Goal: Transaction & Acquisition: Purchase product/service

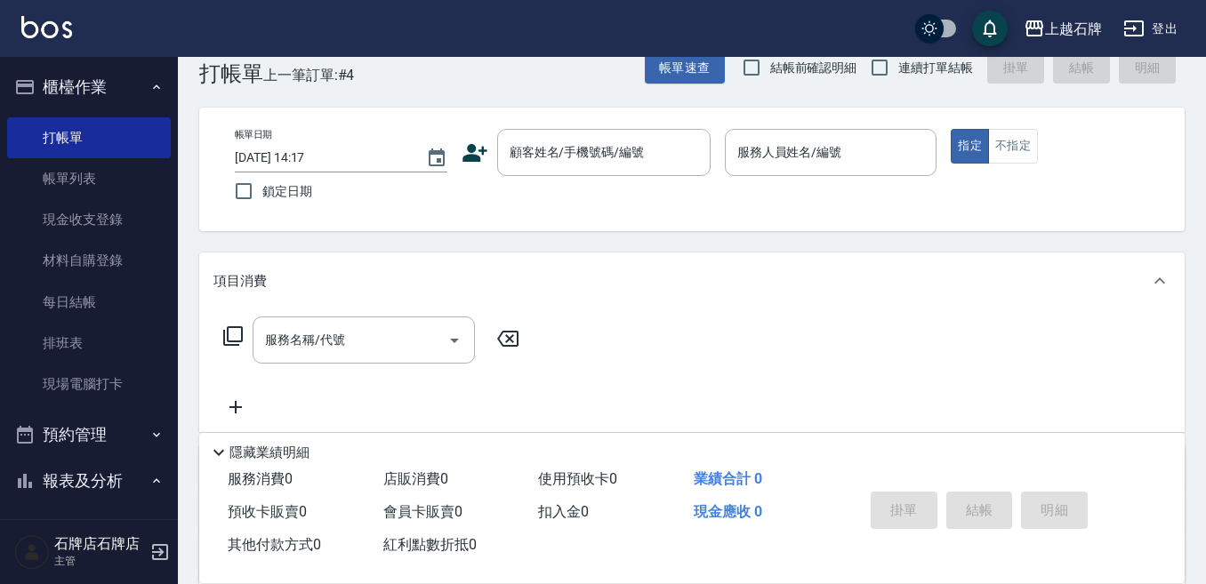
scroll to position [36, 0]
click at [561, 131] on div "顧客姓名/手機號碼/編號" at bounding box center [603, 152] width 213 height 47
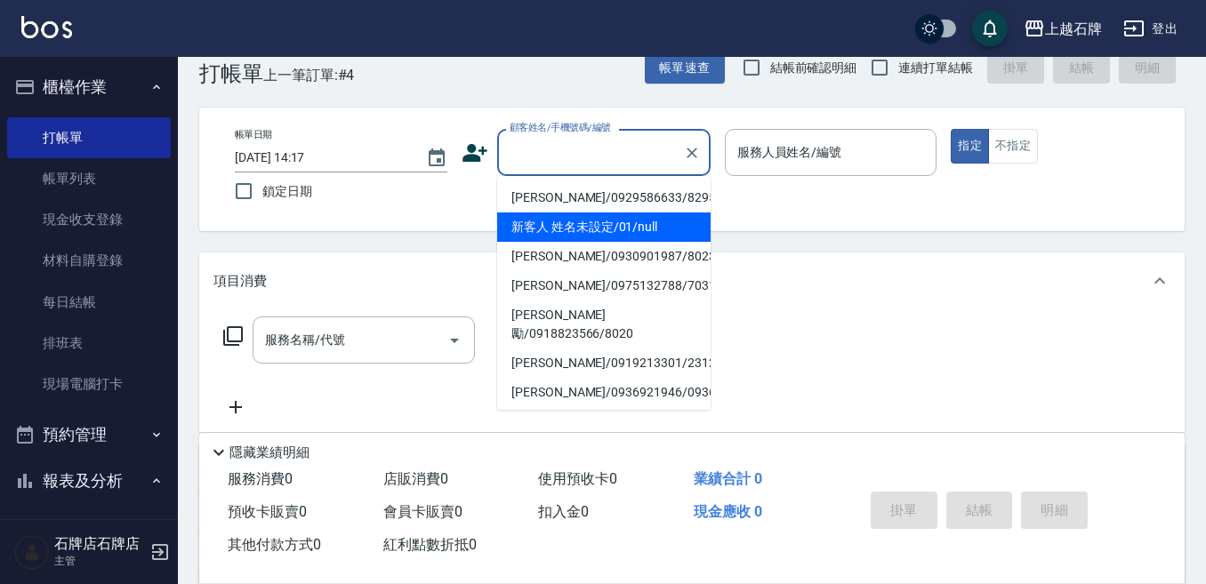
drag, startPoint x: 633, startPoint y: 219, endPoint x: 887, endPoint y: 213, distance: 254.4
click at [636, 219] on li "新客人 姓名未設定/01/null" at bounding box center [603, 227] width 213 height 29
type input "1"
type input "新客人 姓名未設定/01/null"
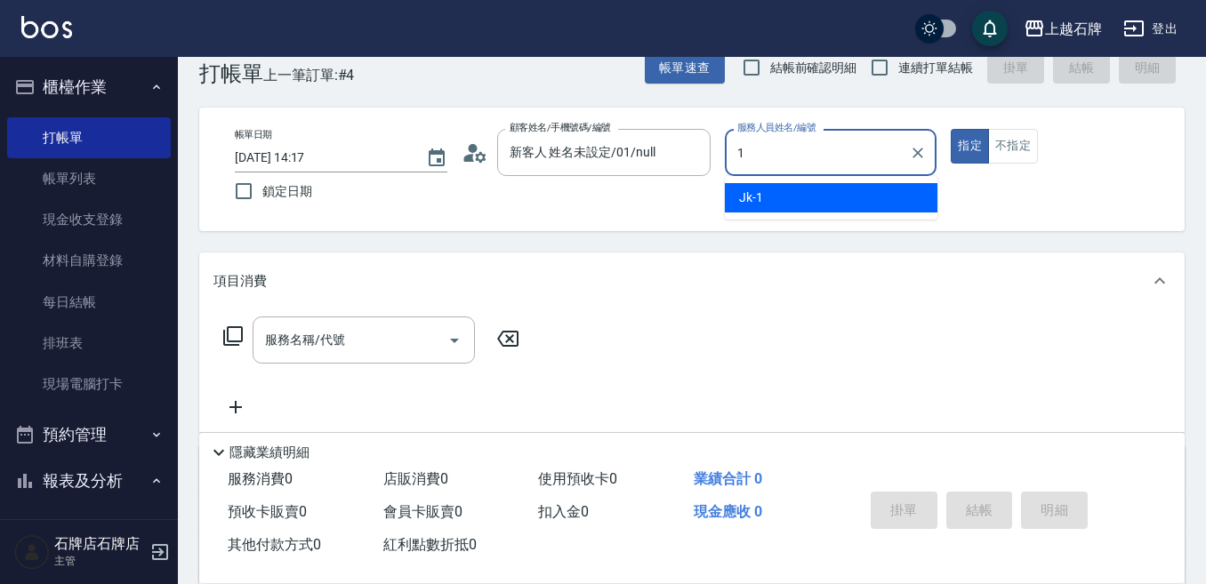
click at [884, 205] on div "Jk -1" at bounding box center [831, 197] width 213 height 29
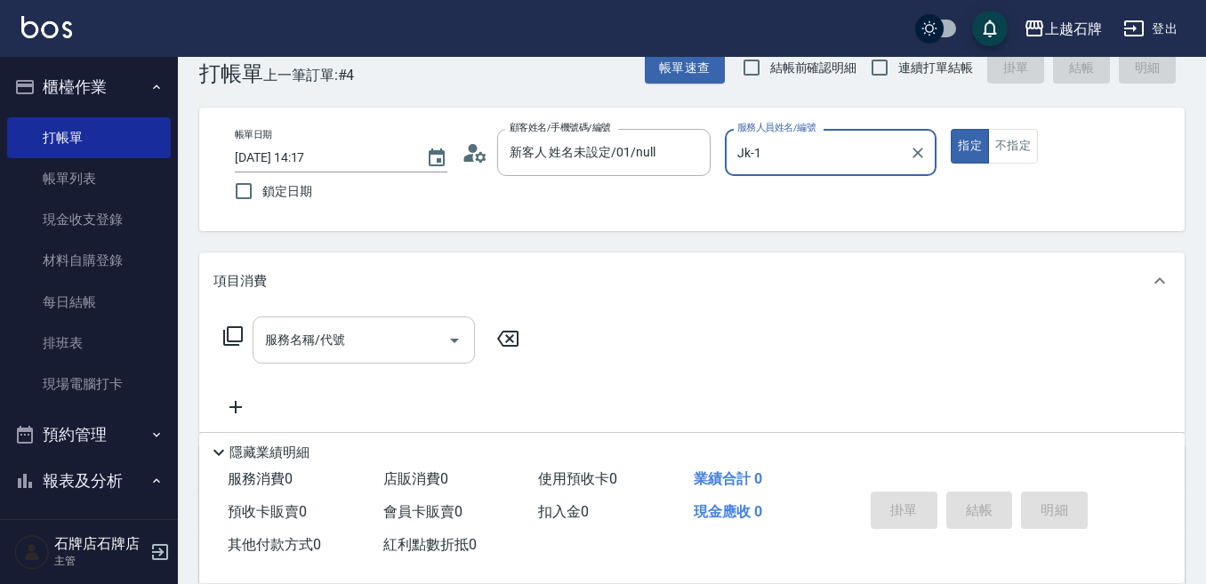
type input "Jk-1"
click at [354, 340] on input "服務名稱/代號" at bounding box center [351, 340] width 180 height 31
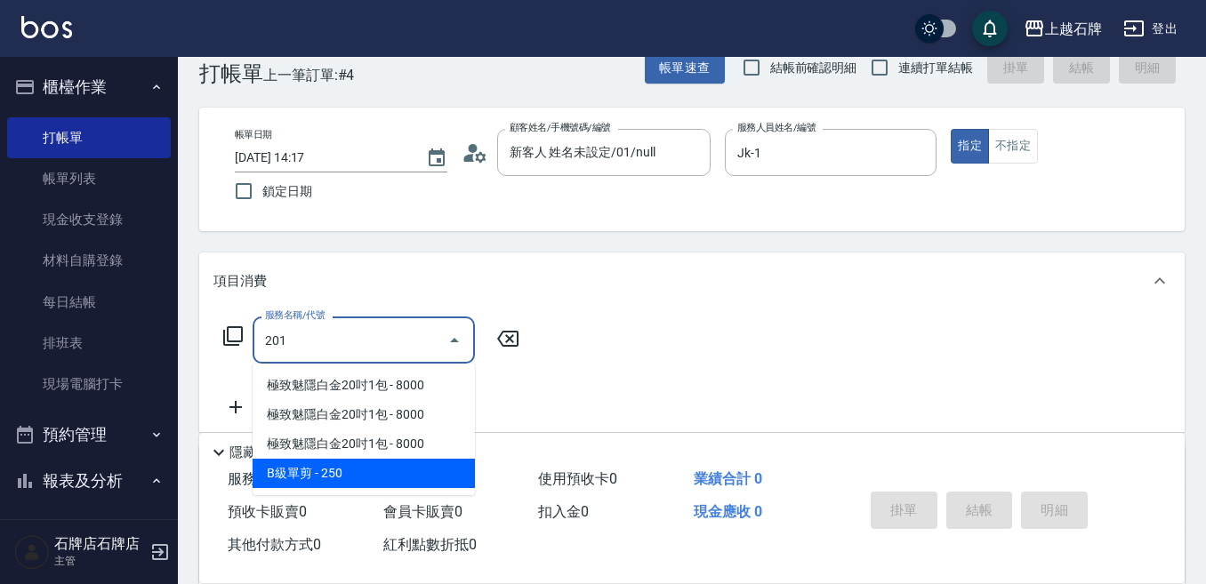
click at [415, 478] on span "B級單剪 - 250" at bounding box center [364, 473] width 222 height 29
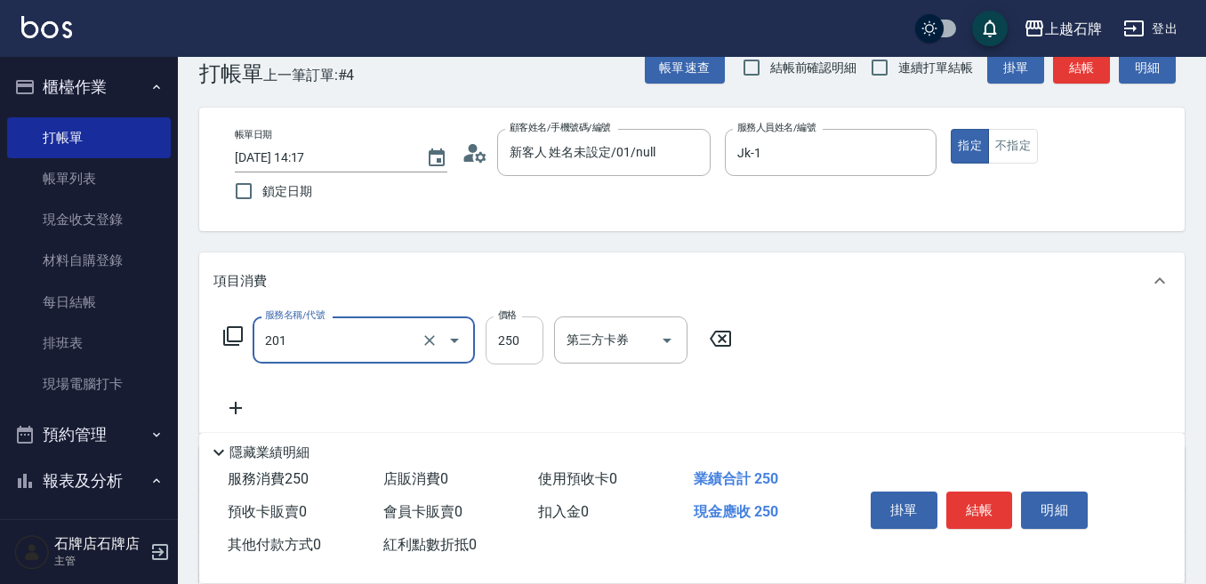
type input "B級單剪(201)"
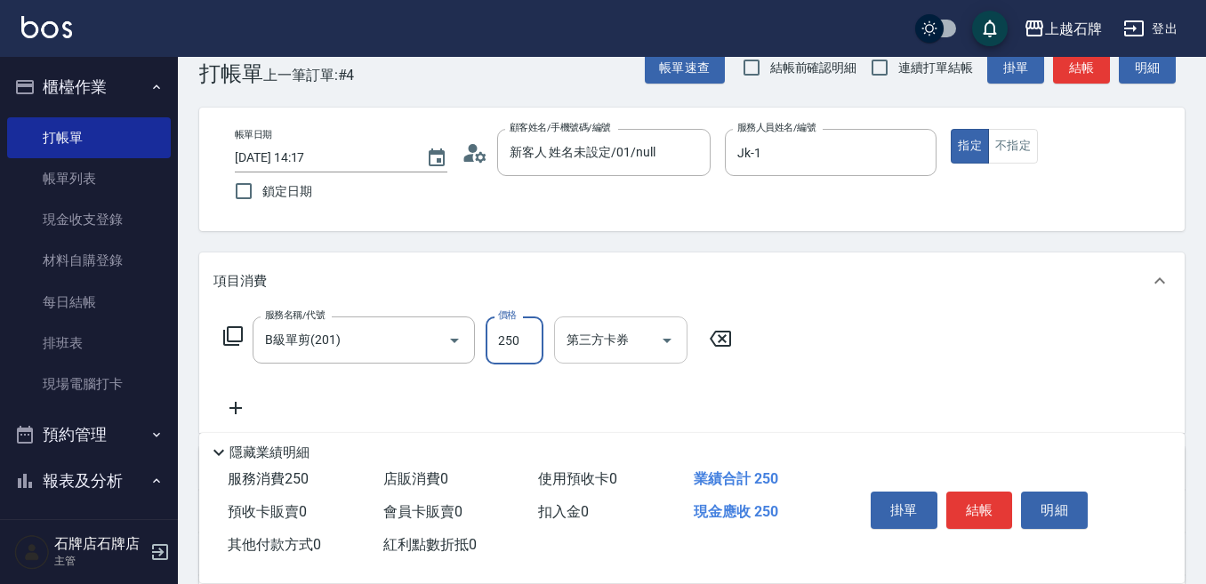
drag, startPoint x: 502, startPoint y: 358, endPoint x: 580, endPoint y: 317, distance: 87.5
click at [503, 357] on input "250" at bounding box center [515, 341] width 58 height 48
type input "350"
click at [975, 526] on div "掛單 結帳 明細" at bounding box center [979, 513] width 232 height 56
drag, startPoint x: 981, startPoint y: 514, endPoint x: 1001, endPoint y: 507, distance: 21.7
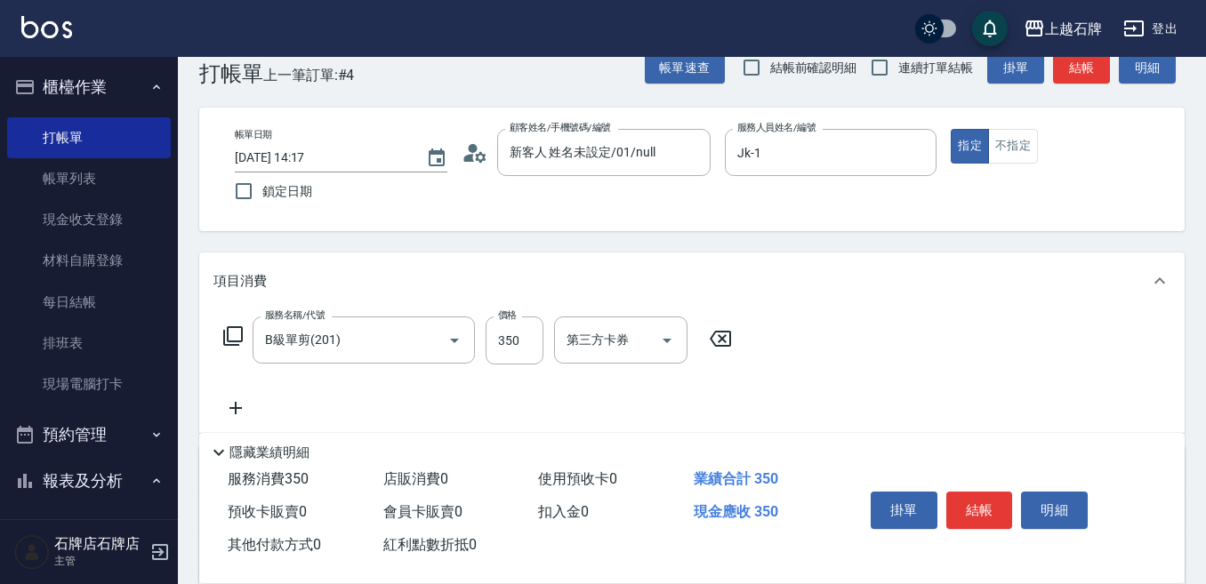
click at [981, 513] on button "結帳" at bounding box center [979, 510] width 67 height 37
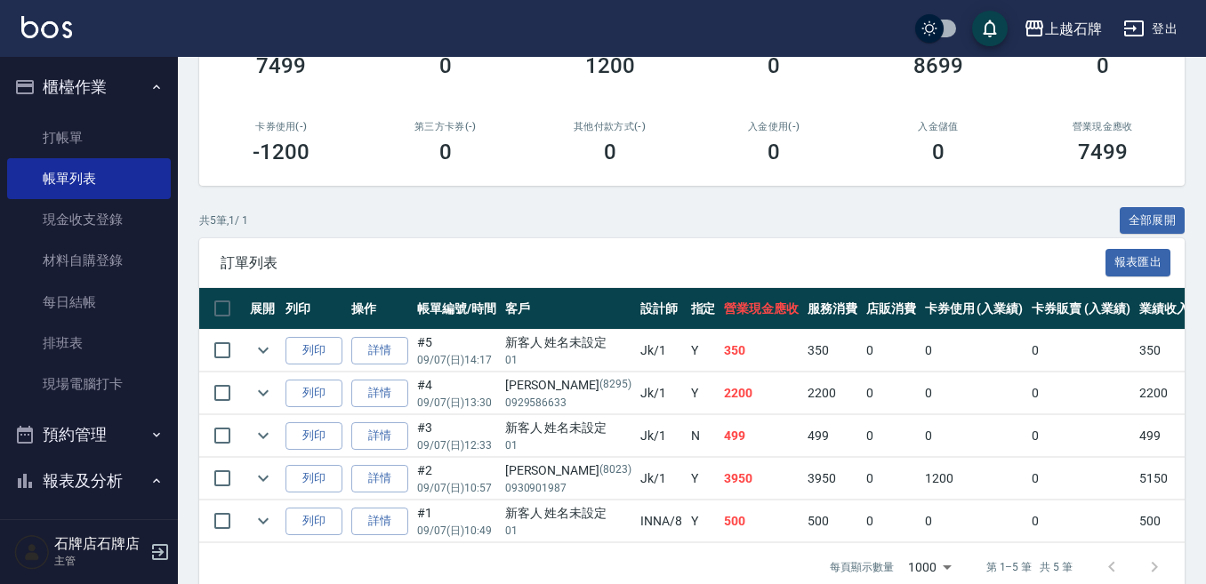
scroll to position [267, 0]
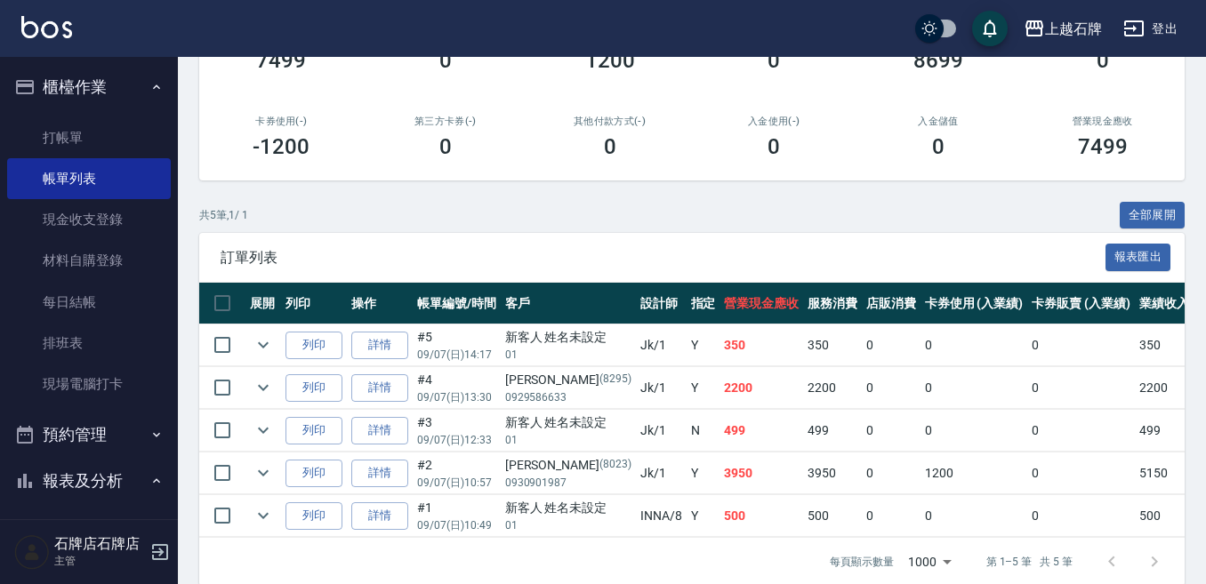
click at [323, 360] on td "列印" at bounding box center [314, 346] width 66 height 42
click at [324, 352] on button "列印" at bounding box center [313, 346] width 57 height 28
click at [161, 131] on link "打帳單" at bounding box center [89, 137] width 164 height 41
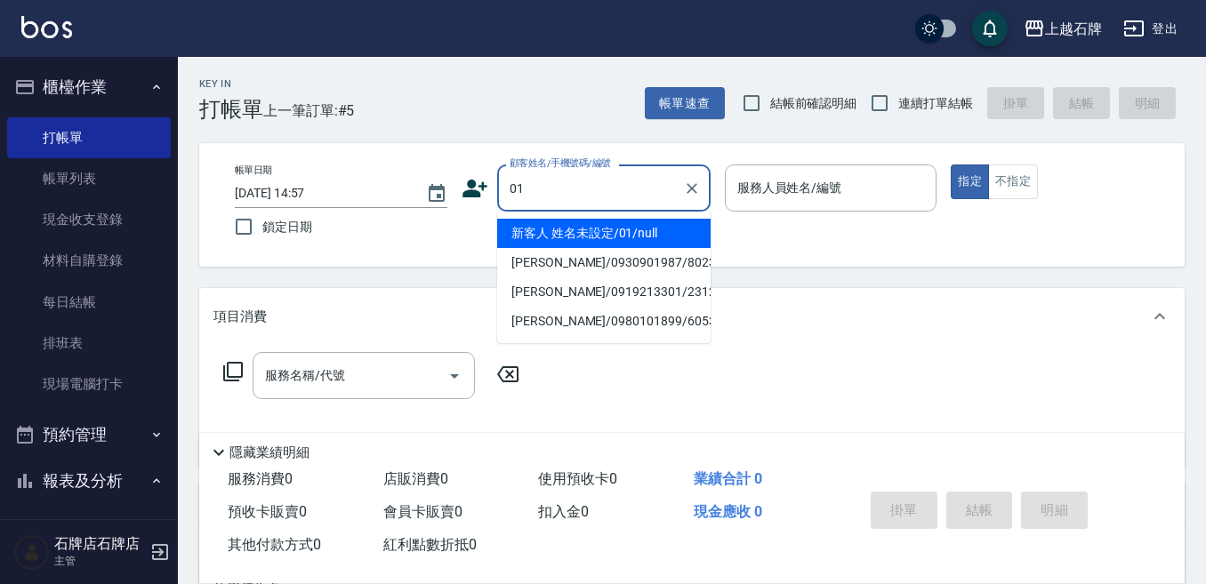
type input "新客人 姓名未設定/01/null"
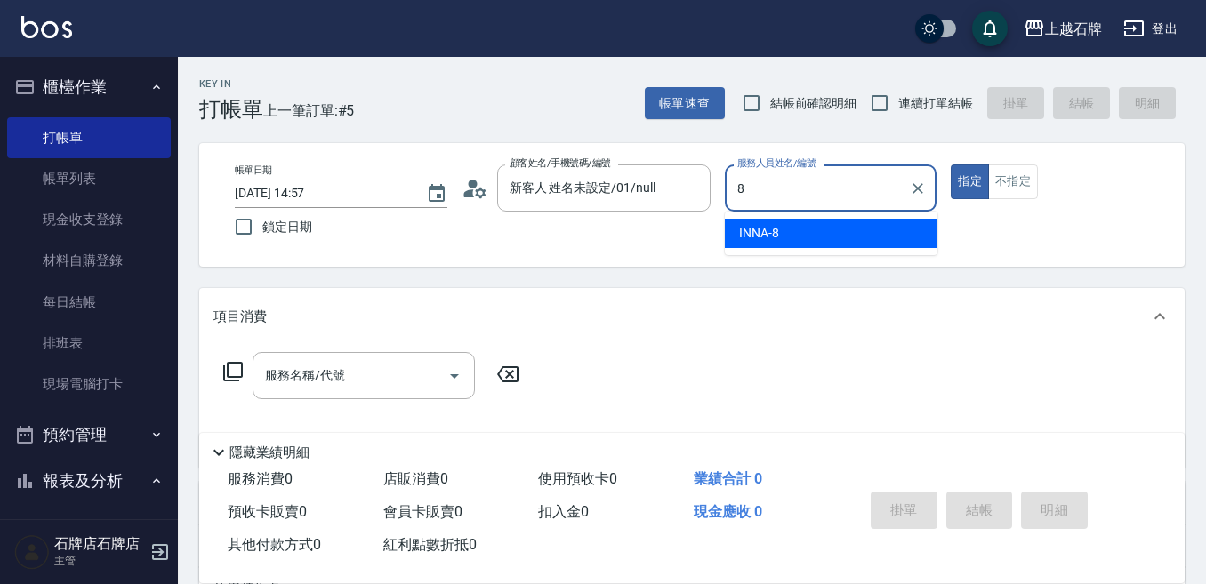
type input "INNA-8"
type button "true"
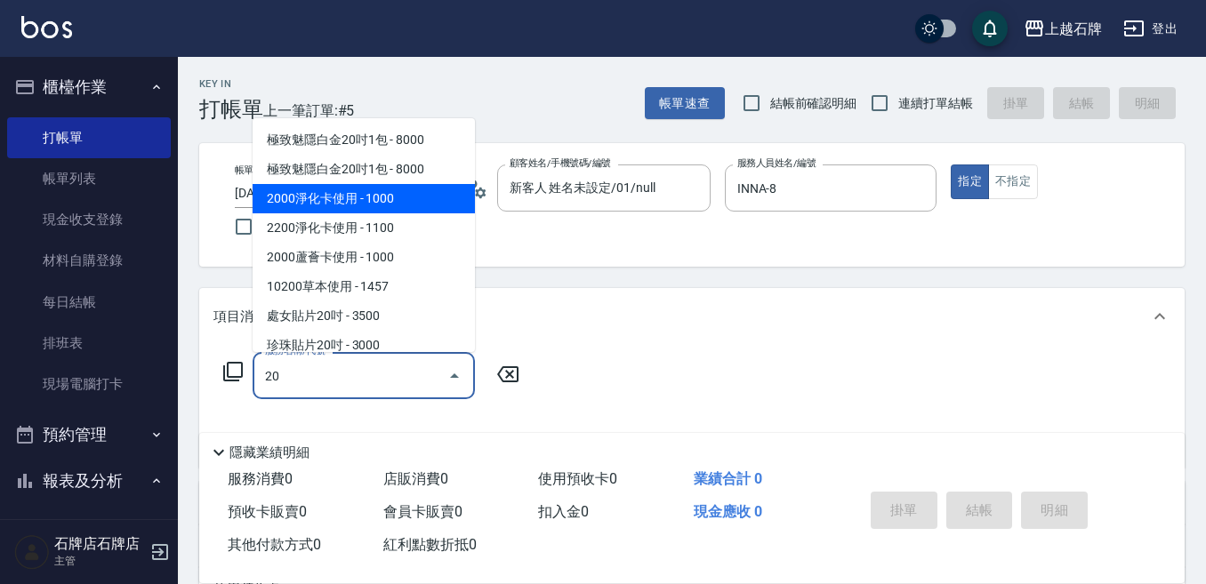
type input "2"
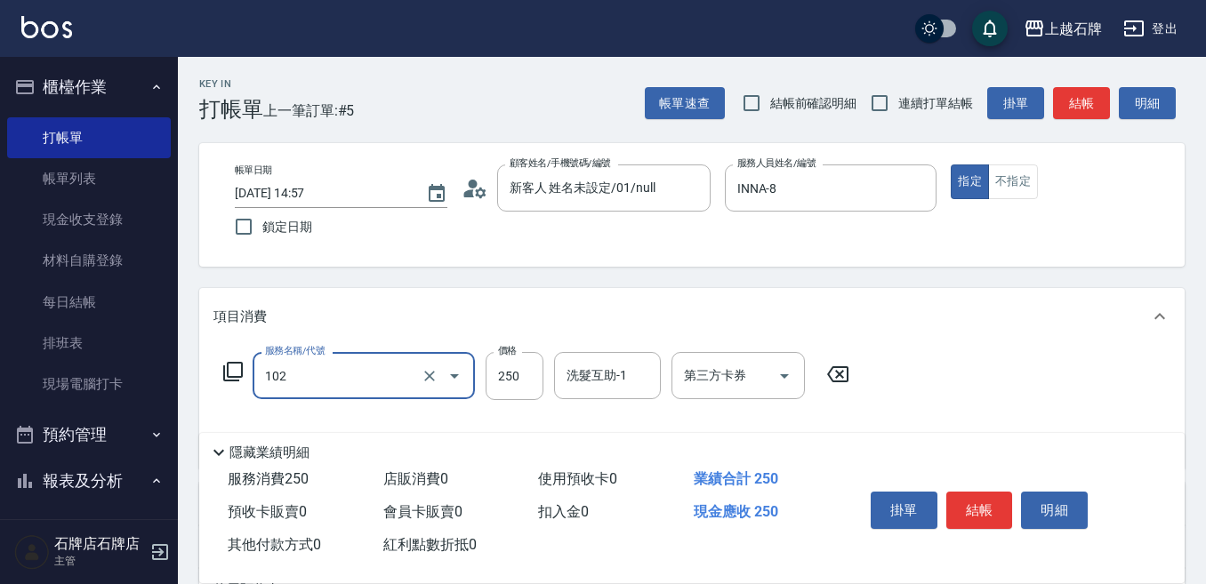
type input "精油洗髮(102)"
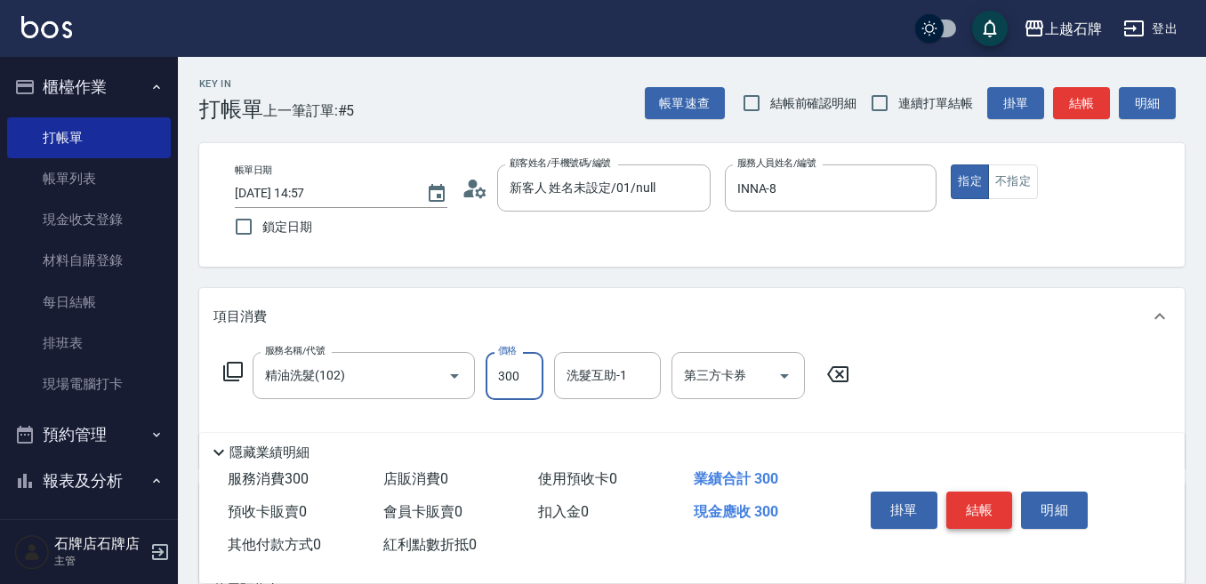
type input "300"
click at [988, 492] on button "結帳" at bounding box center [979, 510] width 67 height 37
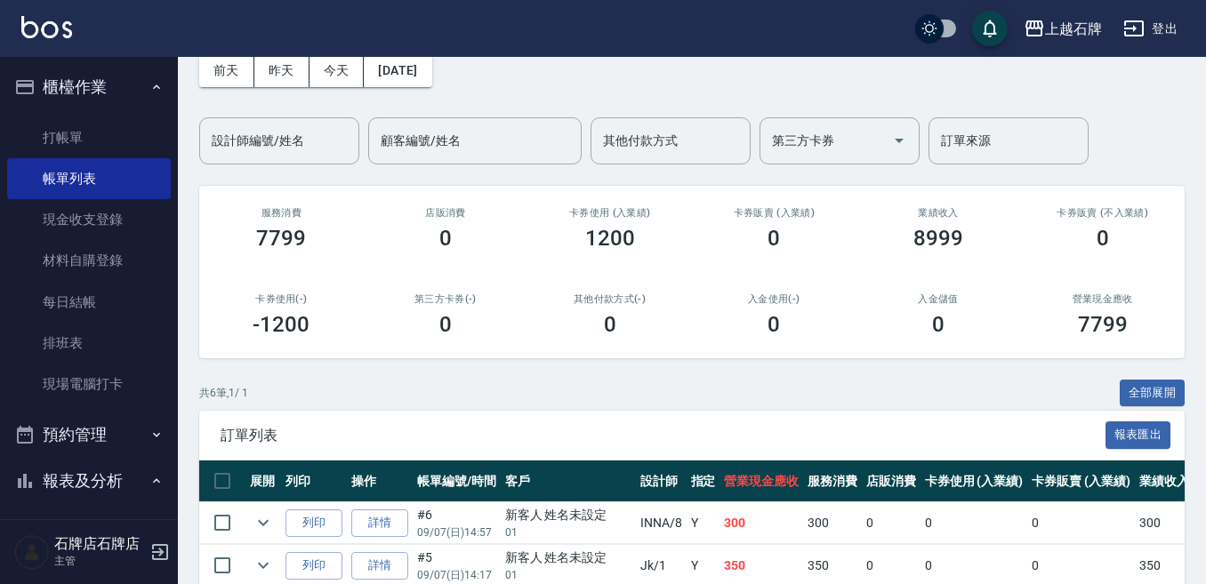
scroll to position [178, 0]
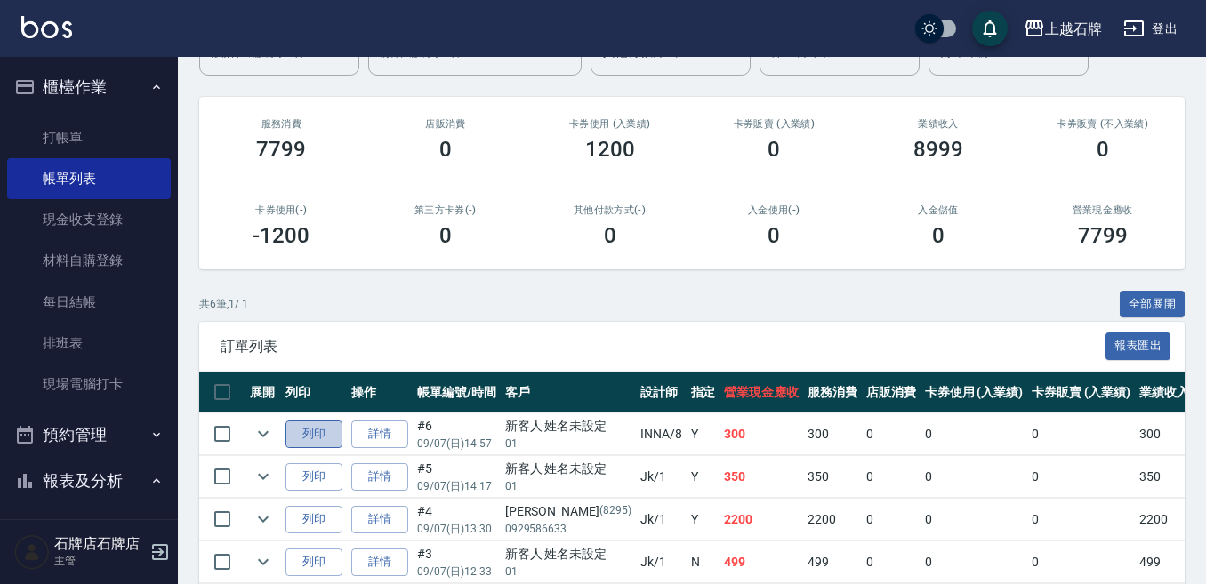
click at [301, 439] on button "列印" at bounding box center [313, 435] width 57 height 28
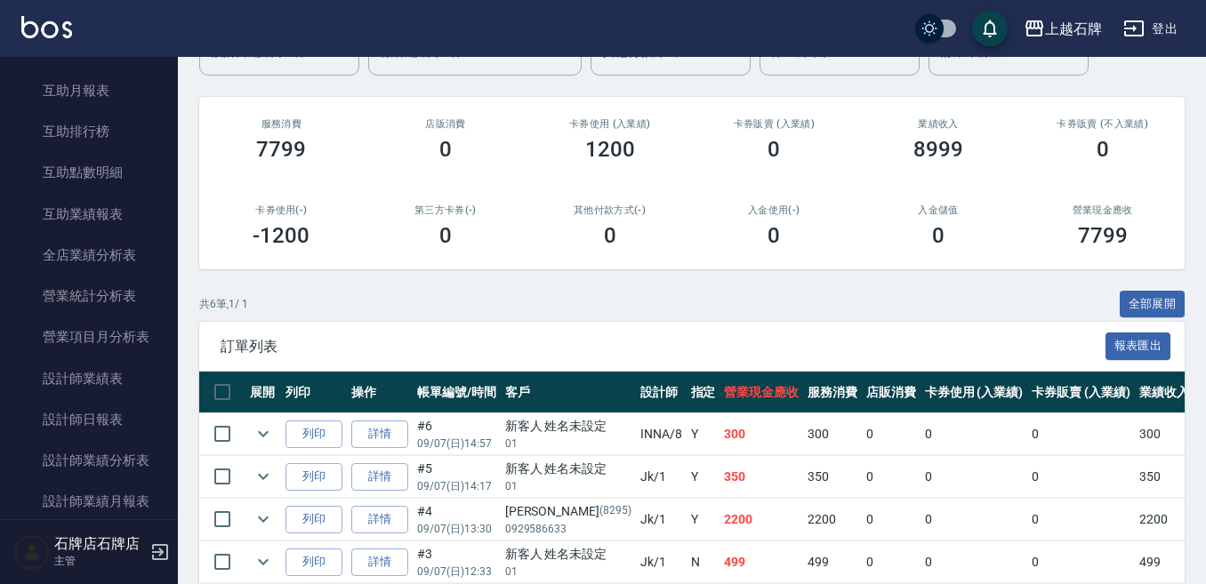
scroll to position [711, 0]
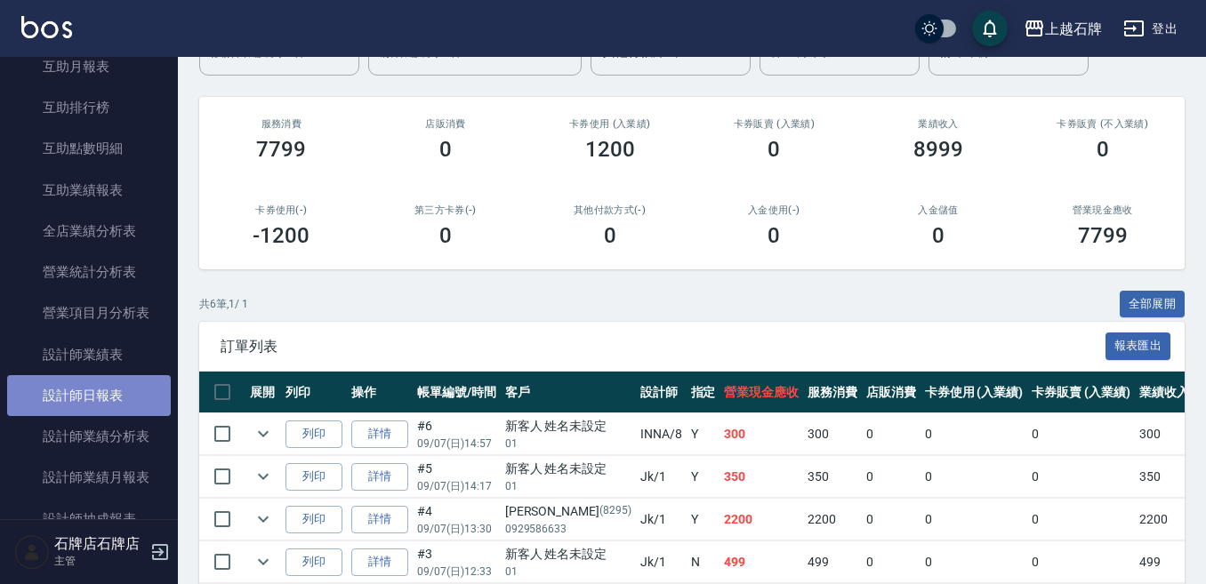
click at [99, 381] on link "設計師日報表" at bounding box center [89, 395] width 164 height 41
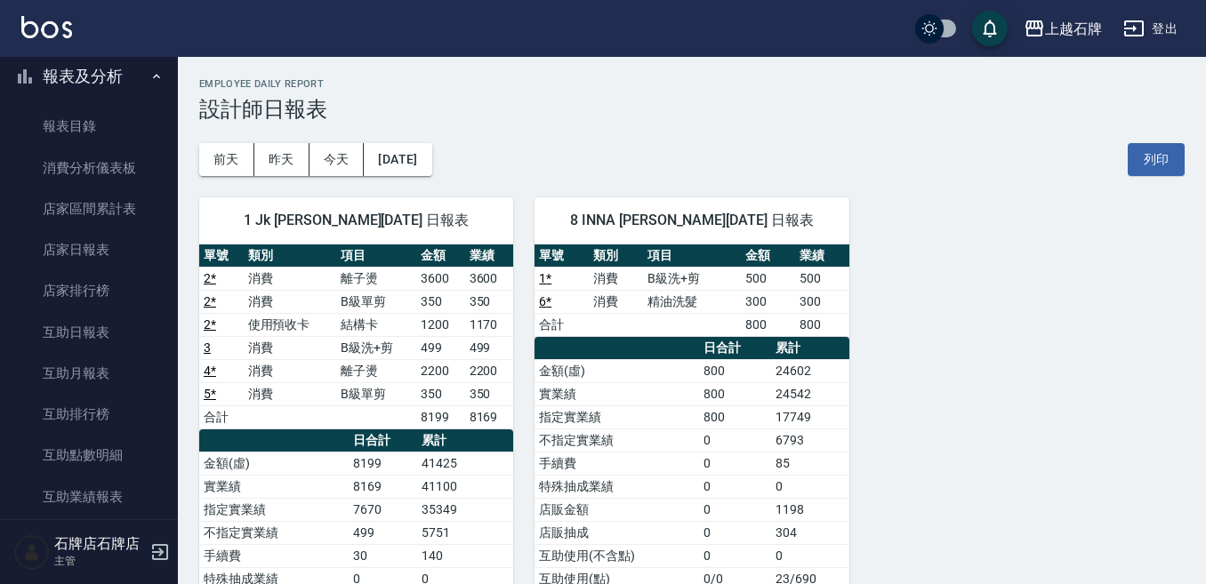
scroll to position [356, 0]
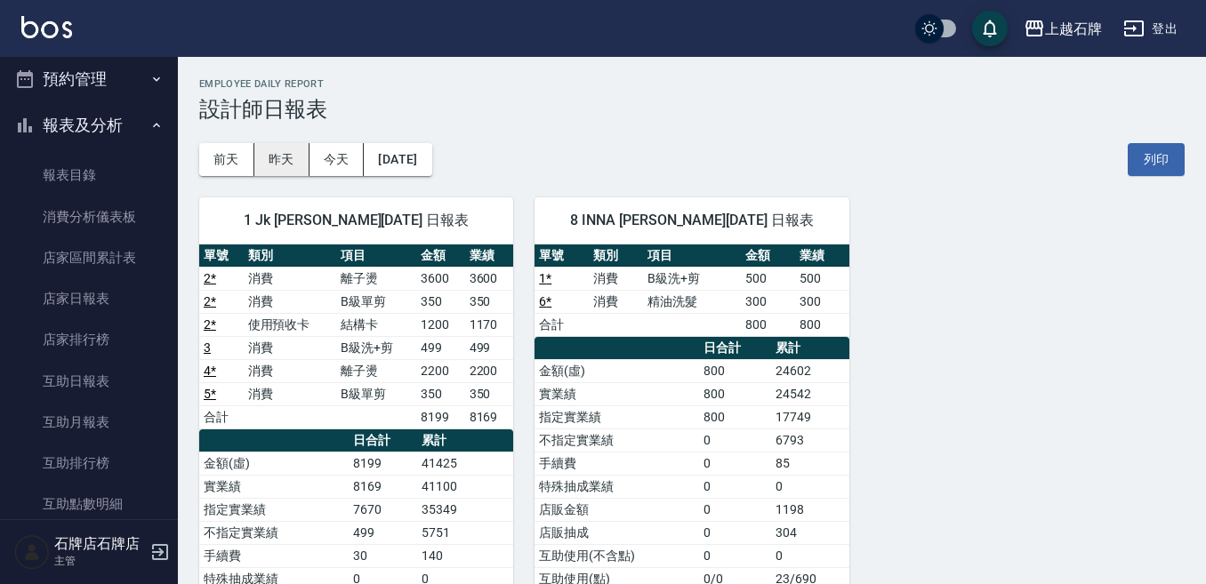
click at [285, 153] on button "昨天" at bounding box center [281, 159] width 55 height 33
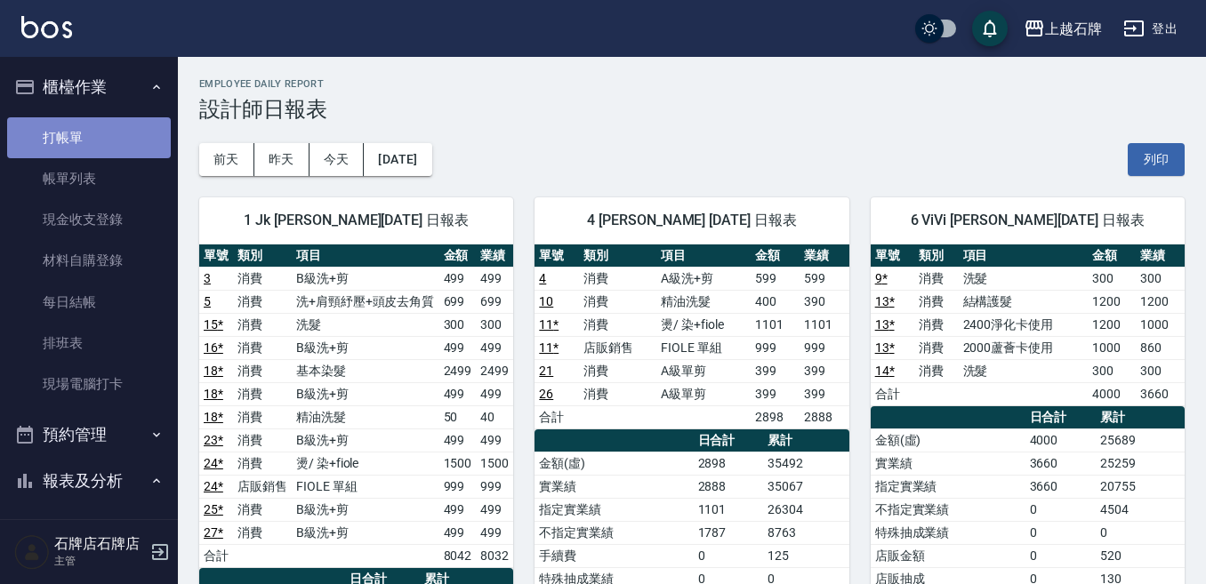
click at [124, 145] on link "打帳單" at bounding box center [89, 137] width 164 height 41
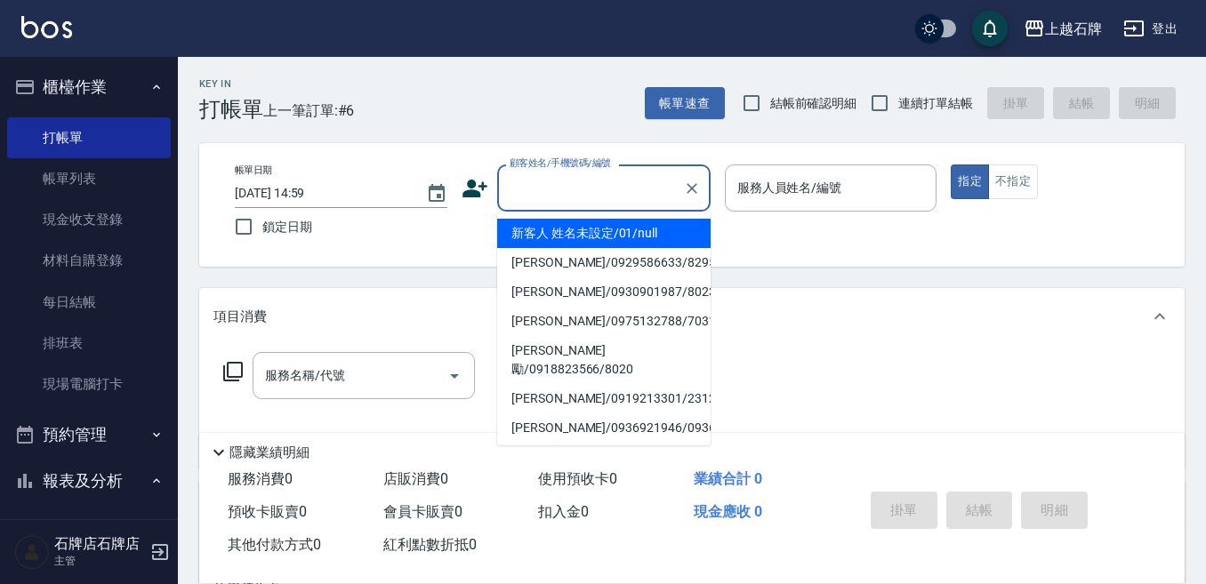
click at [586, 192] on input "顧客姓名/手機號碼/編號" at bounding box center [590, 188] width 171 height 31
click at [610, 229] on li "新客人 姓名未設定/01/null" at bounding box center [603, 233] width 213 height 29
type input "新客人 姓名未設定/01/null"
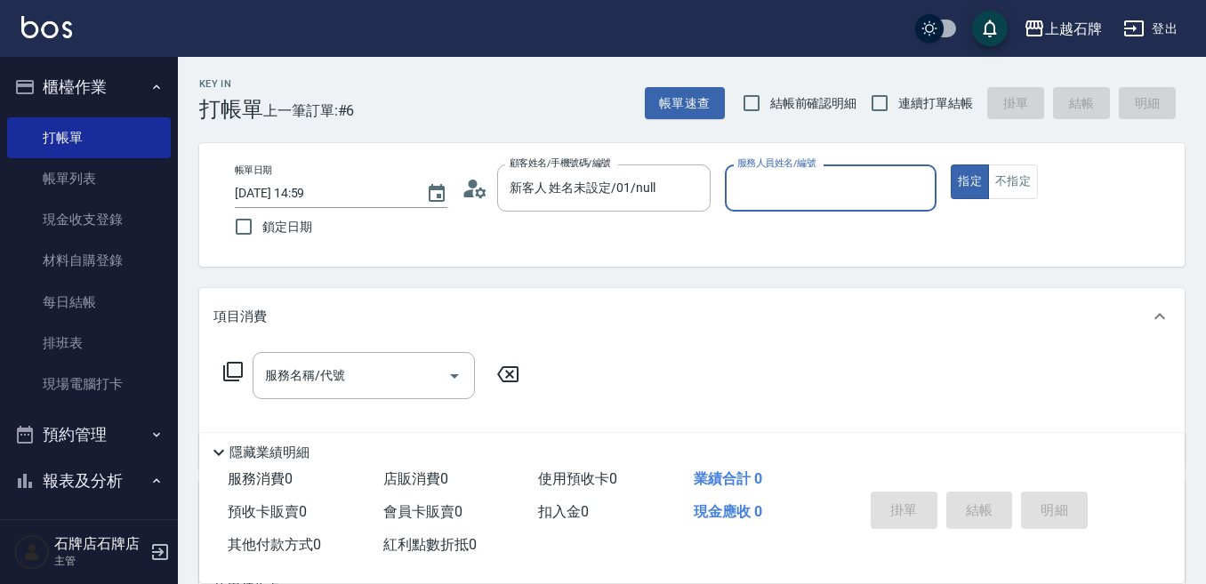
drag, startPoint x: 775, startPoint y: 193, endPoint x: 782, endPoint y: 203, distance: 12.1
click at [777, 195] on input "服務人員姓名/編號" at bounding box center [831, 188] width 197 height 31
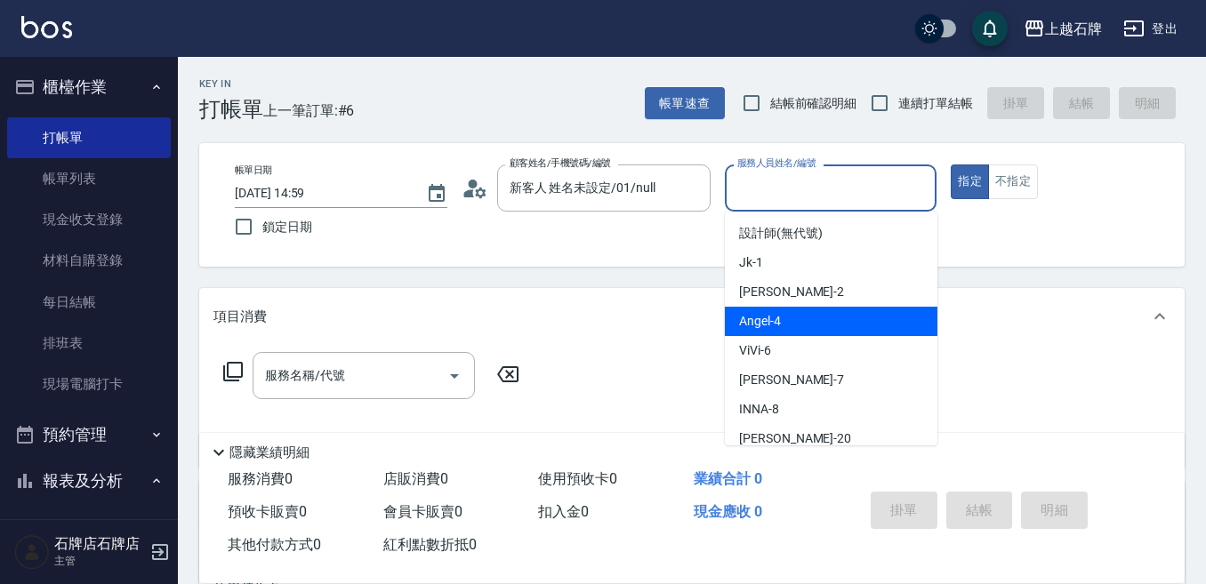
click at [833, 317] on div "[PERSON_NAME] -4" at bounding box center [831, 321] width 213 height 29
type input "[PERSON_NAME]-4"
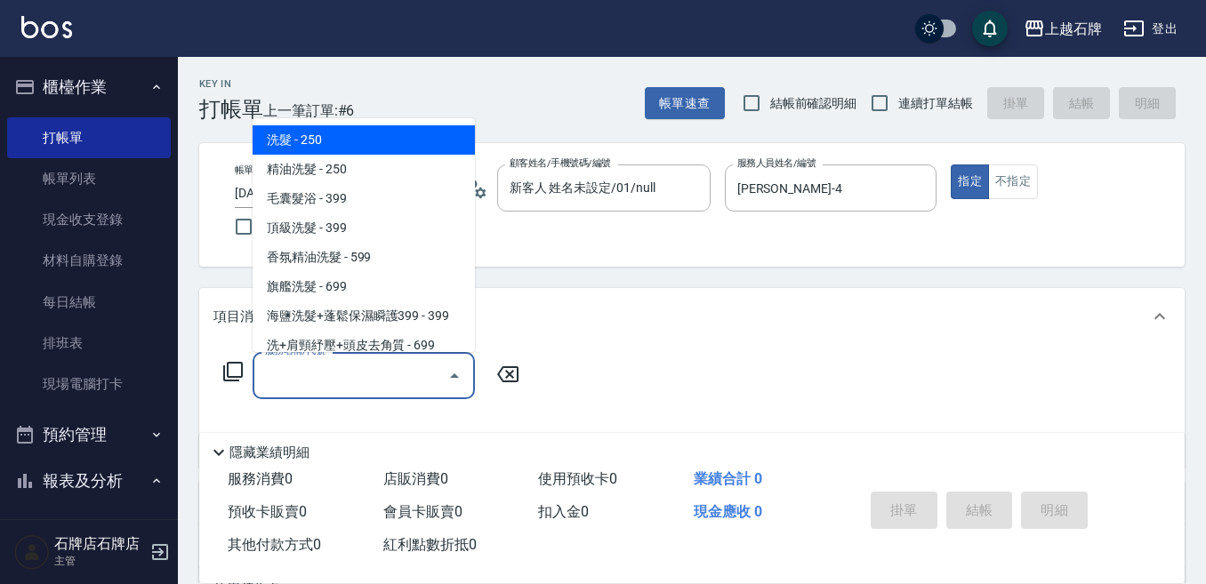
click at [406, 377] on input "服務名稱/代號" at bounding box center [351, 375] width 180 height 31
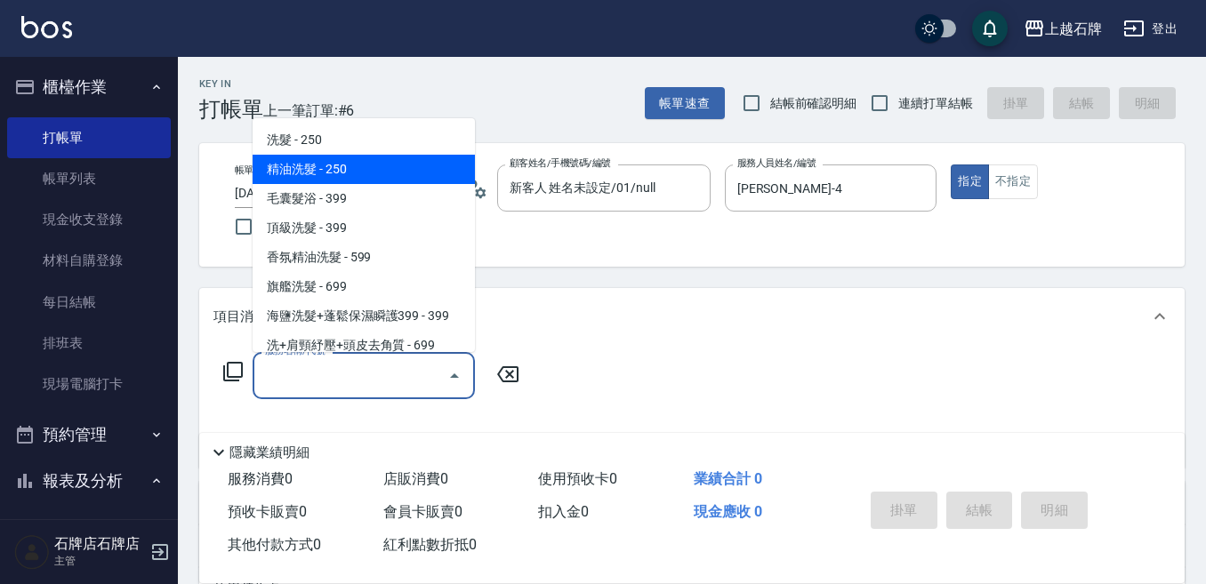
click at [400, 167] on span "精油洗髮 - 250" at bounding box center [364, 169] width 222 height 29
type input "精油洗髮(102)"
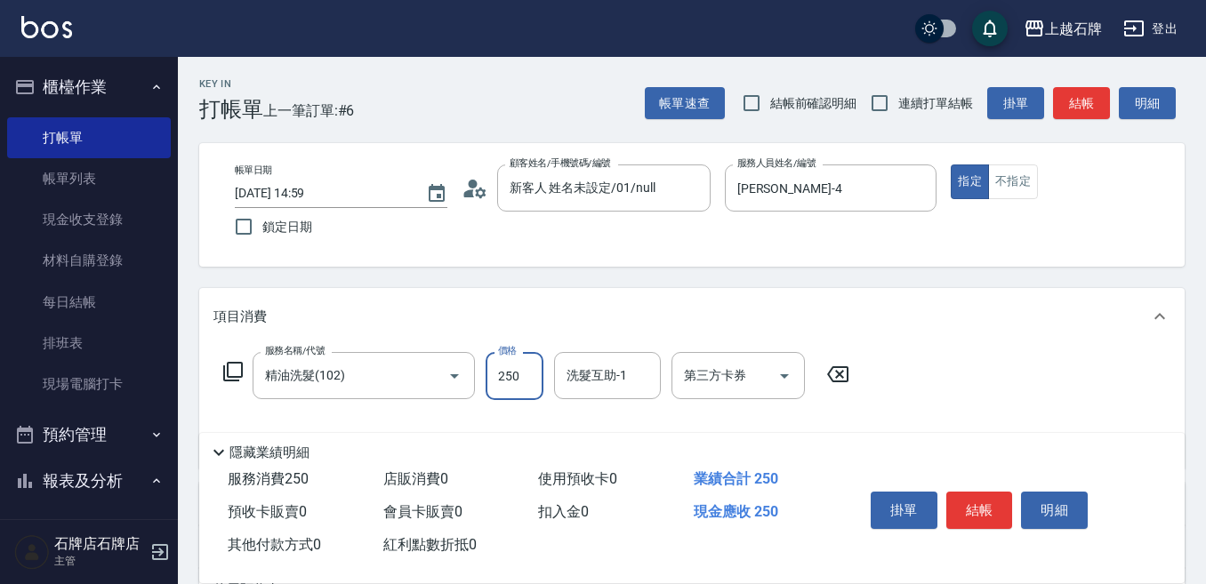
click at [519, 384] on input "250" at bounding box center [515, 376] width 58 height 48
type input "300"
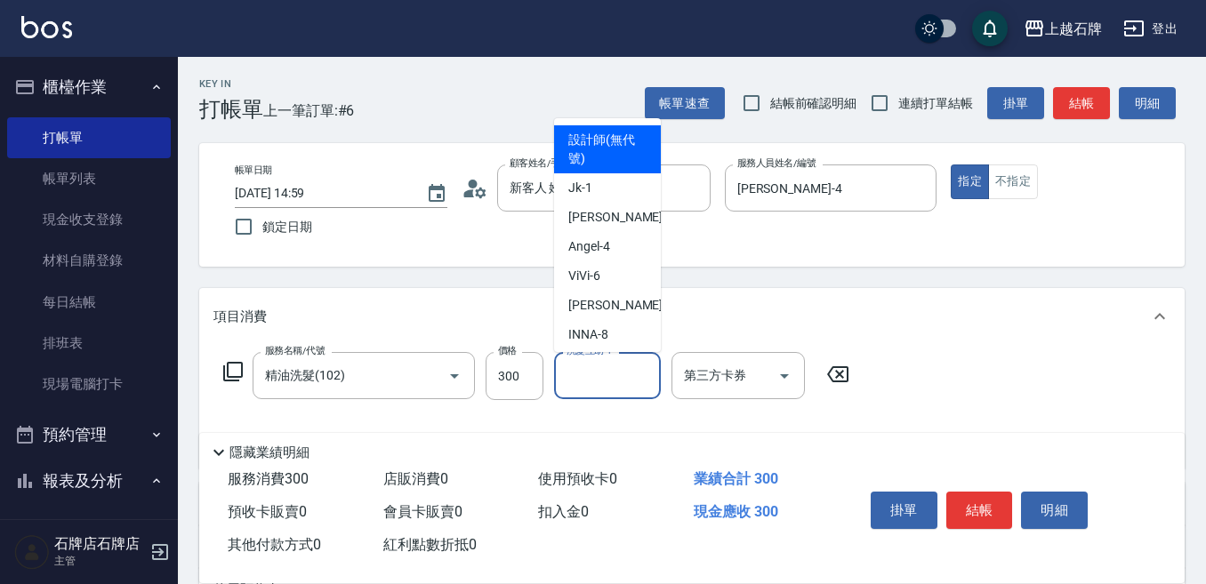
click at [597, 380] on input "洗髮互助-1" at bounding box center [607, 375] width 91 height 31
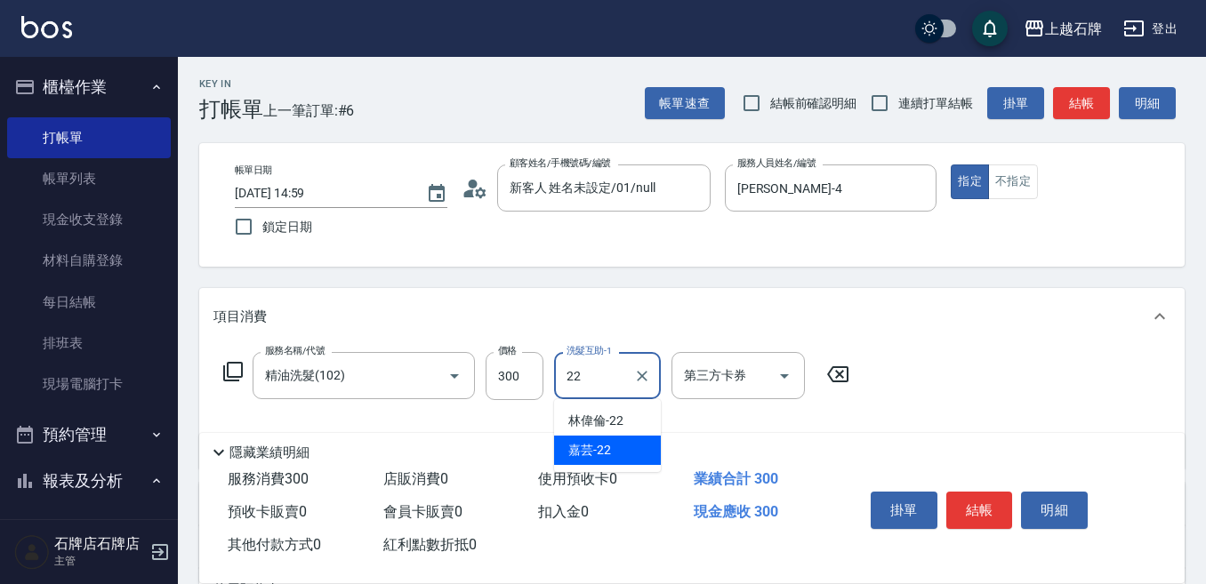
click at [619, 446] on div "嘉芸 -22" at bounding box center [607, 450] width 107 height 29
type input "嘉芸-22"
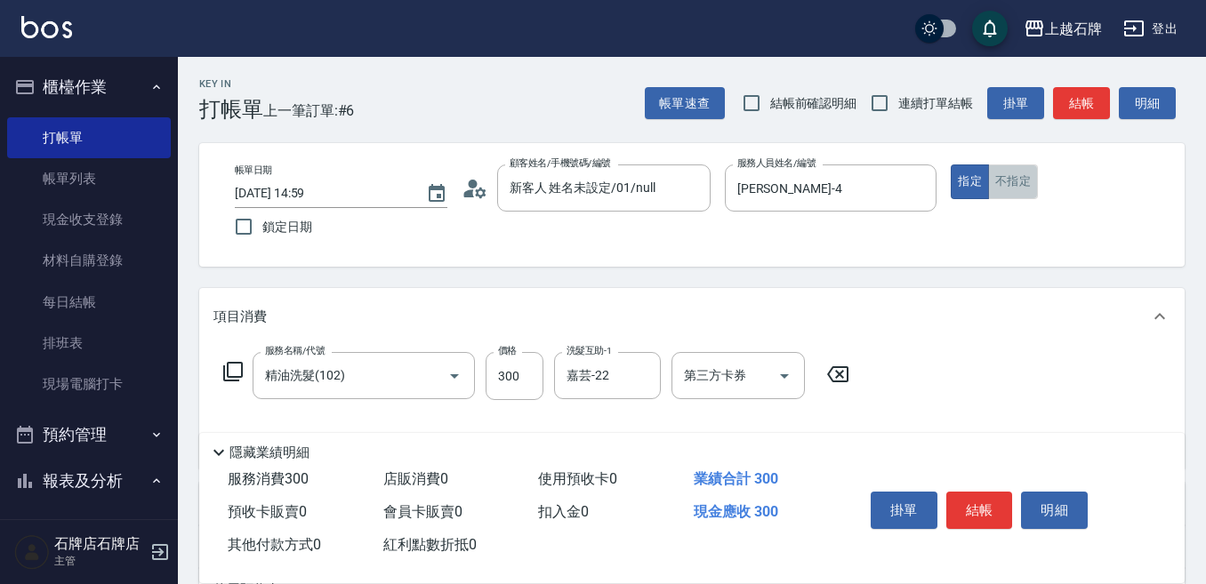
click at [1017, 185] on button "不指定" at bounding box center [1013, 182] width 50 height 35
drag, startPoint x: 986, startPoint y: 500, endPoint x: 994, endPoint y: 494, distance: 9.6
click at [989, 500] on button "結帳" at bounding box center [979, 510] width 67 height 37
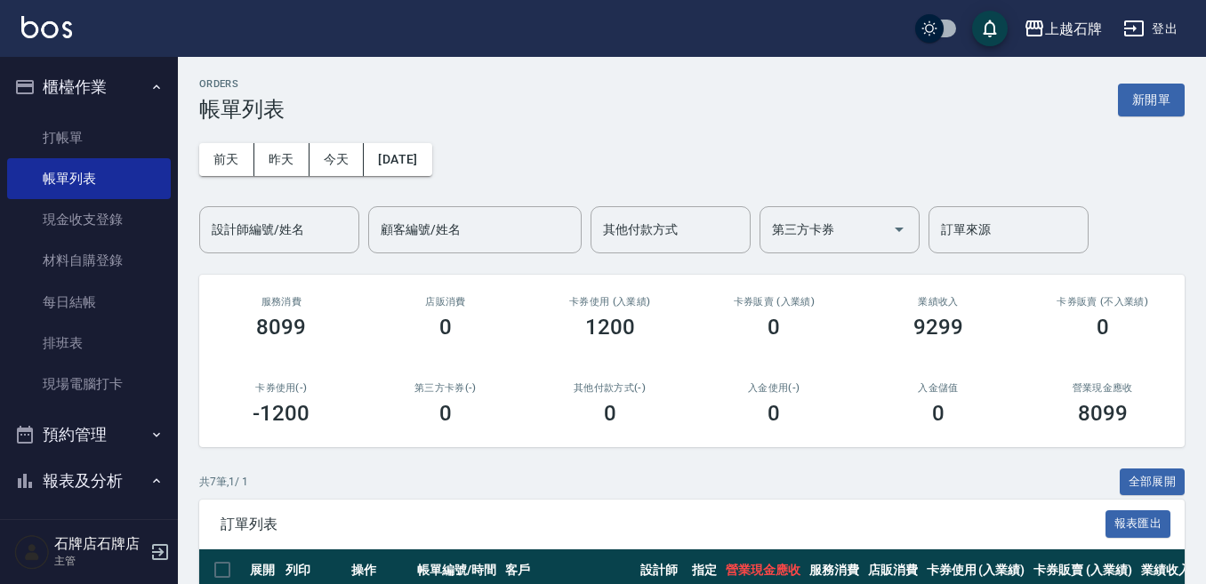
scroll to position [178, 0]
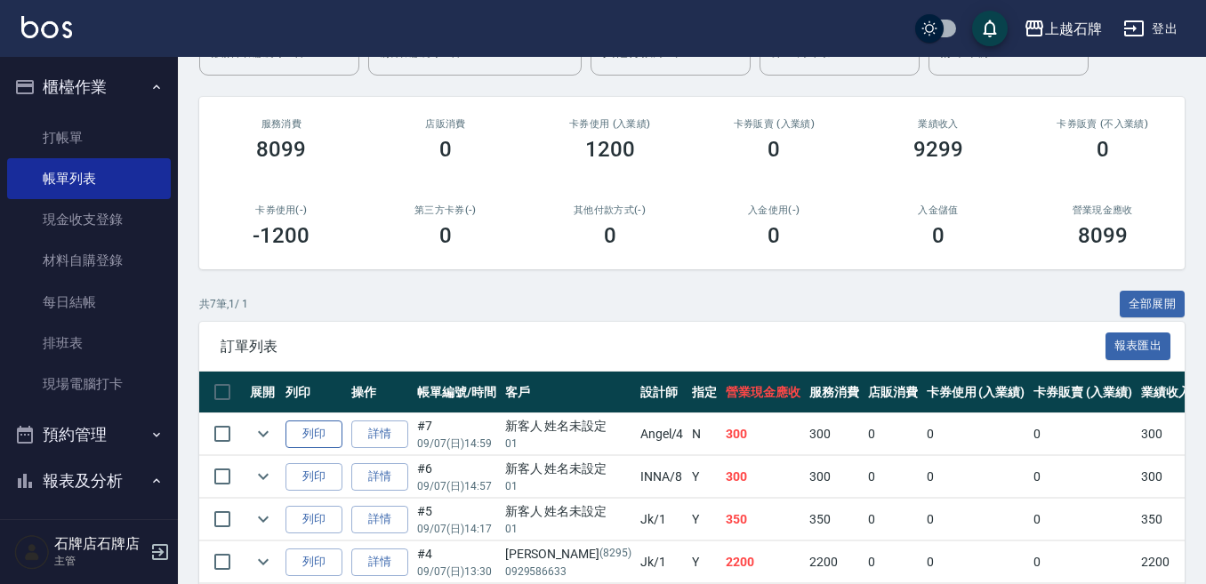
click at [309, 435] on button "列印" at bounding box center [313, 435] width 57 height 28
click at [84, 124] on link "打帳單" at bounding box center [89, 137] width 164 height 41
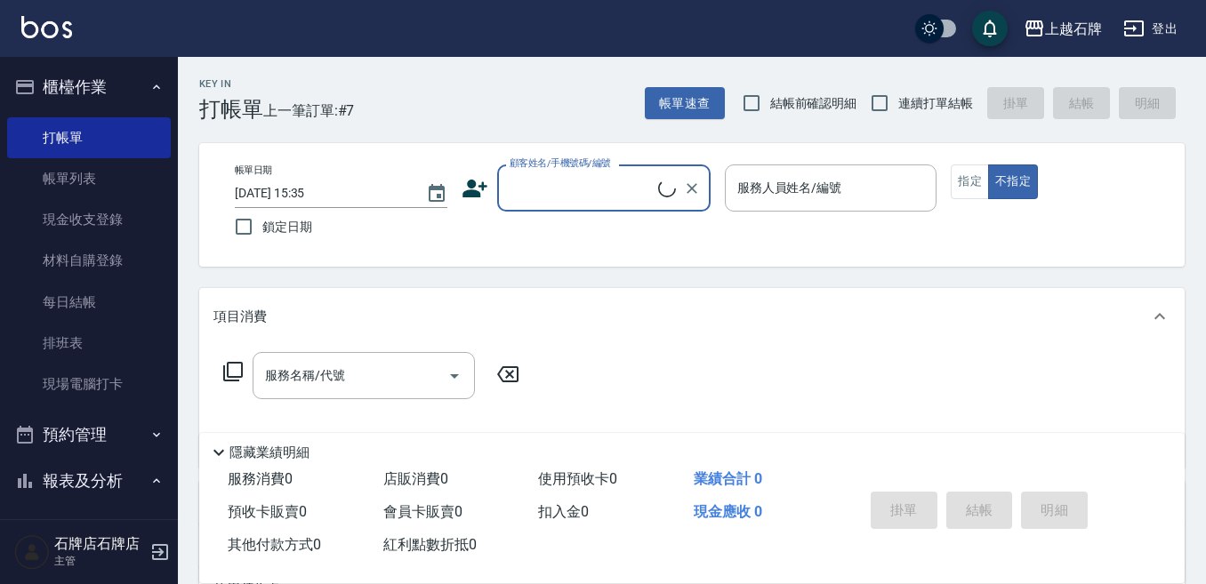
click at [562, 186] on input "顧客姓名/手機號碼/編號" at bounding box center [581, 188] width 153 height 31
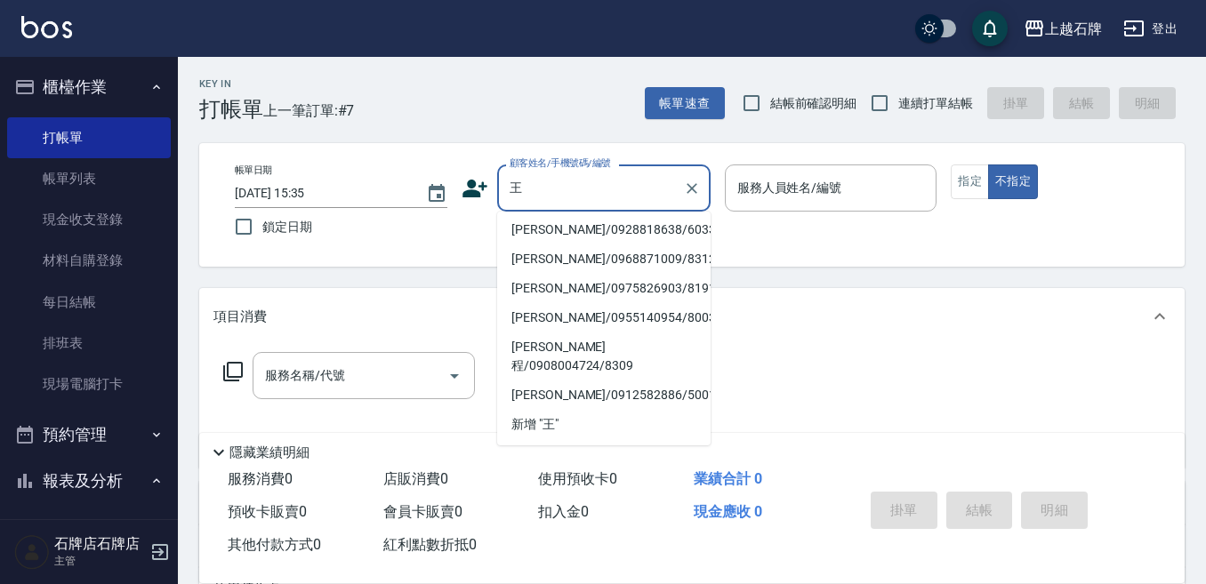
scroll to position [415, 0]
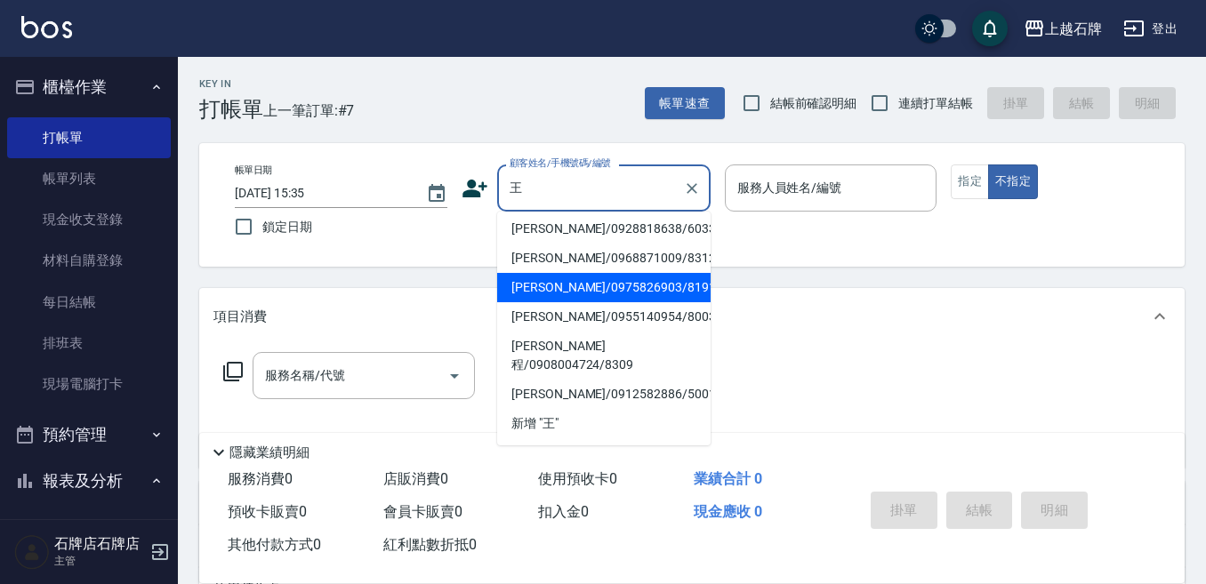
drag, startPoint x: 665, startPoint y: 305, endPoint x: 939, endPoint y: 234, distance: 283.0
click at [666, 302] on li "[PERSON_NAME]/0975826903/8191" at bounding box center [603, 287] width 213 height 29
type input "[PERSON_NAME]/0975826903/8191"
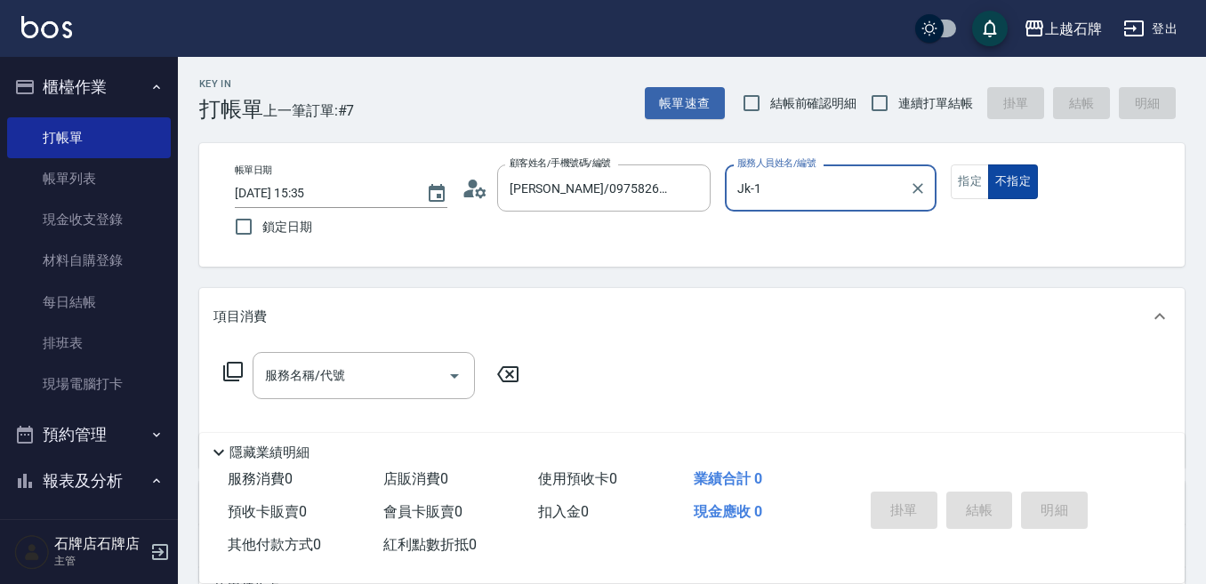
type input "Jk-1"
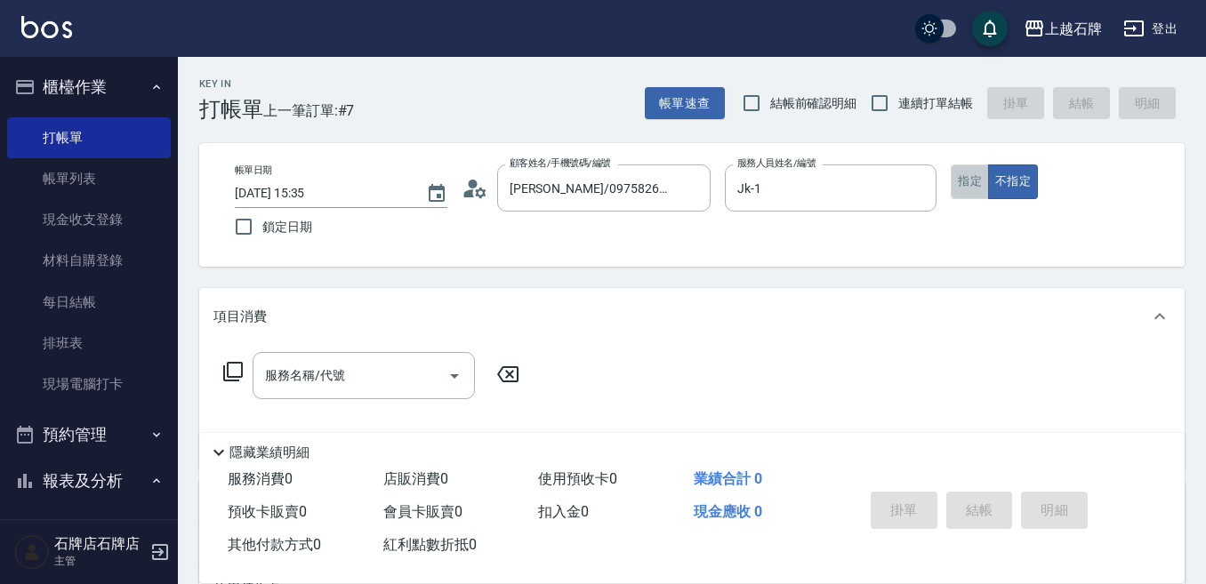
click at [971, 176] on button "指定" at bounding box center [970, 182] width 38 height 35
click at [385, 362] on input "服務名稱/代號" at bounding box center [351, 375] width 180 height 31
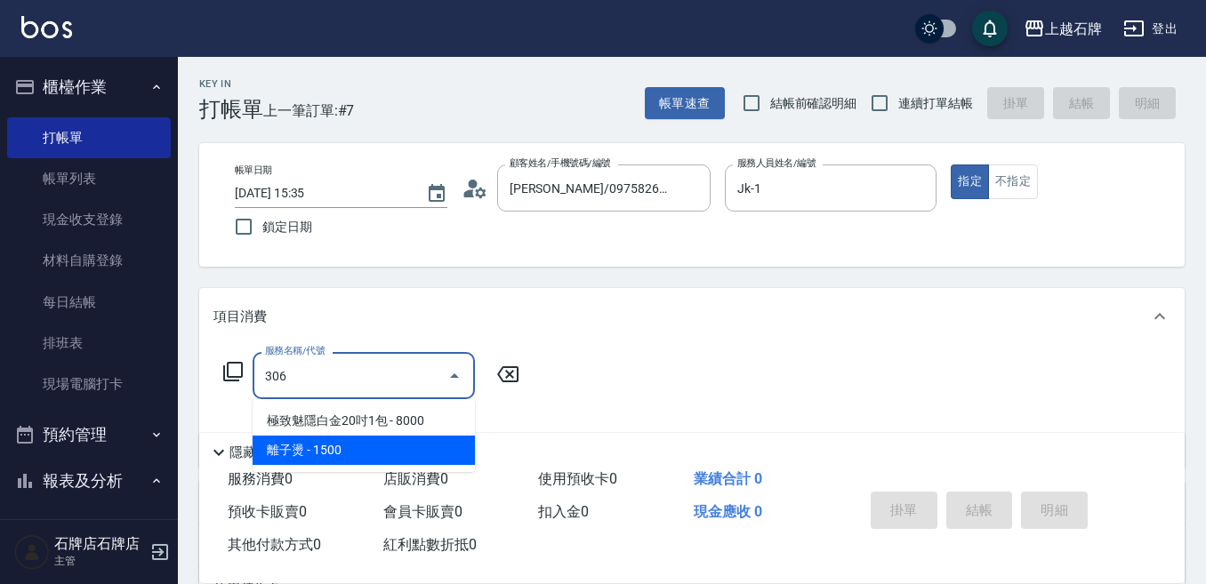
type input "306"
click at [490, 463] on div "店販消費 0" at bounding box center [454, 479] width 156 height 33
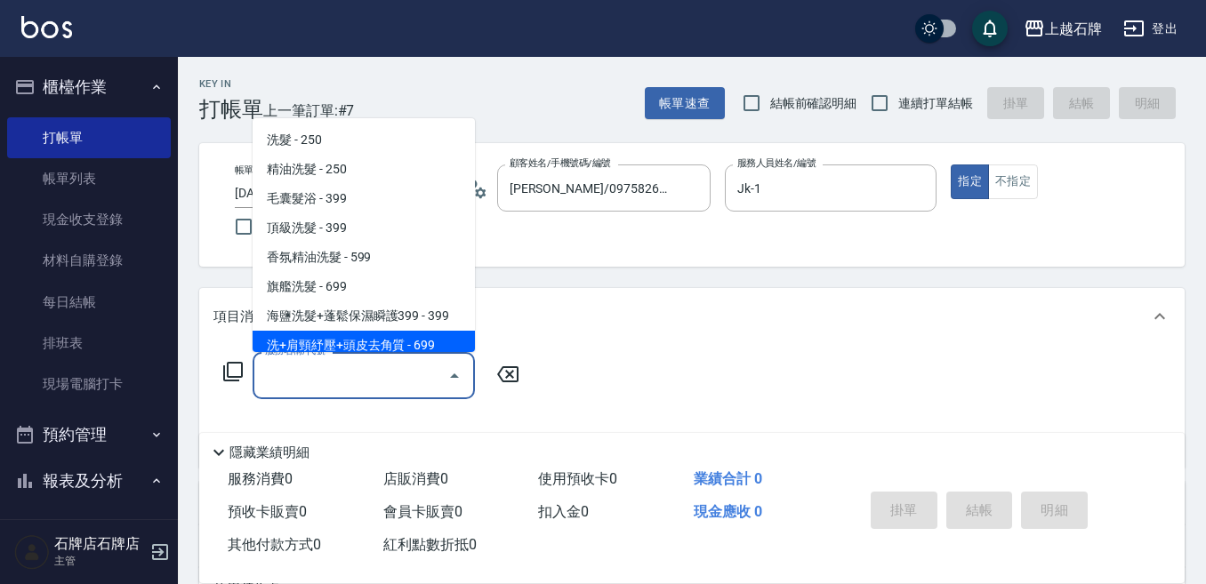
drag, startPoint x: 444, startPoint y: 359, endPoint x: 457, endPoint y: 349, distance: 17.1
click at [457, 349] on body "上越石牌 登出 櫃檯作業 打帳單 帳單列表 現金收支登錄 材料自購登錄 每日結帳 排班表 現場電腦打卡 預約管理 預約管理 單日預約紀錄 單週預約紀錄 報表及…" at bounding box center [603, 433] width 1206 height 866
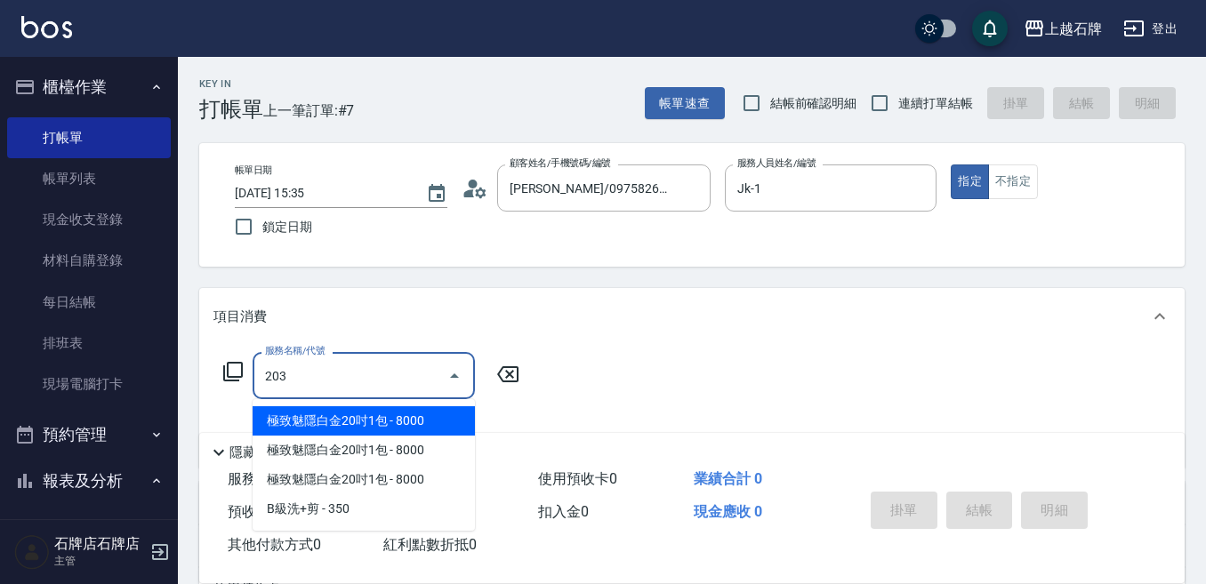
type input "203"
click at [505, 372] on icon at bounding box center [508, 374] width 44 height 21
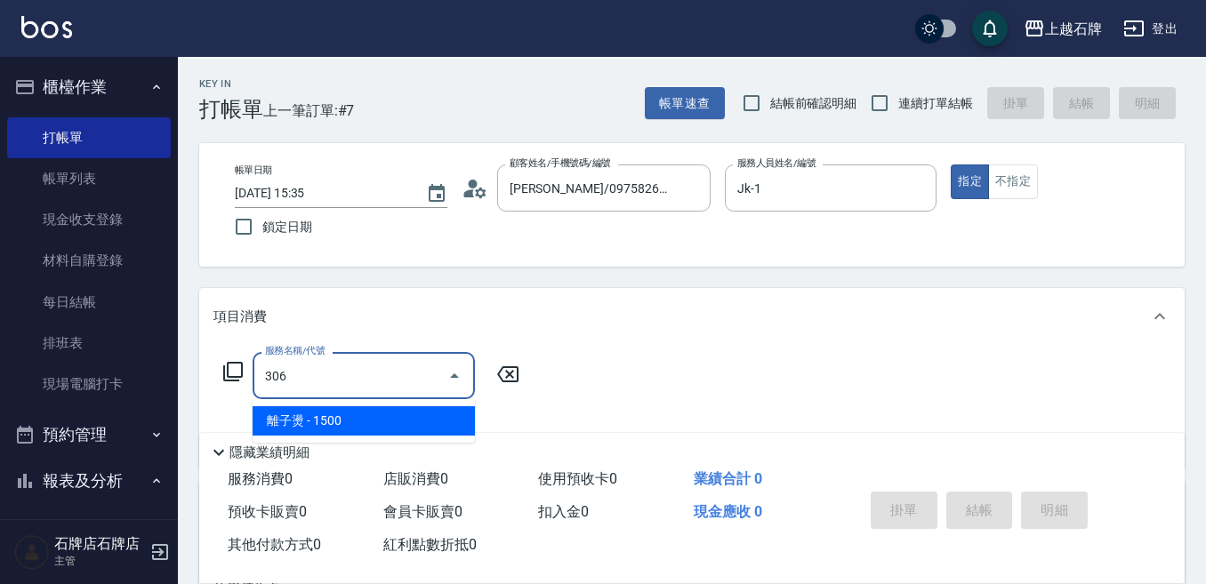
drag, startPoint x: 319, startPoint y: 434, endPoint x: 391, endPoint y: 411, distance: 75.6
click at [319, 432] on span "離子燙 - 1500" at bounding box center [364, 420] width 222 height 29
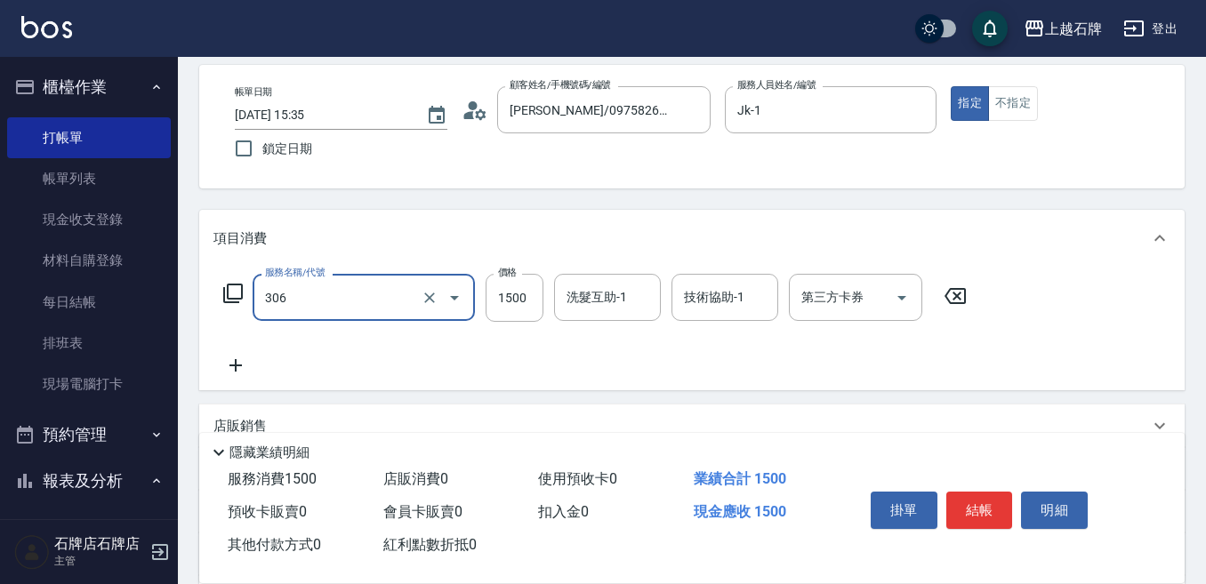
scroll to position [267, 0]
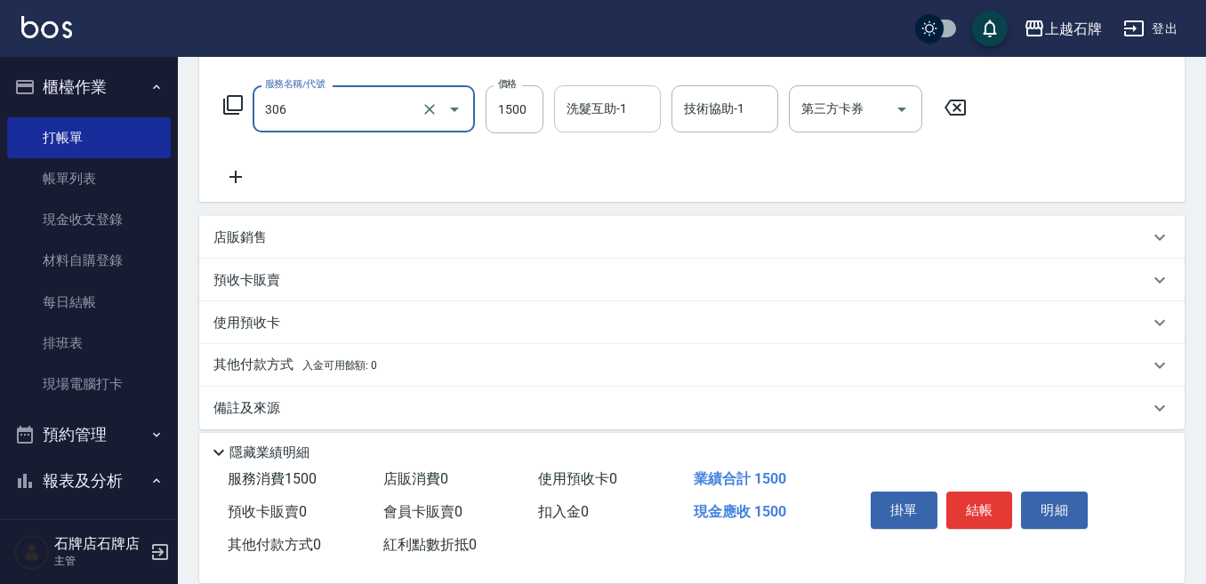
type input "離子燙(306)"
click at [608, 116] on div "洗髮互助-1 洗髮互助-1" at bounding box center [607, 108] width 107 height 47
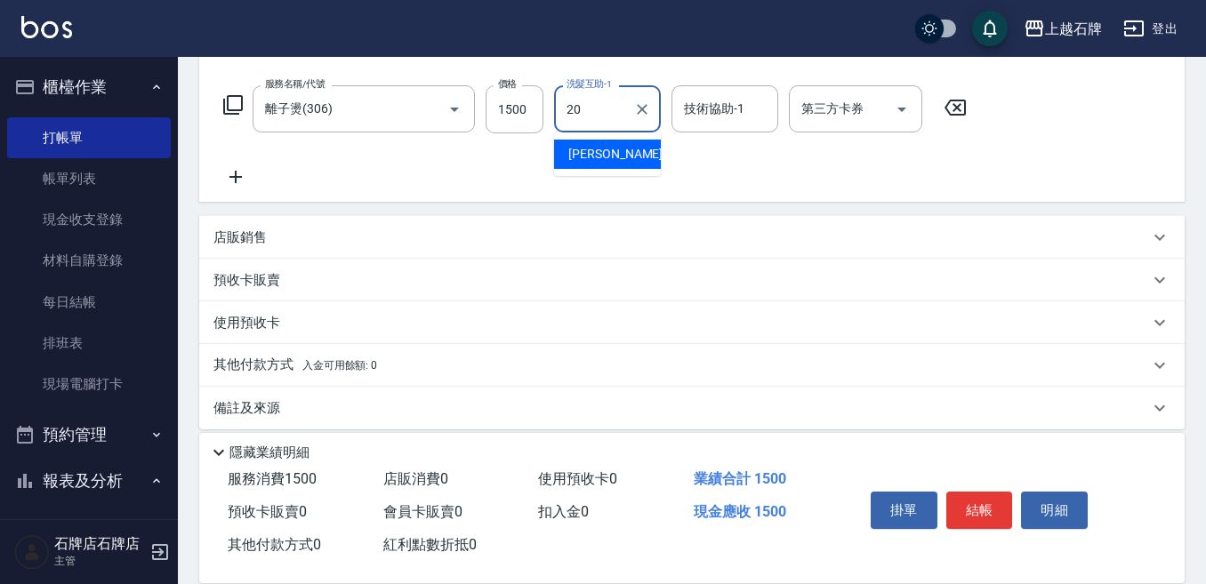
drag, startPoint x: 620, startPoint y: 162, endPoint x: 608, endPoint y: 165, distance: 12.1
click at [620, 168] on div "[PERSON_NAME] -20" at bounding box center [607, 154] width 107 height 29
type input "[PERSON_NAME]-20"
click at [391, 237] on div "店販銷售" at bounding box center [680, 238] width 935 height 19
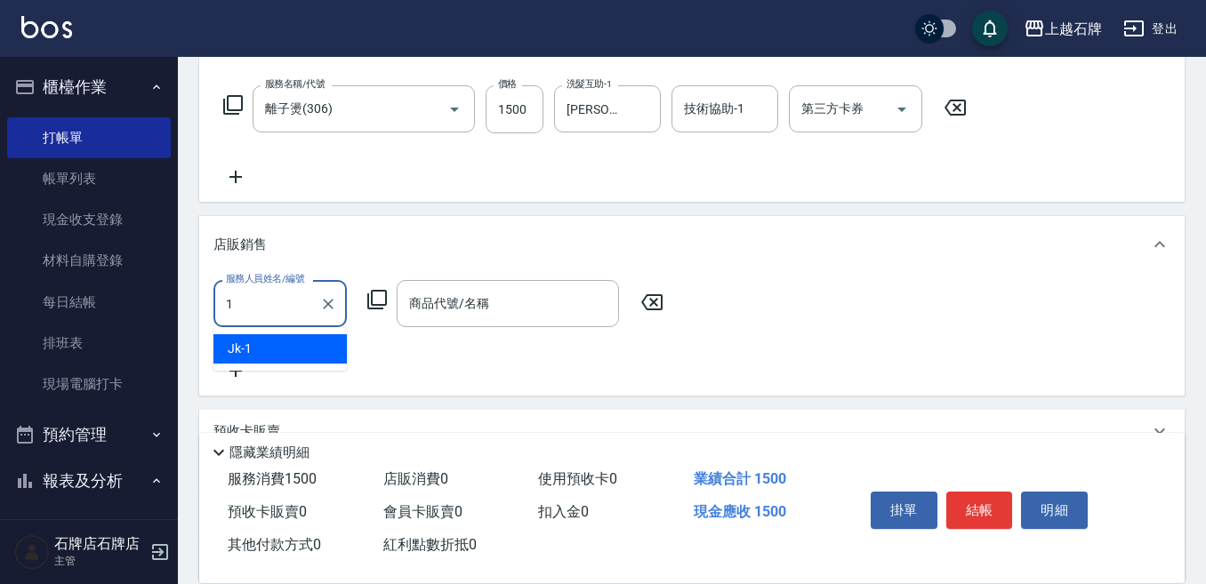
scroll to position [0, 0]
drag, startPoint x: 269, startPoint y: 349, endPoint x: 384, endPoint y: 283, distance: 132.7
click at [271, 346] on div "Jk -1" at bounding box center [279, 348] width 133 height 29
click at [437, 284] on div "商品代號/名稱" at bounding box center [508, 303] width 222 height 47
type input "Jk-1"
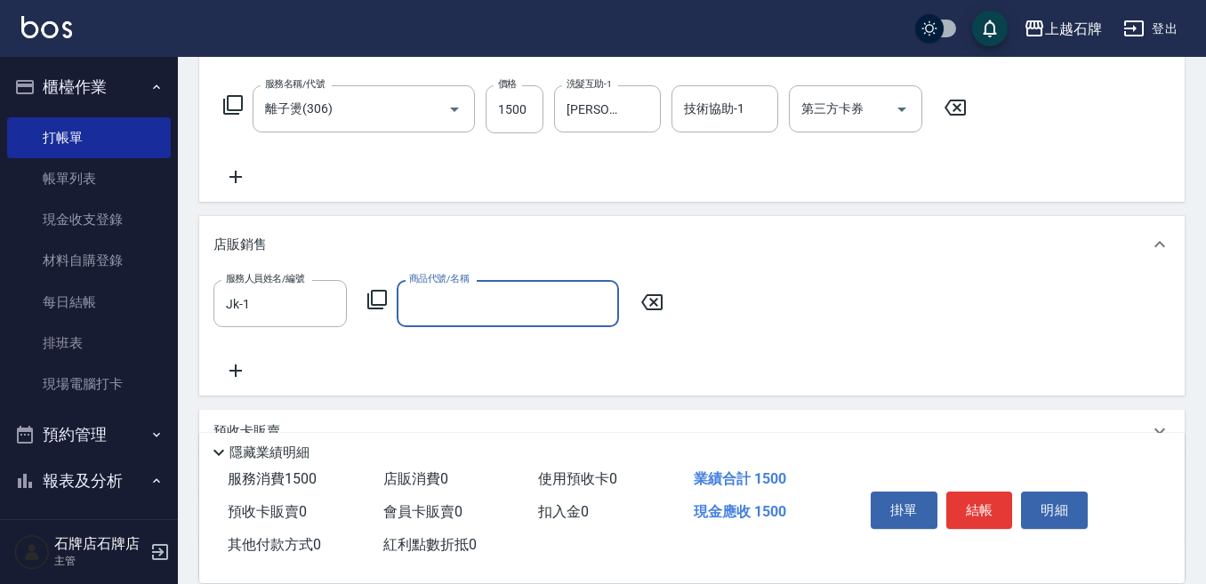
click at [439, 289] on input "商品代號/名稱" at bounding box center [508, 303] width 206 height 31
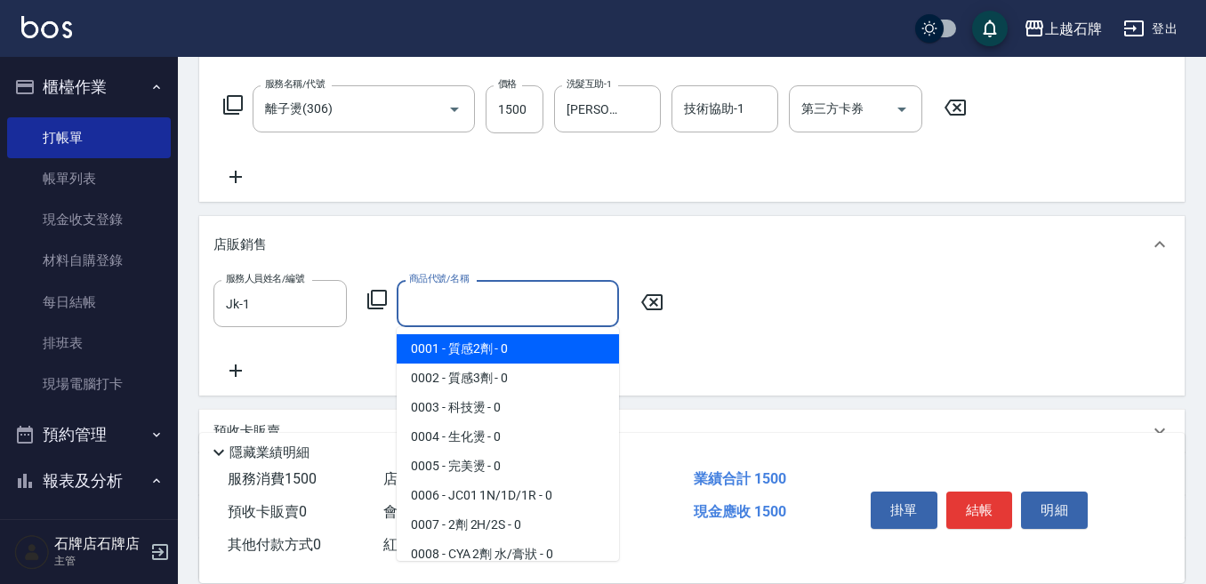
type input "T"
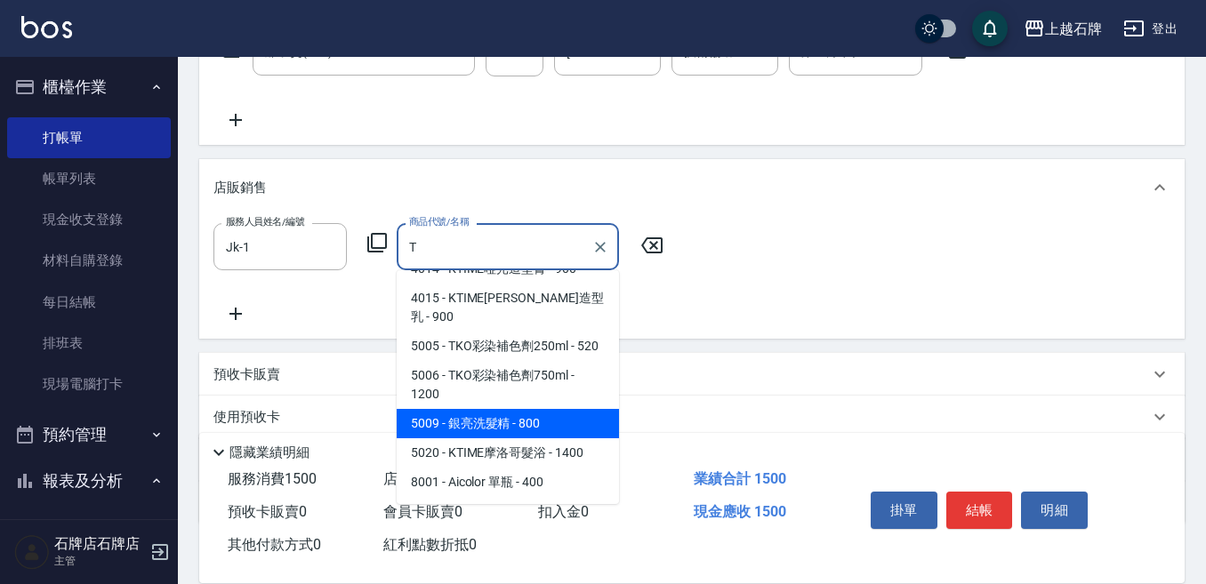
scroll to position [356, 0]
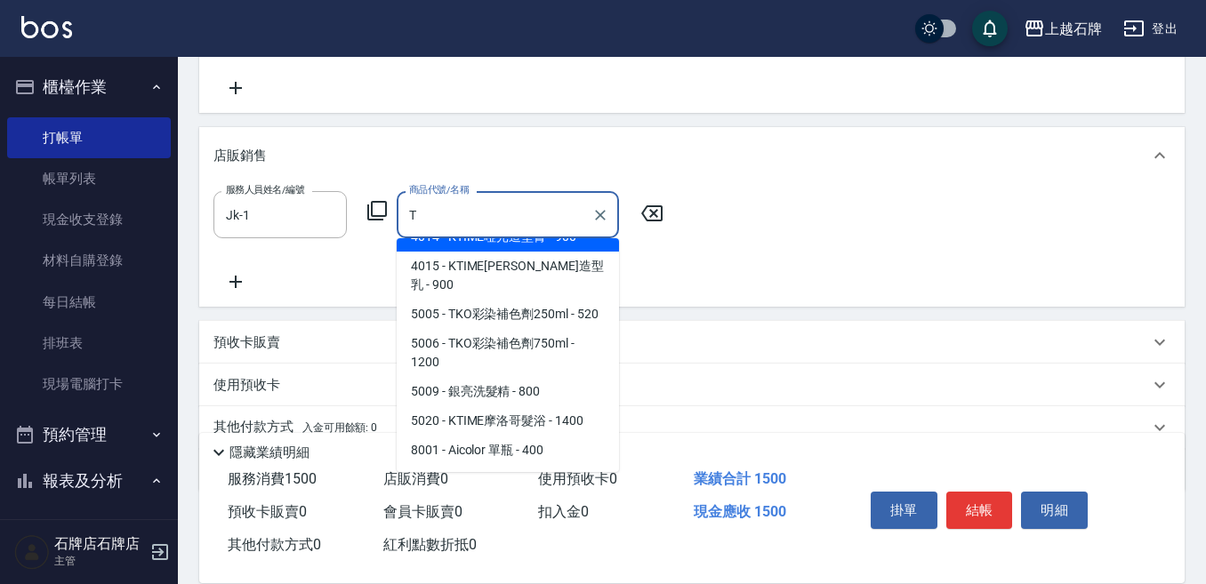
click at [598, 206] on icon "Clear" at bounding box center [600, 215] width 18 height 18
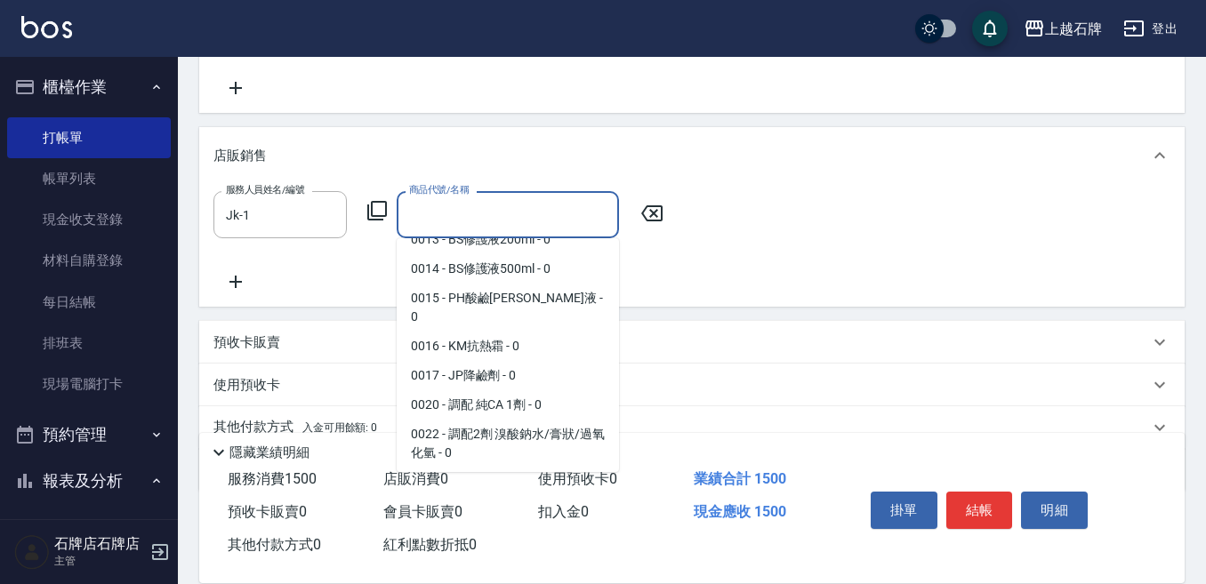
scroll to position [7, 0]
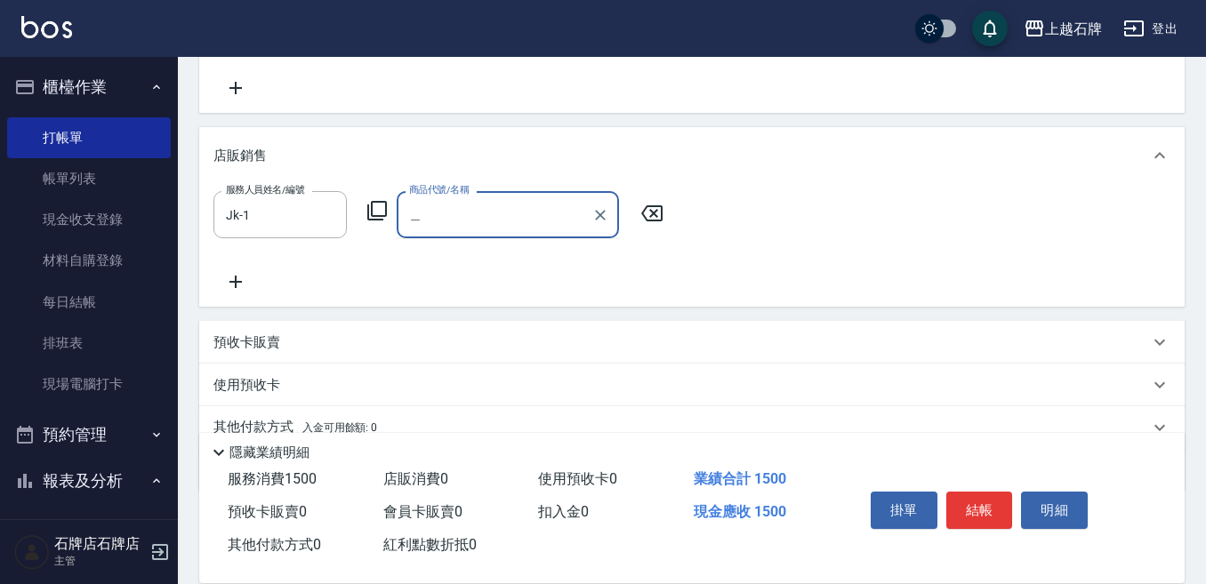
type input "順"
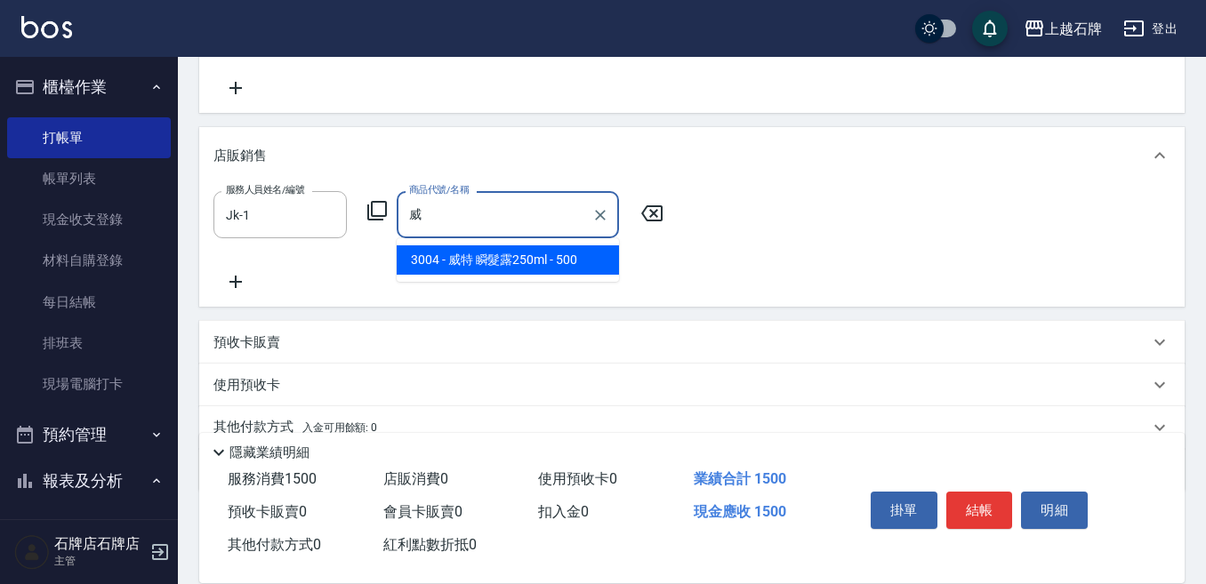
click at [559, 253] on span "3004 - 威特 瞬髮露250ml - 500" at bounding box center [508, 259] width 222 height 29
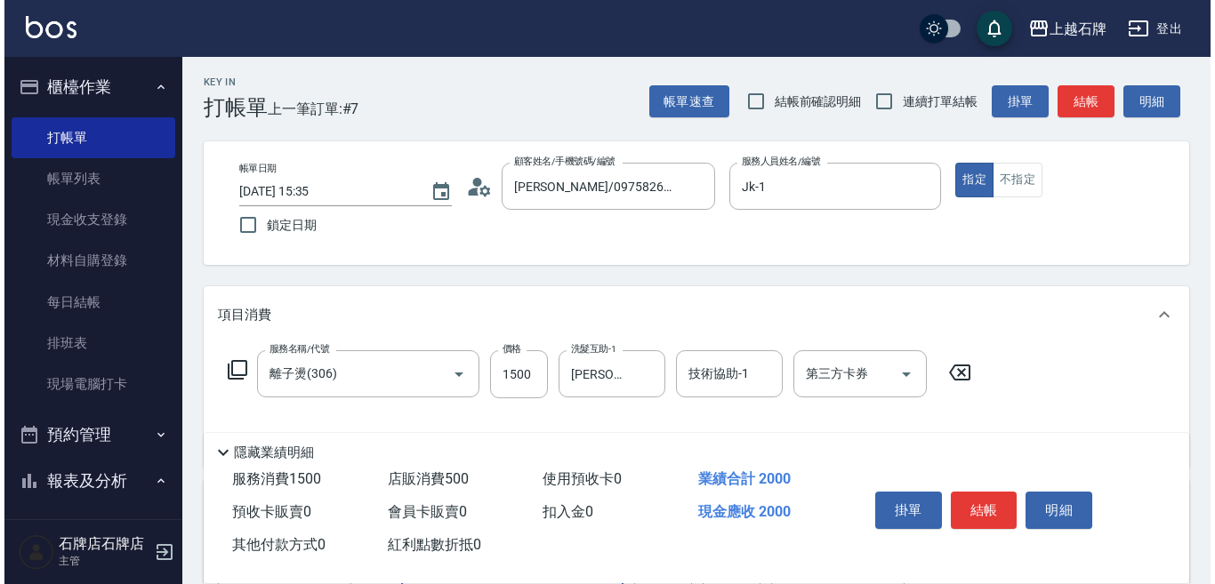
scroll to position [0, 0]
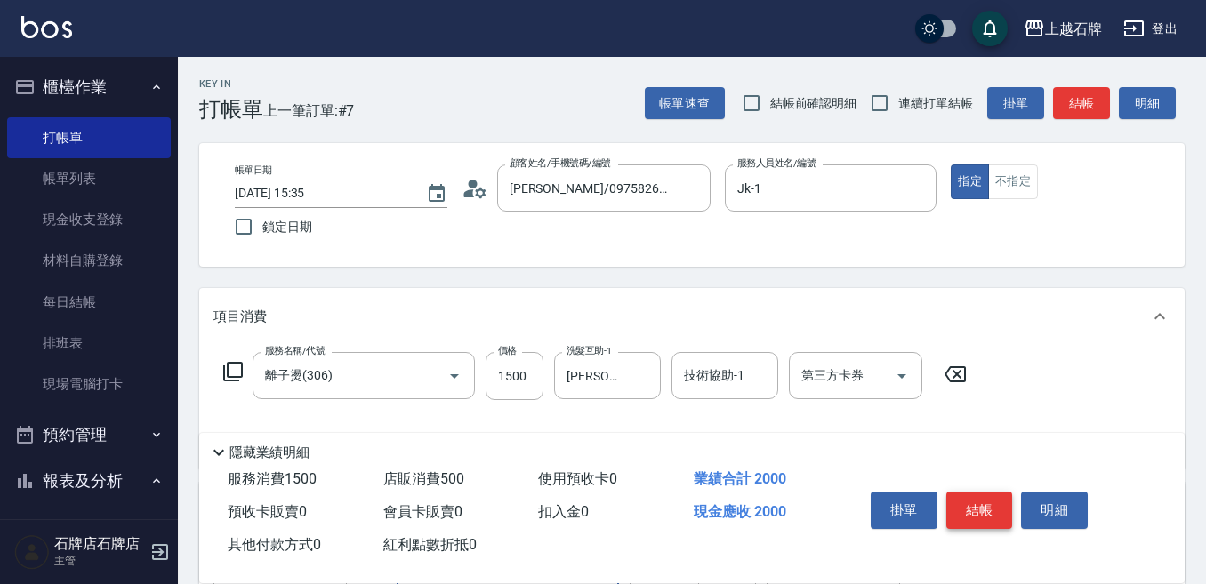
type input "威特 瞬髮露250ml"
click at [983, 502] on button "結帳" at bounding box center [979, 510] width 67 height 37
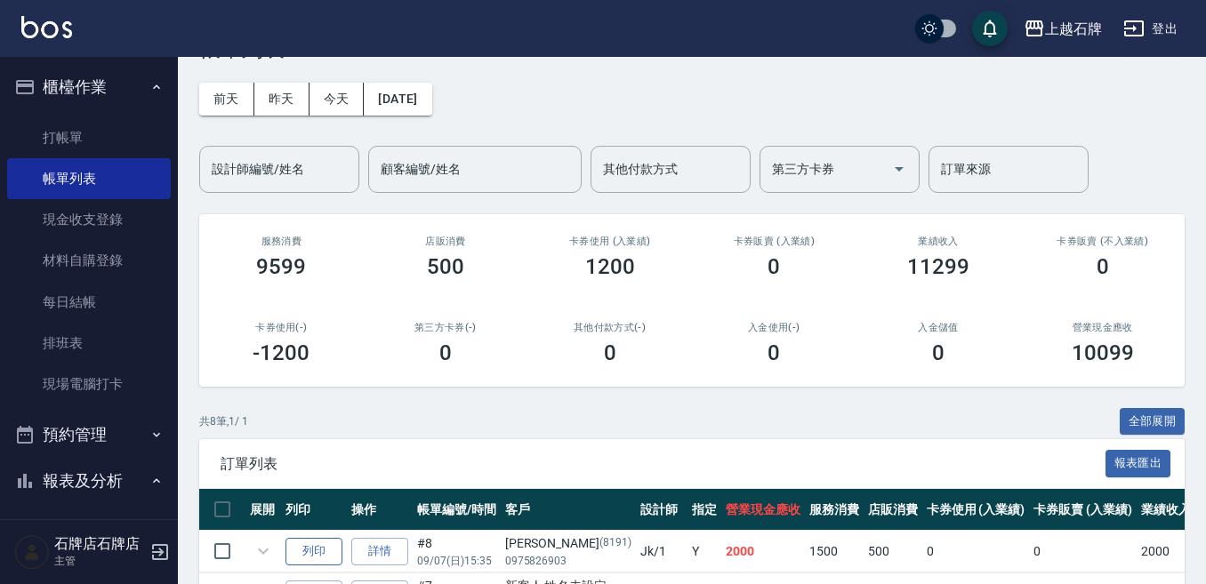
scroll to position [267, 0]
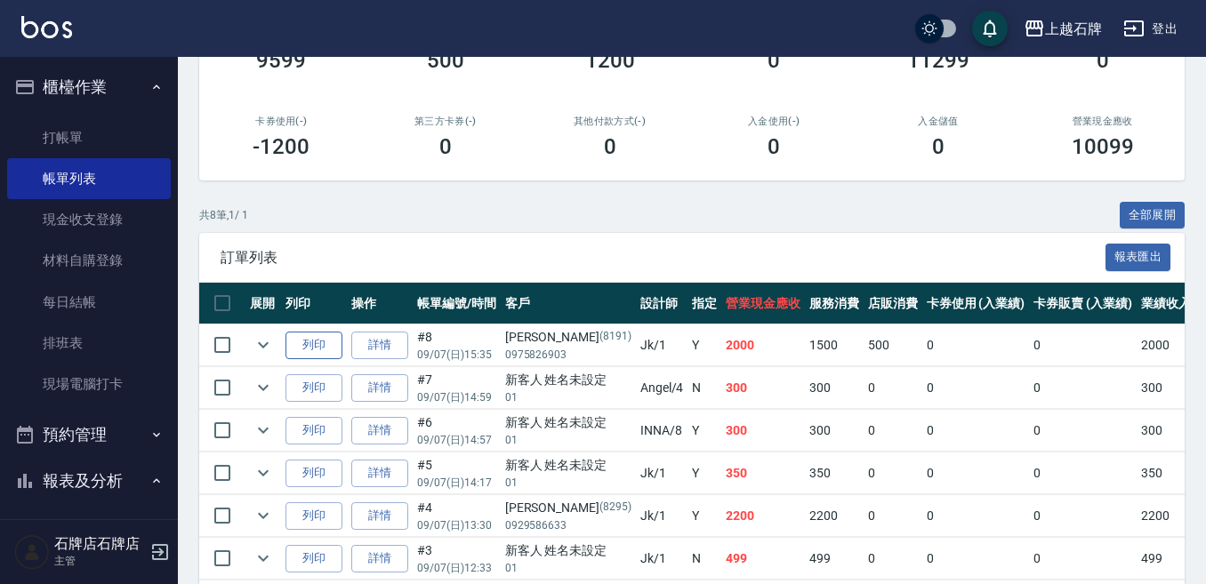
click at [297, 347] on button "列印" at bounding box center [313, 346] width 57 height 28
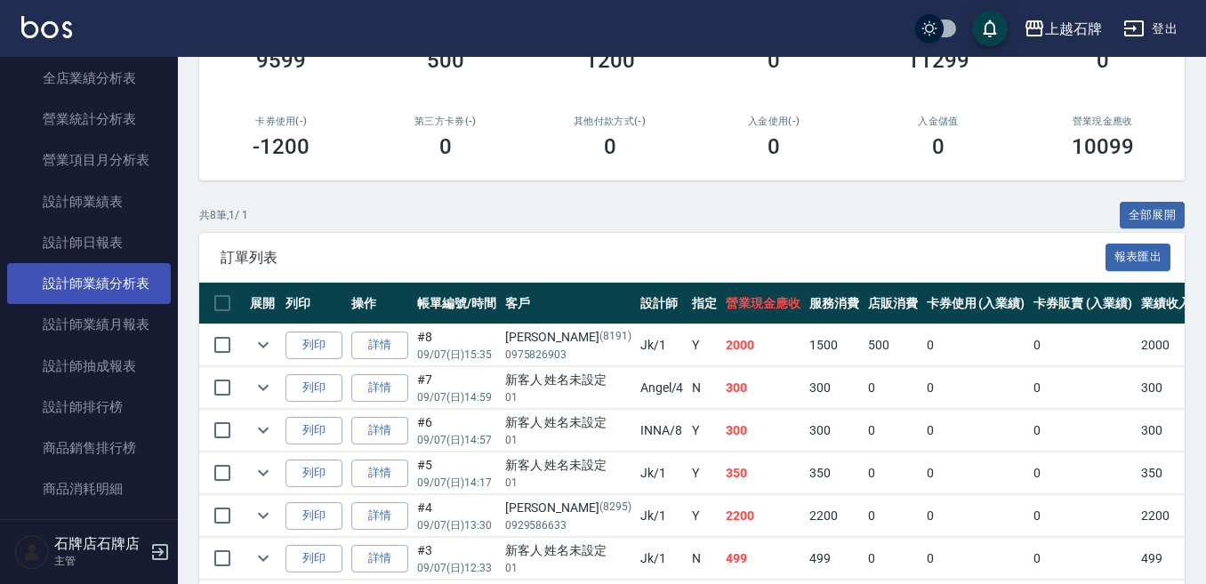
scroll to position [889, 0]
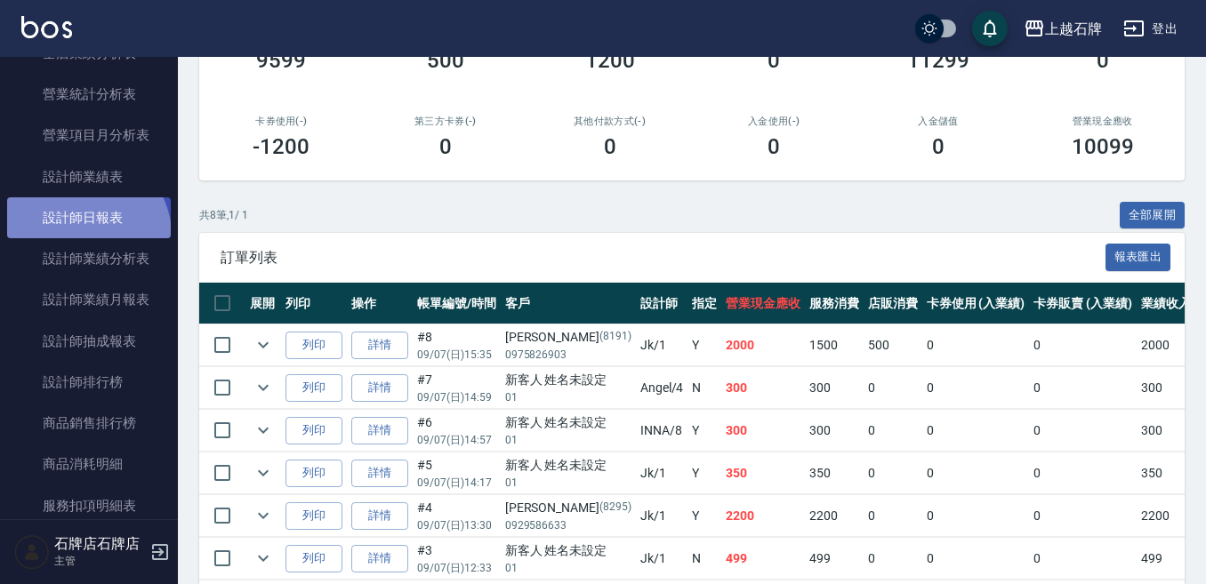
click at [81, 236] on link "設計師日報表" at bounding box center [89, 217] width 164 height 41
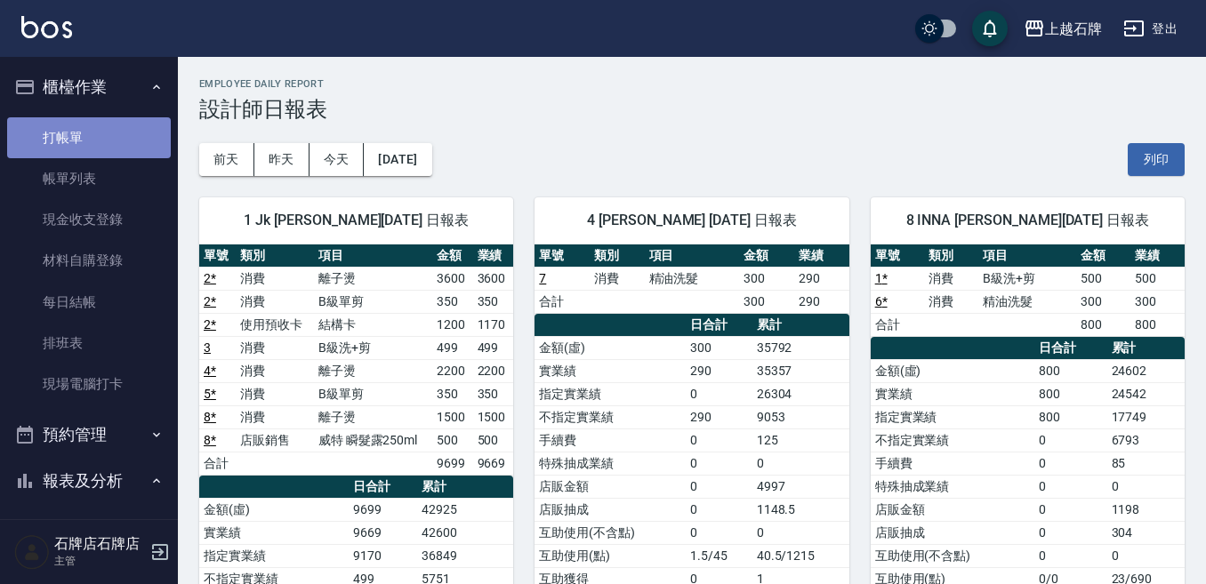
click at [119, 147] on link "打帳單" at bounding box center [89, 137] width 164 height 41
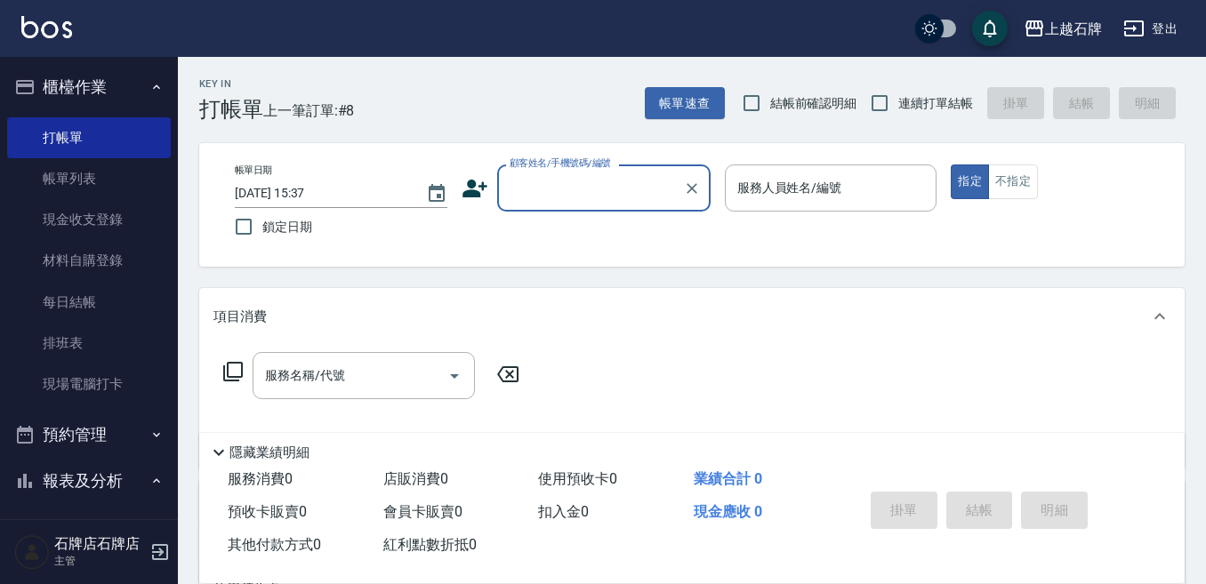
click at [610, 117] on div "Key In 打帳單 上一筆訂單:#8 帳單速查 結帳前確認明細 連續打單結帳 掛單 結帳 明細" at bounding box center [681, 89] width 1007 height 65
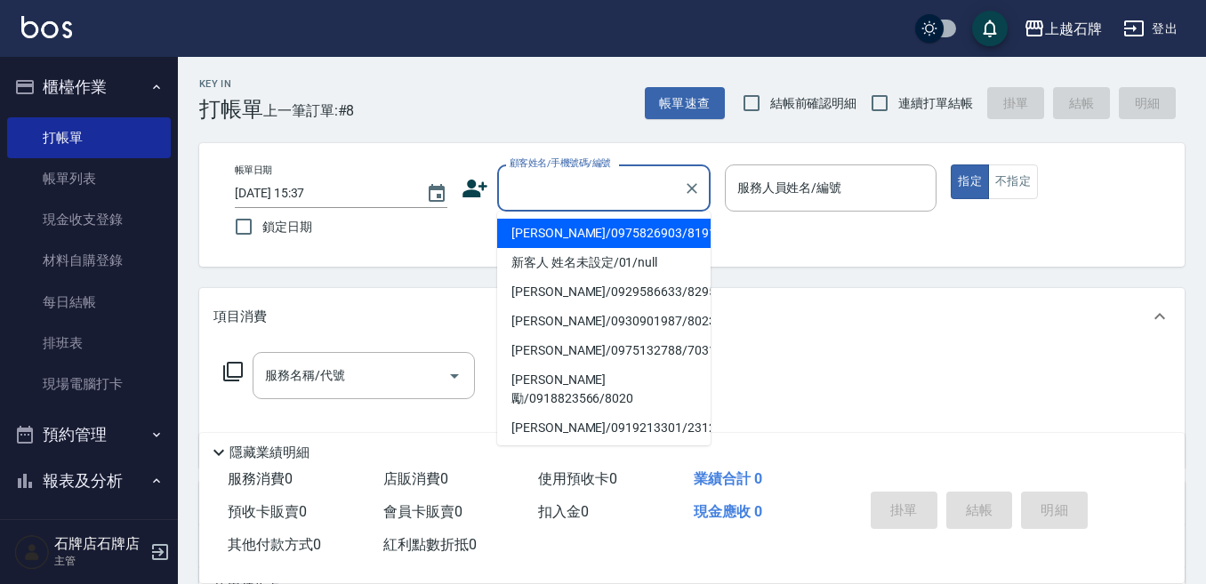
click at [635, 188] on input "顧客姓名/手機號碼/編號" at bounding box center [590, 188] width 171 height 31
click at [576, 229] on li "[PERSON_NAME]/0938083768/2205" at bounding box center [603, 233] width 213 height 29
type input "[PERSON_NAME]/0938083768/2205"
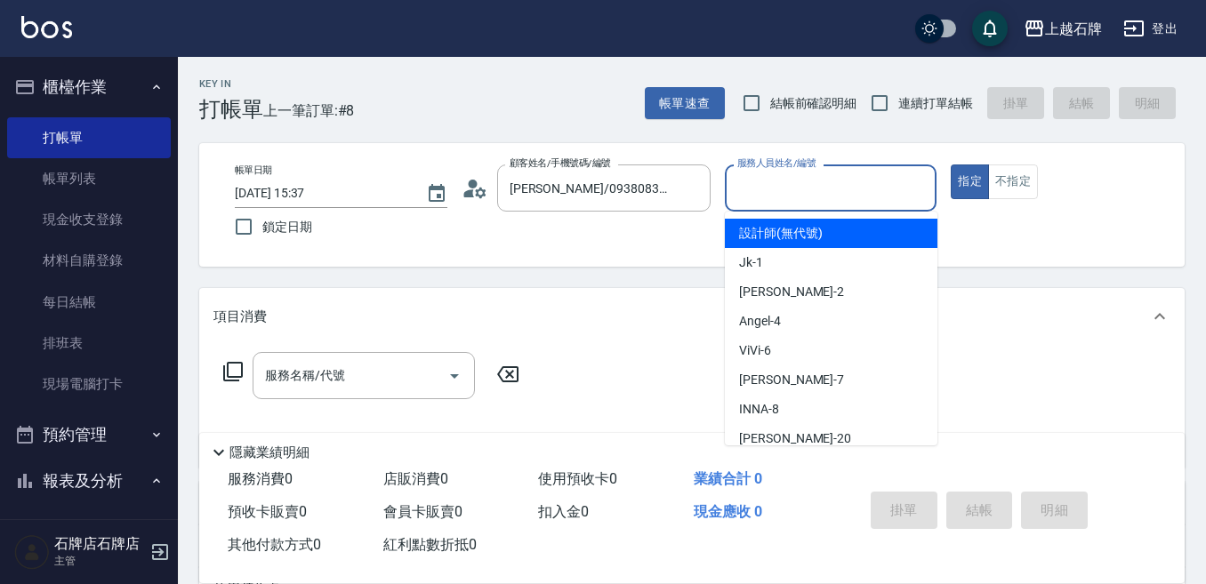
click at [829, 192] on input "服務人員姓名/編號" at bounding box center [831, 188] width 197 height 31
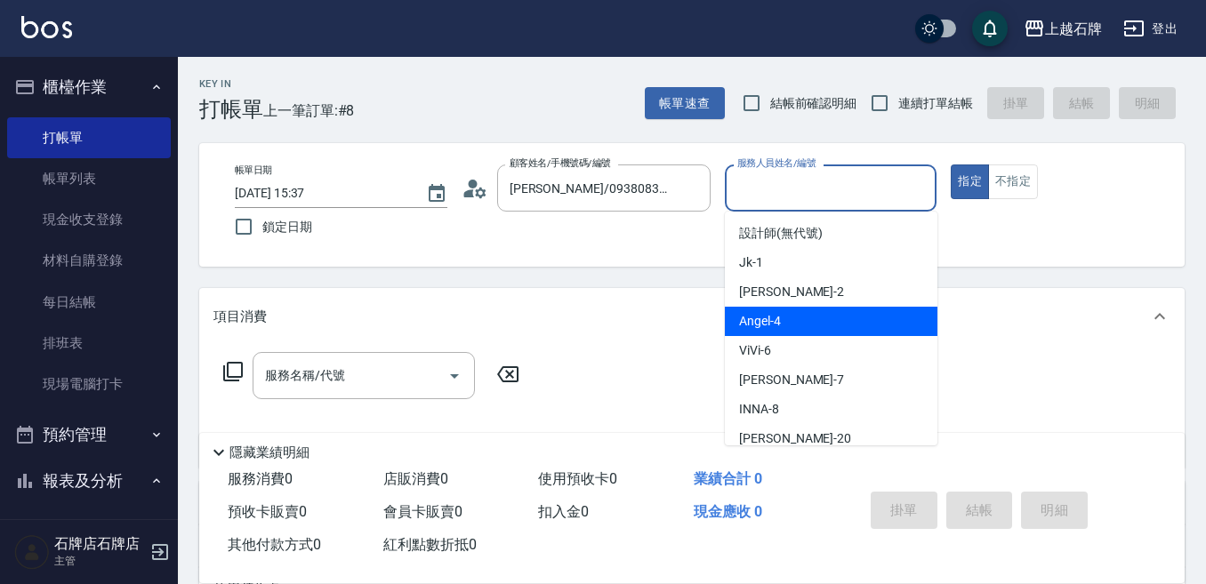
drag, startPoint x: 808, startPoint y: 321, endPoint x: 660, endPoint y: 370, distance: 156.3
click at [812, 321] on div "[PERSON_NAME] -4" at bounding box center [831, 321] width 213 height 29
type input "[PERSON_NAME]-4"
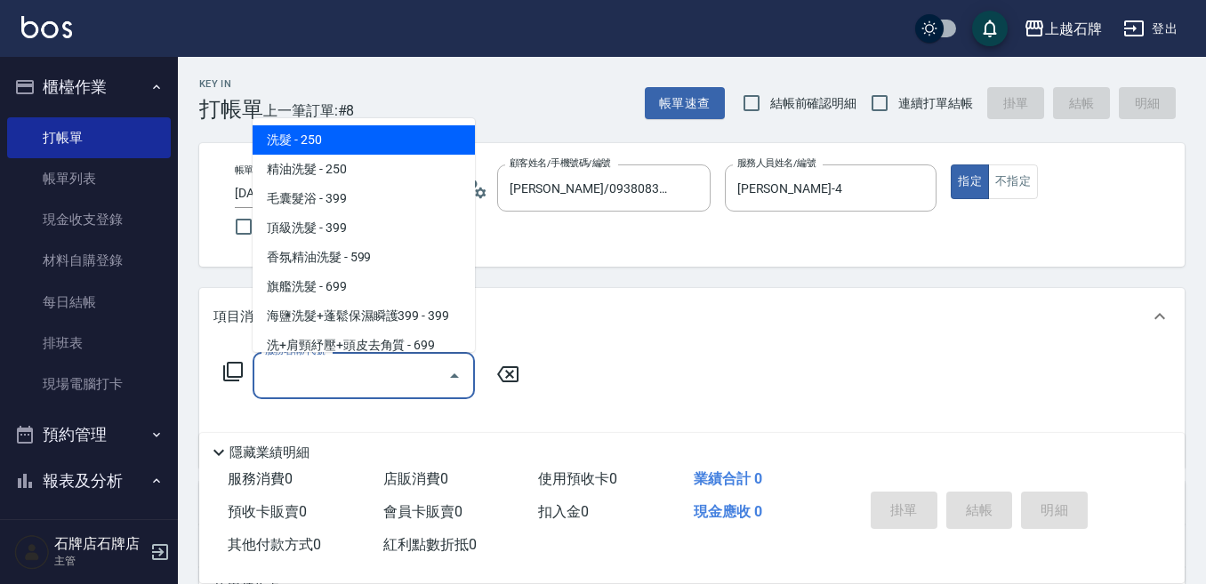
click at [376, 379] on input "服務名稱/代號" at bounding box center [351, 375] width 180 height 31
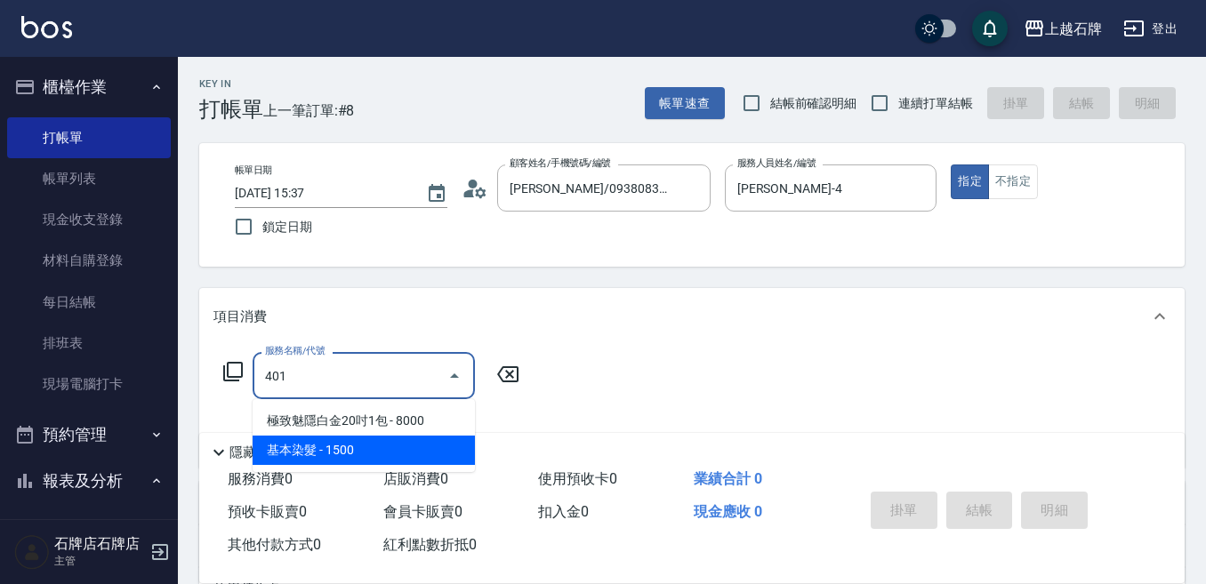
click at [381, 458] on span "基本染髮 - 1500" at bounding box center [364, 450] width 222 height 29
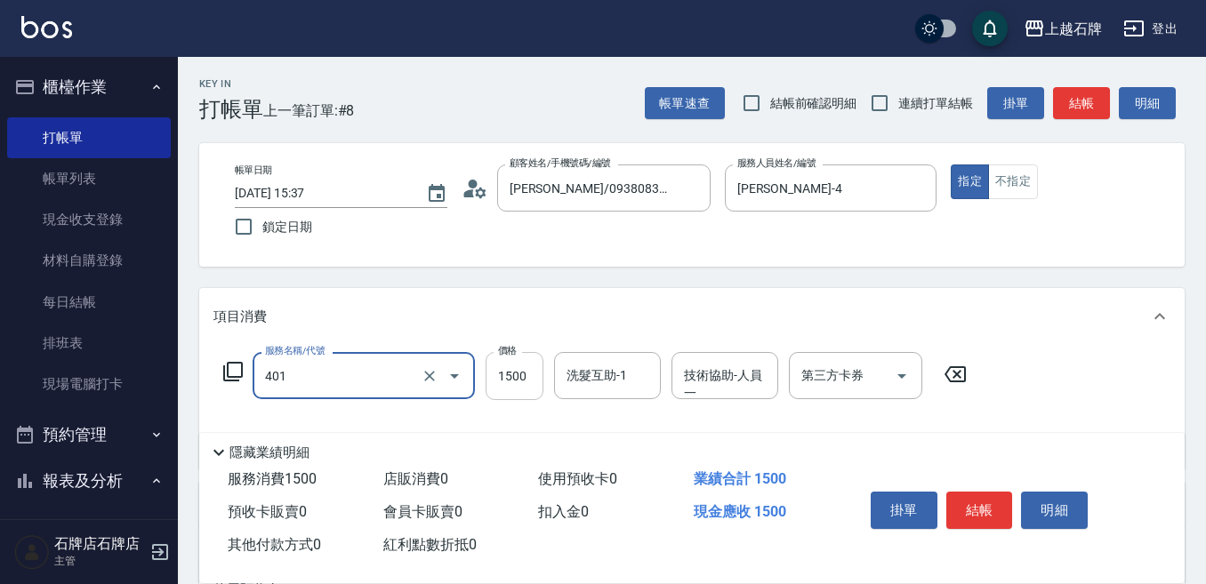
type input "基本染髮(401)"
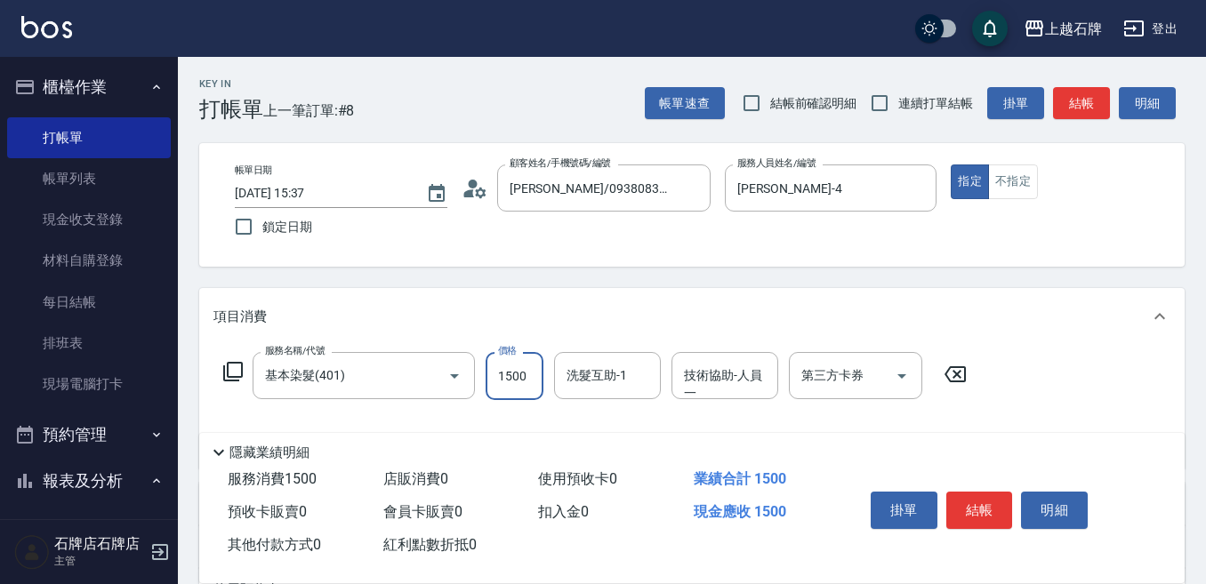
click at [520, 388] on input "1500" at bounding box center [515, 376] width 58 height 48
type input "2000"
click at [237, 370] on icon at bounding box center [232, 371] width 21 height 21
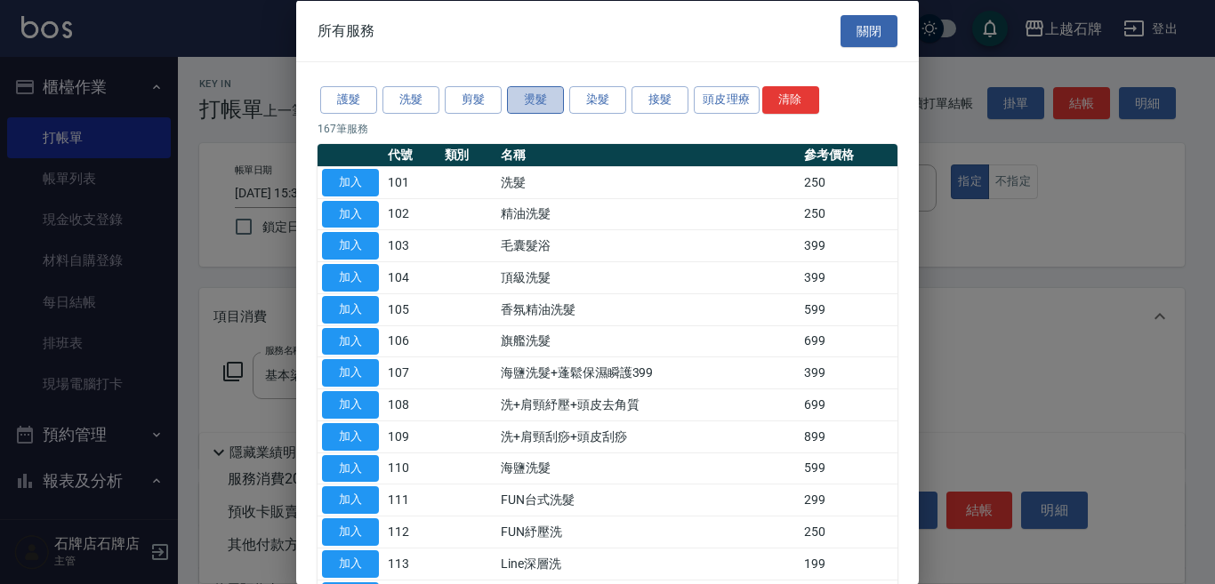
click at [542, 98] on button "燙髮" at bounding box center [535, 100] width 57 height 28
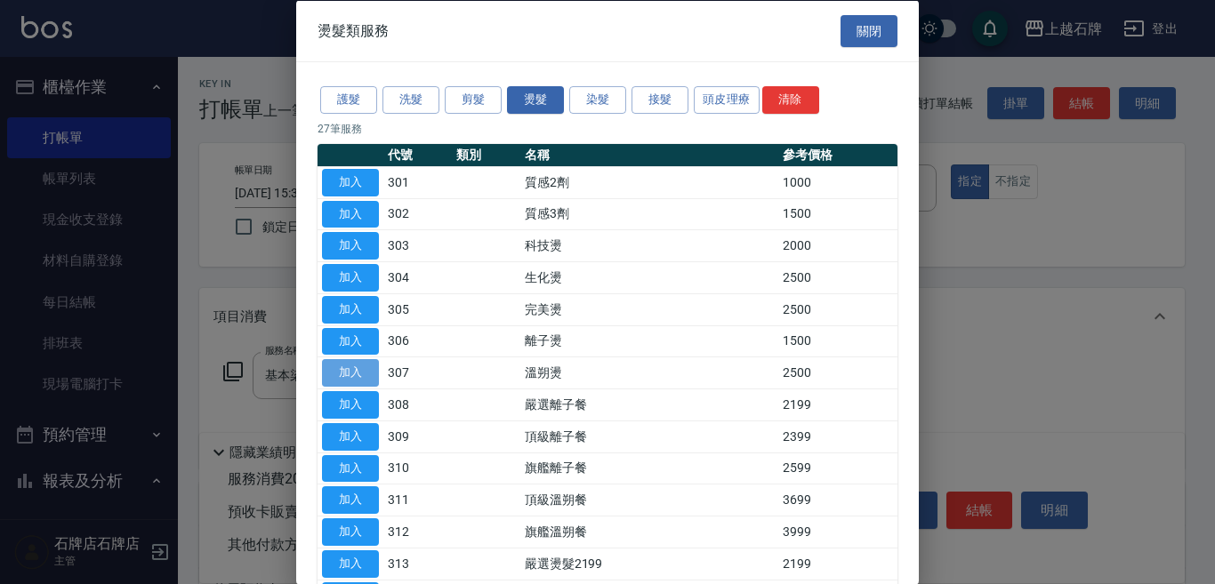
click at [349, 373] on button "加入" at bounding box center [350, 373] width 57 height 28
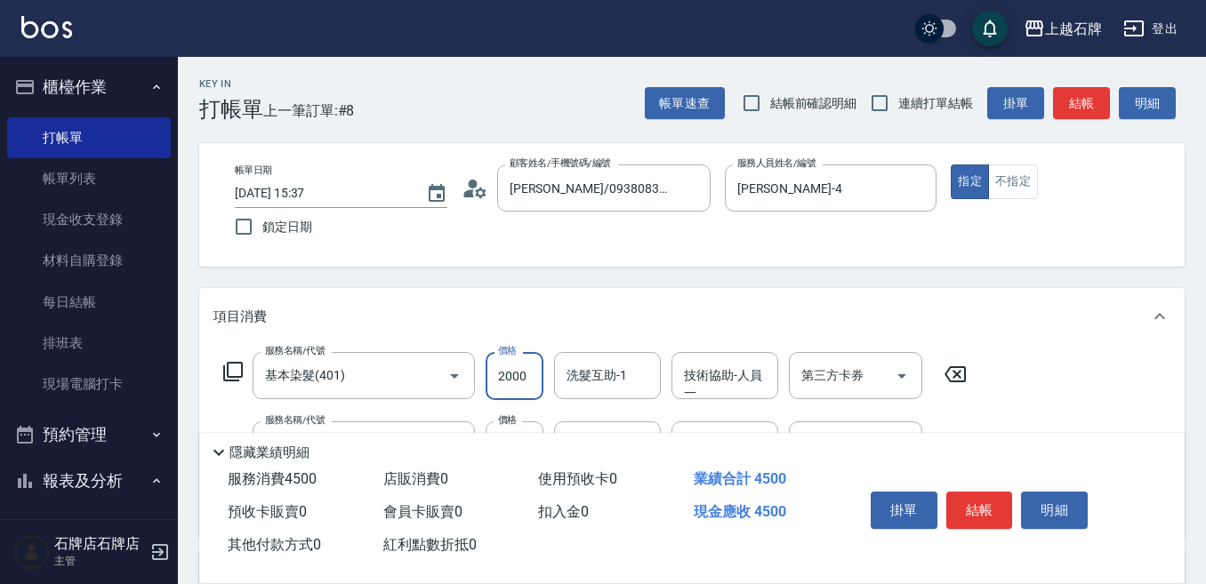
click at [532, 379] on input "2000" at bounding box center [515, 376] width 58 height 48
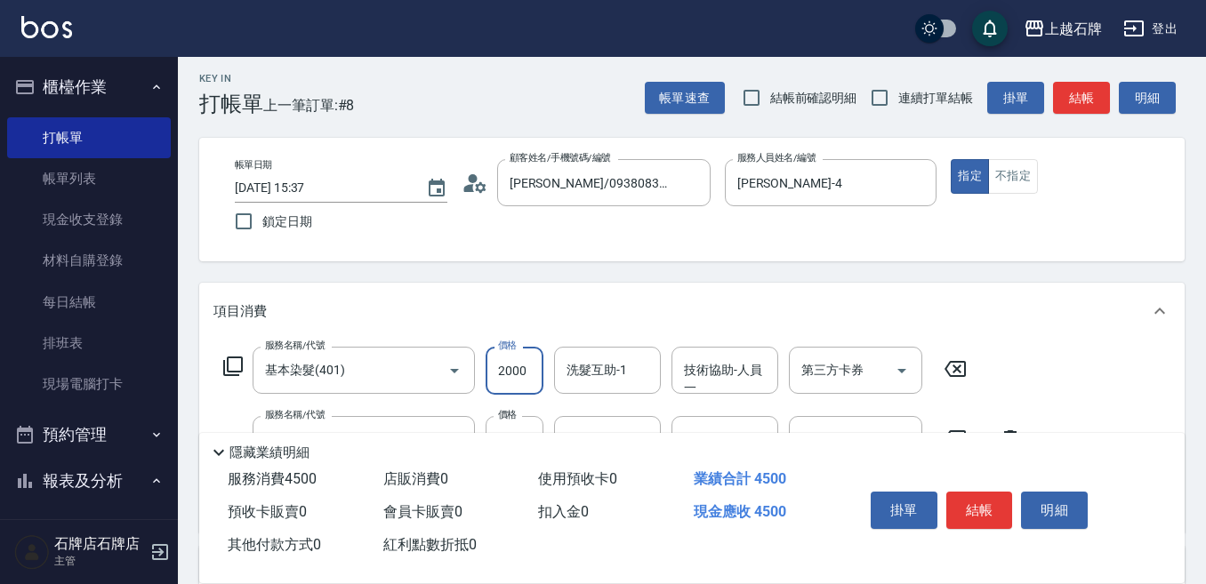
scroll to position [178, 0]
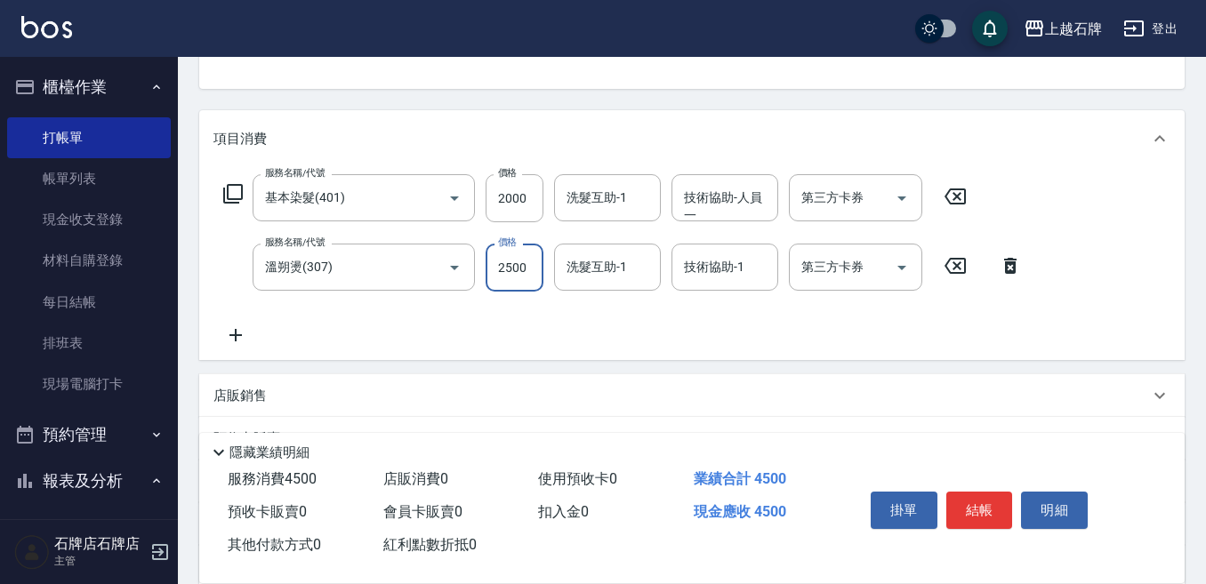
click at [521, 274] on input "2500" at bounding box center [515, 268] width 58 height 48
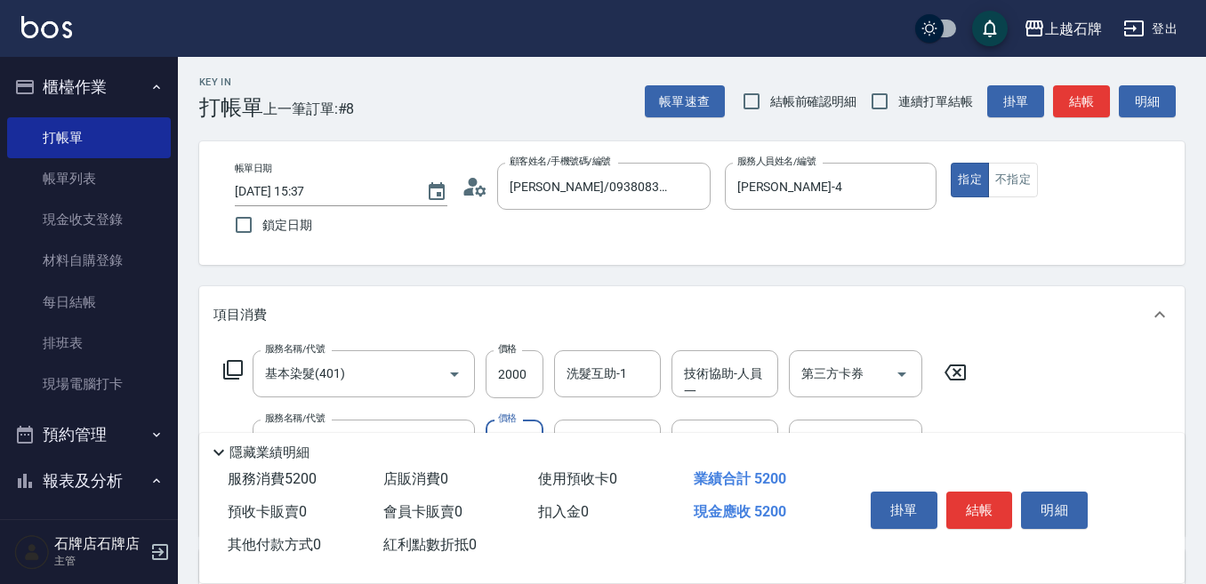
scroll to position [0, 0]
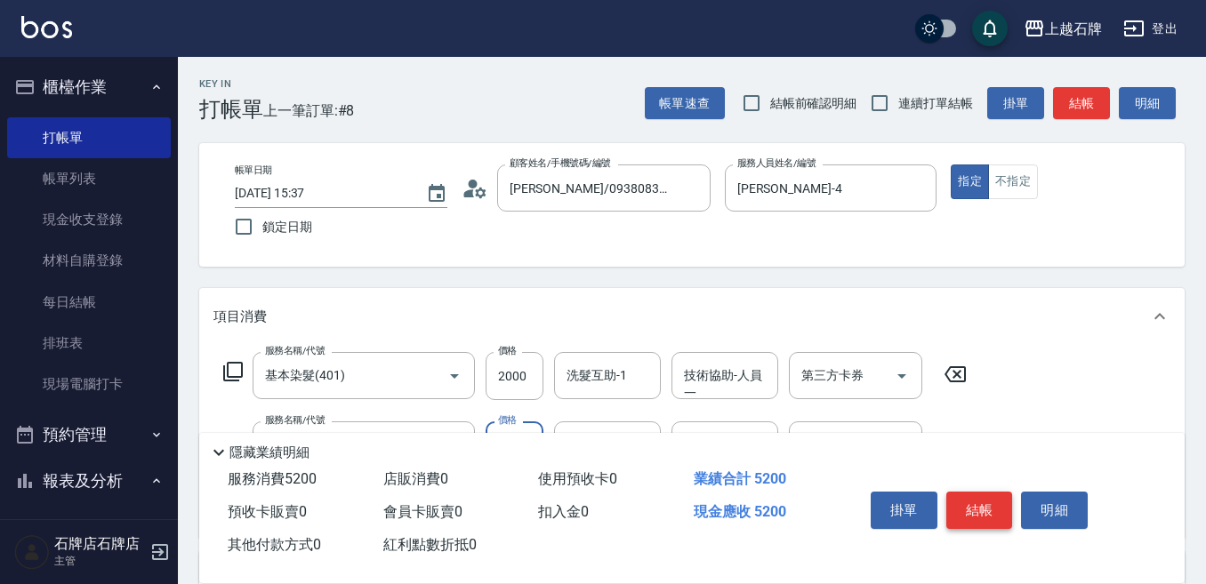
type input "3200"
click at [982, 501] on button "結帳" at bounding box center [979, 510] width 67 height 37
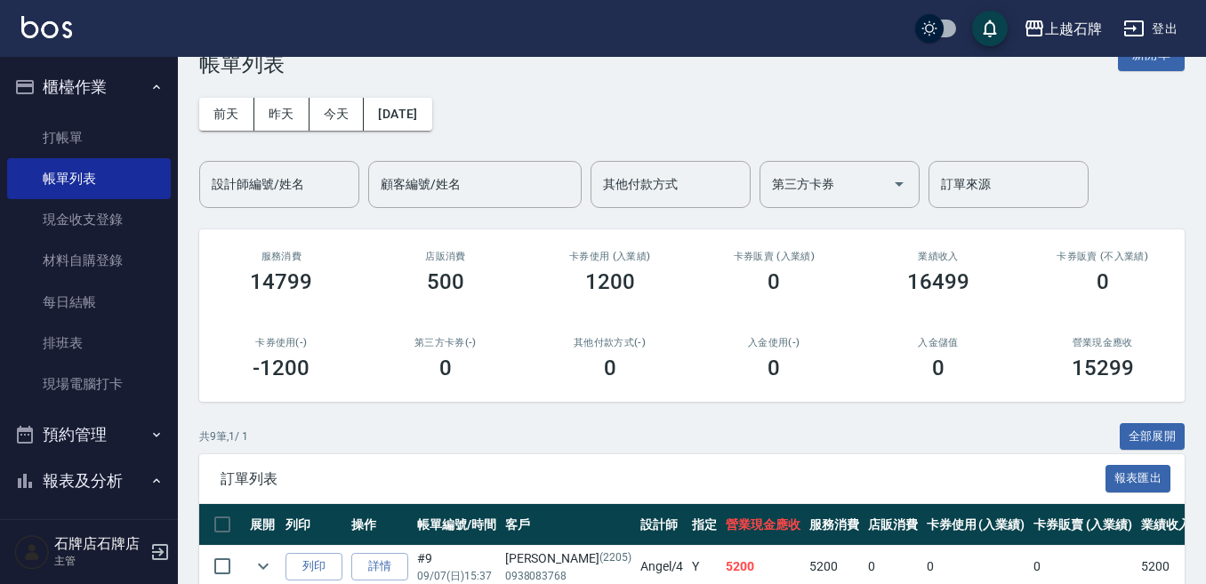
scroll to position [89, 0]
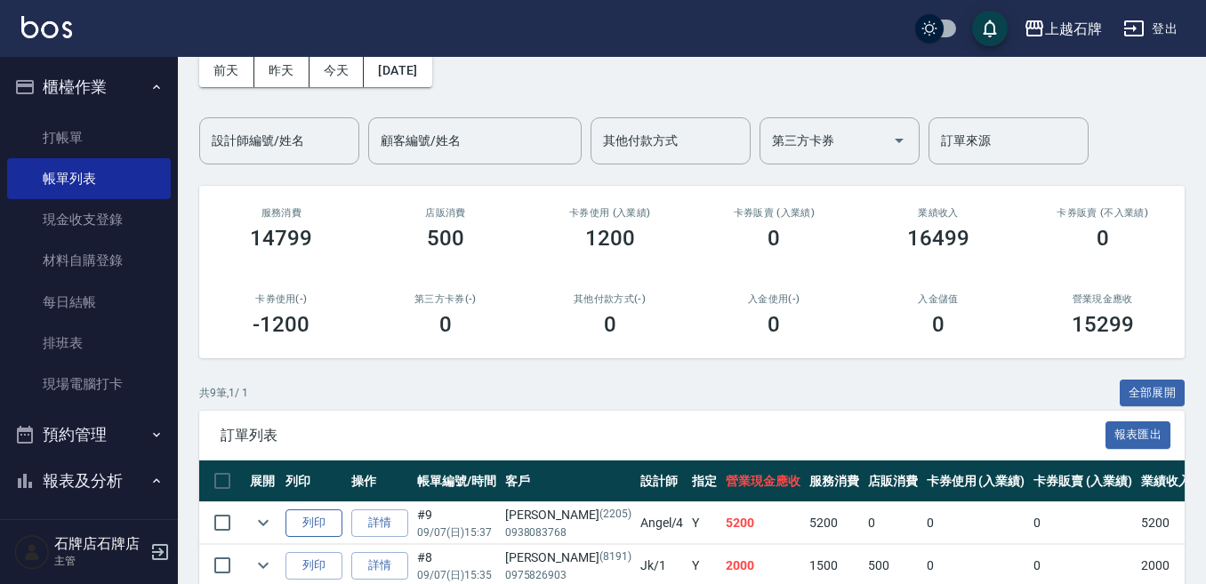
click at [308, 514] on button "列印" at bounding box center [313, 524] width 57 height 28
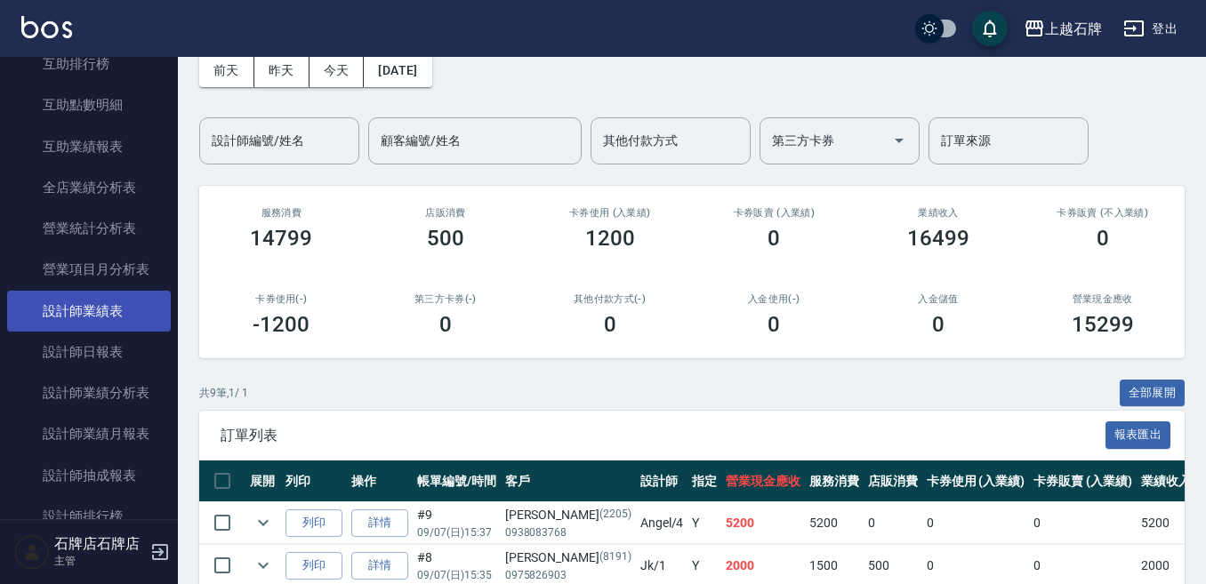
scroll to position [889, 0]
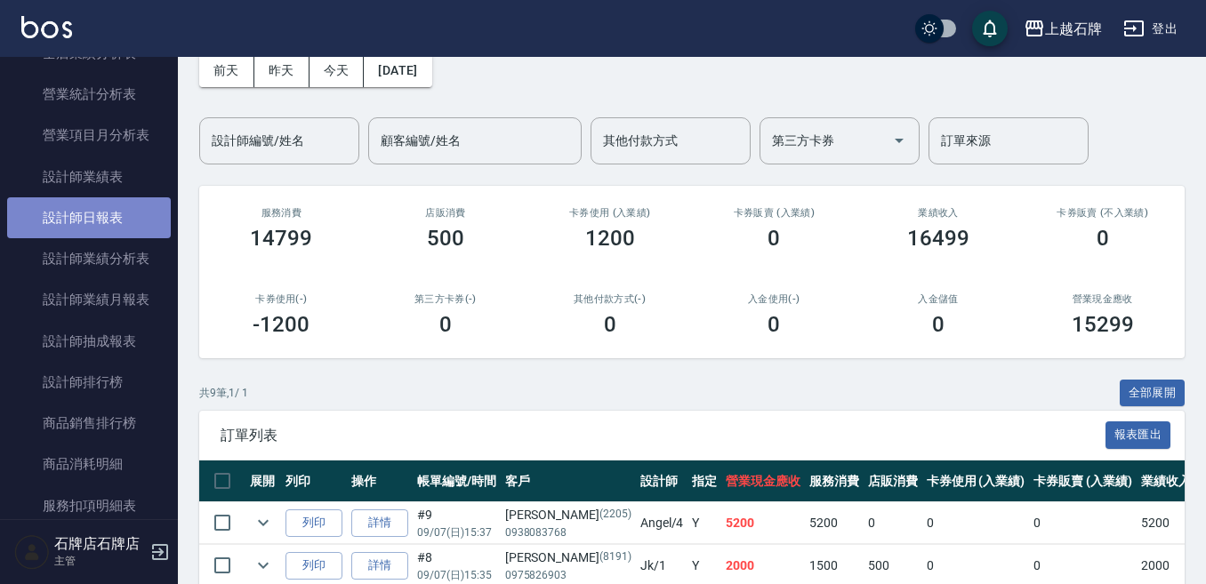
click at [92, 218] on link "設計師日報表" at bounding box center [89, 217] width 164 height 41
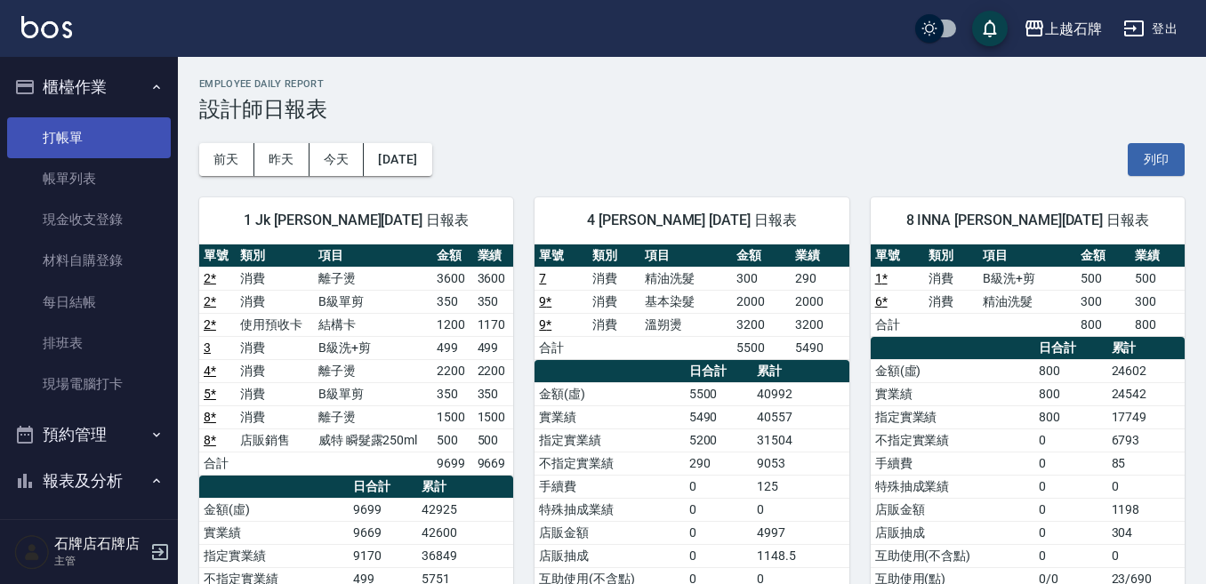
click at [83, 139] on link "打帳單" at bounding box center [89, 137] width 164 height 41
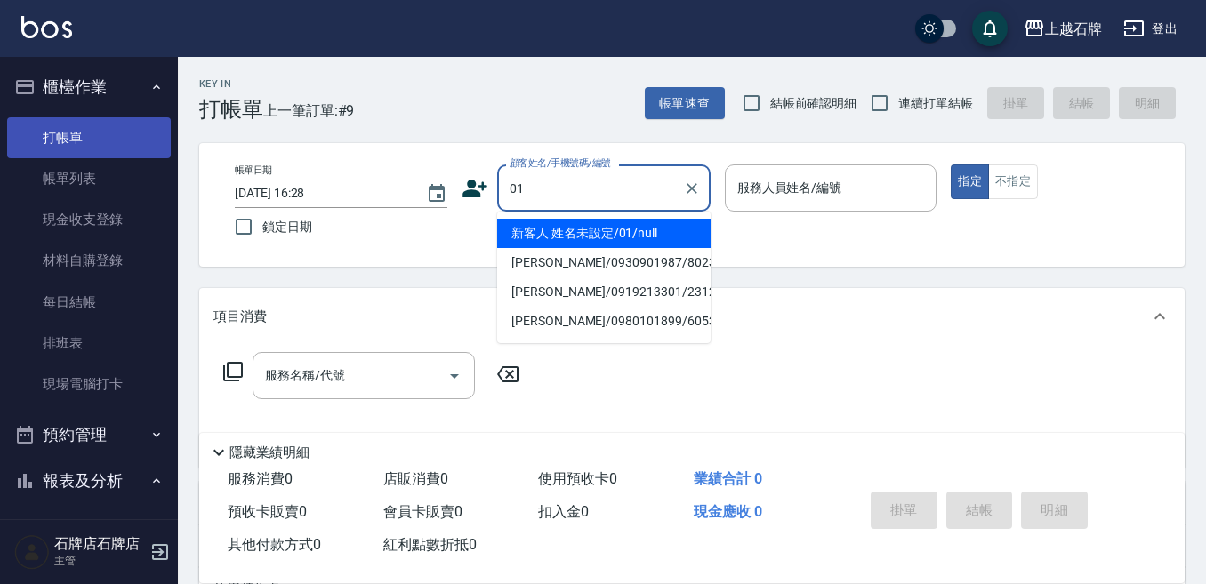
type input "新客人 姓名未設定/01/null"
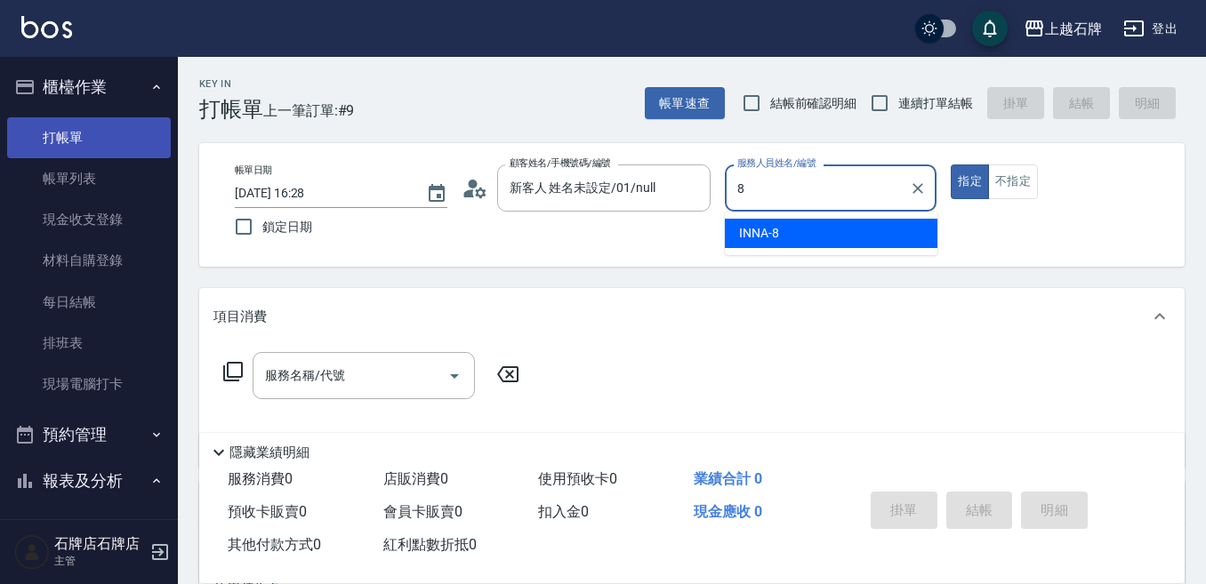
type input "INNA-8"
type button "true"
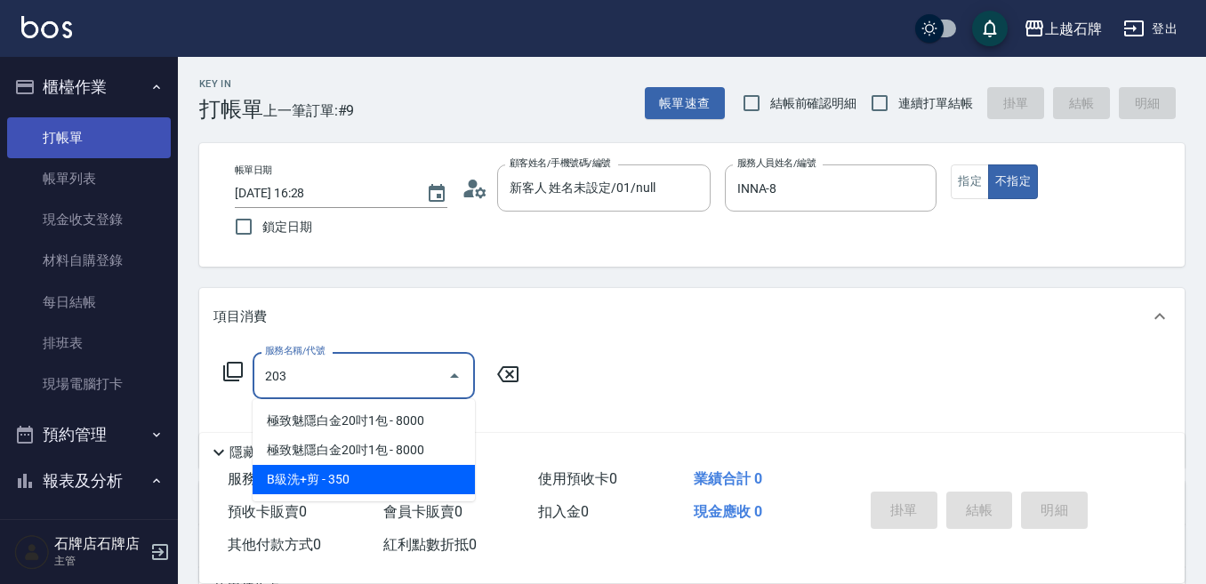
type input "B級洗+剪(203)"
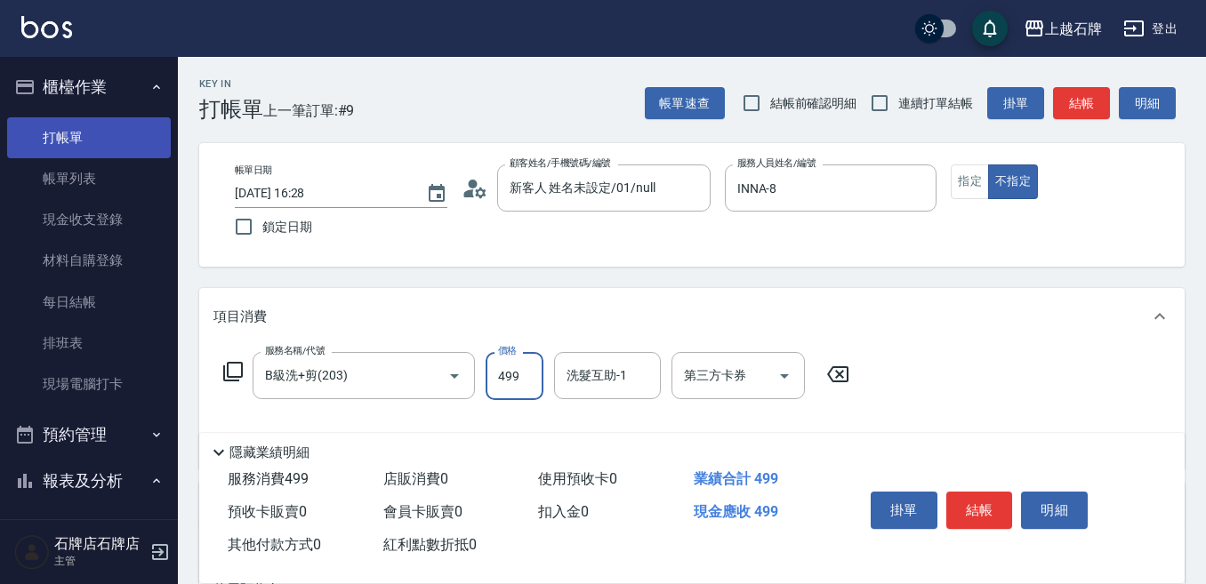
type input "499"
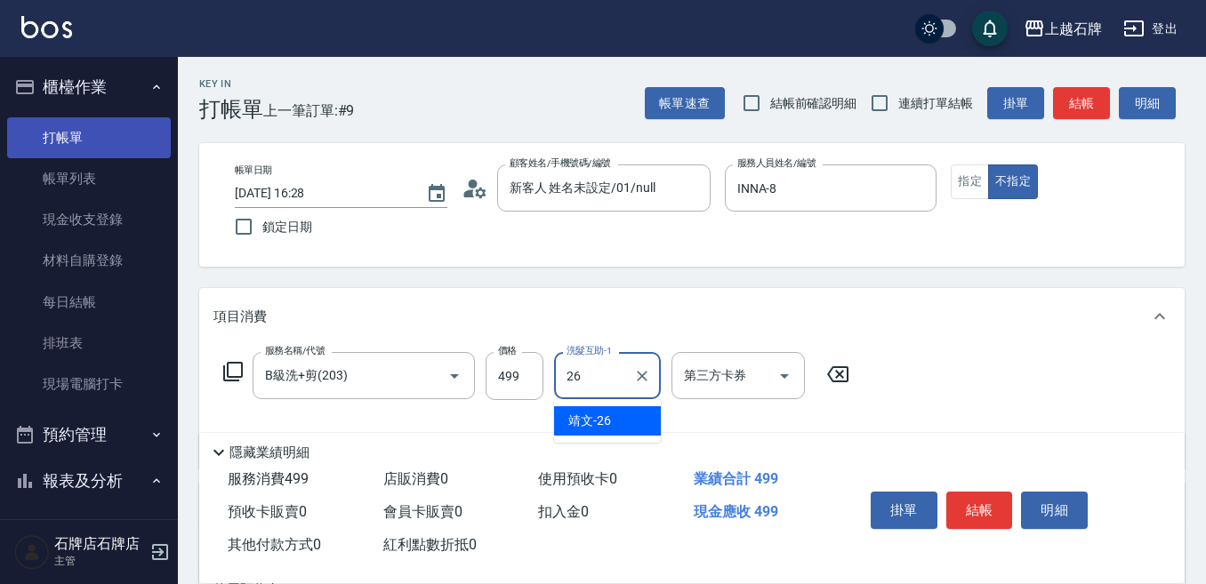
type input "靖文-26"
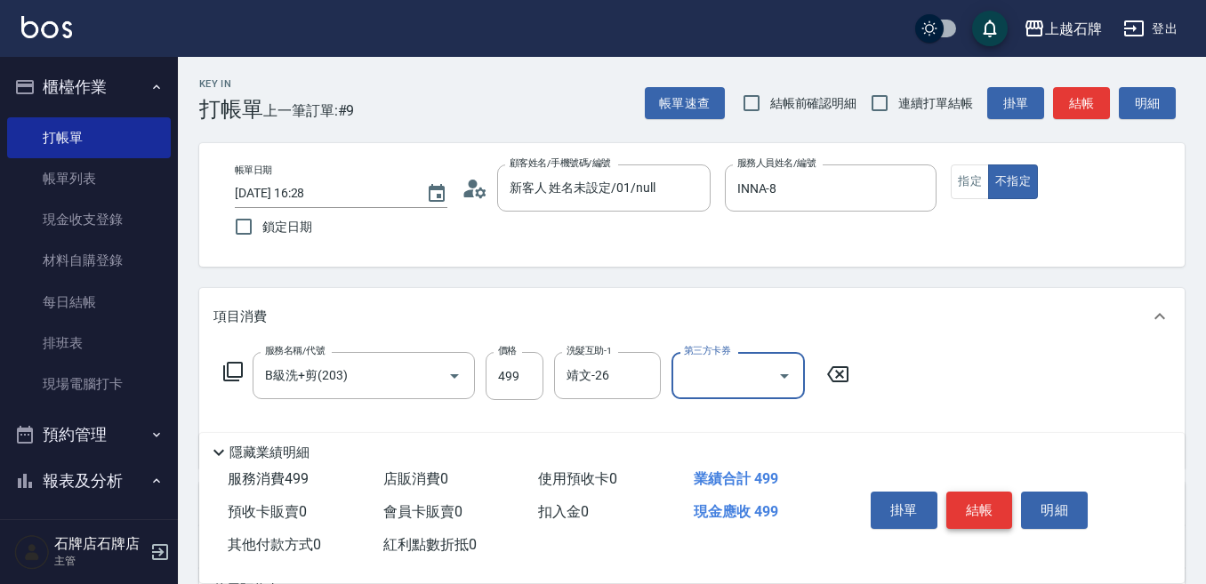
click at [964, 492] on button "結帳" at bounding box center [979, 510] width 67 height 37
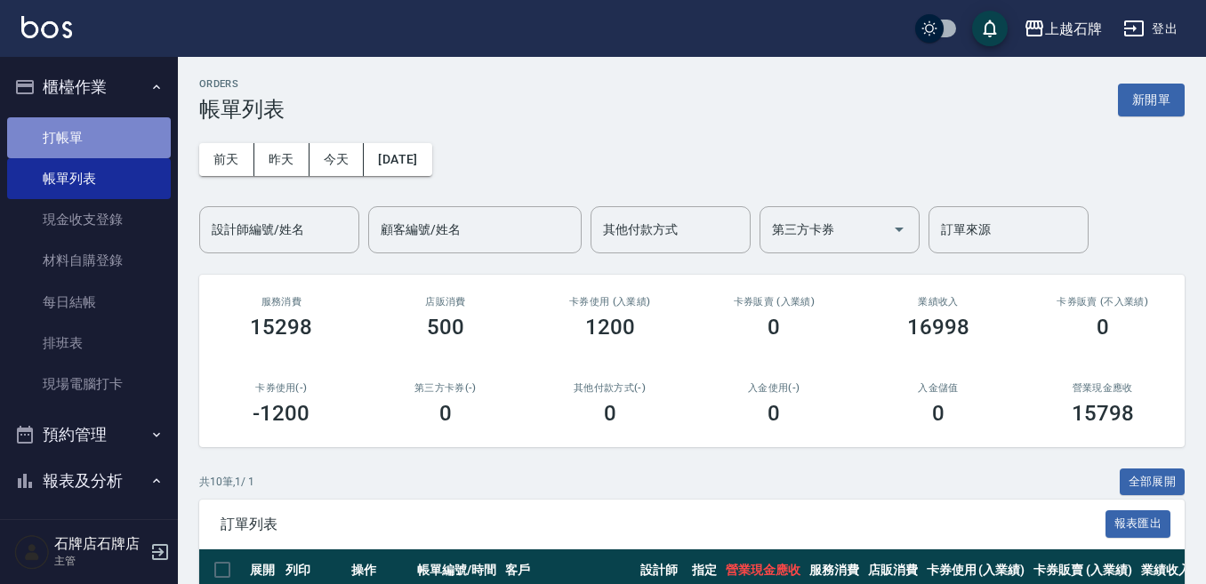
click at [97, 140] on link "打帳單" at bounding box center [89, 137] width 164 height 41
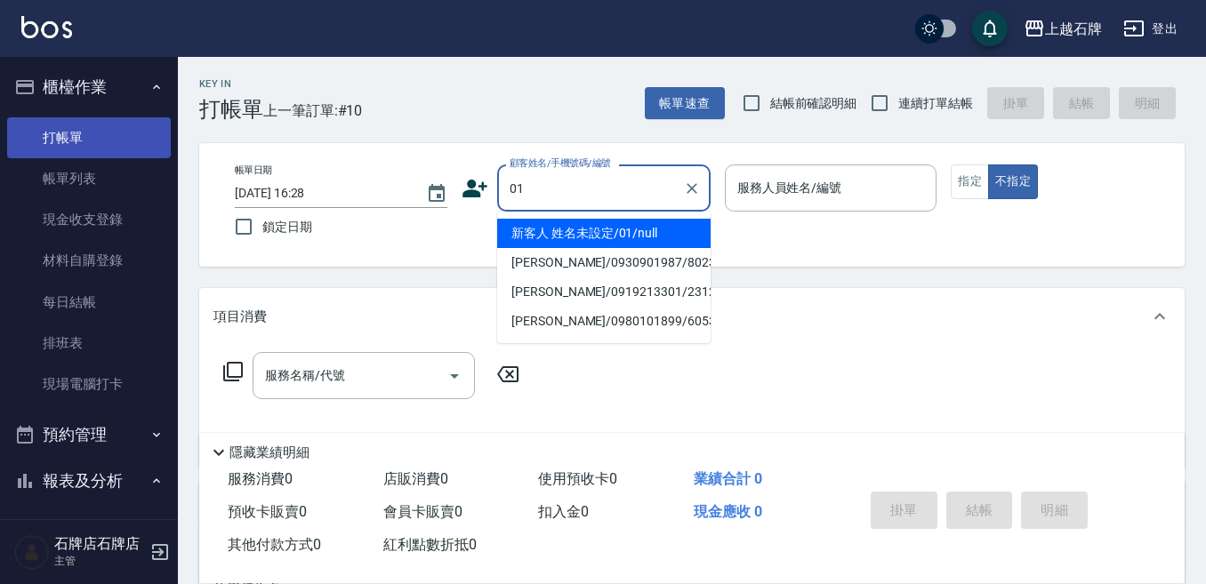
type input "新客人 姓名未設定/01/null"
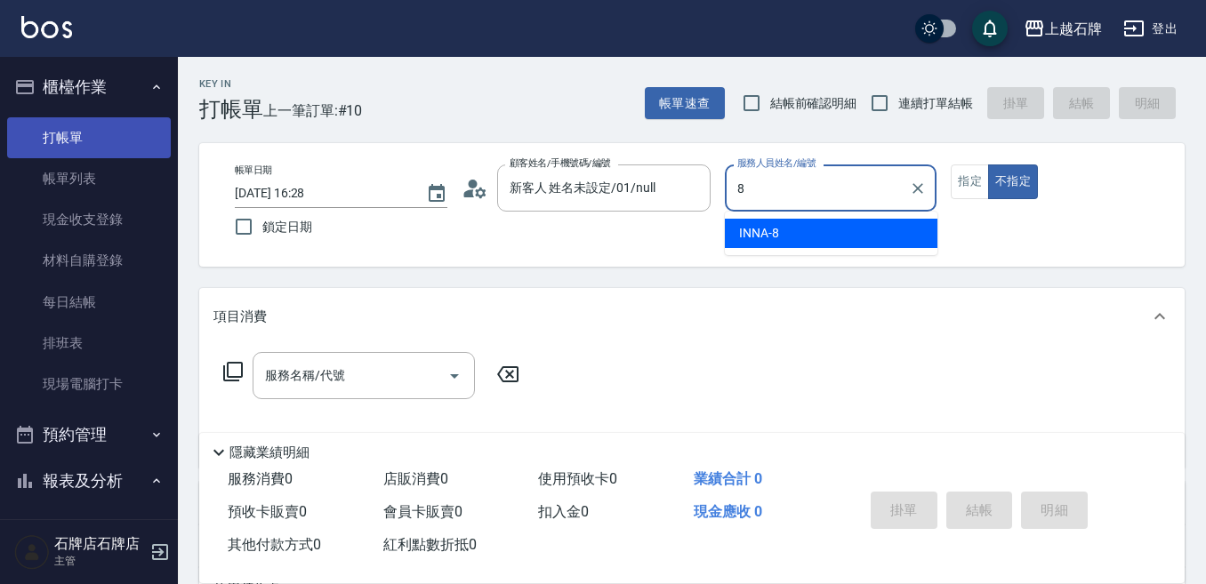
type input "INNA-8"
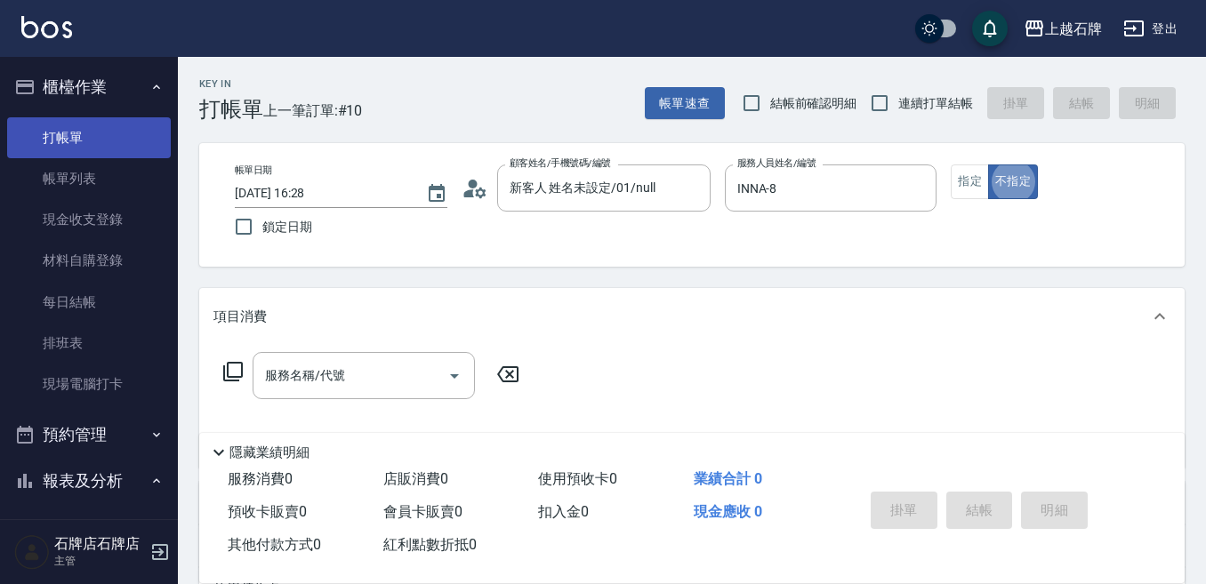
type button "false"
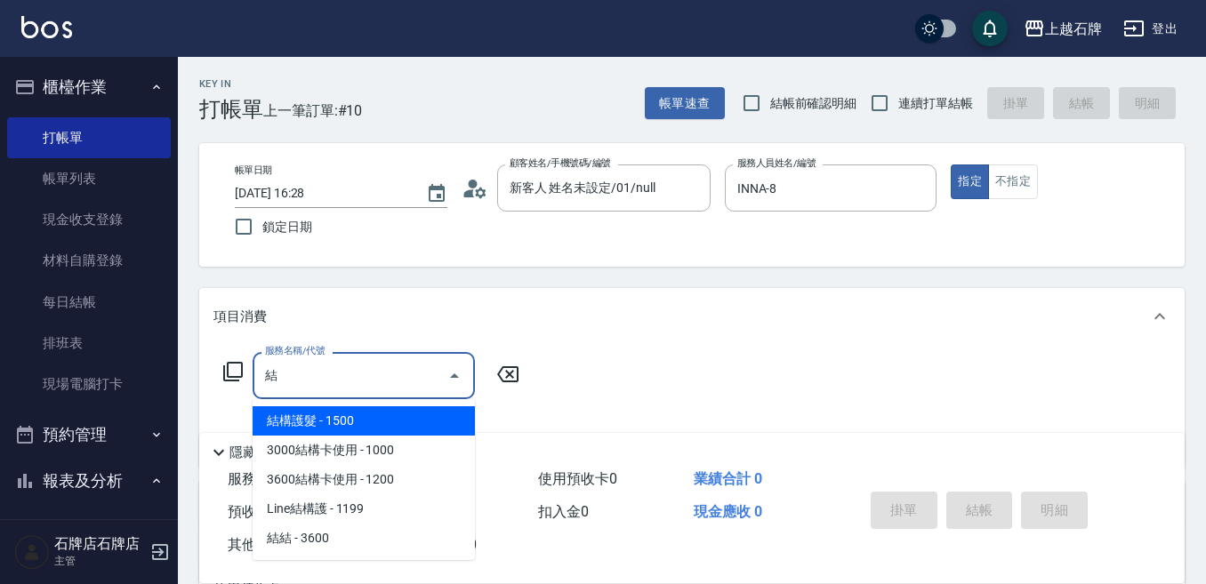
click at [289, 419] on span "結構護髮 - 1500" at bounding box center [364, 420] width 222 height 29
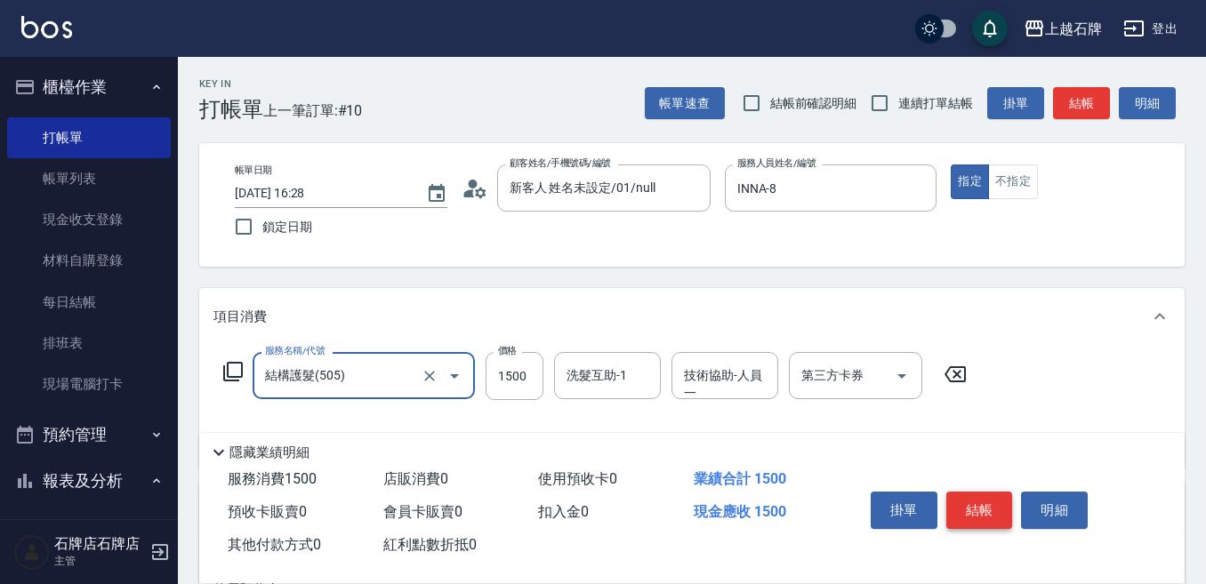
type input "結構護髮(505)"
click at [989, 509] on button "結帳" at bounding box center [979, 510] width 67 height 37
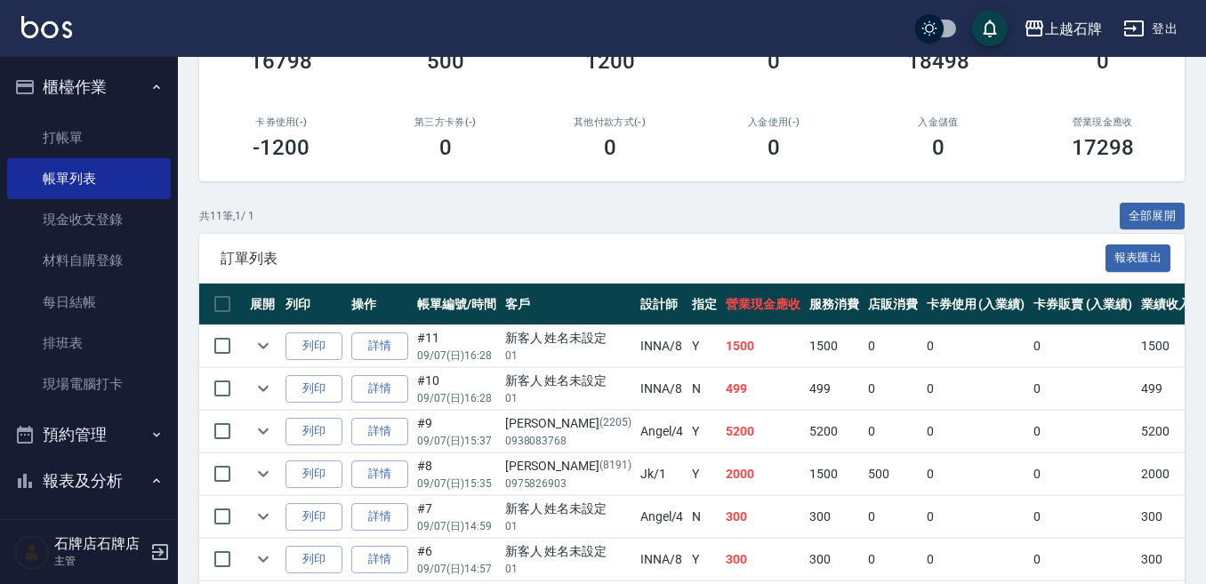
scroll to position [267, 0]
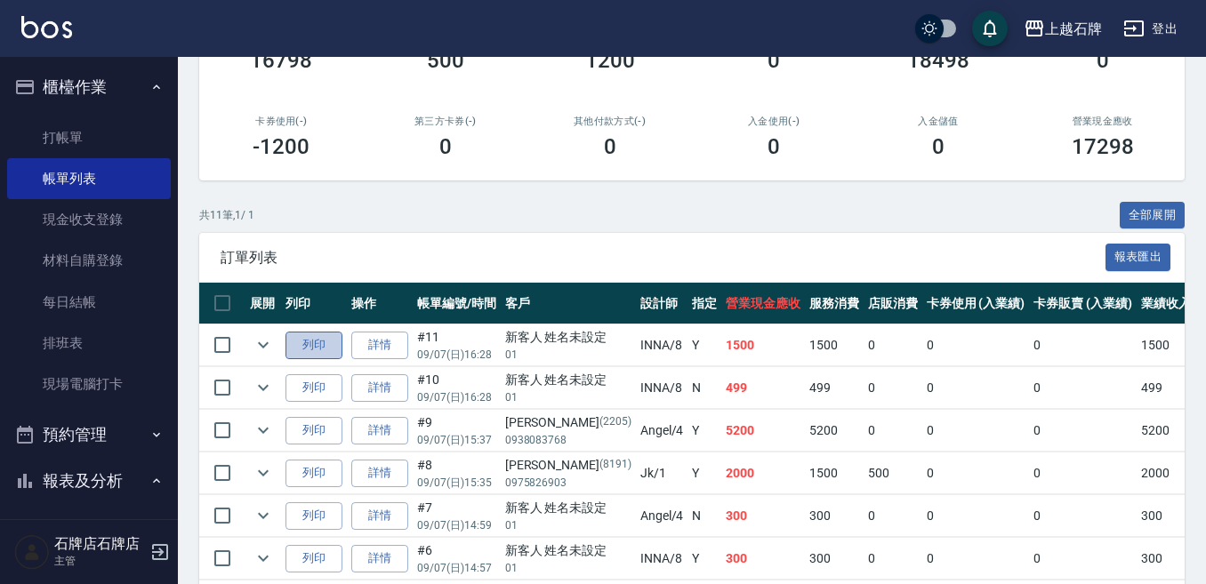
click at [319, 346] on button "列印" at bounding box center [313, 346] width 57 height 28
click at [307, 396] on button "列印" at bounding box center [313, 388] width 57 height 28
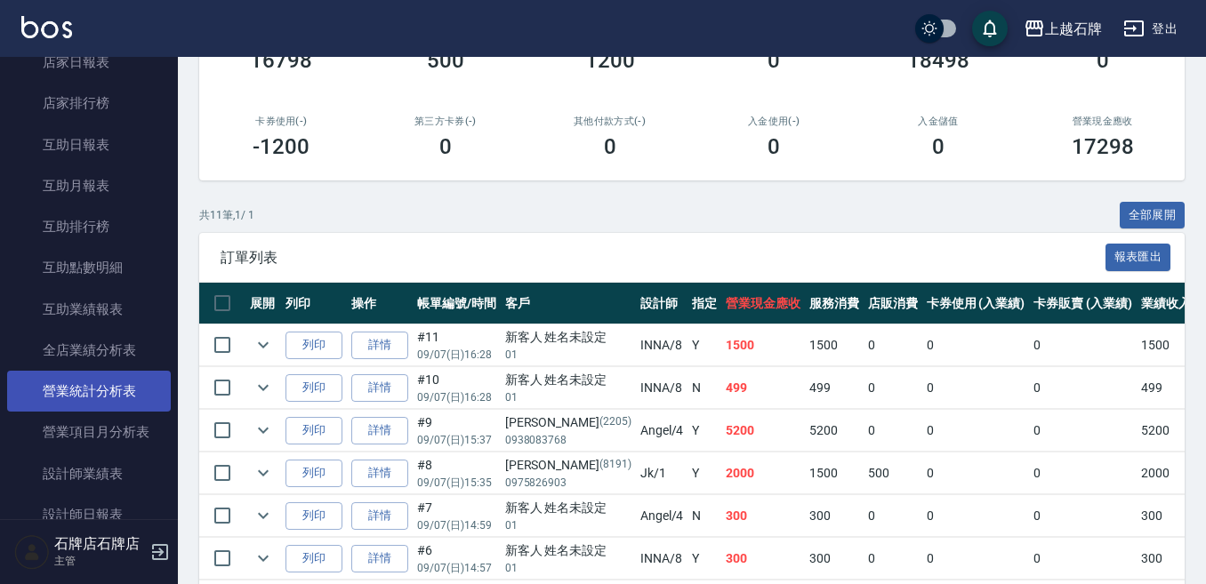
scroll to position [622, 0]
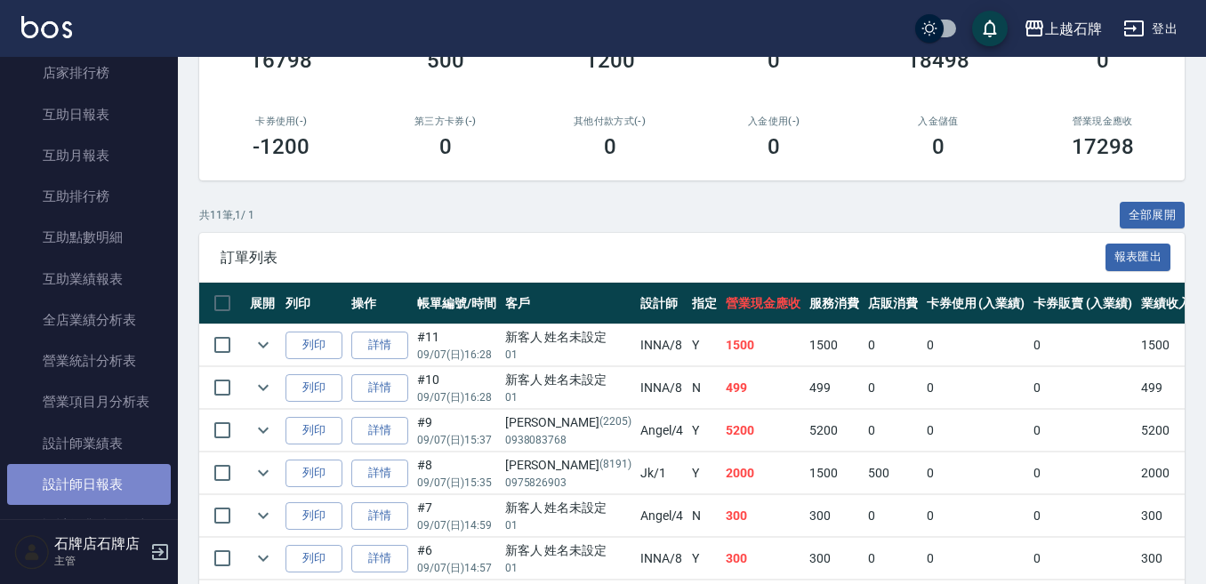
click at [97, 484] on link "設計師日報表" at bounding box center [89, 484] width 164 height 41
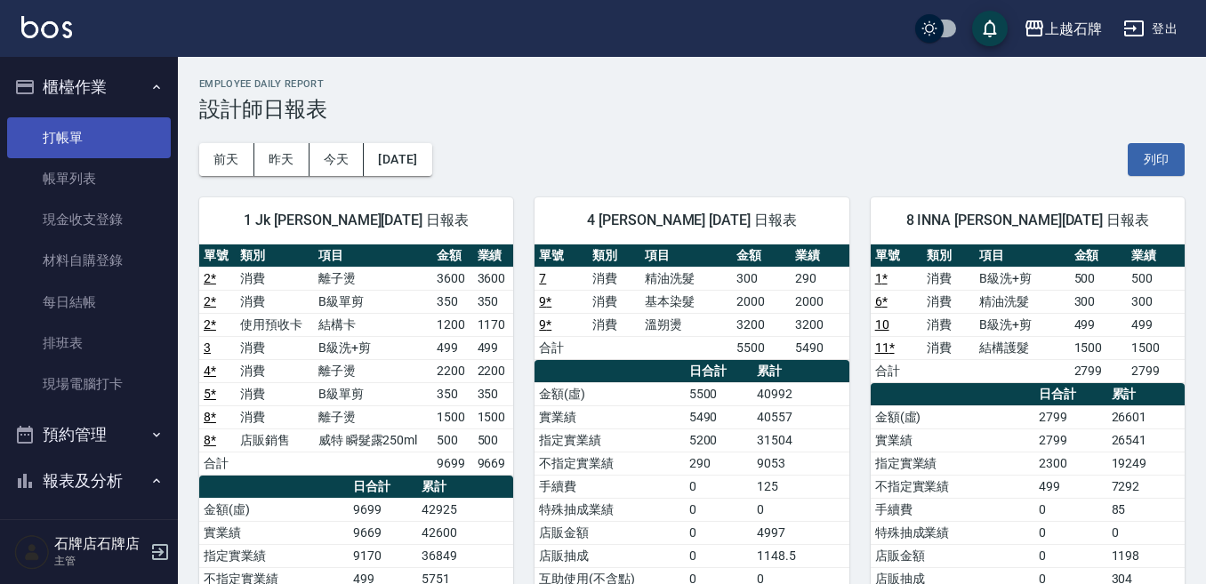
click at [80, 148] on link "打帳單" at bounding box center [89, 137] width 164 height 41
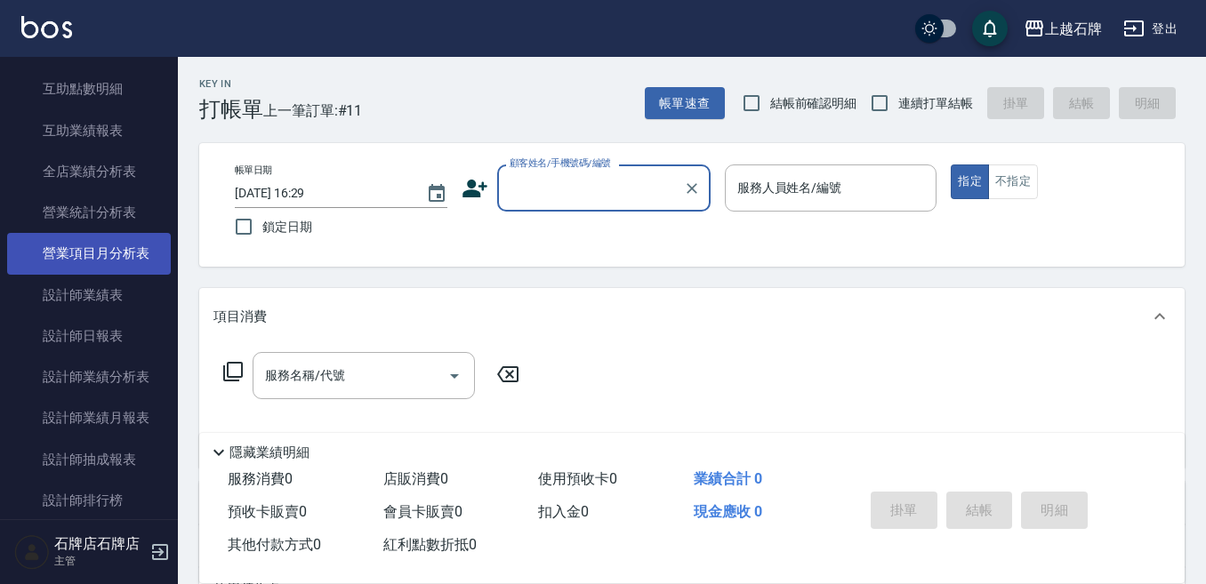
scroll to position [800, 0]
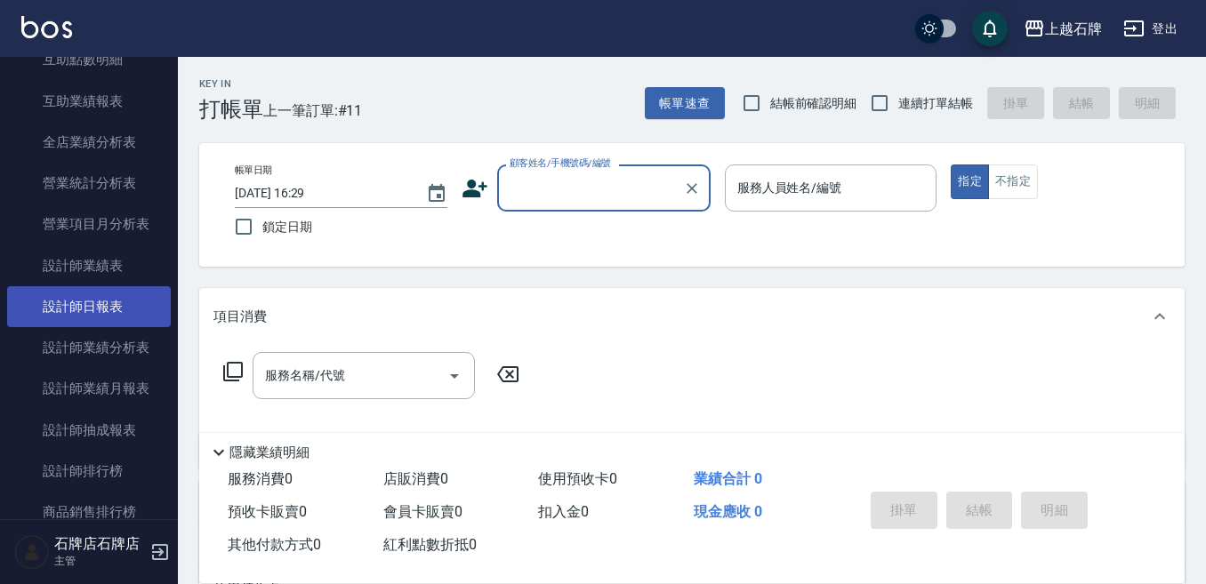
click at [110, 312] on link "設計師日報表" at bounding box center [89, 306] width 164 height 41
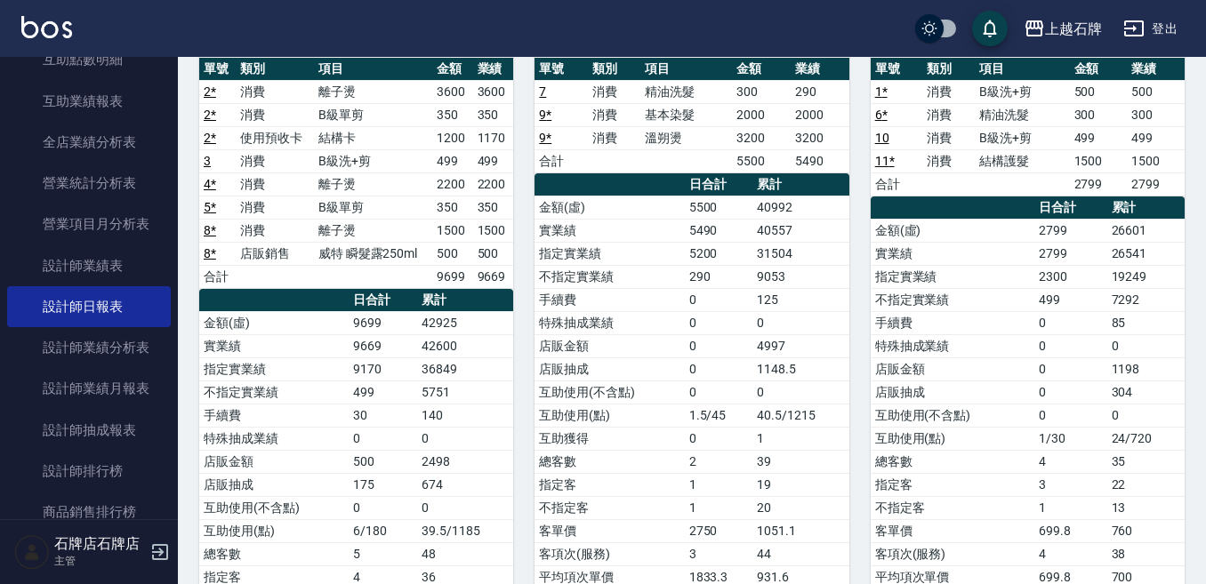
scroll to position [149, 0]
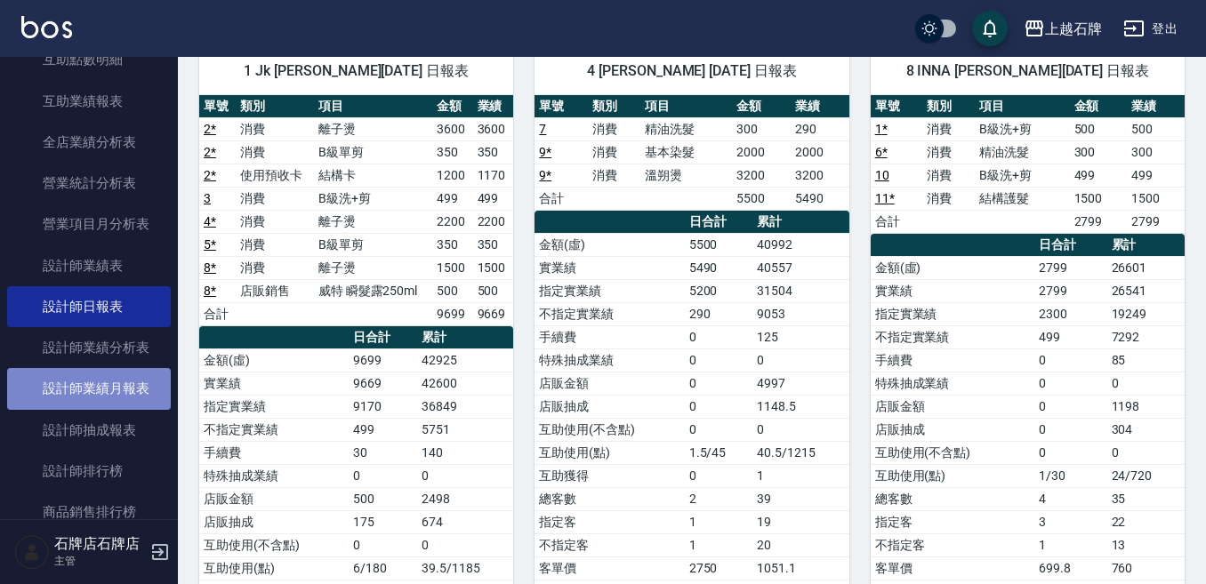
click at [92, 380] on link "設計師業績月報表" at bounding box center [89, 388] width 164 height 41
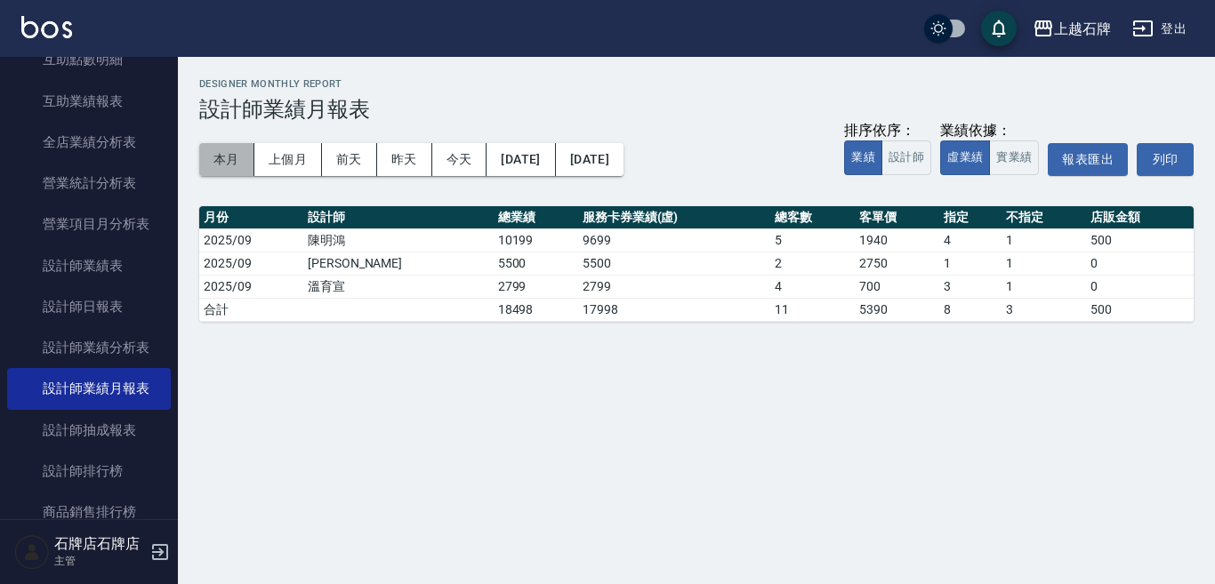
click at [228, 159] on button "本月" at bounding box center [226, 159] width 55 height 33
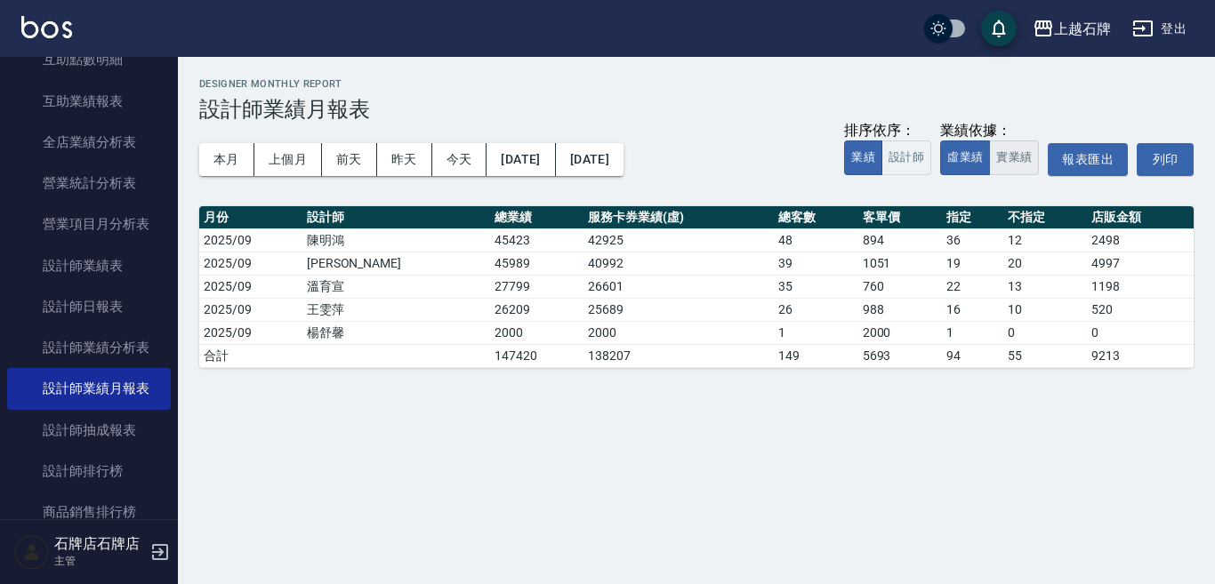
click at [1020, 161] on button "實業績" at bounding box center [1014, 157] width 50 height 35
click at [725, 123] on div "本月 上個月 [DATE] [DATE] [DATE] [DATE] [DATE] 排序依序： 業績 設計師 業績依據： 虛業績 實業績 報表匯出 列印" at bounding box center [696, 160] width 994 height 76
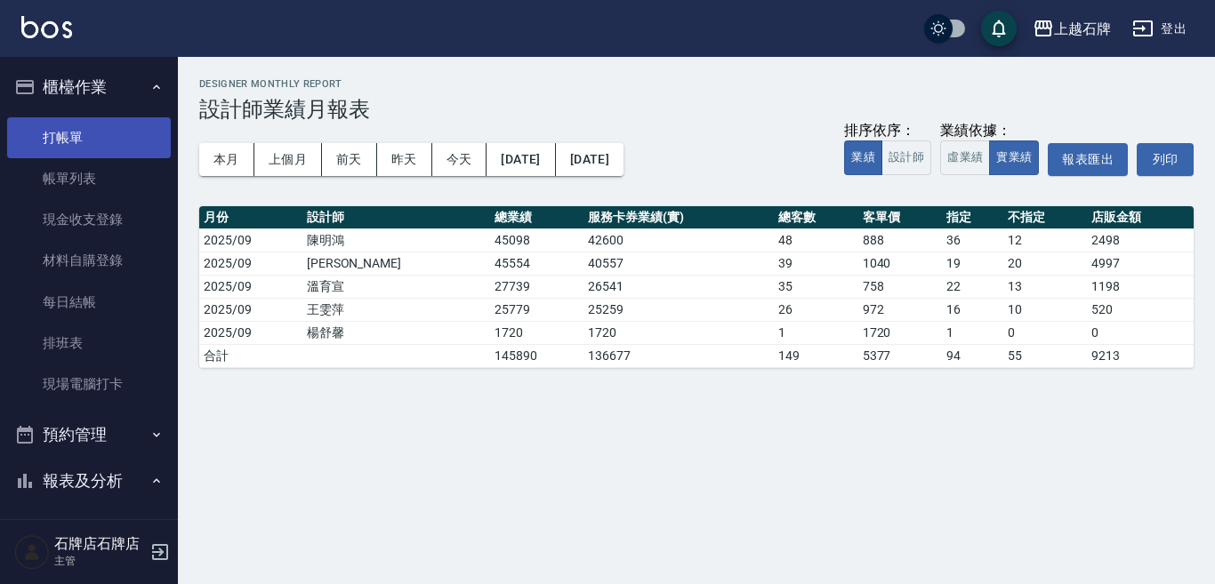
click at [95, 132] on link "打帳單" at bounding box center [89, 137] width 164 height 41
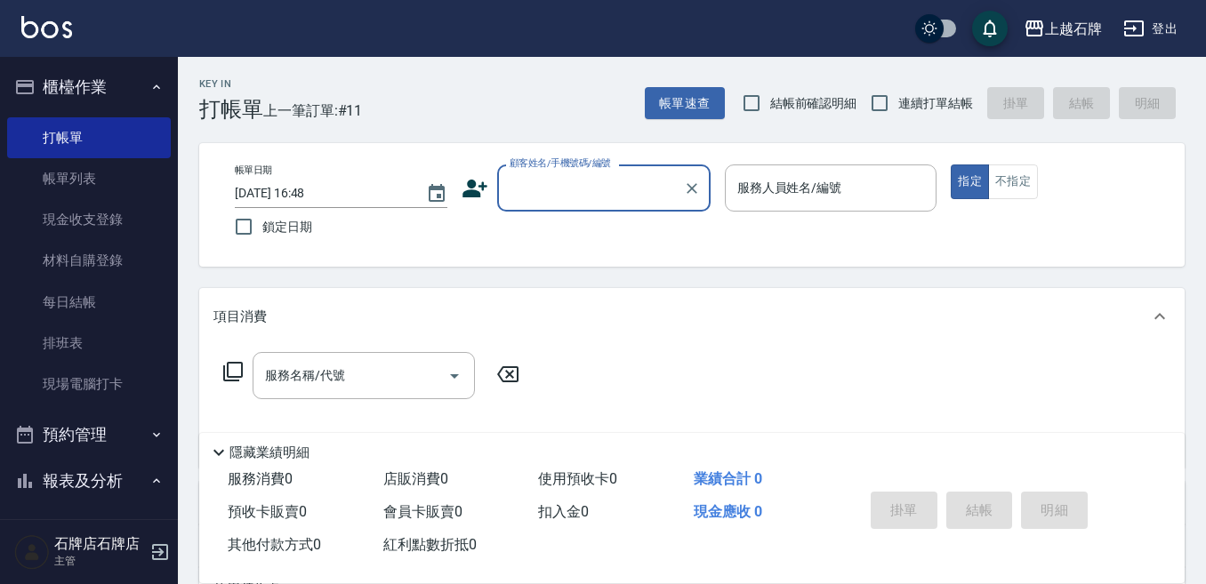
click at [590, 93] on div "Key In 打帳單 上一筆訂單:#11 帳單速查 結帳前確認明細 連續打單結帳 掛單 結帳 明細" at bounding box center [681, 89] width 1007 height 65
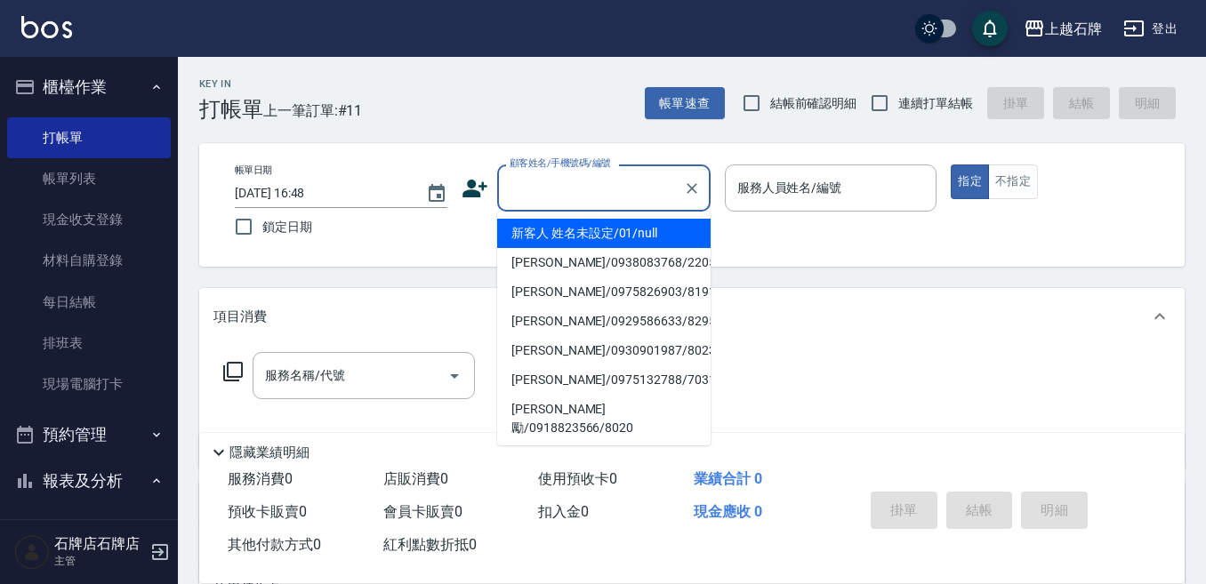
click at [619, 198] on input "顧客姓名/手機號碼/編號" at bounding box center [590, 188] width 171 height 31
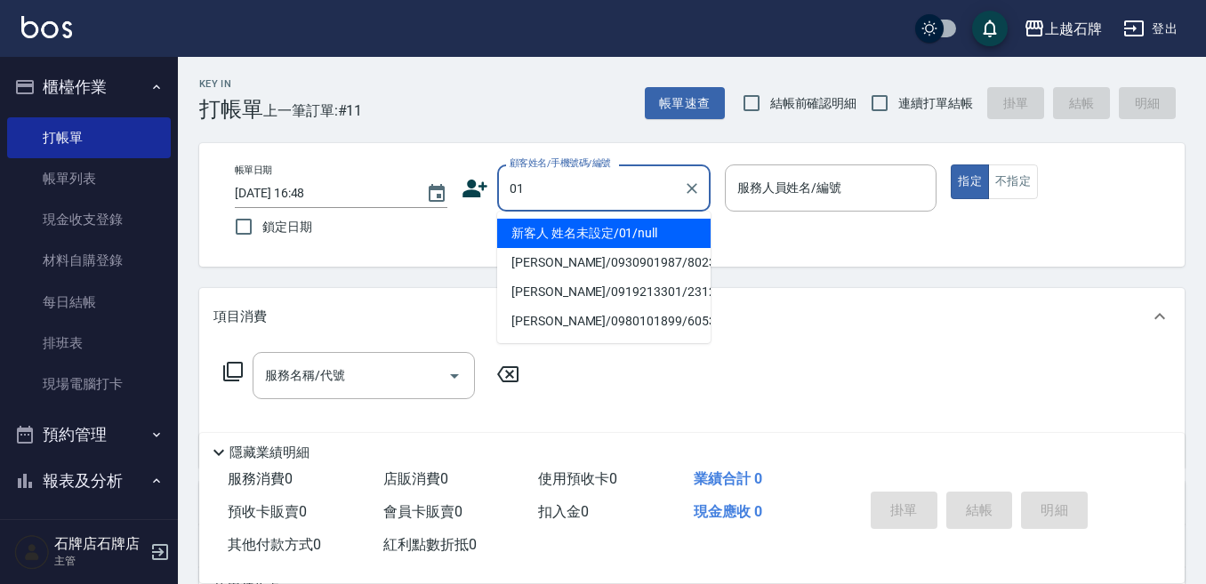
type input "新客人 姓名未設定/01/null"
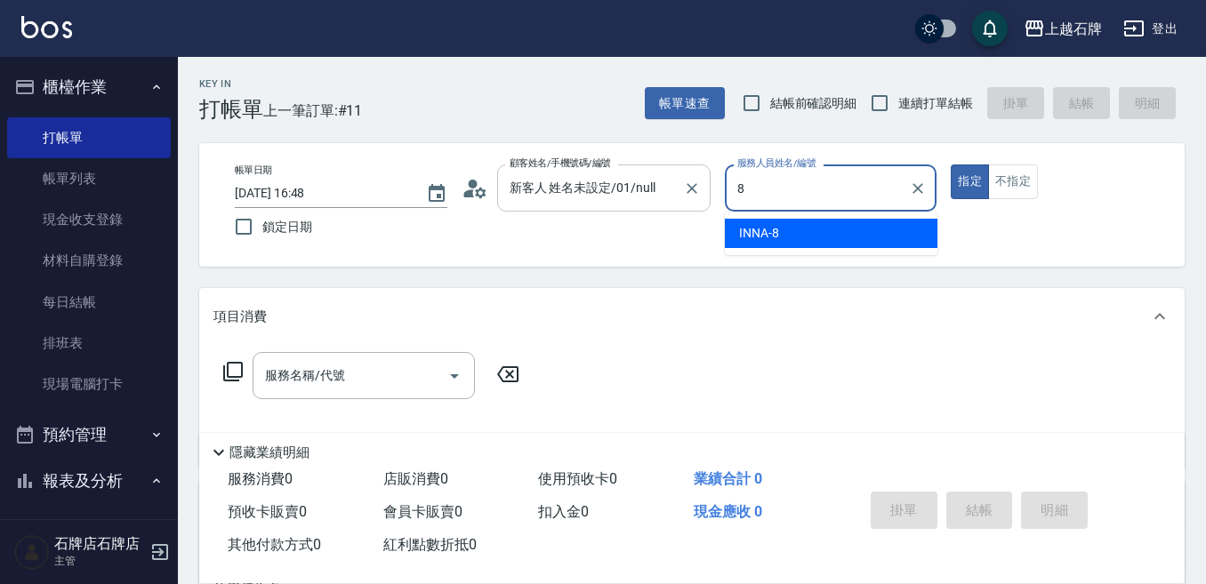
type input "INNA-8"
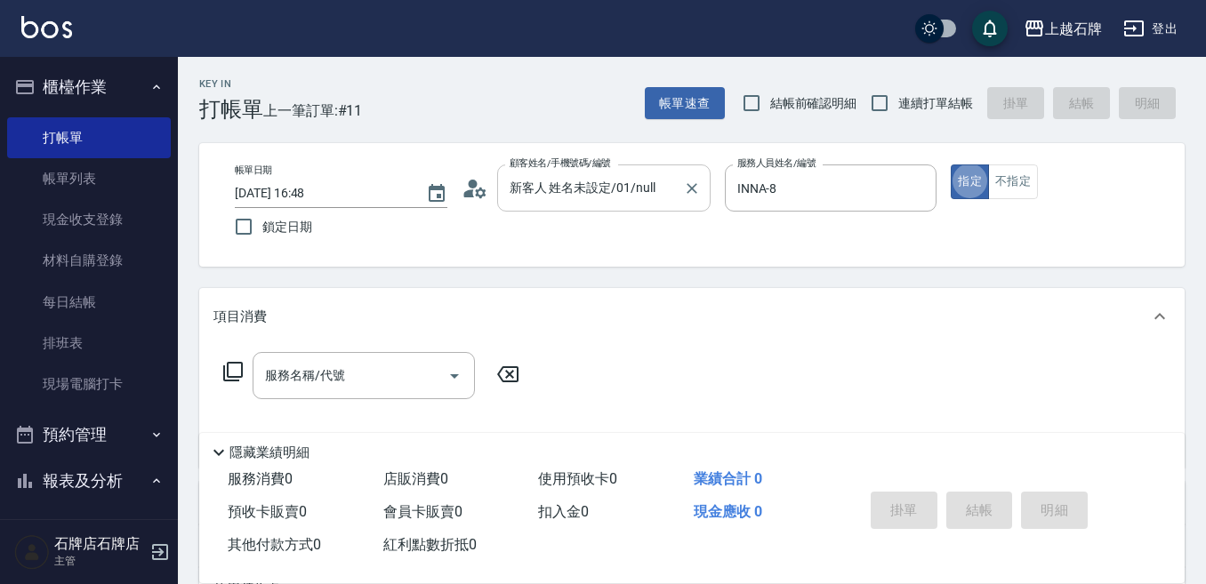
type button "true"
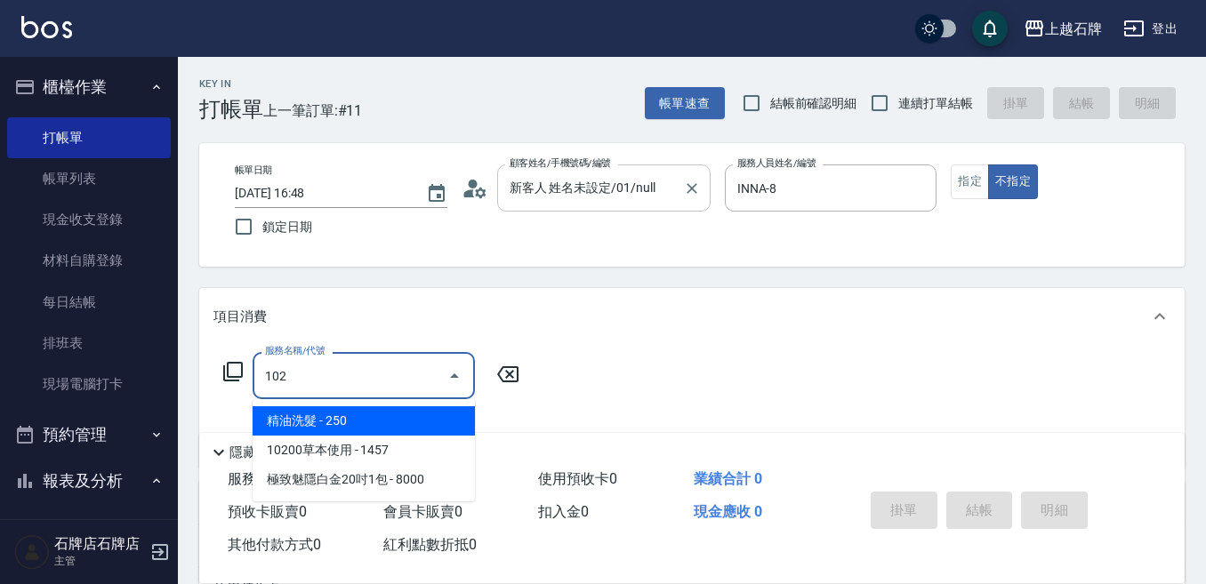
type input "精油洗髮(102)"
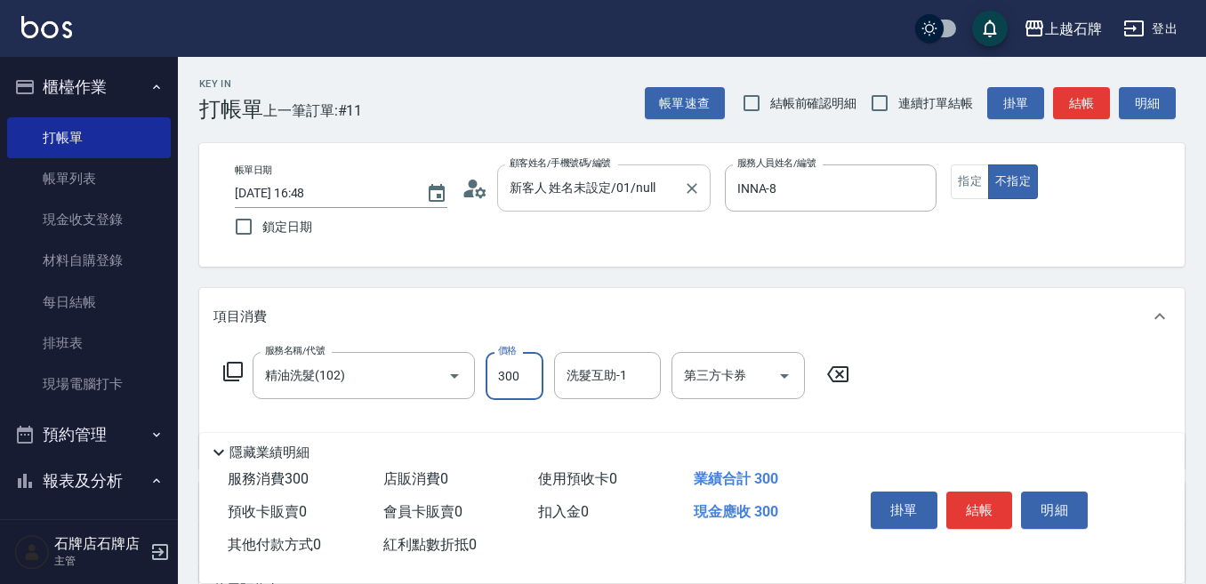
type input "300"
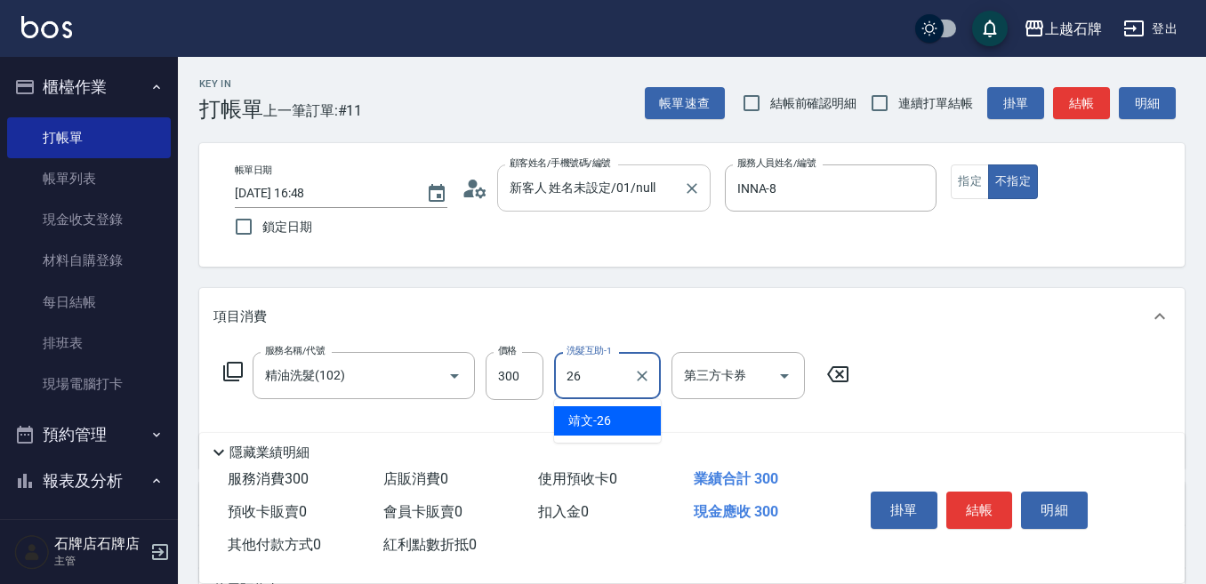
type input "靖文-26"
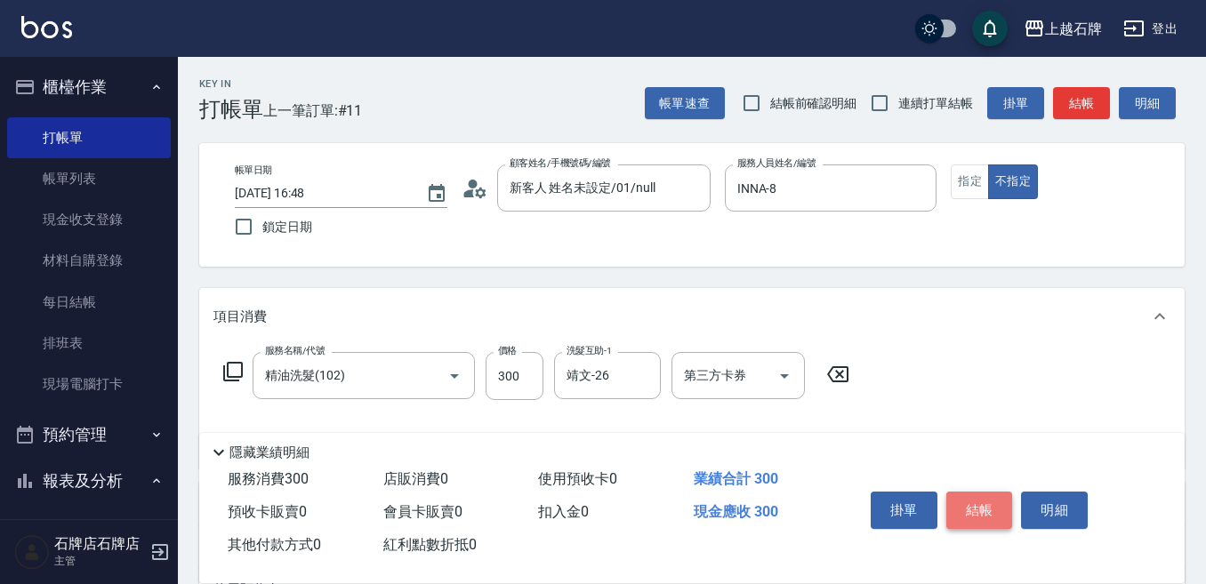
click at [1005, 509] on button "結帳" at bounding box center [979, 510] width 67 height 37
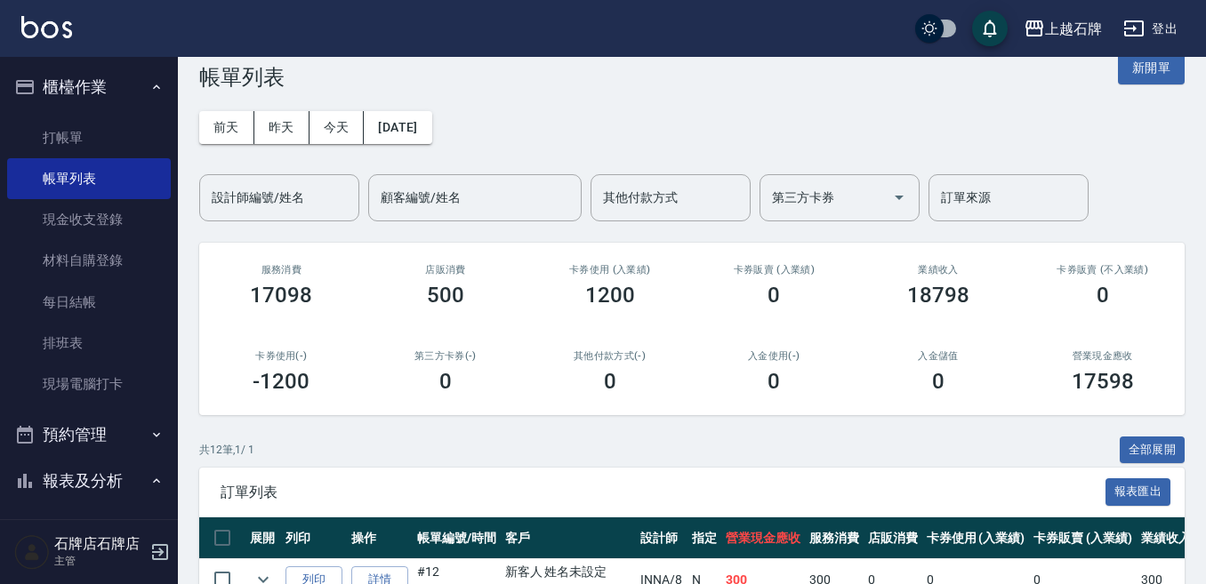
scroll to position [178, 0]
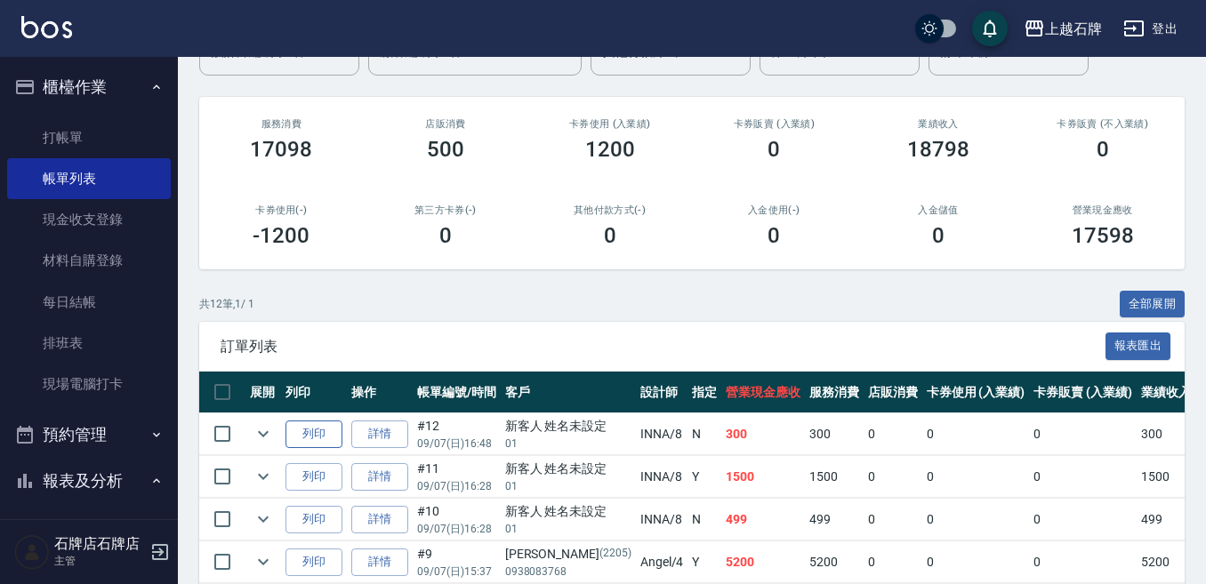
click at [308, 442] on button "列印" at bounding box center [313, 435] width 57 height 28
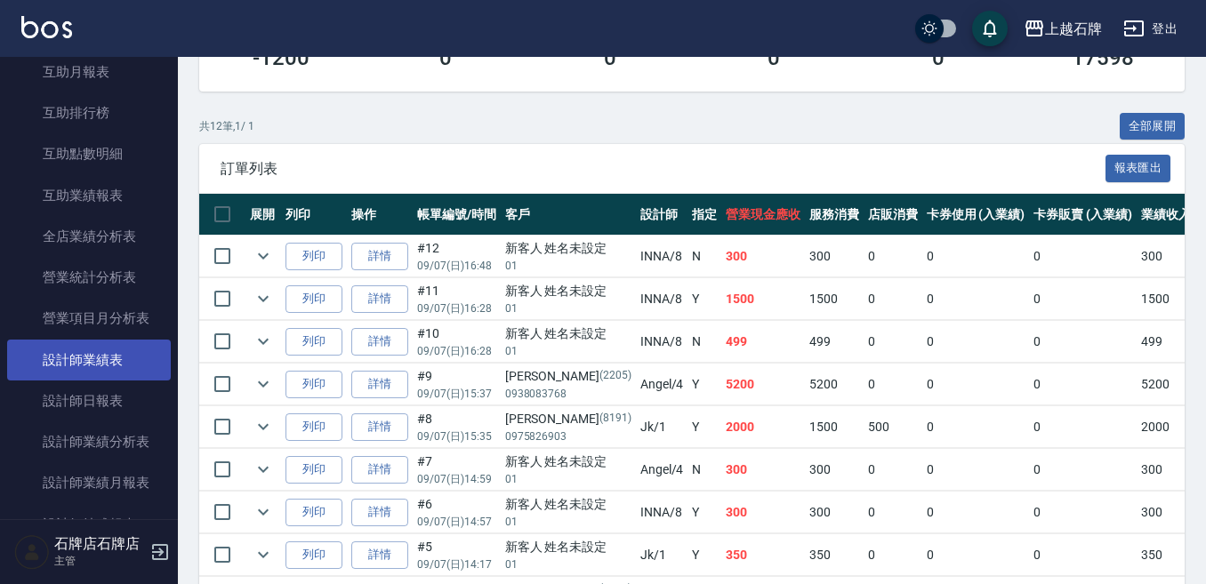
scroll to position [711, 0]
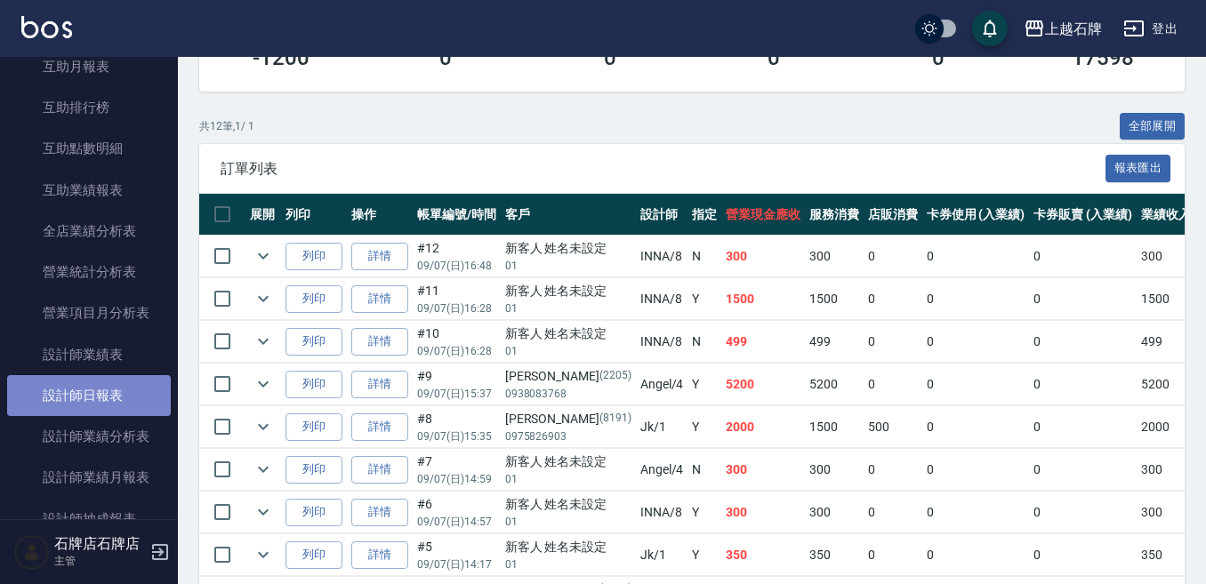
click at [108, 408] on link "設計師日報表" at bounding box center [89, 395] width 164 height 41
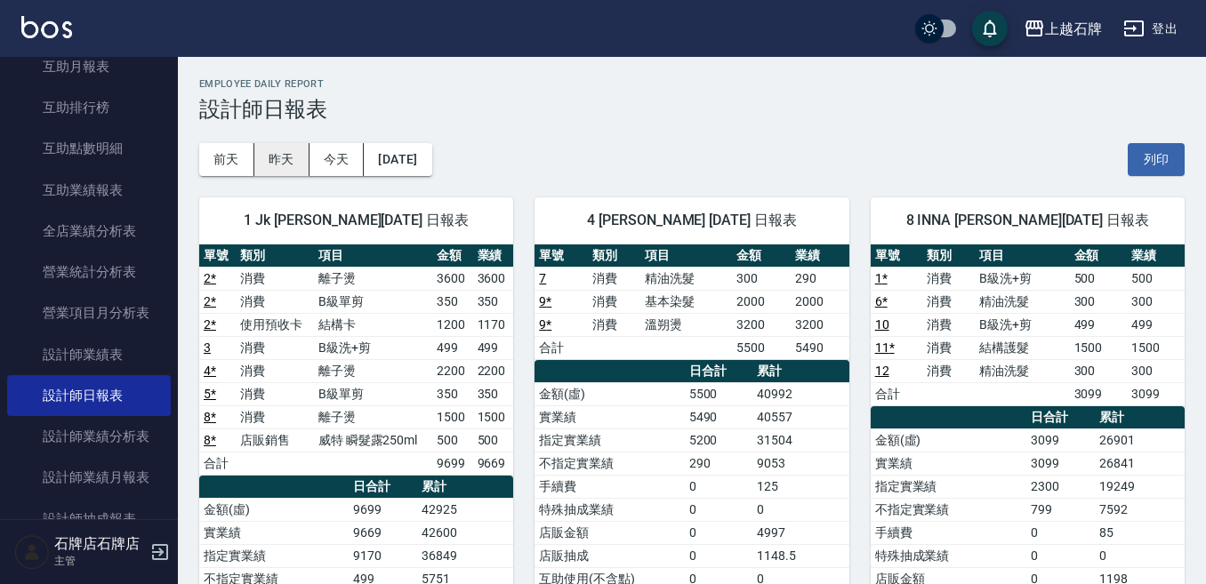
click at [270, 146] on button "昨天" at bounding box center [281, 159] width 55 height 33
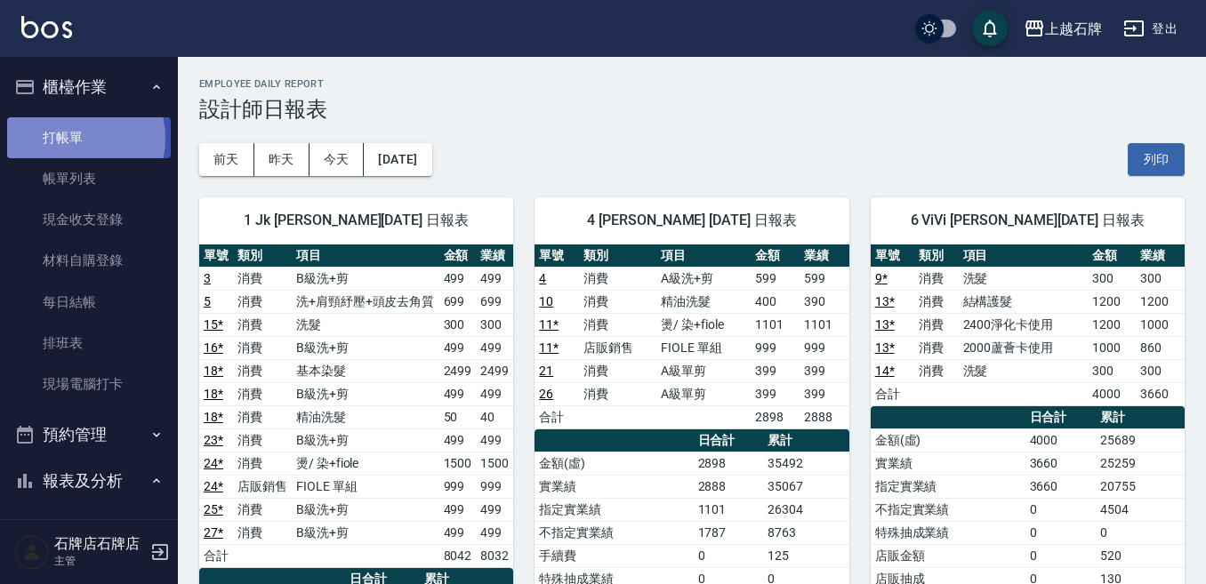
click at [78, 138] on link "打帳單" at bounding box center [89, 137] width 164 height 41
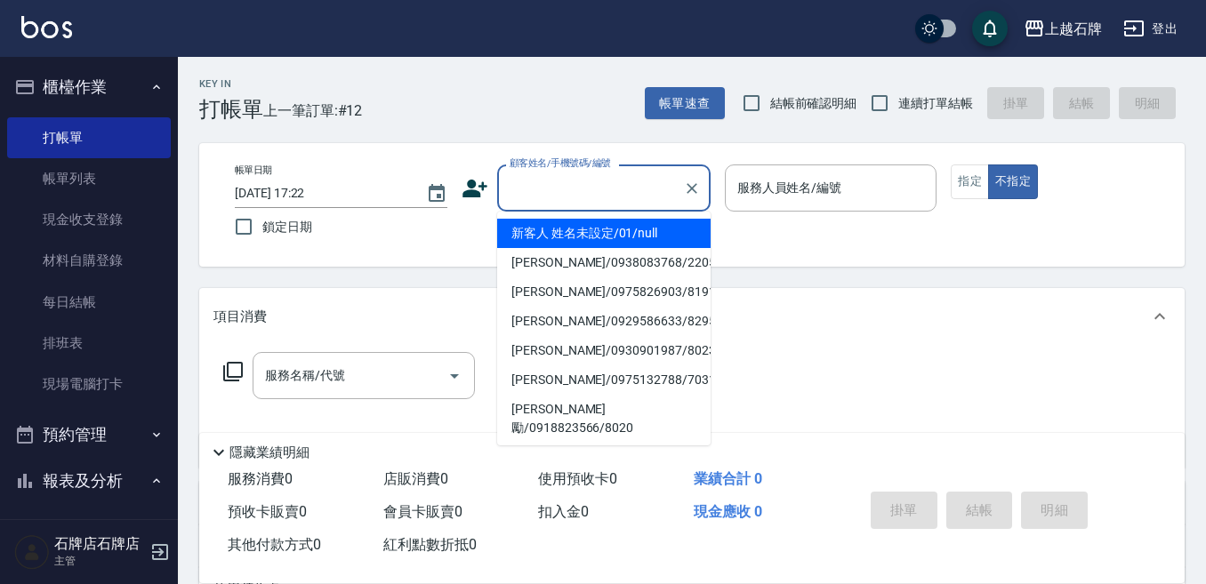
click at [568, 182] on input "顧客姓名/手機號碼/編號" at bounding box center [590, 188] width 171 height 31
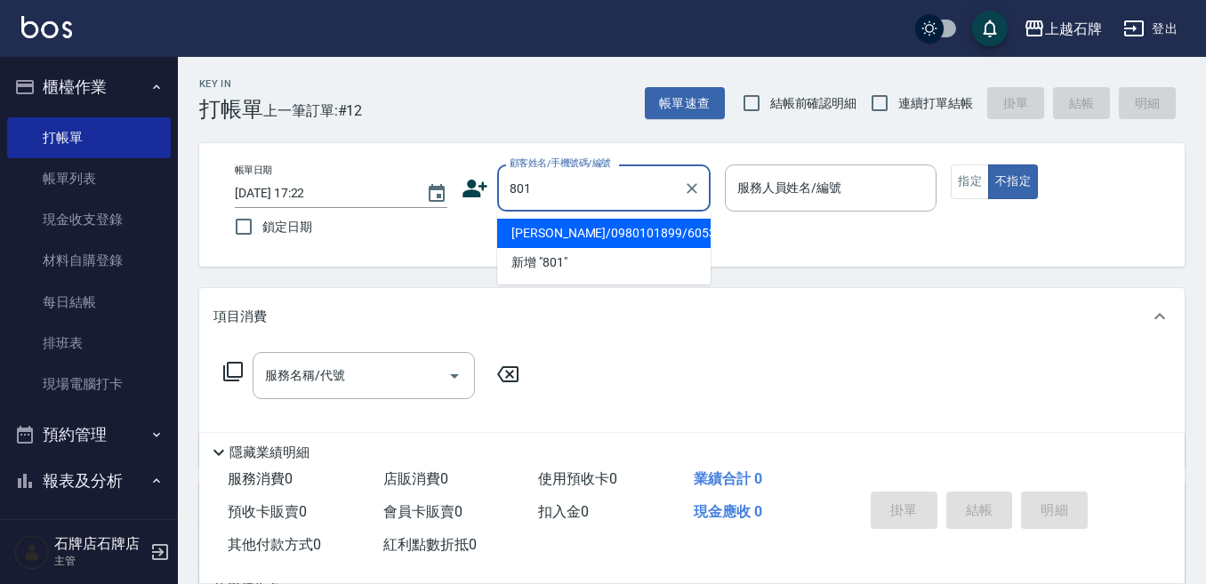
type input "8018"
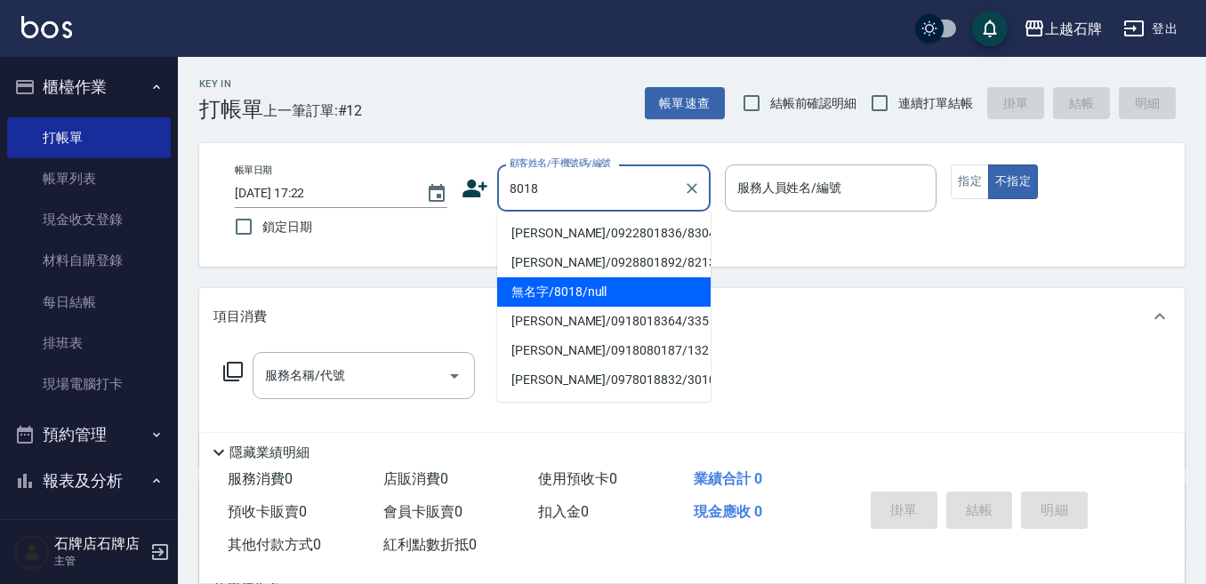
drag, startPoint x: 569, startPoint y: 209, endPoint x: 694, endPoint y: 205, distance: 125.4
click at [694, 205] on body "上越石牌 登出 櫃檯作業 打帳單 帳單列表 現金收支登錄 材料自購登錄 每日結帳 排班表 現場電腦打卡 預約管理 預約管理 單日預約紀錄 單週預約紀錄 報表及…" at bounding box center [603, 433] width 1206 height 866
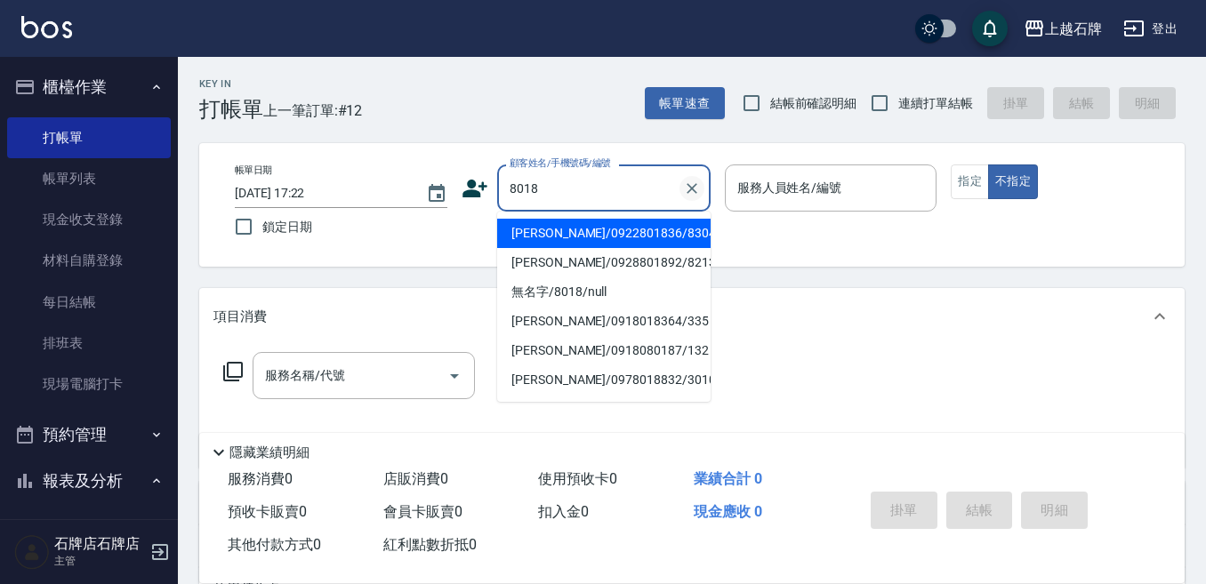
click at [694, 181] on icon "Clear" at bounding box center [692, 189] width 18 height 18
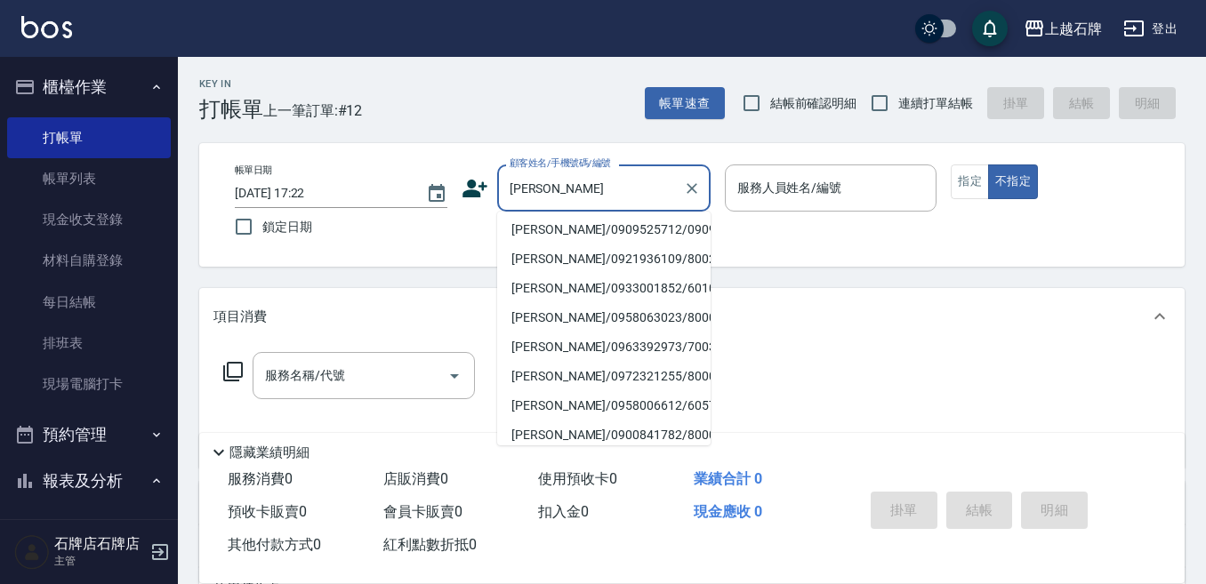
scroll to position [445, 0]
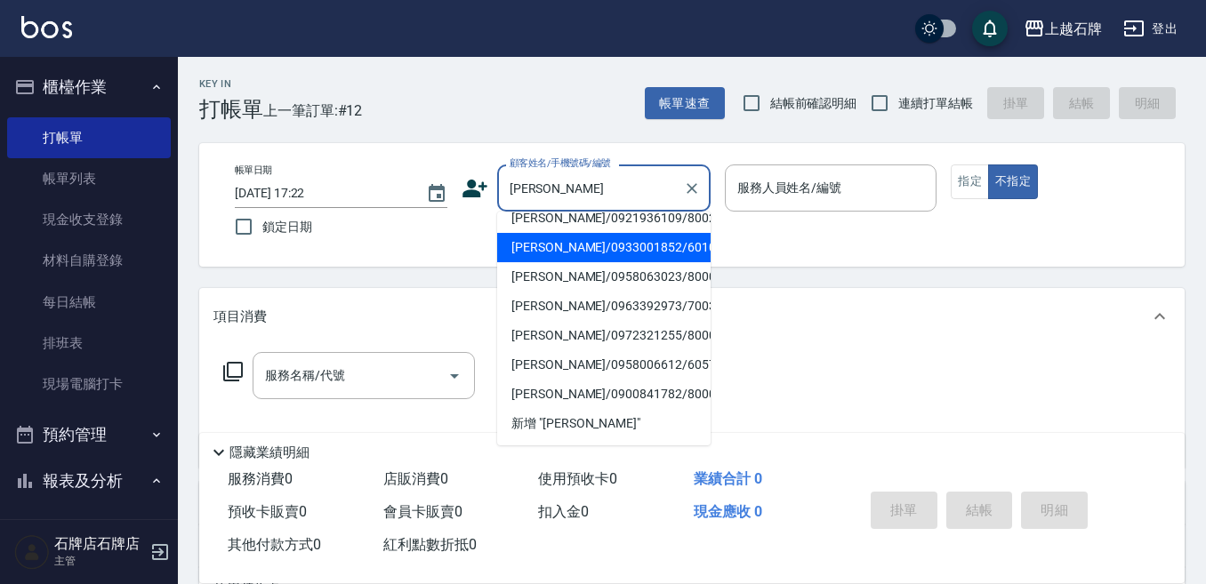
drag, startPoint x: 651, startPoint y: 258, endPoint x: 913, endPoint y: 256, distance: 262.3
click at [652, 258] on li "[PERSON_NAME]/0933001852/60103" at bounding box center [603, 247] width 213 height 29
type input "[PERSON_NAME]/0933001852/60103"
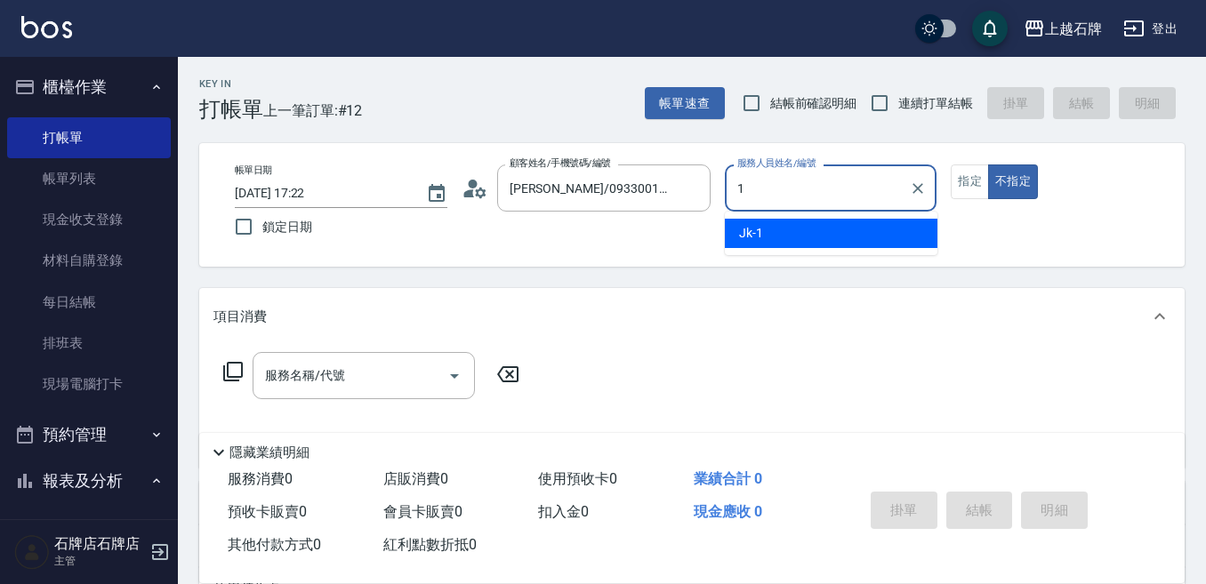
click at [877, 220] on div "Jk -1" at bounding box center [831, 233] width 213 height 29
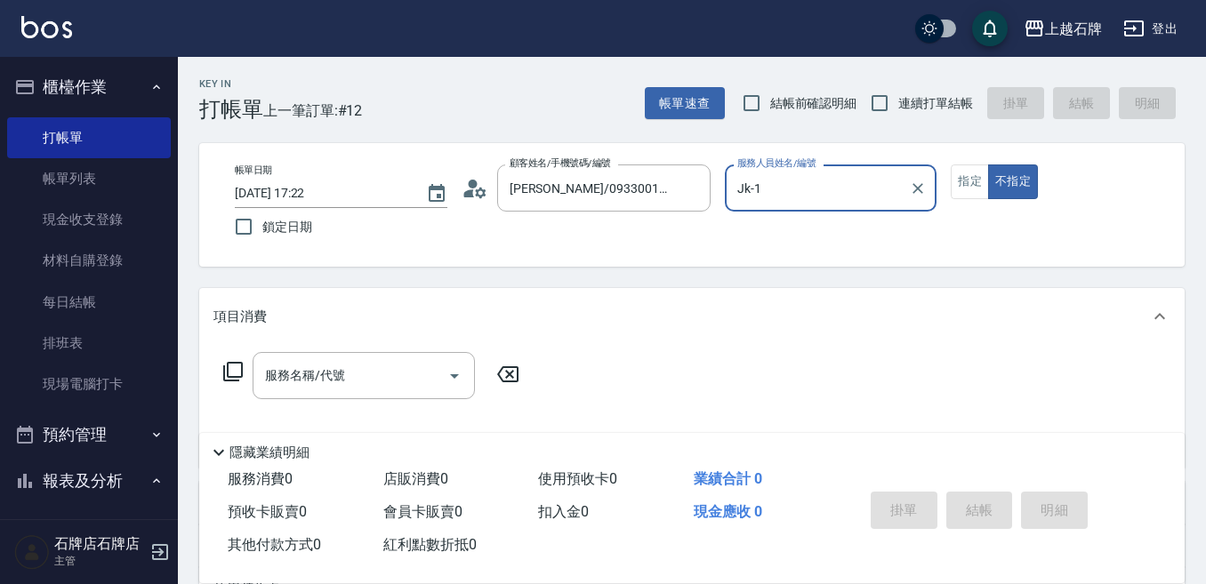
type input "Jk-1"
click at [985, 198] on div "帳單日期 [DATE] 17:22 鎖定日期 顧客姓名/手機號碼/編號 [PERSON_NAME]/0933001852/60103 顧客姓名/手機號碼/編號…" at bounding box center [692, 205] width 943 height 81
click at [982, 197] on button "指定" at bounding box center [970, 182] width 38 height 35
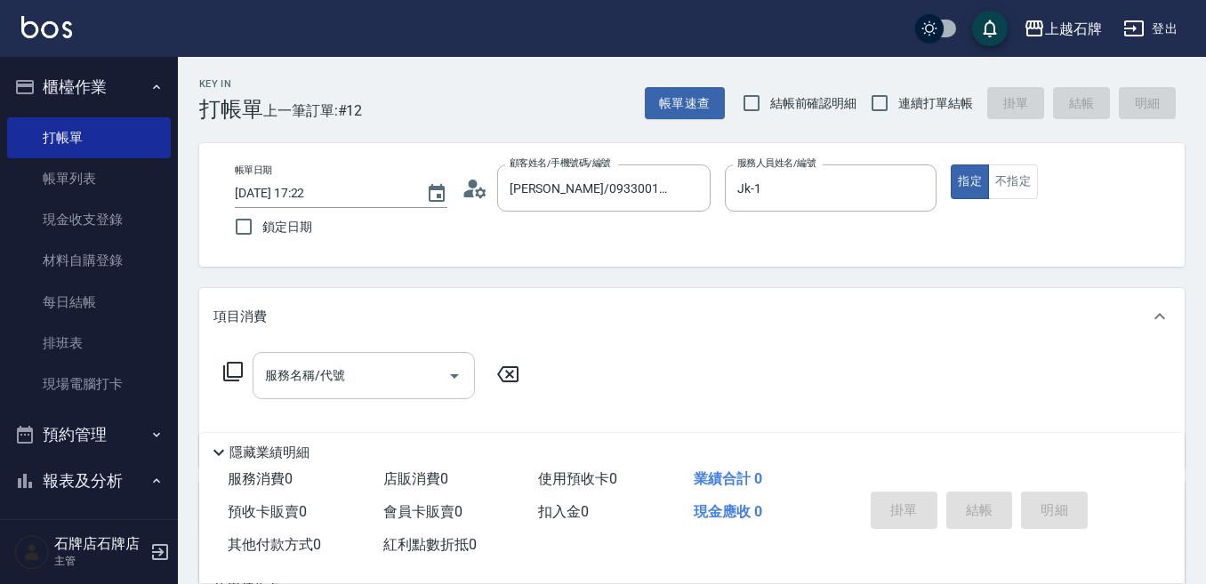
click at [360, 397] on div "服務名稱/代號" at bounding box center [364, 375] width 222 height 47
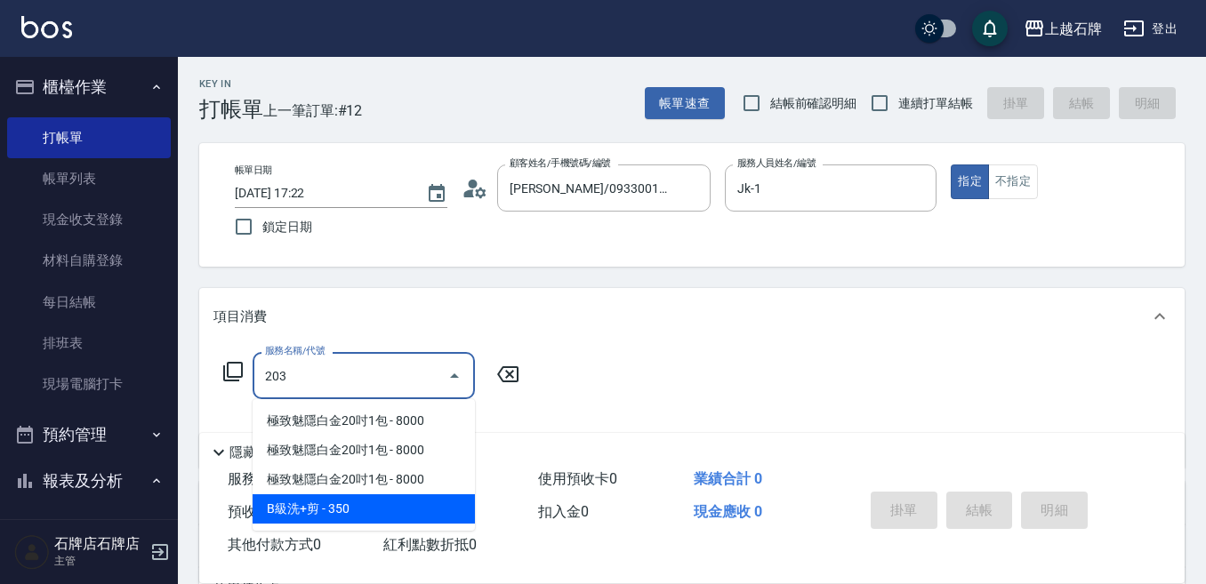
click at [328, 498] on span "B級洗+剪 - 350" at bounding box center [364, 508] width 222 height 29
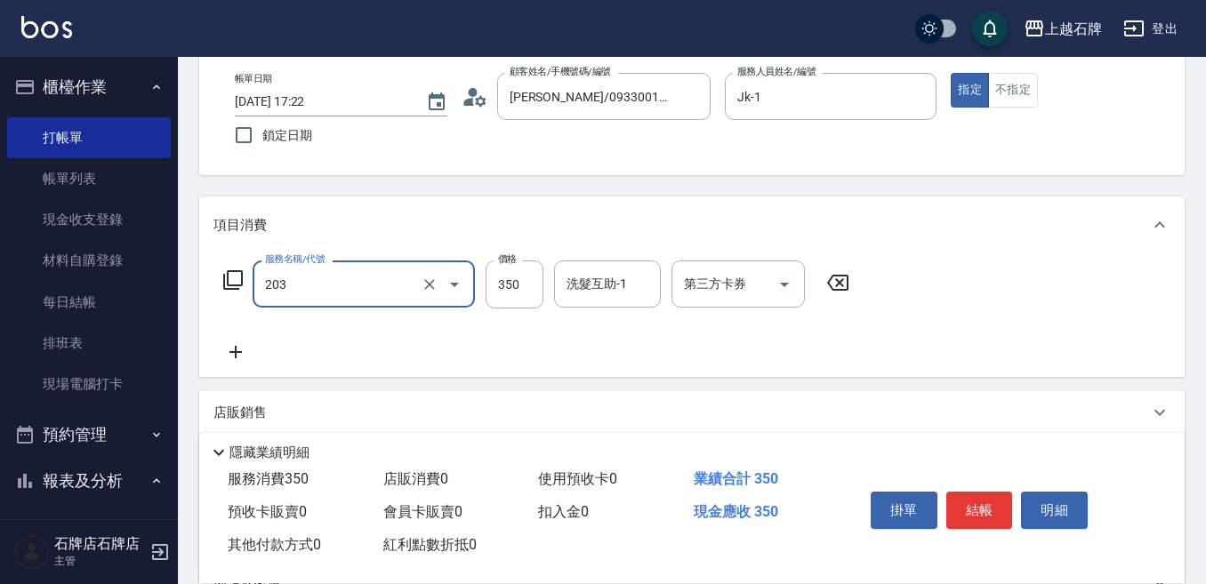
scroll to position [178, 0]
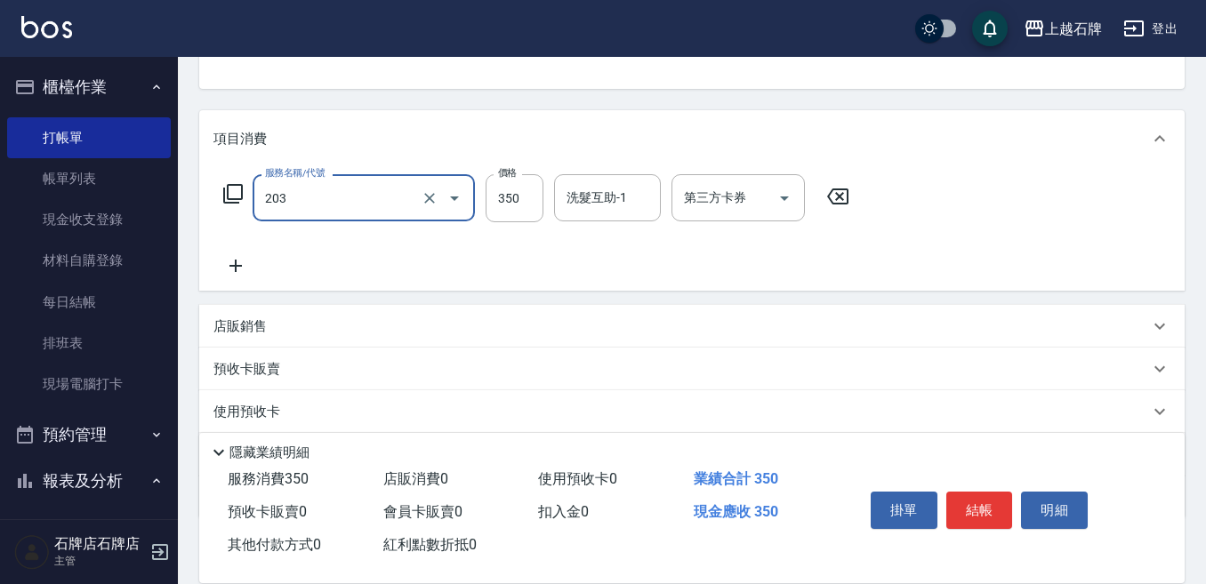
type input "B級洗+剪(203)"
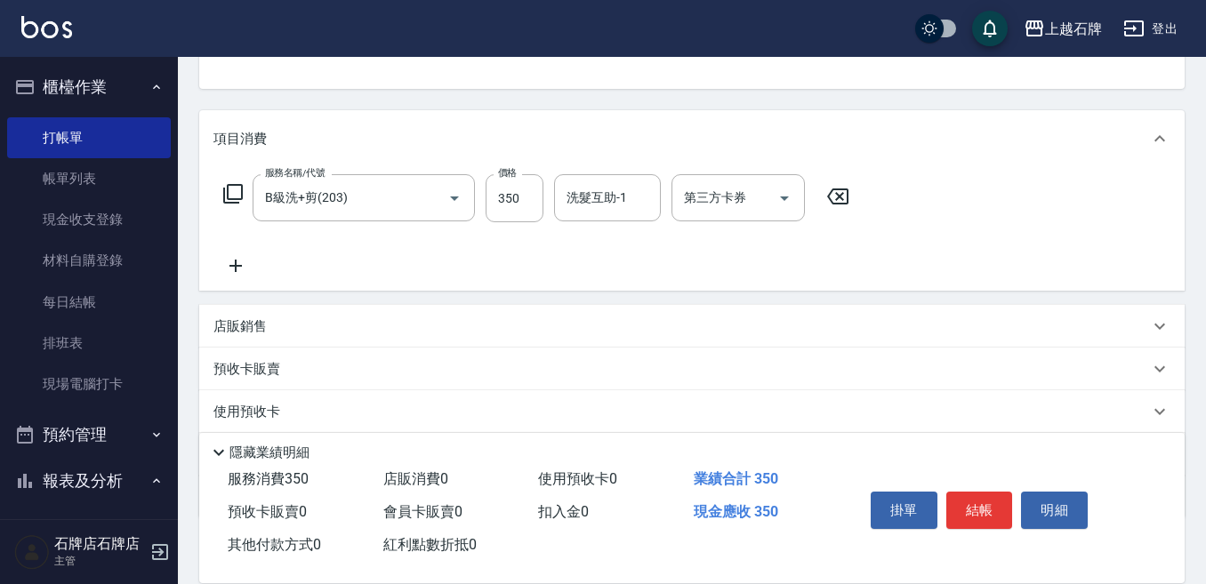
click at [229, 273] on icon at bounding box center [235, 265] width 44 height 21
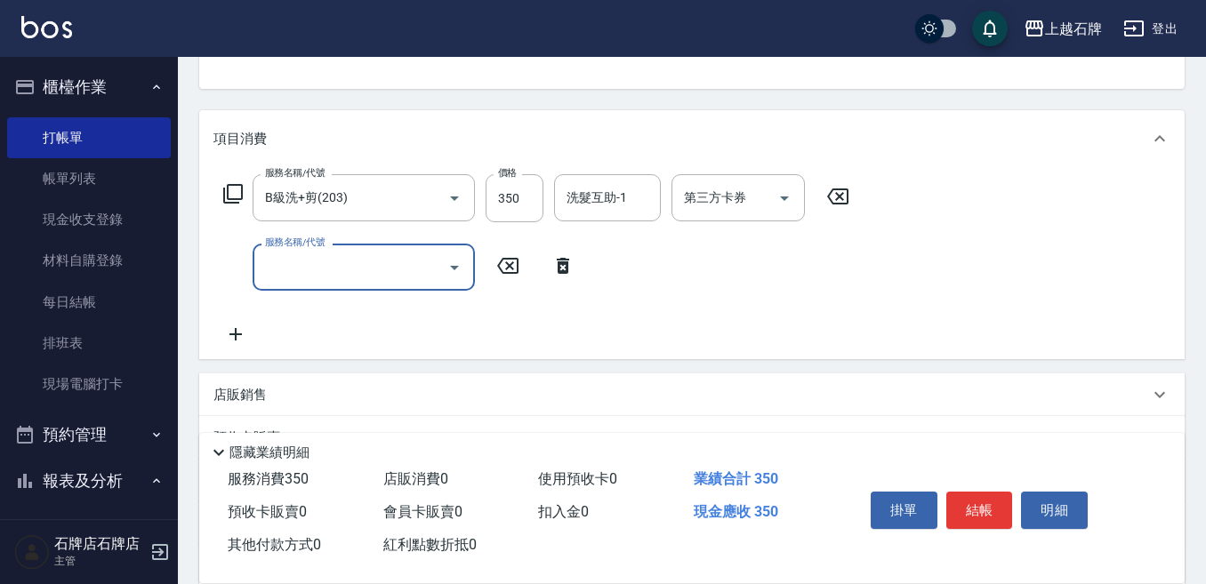
click at [325, 275] on input "服務名稱/代號" at bounding box center [351, 267] width 180 height 31
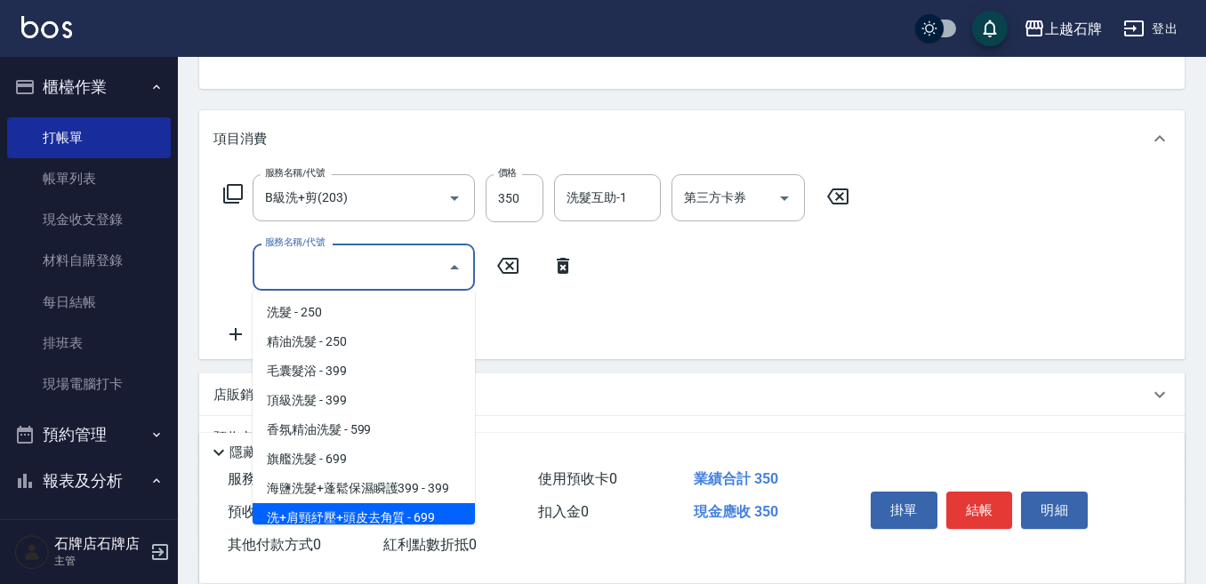
click at [437, 504] on span "洗+肩頸紓壓+頭皮去角質 - 699" at bounding box center [364, 517] width 222 height 29
type input "洗+肩頸紓壓+頭皮去角質(108)"
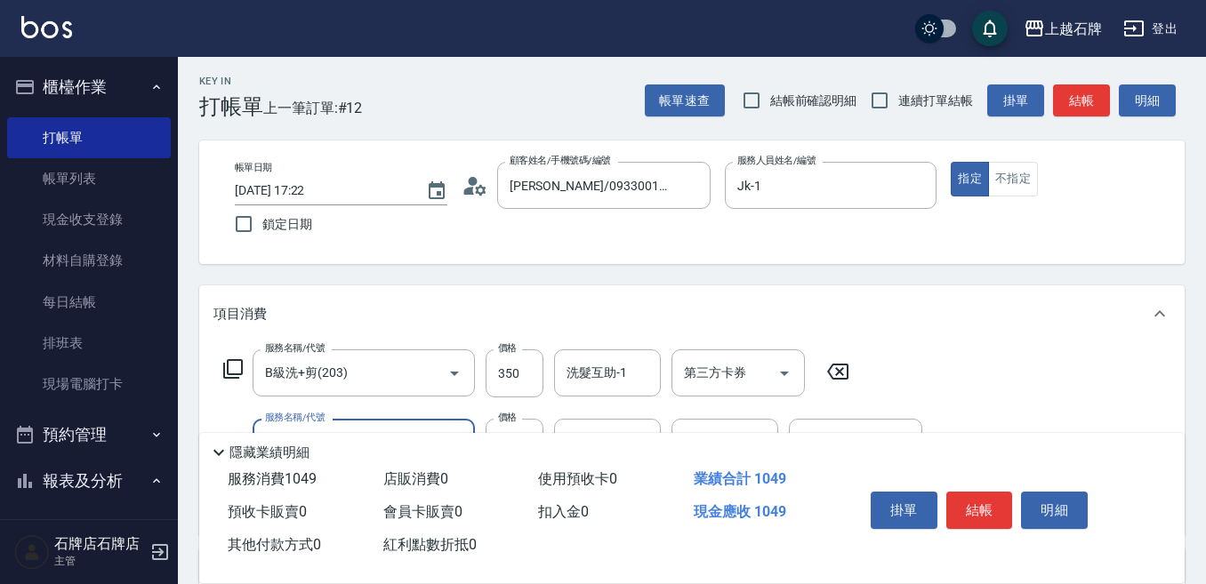
scroll to position [0, 0]
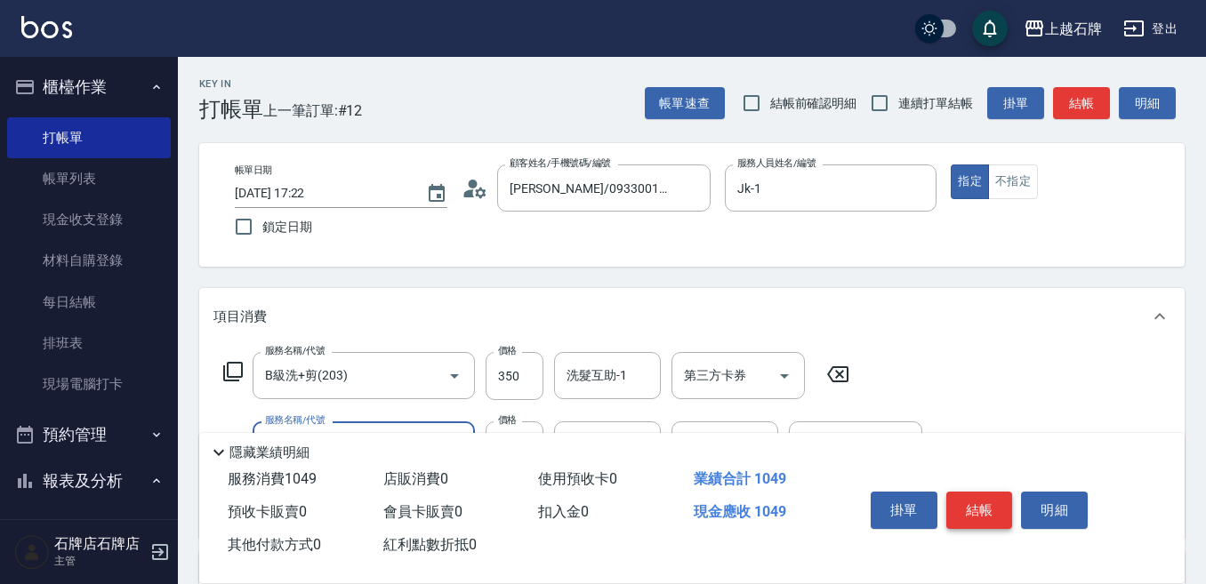
click at [975, 502] on button "結帳" at bounding box center [979, 510] width 67 height 37
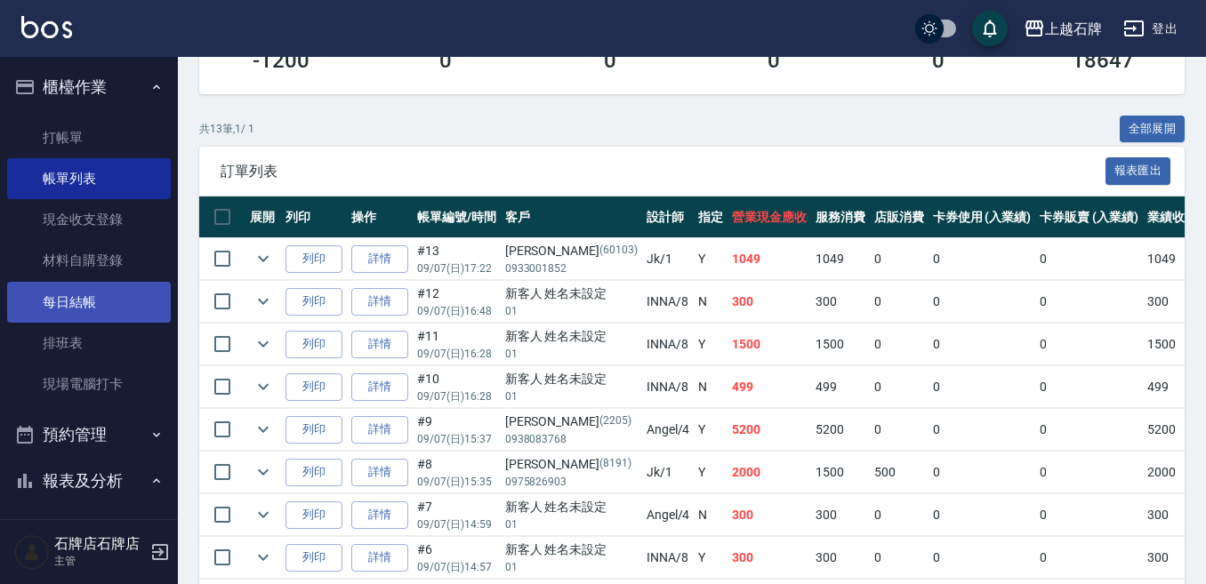
scroll to position [356, 0]
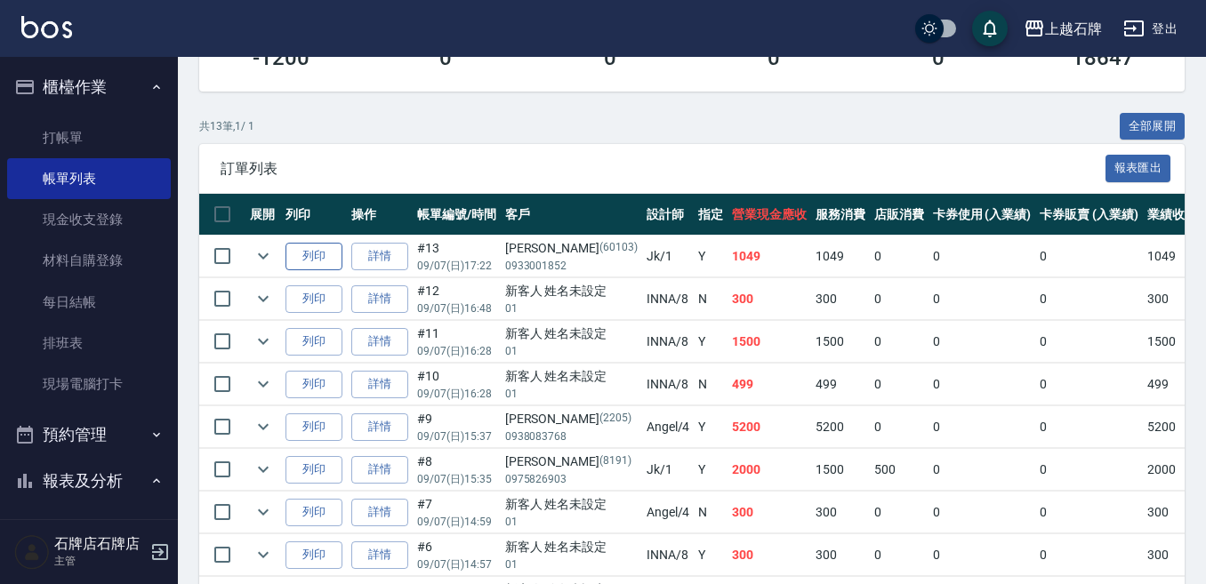
click at [341, 249] on button "列印" at bounding box center [313, 257] width 57 height 28
click at [107, 131] on link "打帳單" at bounding box center [89, 137] width 164 height 41
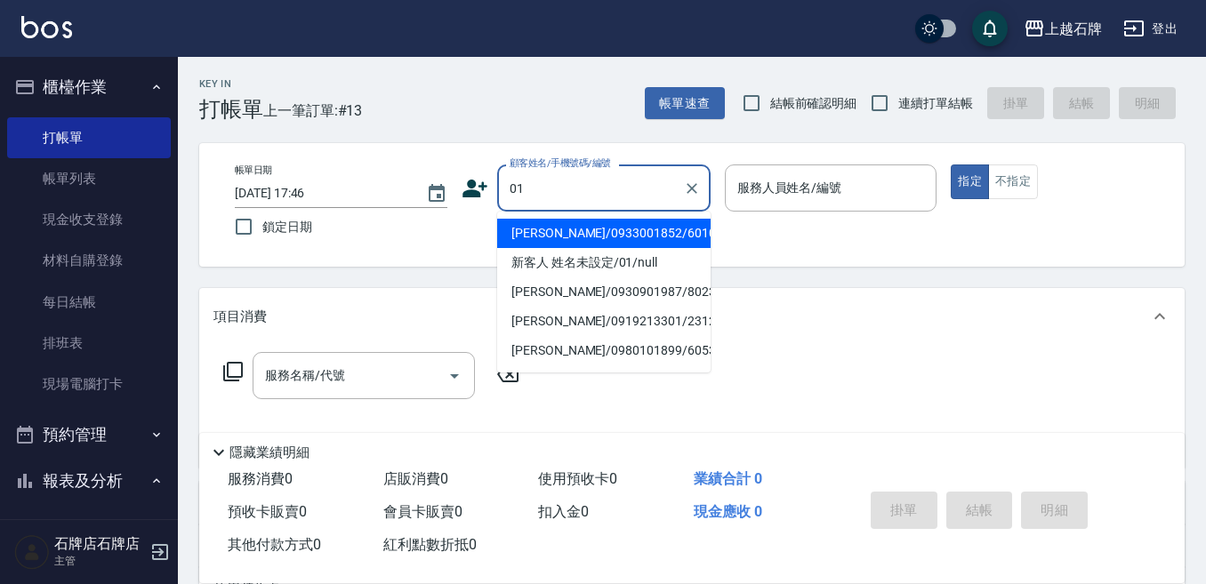
type input "[PERSON_NAME]/0933001852/60103"
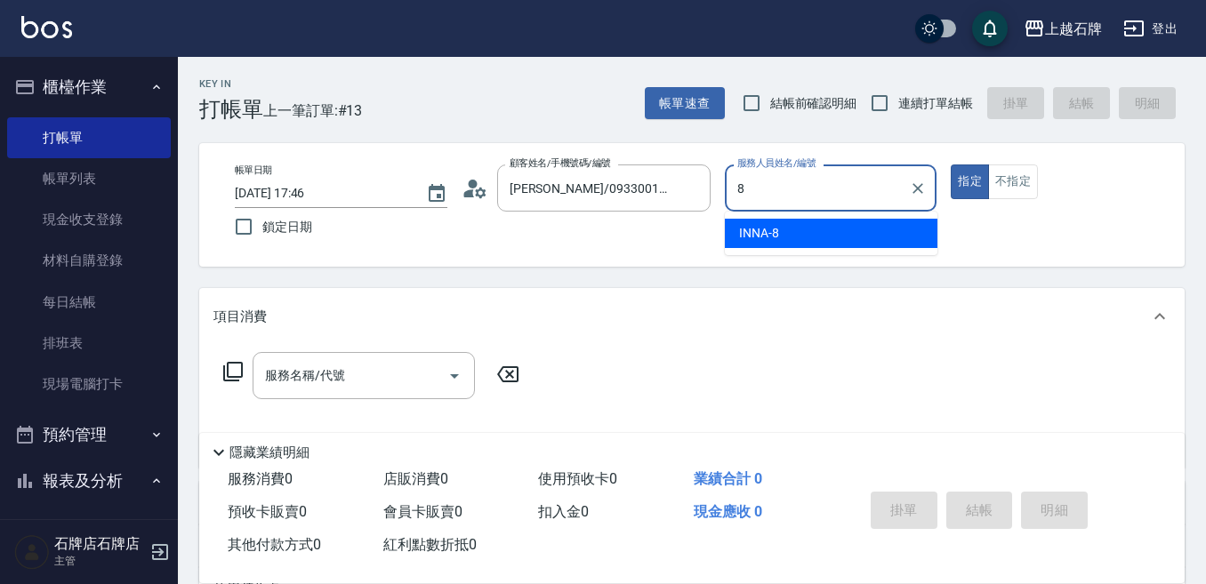
type input "INNA-8"
type button "true"
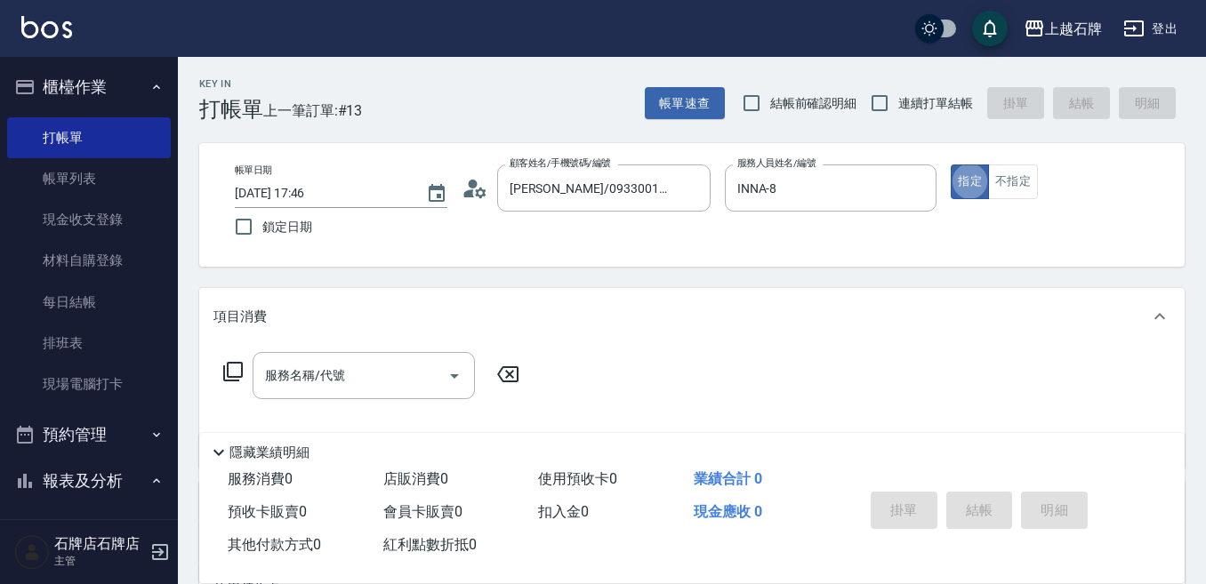
type input "新客人 姓名未設定/01/null"
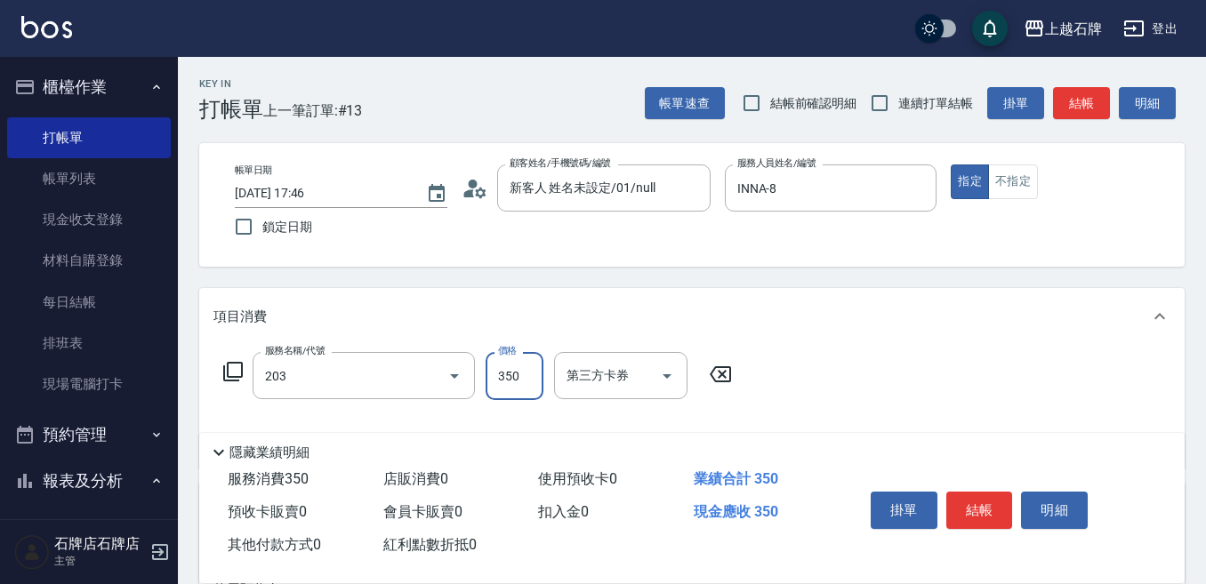
type input "B級洗+剪(203)"
type input "450"
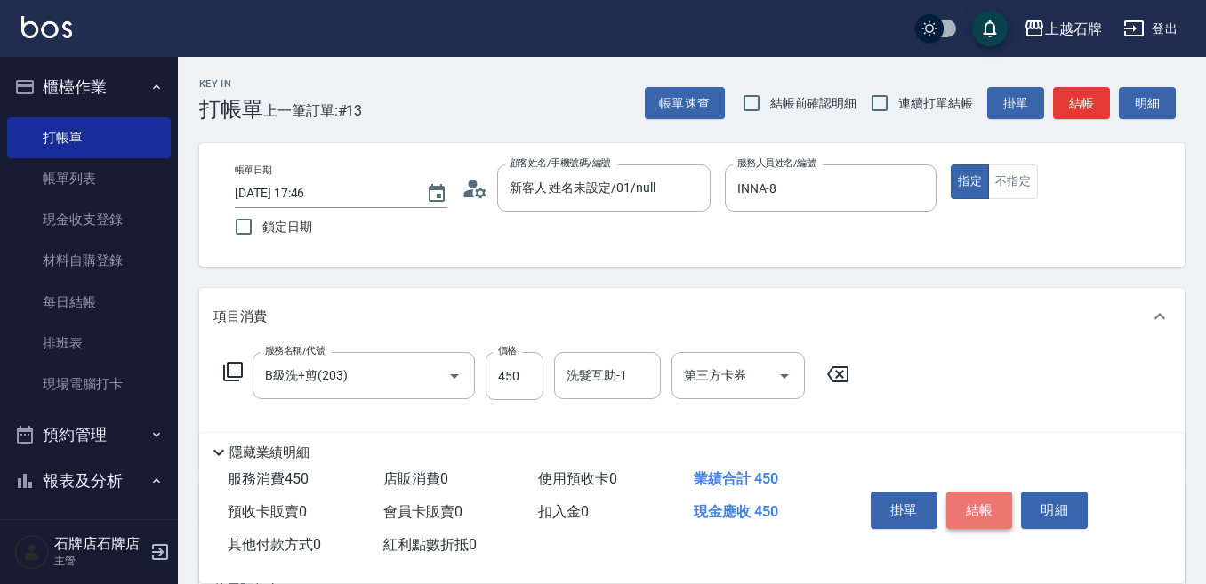
click at [987, 504] on button "結帳" at bounding box center [979, 510] width 67 height 37
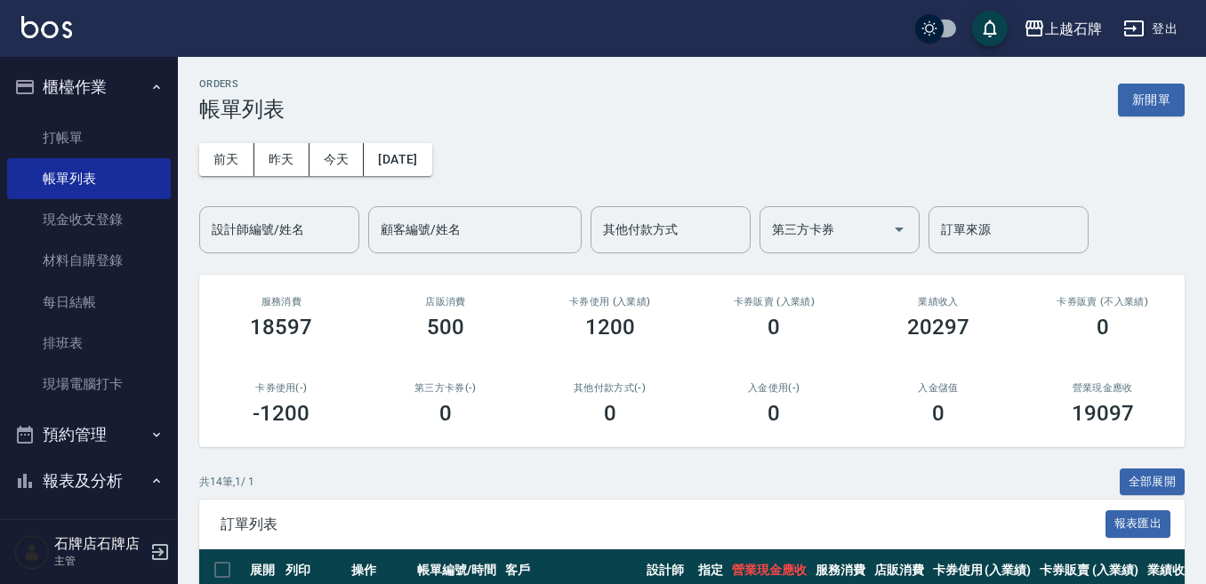
scroll to position [178, 0]
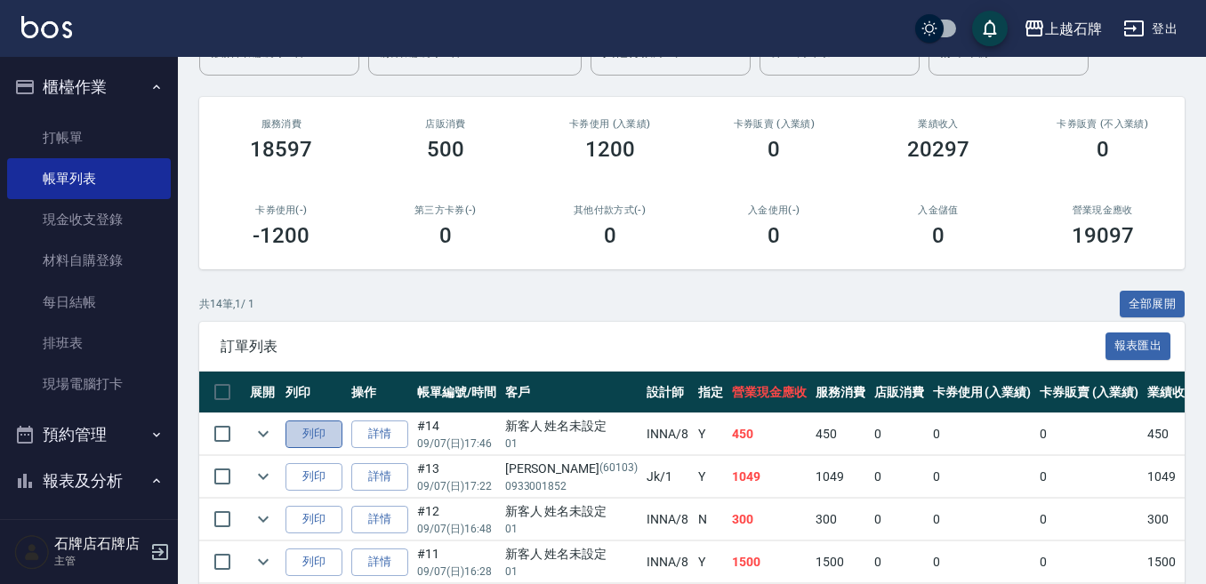
click at [341, 431] on button "列印" at bounding box center [313, 435] width 57 height 28
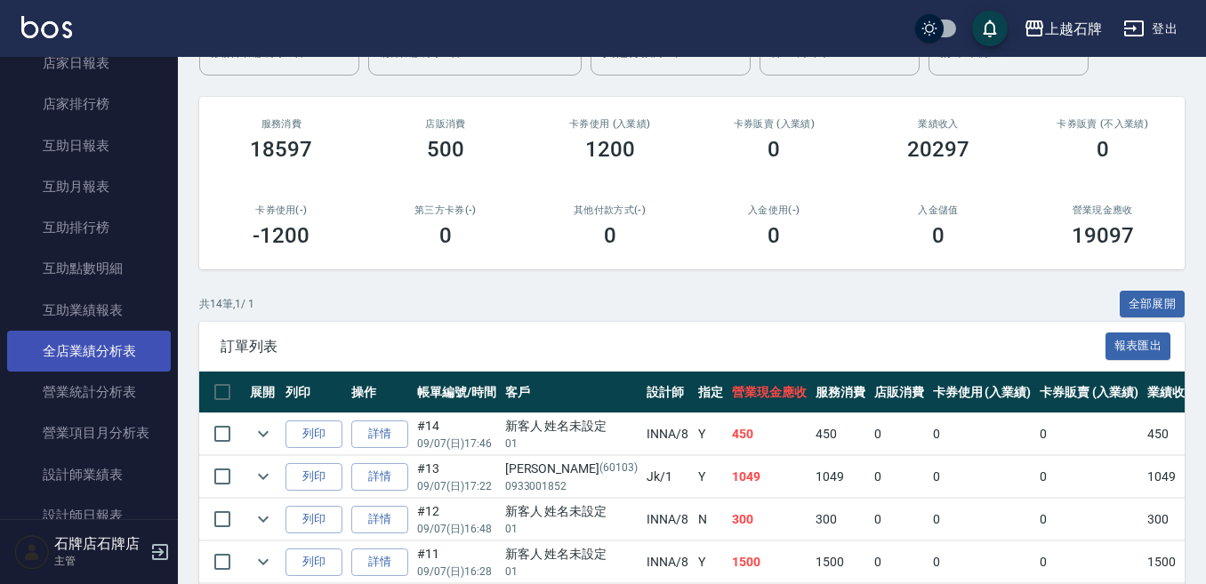
scroll to position [622, 0]
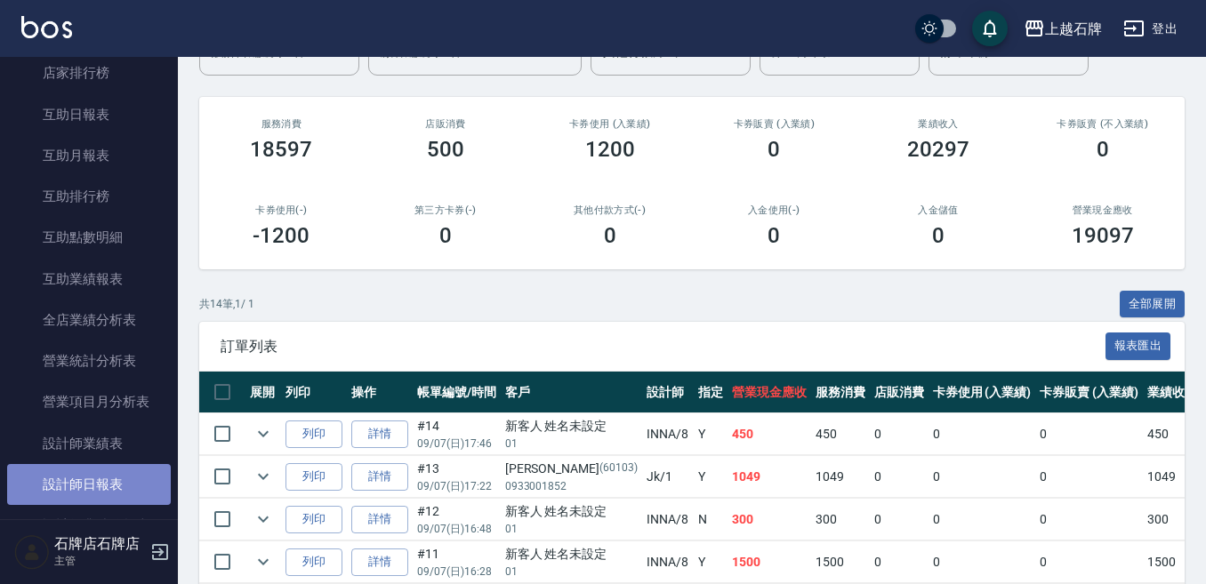
click at [104, 470] on link "設計師日報表" at bounding box center [89, 484] width 164 height 41
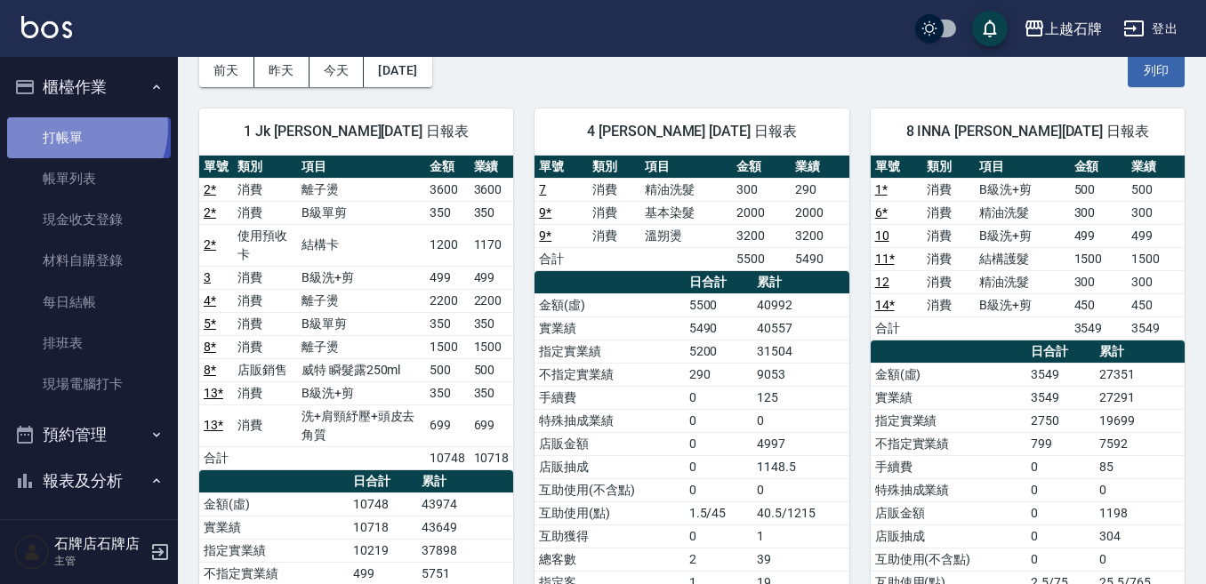
click at [73, 127] on link "打帳單" at bounding box center [89, 137] width 164 height 41
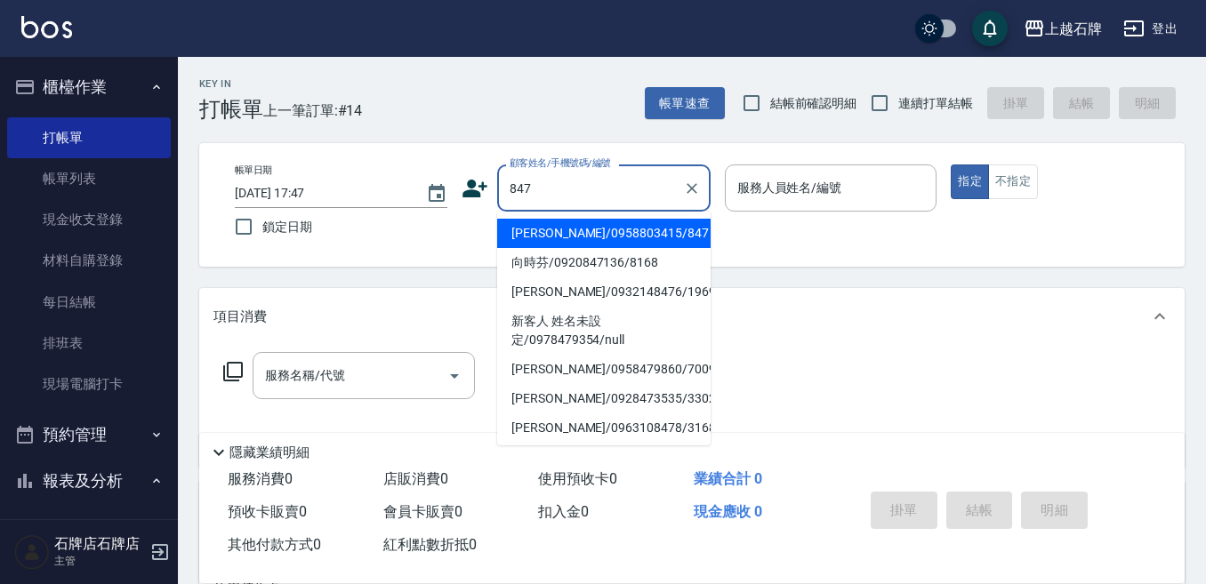
click at [670, 232] on li "[PERSON_NAME]/0958803415/847" at bounding box center [603, 233] width 213 height 29
type input "[PERSON_NAME]/0958803415/847"
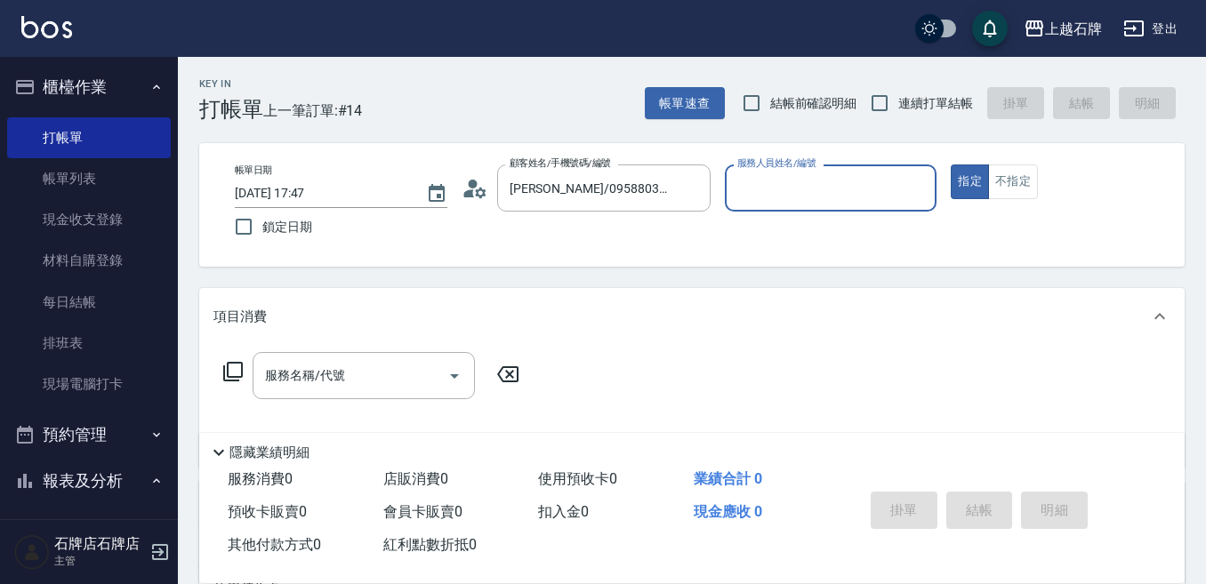
type input "[PERSON_NAME]-7"
click at [923, 189] on icon "Clear" at bounding box center [918, 189] width 18 height 18
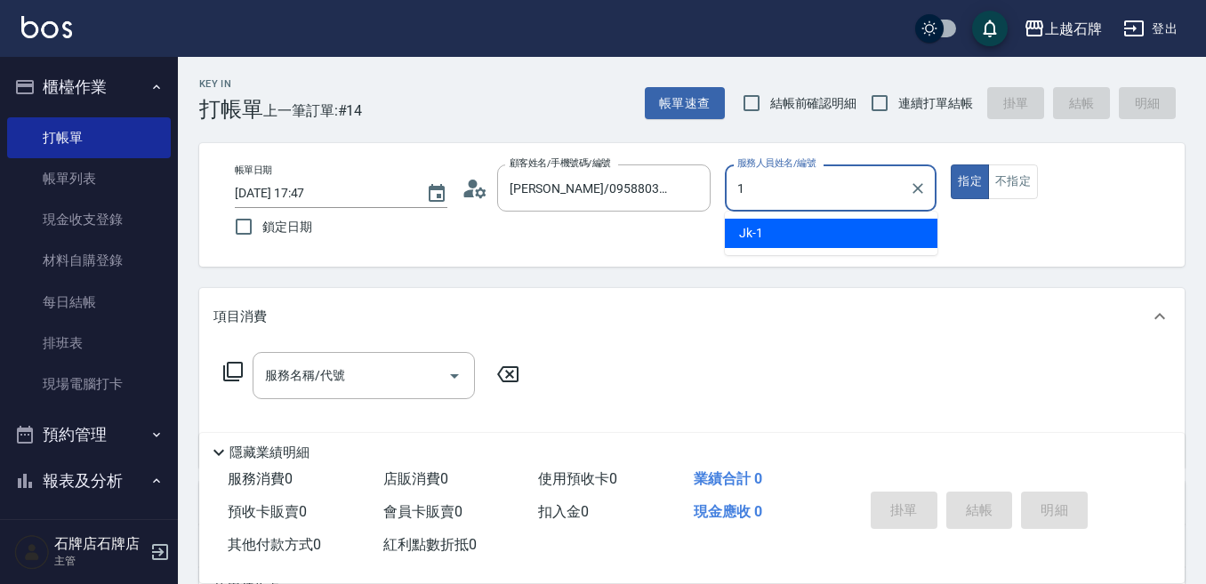
click at [877, 229] on div "Jk -1" at bounding box center [831, 233] width 213 height 29
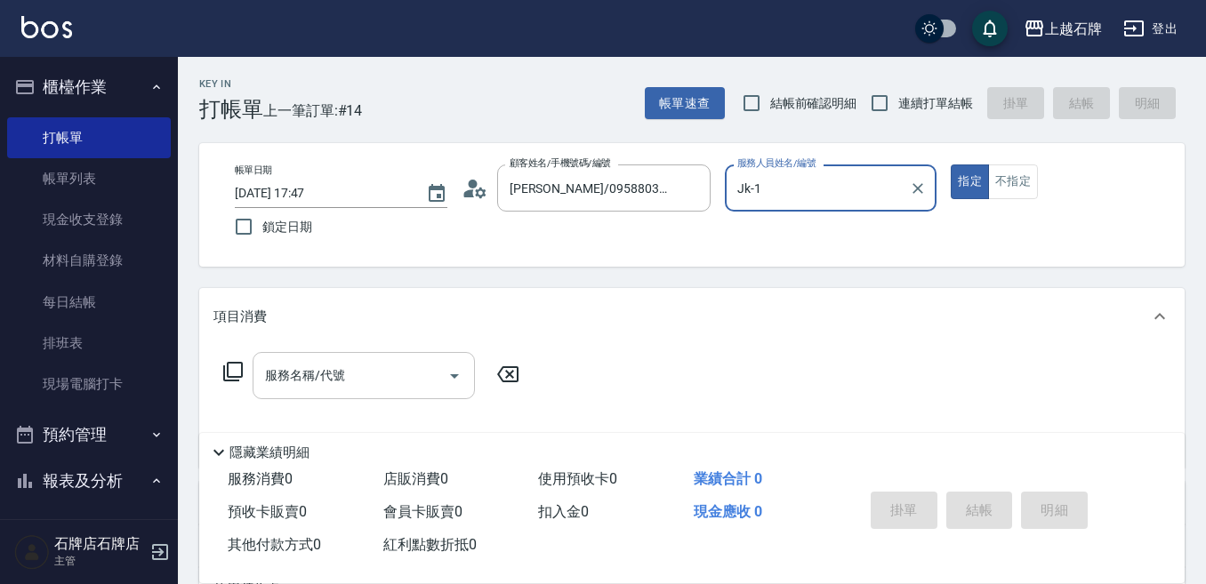
type input "Jk-1"
click at [339, 370] on div "服務名稱/代號 服務名稱/代號" at bounding box center [364, 375] width 222 height 47
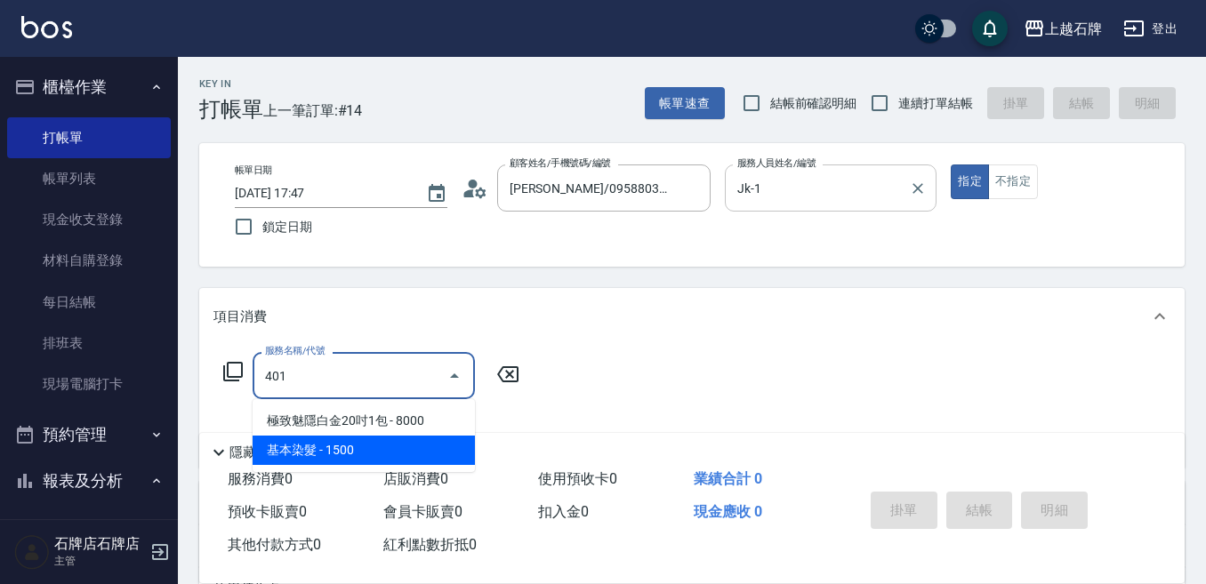
drag, startPoint x: 376, startPoint y: 439, endPoint x: 549, endPoint y: 389, distance: 179.8
click at [376, 440] on span "基本染髮 - 1500" at bounding box center [364, 450] width 222 height 29
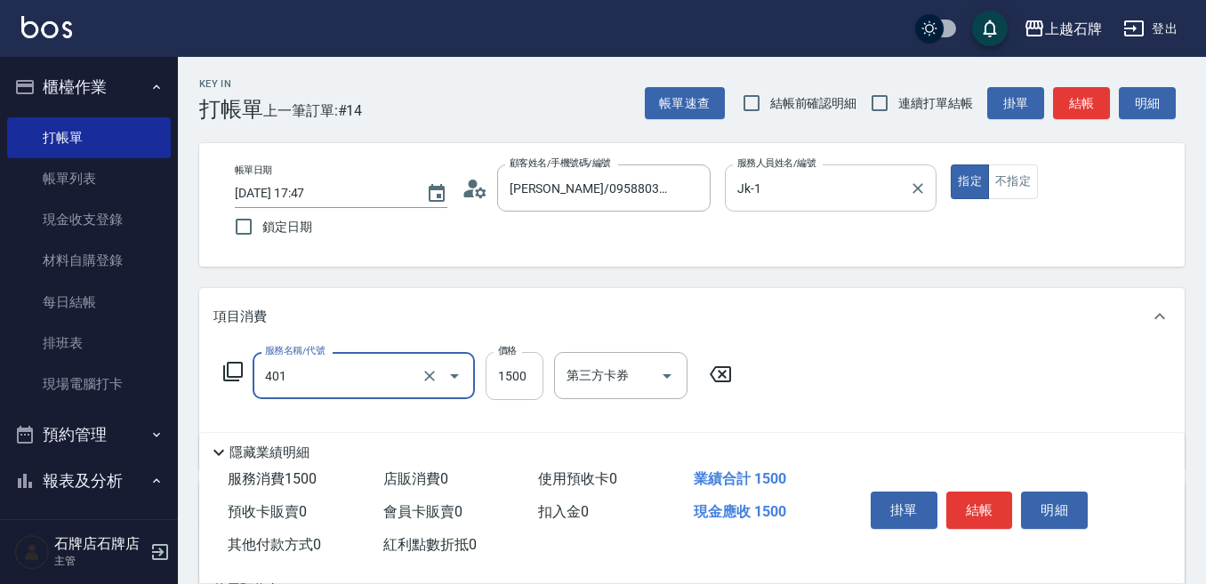
type input "基本染髮(401)"
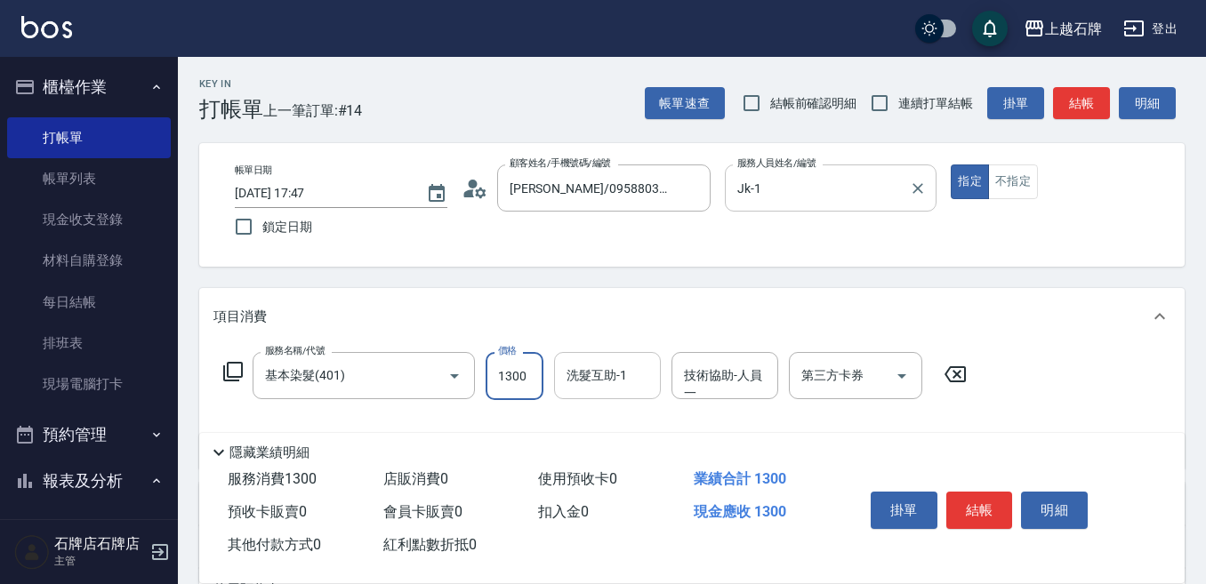
type input "1300"
click at [587, 379] on div "洗髮互助-1 洗髮互助-1" at bounding box center [607, 375] width 107 height 47
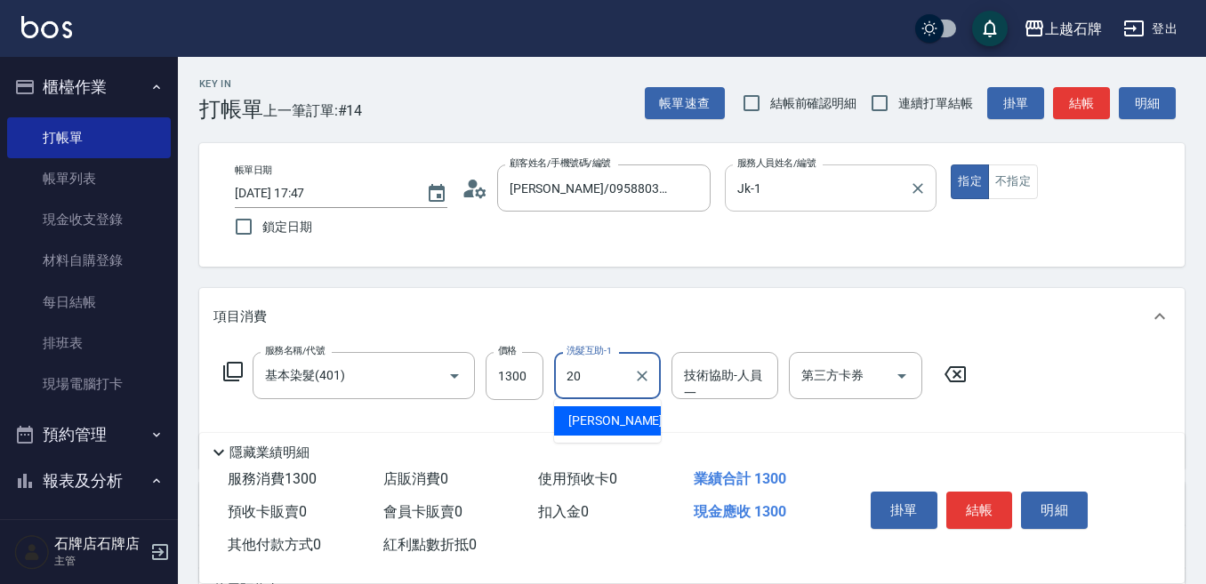
drag, startPoint x: 606, startPoint y: 424, endPoint x: 662, endPoint y: 407, distance: 58.5
click at [608, 421] on span "[PERSON_NAME] -20" at bounding box center [624, 421] width 112 height 19
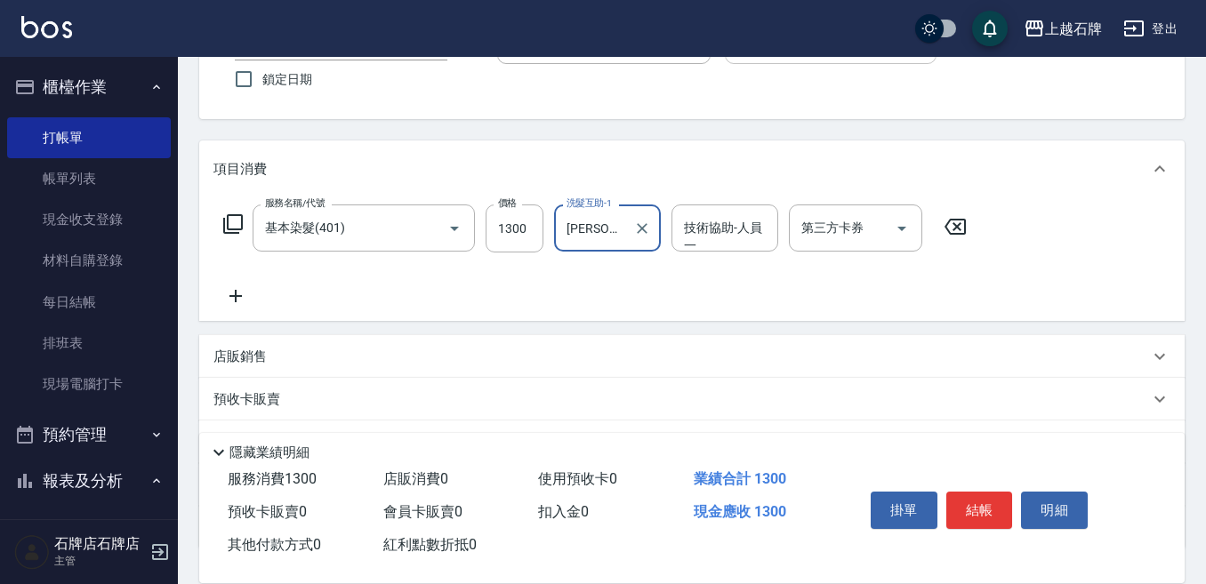
scroll to position [178, 0]
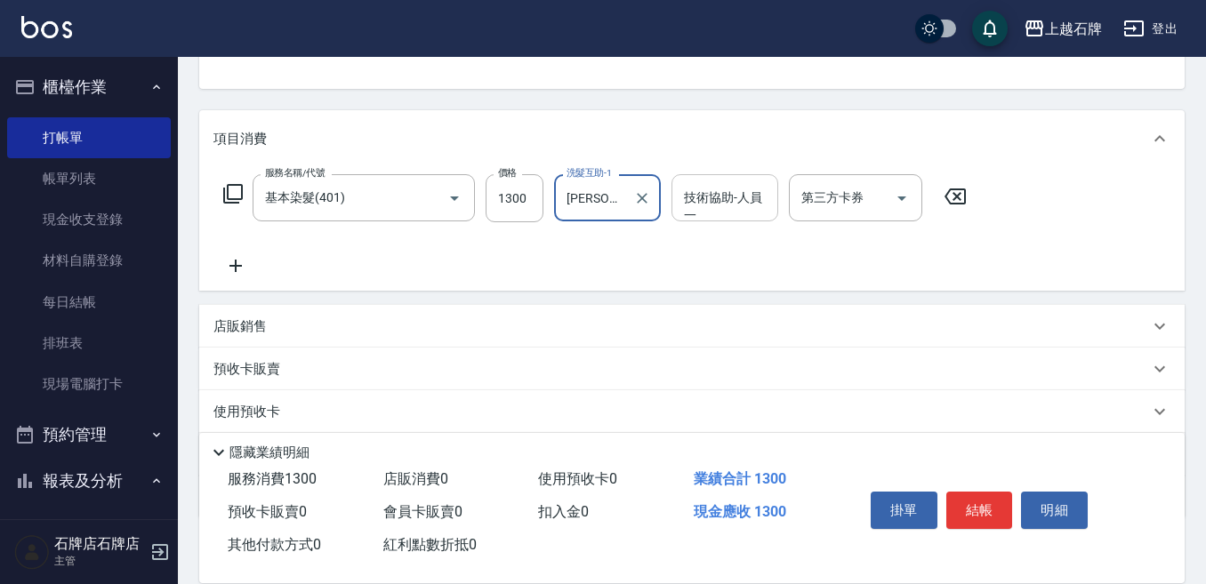
type input "[PERSON_NAME]-20"
click at [709, 197] on div "技術協助-人員一 技術協助-人員[PERSON_NAME]" at bounding box center [724, 197] width 107 height 47
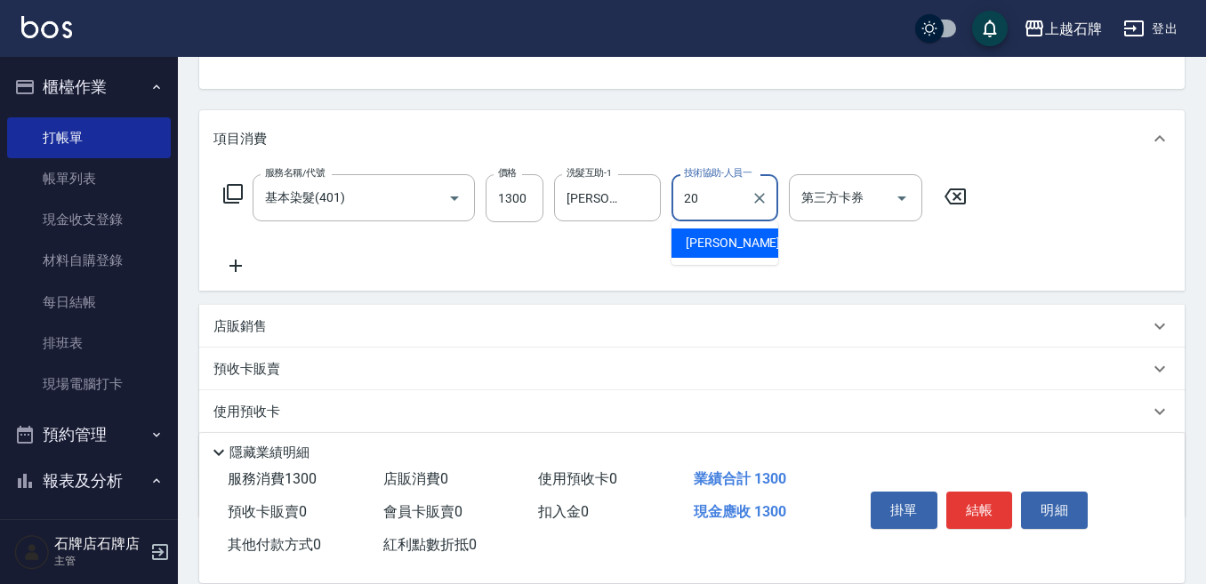
drag, startPoint x: 689, startPoint y: 233, endPoint x: 680, endPoint y: 232, distance: 8.9
click at [689, 234] on div "[PERSON_NAME] -20" at bounding box center [724, 243] width 107 height 29
click at [639, 203] on icon "Clear" at bounding box center [642, 198] width 18 height 18
type input "[PERSON_NAME]-20"
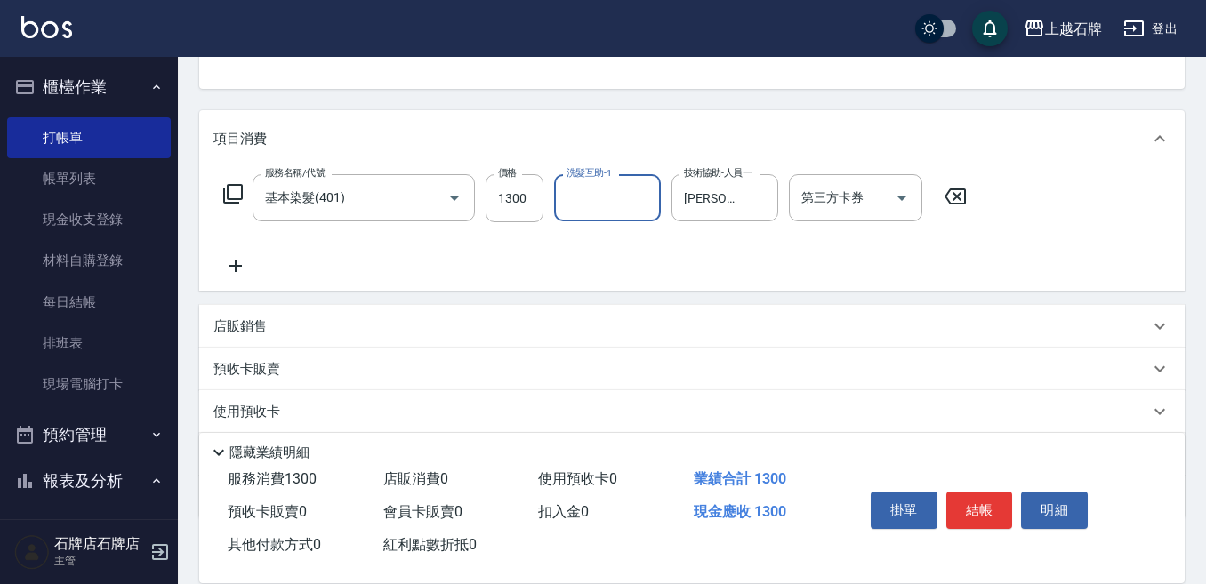
click at [245, 265] on icon at bounding box center [235, 265] width 44 height 21
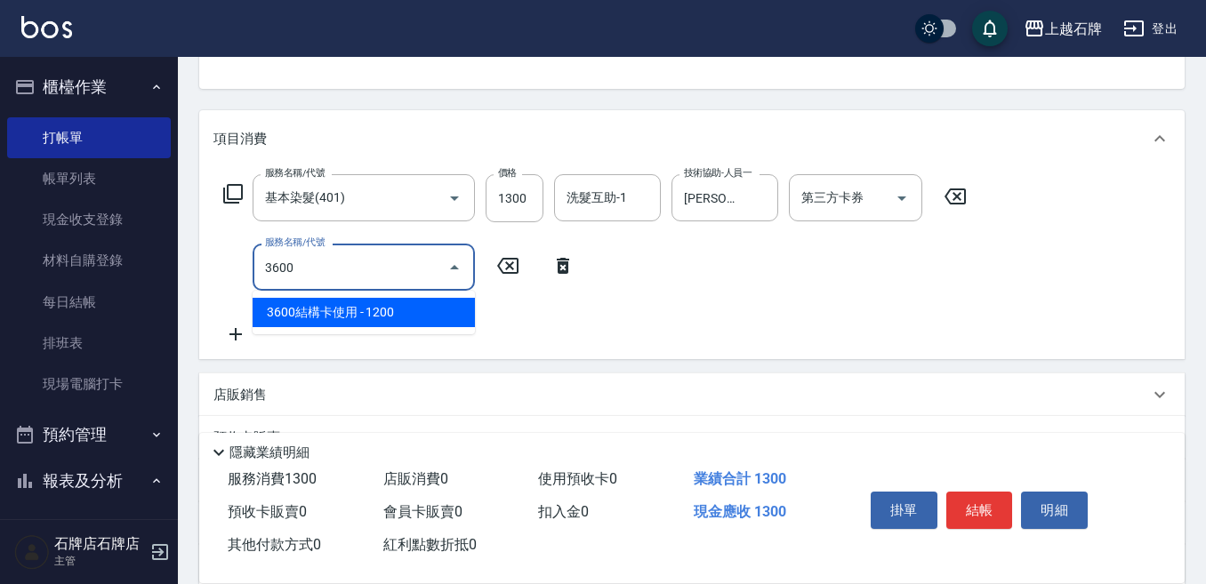
click at [339, 309] on span "3600結構卡使用 - 1200" at bounding box center [364, 312] width 222 height 29
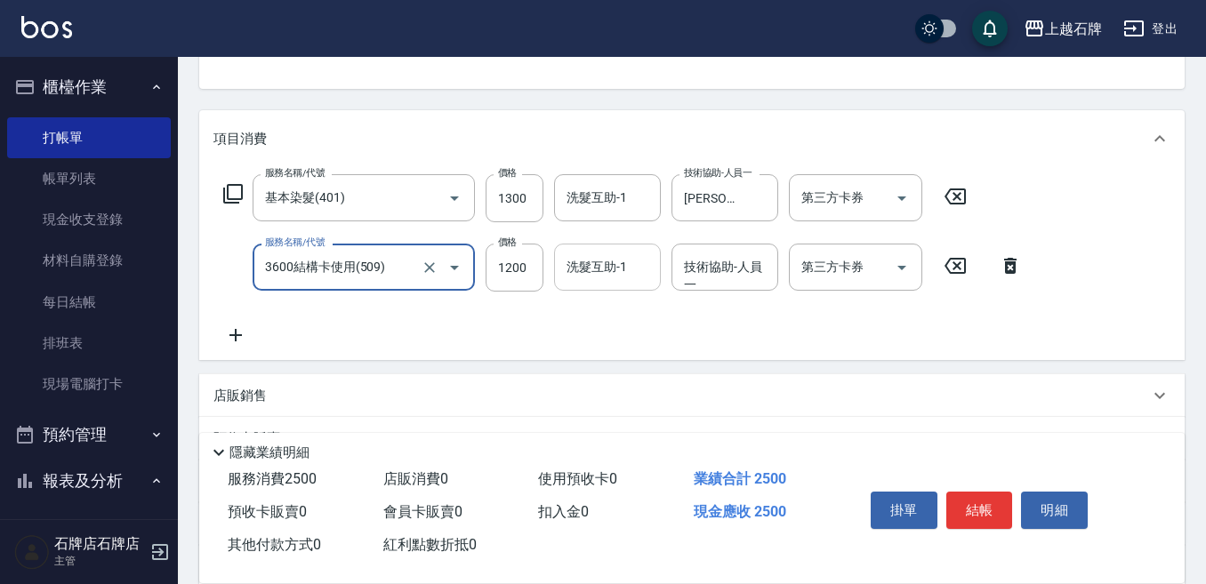
type input "3600結構卡使用(509)"
click at [607, 268] on div "洗髮互助-1 洗髮互助-1" at bounding box center [607, 267] width 107 height 47
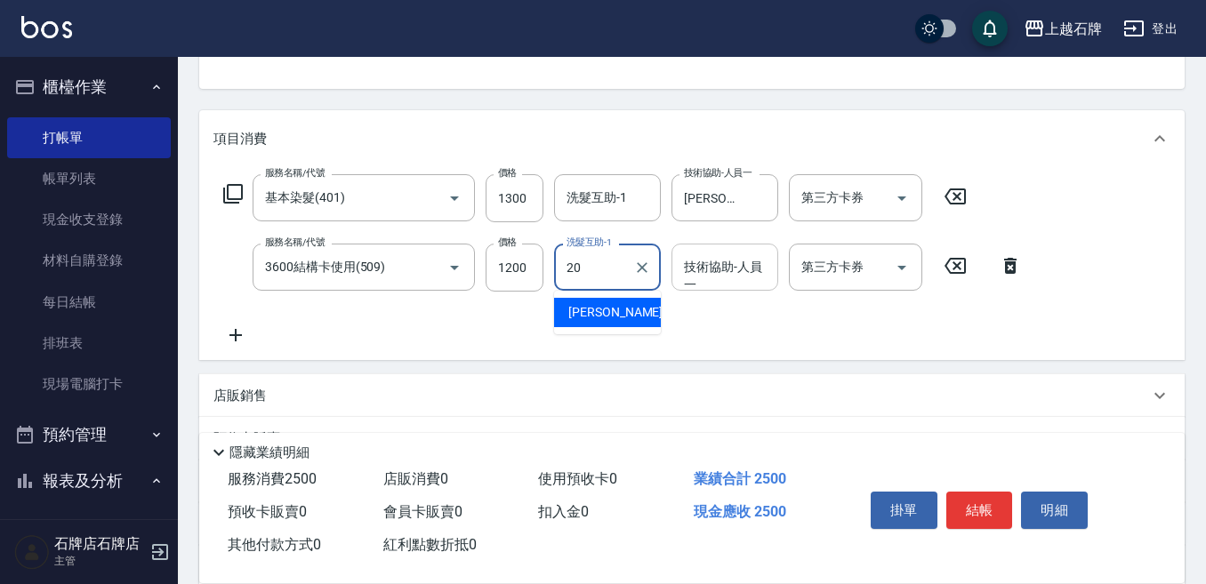
drag, startPoint x: 606, startPoint y: 306, endPoint x: 702, endPoint y: 281, distance: 100.1
click at [610, 305] on span "[PERSON_NAME] -20" at bounding box center [624, 312] width 112 height 19
type input "[PERSON_NAME]-20"
click at [709, 271] on div "技術協助-人員一 技術協助-人員[PERSON_NAME]" at bounding box center [724, 267] width 107 height 47
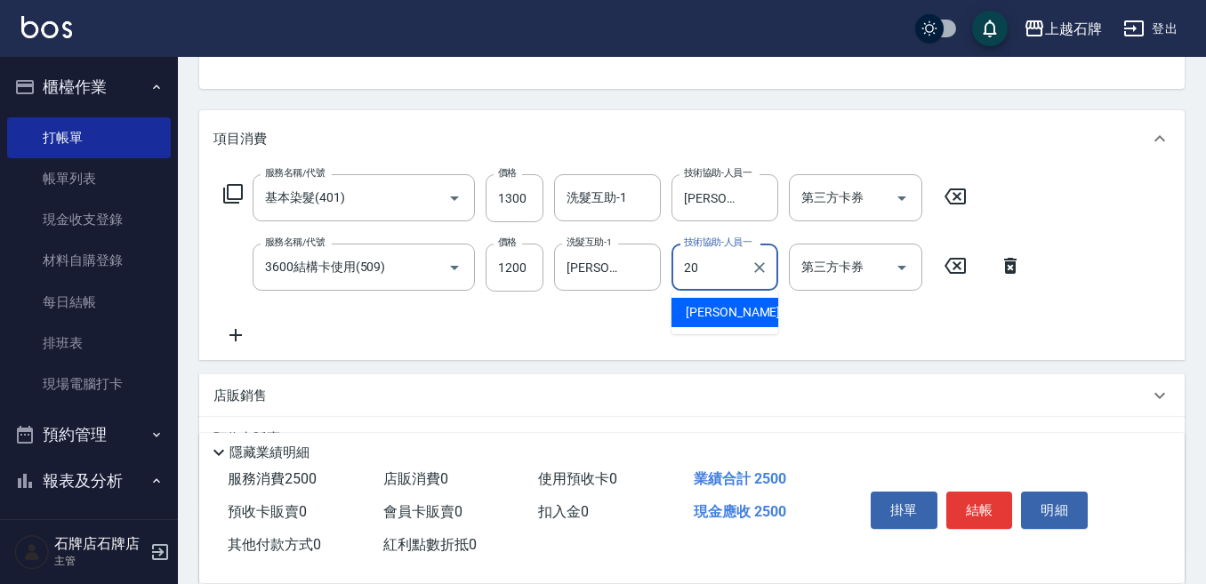
click at [727, 322] on div "[PERSON_NAME] -20" at bounding box center [724, 312] width 107 height 29
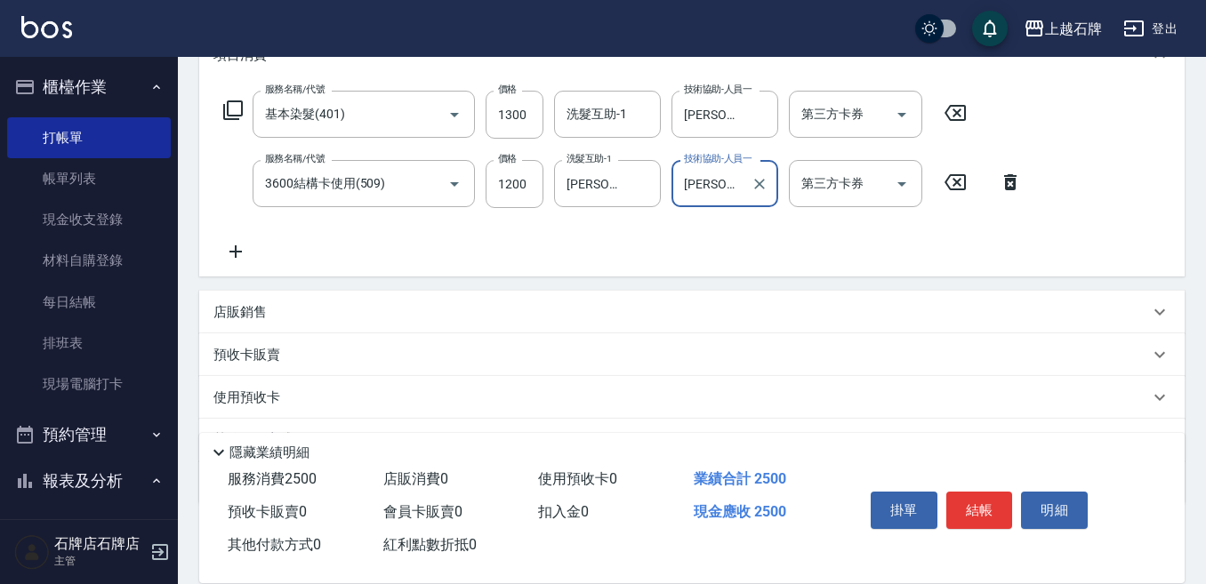
scroll to position [267, 0]
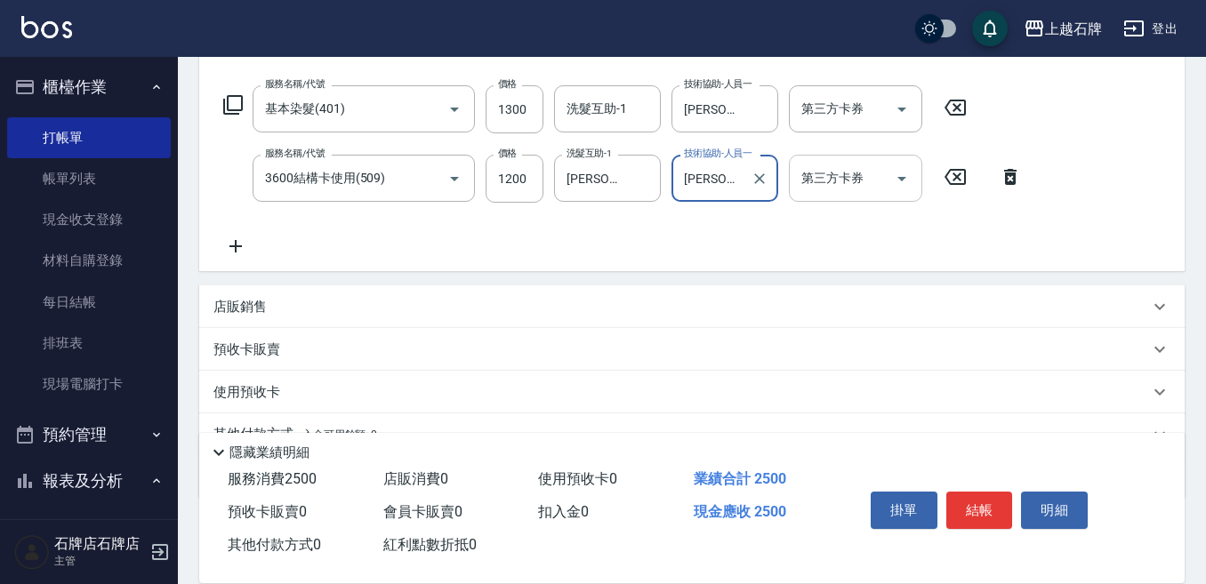
click at [848, 186] on div "第三方卡券" at bounding box center [855, 178] width 133 height 47
type input "[PERSON_NAME]-20"
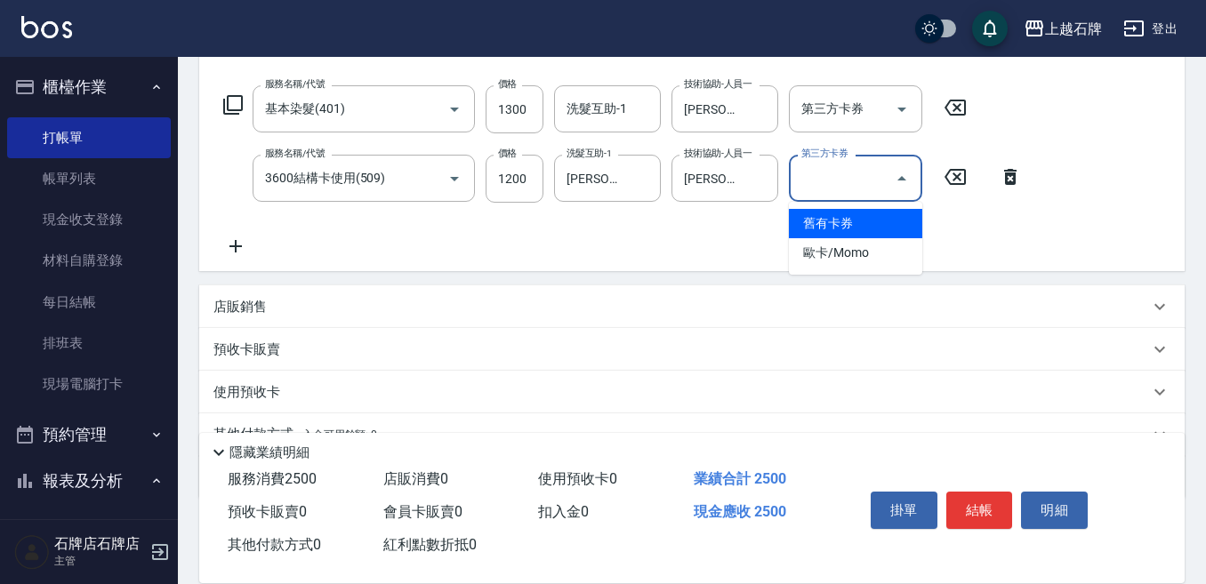
click at [843, 223] on span "舊有卡券" at bounding box center [855, 223] width 133 height 29
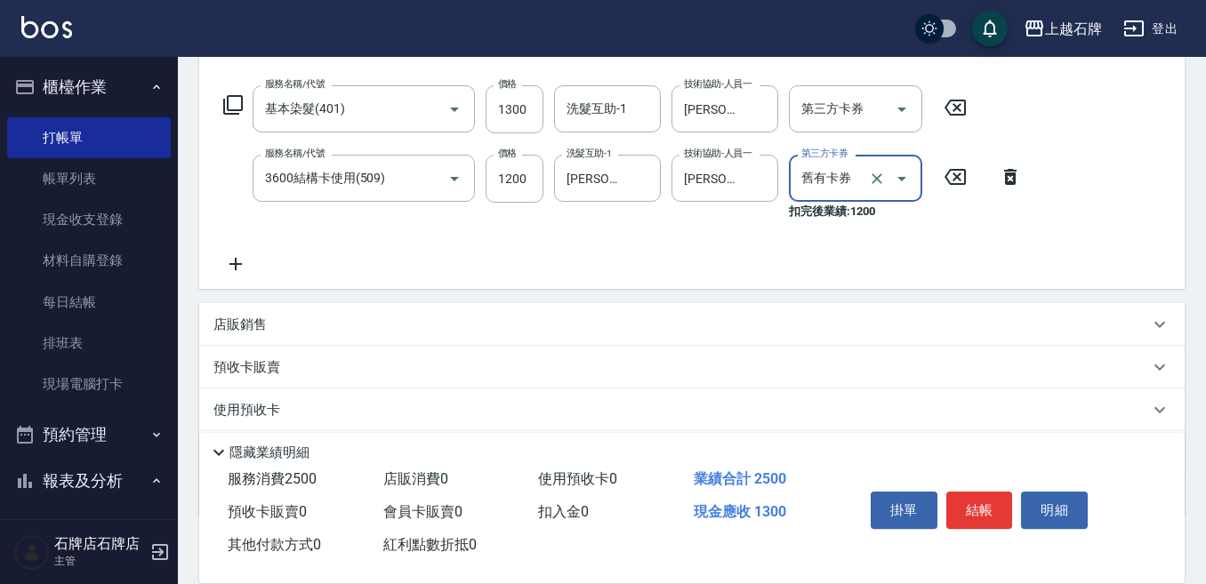
type input "舊有卡券"
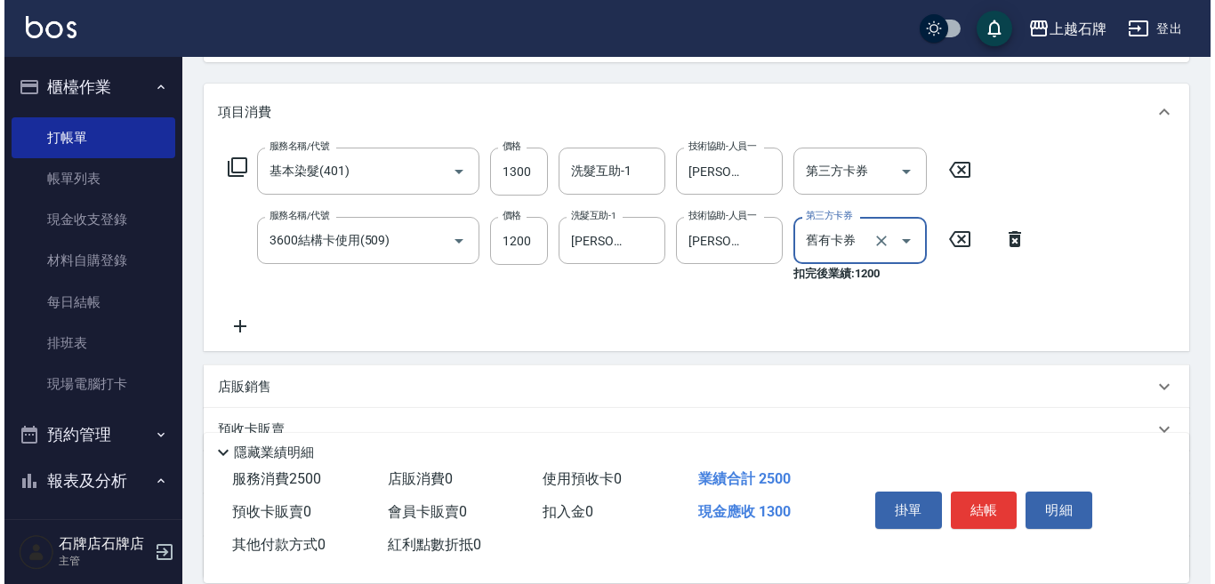
scroll to position [0, 0]
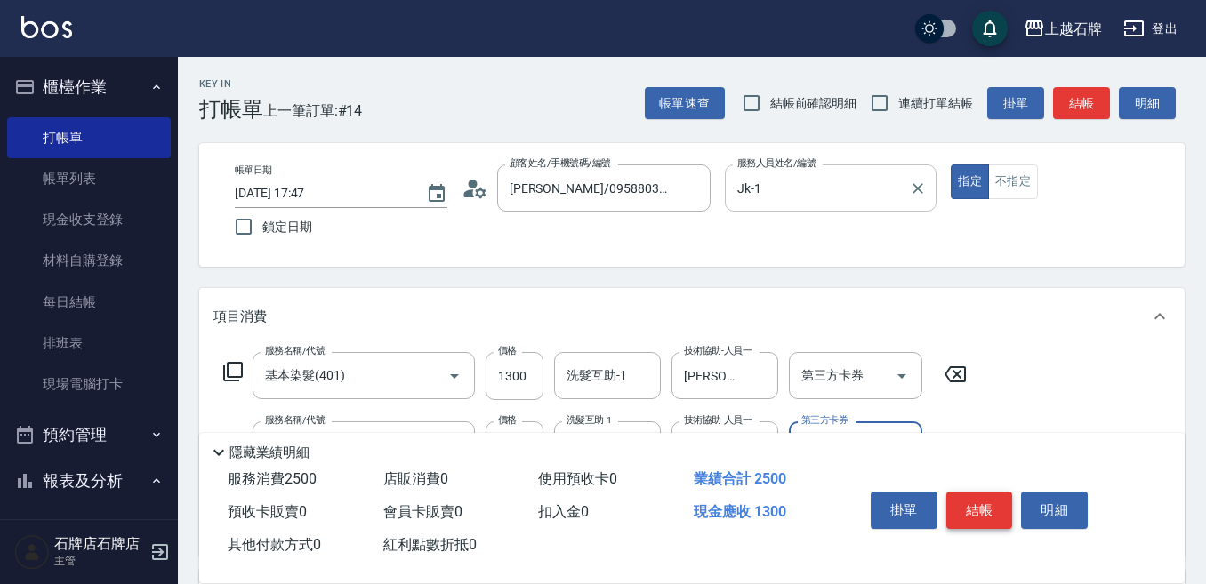
click at [989, 494] on button "結帳" at bounding box center [979, 510] width 67 height 37
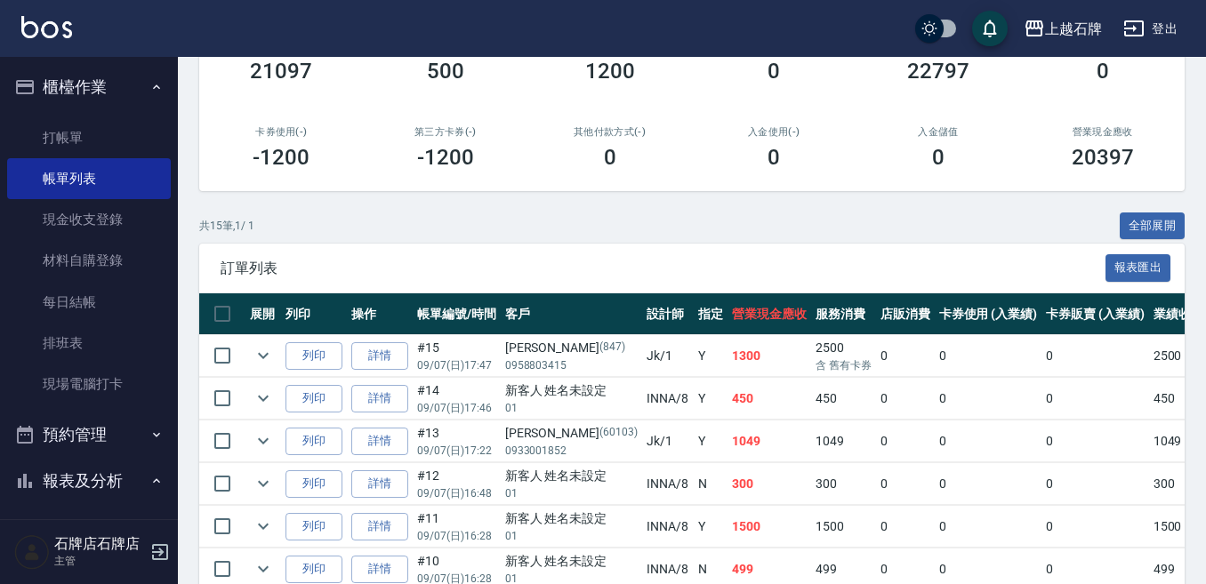
scroll to position [267, 0]
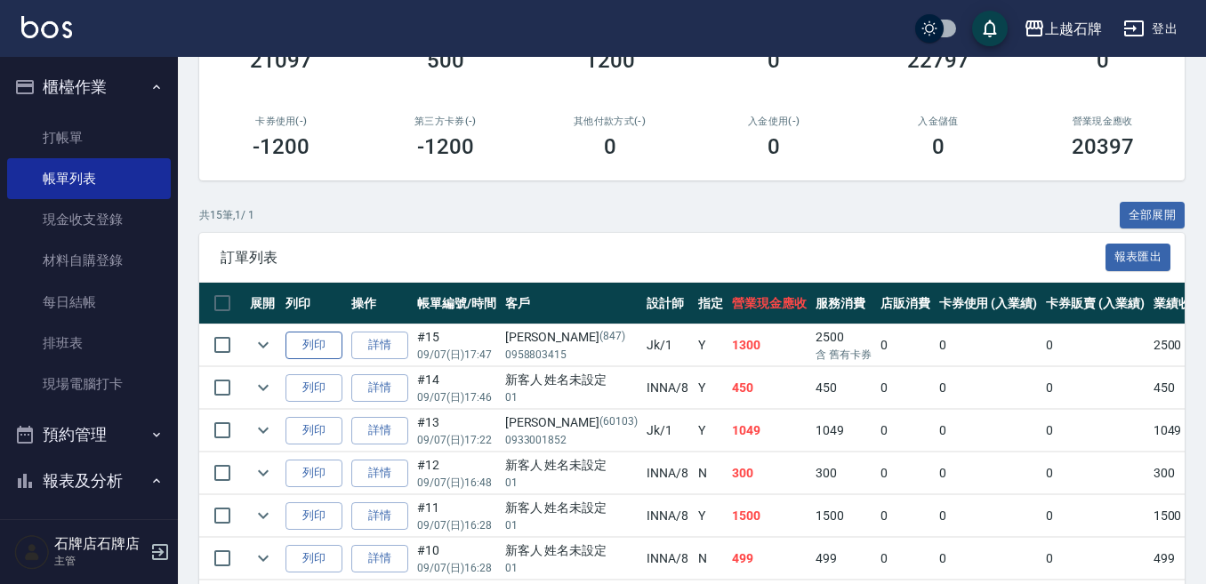
click at [325, 348] on button "列印" at bounding box center [313, 346] width 57 height 28
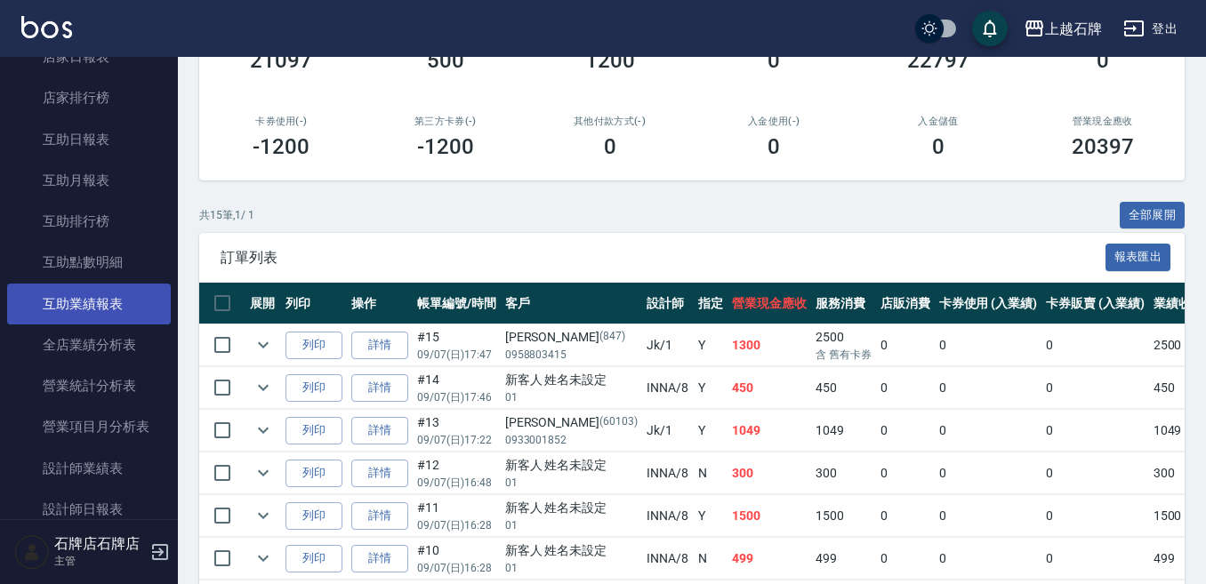
scroll to position [711, 0]
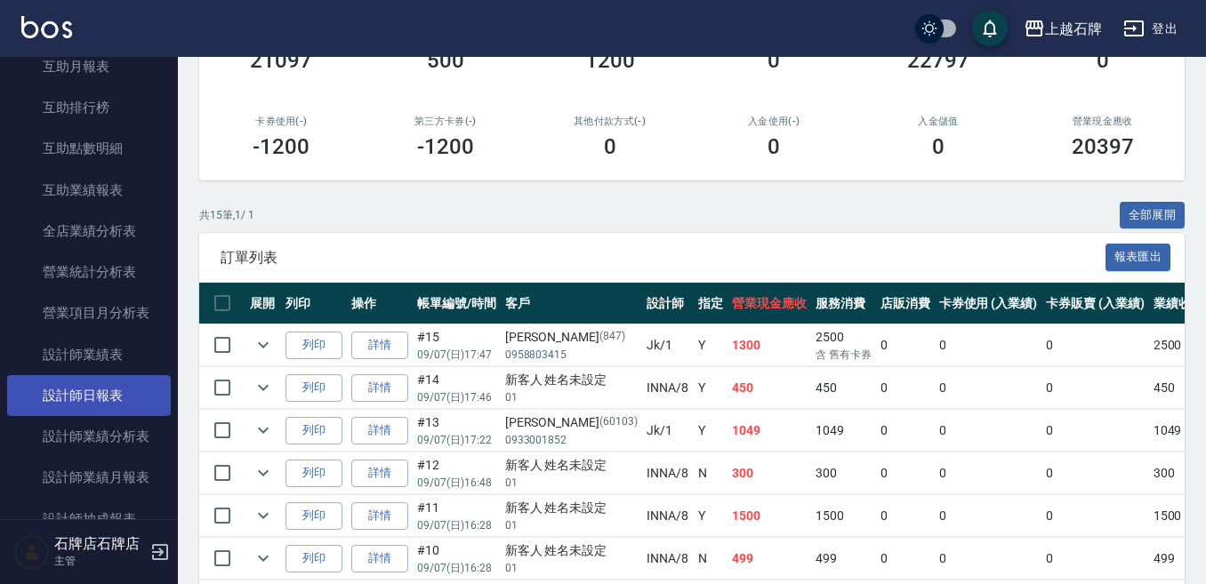
click at [77, 417] on link "設計師業績分析表" at bounding box center [89, 436] width 164 height 41
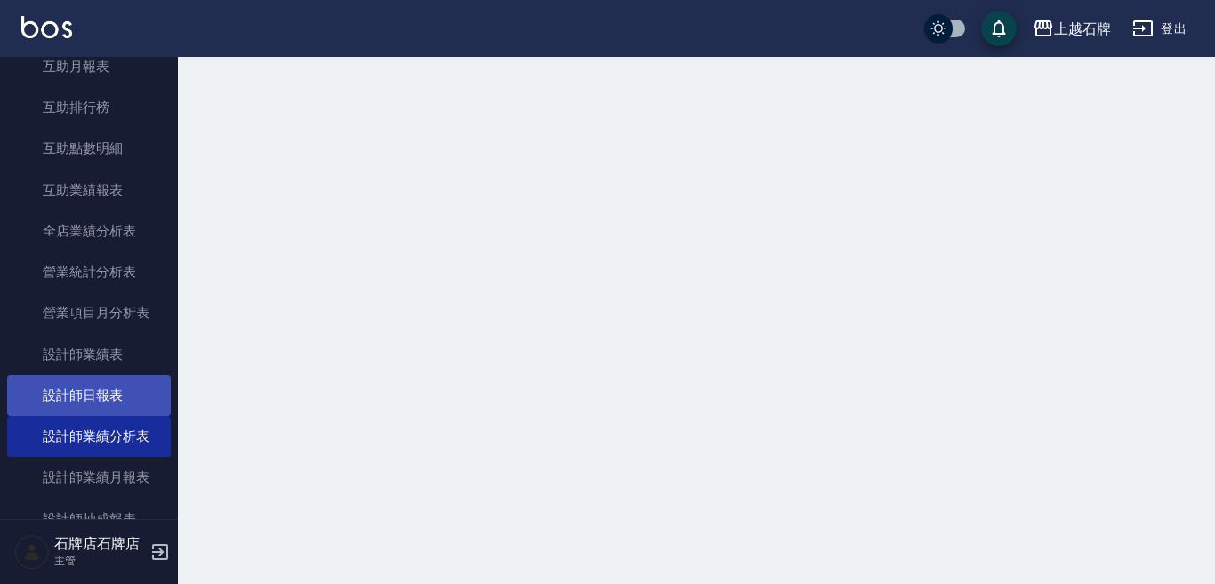
click at [80, 406] on link "設計師日報表" at bounding box center [89, 395] width 164 height 41
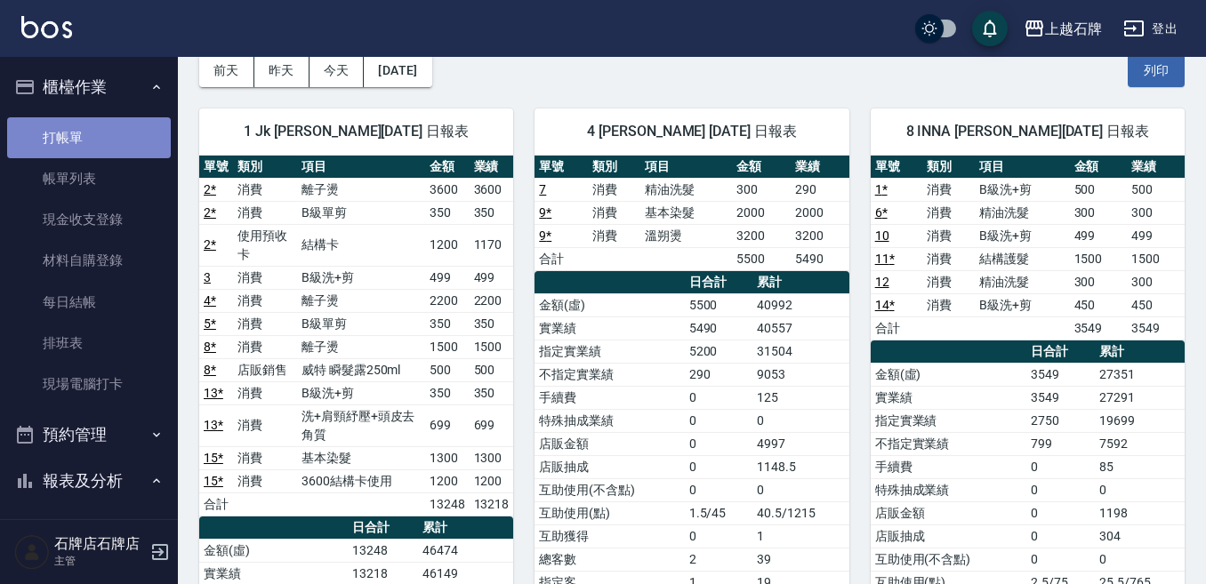
click at [91, 134] on link "打帳單" at bounding box center [89, 137] width 164 height 41
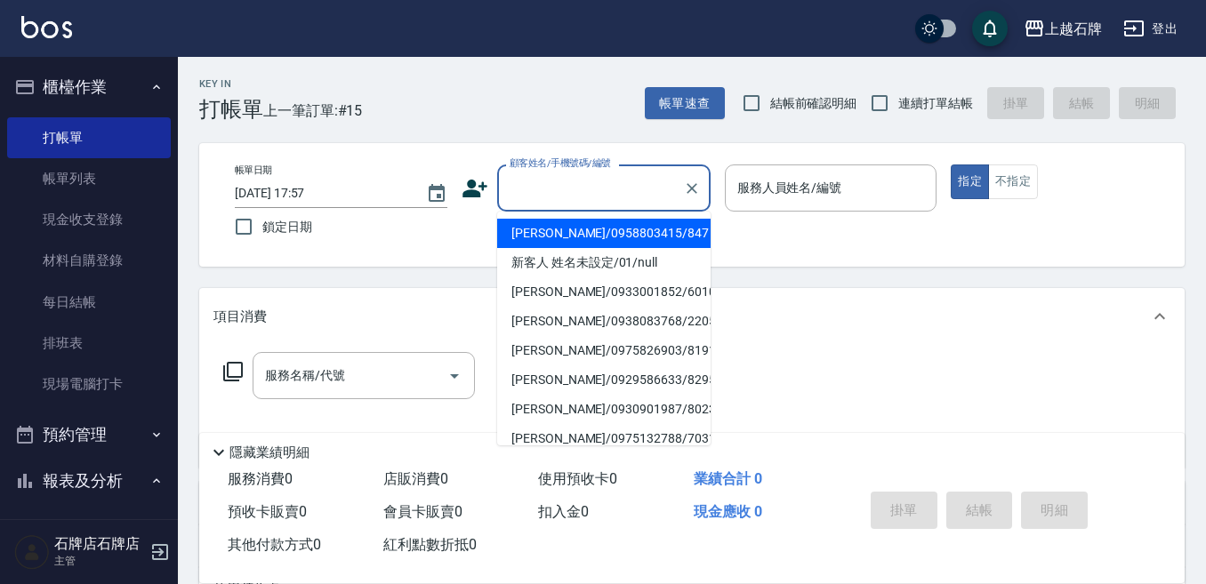
click at [611, 197] on input "顧客姓名/手機號碼/編號" at bounding box center [590, 188] width 171 height 31
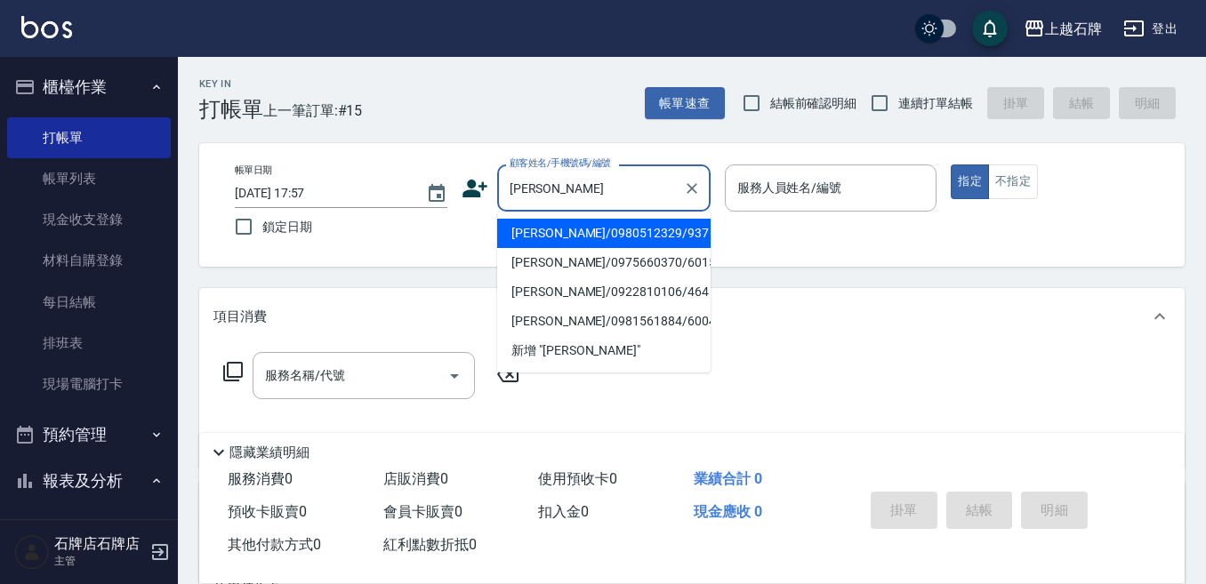
click at [593, 230] on li "[PERSON_NAME]/0980512329/937" at bounding box center [603, 233] width 213 height 29
type input "[PERSON_NAME]/0980512329/937"
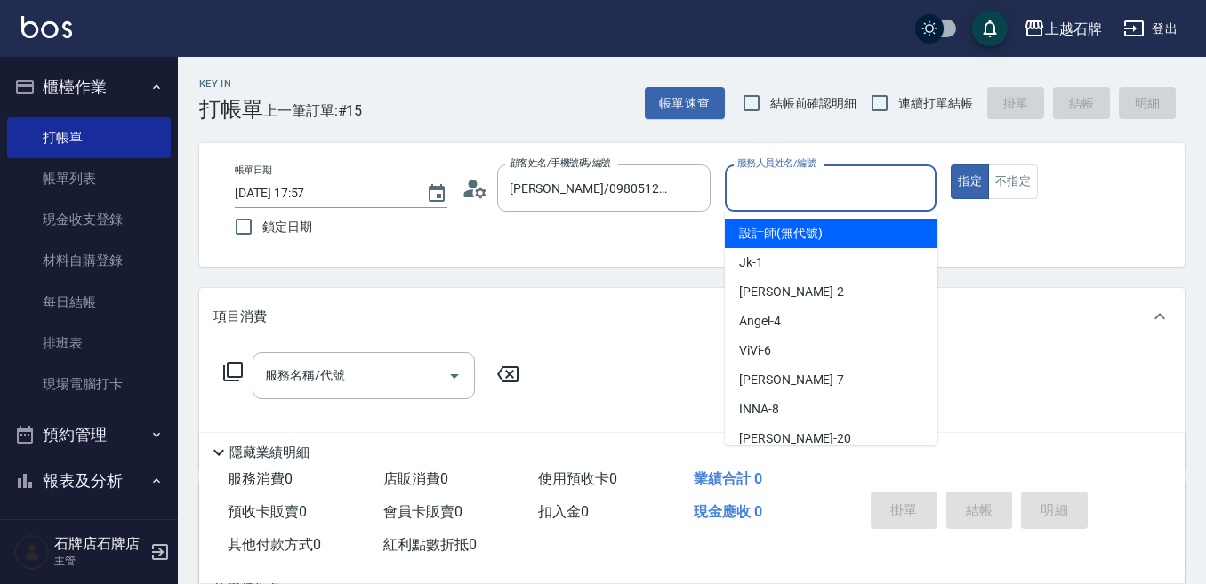
click at [823, 190] on input "服務人員姓名/編號" at bounding box center [831, 188] width 197 height 31
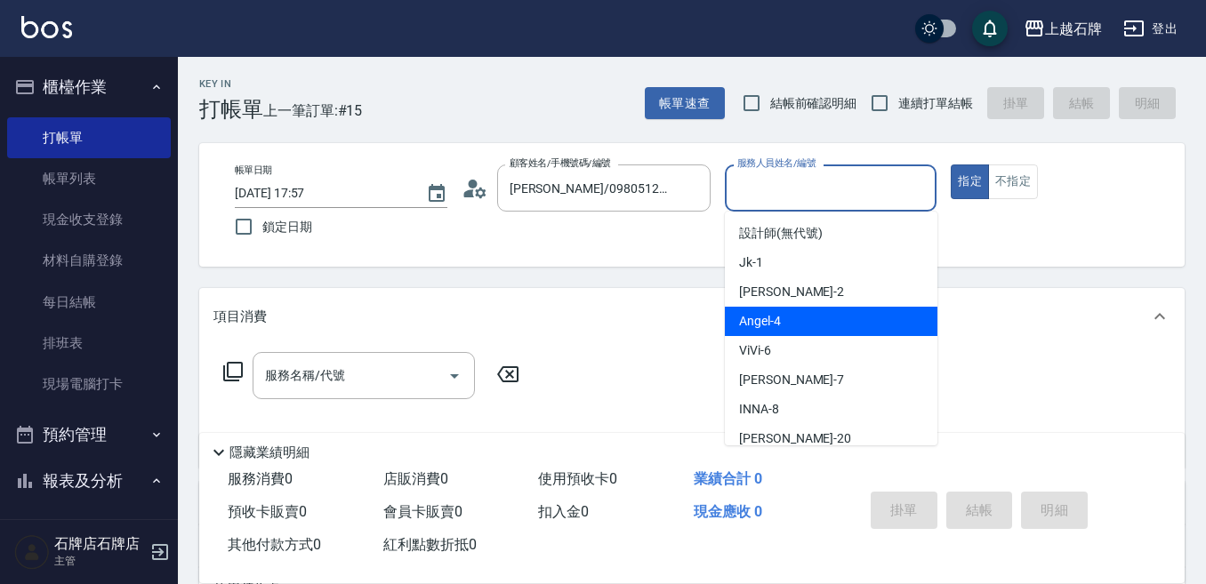
click at [825, 319] on div "[PERSON_NAME] -4" at bounding box center [831, 321] width 213 height 29
type input "[PERSON_NAME]-4"
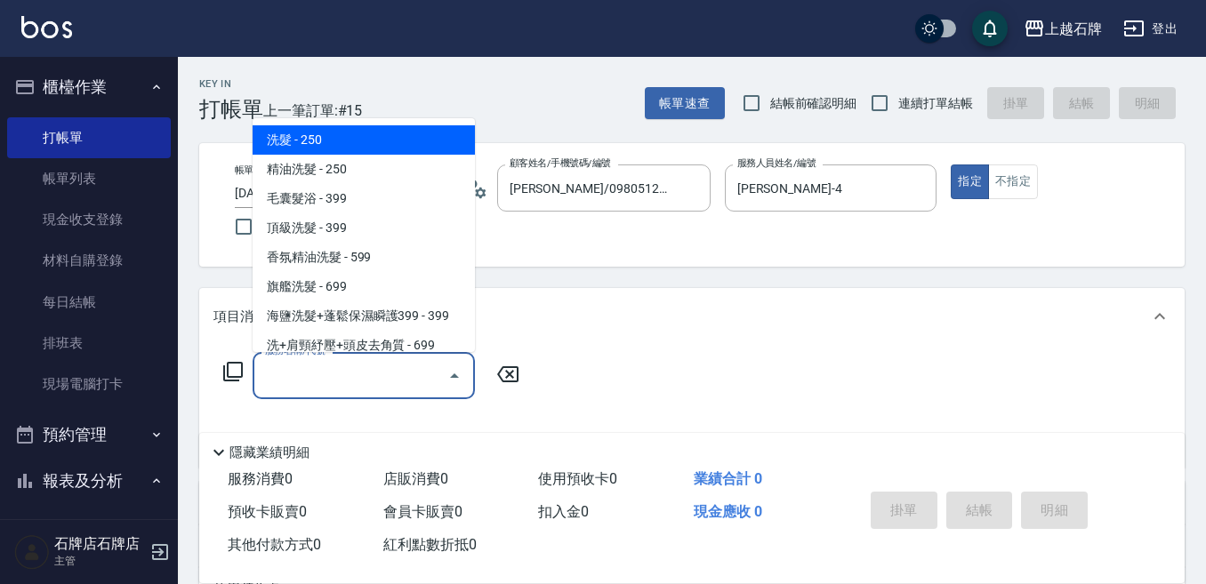
click at [361, 379] on input "服務名稱/代號" at bounding box center [351, 375] width 180 height 31
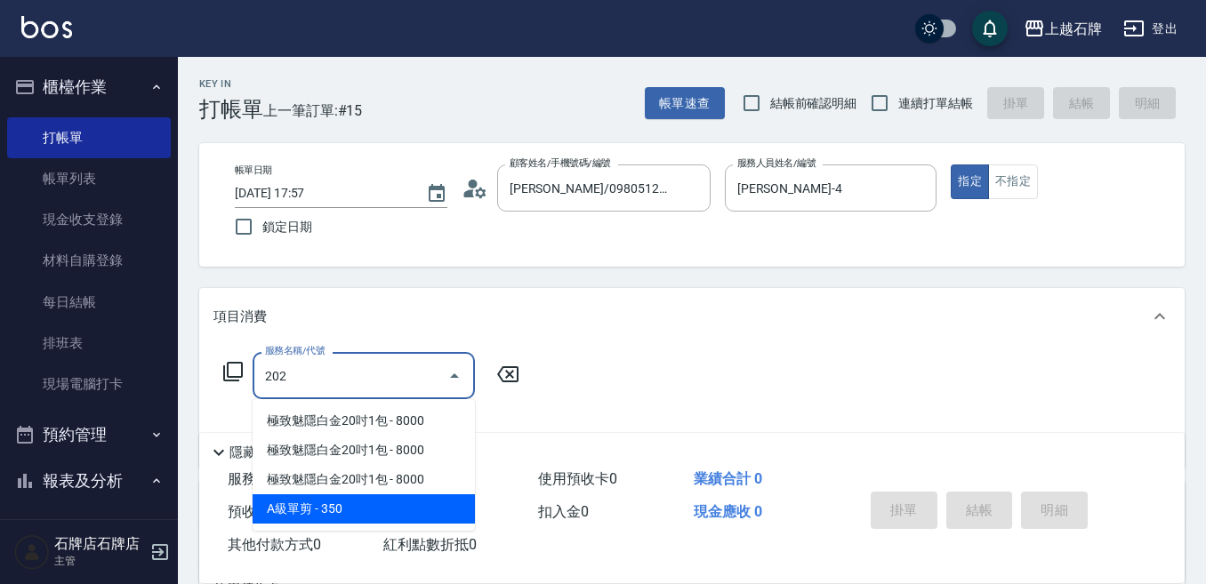
click at [368, 509] on span "A級單剪 - 350" at bounding box center [364, 508] width 222 height 29
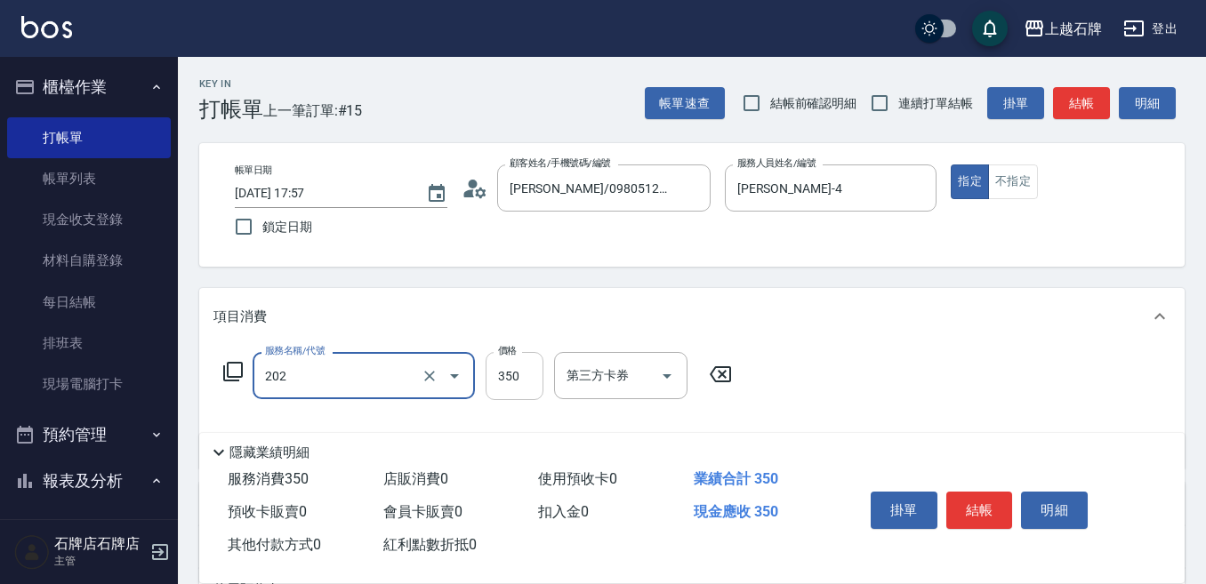
type input "A級單剪(202)"
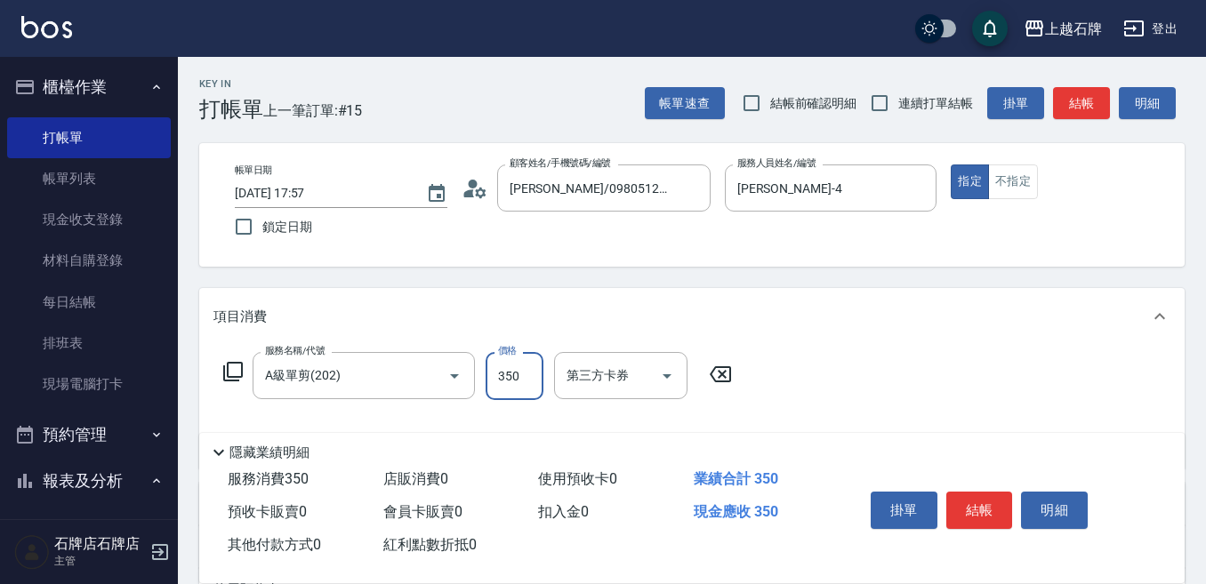
click at [507, 392] on input "350" at bounding box center [515, 376] width 58 height 48
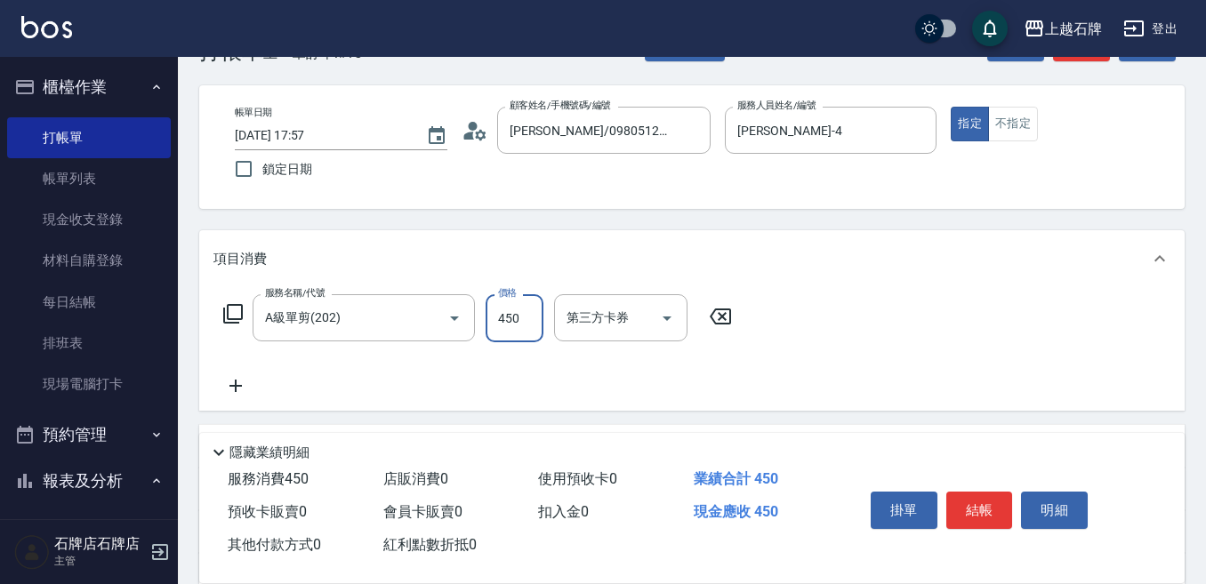
scroll to position [89, 0]
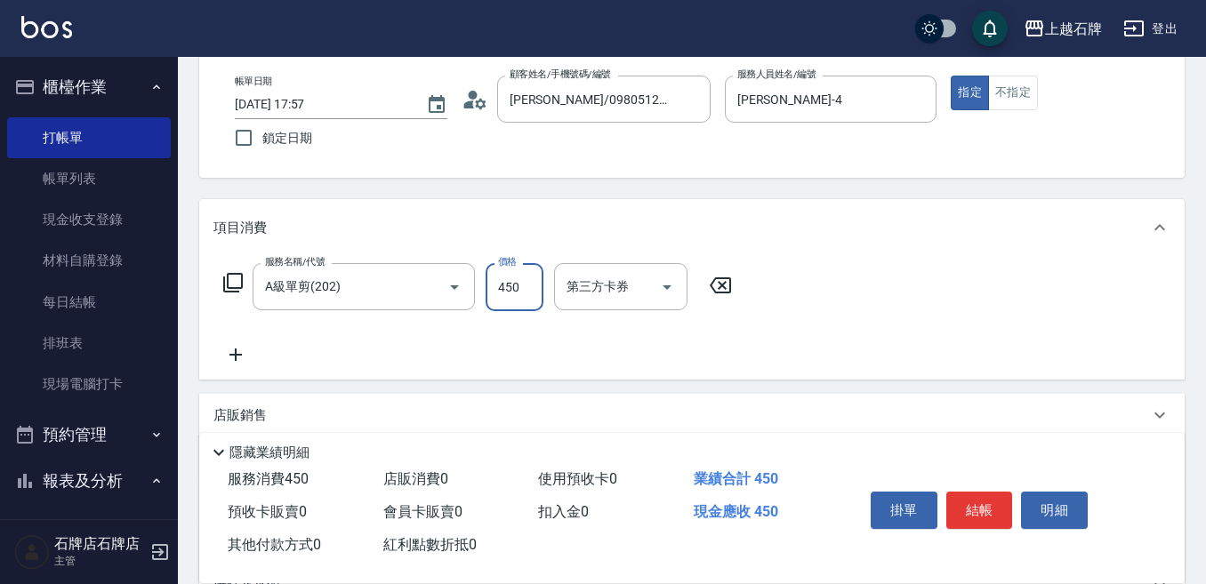
type input "450"
click at [236, 354] on icon at bounding box center [235, 355] width 12 height 12
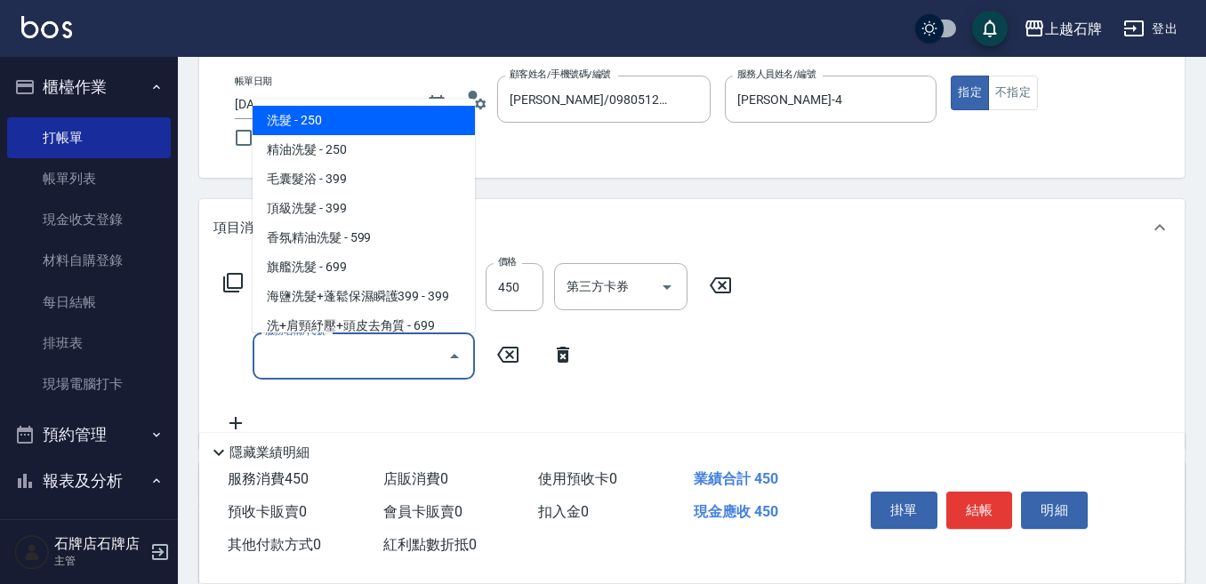
click at [305, 357] on input "服務名稱/代號" at bounding box center [351, 356] width 180 height 31
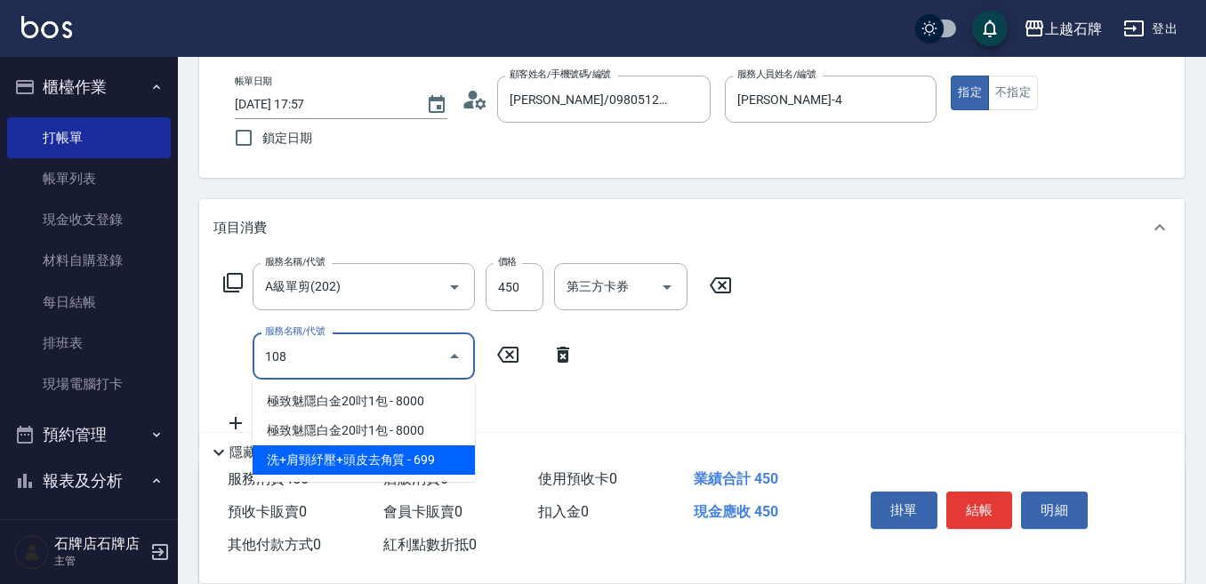
click at [429, 457] on span "洗+肩頸紓壓+頭皮去角質 - 699" at bounding box center [364, 459] width 222 height 29
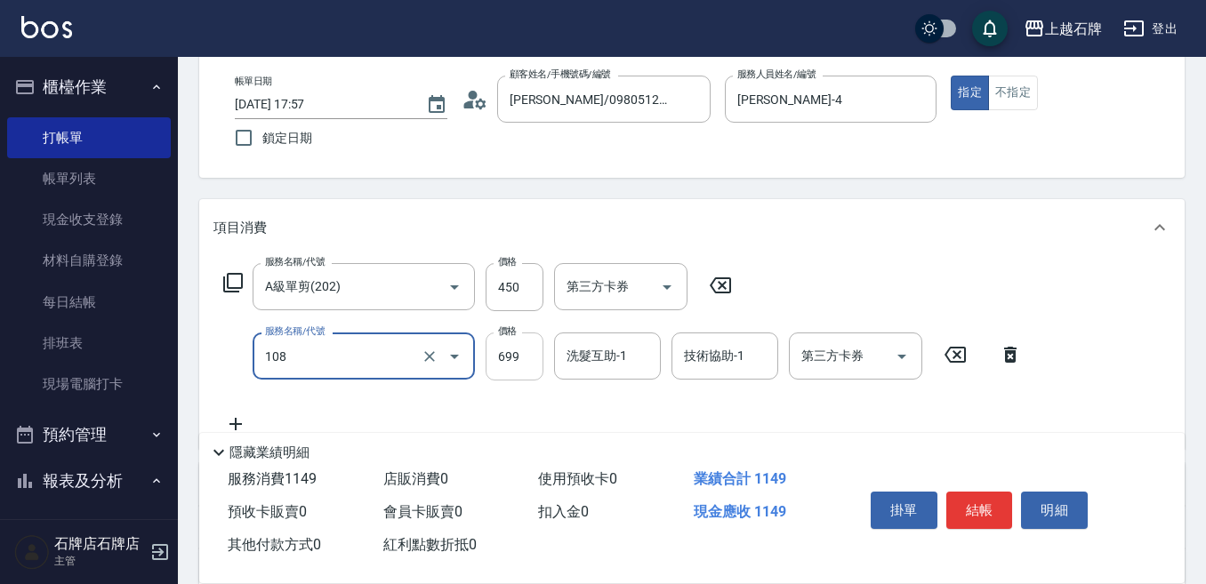
type input "洗+肩頸紓壓+頭皮去角質(108)"
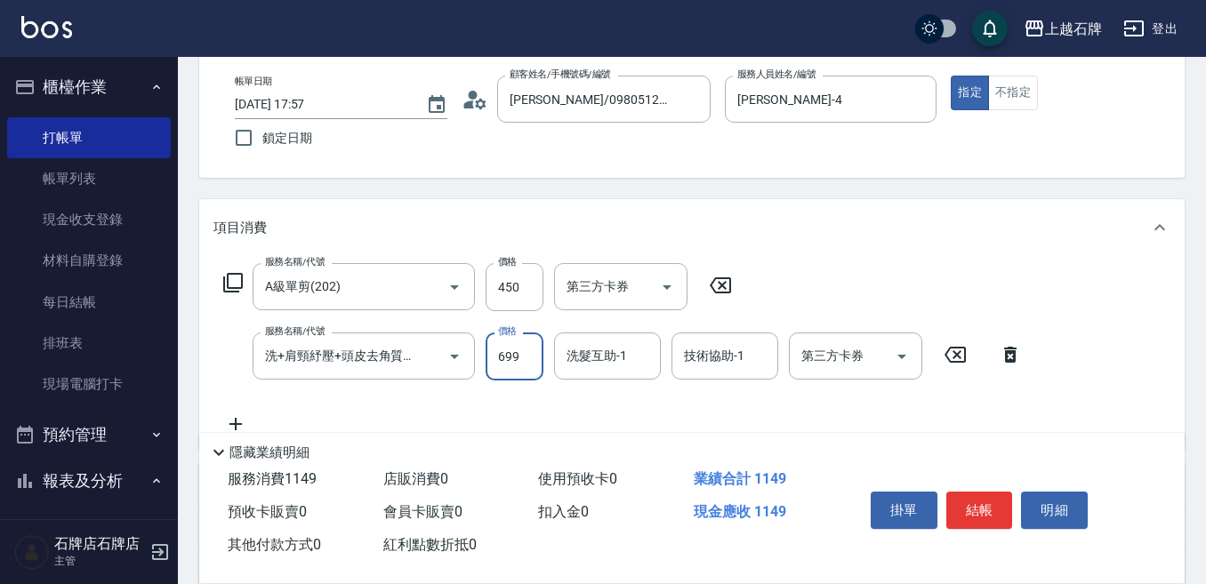
click at [510, 363] on input "699" at bounding box center [515, 357] width 58 height 48
type input "700"
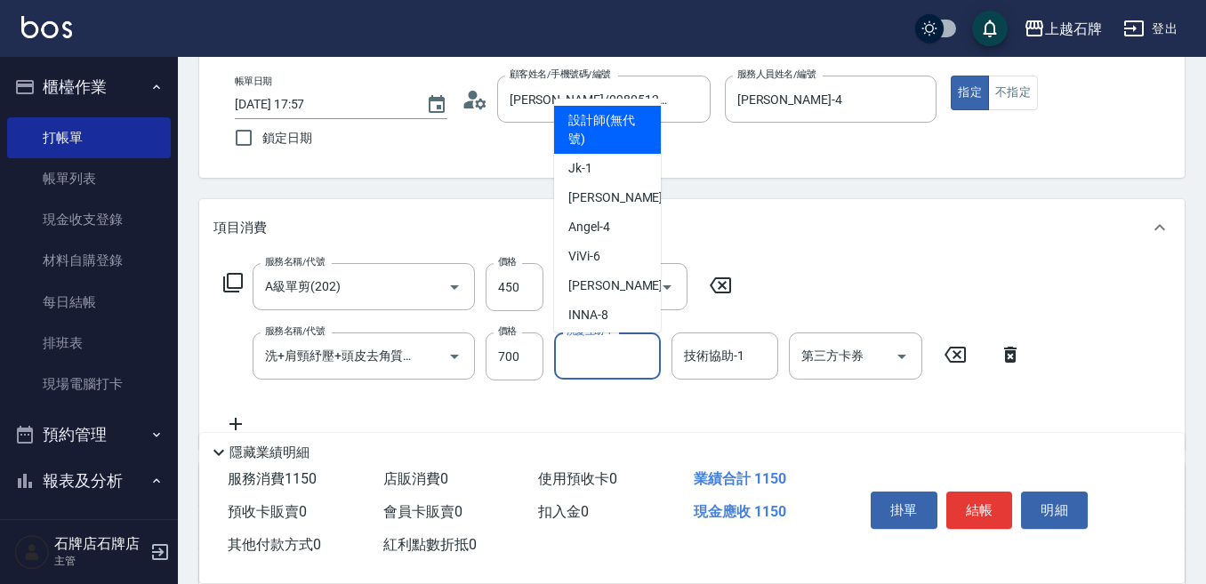
click at [598, 364] on input "洗髮互助-1" at bounding box center [607, 356] width 91 height 31
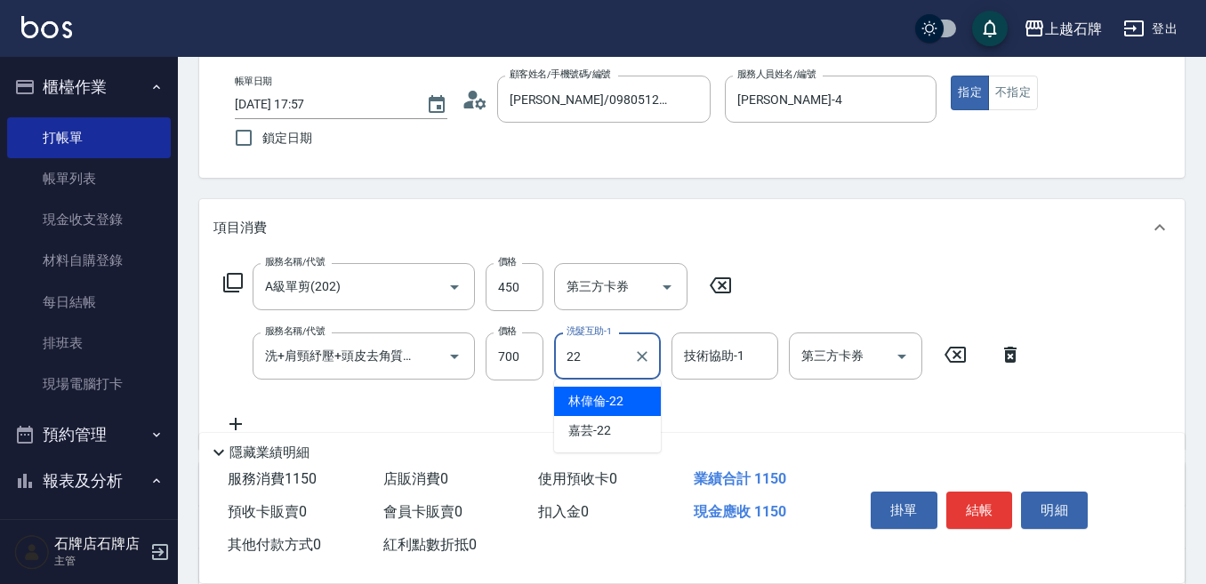
drag, startPoint x: 628, startPoint y: 403, endPoint x: 654, endPoint y: 398, distance: 27.0
click at [630, 403] on div "[PERSON_NAME]-22" at bounding box center [607, 401] width 107 height 29
type input "[PERSON_NAME]-22"
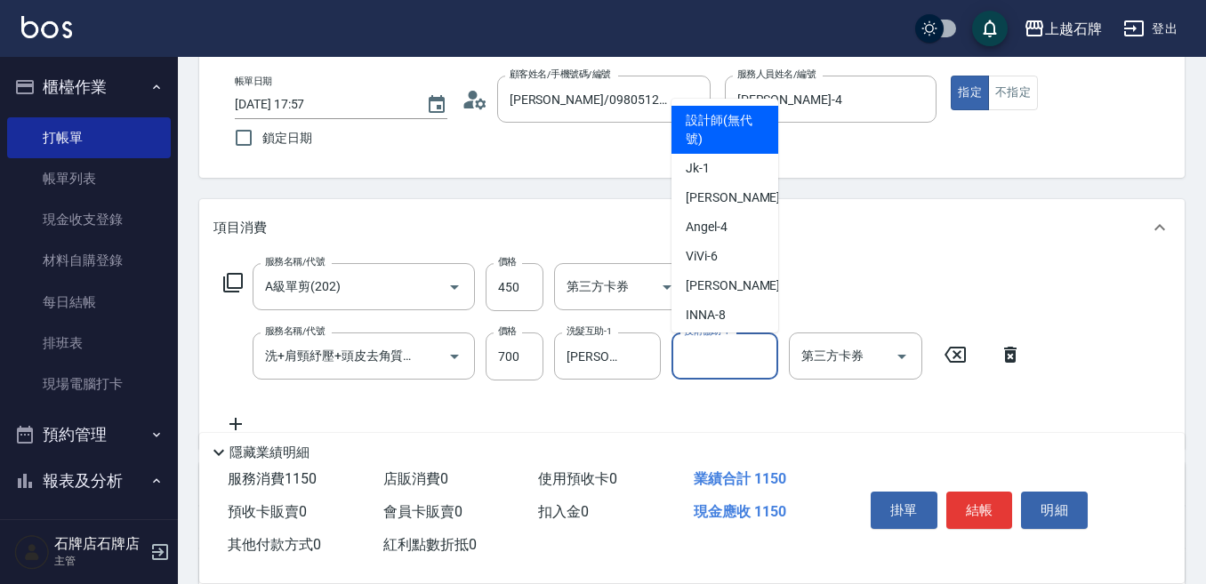
click at [709, 357] on input "技術協助-1" at bounding box center [724, 356] width 91 height 31
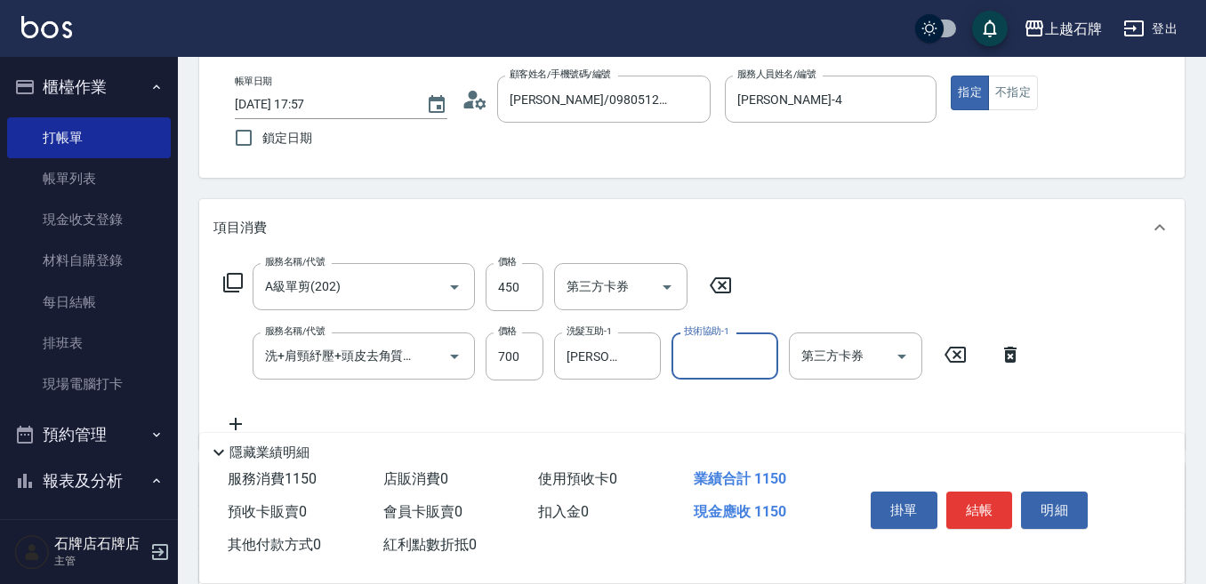
click at [707, 362] on input "技術協助-1" at bounding box center [724, 356] width 91 height 31
click at [731, 397] on span "[PERSON_NAME]-22" at bounding box center [713, 401] width 55 height 19
type input "[PERSON_NAME]-22"
click at [992, 495] on button "結帳" at bounding box center [979, 510] width 67 height 37
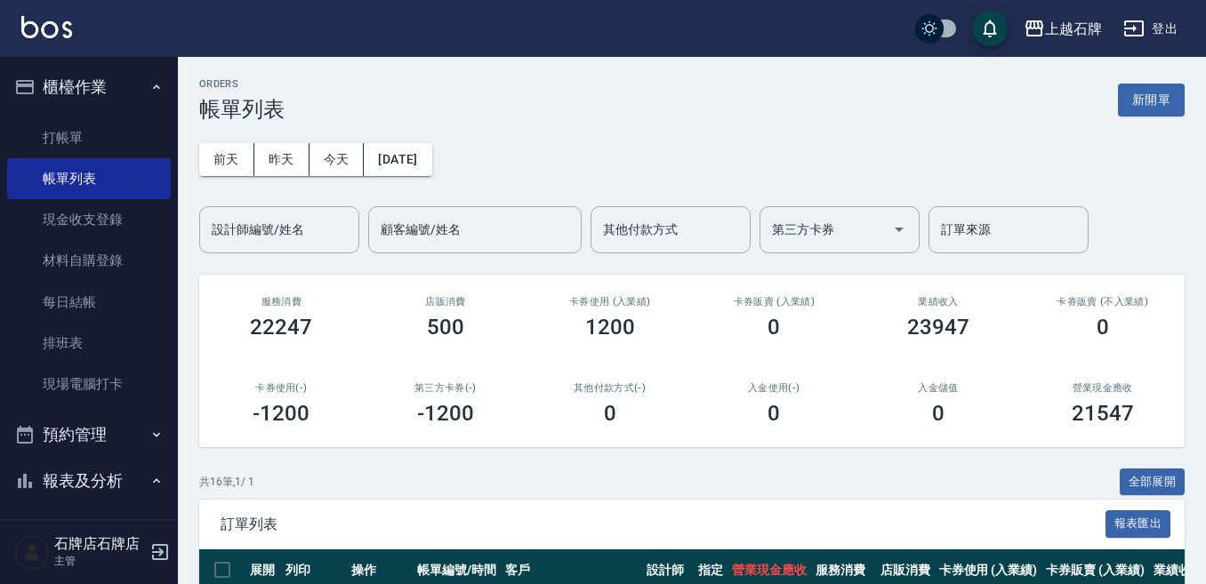
scroll to position [178, 0]
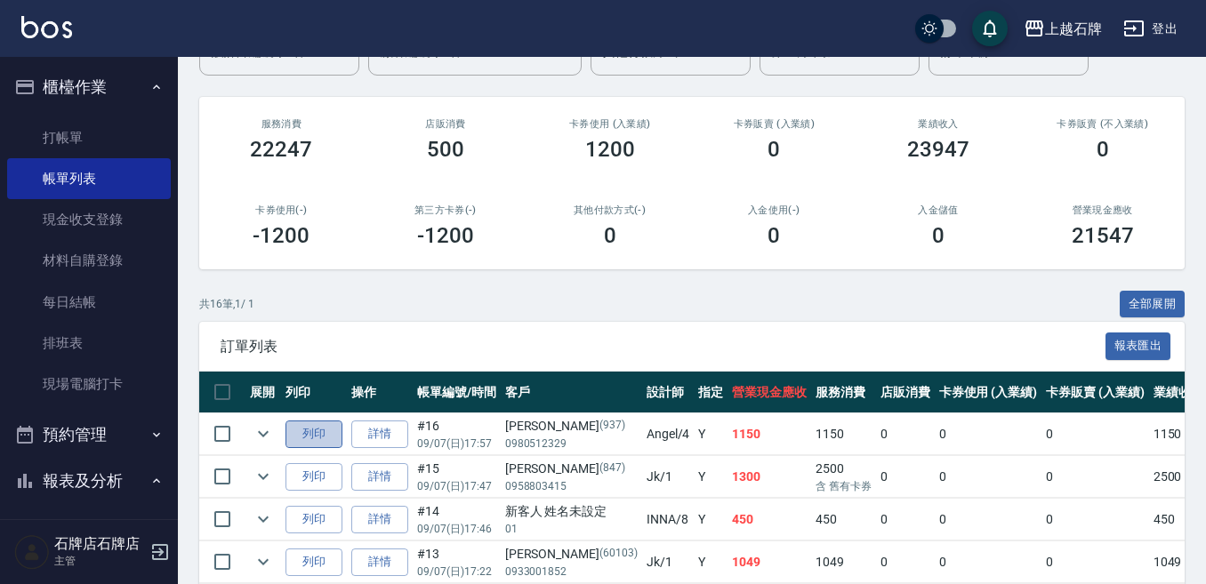
click at [311, 425] on button "列印" at bounding box center [313, 435] width 57 height 28
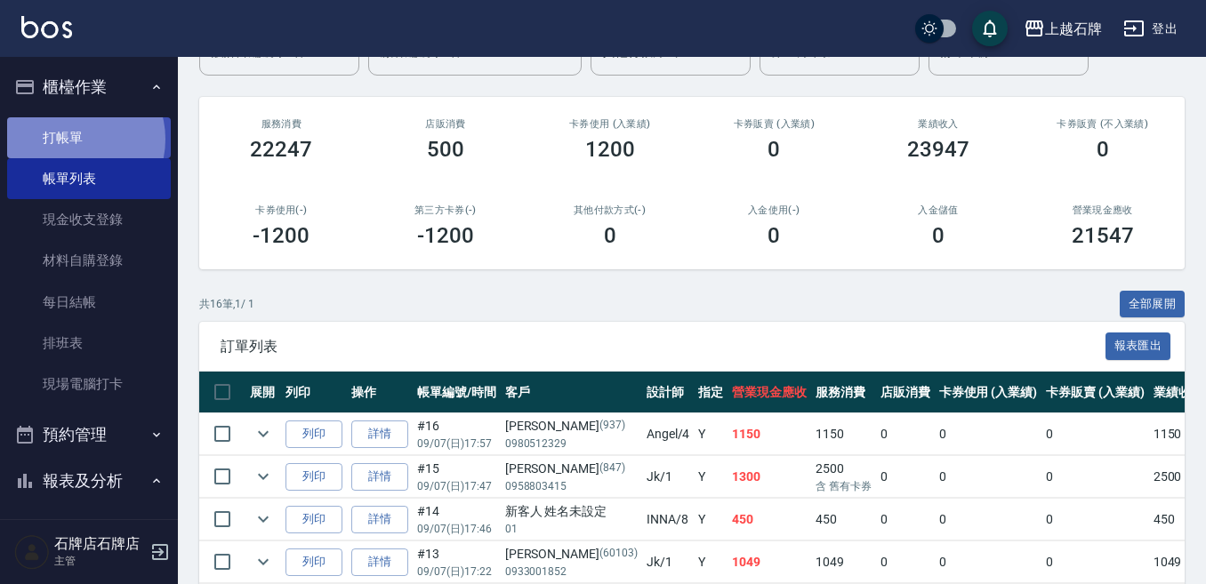
click at [76, 138] on link "打帳單" at bounding box center [89, 137] width 164 height 41
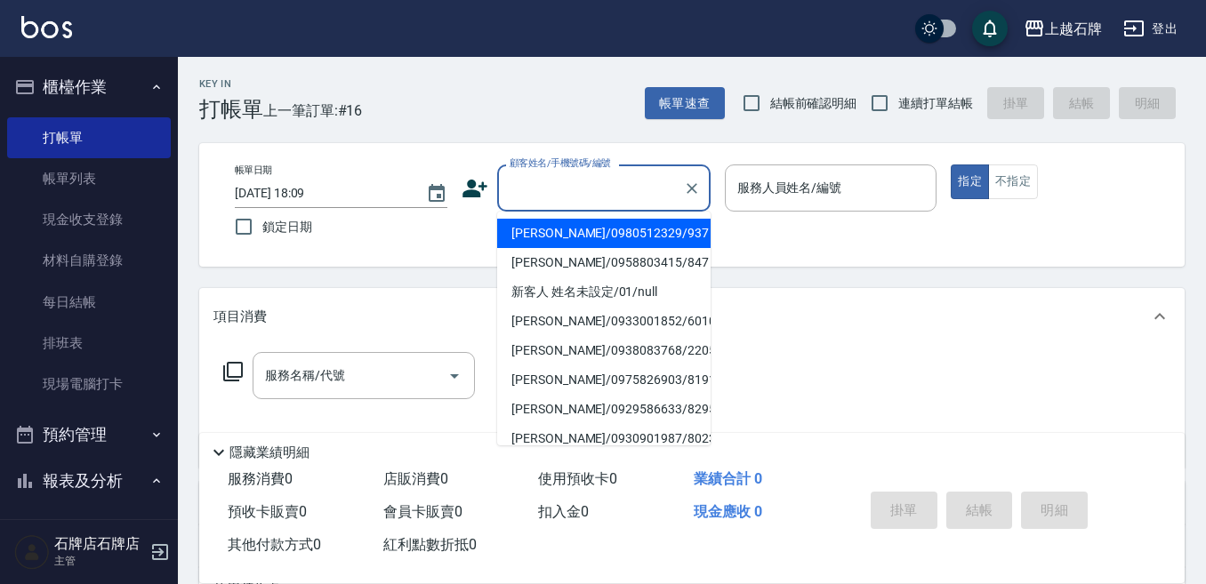
click at [538, 188] on input "顧客姓名/手機號碼/編號" at bounding box center [590, 188] width 171 height 31
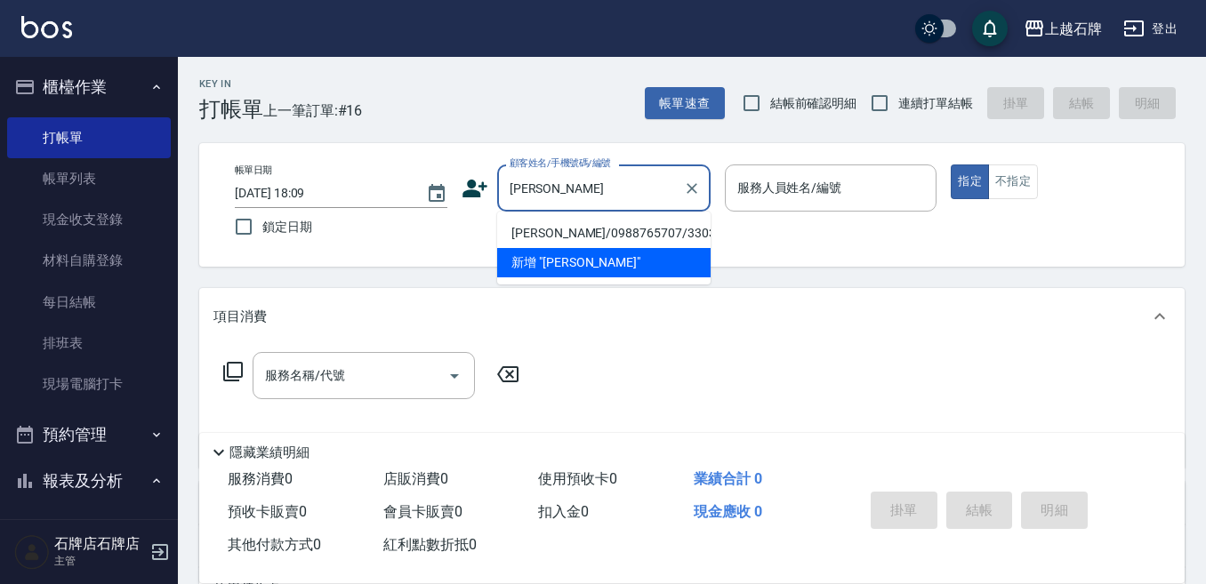
click at [635, 239] on li "[PERSON_NAME]/0988765707/33033" at bounding box center [603, 233] width 213 height 29
type input "[PERSON_NAME]/0988765707/33033"
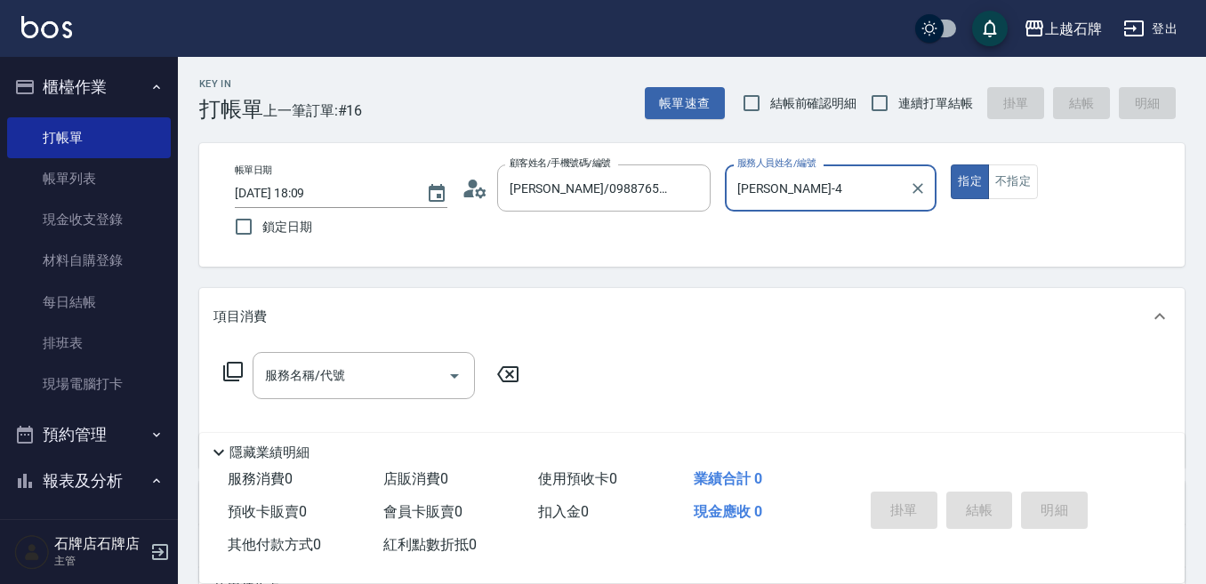
type input "[PERSON_NAME]-4"
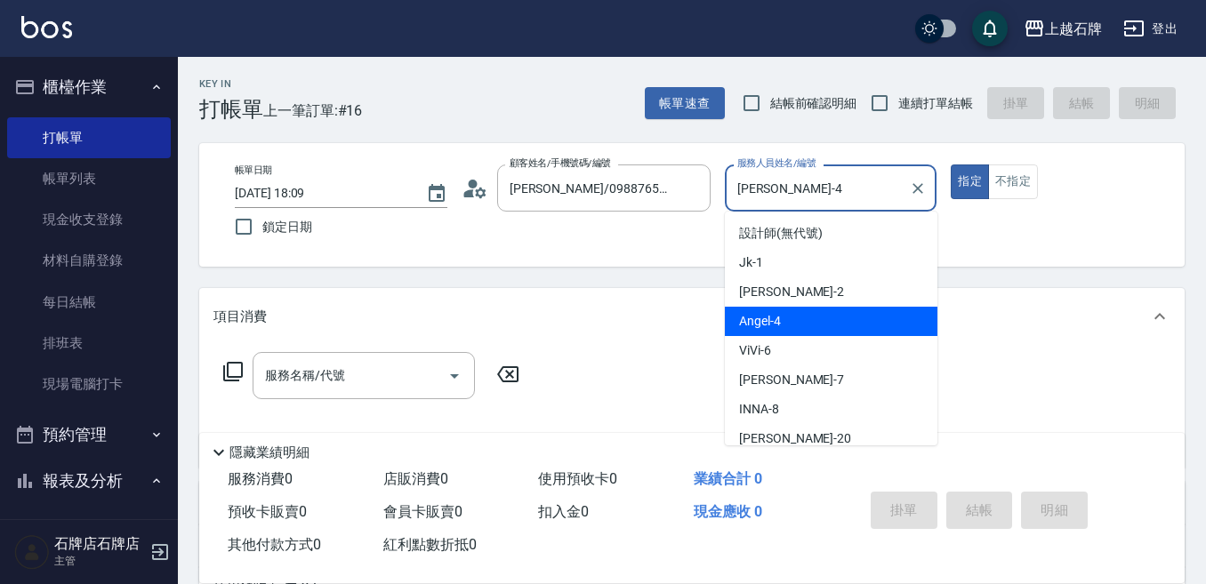
click at [769, 182] on input "[PERSON_NAME]-4" at bounding box center [818, 188] width 170 height 31
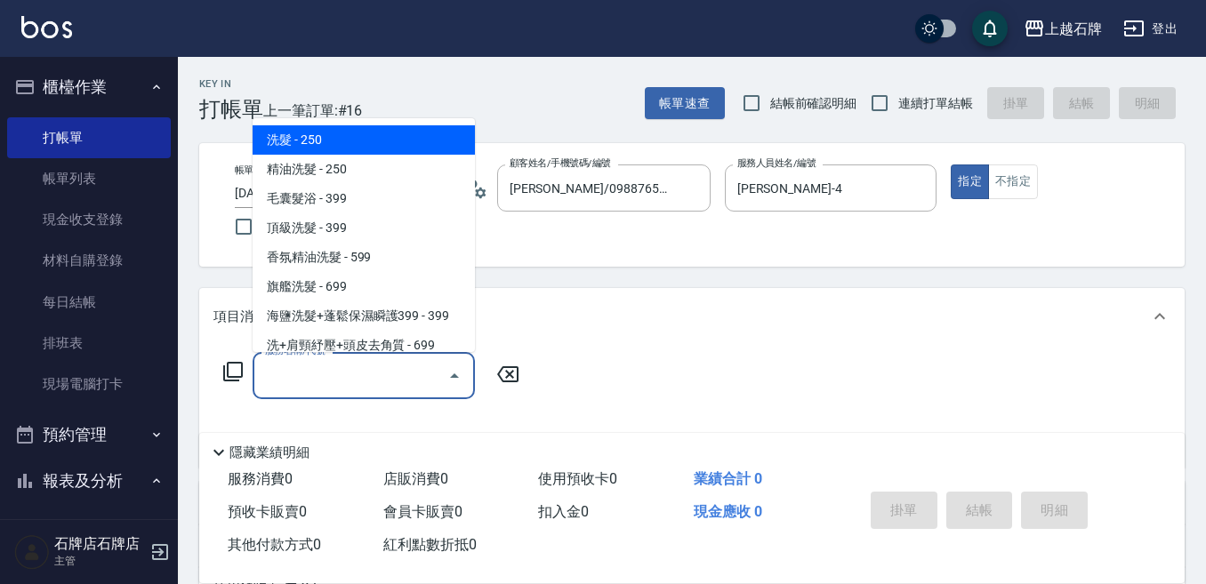
click at [347, 384] on input "服務名稱/代號" at bounding box center [351, 375] width 180 height 31
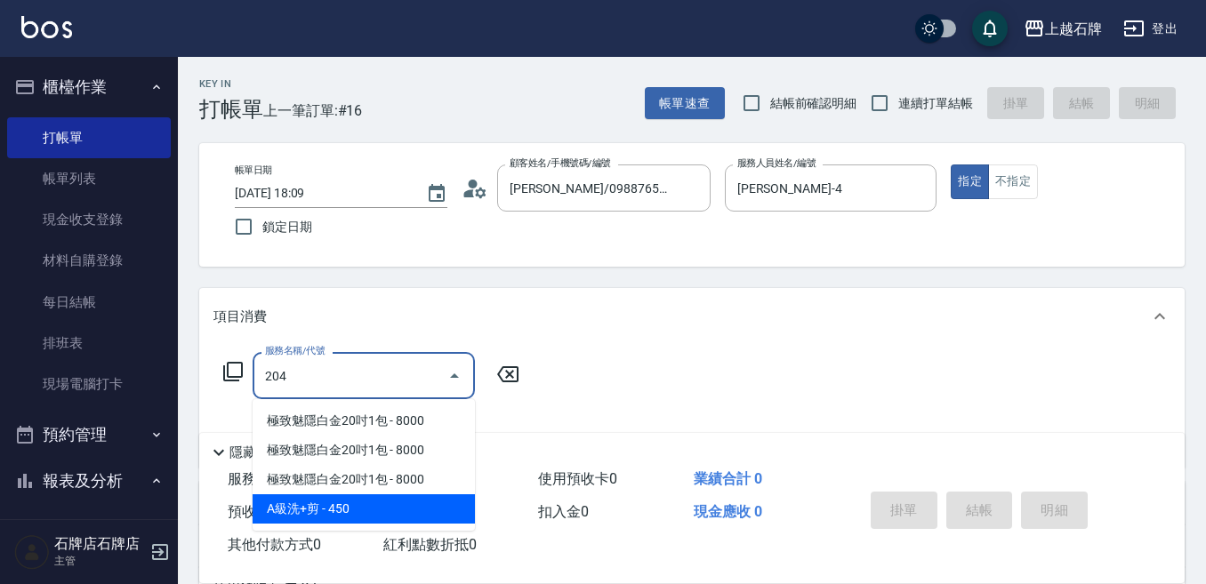
click at [381, 504] on span "A級洗+剪 - 450" at bounding box center [364, 508] width 222 height 29
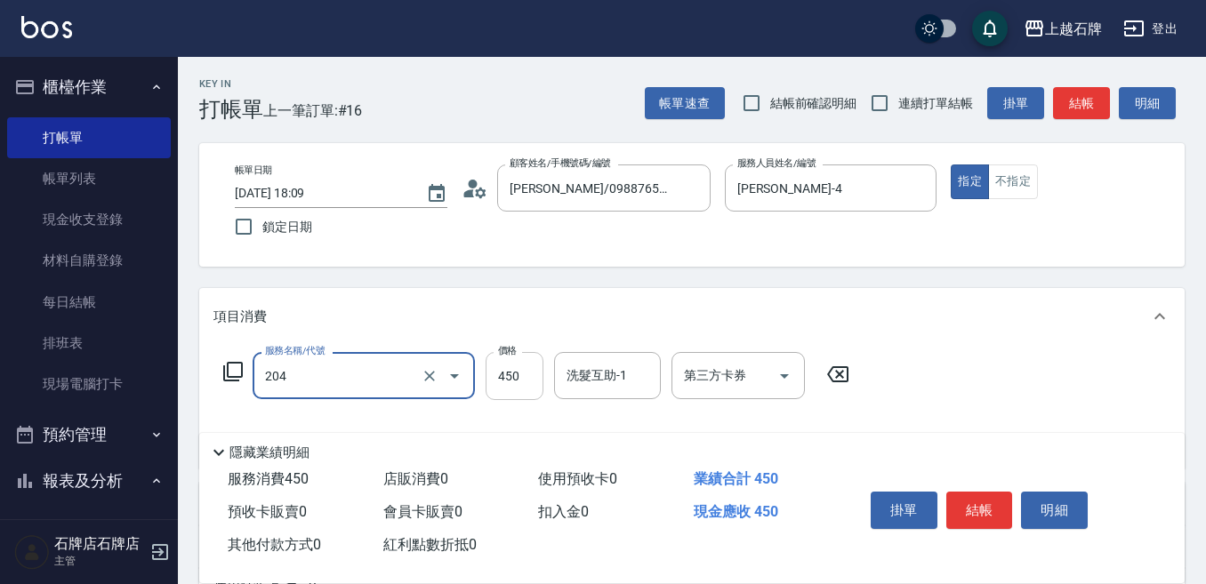
type input "A級洗+剪(204)"
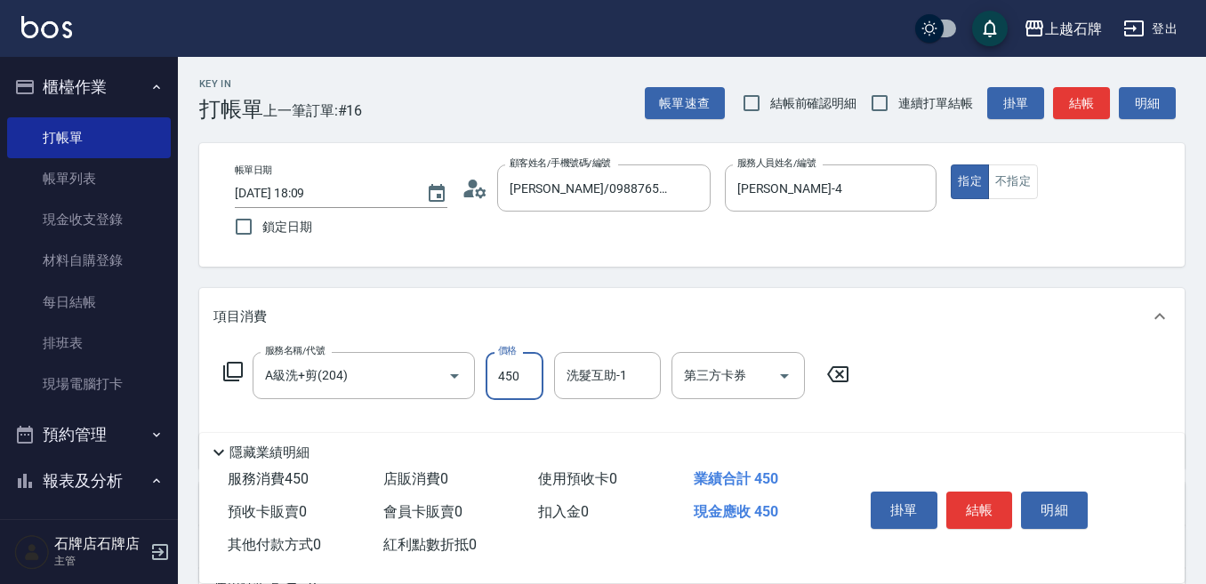
click at [513, 381] on input "450" at bounding box center [515, 376] width 58 height 48
type input "750"
click at [596, 385] on input "洗髮互助-1" at bounding box center [607, 375] width 91 height 31
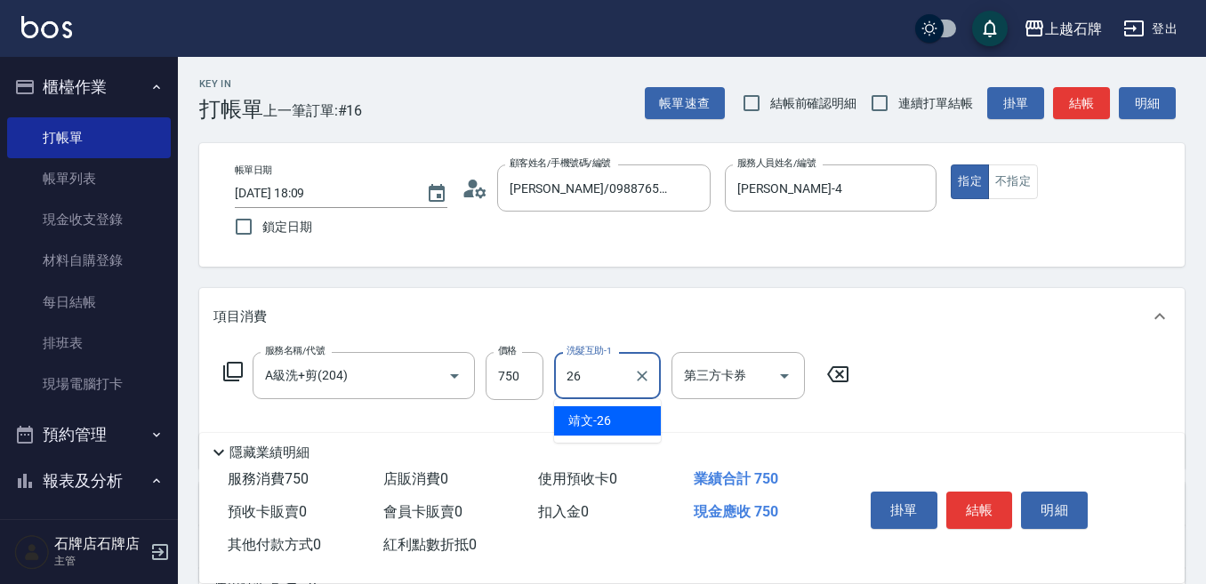
click at [651, 423] on div "靖文 -26" at bounding box center [607, 420] width 107 height 29
type input "靖文-26"
click at [1002, 499] on button "結帳" at bounding box center [979, 510] width 67 height 37
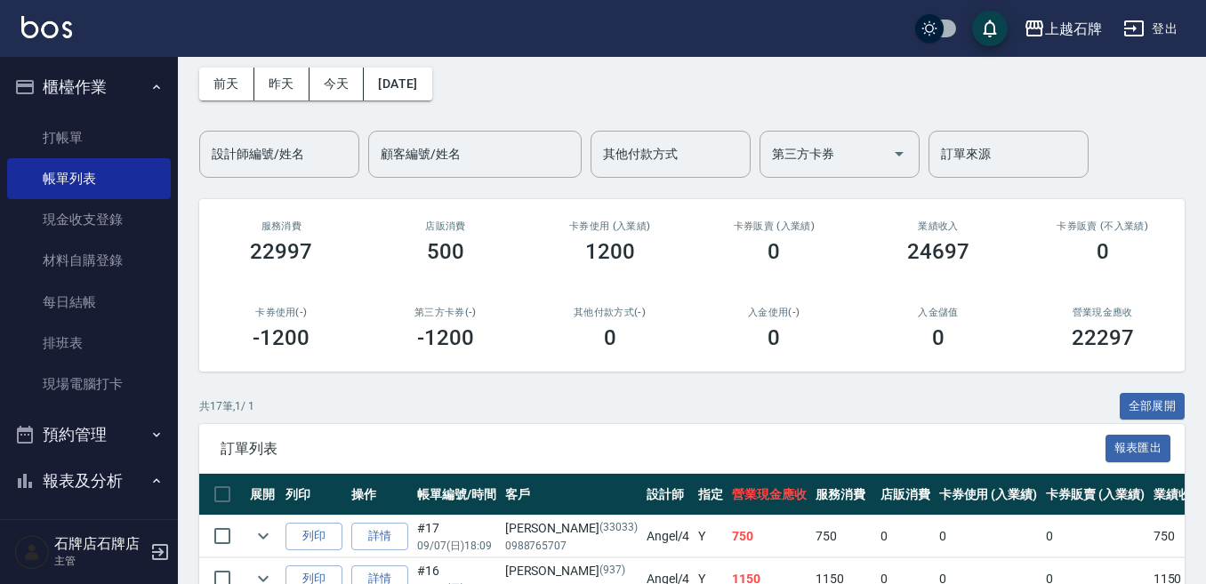
scroll to position [267, 0]
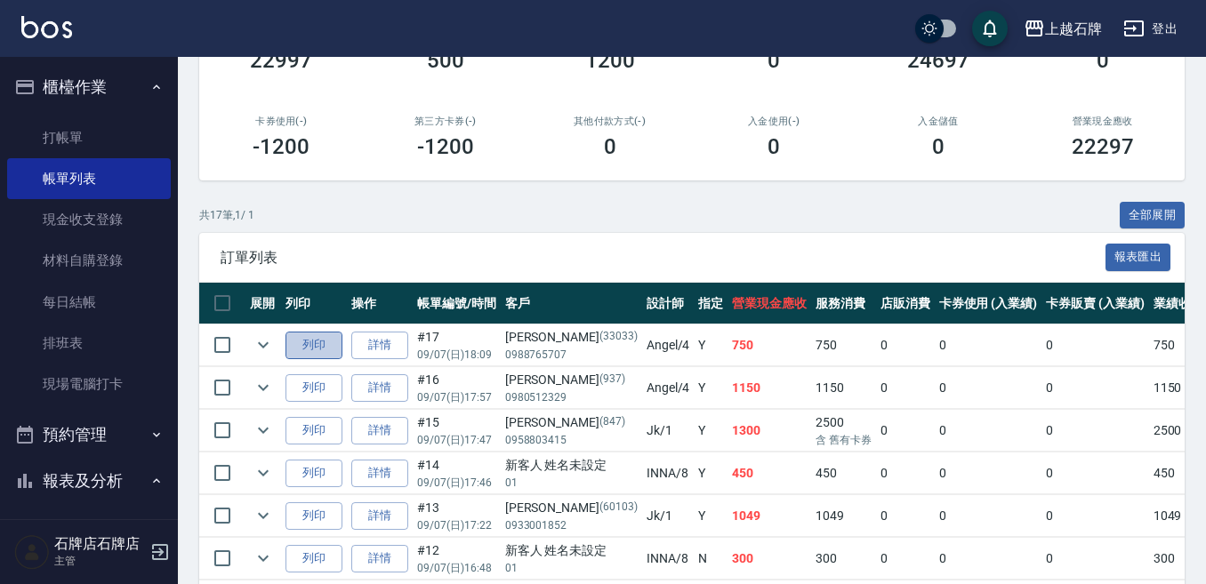
click at [302, 345] on button "列印" at bounding box center [313, 346] width 57 height 28
click at [389, 339] on link "詳情" at bounding box center [379, 346] width 57 height 28
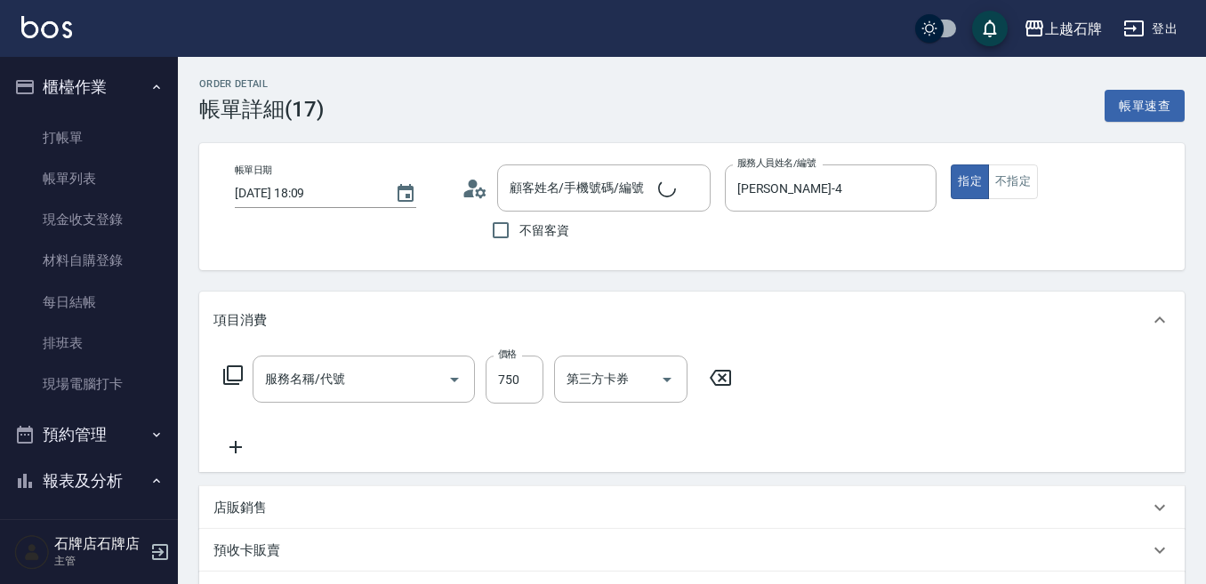
type input "[DATE] 18:09"
type input "[PERSON_NAME]-4"
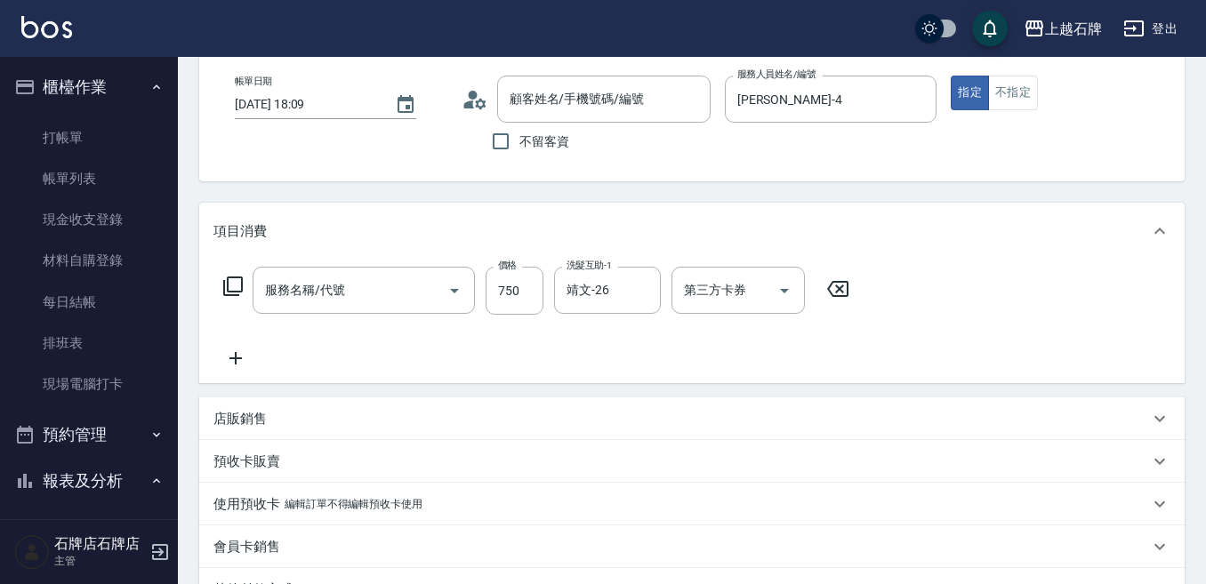
type input "A級洗+剪(204)"
type input "[PERSON_NAME]/0988765707/33033"
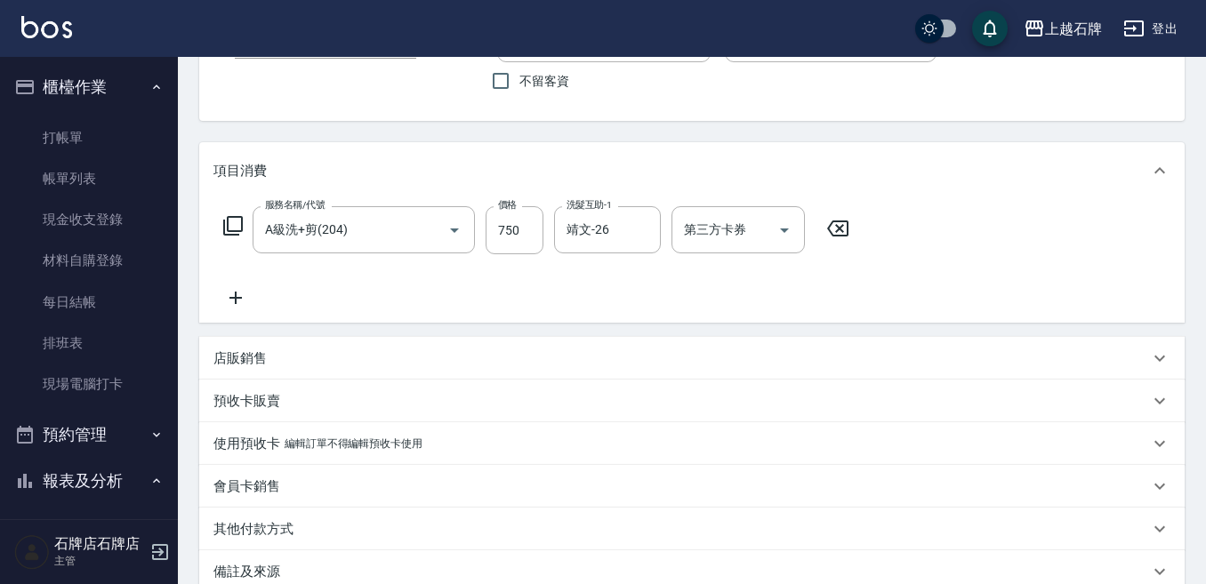
scroll to position [178, 0]
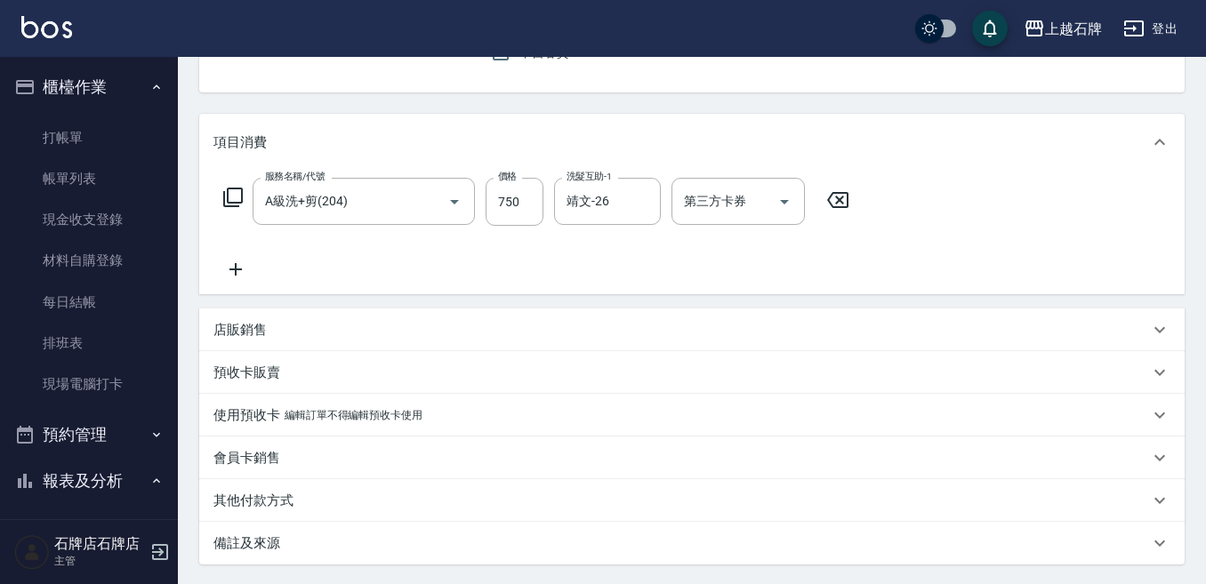
click at [310, 331] on div "店販銷售" at bounding box center [680, 330] width 935 height 19
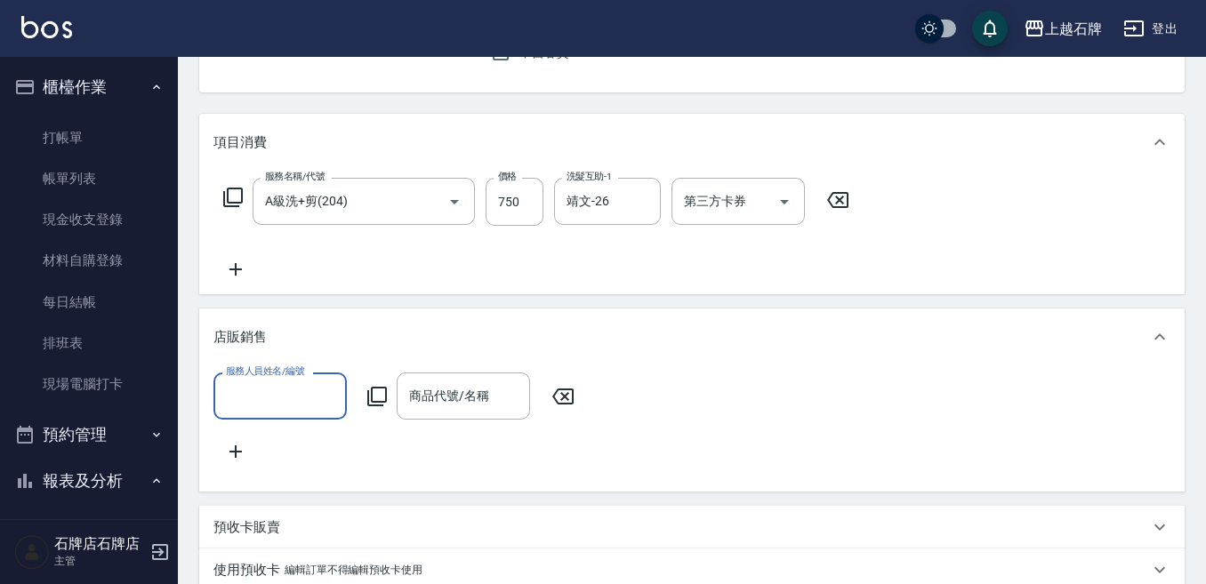
scroll to position [0, 0]
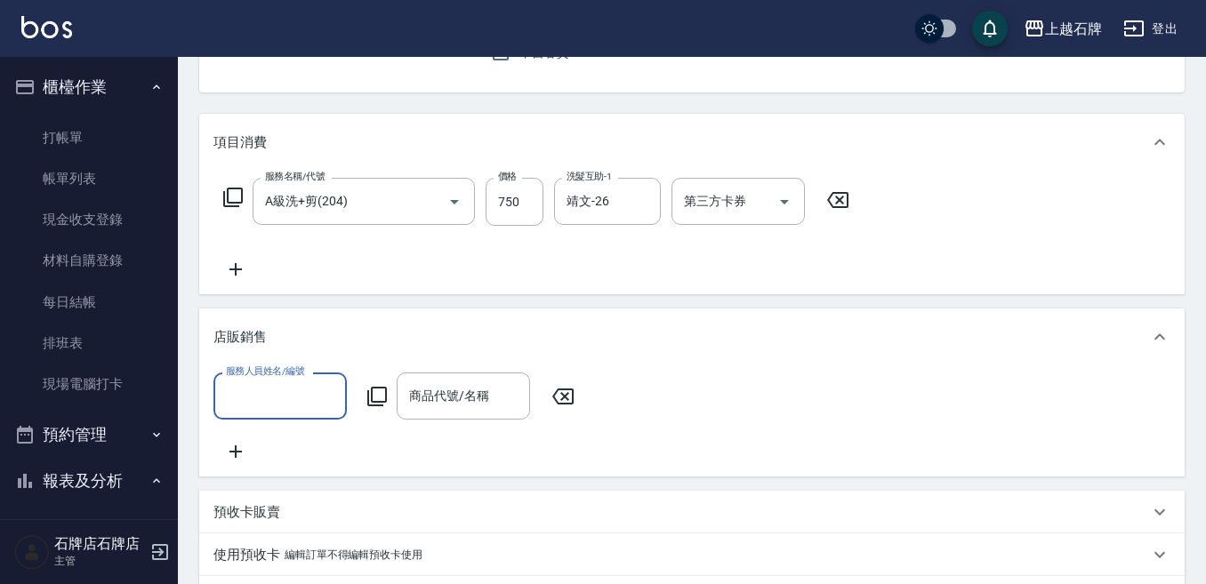
click at [274, 397] on input "服務人員姓名/編號" at bounding box center [279, 396] width 117 height 31
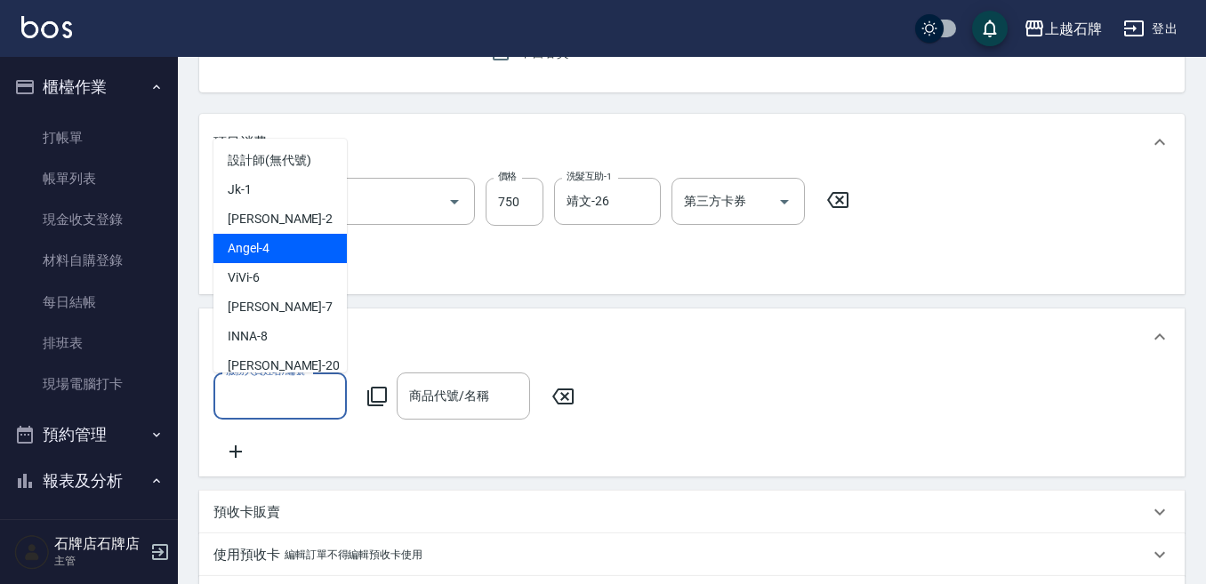
click at [284, 250] on div "[PERSON_NAME] -4" at bounding box center [279, 248] width 133 height 29
type input "[PERSON_NAME]-4"
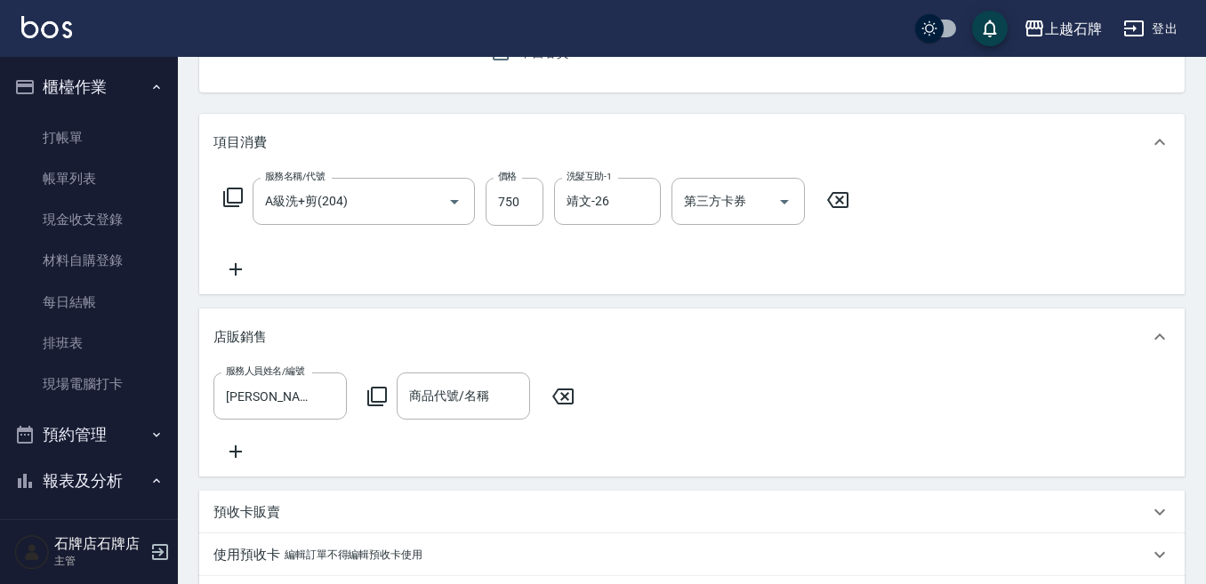
click at [380, 397] on icon at bounding box center [376, 396] width 21 height 21
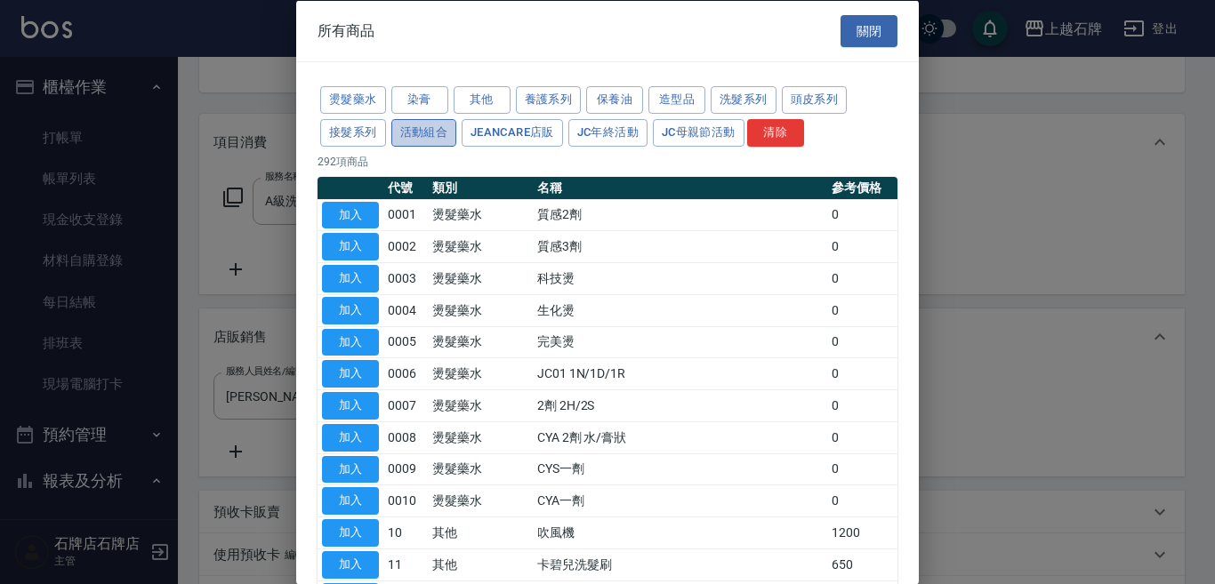
click at [428, 126] on button "活動組合" at bounding box center [424, 132] width 66 height 28
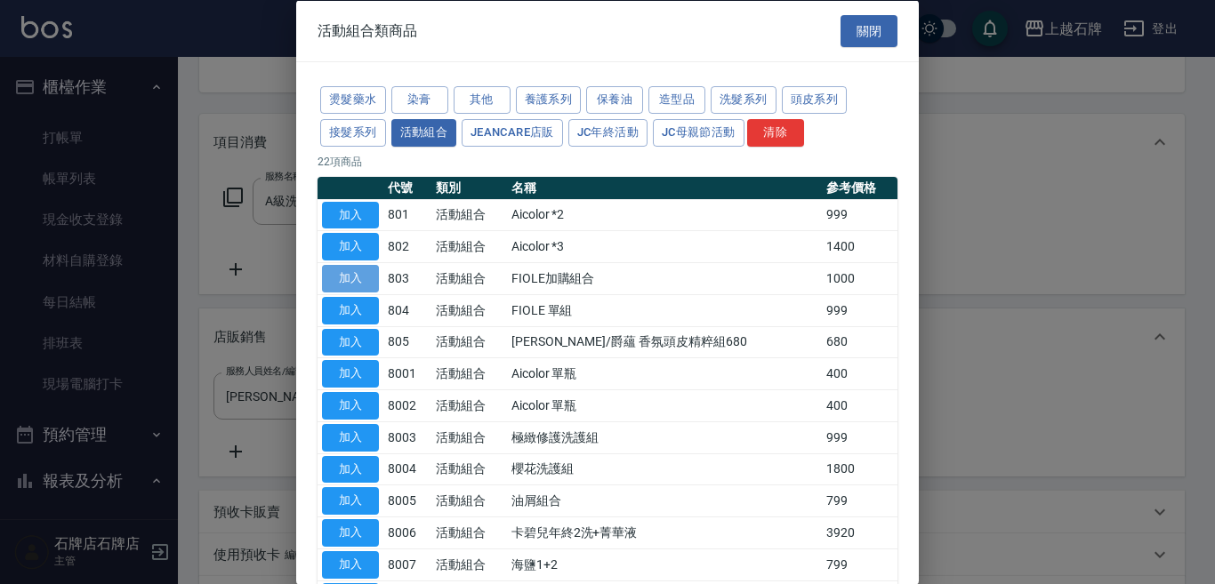
click at [353, 278] on button "加入" at bounding box center [350, 279] width 57 height 28
type input "FIOLE加購組合"
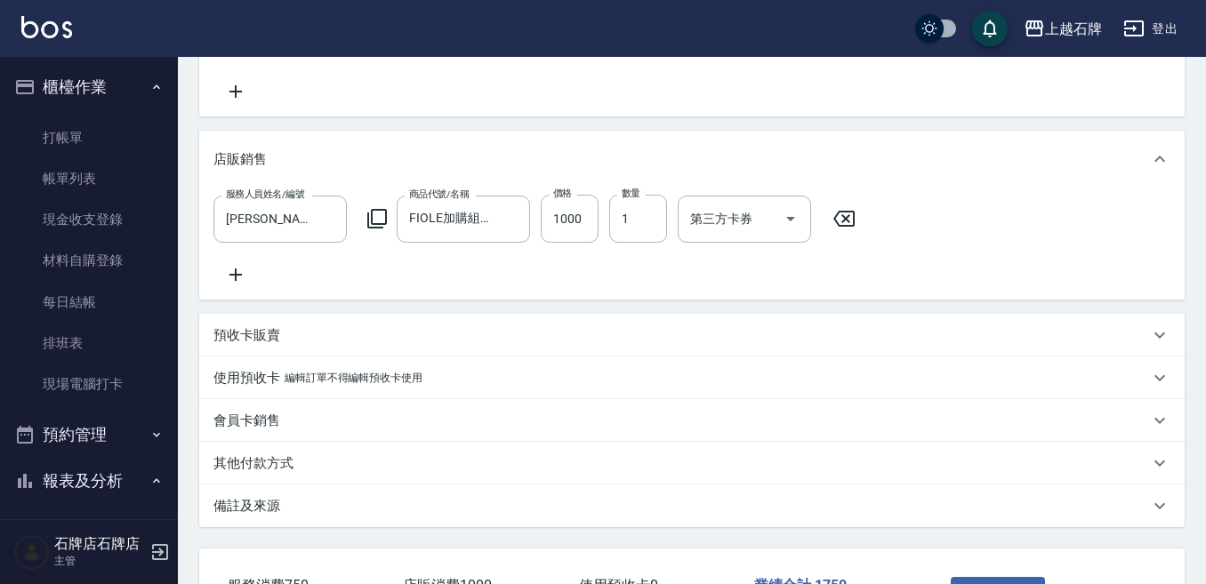
scroll to position [506, 0]
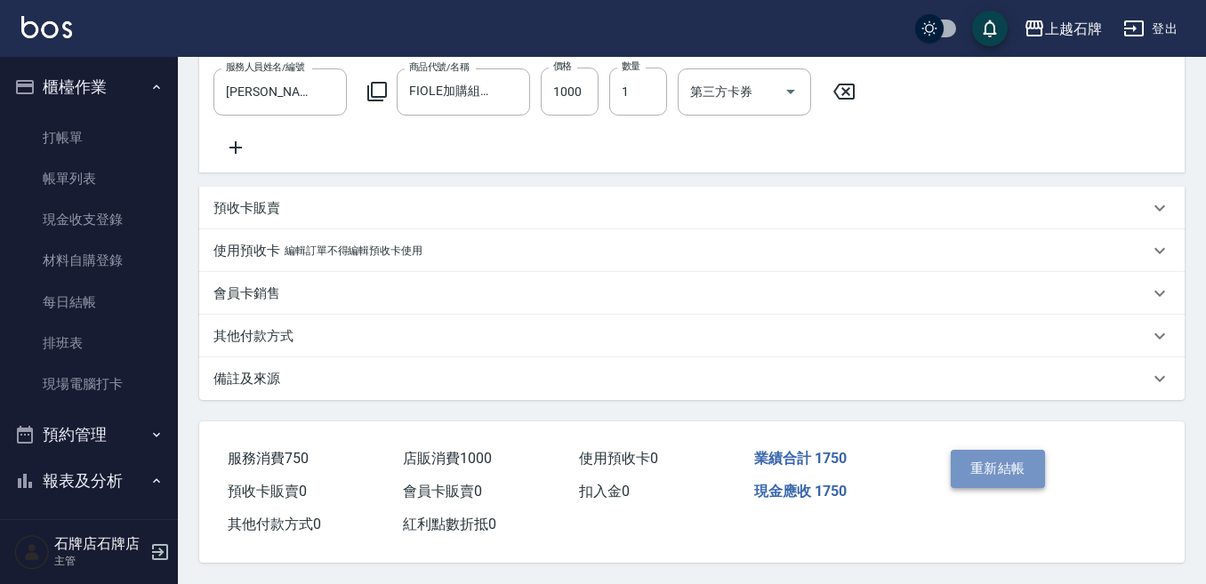
click at [1016, 462] on button "重新結帳" at bounding box center [998, 468] width 94 height 37
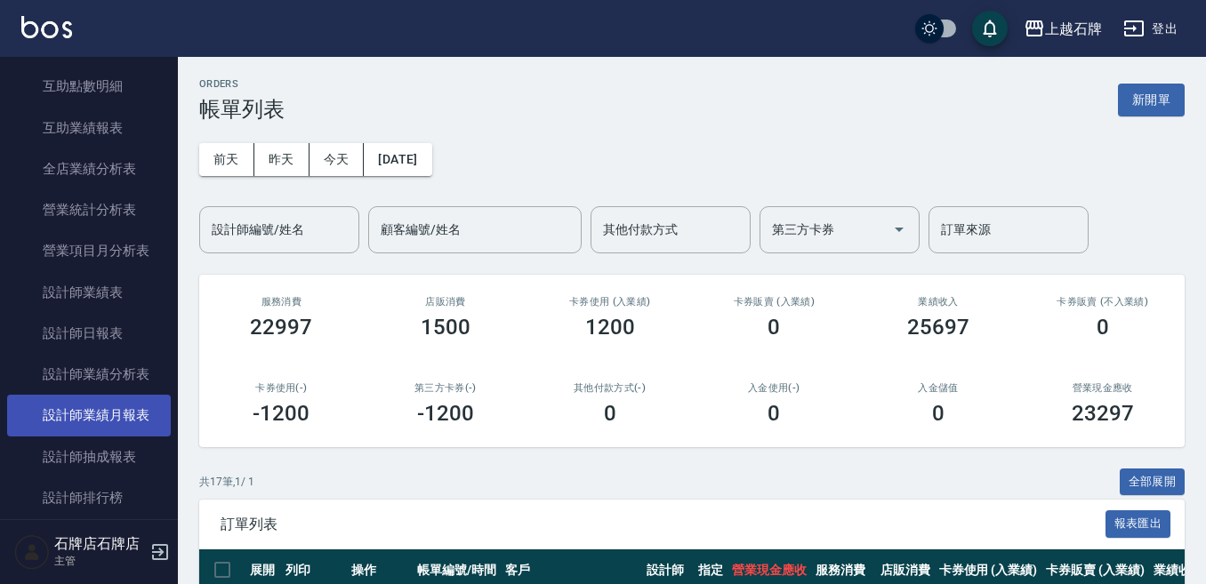
scroll to position [800, 0]
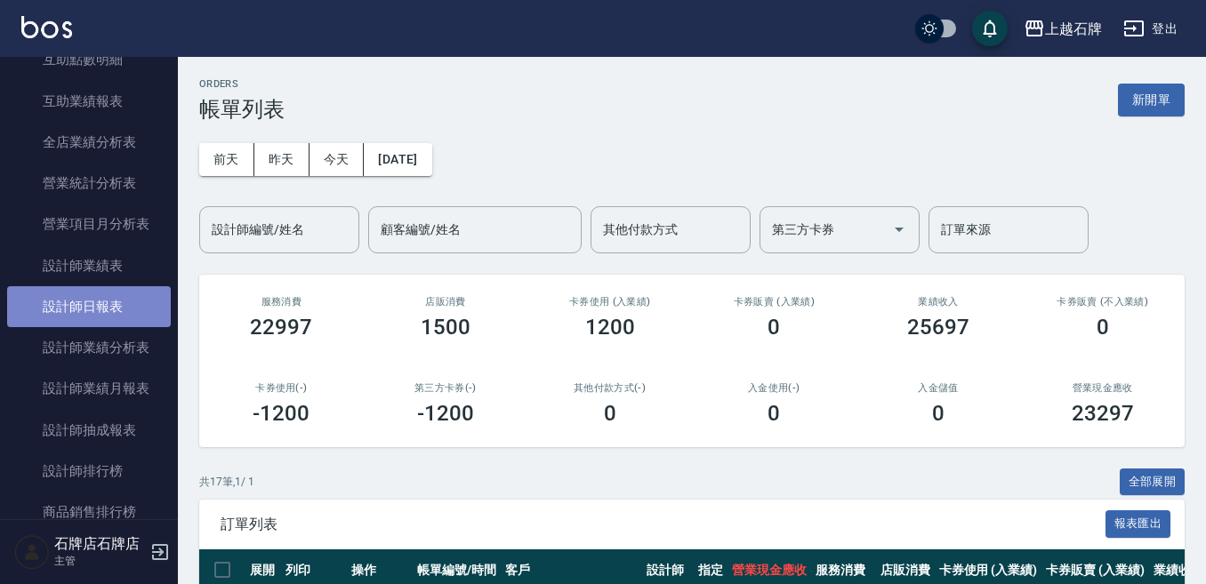
click at [117, 303] on link "設計師日報表" at bounding box center [89, 306] width 164 height 41
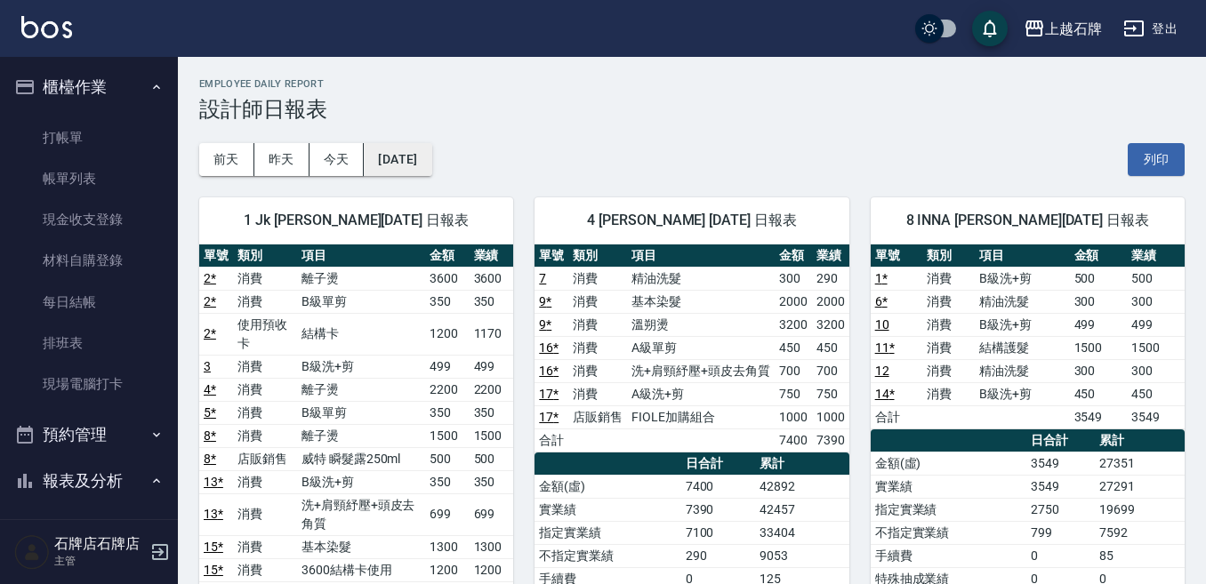
click at [380, 153] on button "[DATE]" at bounding box center [398, 159] width 68 height 33
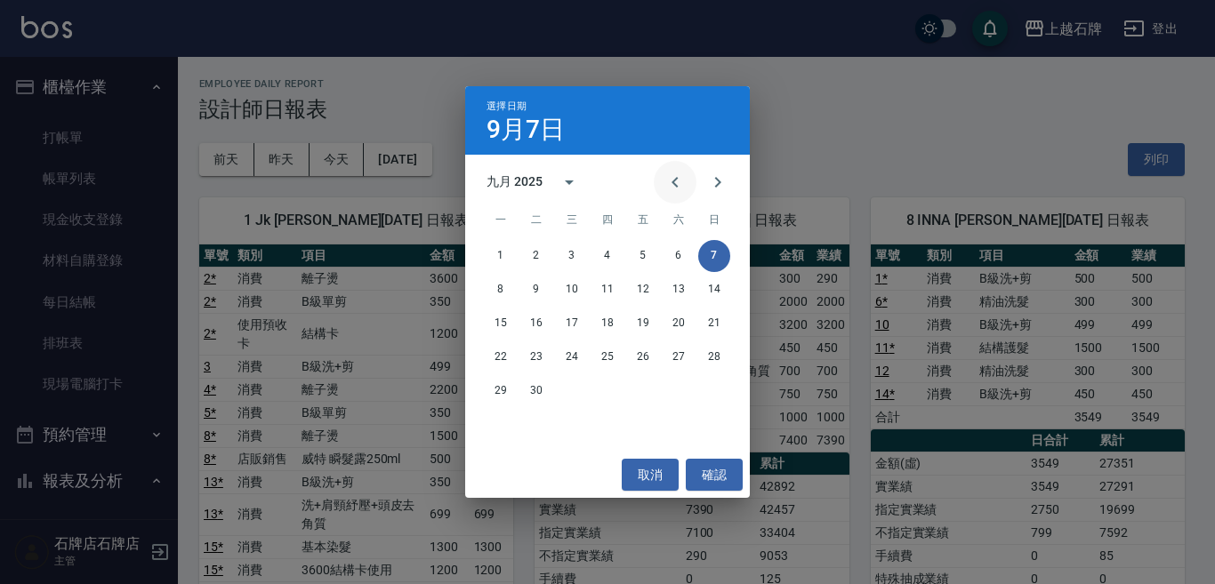
click at [671, 198] on button "Previous month" at bounding box center [675, 182] width 43 height 43
click at [662, 181] on button "Previous month" at bounding box center [675, 182] width 43 height 43
click at [497, 288] on button "7" at bounding box center [501, 290] width 32 height 32
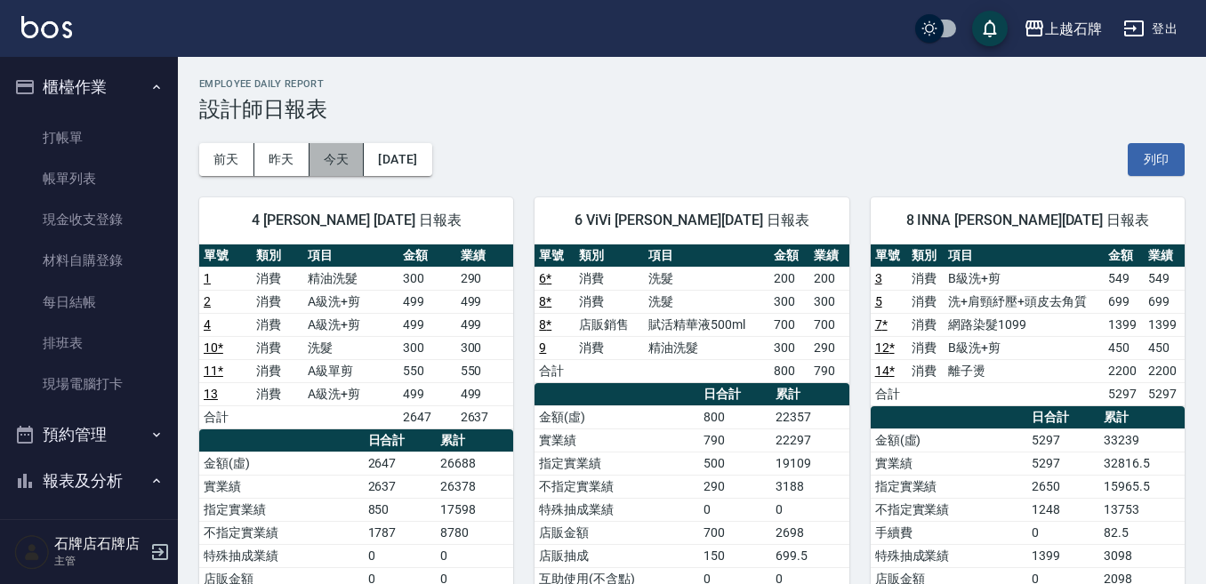
click at [312, 150] on button "今天" at bounding box center [336, 159] width 55 height 33
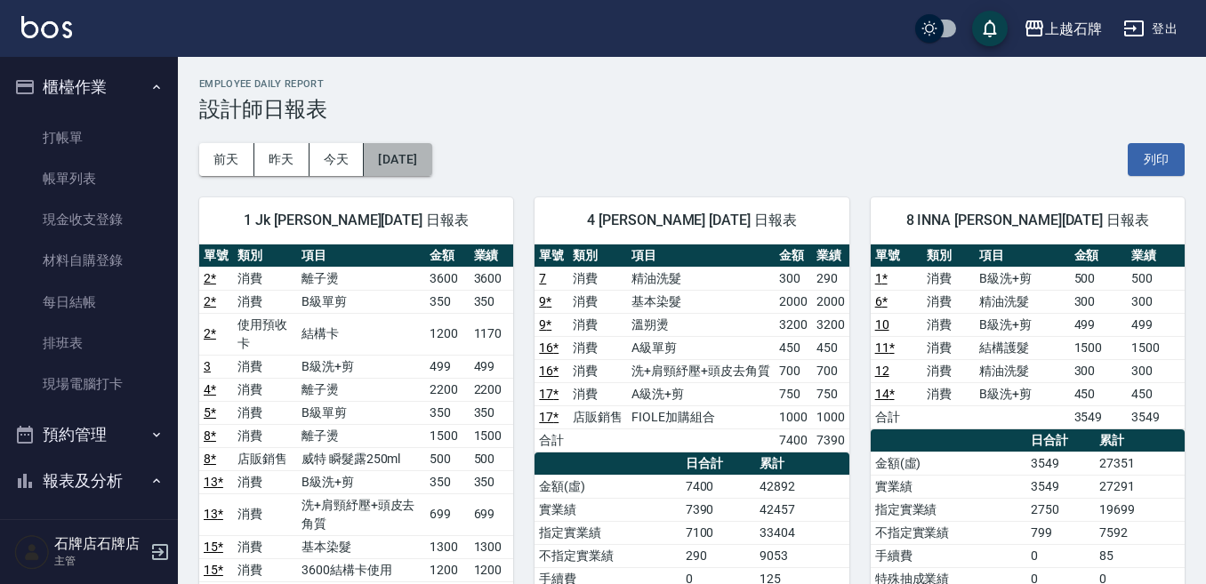
click at [386, 157] on button "[DATE]" at bounding box center [398, 159] width 68 height 33
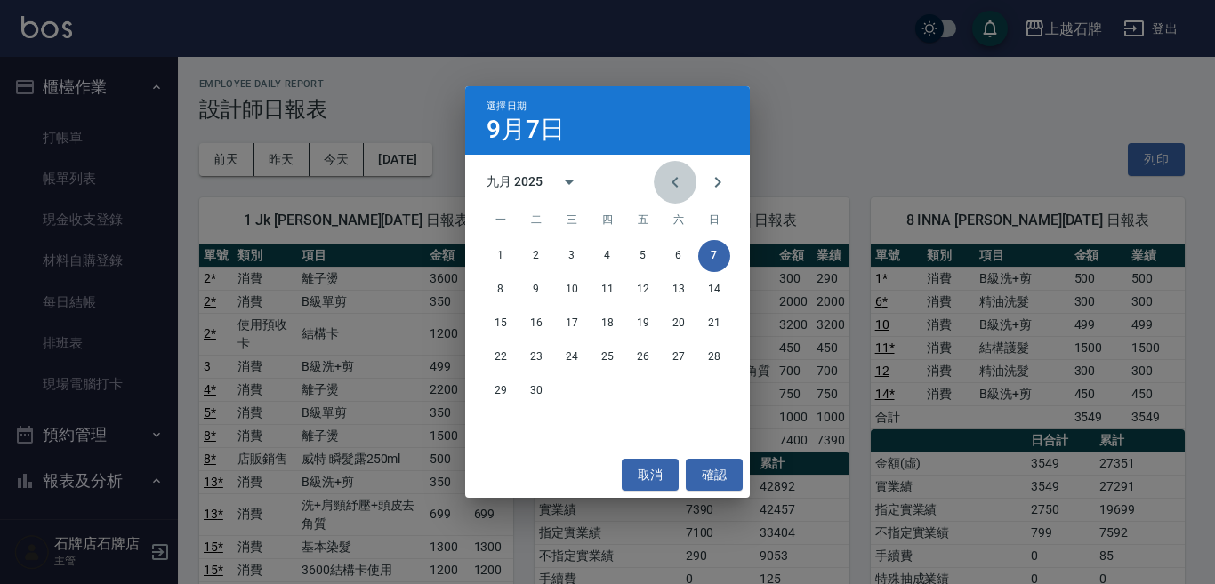
click at [682, 188] on icon "Previous month" at bounding box center [674, 182] width 21 height 21
click at [610, 282] on button "7" at bounding box center [607, 290] width 32 height 32
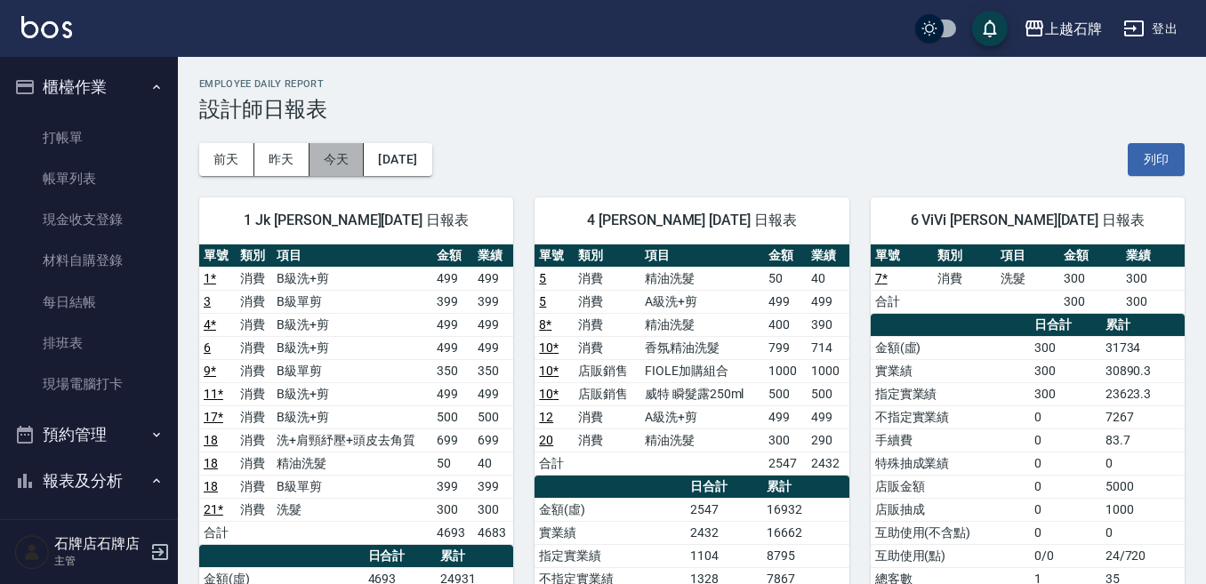
click at [349, 153] on button "今天" at bounding box center [336, 159] width 55 height 33
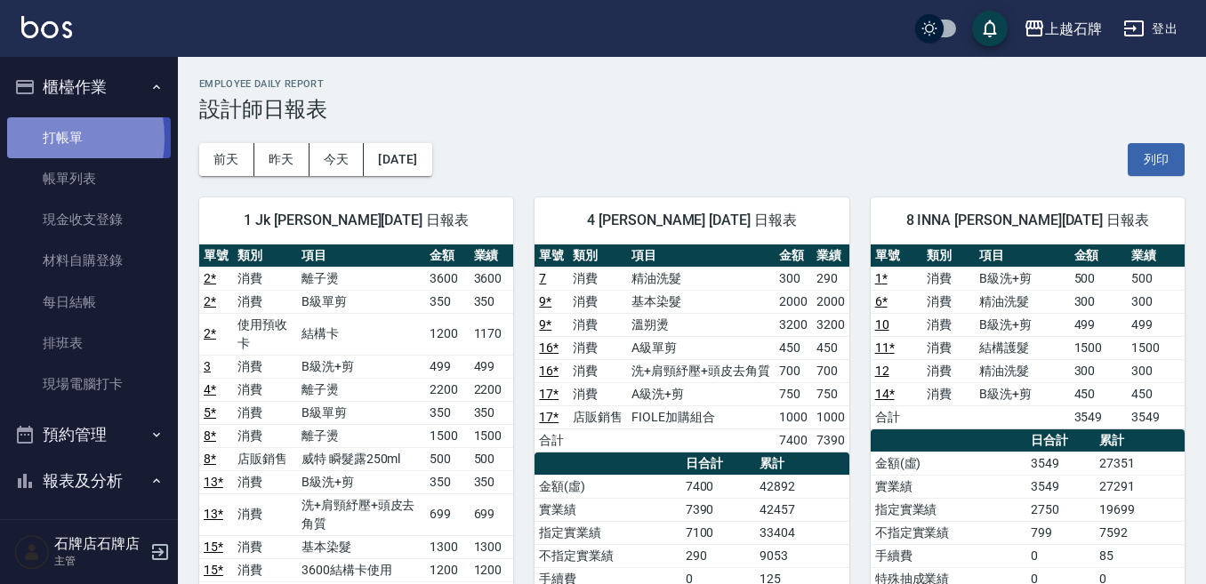
click at [34, 138] on link "打帳單" at bounding box center [89, 137] width 164 height 41
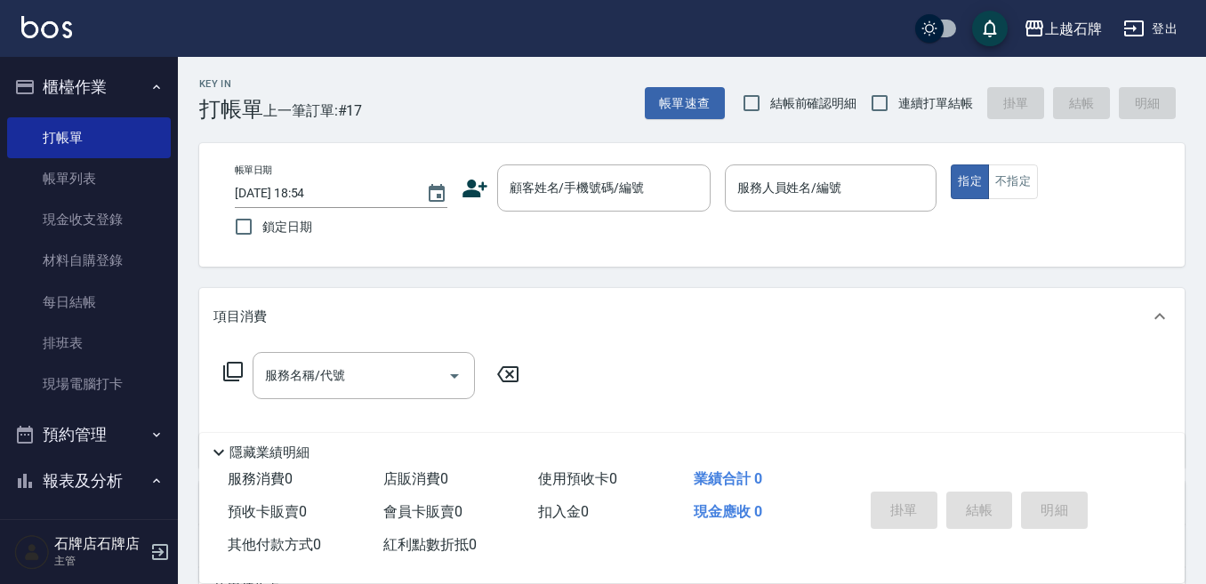
click at [483, 185] on icon at bounding box center [474, 189] width 25 height 18
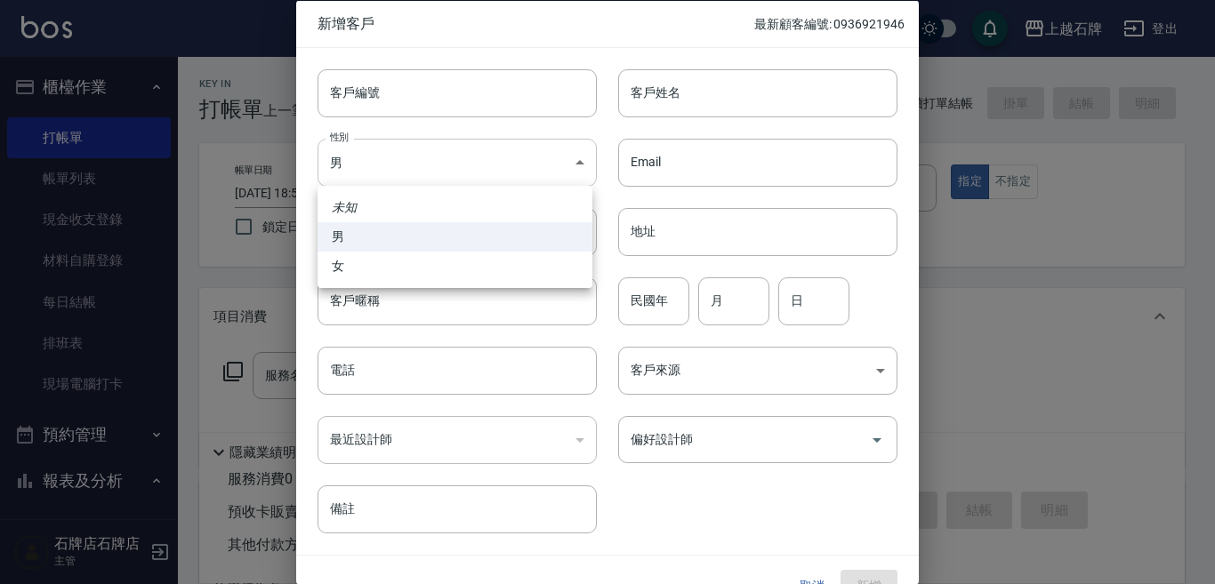
click at [427, 159] on body "上越石牌 登出 櫃檯作業 打帳單 帳單列表 現金收支登錄 材料自購登錄 每日結帳 排班表 現場電腦打卡 預約管理 預約管理 單日預約紀錄 單週預約紀錄 報表及…" at bounding box center [607, 433] width 1215 height 866
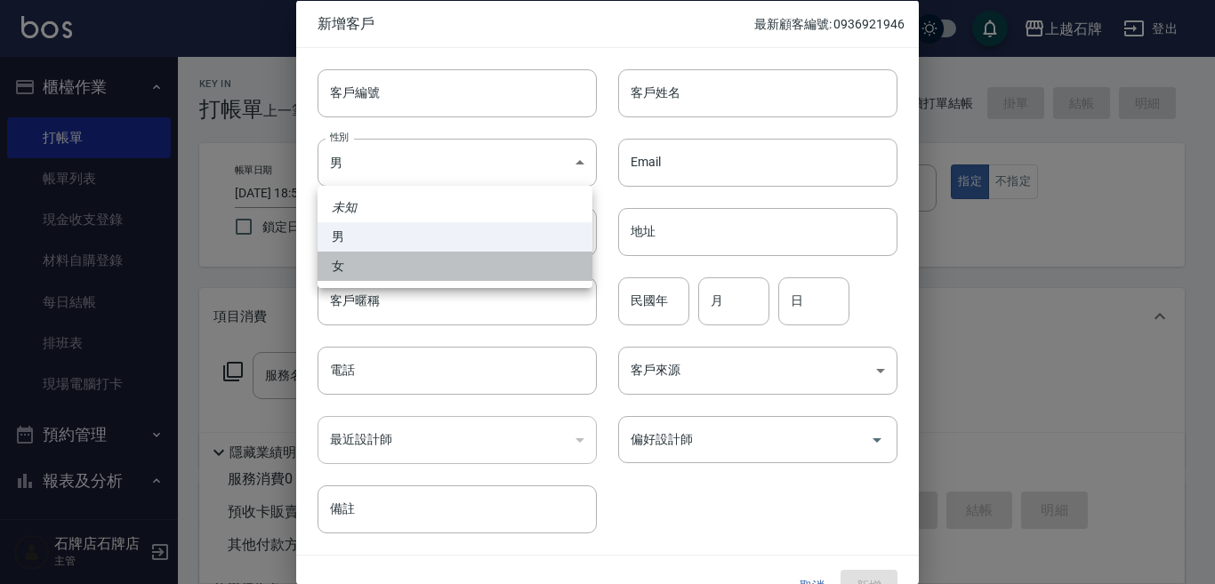
drag, startPoint x: 376, startPoint y: 270, endPoint x: 639, endPoint y: 175, distance: 279.9
click at [402, 266] on li "女" at bounding box center [454, 266] width 275 height 29
type input "[DEMOGRAPHIC_DATA]"
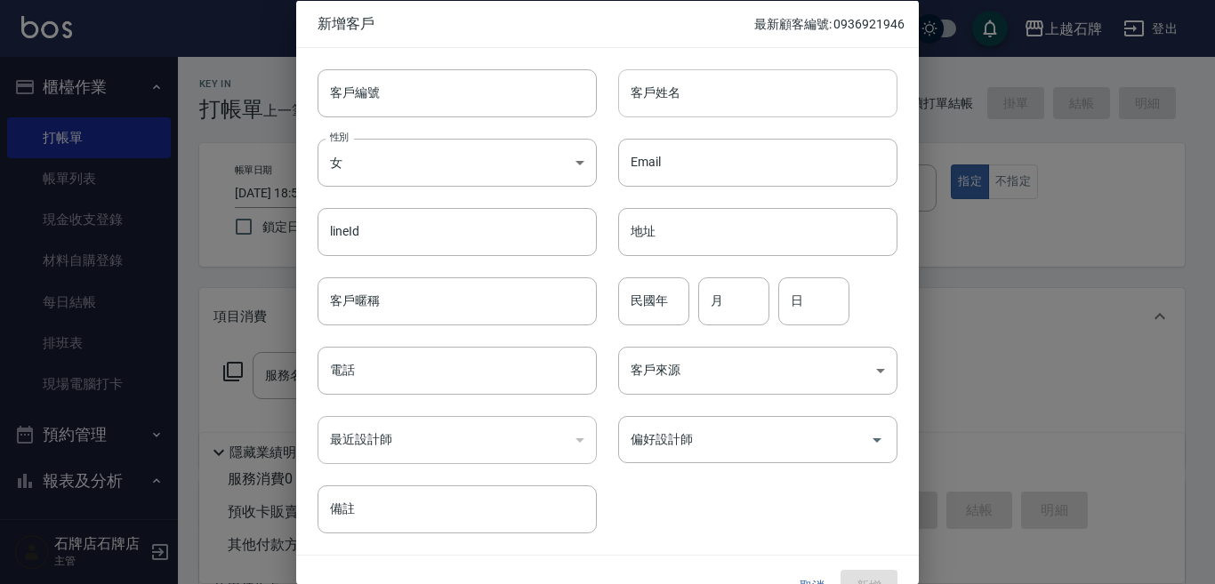
click at [715, 99] on input "客戶姓名" at bounding box center [757, 92] width 279 height 48
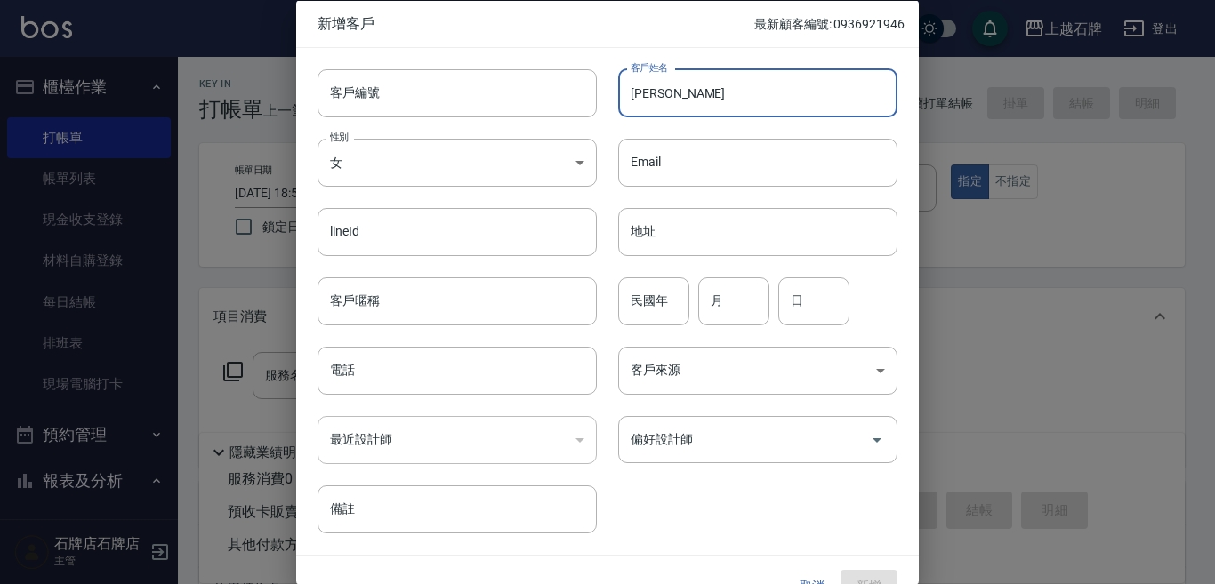
click at [682, 106] on input "[PERSON_NAME]" at bounding box center [757, 92] width 279 height 48
type input "[PERSON_NAME]"
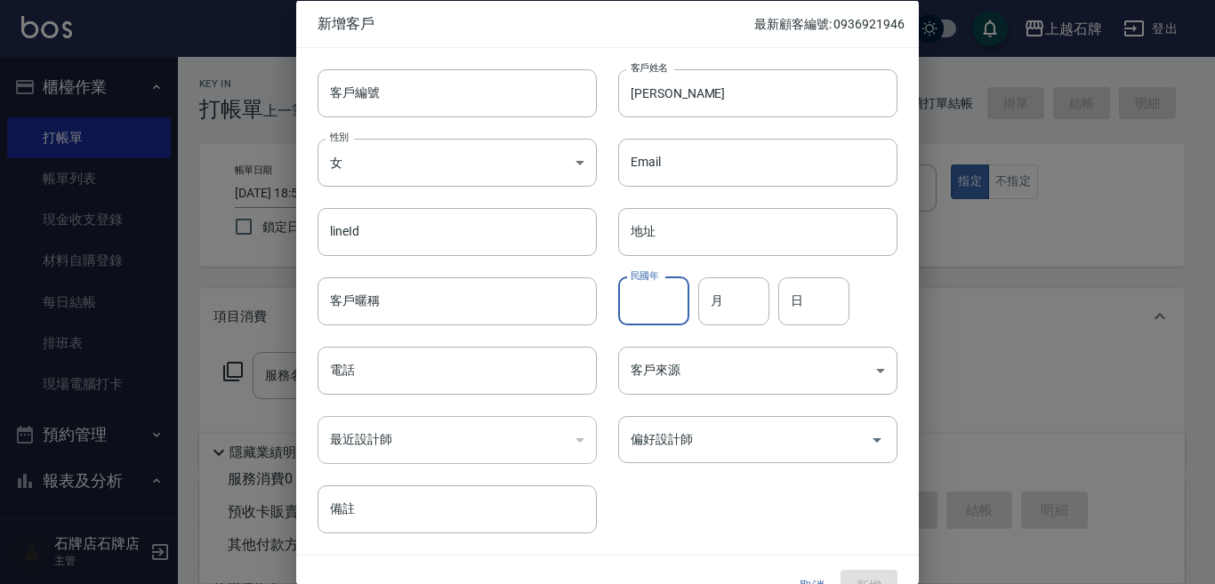
click at [640, 300] on input "民國年" at bounding box center [653, 301] width 71 height 48
type input "61"
click at [724, 303] on input "月" at bounding box center [733, 301] width 71 height 48
type input "7"
click at [807, 317] on input "日" at bounding box center [813, 301] width 71 height 48
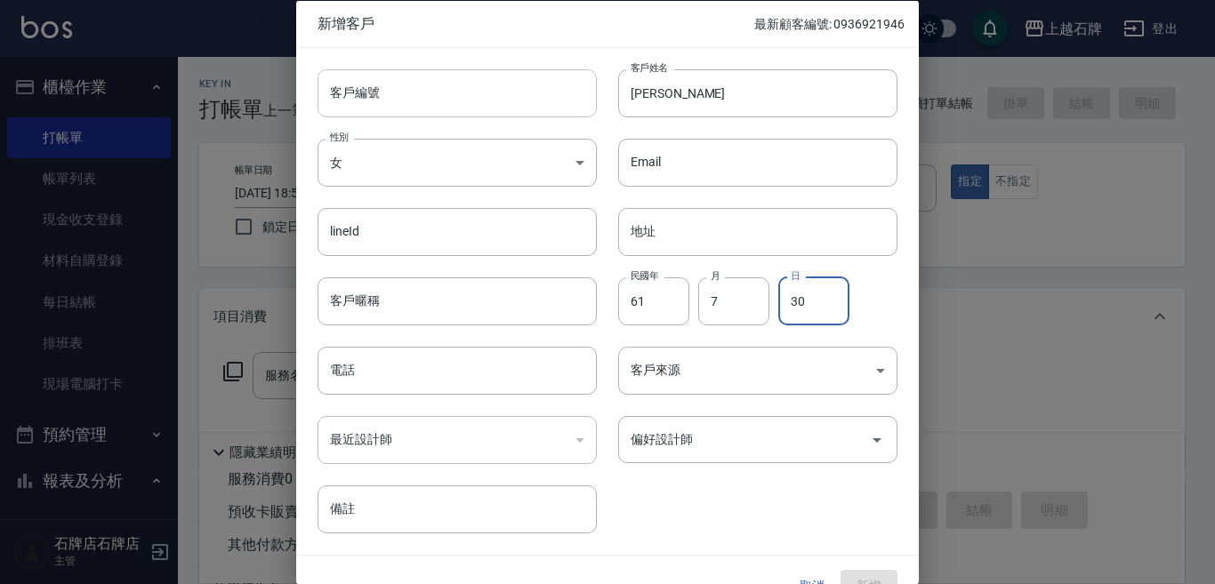
type input "30"
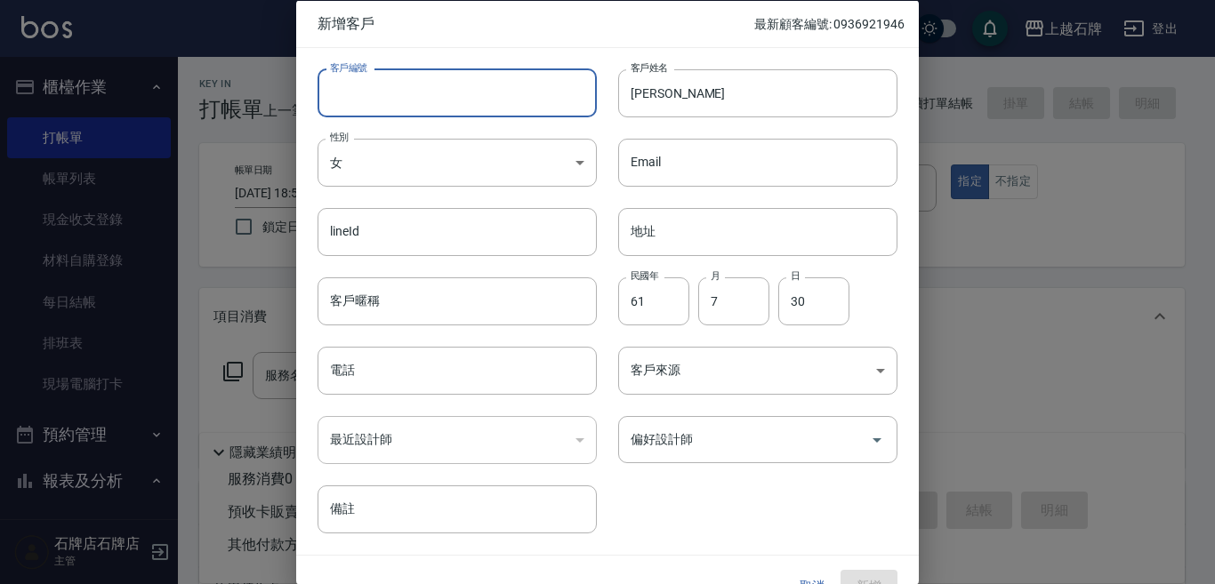
click at [452, 104] on input "客戶編號" at bounding box center [456, 92] width 279 height 48
type input "0935202993"
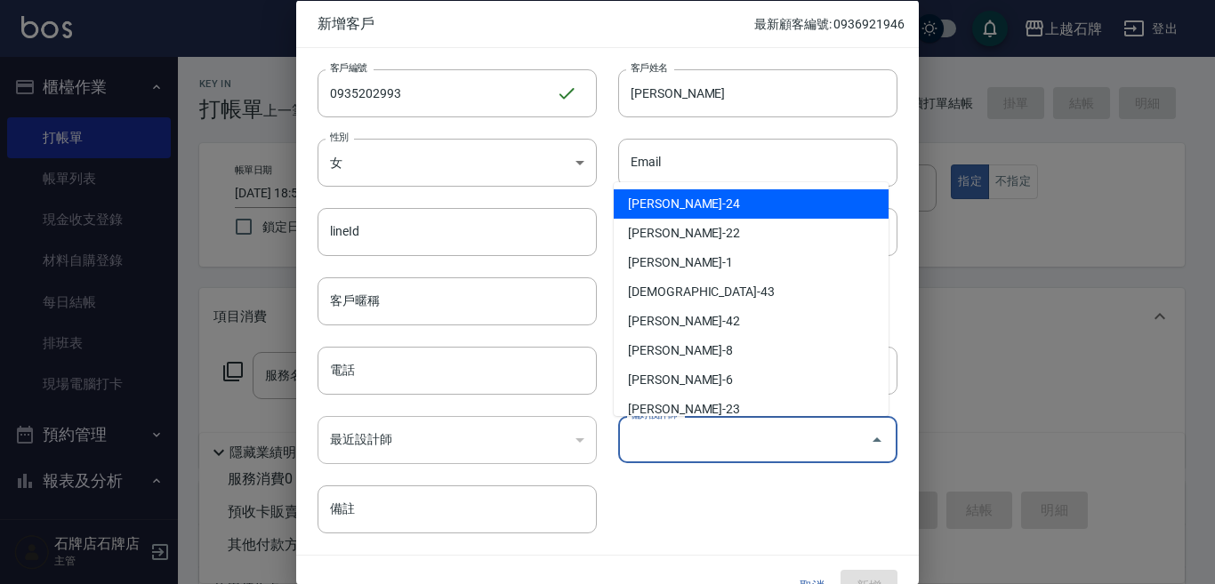
click at [681, 445] on input "偏好設計師" at bounding box center [744, 439] width 237 height 31
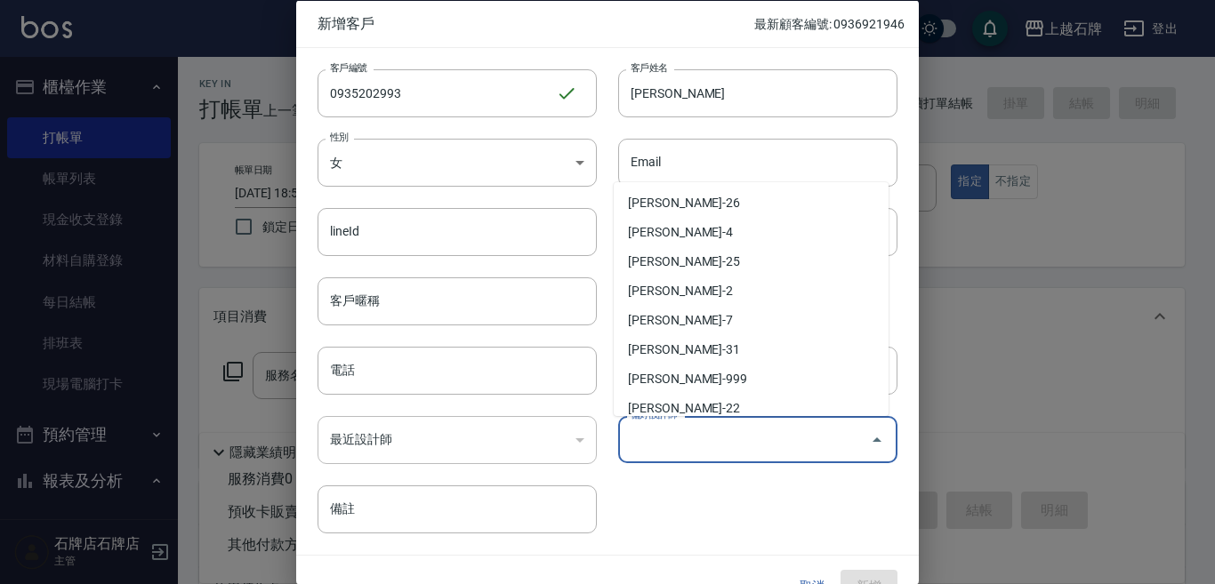
scroll to position [356, 0]
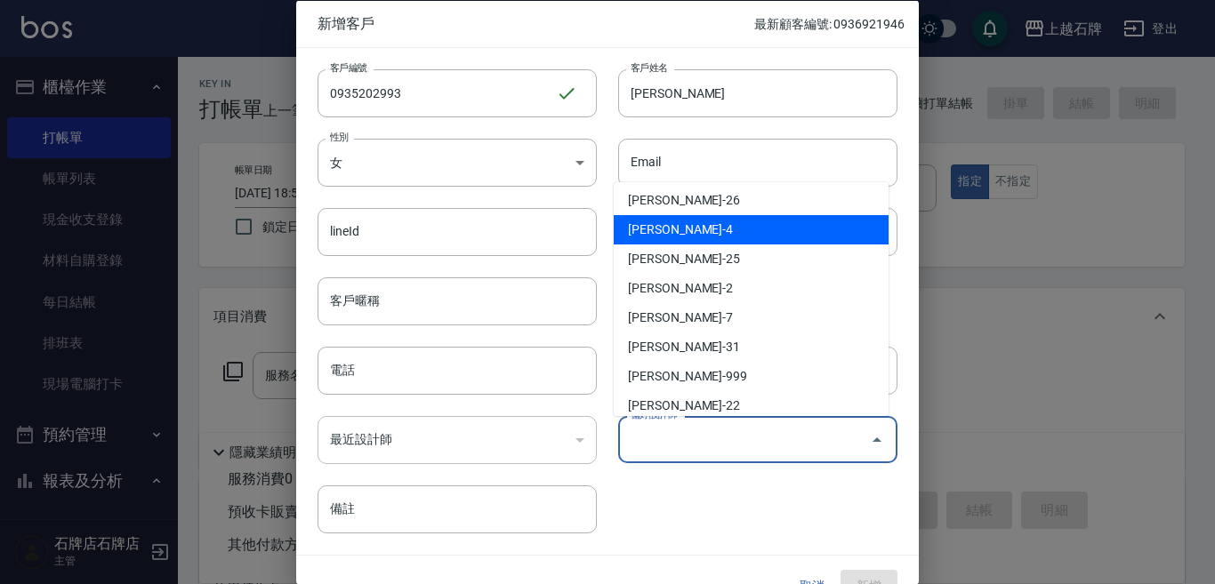
click at [707, 223] on li "[PERSON_NAME]-4" at bounding box center [751, 229] width 275 height 29
type input "[PERSON_NAME]"
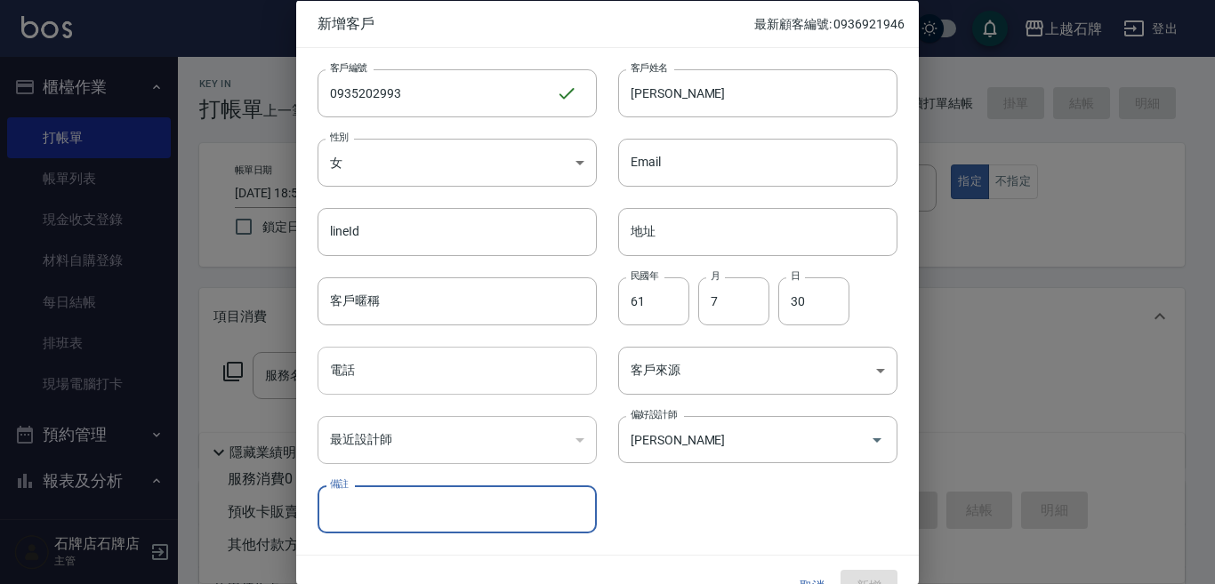
click at [393, 381] on input "電話" at bounding box center [456, 371] width 279 height 48
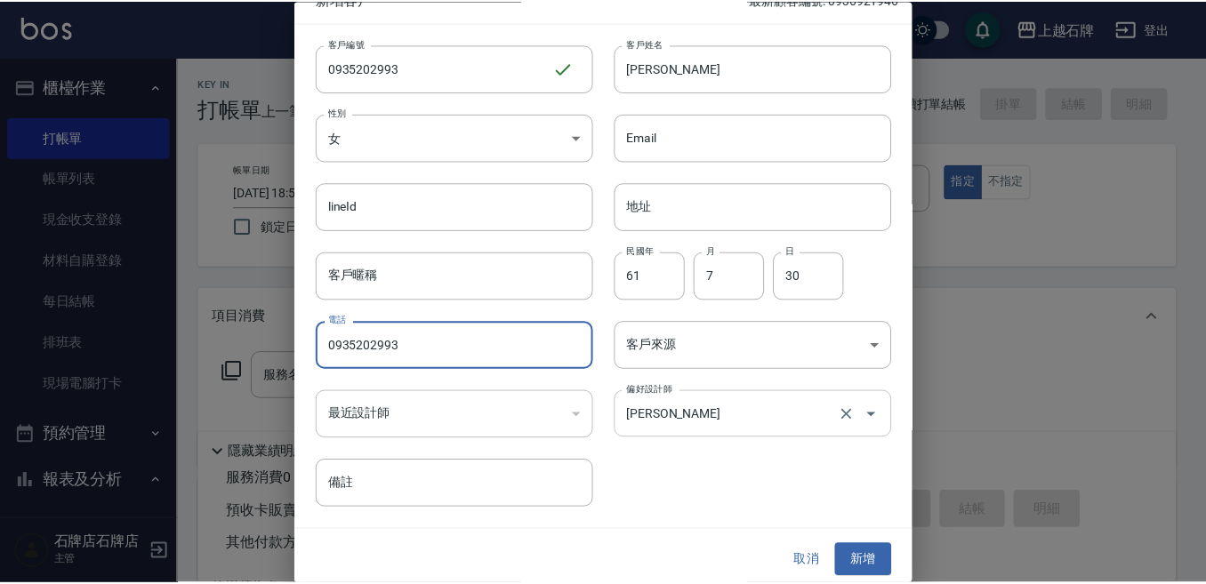
scroll to position [32, 0]
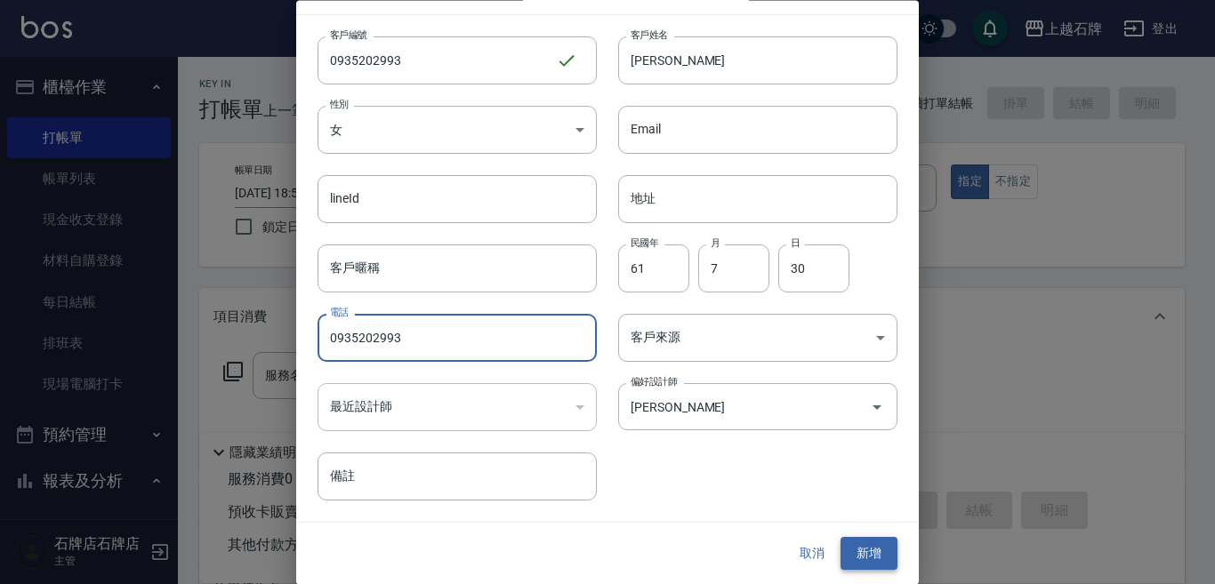
type input "0935202993"
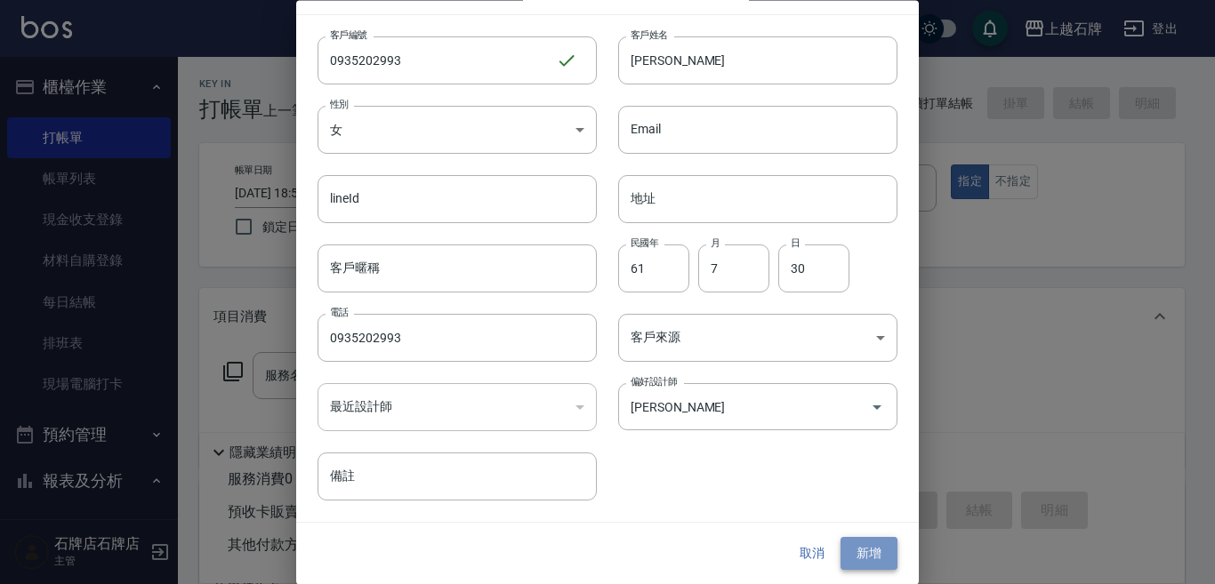
click at [857, 553] on button "新增" at bounding box center [868, 554] width 57 height 33
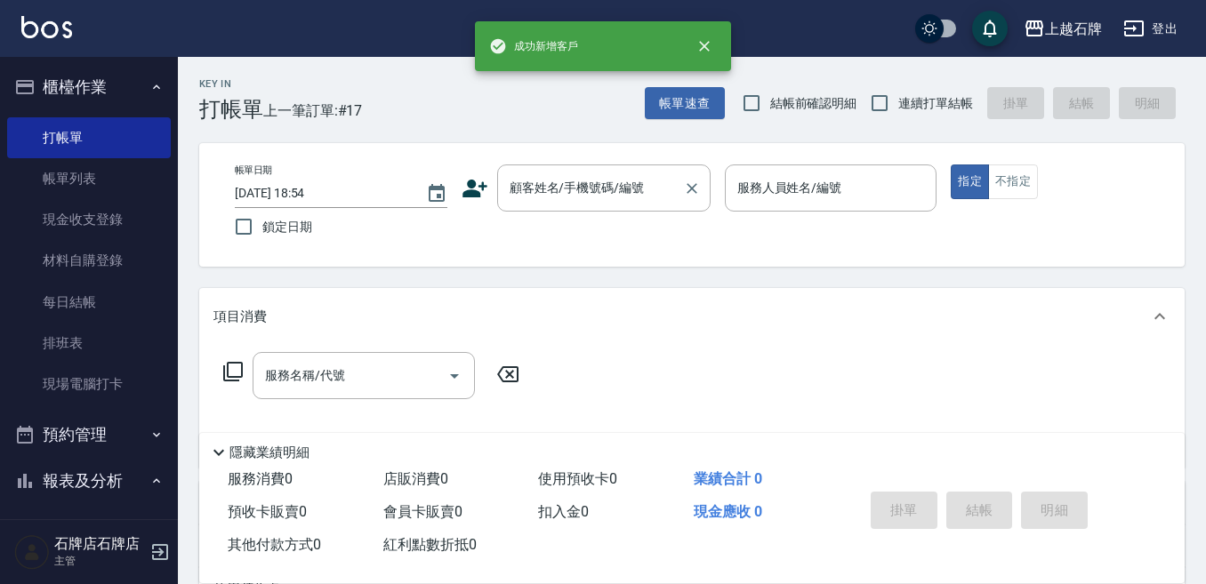
click at [582, 193] on input "顧客姓名/手機號碼/編號" at bounding box center [590, 188] width 171 height 31
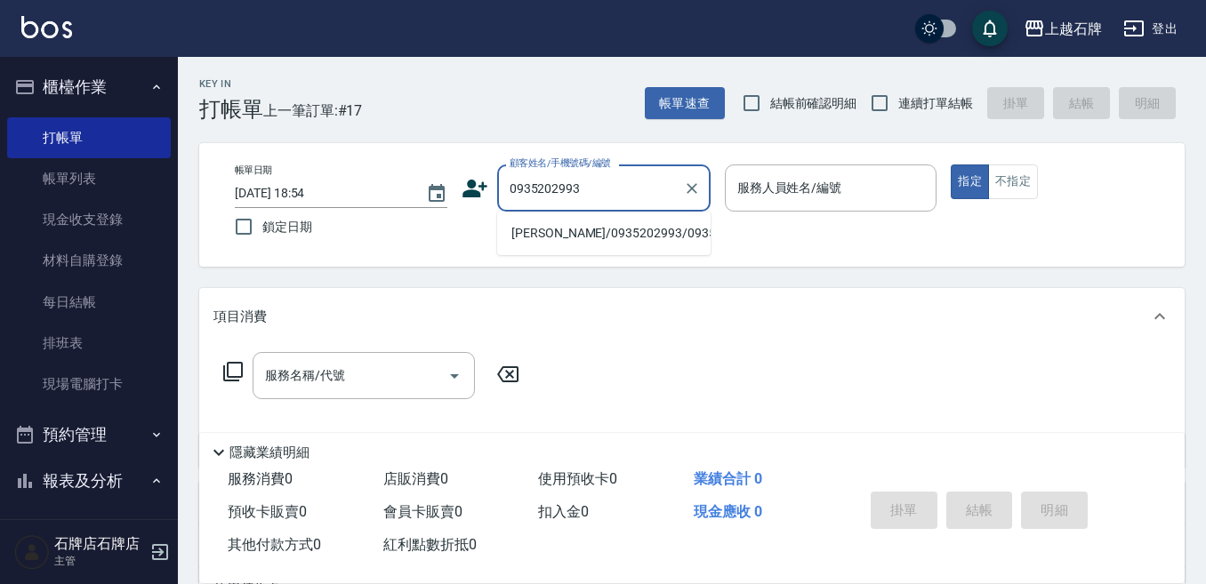
click at [589, 231] on li "[PERSON_NAME]/0935202993/0935202993" at bounding box center [603, 233] width 213 height 29
type input "[PERSON_NAME]/0935202993/0935202993"
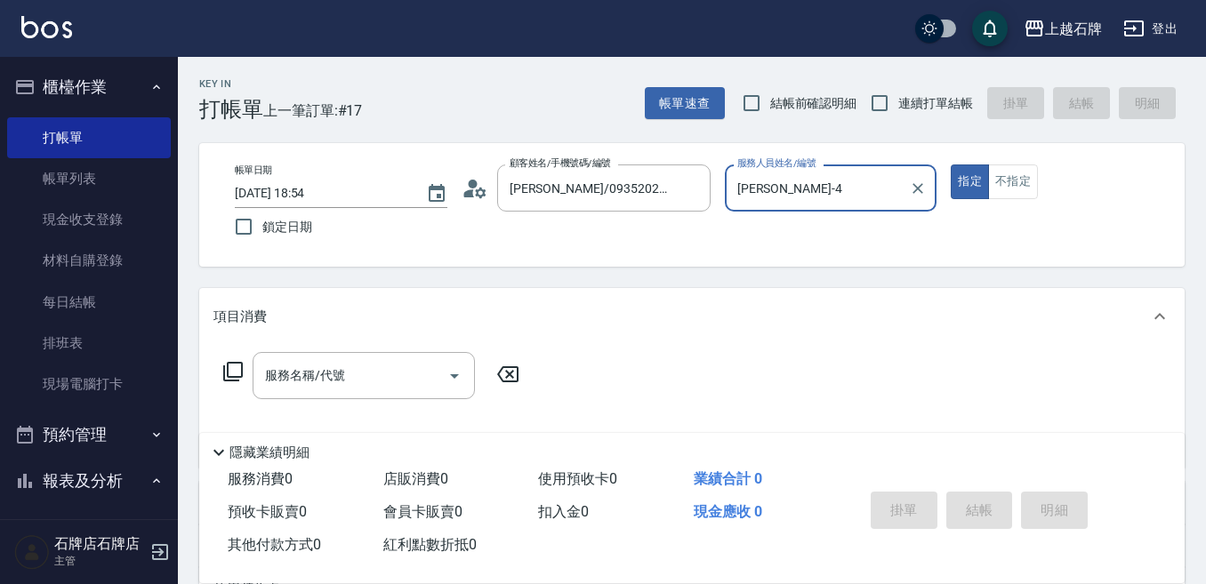
type input "[PERSON_NAME]-4"
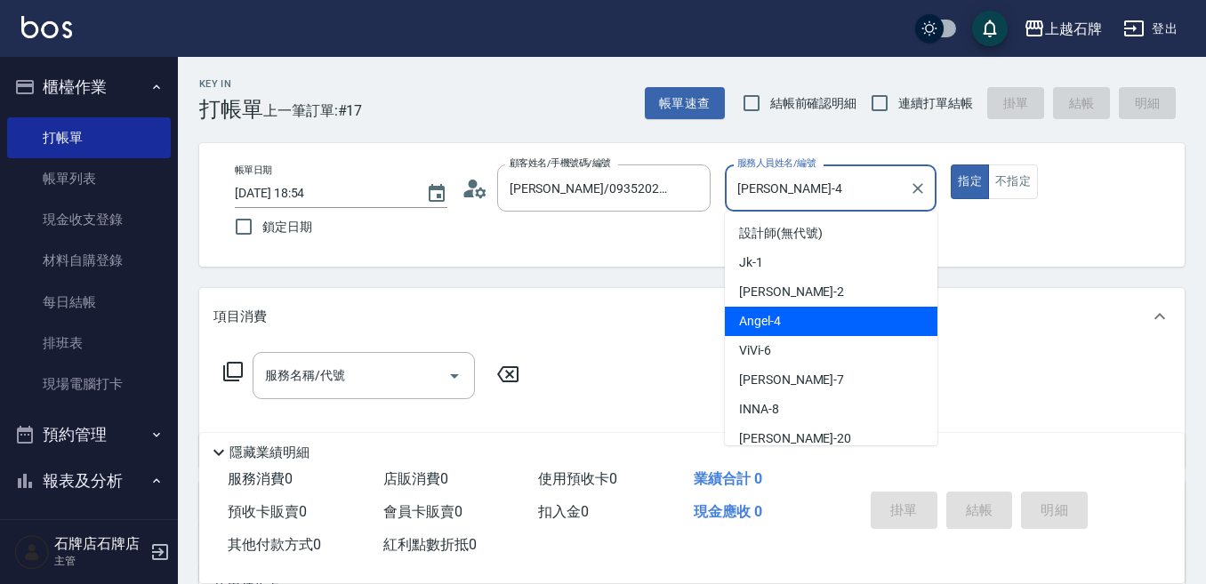
click at [822, 192] on input "[PERSON_NAME]-4" at bounding box center [818, 188] width 170 height 31
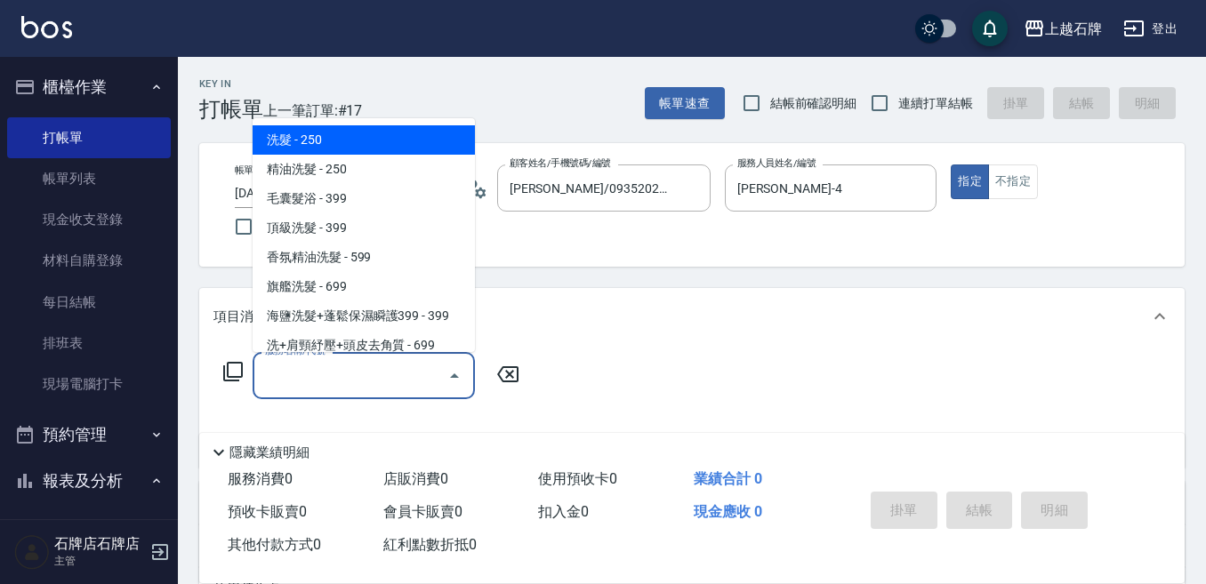
click at [387, 382] on input "服務名稱/代號" at bounding box center [351, 375] width 180 height 31
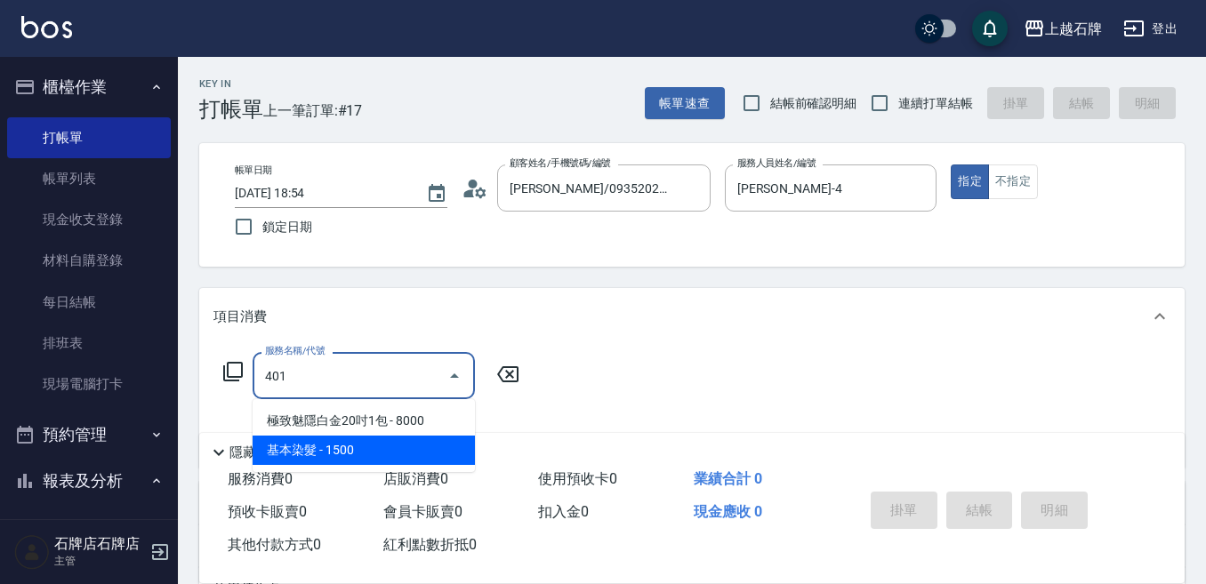
drag, startPoint x: 311, startPoint y: 445, endPoint x: 463, endPoint y: 383, distance: 164.3
click at [312, 445] on span "基本染髮 - 1500" at bounding box center [364, 450] width 222 height 29
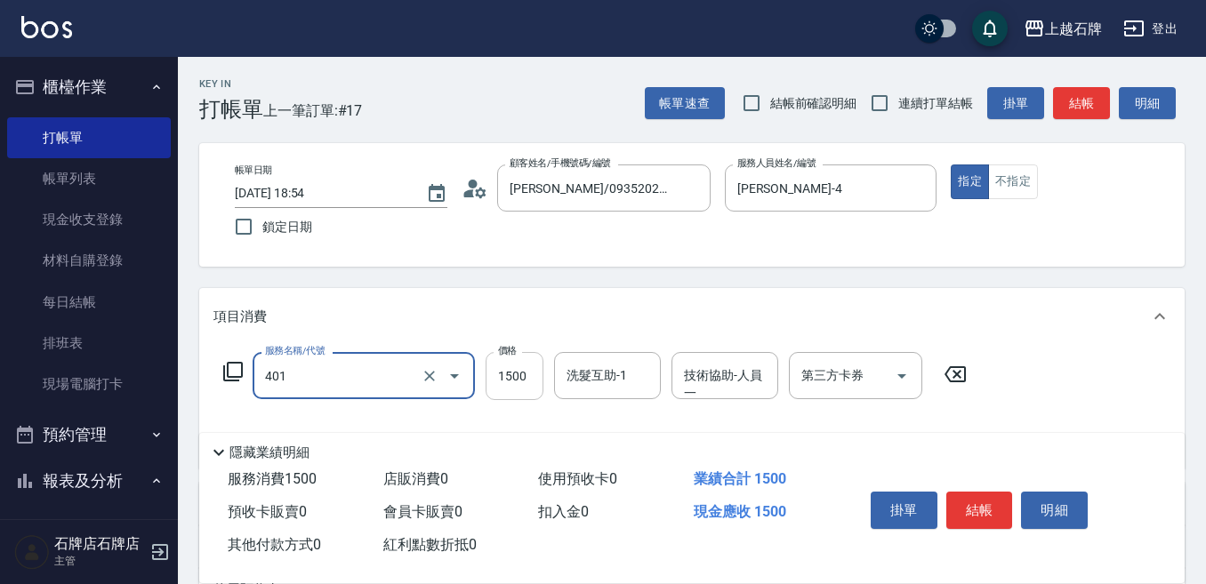
type input "基本染髮(401)"
click at [517, 380] on input "1500" at bounding box center [515, 376] width 58 height 48
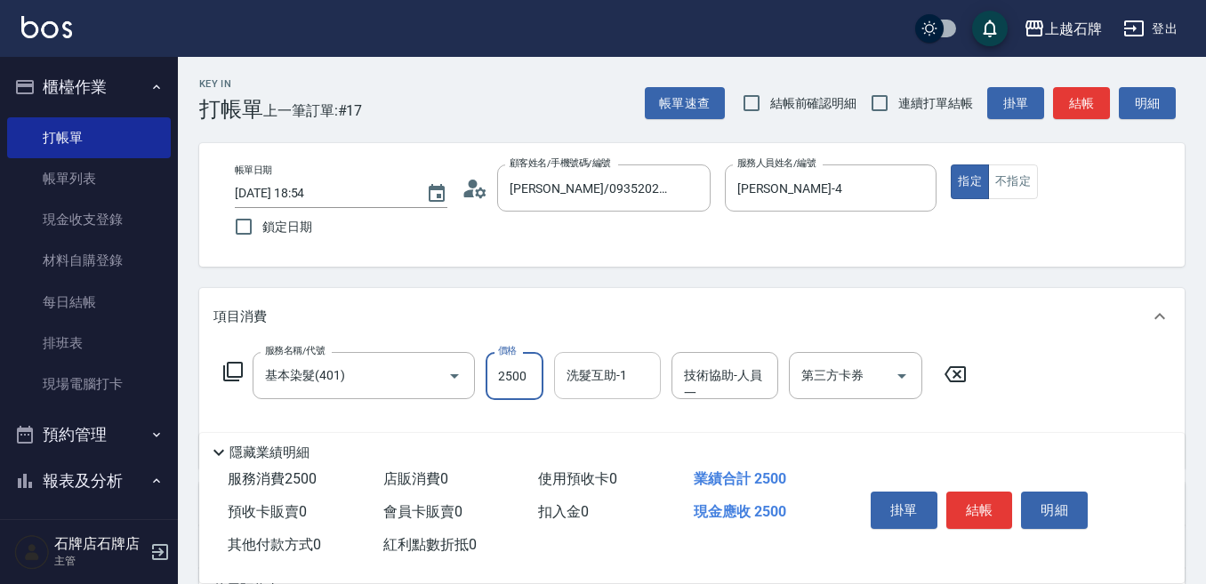
type input "2500"
click at [604, 381] on input "洗髮互助-1" at bounding box center [607, 375] width 91 height 31
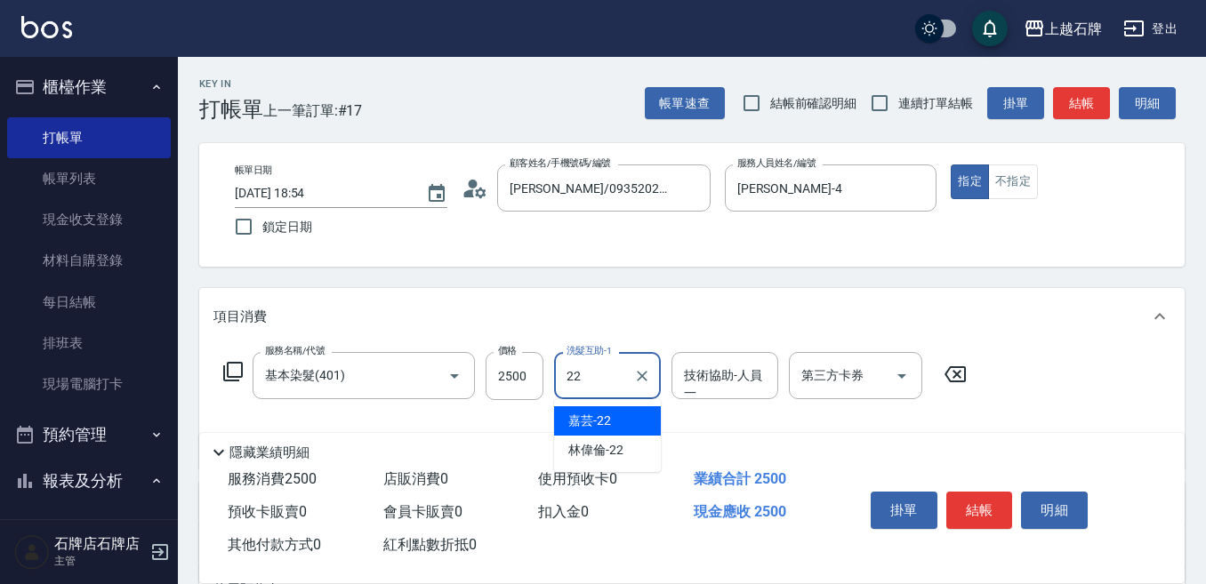
click at [583, 420] on span "嘉芸 -22" at bounding box center [589, 421] width 43 height 19
type input "嘉芸-22"
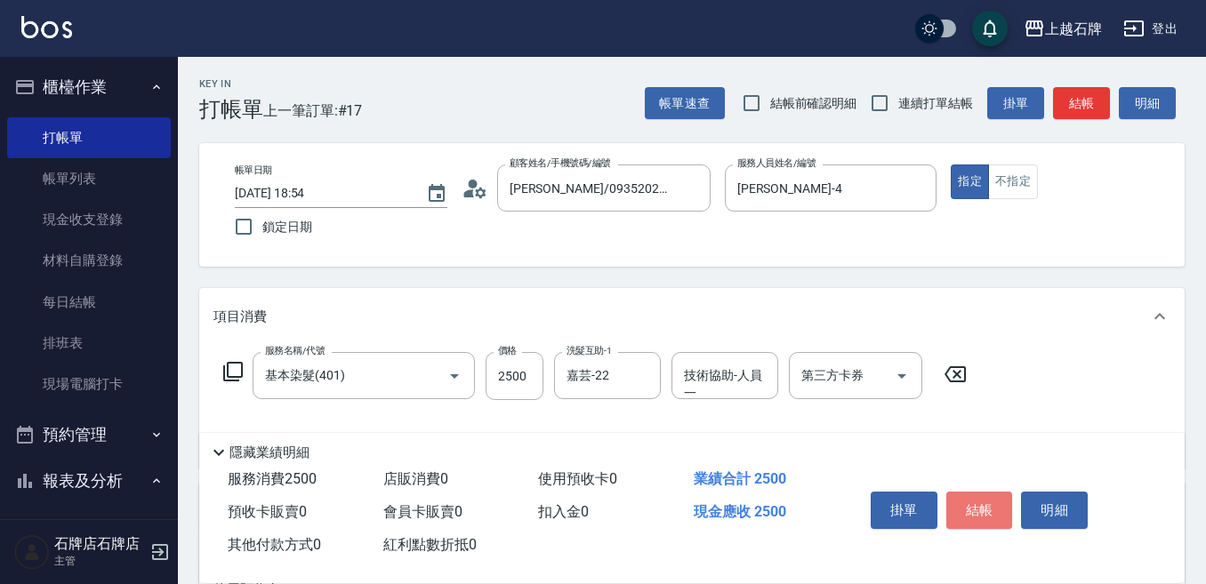
click at [965, 504] on button "結帳" at bounding box center [979, 510] width 67 height 37
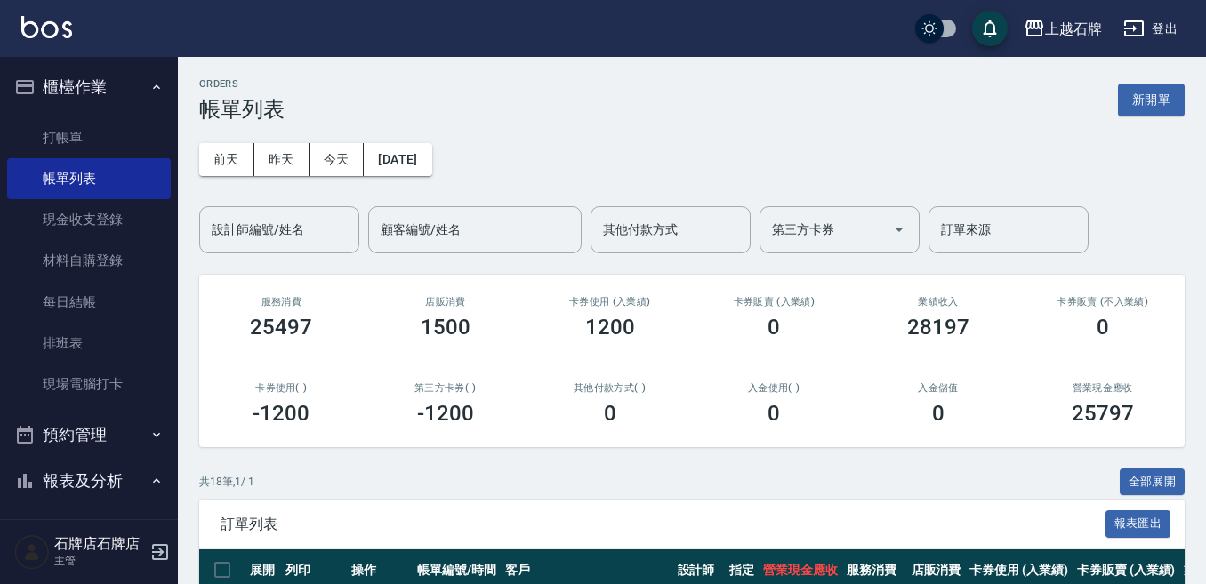
scroll to position [267, 0]
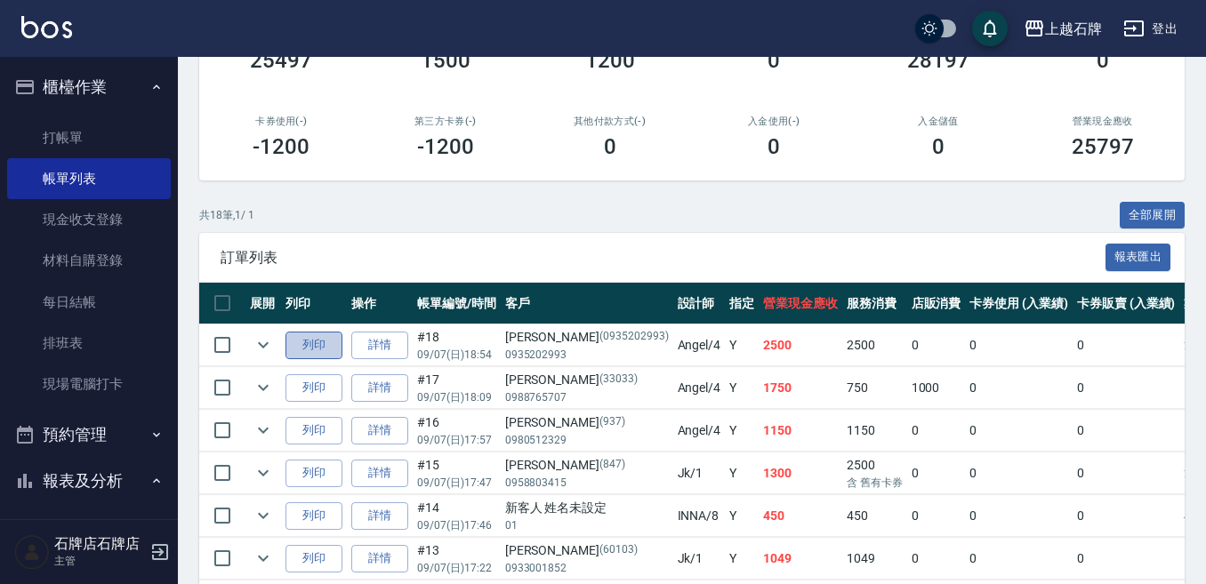
click at [317, 342] on button "列印" at bounding box center [313, 346] width 57 height 28
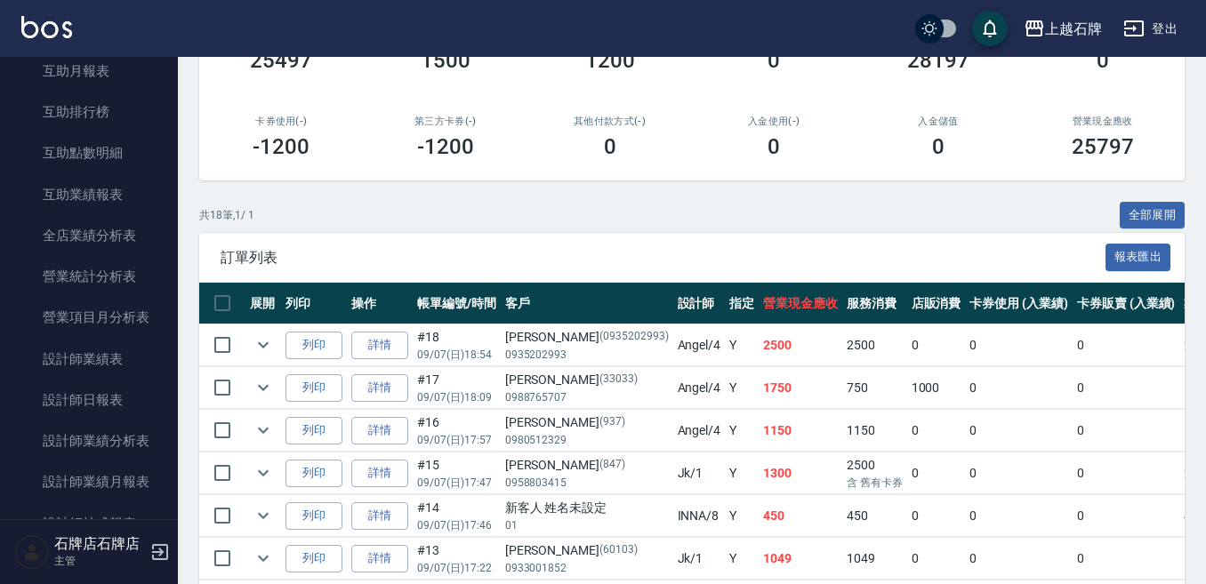
scroll to position [711, 0]
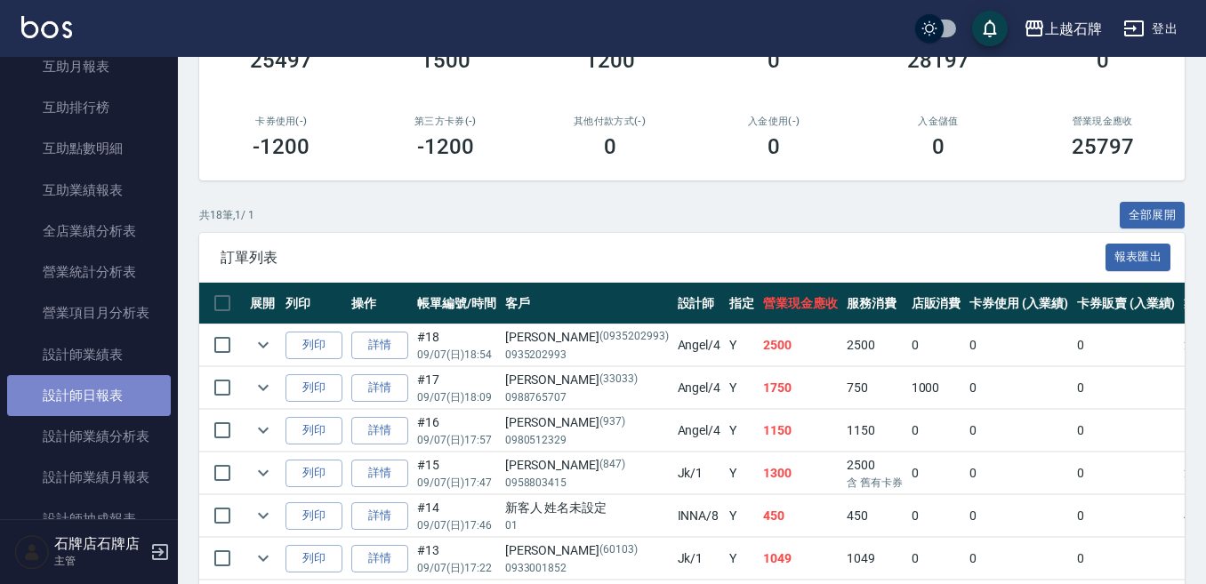
click at [92, 397] on link "設計師日報表" at bounding box center [89, 395] width 164 height 41
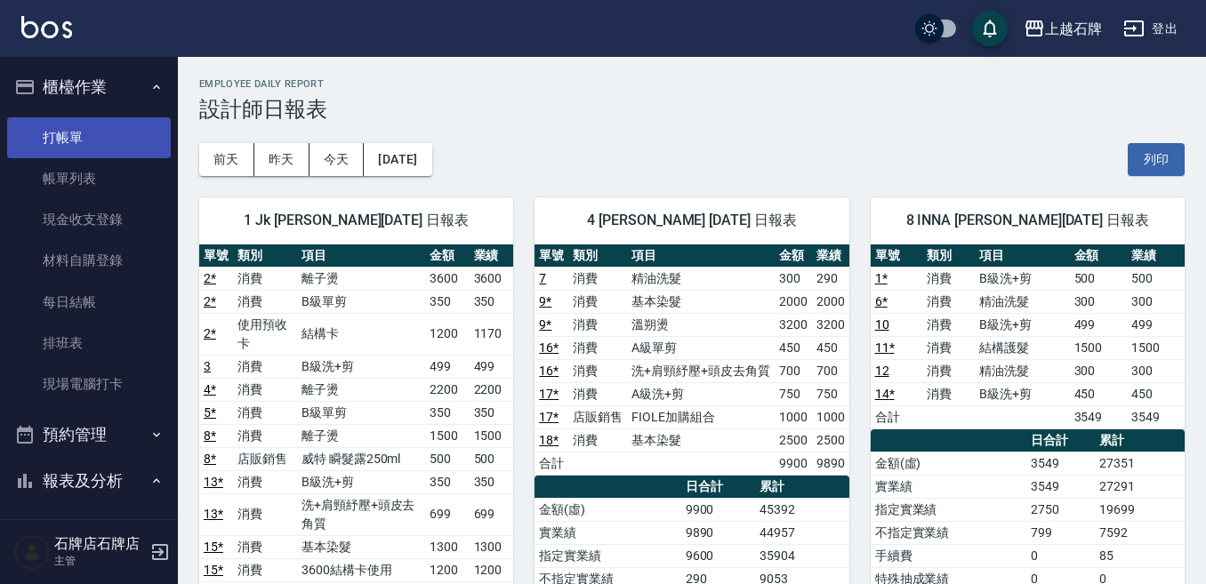
click at [126, 117] on link "打帳單" at bounding box center [89, 137] width 164 height 41
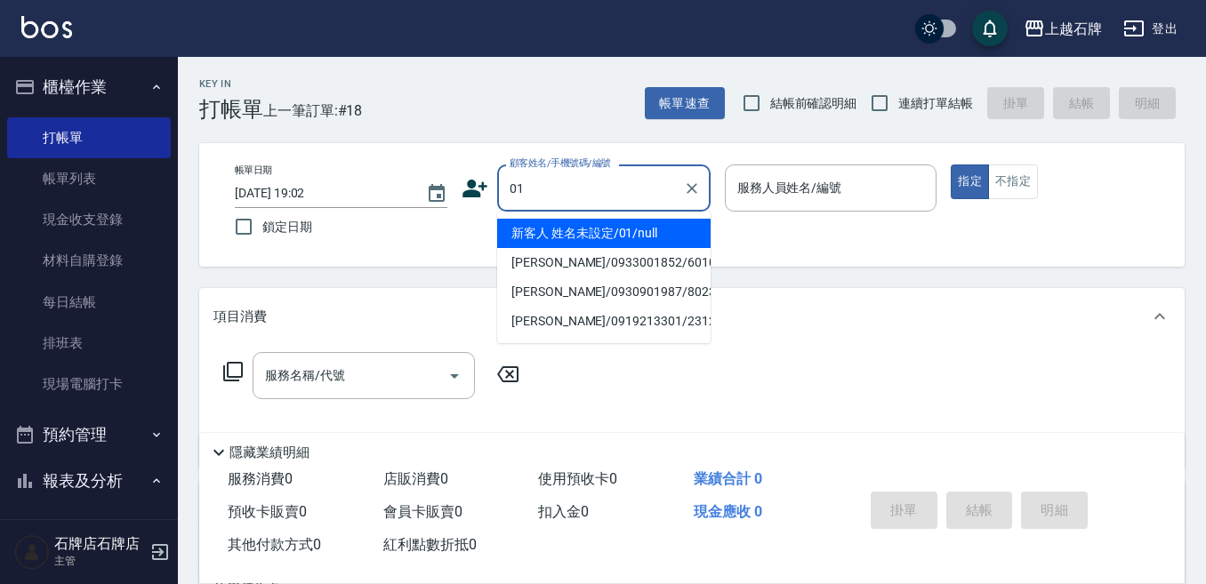
type input "新客人 姓名未設定/01/null"
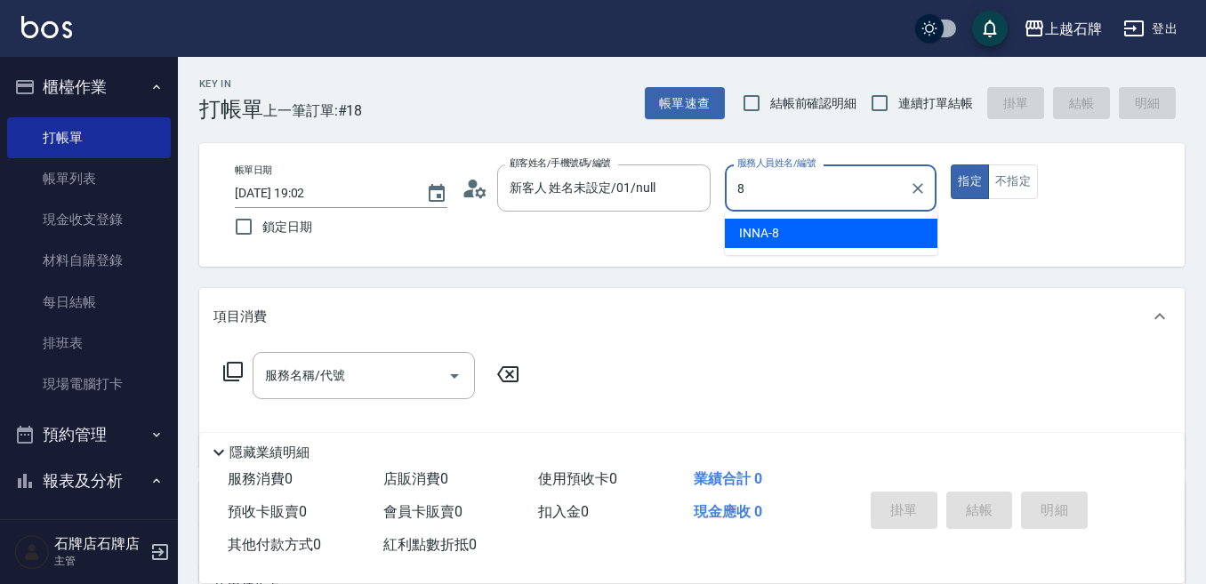
type input "INNA-8"
type button "true"
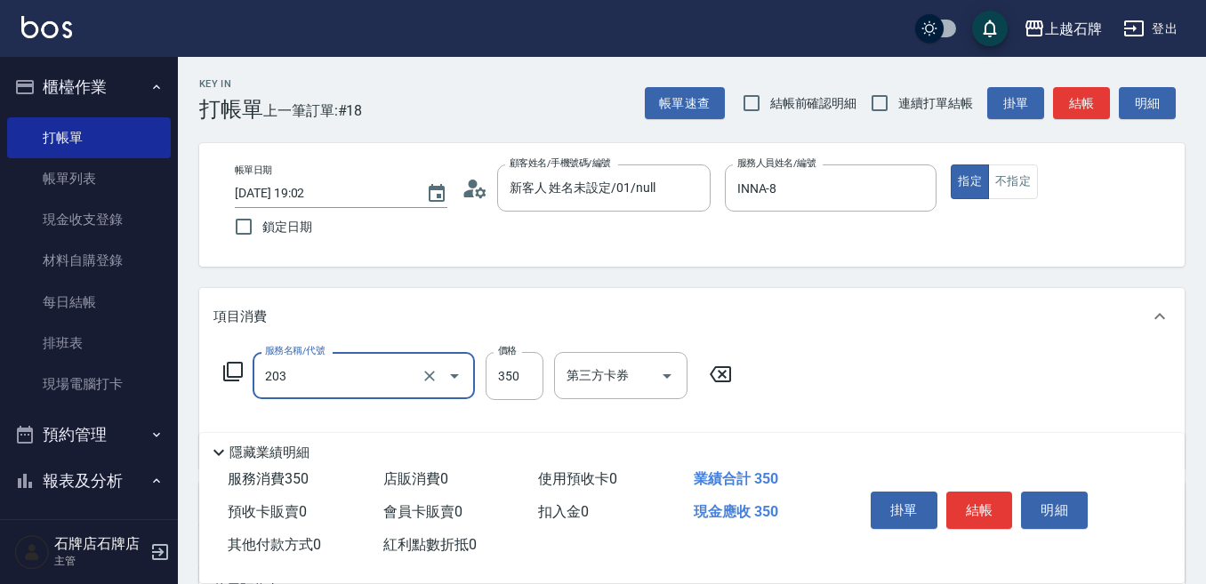
type input "B級洗+剪(203)"
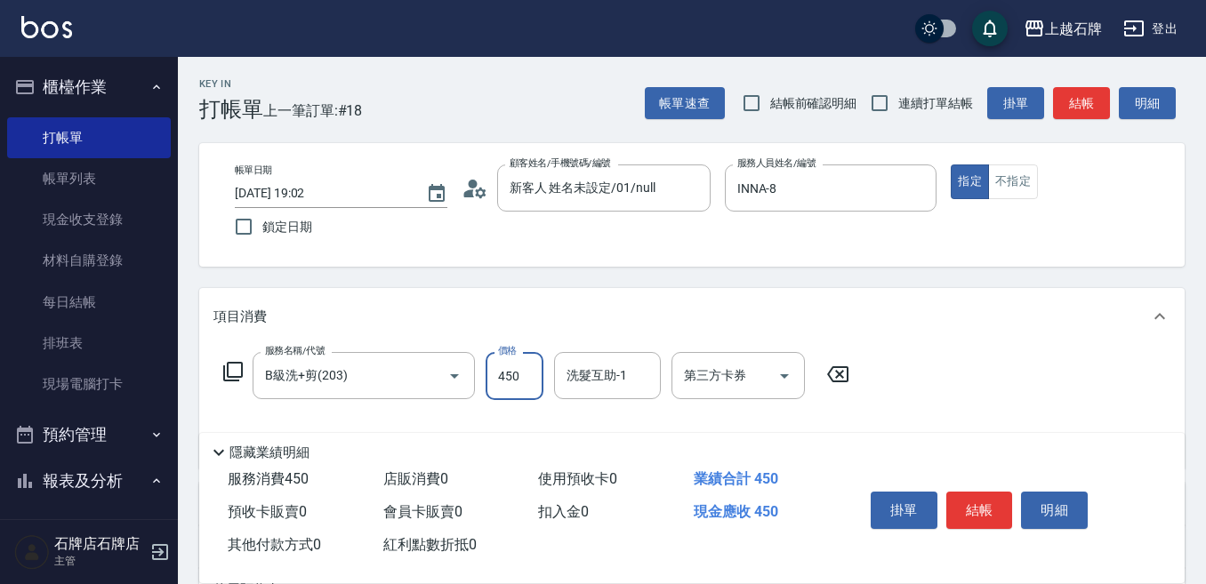
type input "450"
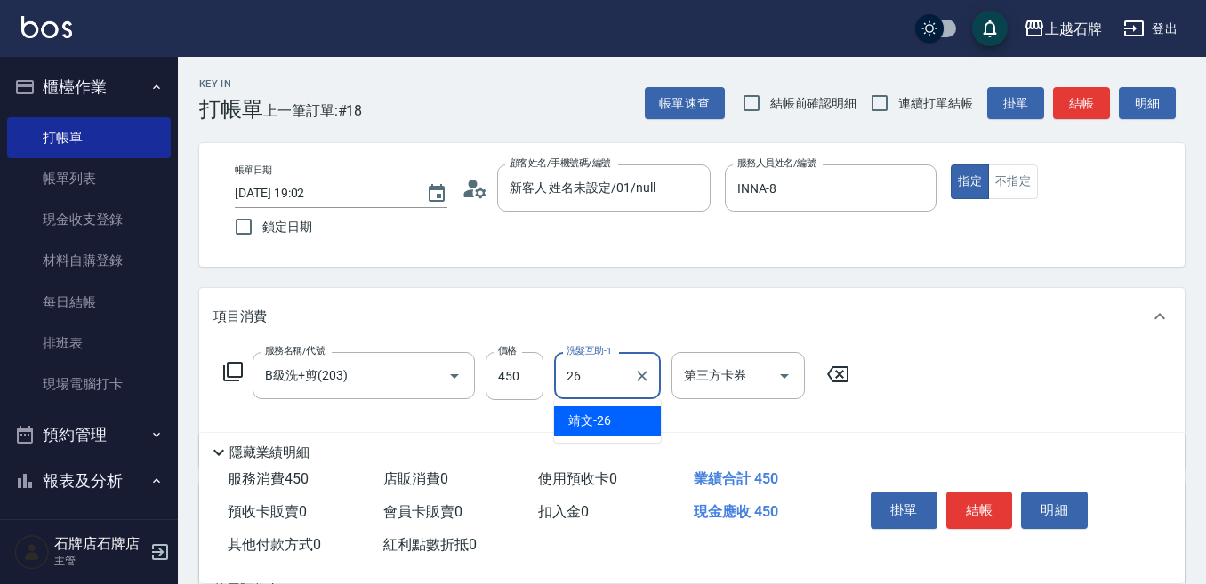
type input "靖文-26"
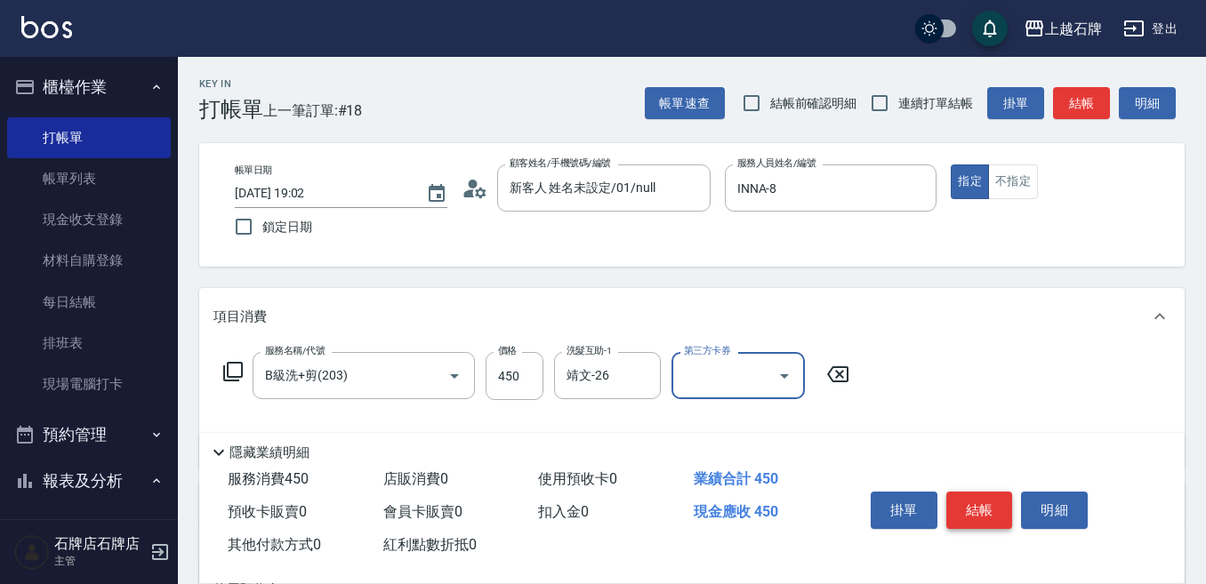
click at [969, 502] on button "結帳" at bounding box center [979, 510] width 67 height 37
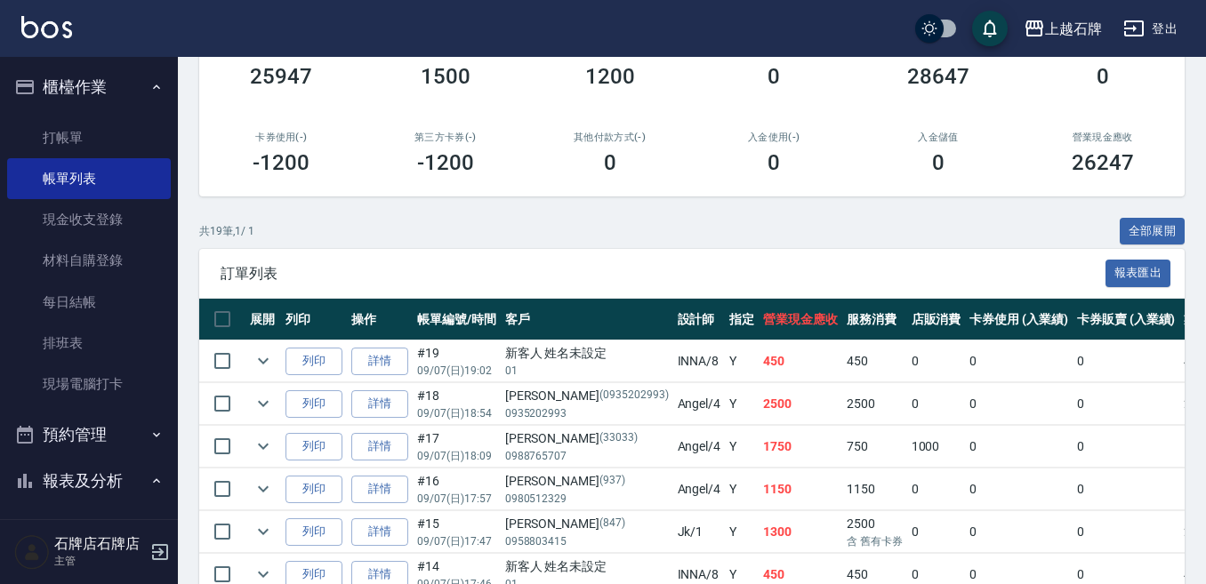
scroll to position [267, 0]
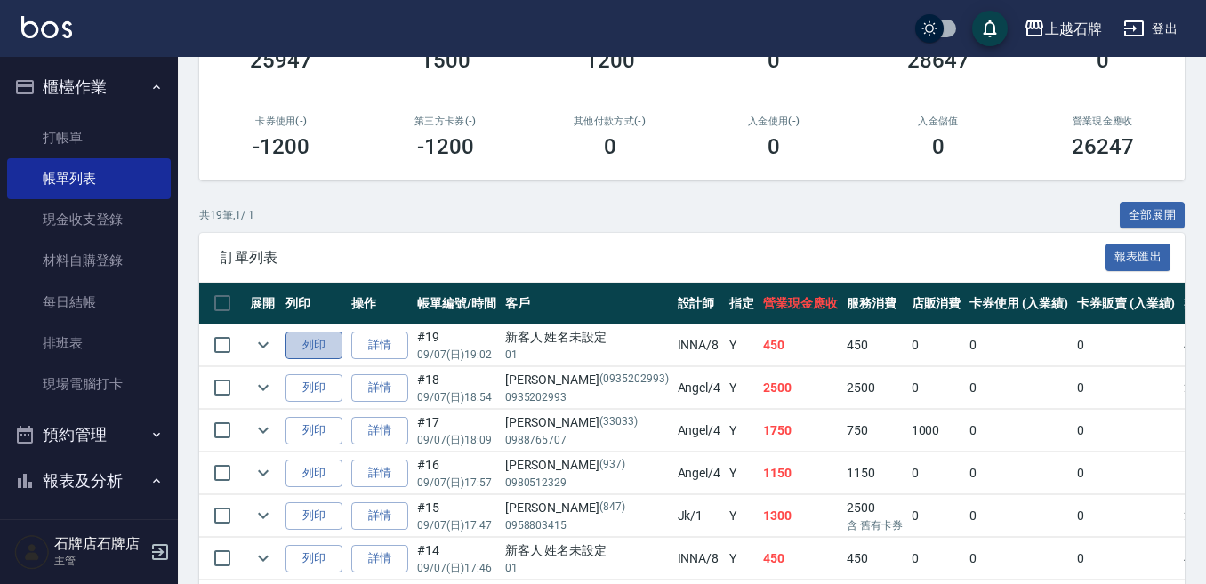
click at [317, 341] on button "列印" at bounding box center [313, 346] width 57 height 28
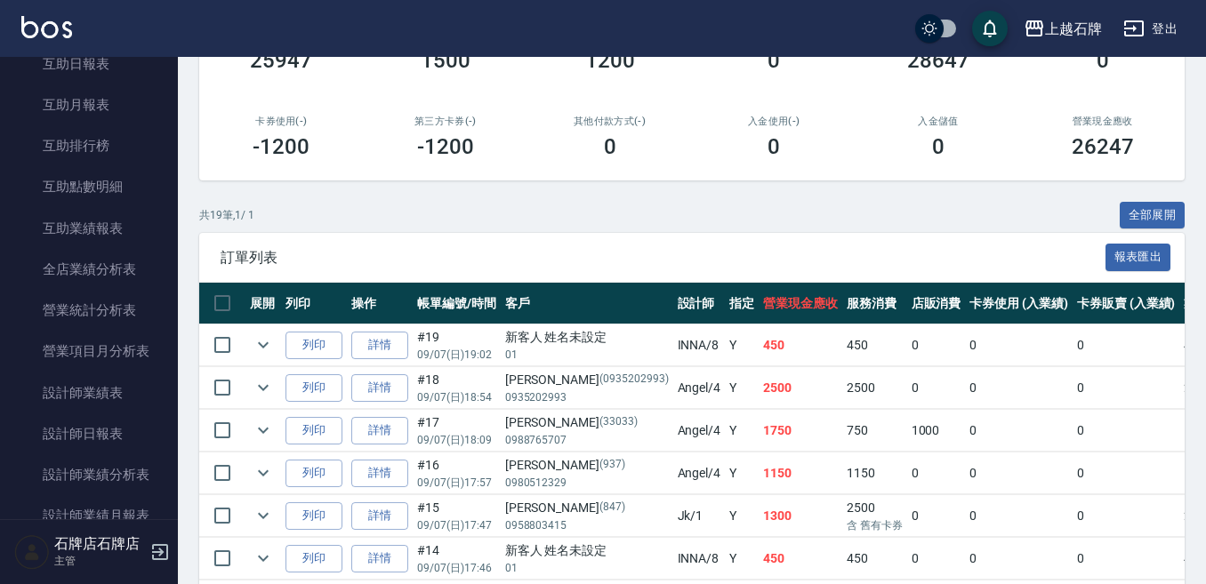
scroll to position [711, 0]
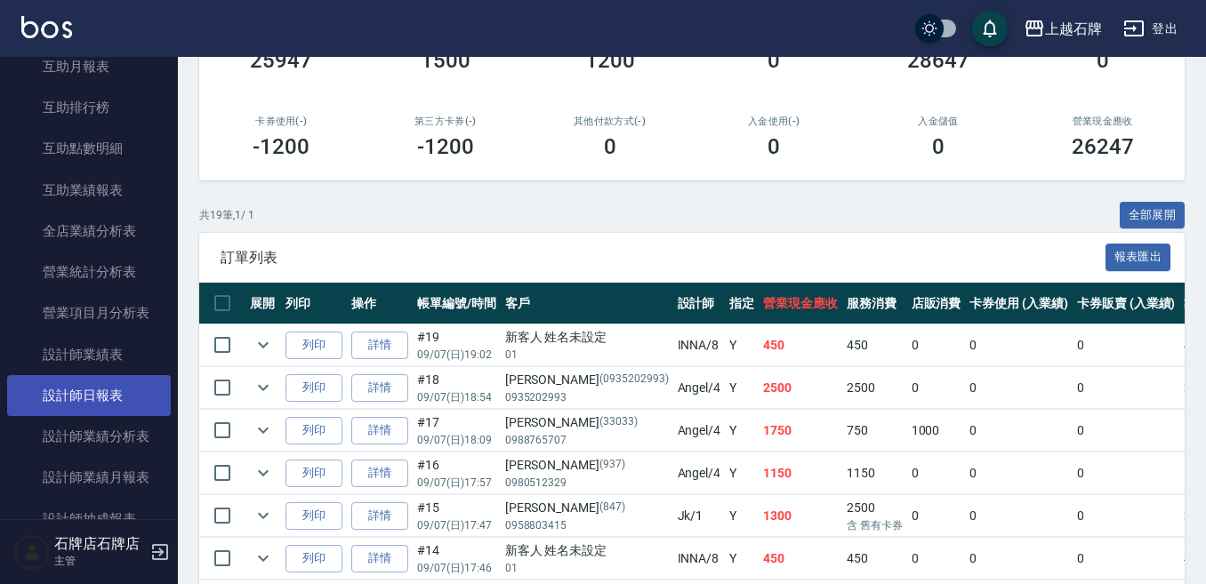
click at [103, 392] on link "設計師日報表" at bounding box center [89, 395] width 164 height 41
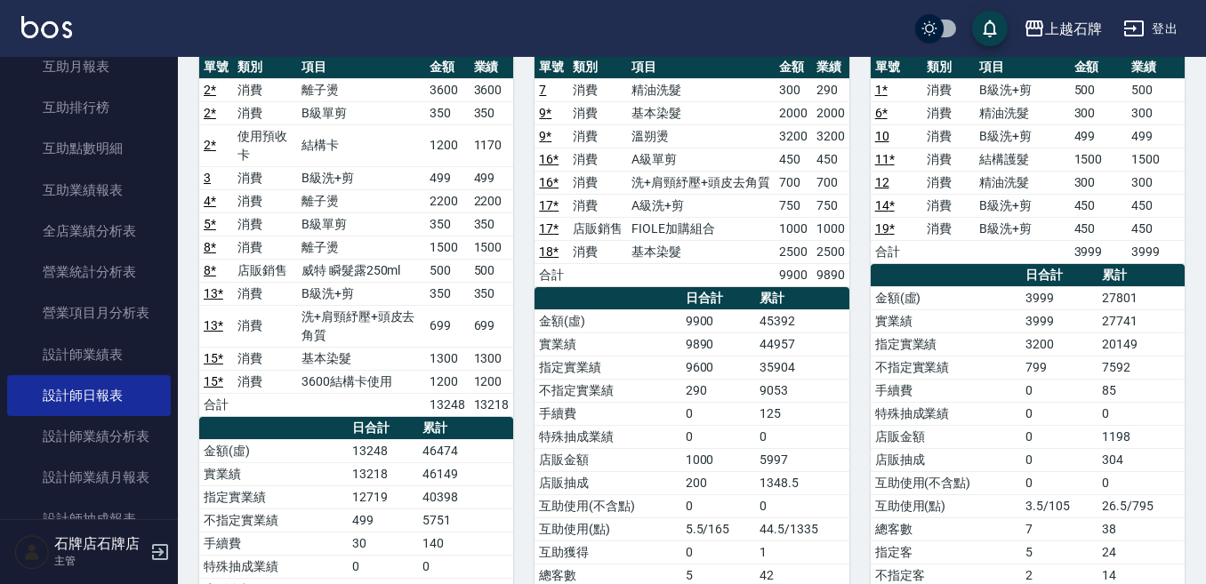
scroll to position [356, 0]
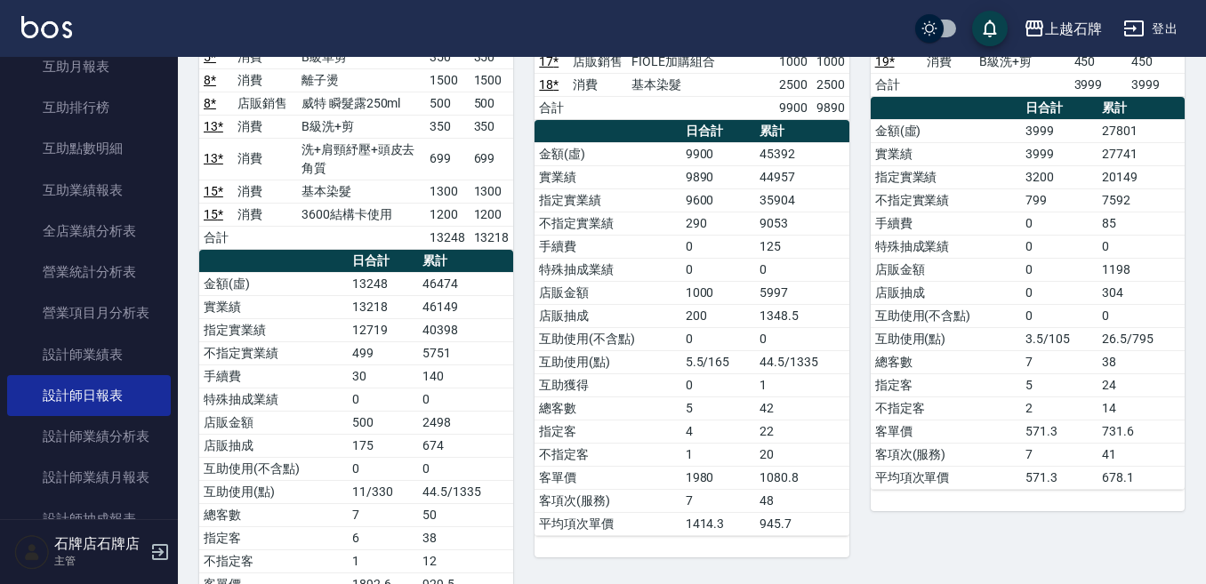
drag, startPoint x: 725, startPoint y: 309, endPoint x: 798, endPoint y: 273, distance: 81.5
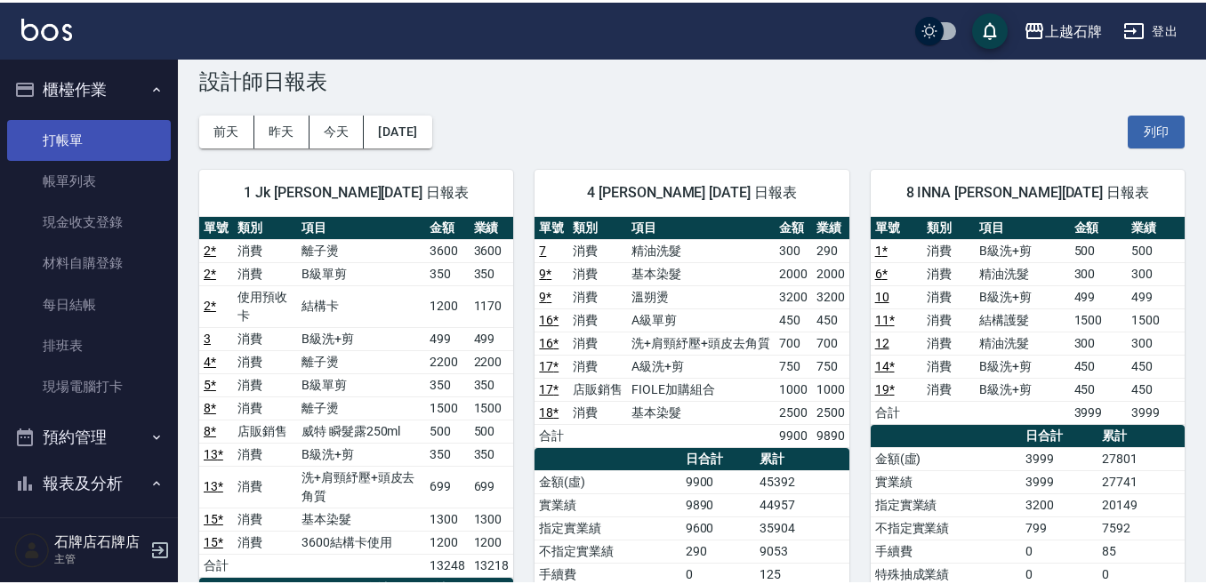
scroll to position [0, 0]
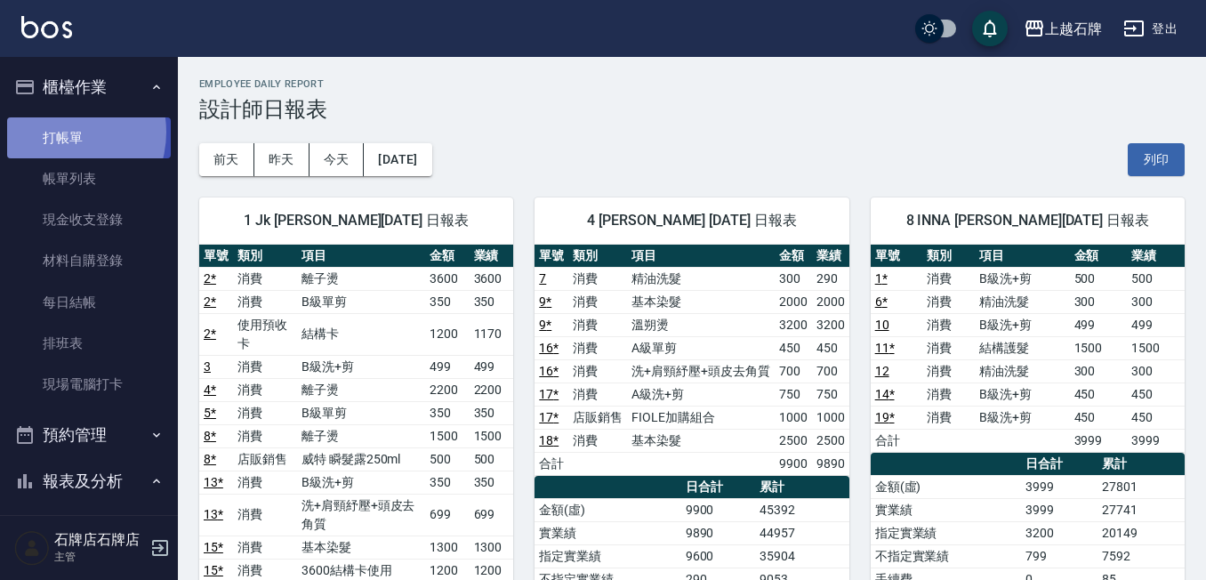
click at [58, 132] on link "打帳單" at bounding box center [89, 137] width 164 height 41
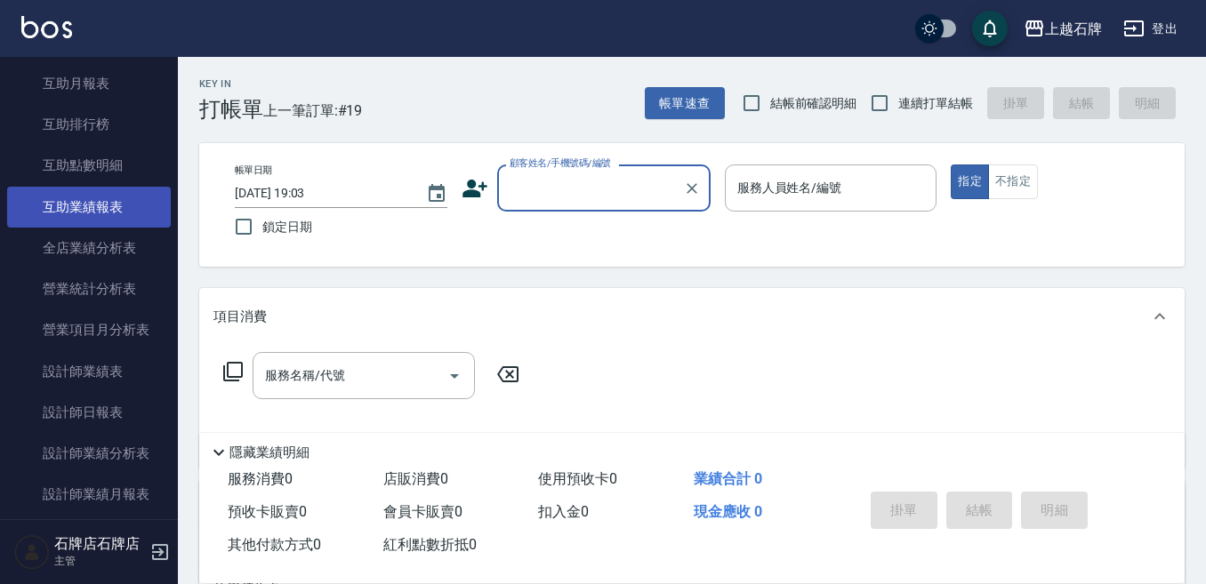
scroll to position [711, 0]
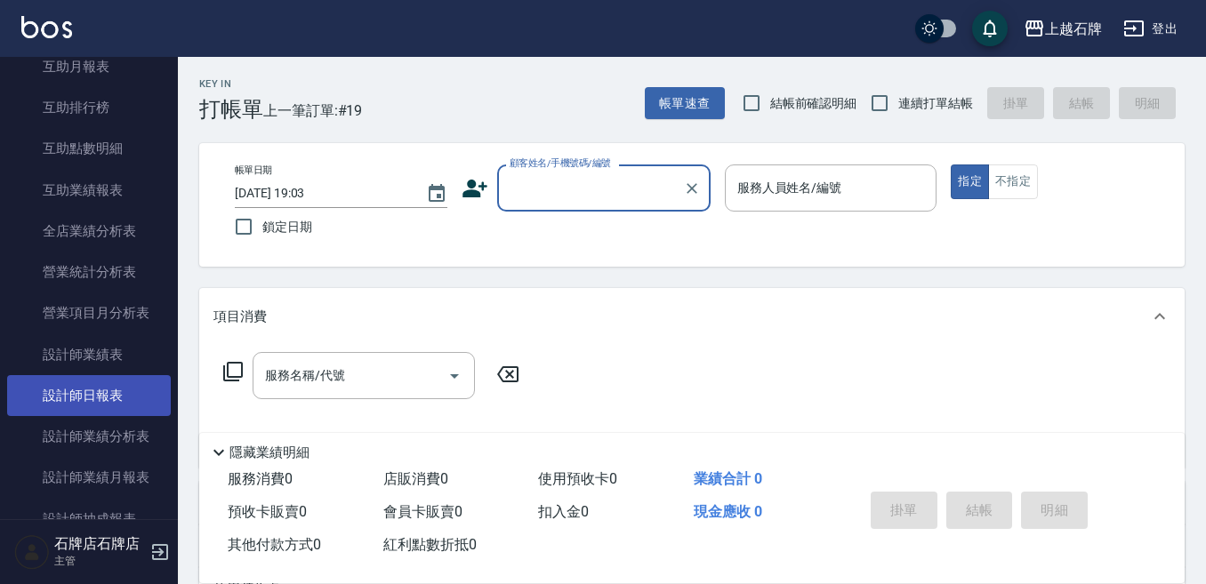
click at [143, 381] on link "設計師日報表" at bounding box center [89, 395] width 164 height 41
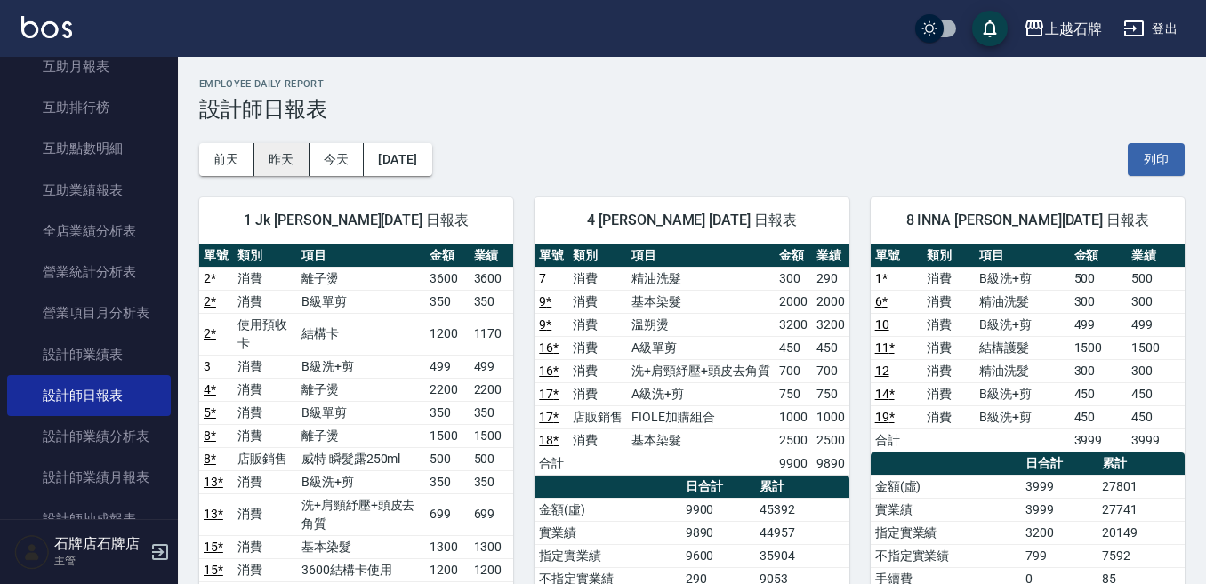
click at [301, 156] on button "昨天" at bounding box center [281, 159] width 55 height 33
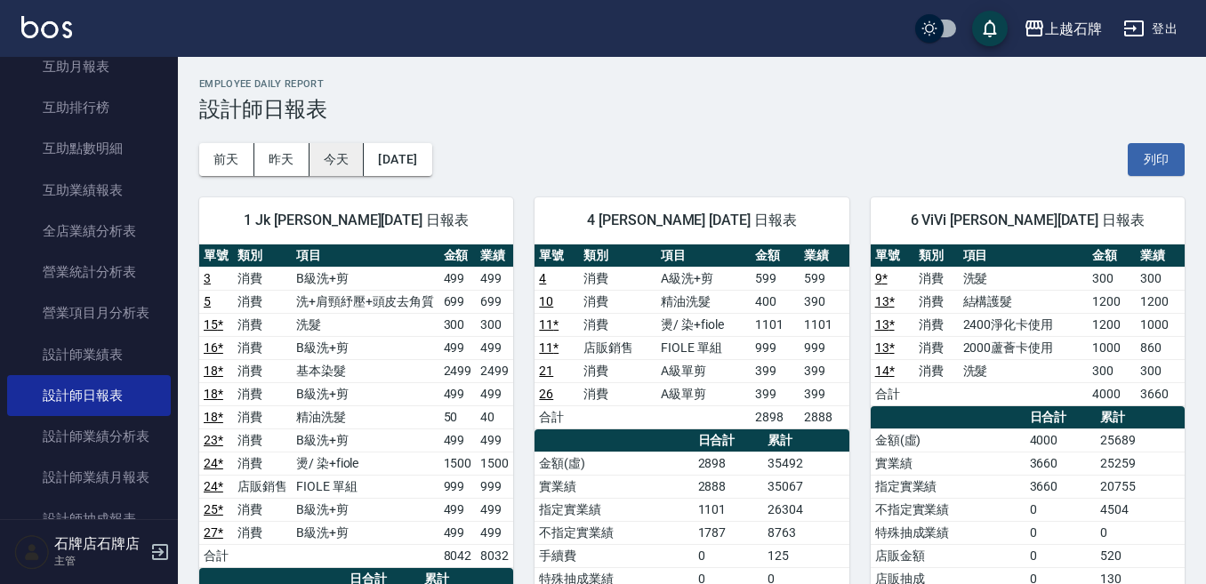
click at [347, 160] on button "今天" at bounding box center [336, 159] width 55 height 33
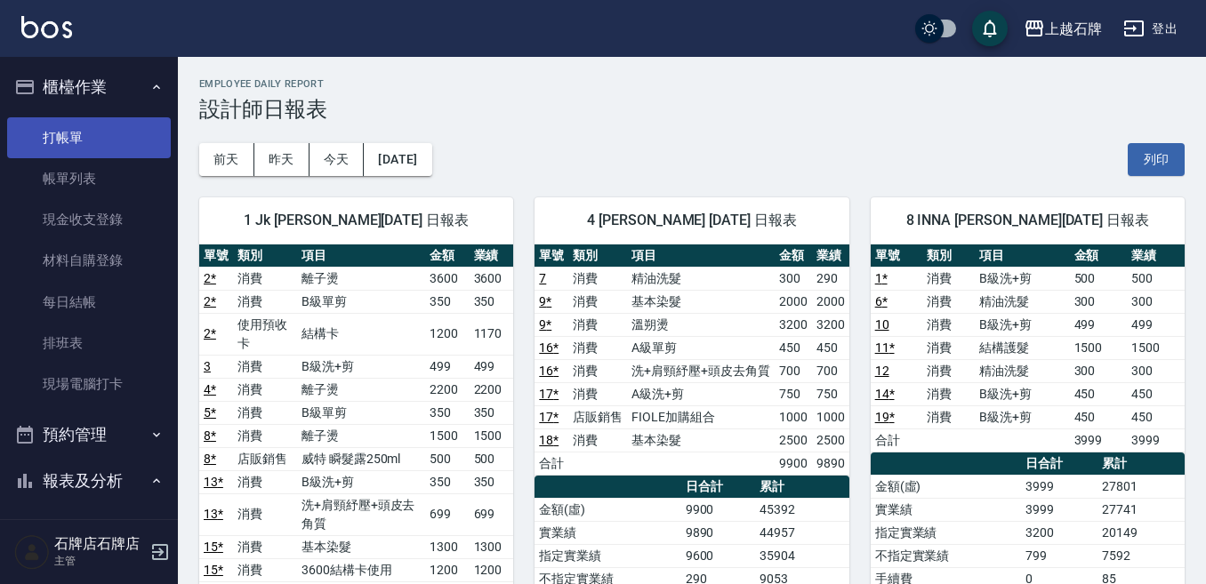
click at [60, 130] on link "打帳單" at bounding box center [89, 137] width 164 height 41
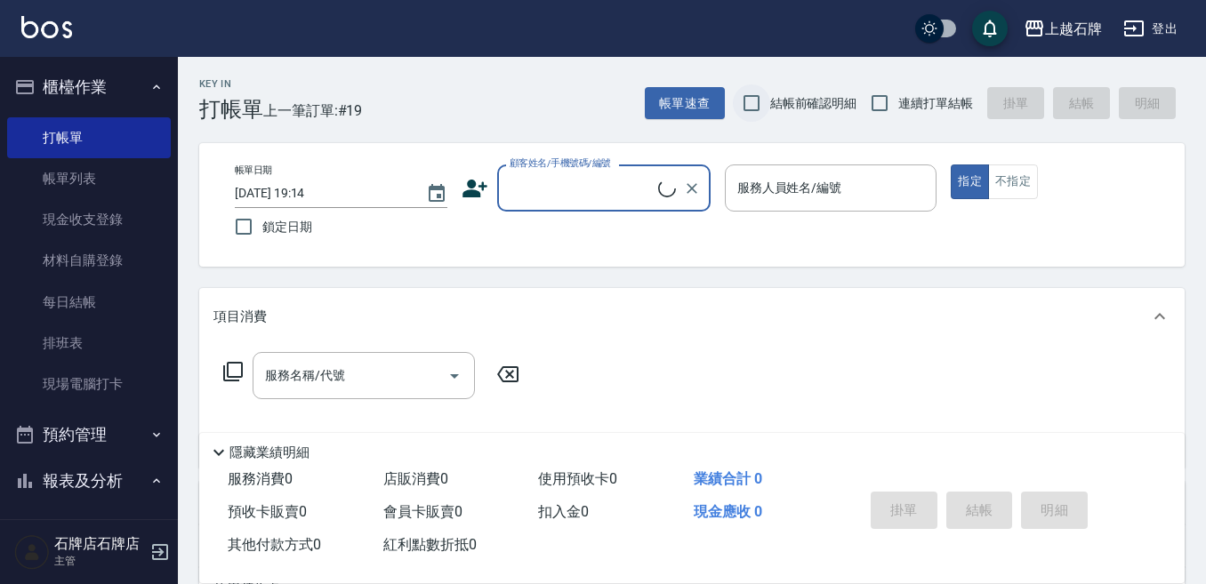
drag, startPoint x: 729, startPoint y: 114, endPoint x: 739, endPoint y: 106, distance: 12.6
click at [732, 114] on div "帳單速查 結帳前確認明細 連續打單結帳 掛單 結帳 明細" at bounding box center [915, 102] width 540 height 37
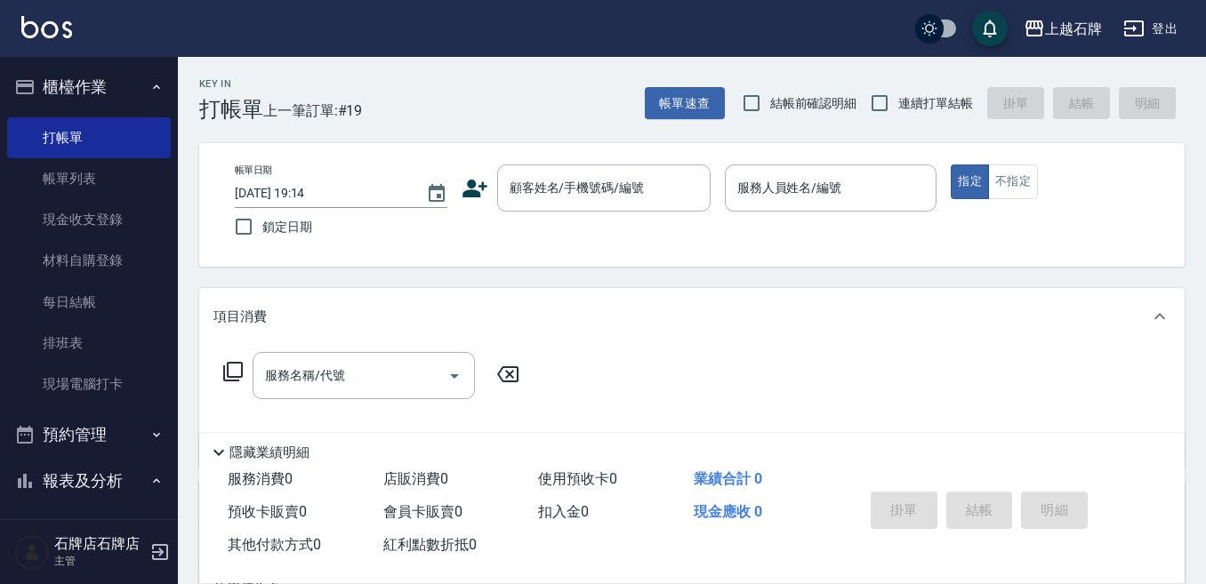
click at [614, 126] on div "Key In 打帳單 上一筆訂單:#19 帳單速查 結帳前確認明細 連續打單結帳 掛單 結帳 明細 帳單日期 [DATE] 19:14 鎖定日期 顧客姓名/手…" at bounding box center [692, 461] width 1028 height 809
click at [670, 182] on input "顧客姓名/手機號碼/編號" at bounding box center [590, 188] width 171 height 31
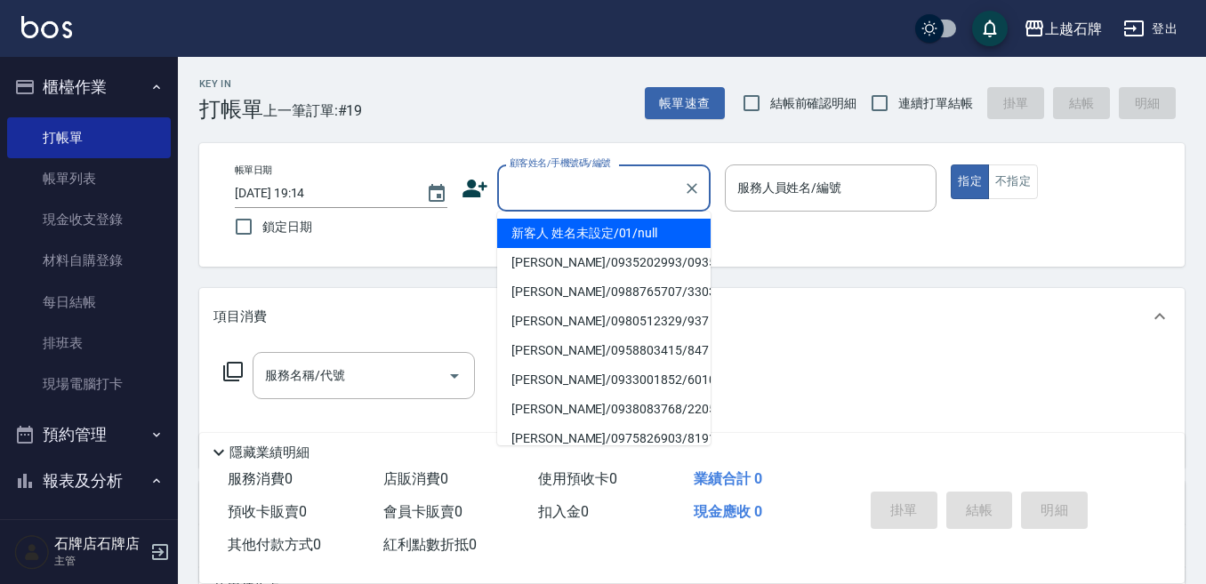
click at [603, 230] on li "新客人 姓名未設定/01/null" at bounding box center [603, 233] width 213 height 29
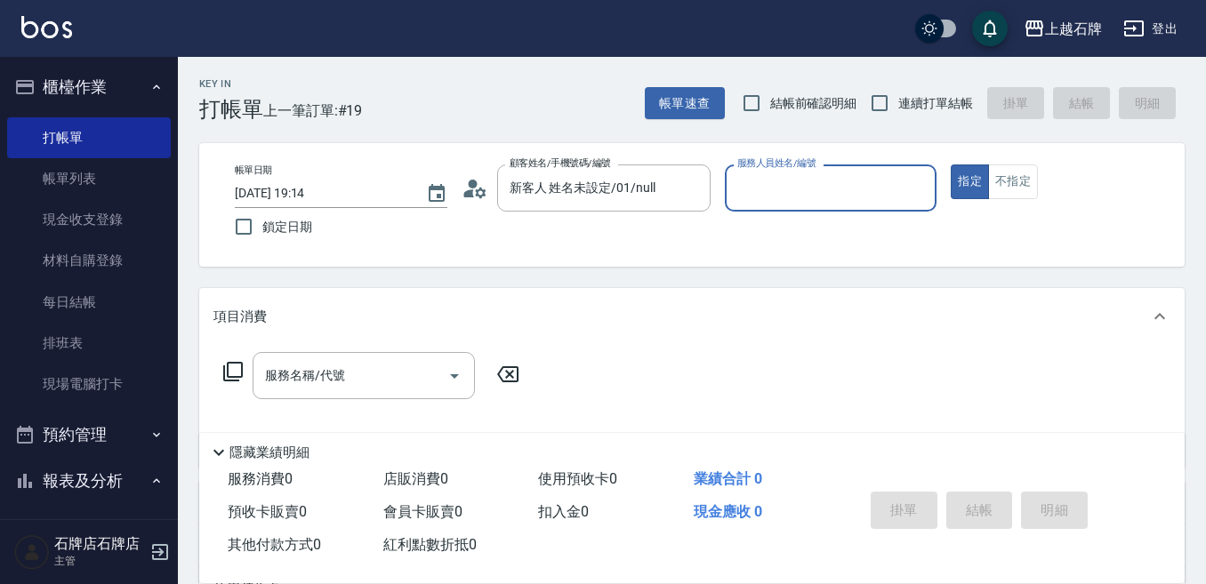
type input "新客人 姓名未設定/01/null"
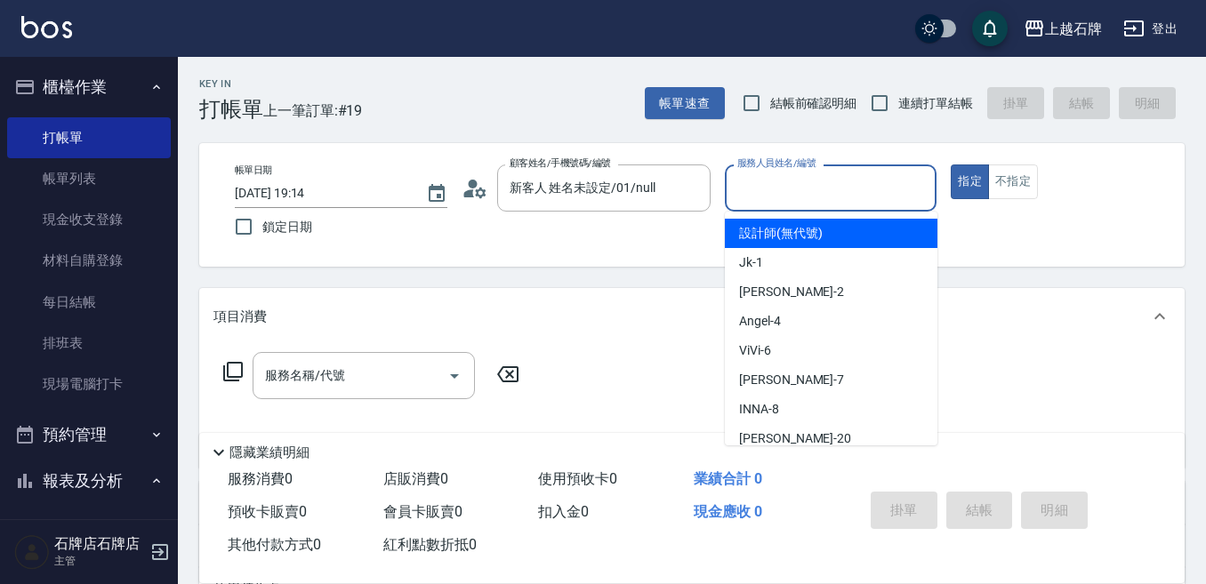
drag, startPoint x: 818, startPoint y: 193, endPoint x: 818, endPoint y: 209, distance: 16.0
click at [819, 194] on input "服務人員姓名/編號" at bounding box center [831, 188] width 197 height 31
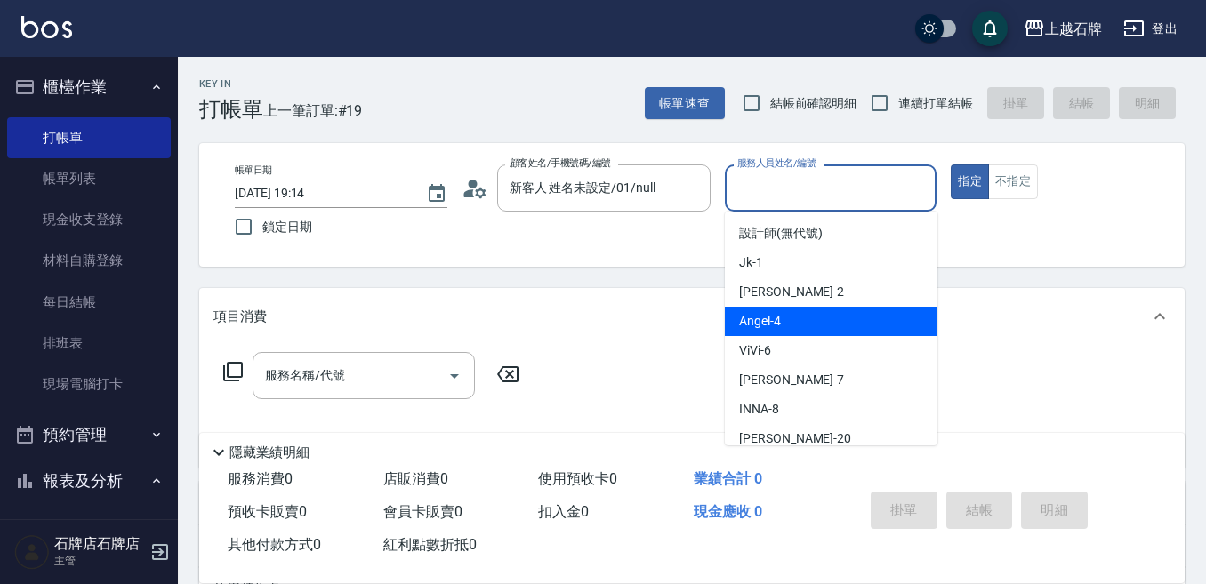
click at [803, 313] on div "[PERSON_NAME] -4" at bounding box center [831, 321] width 213 height 29
type input "[PERSON_NAME]-4"
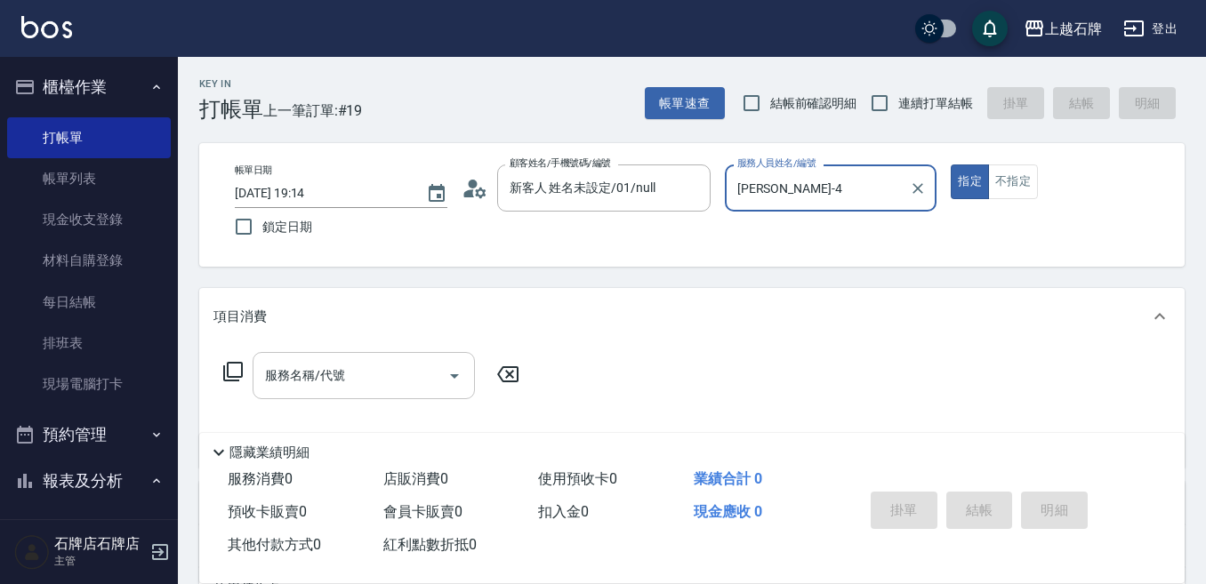
click at [443, 371] on button "Open" at bounding box center [454, 376] width 28 height 28
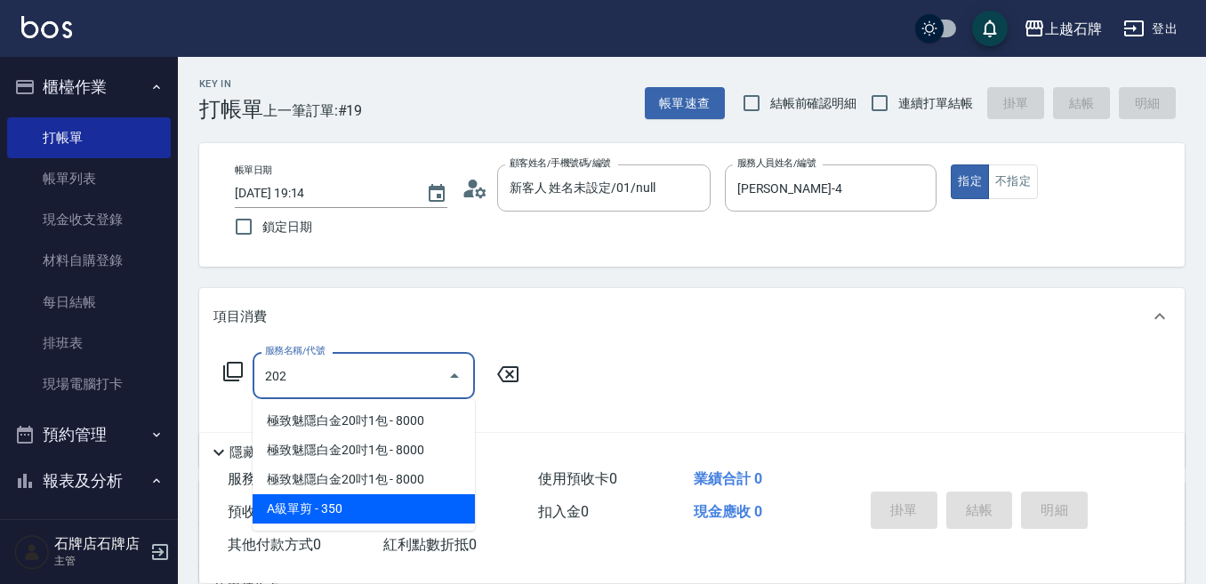
click at [380, 510] on span "A級單剪 - 350" at bounding box center [364, 508] width 222 height 29
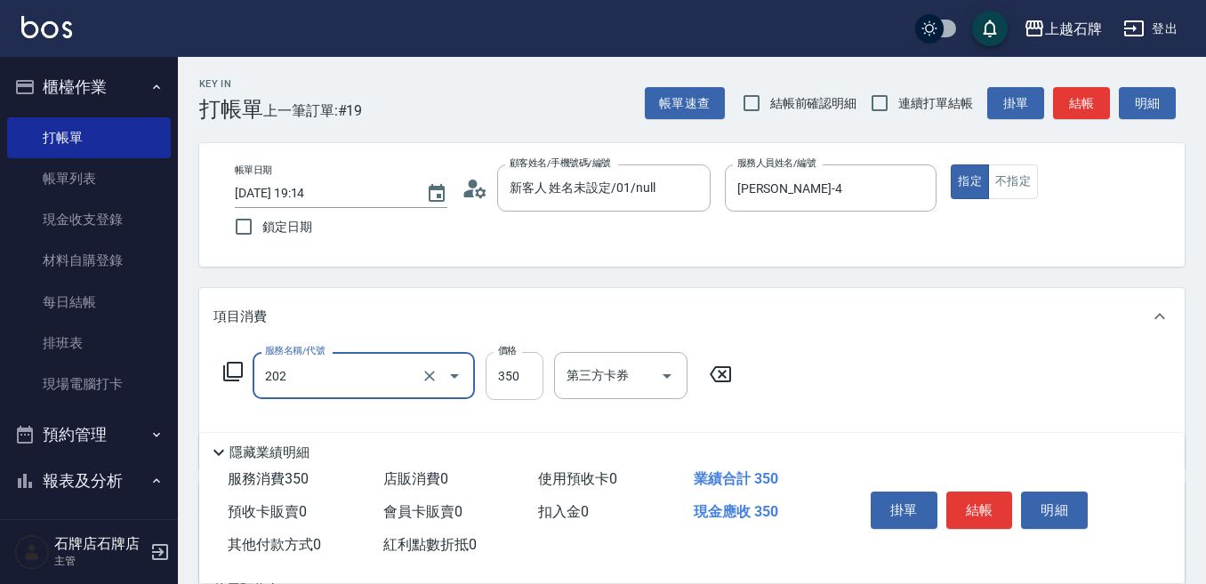
type input "A級單剪(202)"
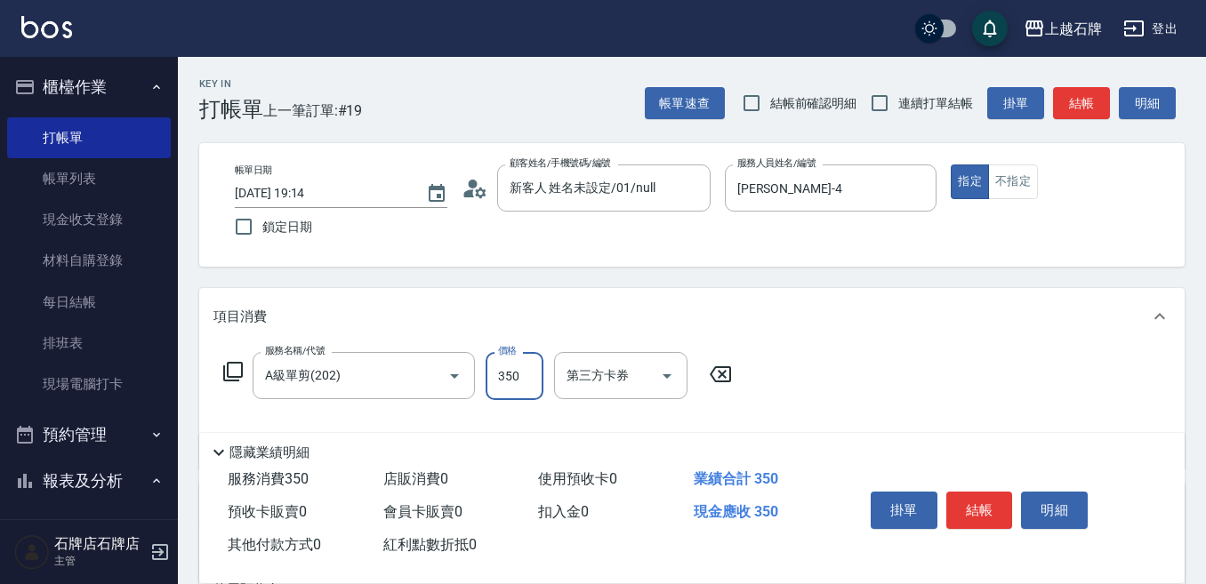
click at [518, 382] on input "350" at bounding box center [515, 376] width 58 height 48
type input "399"
click at [1005, 191] on button "不指定" at bounding box center [1013, 182] width 50 height 35
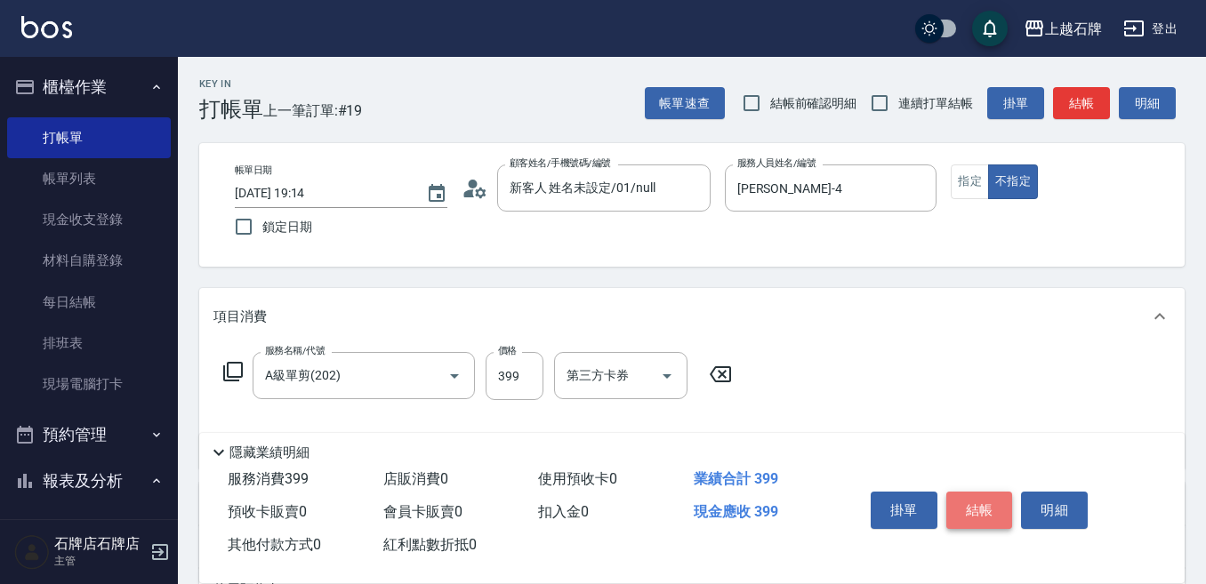
click at [974, 506] on button "結帳" at bounding box center [979, 510] width 67 height 37
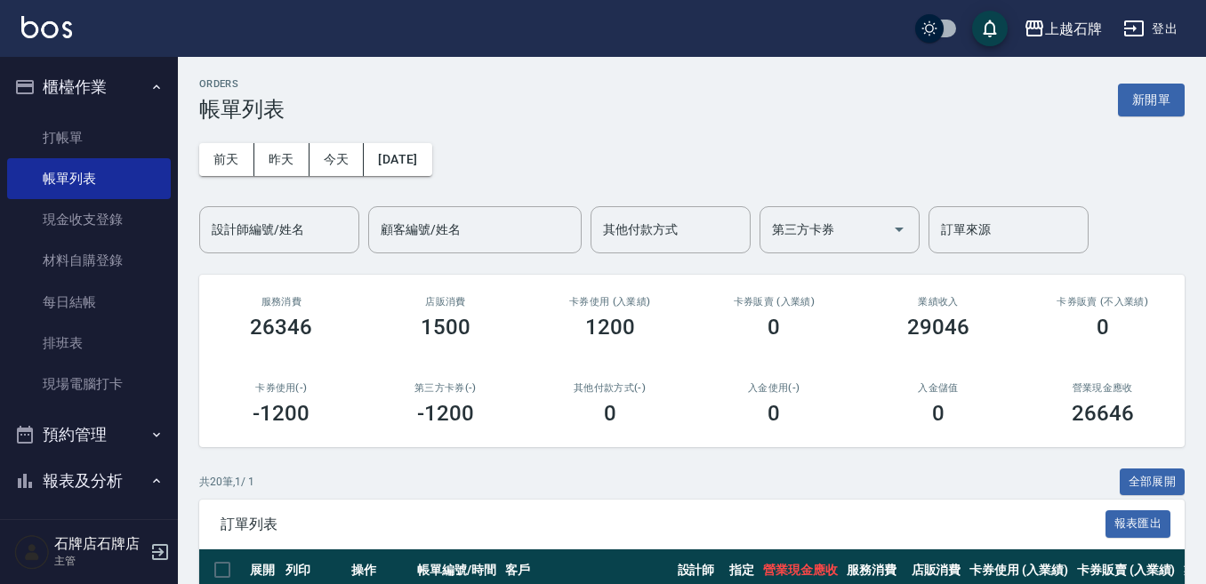
scroll to position [178, 0]
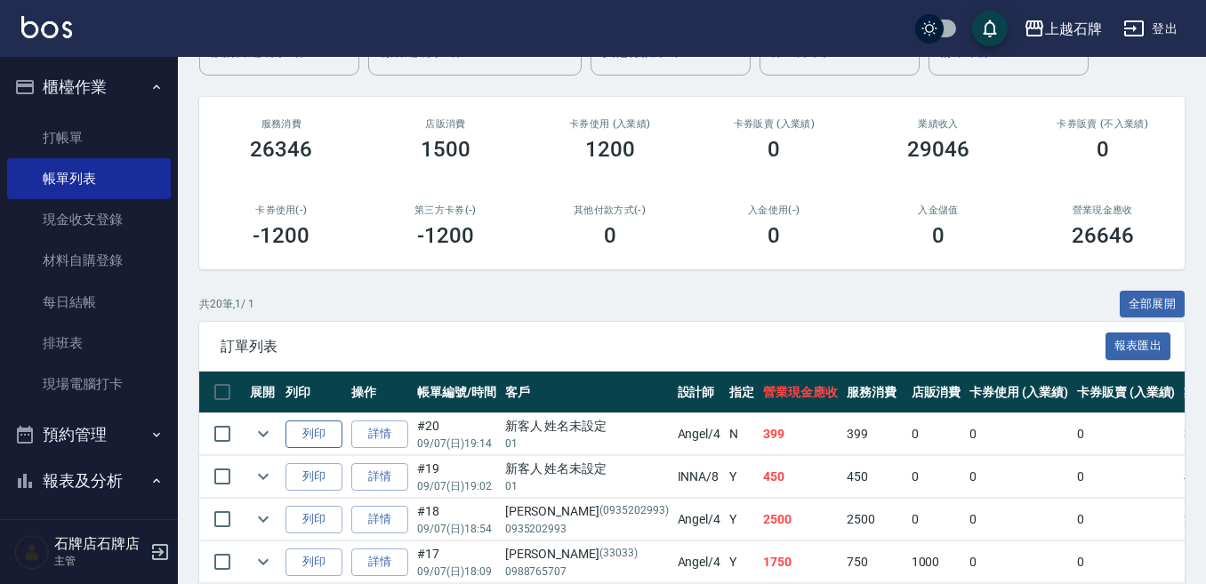
click at [310, 430] on button "列印" at bounding box center [313, 435] width 57 height 28
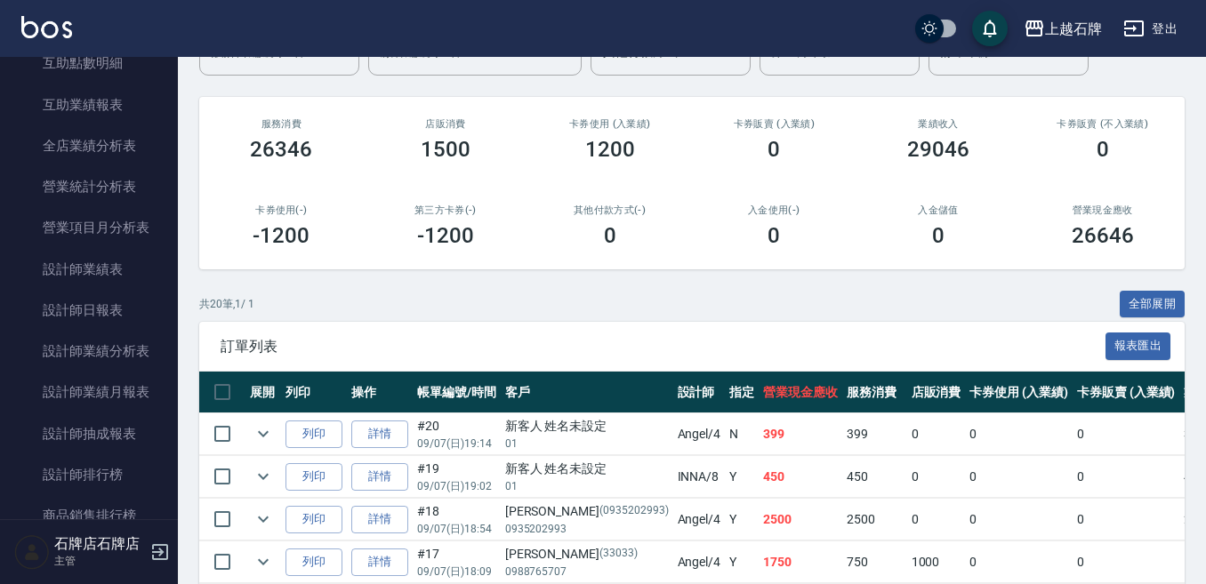
scroll to position [800, 0]
click at [162, 317] on nav "櫃檯作業 打帳單 帳單列表 現金收支登錄 材料自購登錄 每日結帳 排班表 現場電腦打卡 預約管理 預約管理 單日預約紀錄 單週預約紀錄 報表及分析 報表目錄 …" at bounding box center [89, 288] width 178 height 462
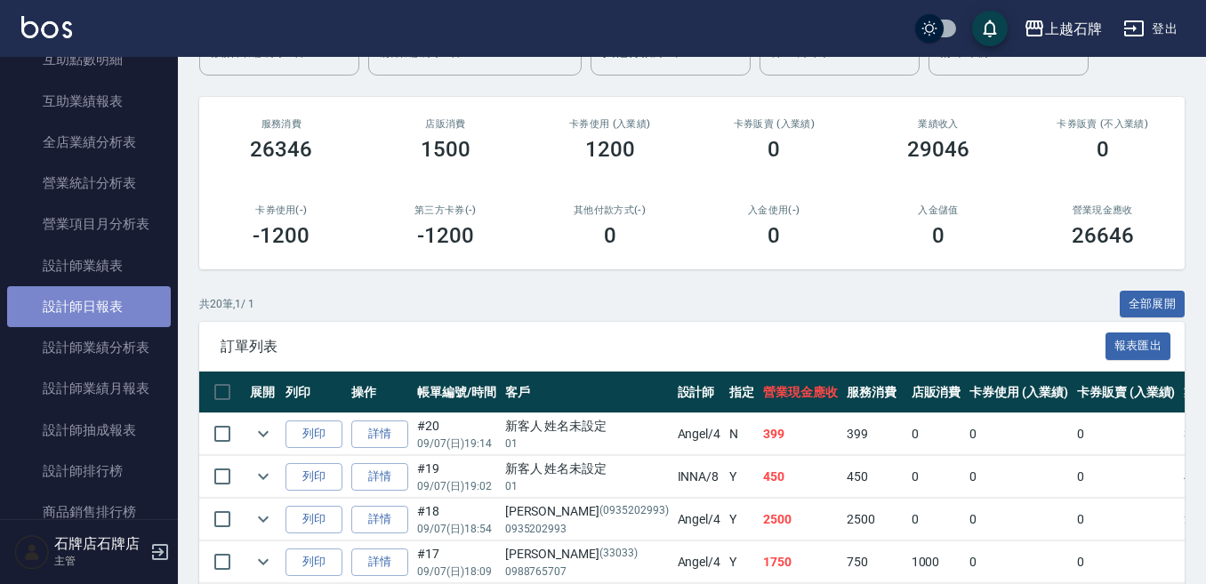
click at [134, 317] on link "設計師日報表" at bounding box center [89, 306] width 164 height 41
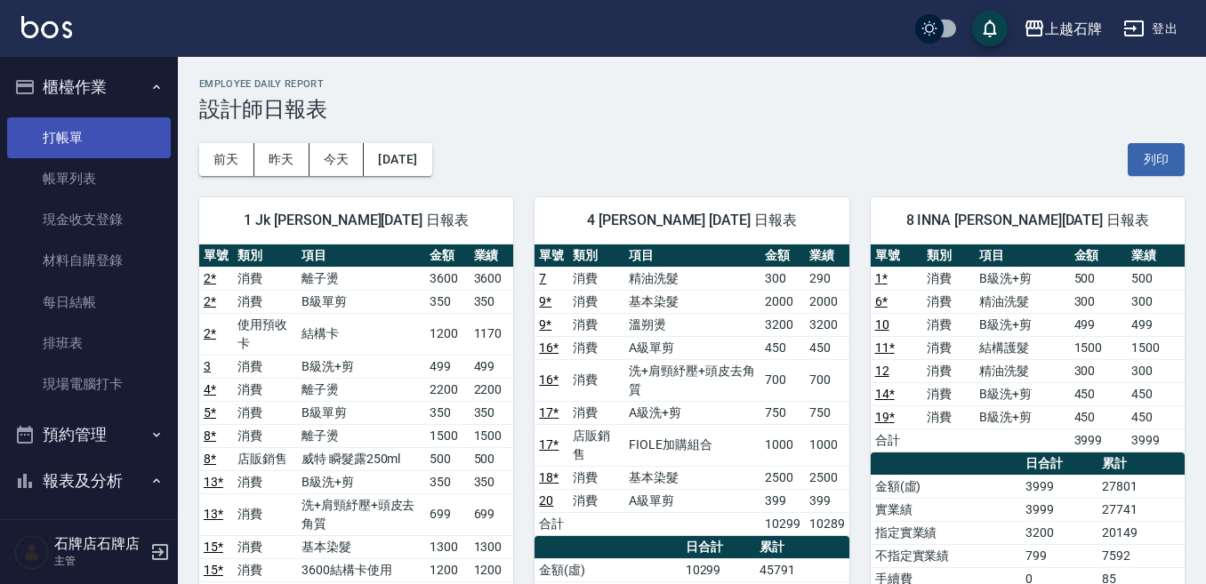
click at [107, 147] on link "打帳單" at bounding box center [89, 137] width 164 height 41
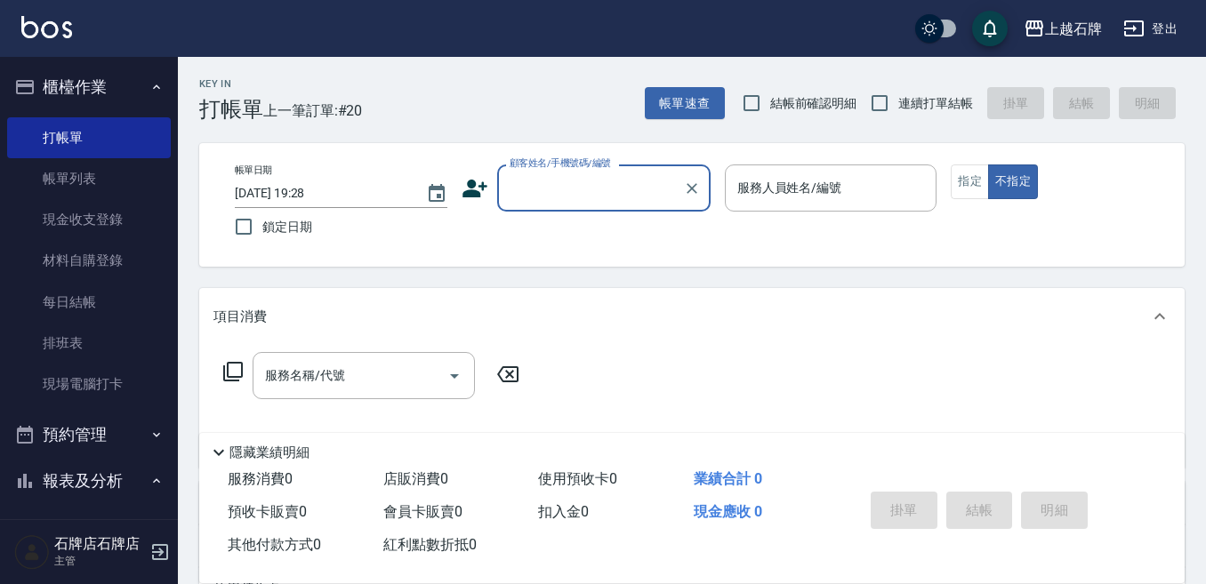
click at [589, 130] on div "Key In 打帳單 上一筆訂單:#20 帳單速查 結帳前確認明細 連續打單結帳 掛單 結帳 明細 帳單日期 [DATE] 19:28 鎖定日期 顧客姓名/手…" at bounding box center [692, 461] width 1028 height 809
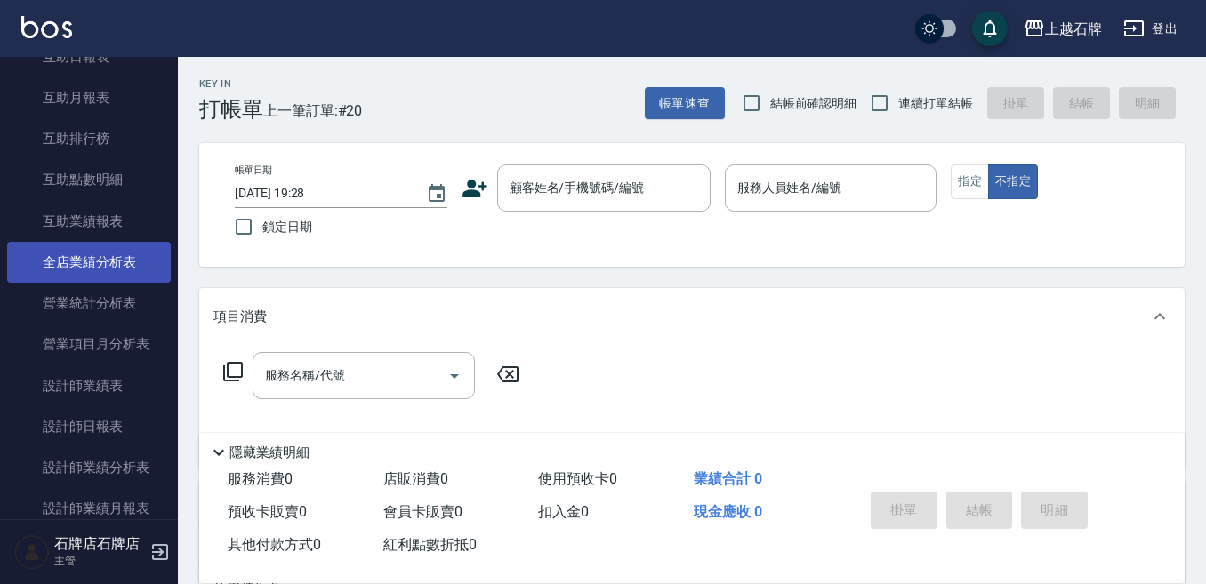
scroll to position [711, 0]
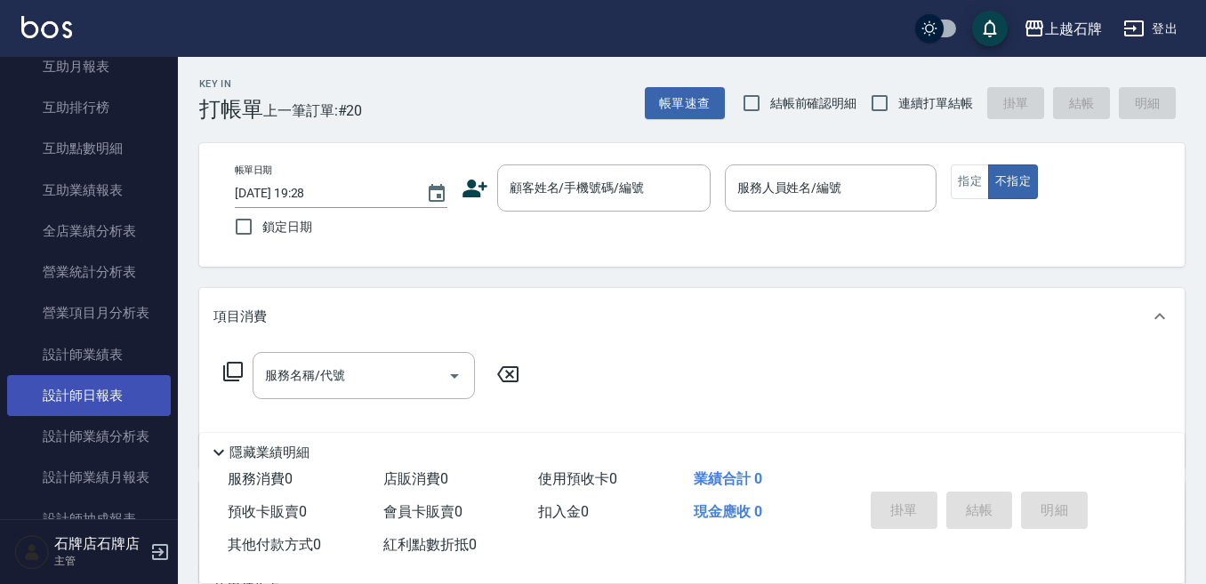
click at [46, 375] on link "設計師日報表" at bounding box center [89, 395] width 164 height 41
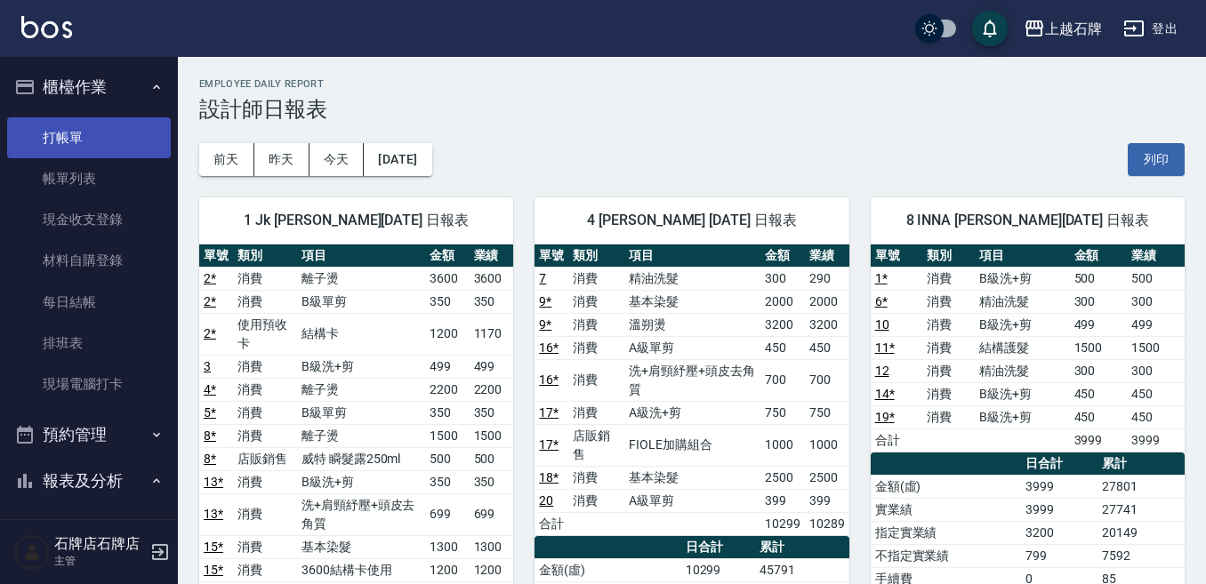
click at [108, 125] on link "打帳單" at bounding box center [89, 137] width 164 height 41
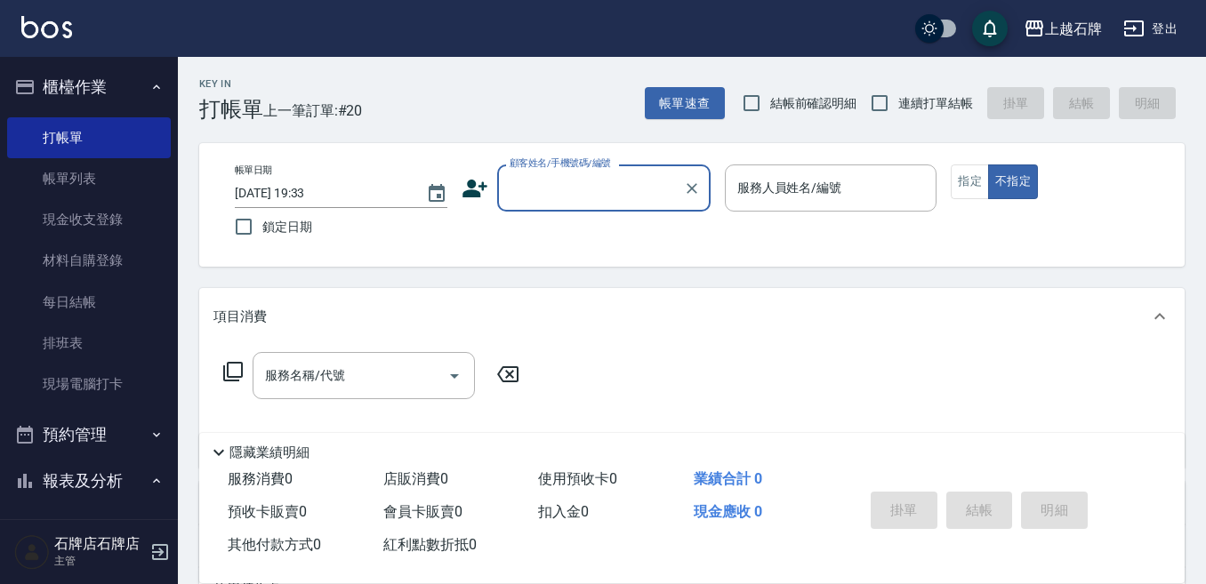
drag, startPoint x: 566, startPoint y: 197, endPoint x: 589, endPoint y: 201, distance: 23.4
click at [570, 198] on input "顧客姓名/手機號碼/編號" at bounding box center [590, 188] width 171 height 31
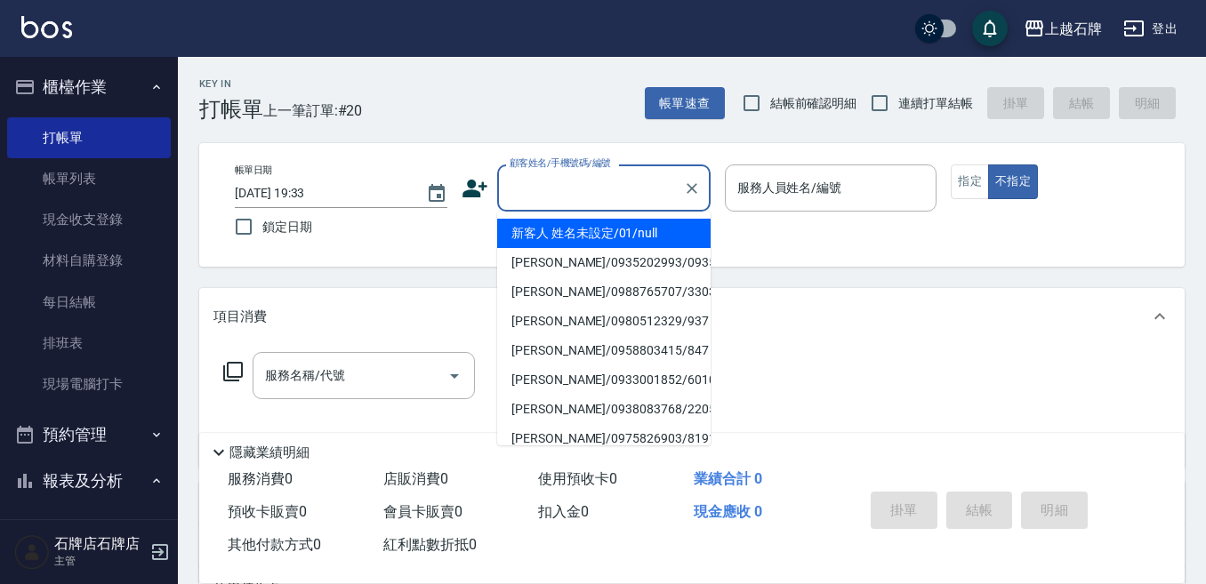
type input "＿"
click at [534, 105] on div "Key In 打帳單 上一筆訂單:#20 帳單速查 結帳前確認明細 連續打單結帳 掛單 結帳 明細" at bounding box center [681, 89] width 1007 height 65
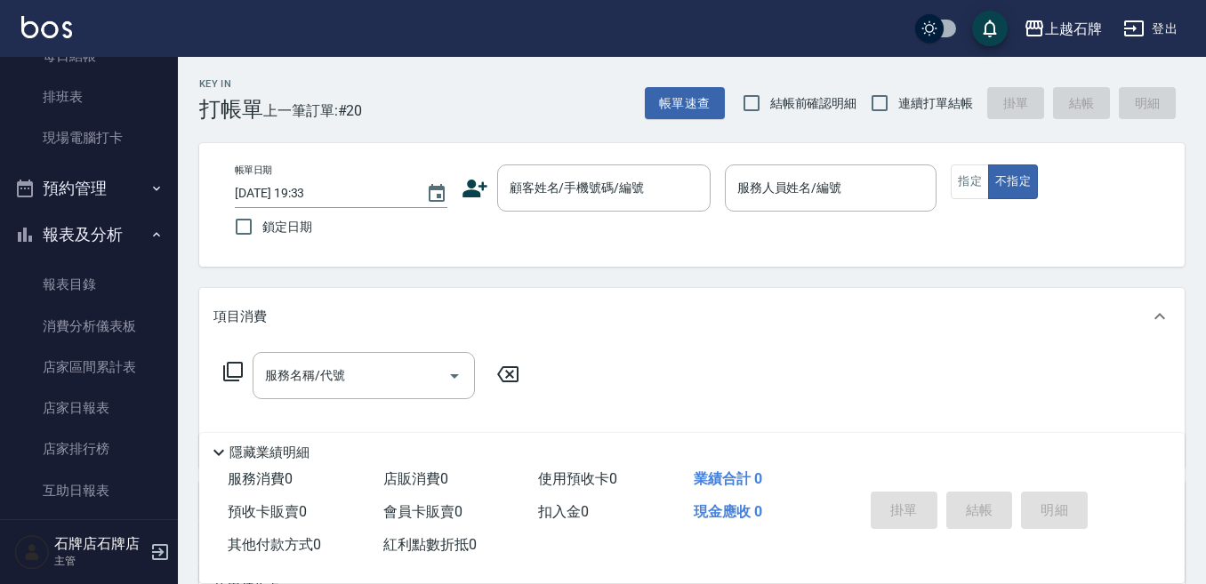
scroll to position [267, 0]
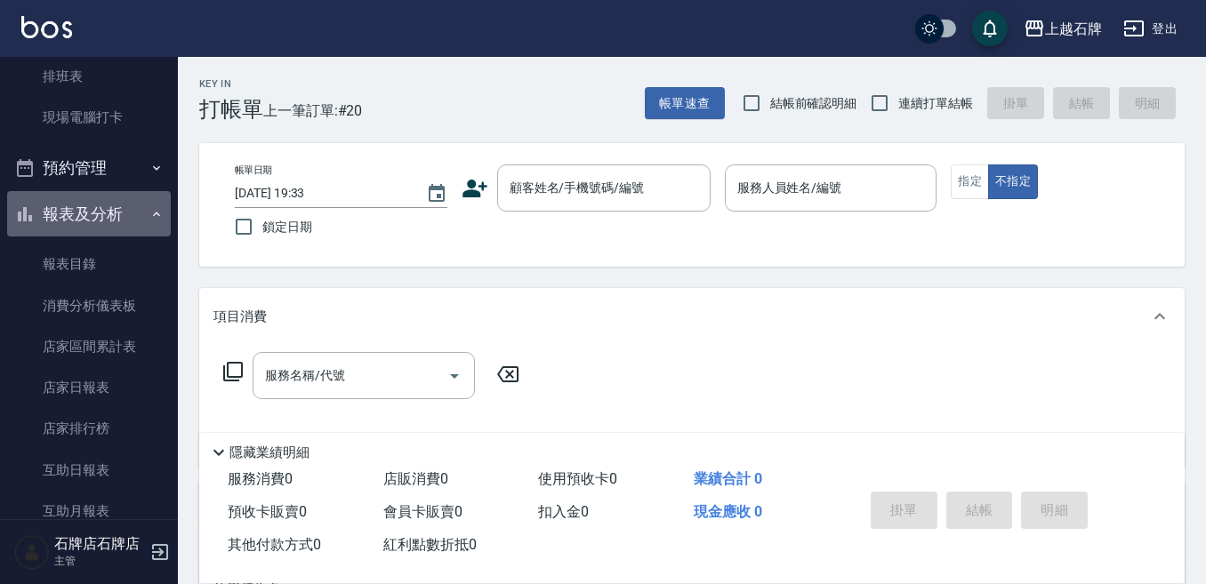
click at [90, 227] on button "報表及分析" at bounding box center [89, 214] width 164 height 46
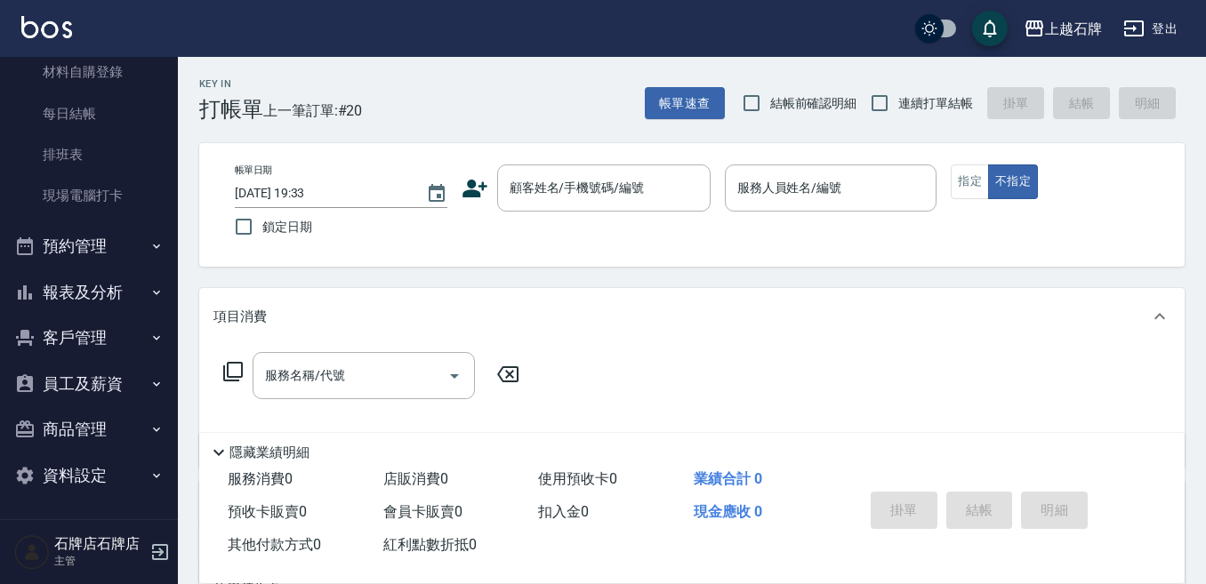
scroll to position [189, 0]
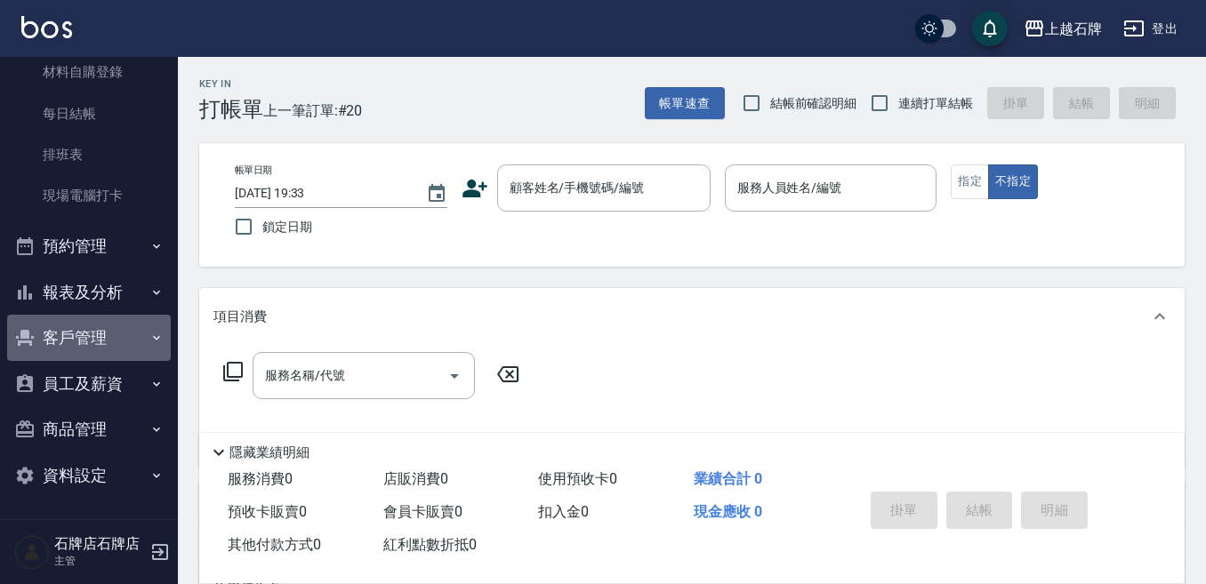
drag, startPoint x: 116, startPoint y: 342, endPoint x: 119, endPoint y: 369, distance: 26.9
click at [116, 342] on button "客戶管理" at bounding box center [89, 338] width 164 height 46
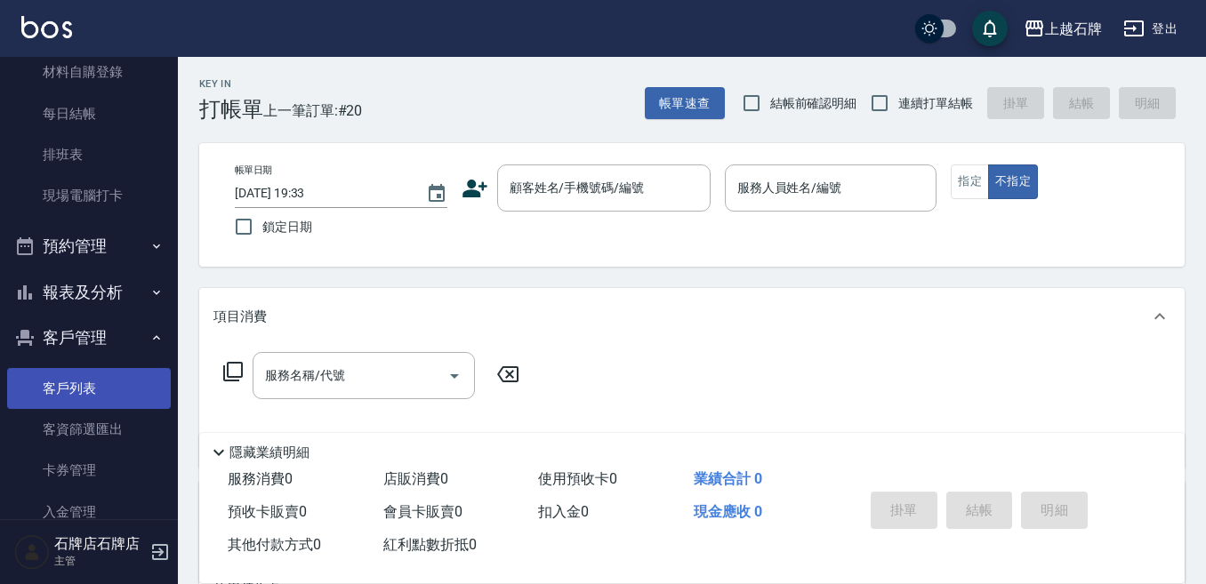
drag, startPoint x: 122, startPoint y: 382, endPoint x: 153, endPoint y: 375, distance: 31.9
click at [124, 382] on link "客戶列表" at bounding box center [89, 388] width 164 height 41
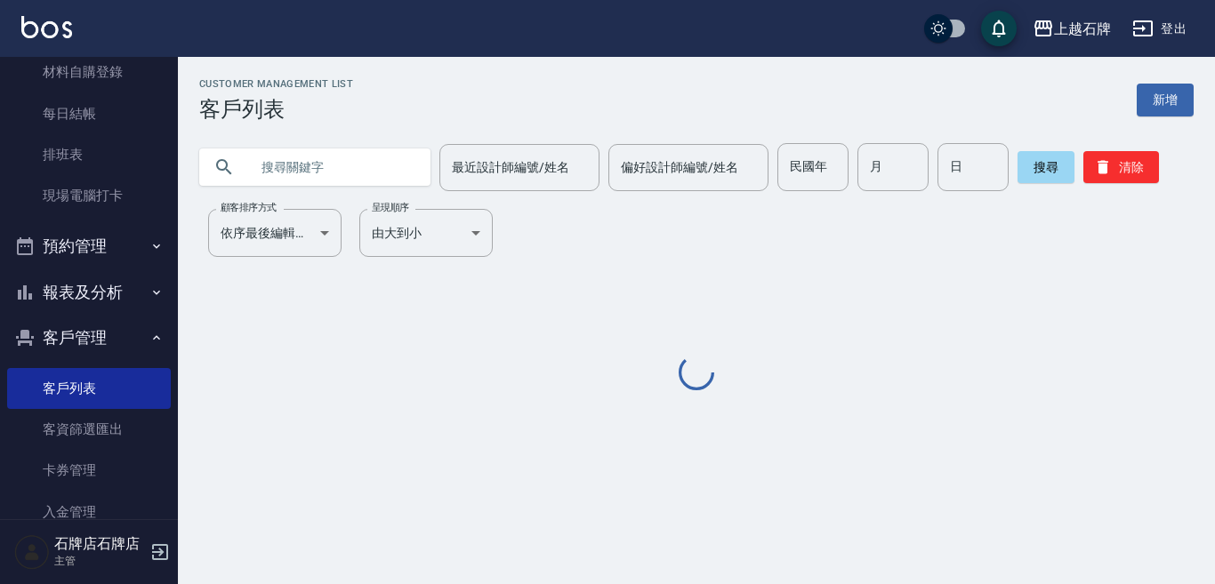
click at [317, 181] on input "text" at bounding box center [332, 167] width 167 height 48
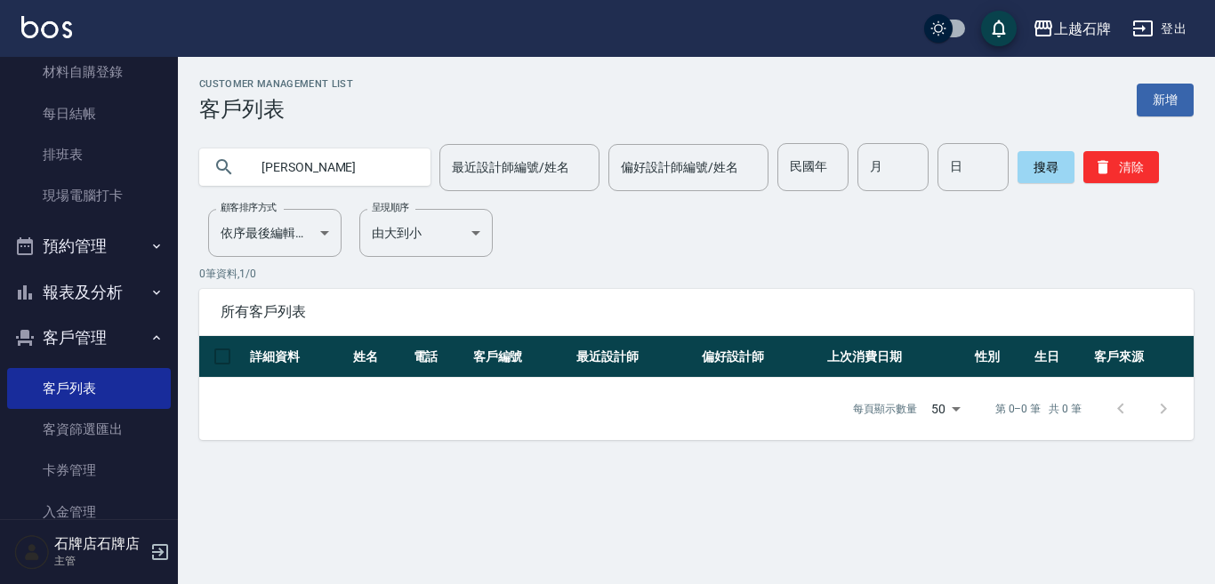
type input "[PERSON_NAME]"
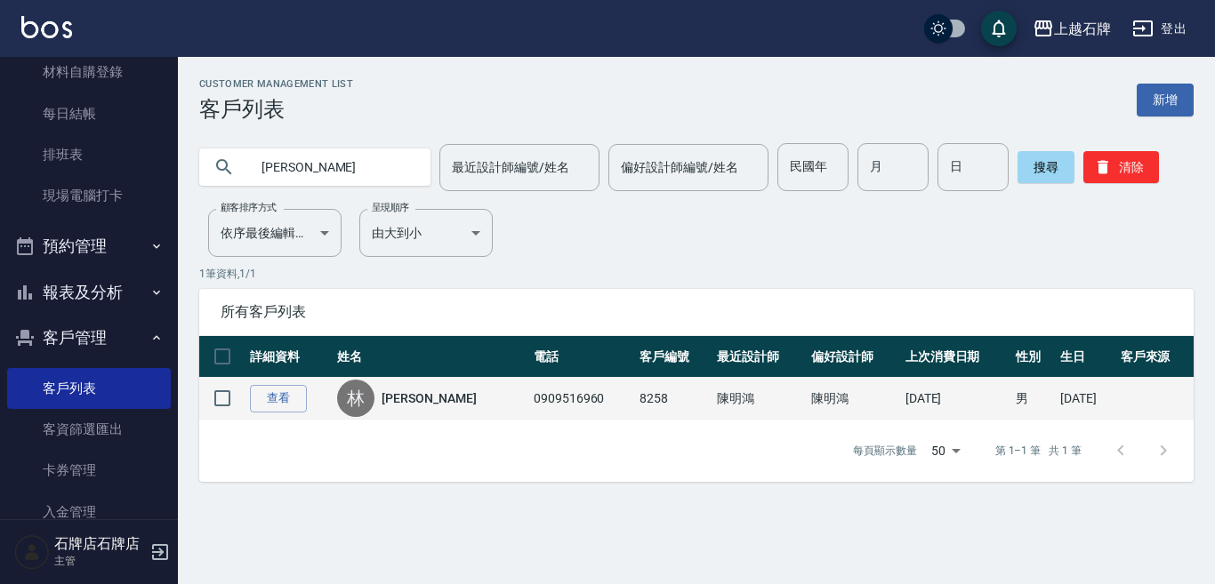
click at [410, 393] on link "[PERSON_NAME]" at bounding box center [428, 398] width 94 height 18
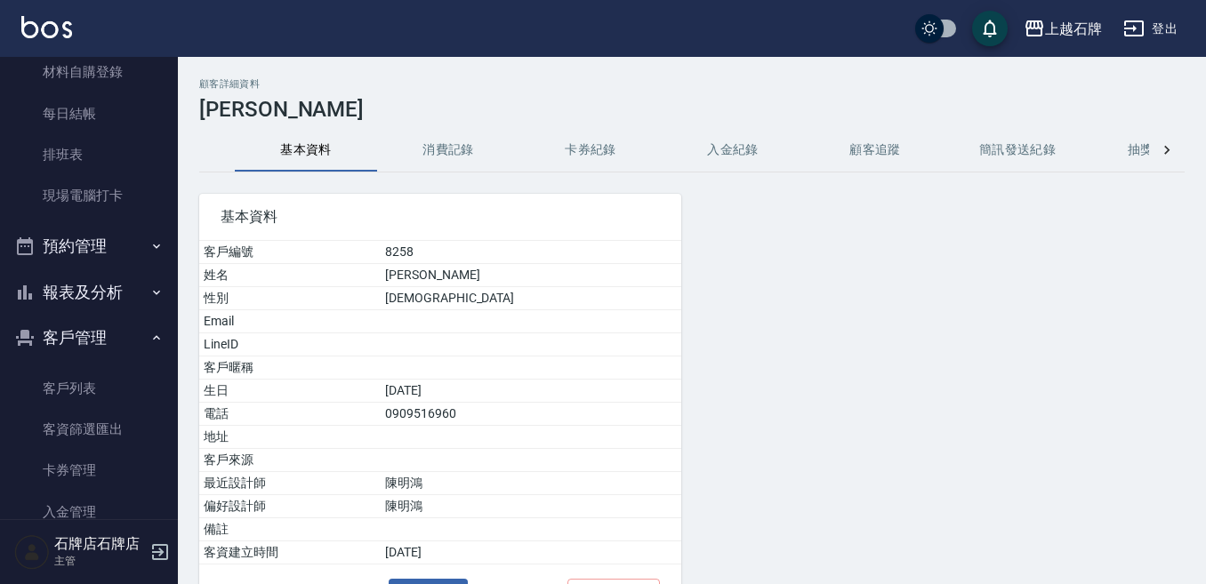
click at [421, 147] on button "消費記錄" at bounding box center [448, 150] width 142 height 43
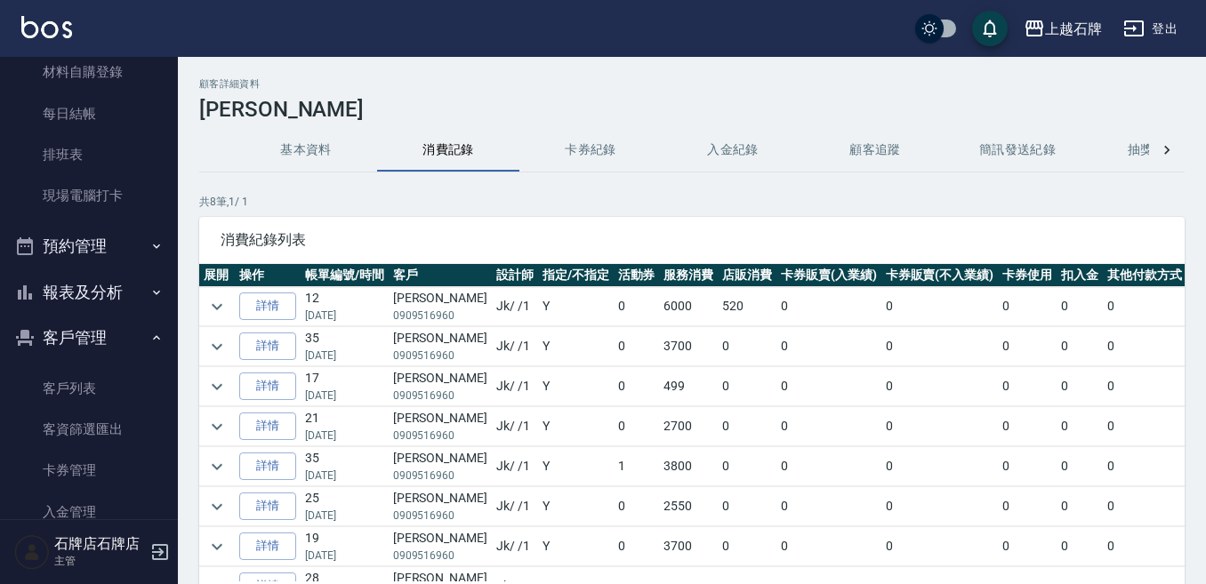
scroll to position [89, 0]
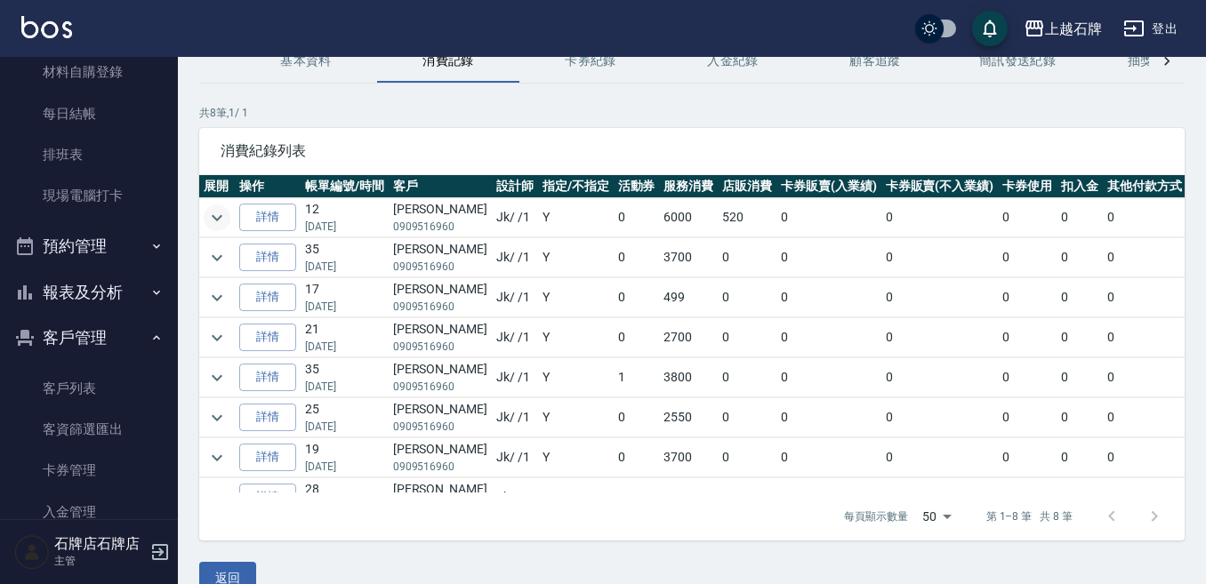
click at [221, 218] on icon "expand row" at bounding box center [216, 217] width 21 height 21
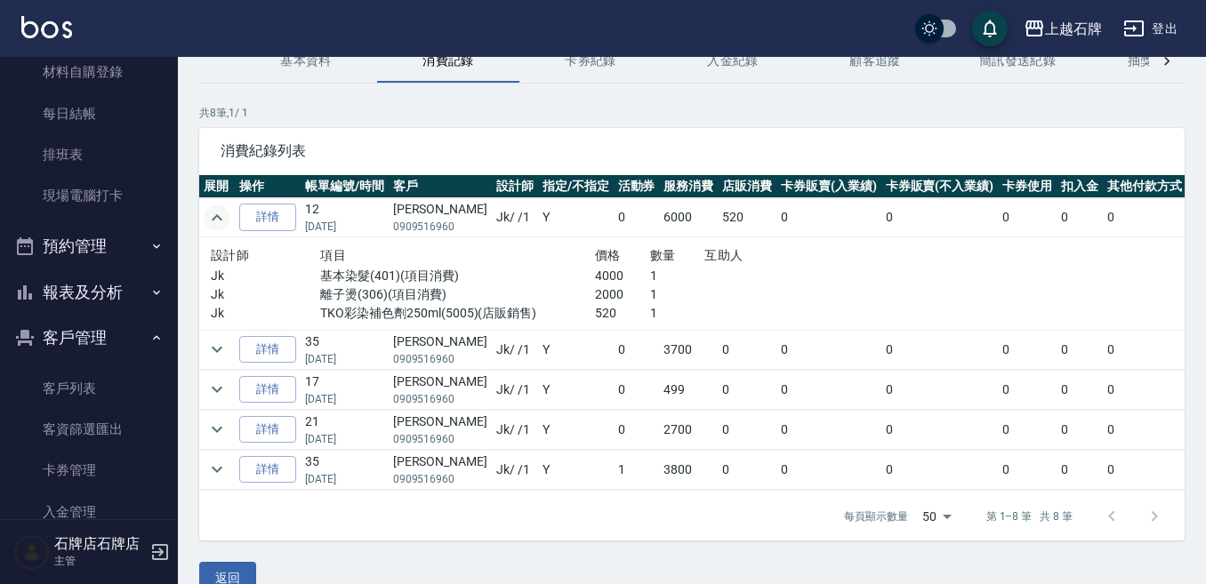
click at [210, 213] on icon "expand row" at bounding box center [216, 217] width 21 height 21
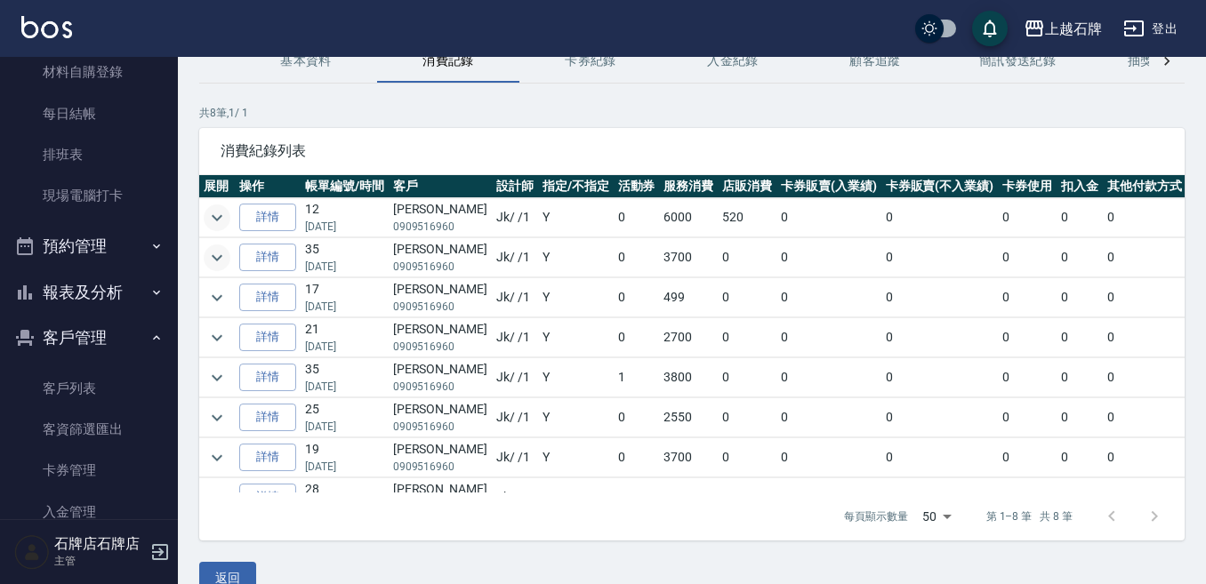
click at [226, 250] on icon "expand row" at bounding box center [216, 257] width 21 height 21
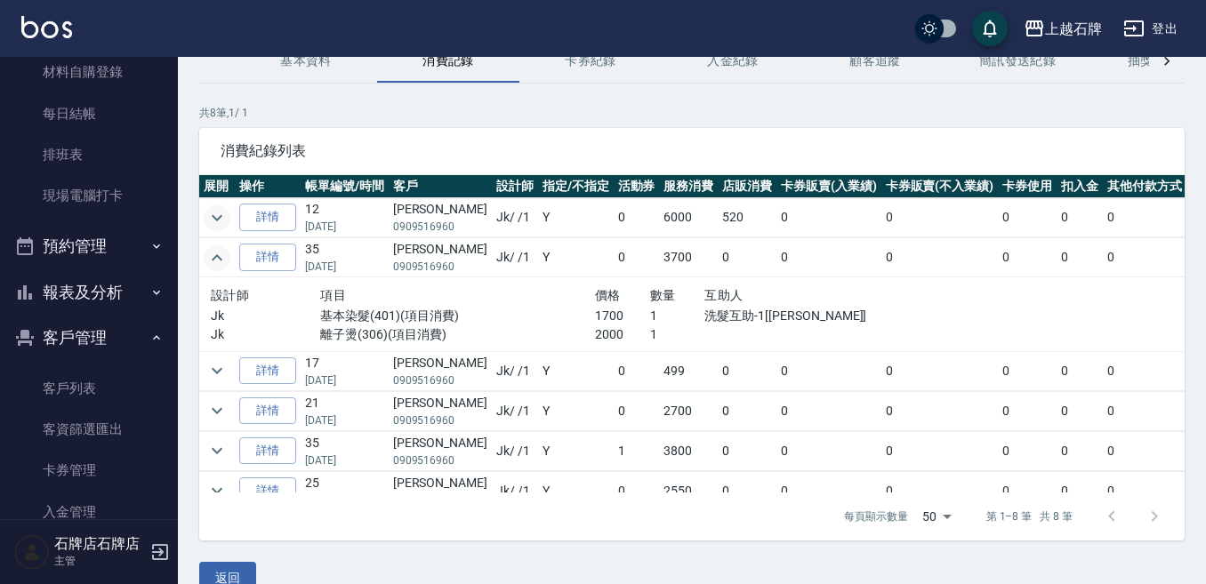
click at [224, 250] on icon "expand row" at bounding box center [216, 257] width 21 height 21
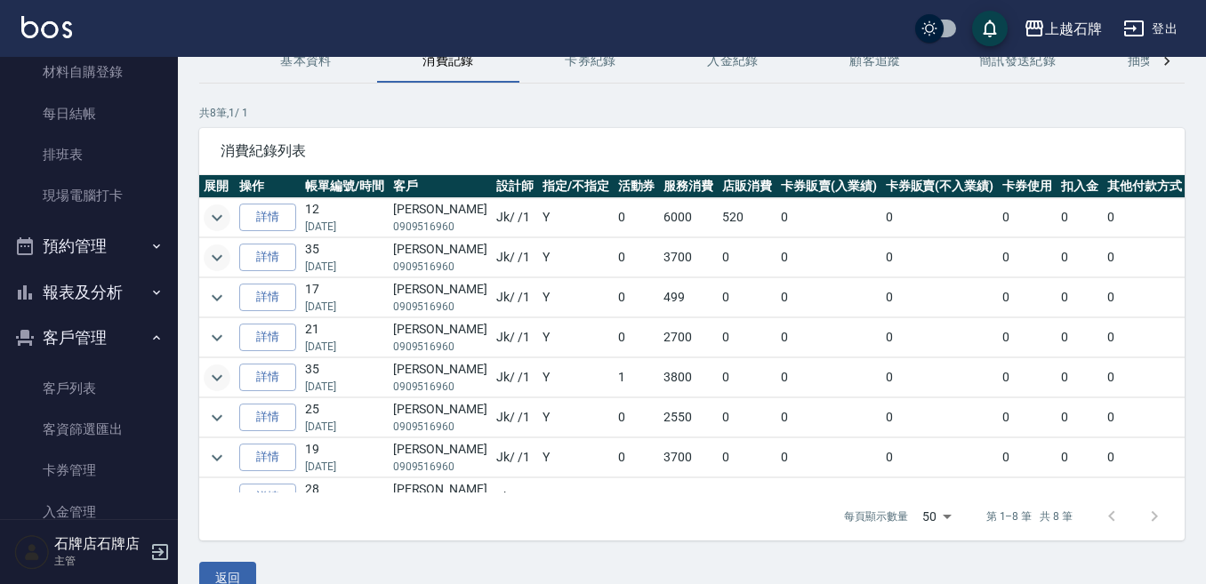
click at [211, 373] on icon "expand row" at bounding box center [216, 377] width 21 height 21
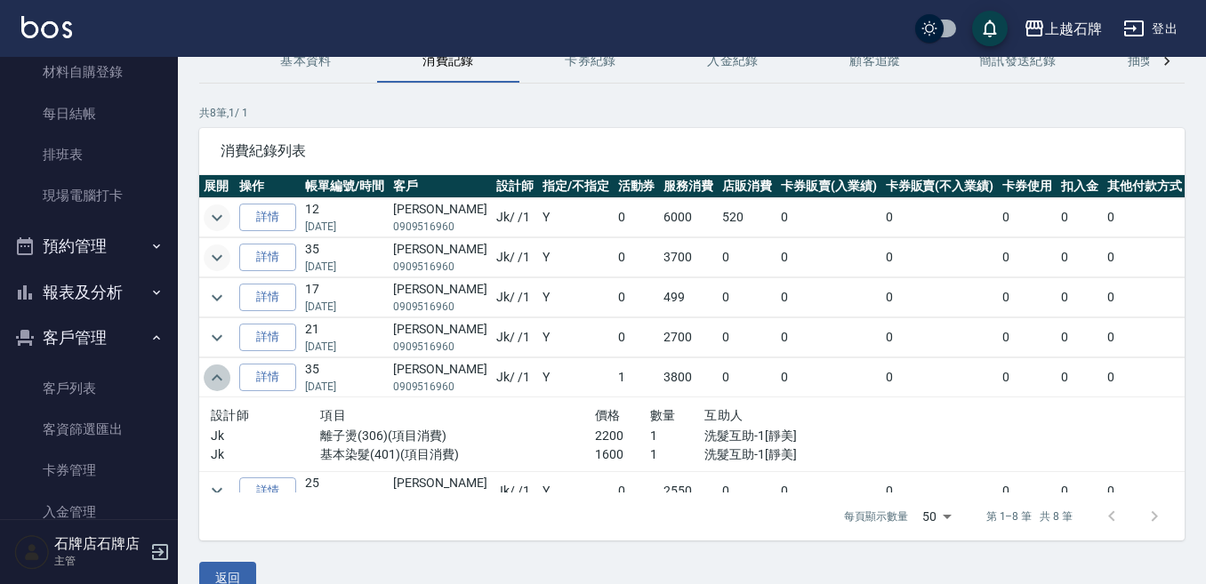
click at [214, 365] on button "expand row" at bounding box center [217, 378] width 27 height 27
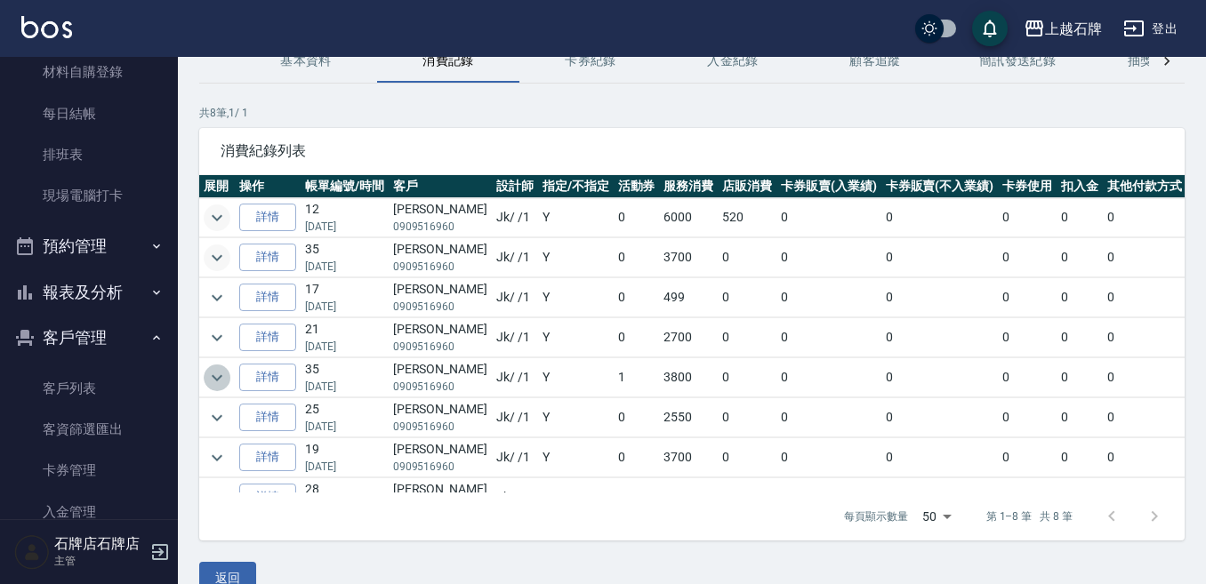
click at [214, 365] on button "expand row" at bounding box center [217, 378] width 27 height 27
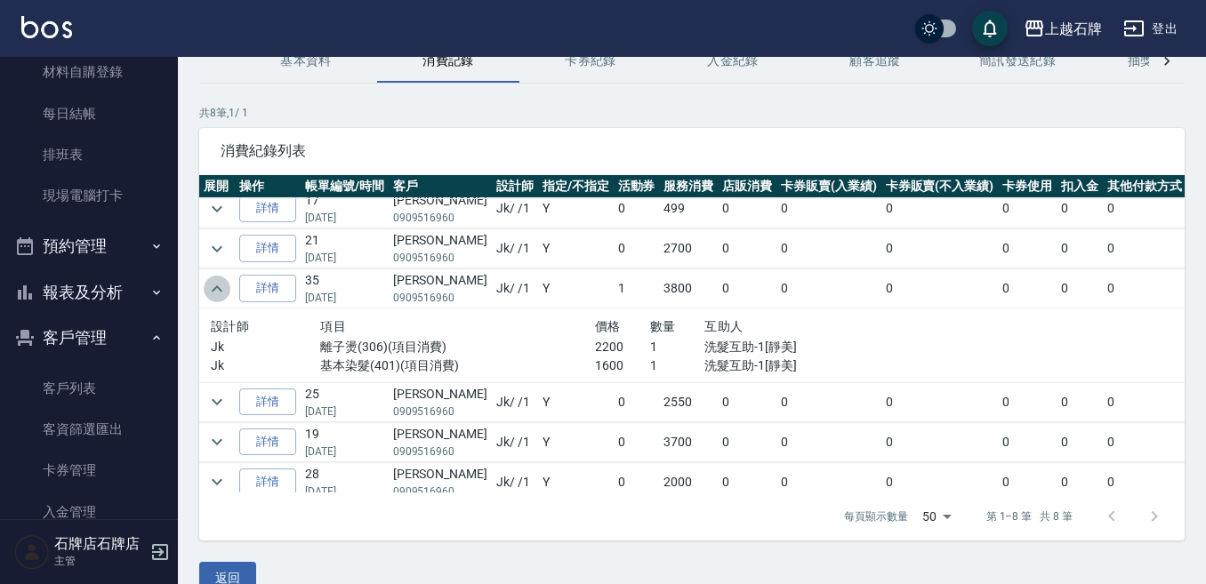
click at [213, 292] on icon "expand row" at bounding box center [216, 288] width 21 height 21
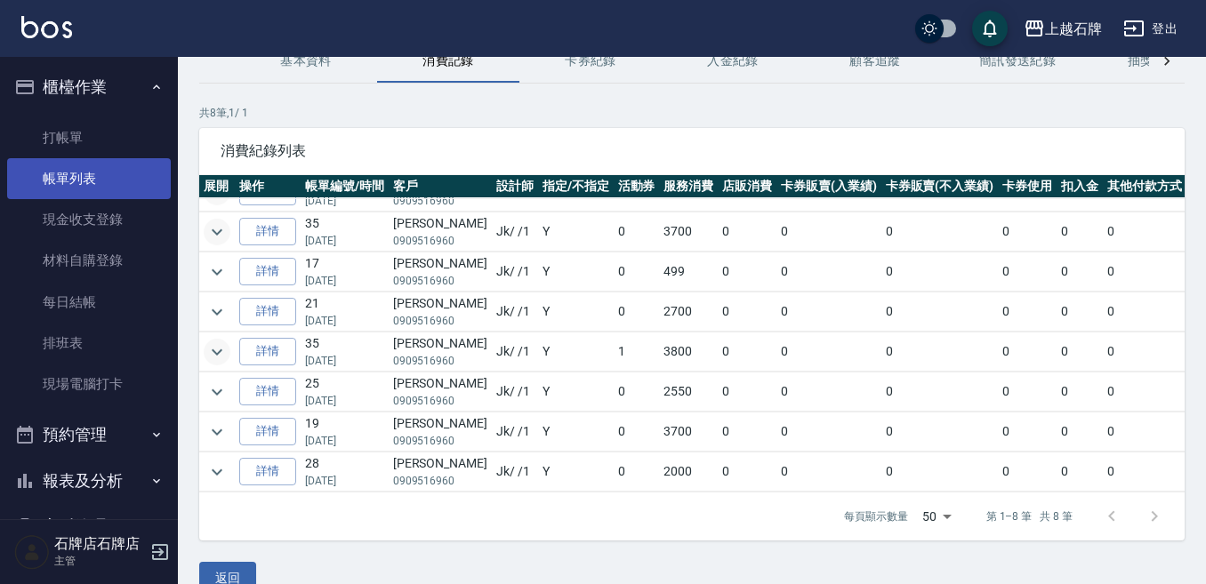
scroll to position [0, 0]
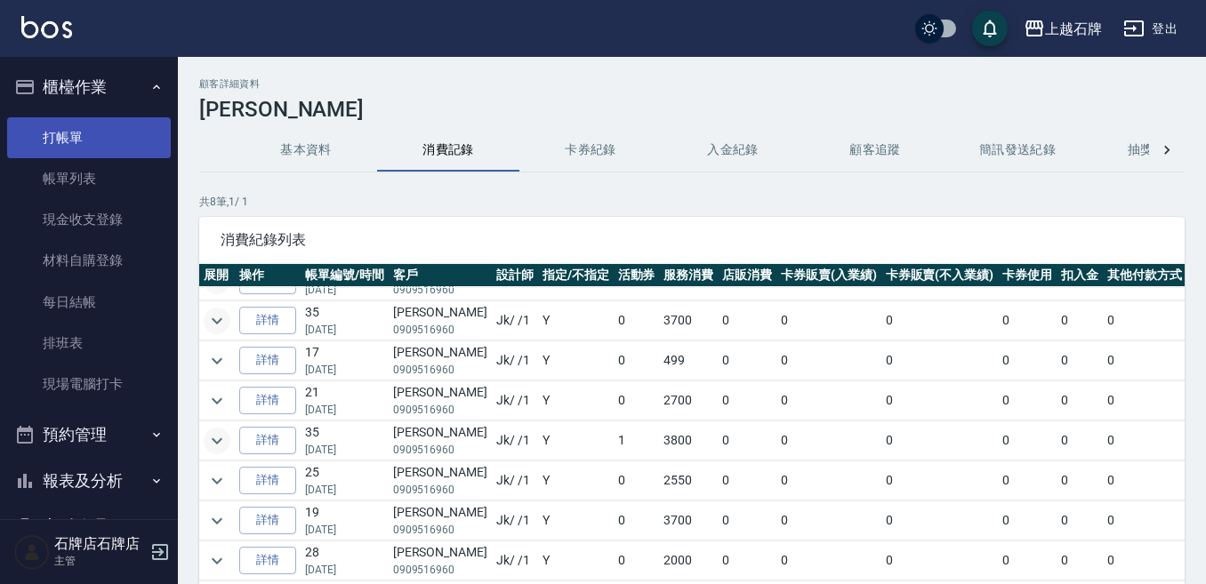
click at [90, 134] on link "打帳單" at bounding box center [89, 137] width 164 height 41
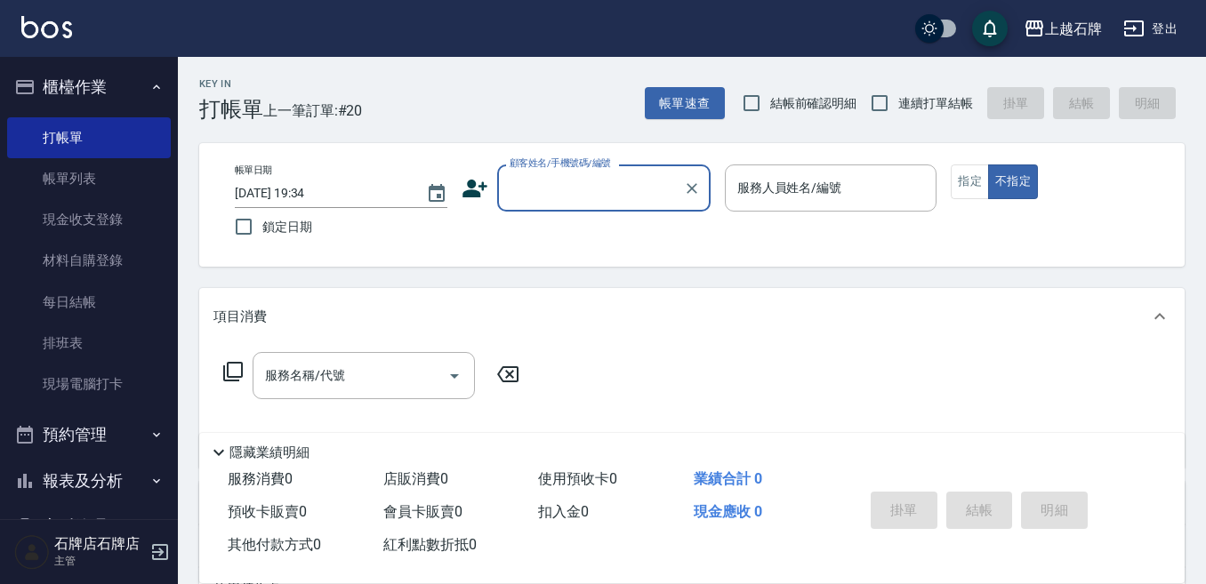
drag, startPoint x: 551, startPoint y: 115, endPoint x: 564, endPoint y: 116, distance: 12.6
click at [552, 115] on div "Key In 打帳單 上一筆訂單:#20 帳單速查 結帳前確認明細 連續打單結帳 掛單 結帳 明細" at bounding box center [681, 89] width 1007 height 65
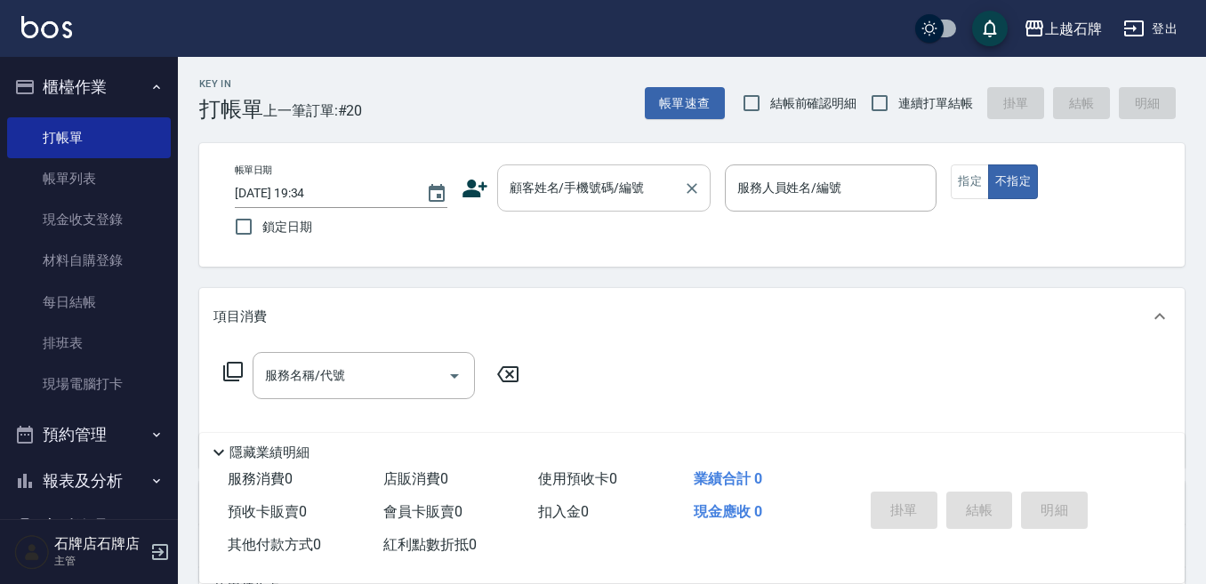
click at [618, 205] on div "顧客姓名/手機號碼/編號" at bounding box center [603, 188] width 213 height 47
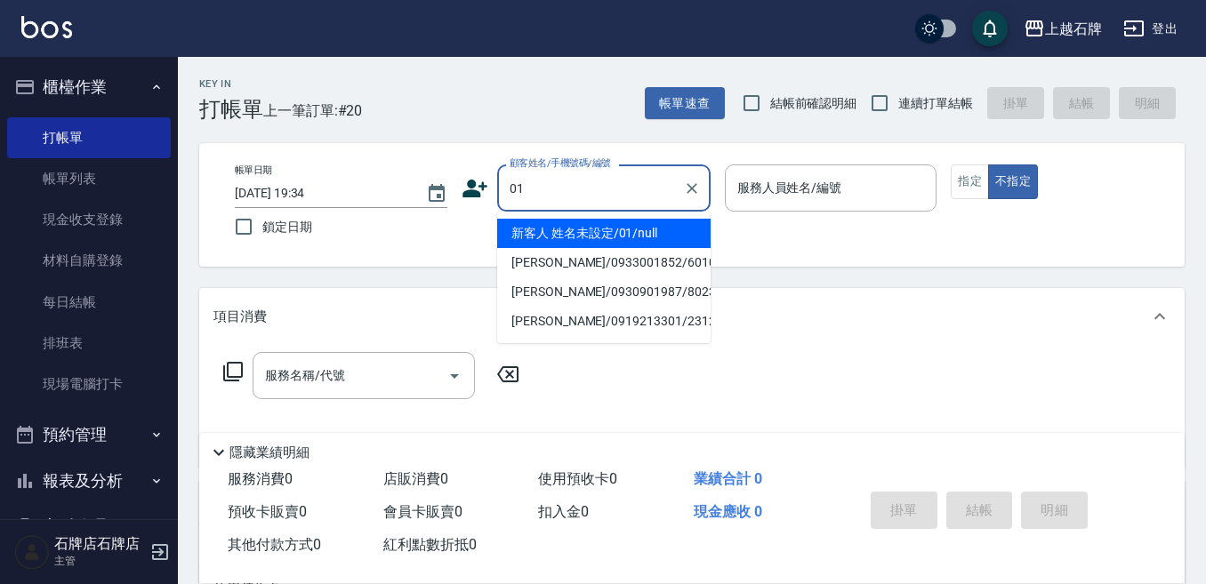
type input "新客人 姓名未設定/01/null"
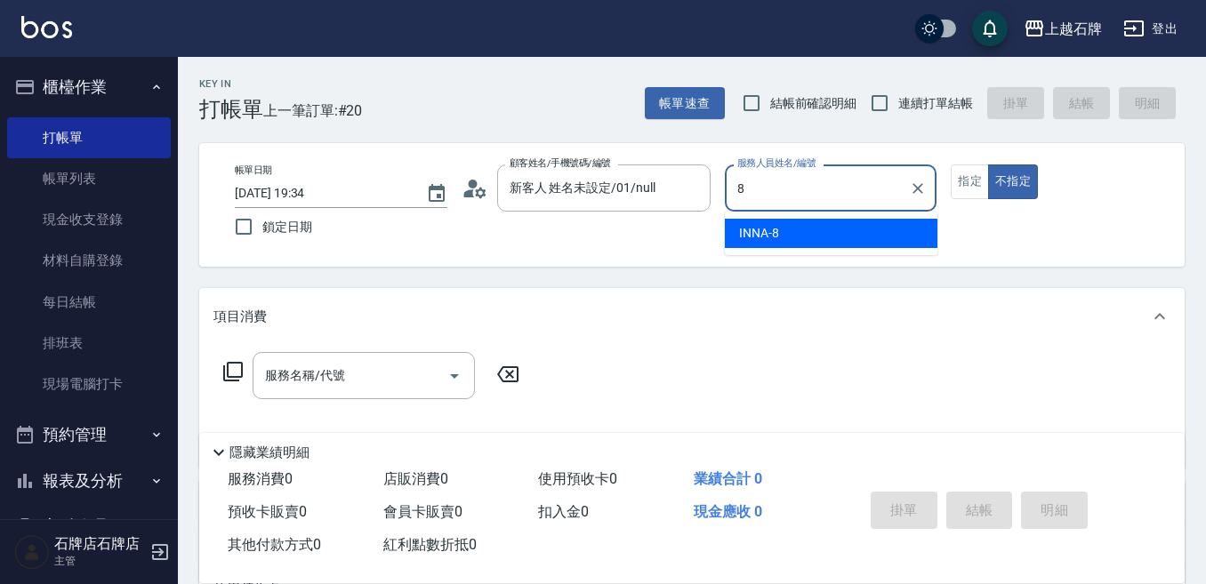
type input "INNA-8"
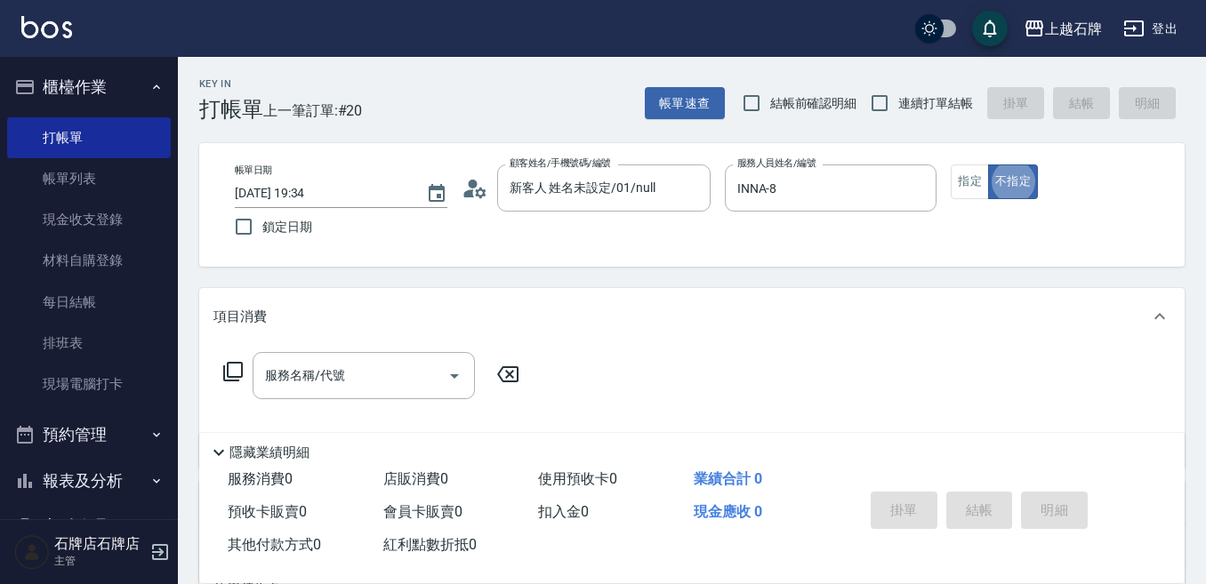
type button "false"
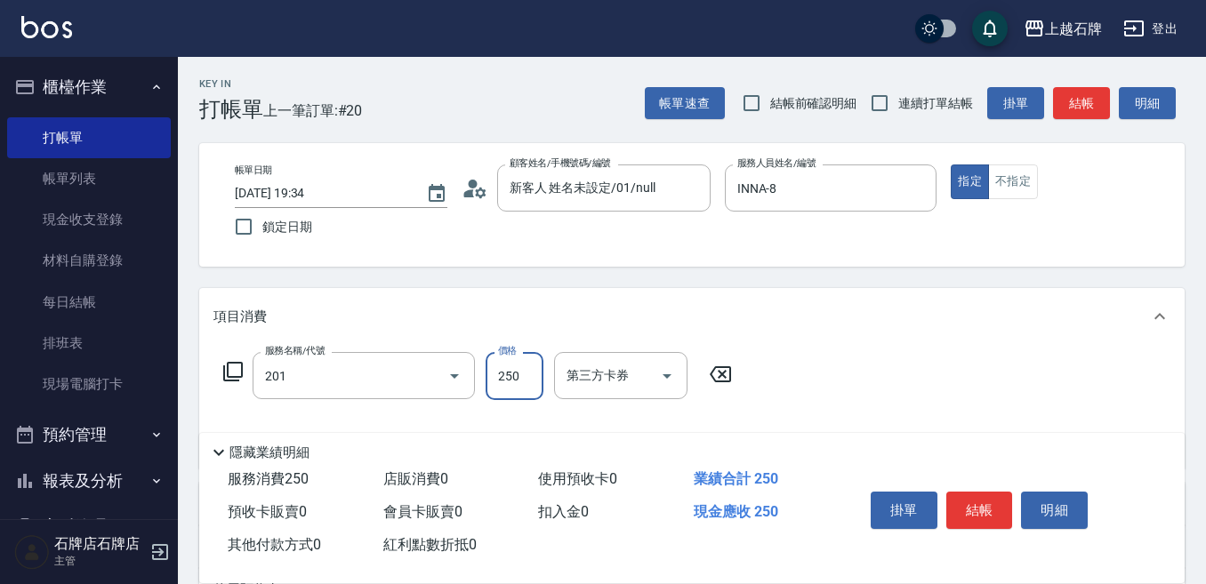
type input "B級單剪(201)"
type input "350"
click at [991, 510] on button "結帳" at bounding box center [979, 510] width 67 height 37
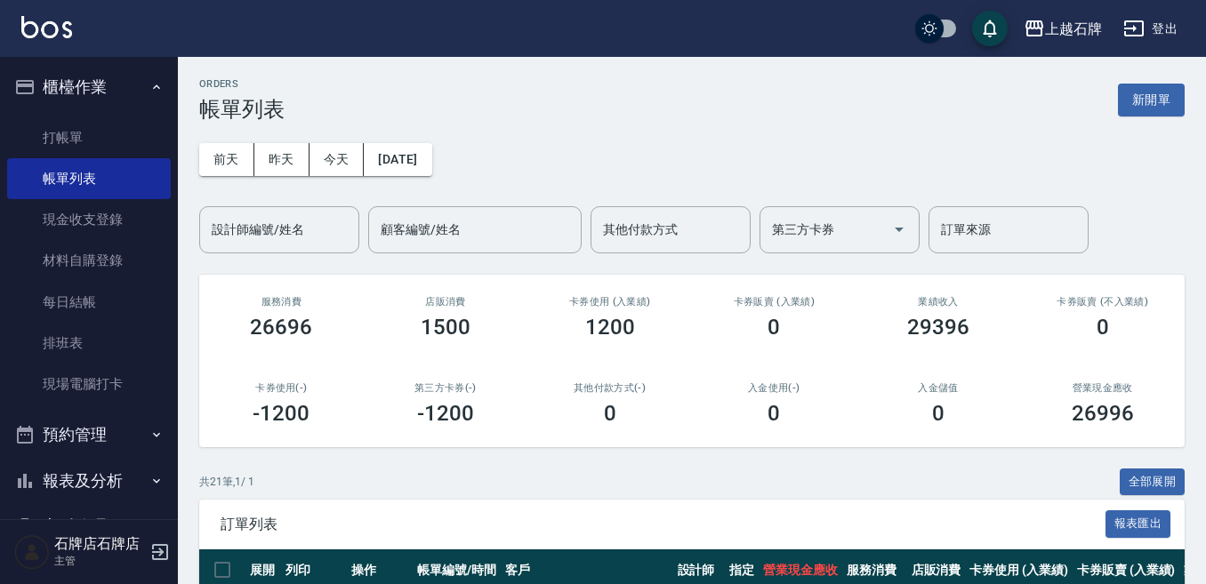
scroll to position [178, 0]
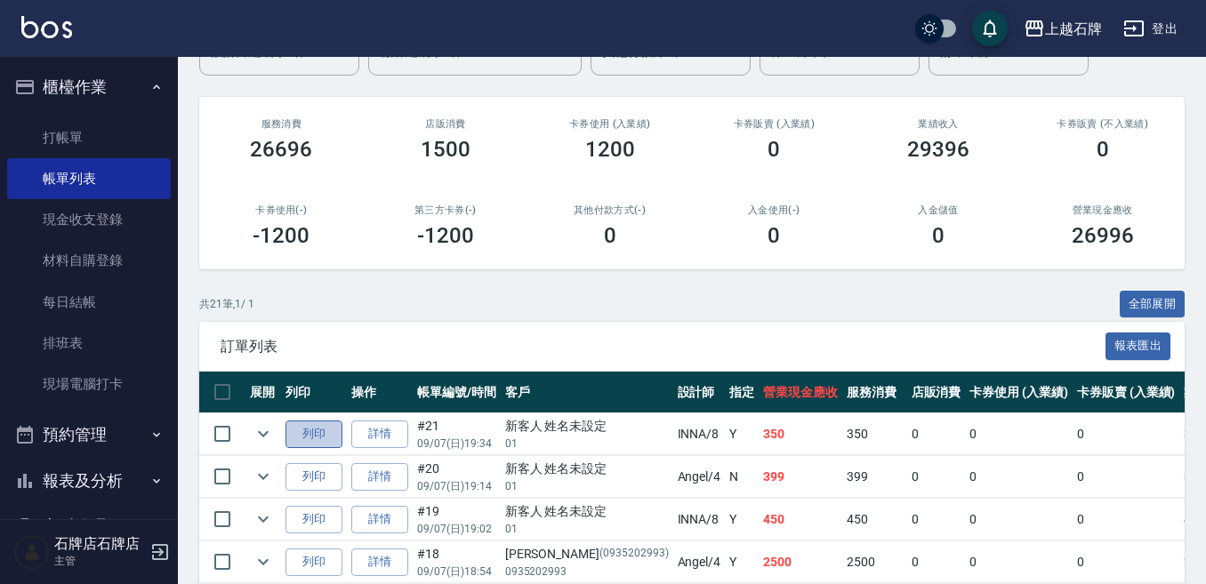
click at [312, 437] on button "列印" at bounding box center [313, 435] width 57 height 28
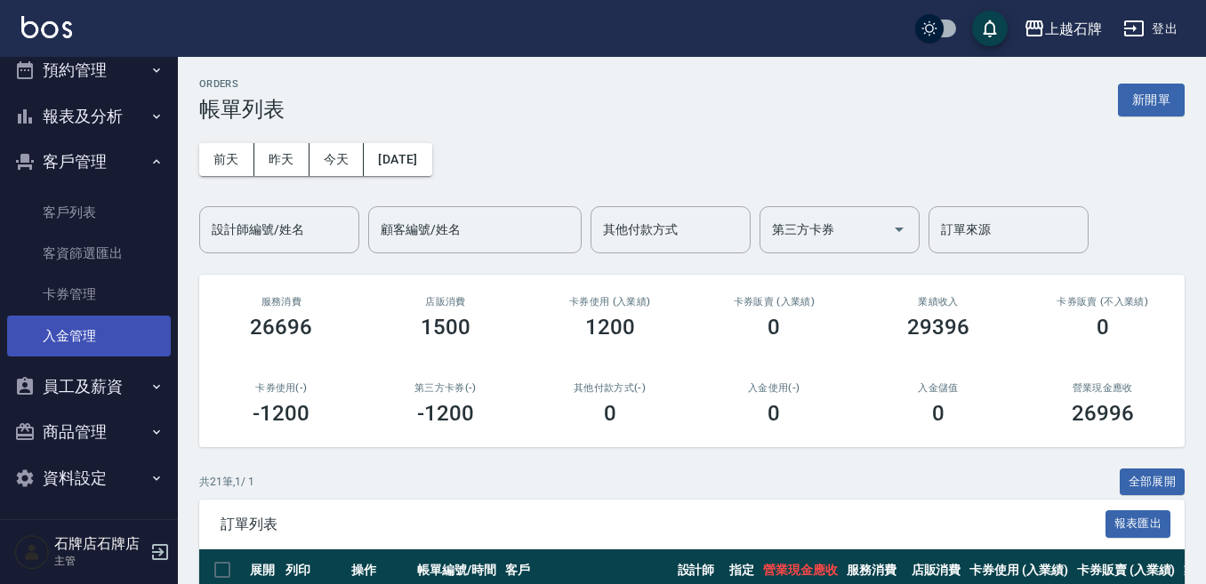
scroll to position [367, 0]
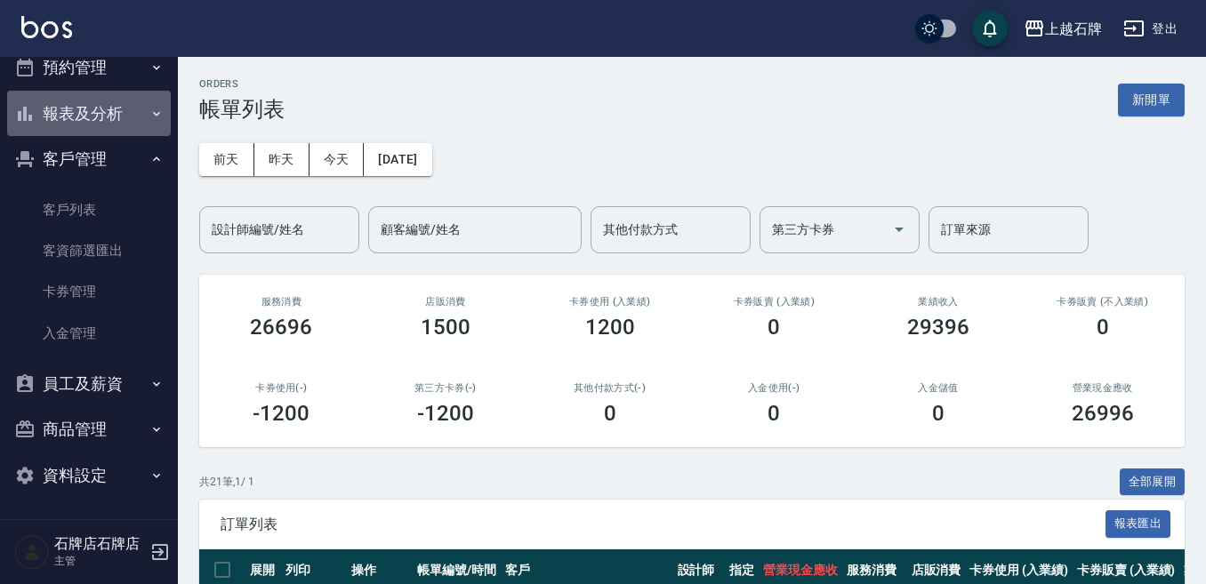
click at [92, 113] on button "報表及分析" at bounding box center [89, 114] width 164 height 46
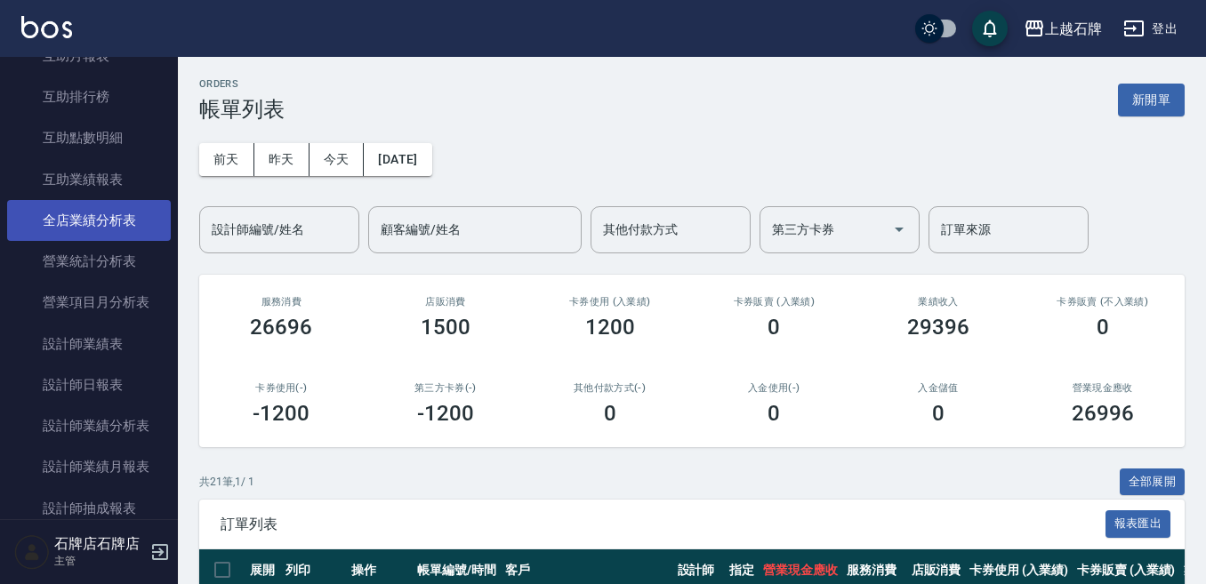
scroll to position [723, 0]
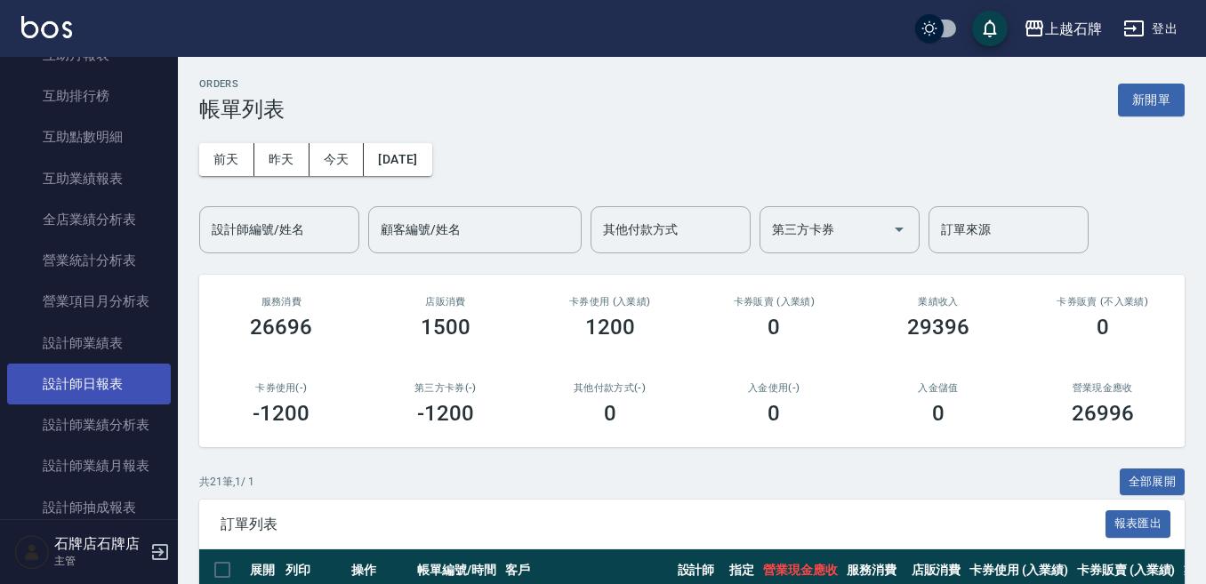
click at [97, 380] on link "設計師日報表" at bounding box center [89, 384] width 164 height 41
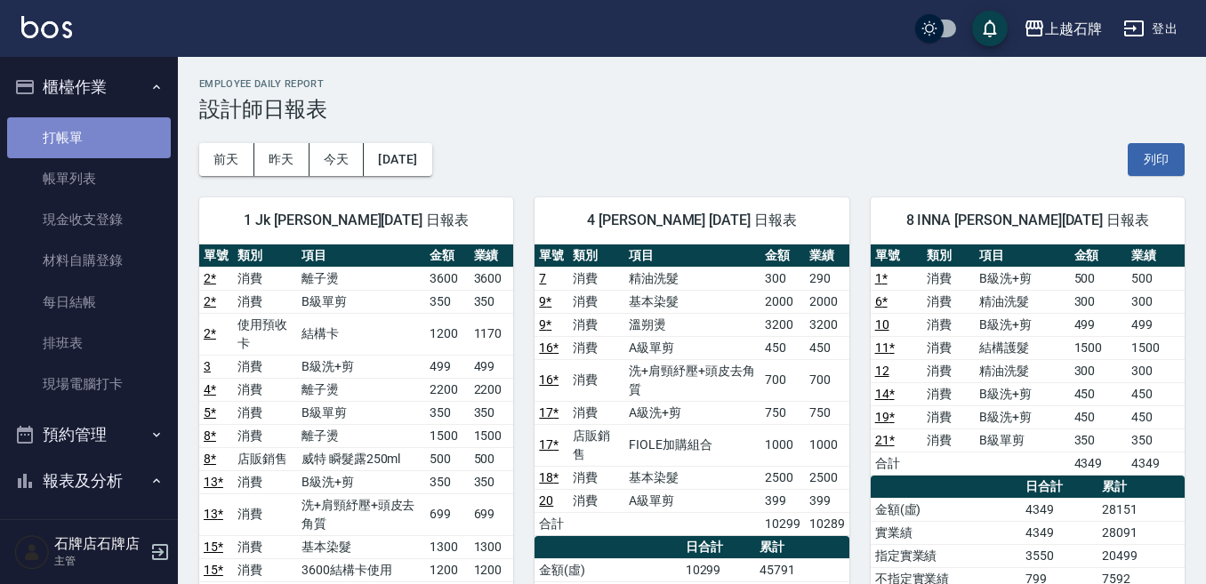
click at [140, 153] on link "打帳單" at bounding box center [89, 137] width 164 height 41
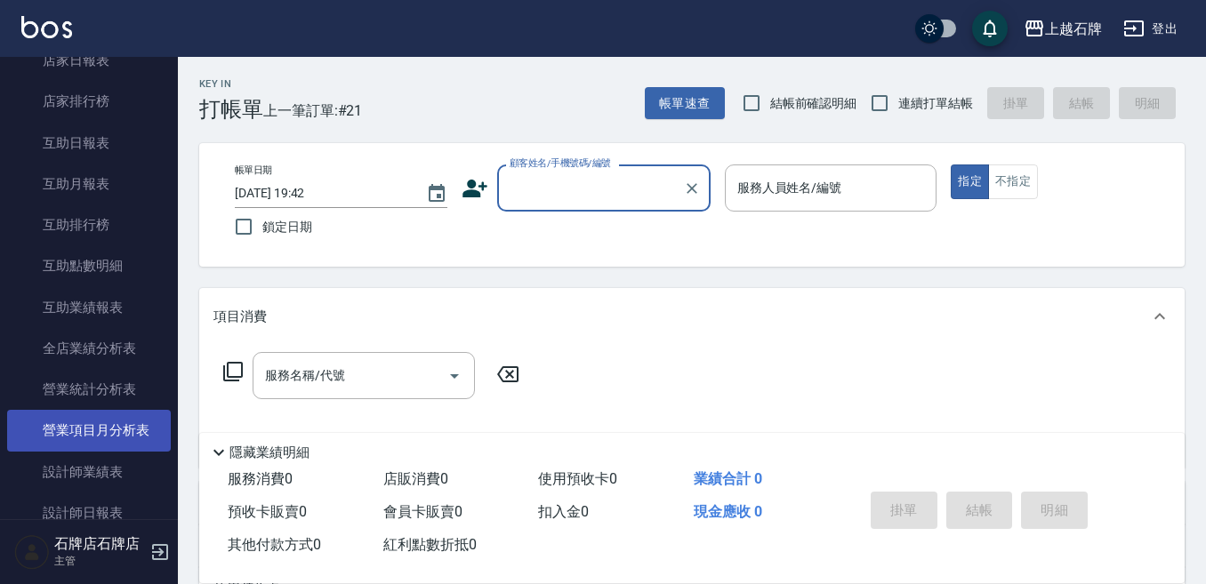
scroll to position [622, 0]
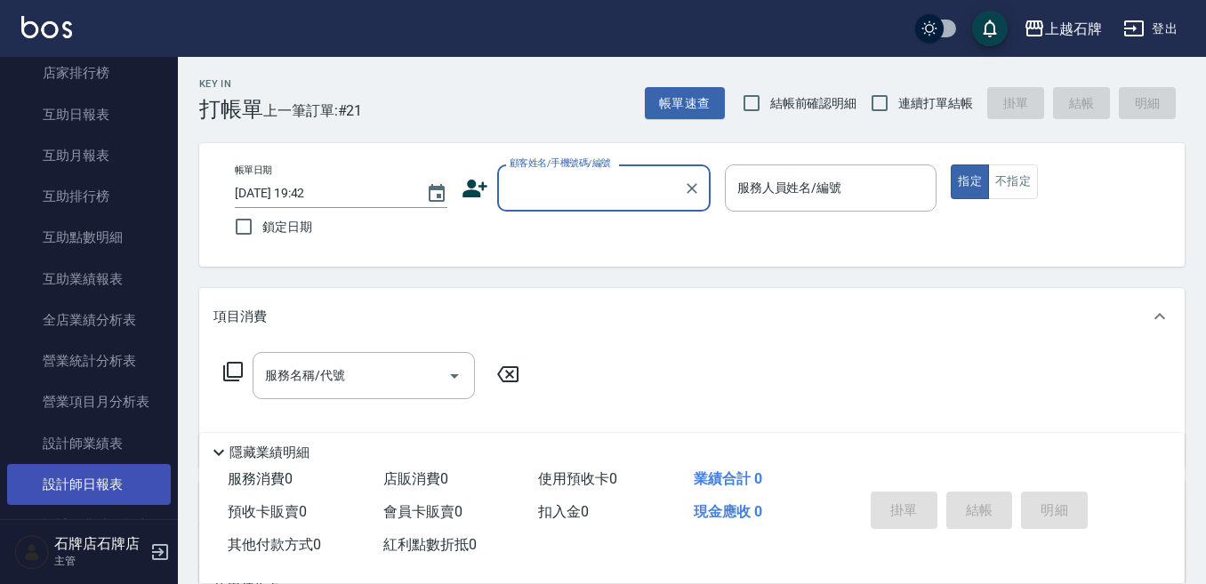
click at [104, 470] on link "設計師日報表" at bounding box center [89, 484] width 164 height 41
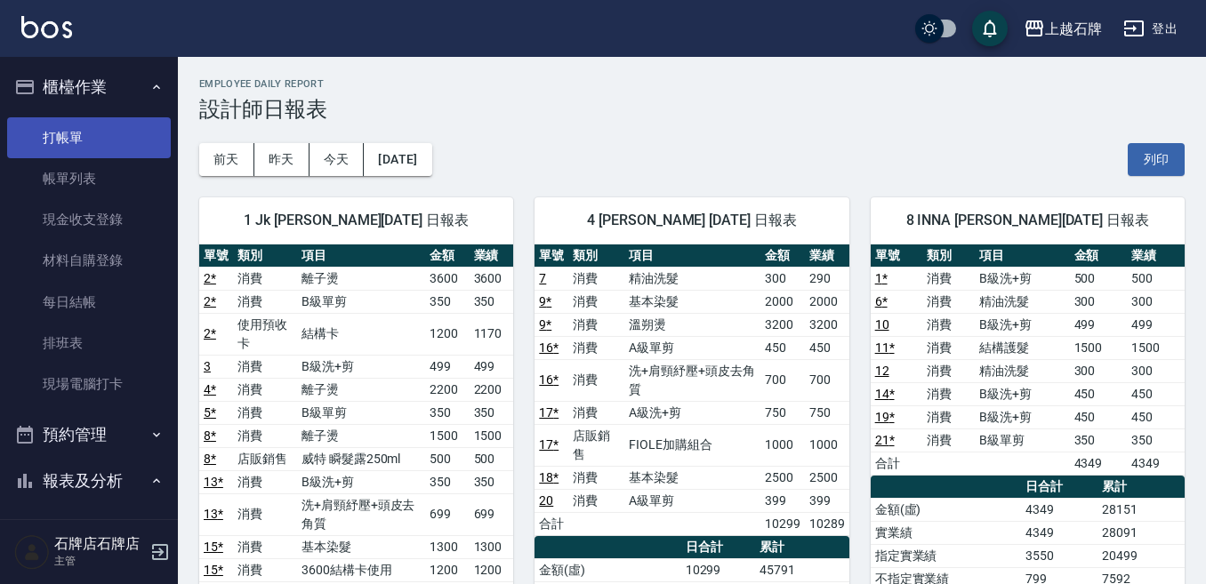
click at [40, 138] on link "打帳單" at bounding box center [89, 137] width 164 height 41
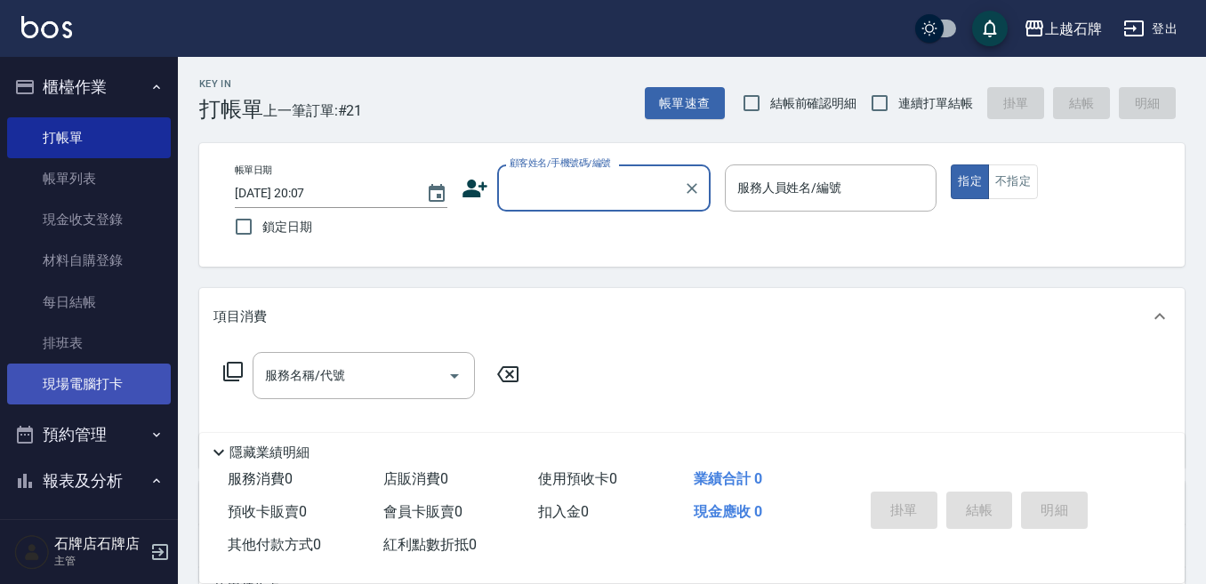
click at [121, 384] on link "現場電腦打卡" at bounding box center [89, 384] width 164 height 41
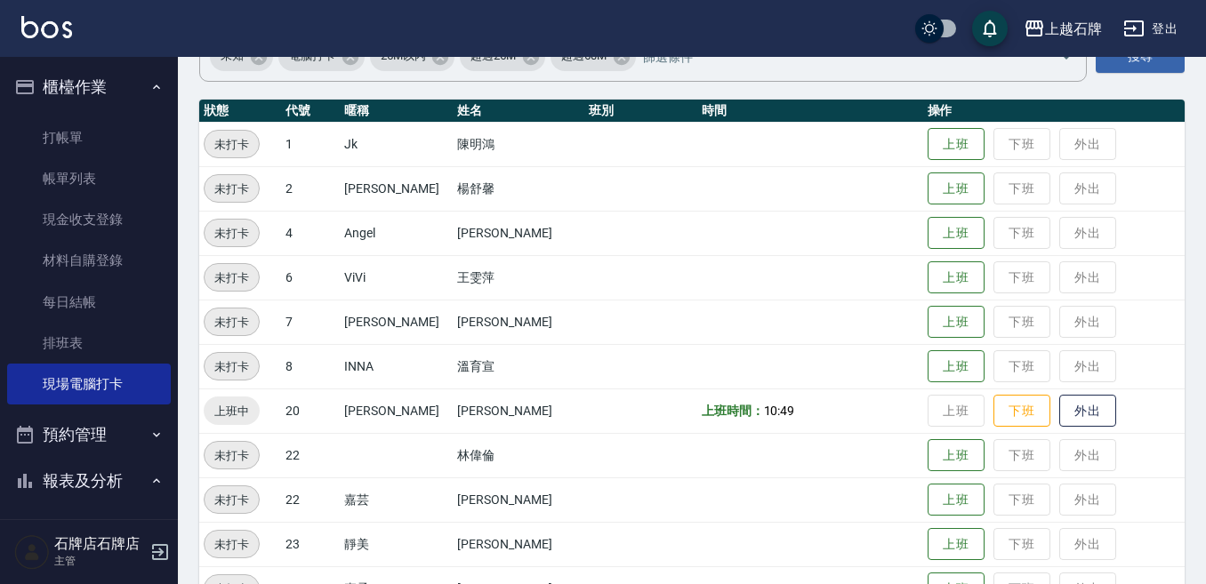
scroll to position [178, 0]
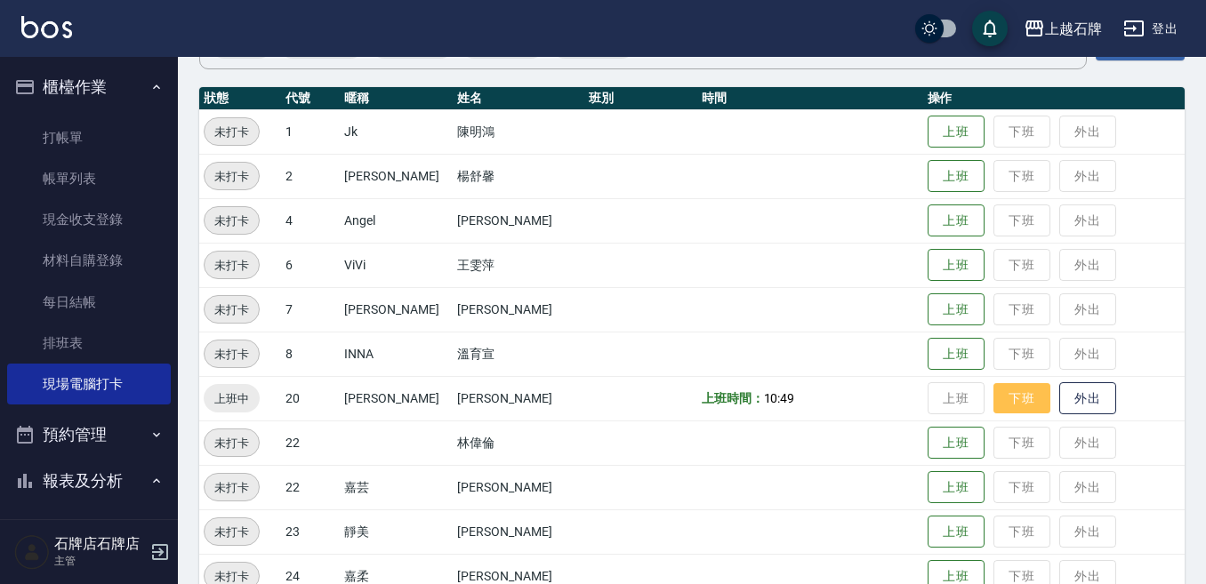
click at [995, 400] on button "下班" at bounding box center [1021, 398] width 57 height 31
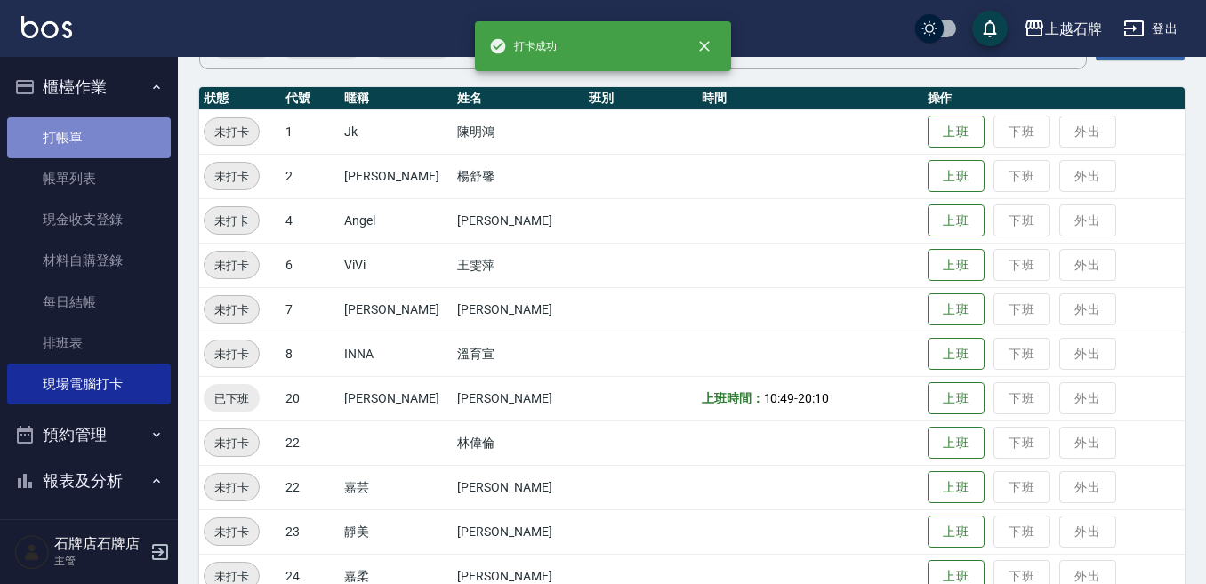
click at [108, 138] on link "打帳單" at bounding box center [89, 137] width 164 height 41
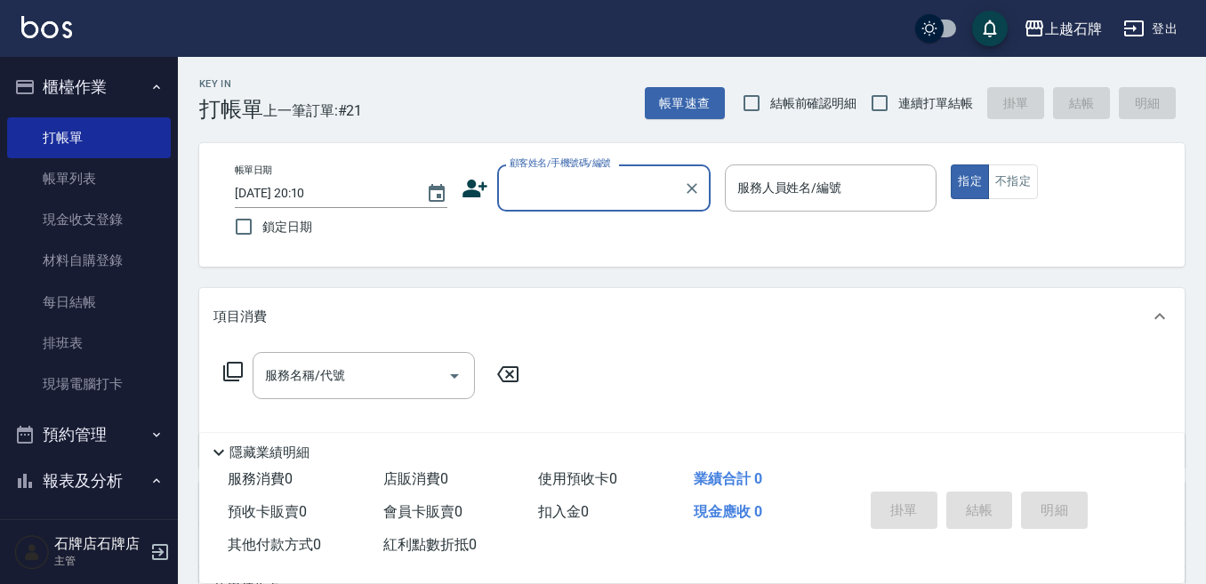
click at [596, 198] on input "顧客姓名/手機號碼/編號" at bounding box center [590, 188] width 171 height 31
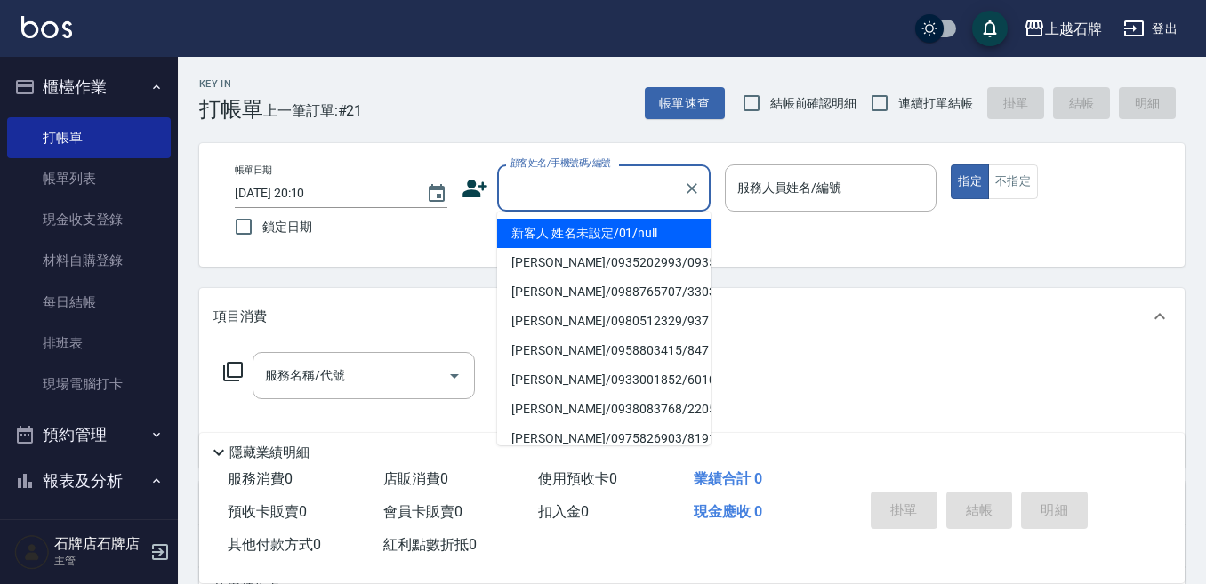
click at [622, 230] on li "新客人 姓名未設定/01/null" at bounding box center [603, 233] width 213 height 29
type input "新客人 姓名未設定/01/null"
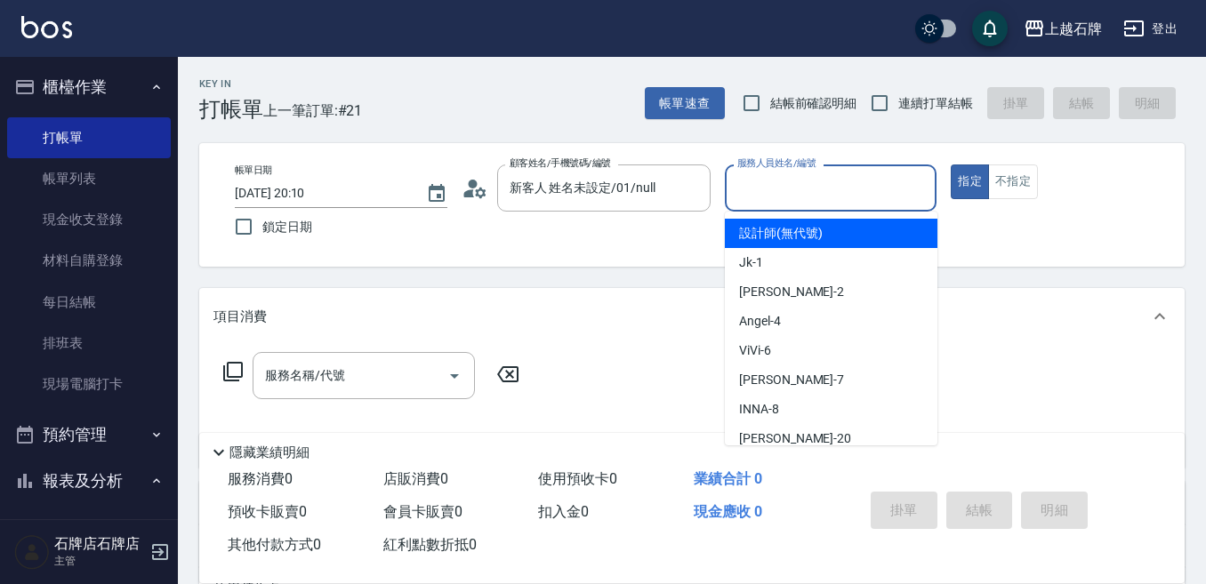
click at [802, 177] on input "服務人員姓名/編號" at bounding box center [831, 188] width 197 height 31
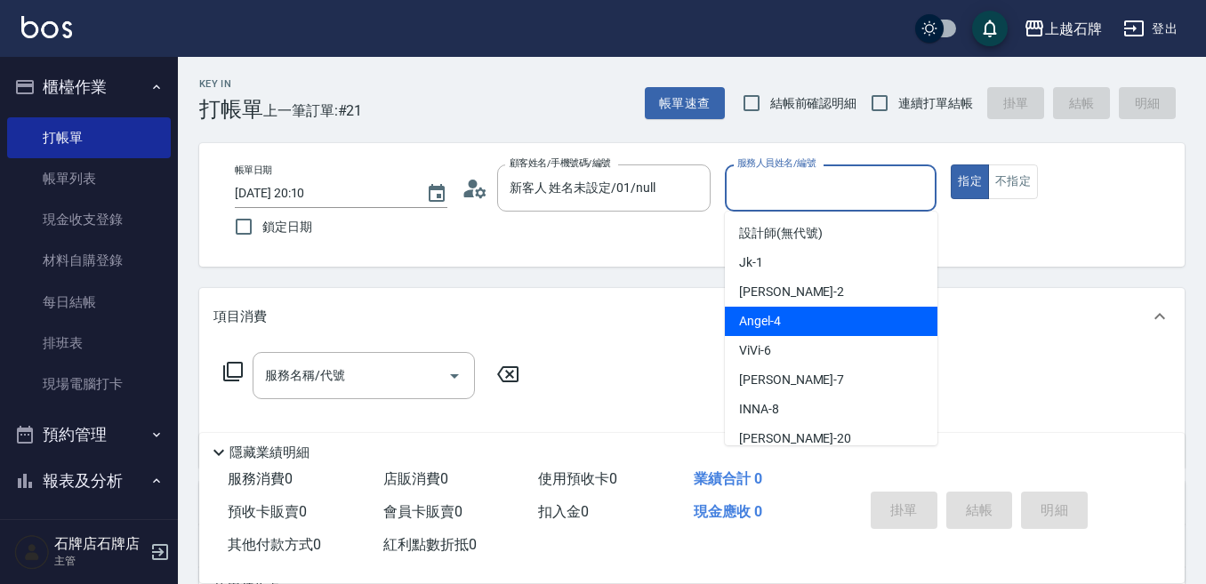
drag, startPoint x: 794, startPoint y: 318, endPoint x: 540, endPoint y: 372, distance: 259.9
click at [793, 318] on div "[PERSON_NAME] -4" at bounding box center [831, 321] width 213 height 29
type input "[PERSON_NAME]-4"
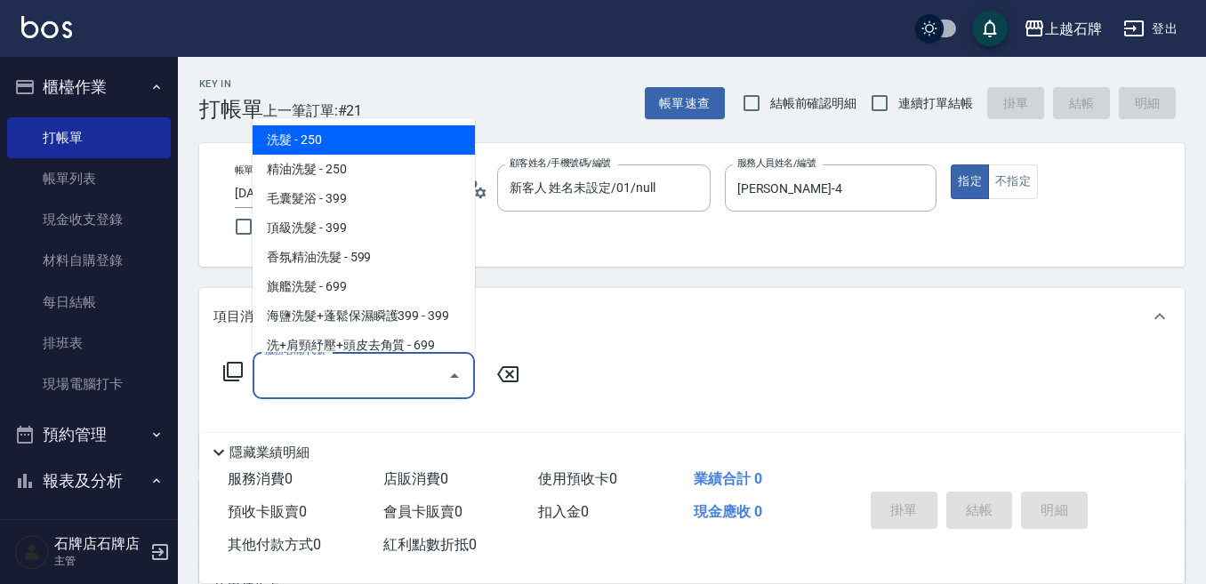
drag, startPoint x: 404, startPoint y: 381, endPoint x: 390, endPoint y: 365, distance: 21.5
click at [404, 384] on input "服務名稱/代號" at bounding box center [351, 375] width 180 height 31
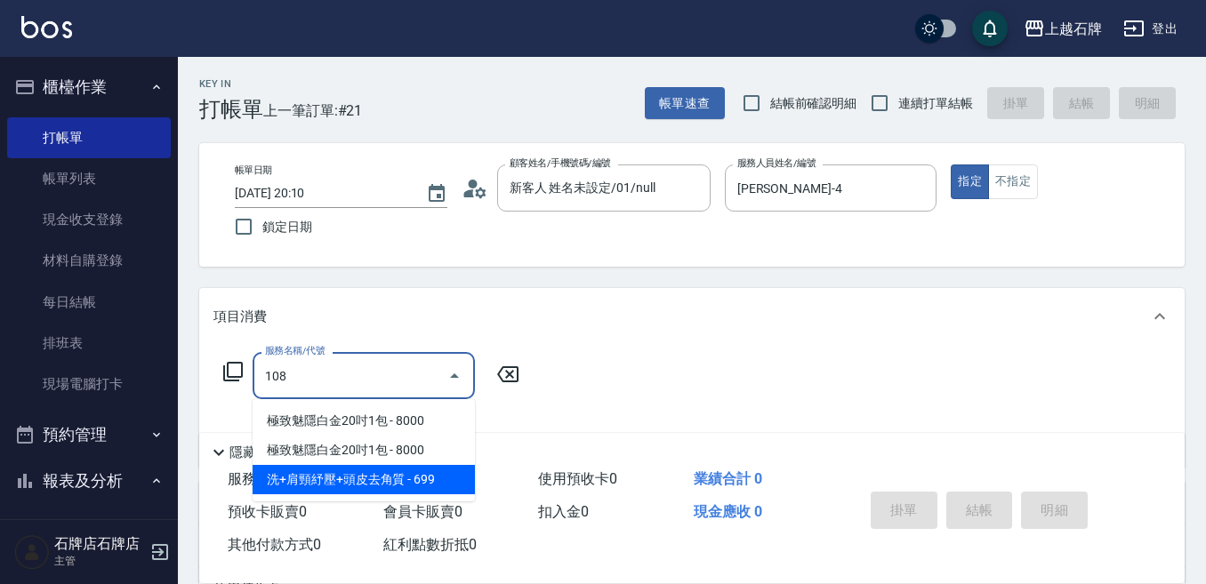
click at [445, 482] on span "洗+肩頸紓壓+頭皮去角質 - 699" at bounding box center [364, 479] width 222 height 29
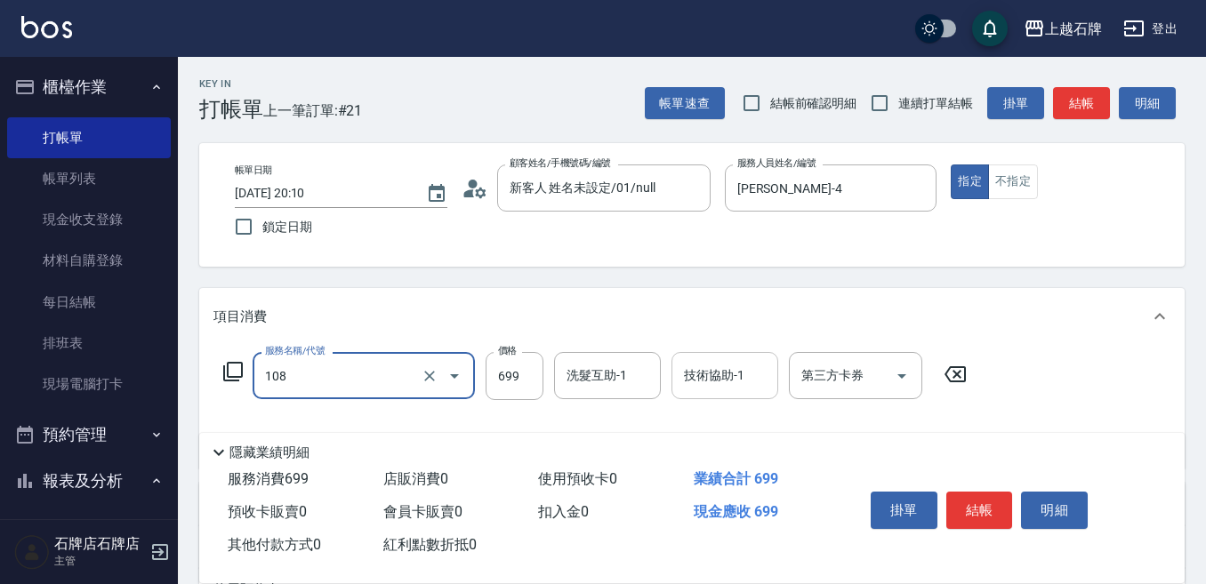
type input "洗+肩頸紓壓+頭皮去角質(108)"
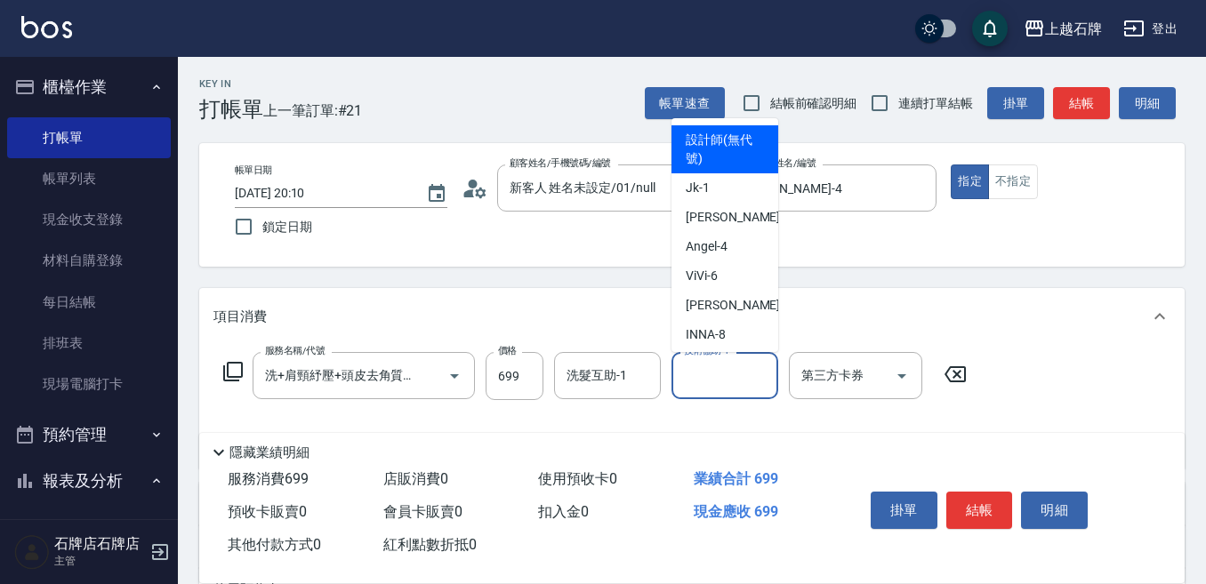
click at [726, 384] on input "技術協助-1" at bounding box center [724, 375] width 91 height 31
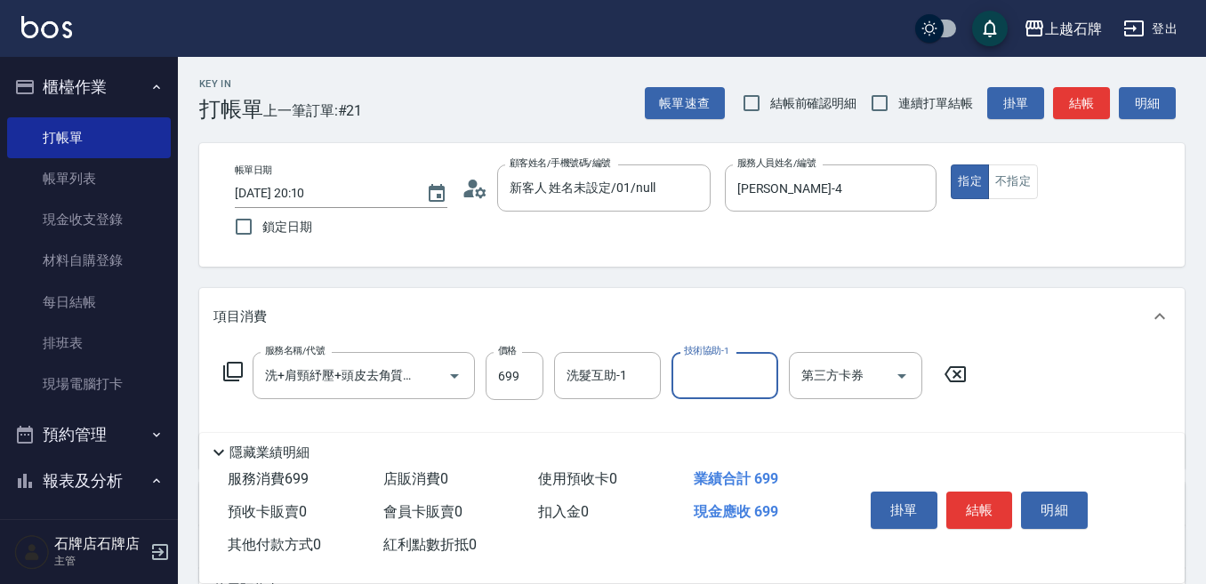
click at [734, 380] on input "技術協助-1" at bounding box center [724, 375] width 91 height 31
click at [747, 426] on div "[PERSON_NAME]-22" at bounding box center [724, 420] width 107 height 29
type input "[PERSON_NAME]-22"
click at [1034, 177] on button "不指定" at bounding box center [1013, 182] width 50 height 35
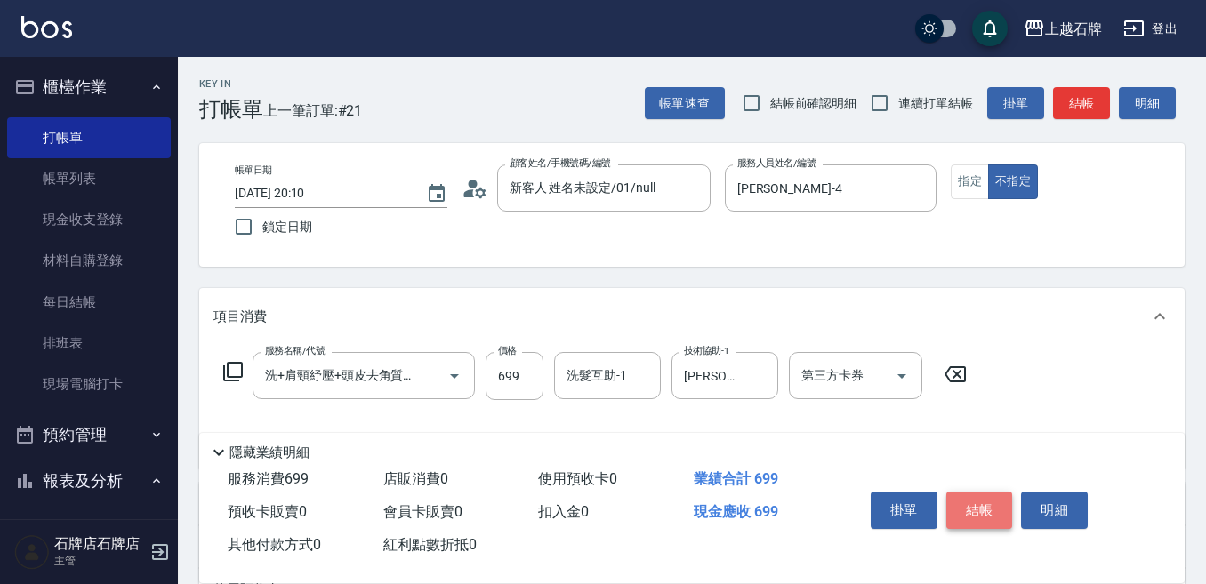
click at [989, 506] on button "結帳" at bounding box center [979, 510] width 67 height 37
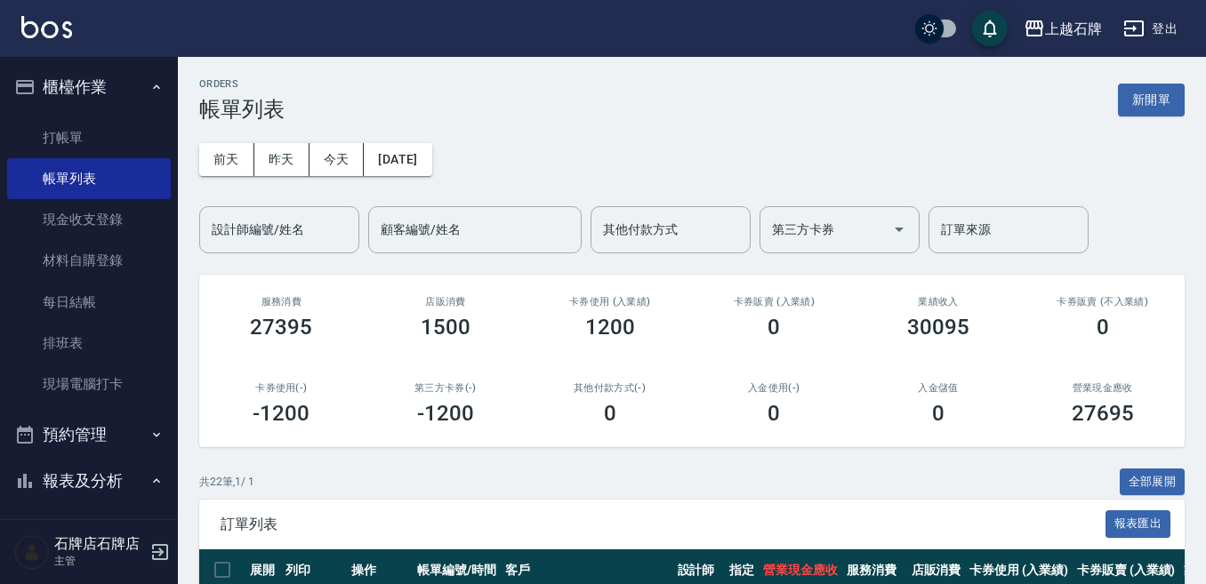
scroll to position [267, 0]
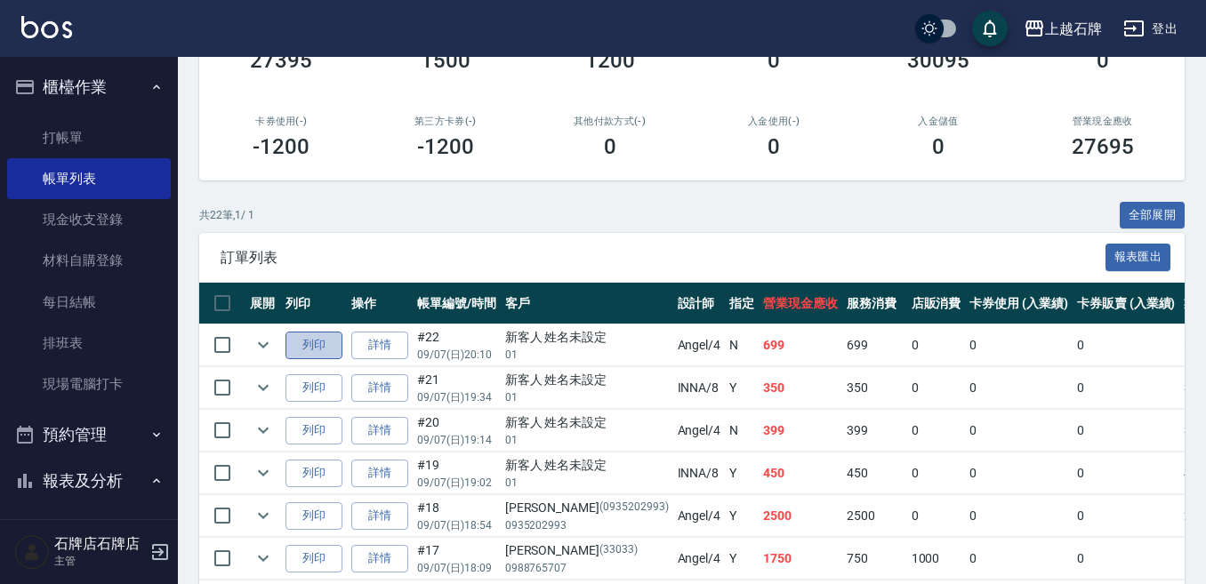
click at [311, 344] on button "列印" at bounding box center [313, 346] width 57 height 28
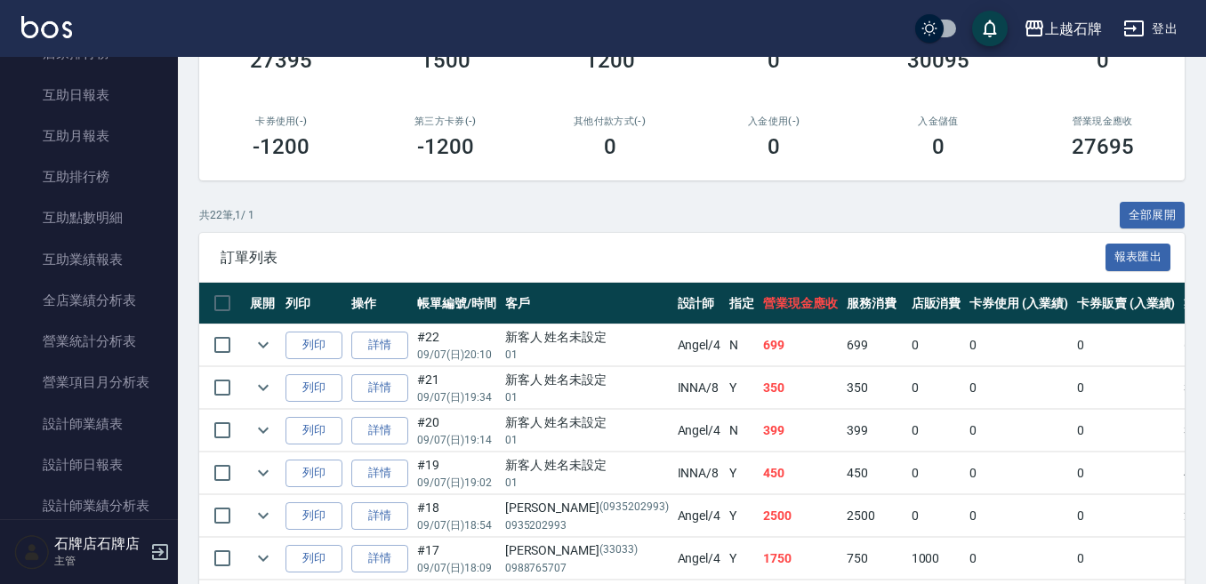
scroll to position [800, 0]
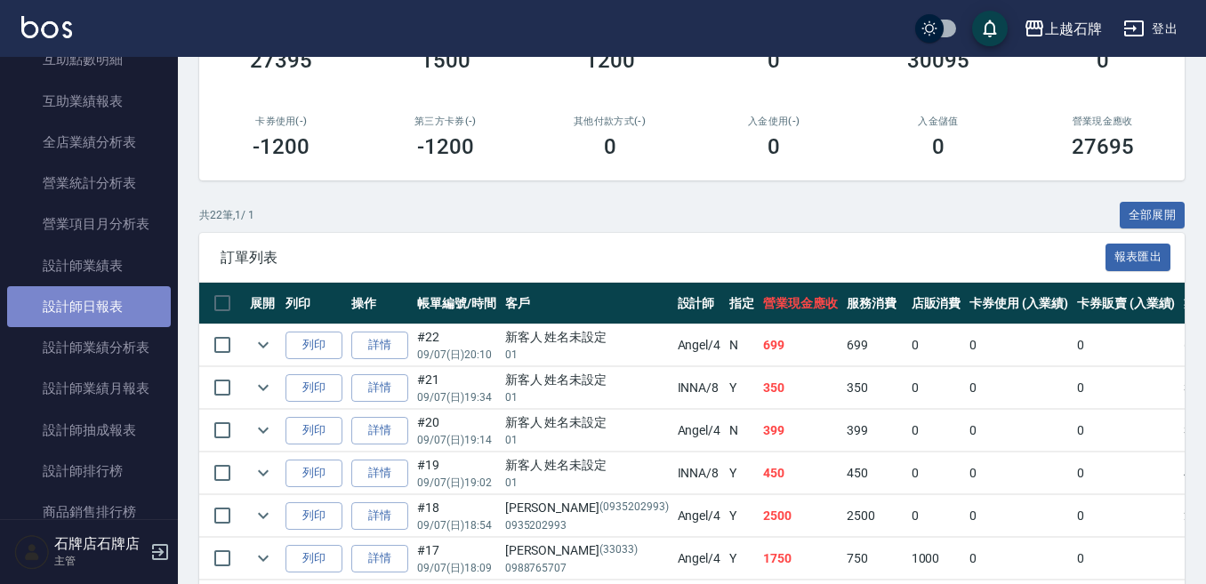
click at [98, 307] on link "設計師日報表" at bounding box center [89, 306] width 164 height 41
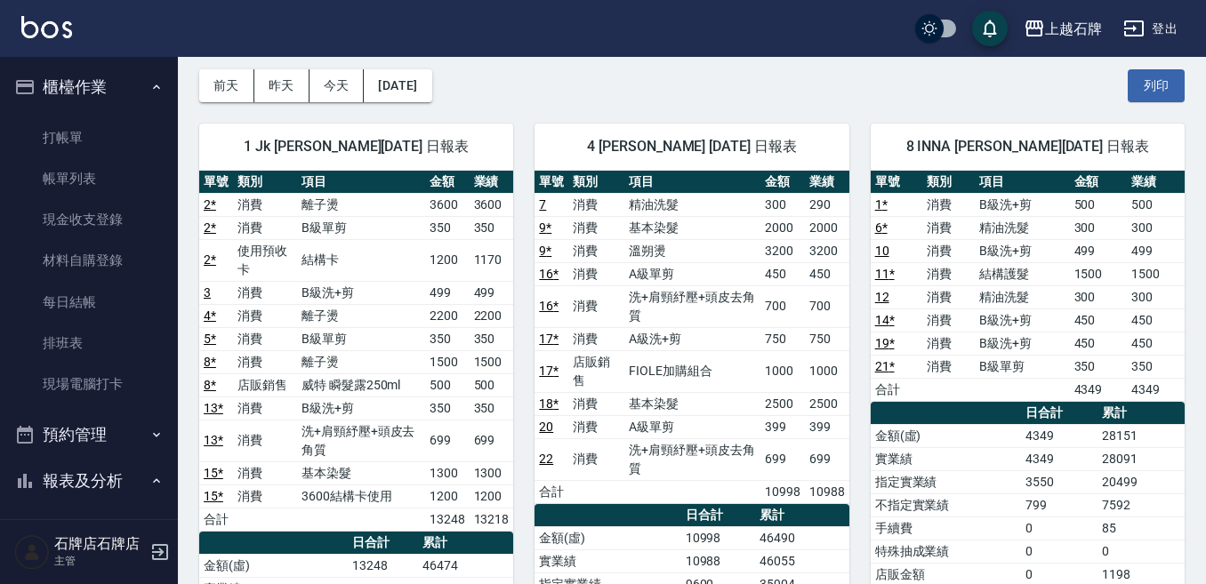
scroll to position [178, 0]
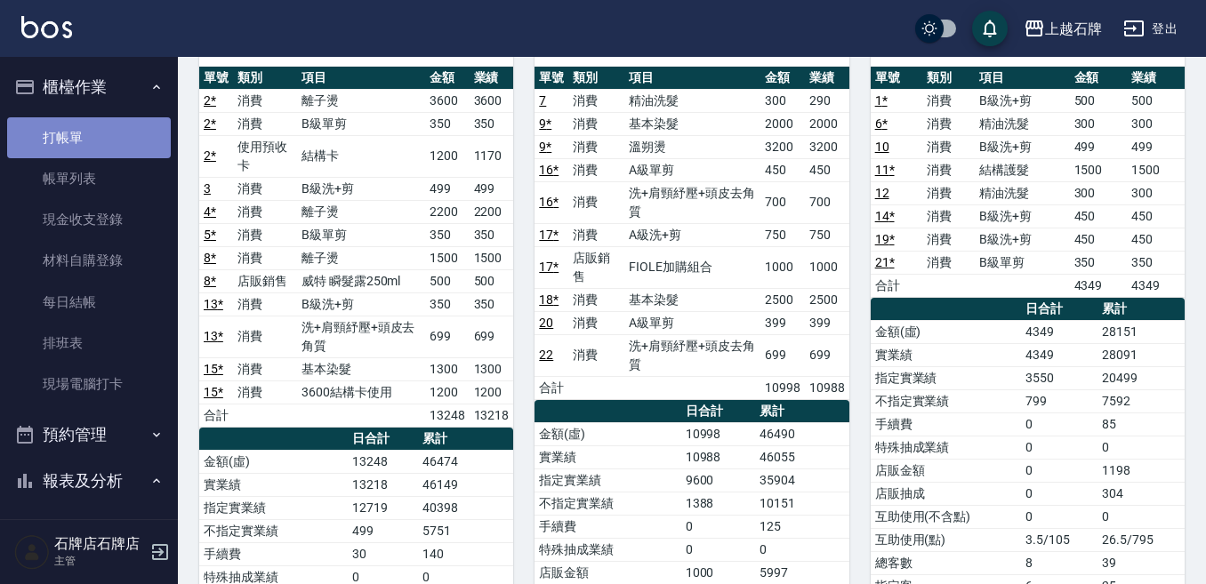
click at [98, 140] on link "打帳單" at bounding box center [89, 137] width 164 height 41
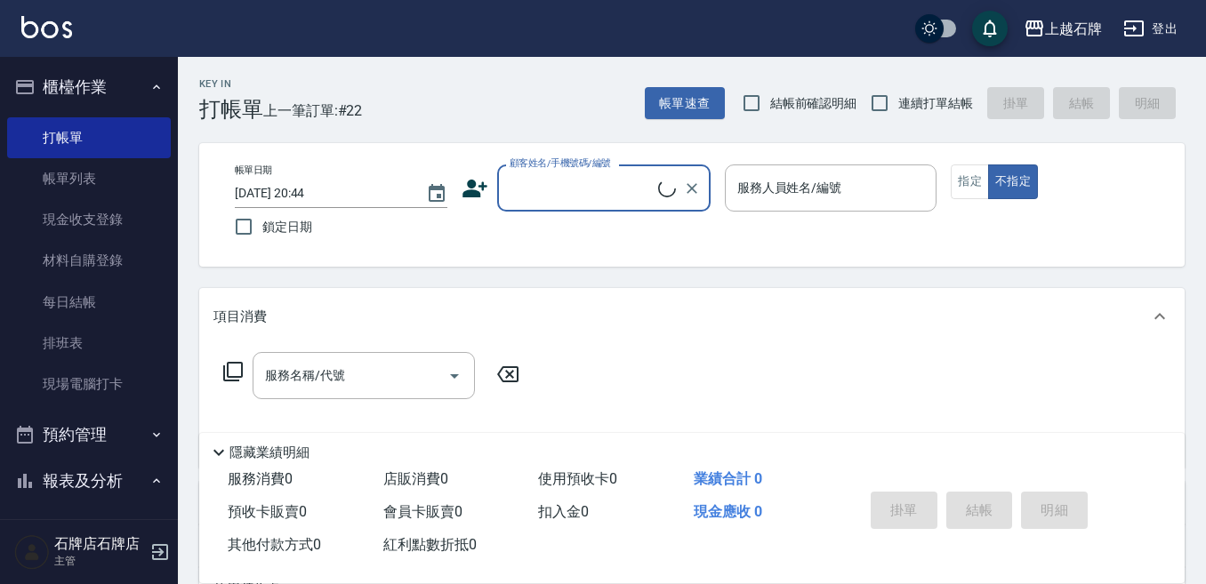
click at [593, 197] on input "顧客姓名/手機號碼/編號" at bounding box center [581, 188] width 153 height 31
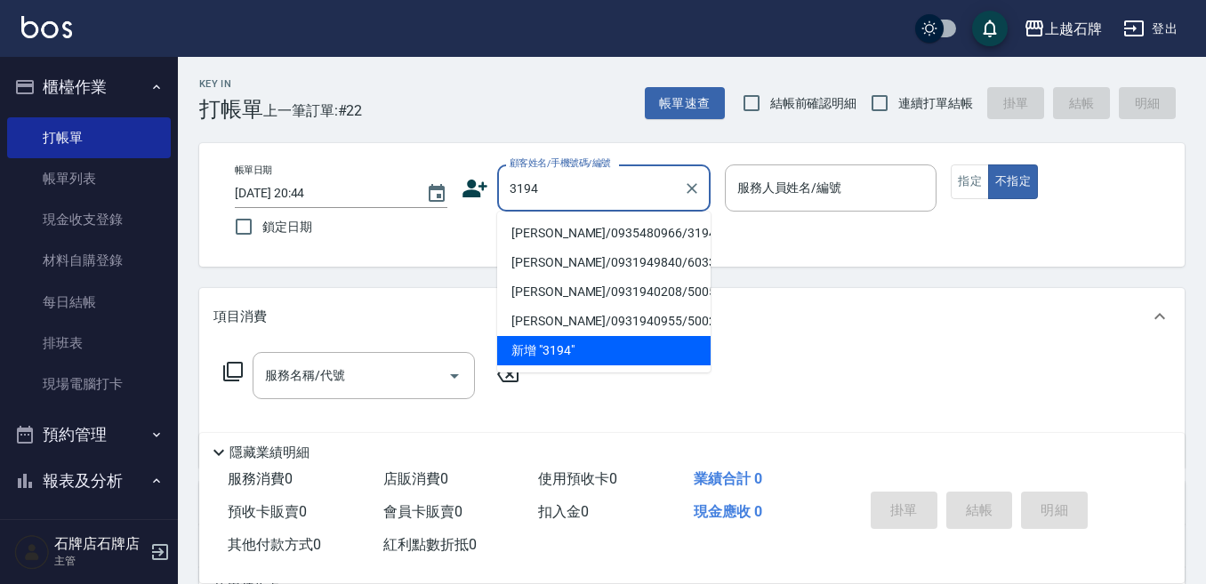
click at [610, 227] on li "[PERSON_NAME]/0935480966/3194" at bounding box center [603, 233] width 213 height 29
type input "[PERSON_NAME]/0935480966/3194"
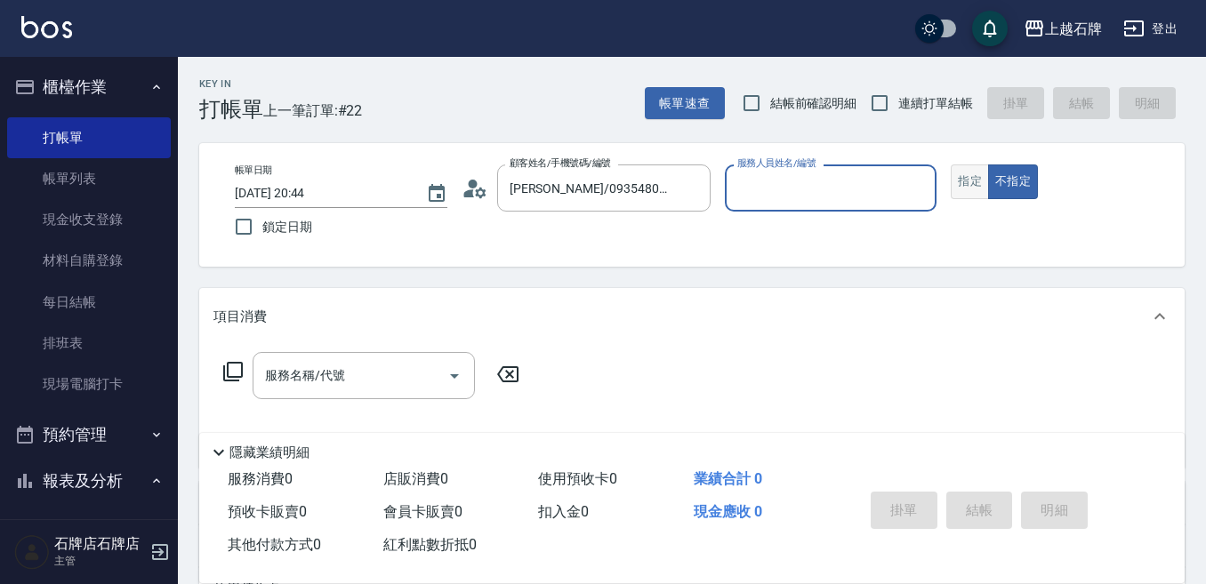
type input "Jk-1"
click at [975, 192] on button "指定" at bounding box center [970, 182] width 38 height 35
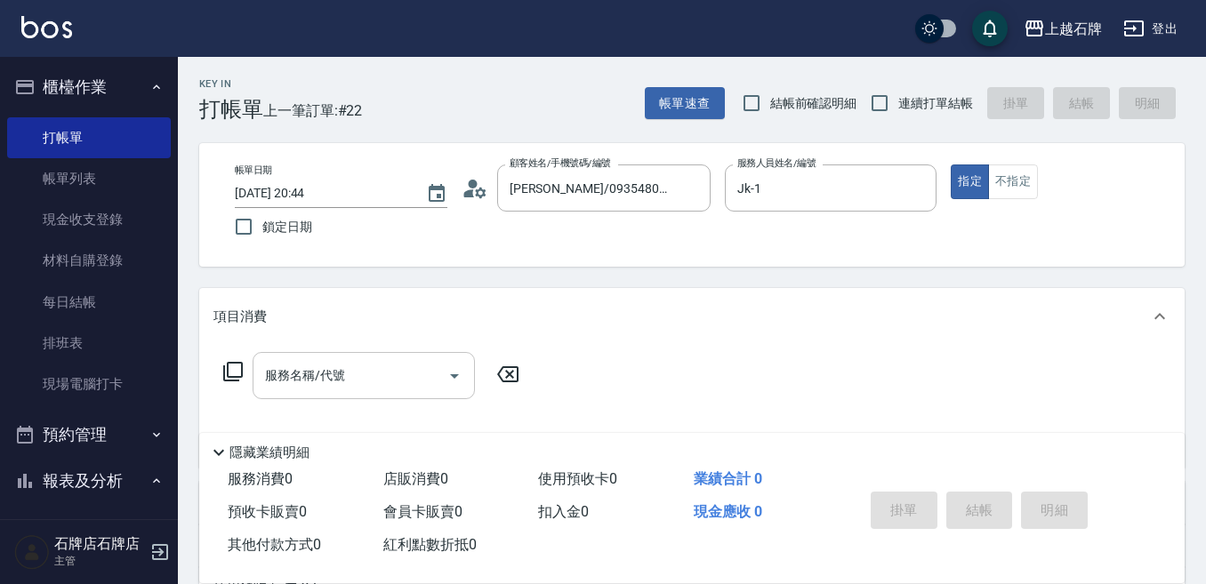
click at [405, 374] on input "服務名稱/代號" at bounding box center [351, 375] width 180 height 31
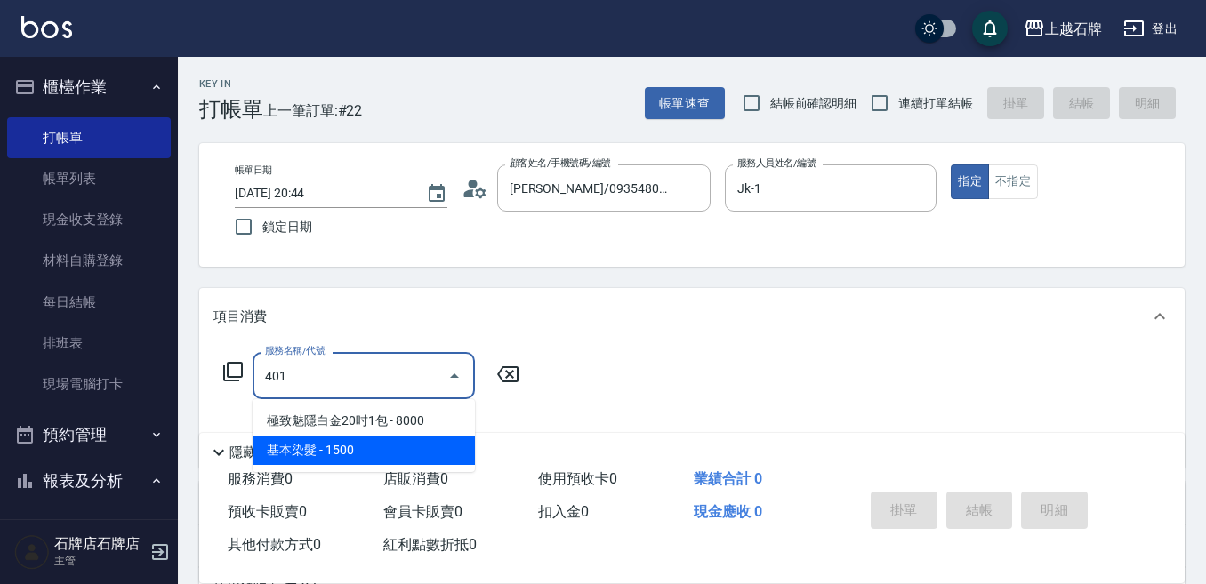
click at [406, 456] on span "基本染髮 - 1500" at bounding box center [364, 450] width 222 height 29
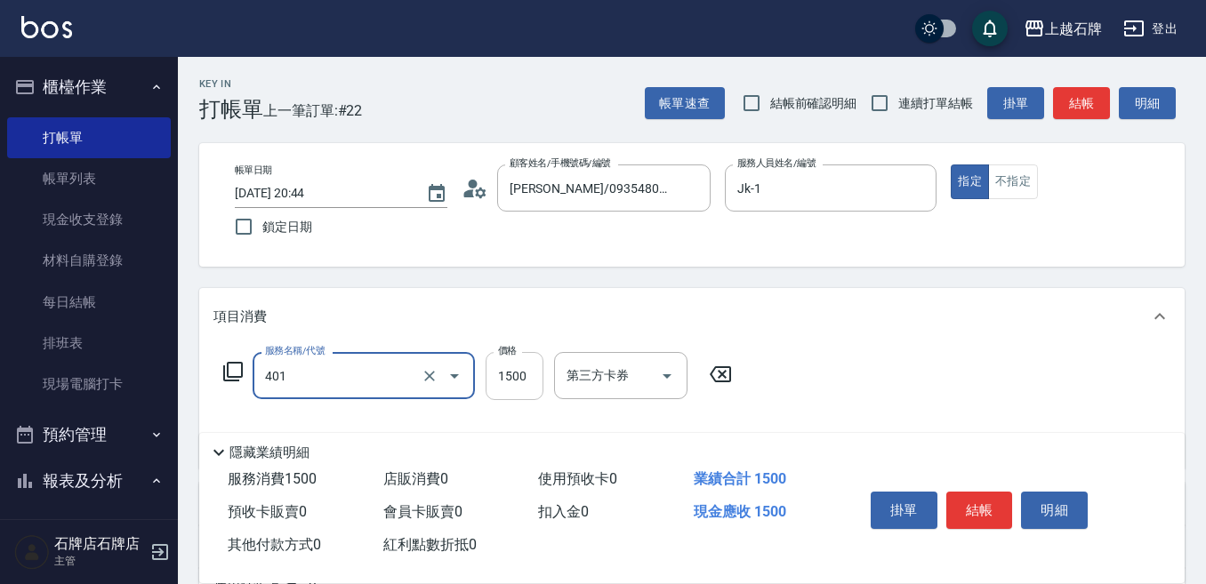
type input "基本染髮(401)"
click at [518, 378] on input "1500" at bounding box center [515, 376] width 58 height 48
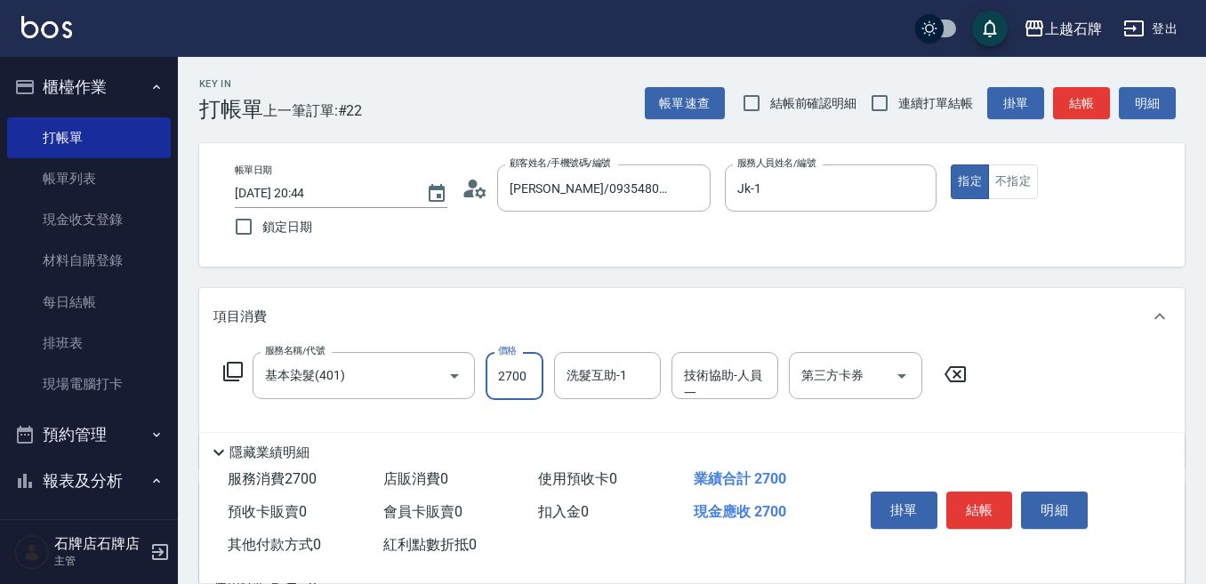
type input "2700"
click at [616, 363] on input "洗髮互助-1" at bounding box center [607, 375] width 91 height 31
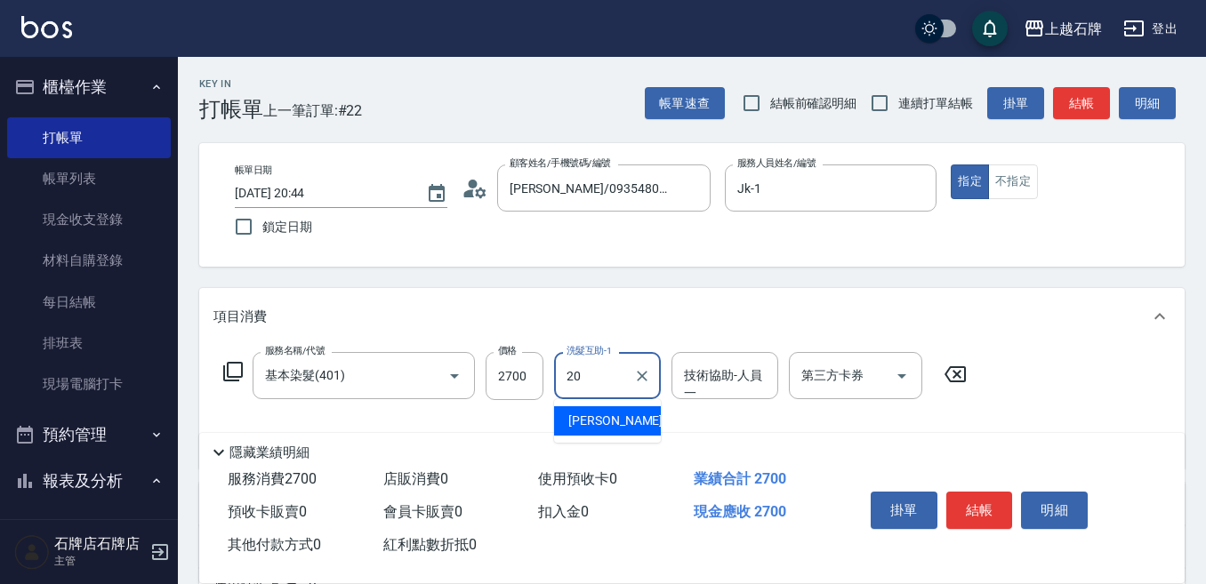
click at [613, 419] on div "[PERSON_NAME] -20" at bounding box center [607, 420] width 107 height 29
type input "[PERSON_NAME]-20"
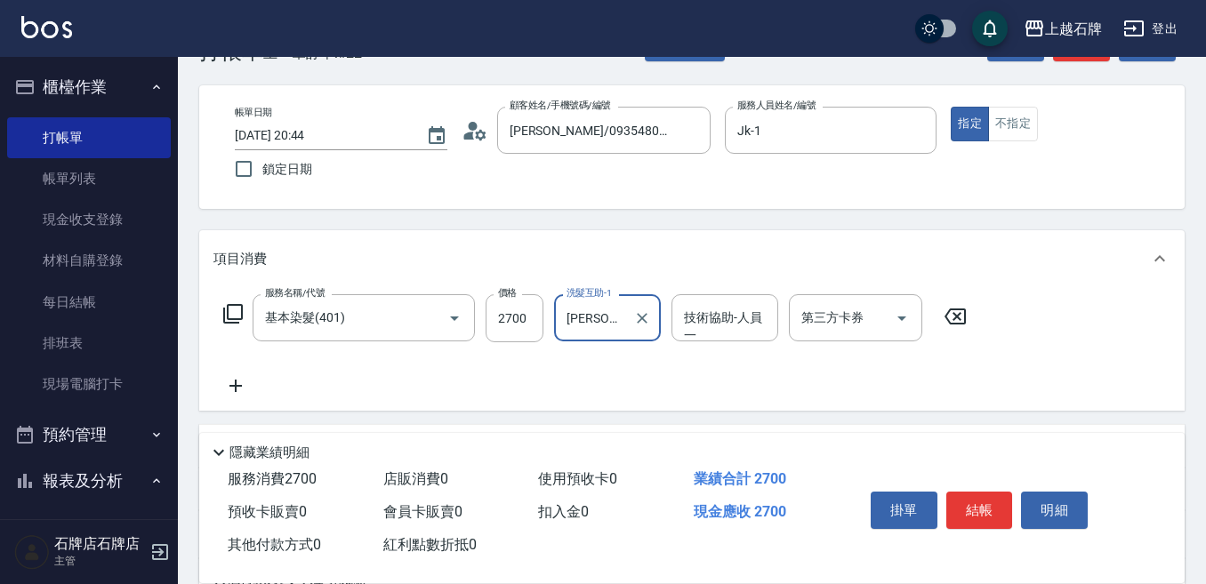
scroll to position [89, 0]
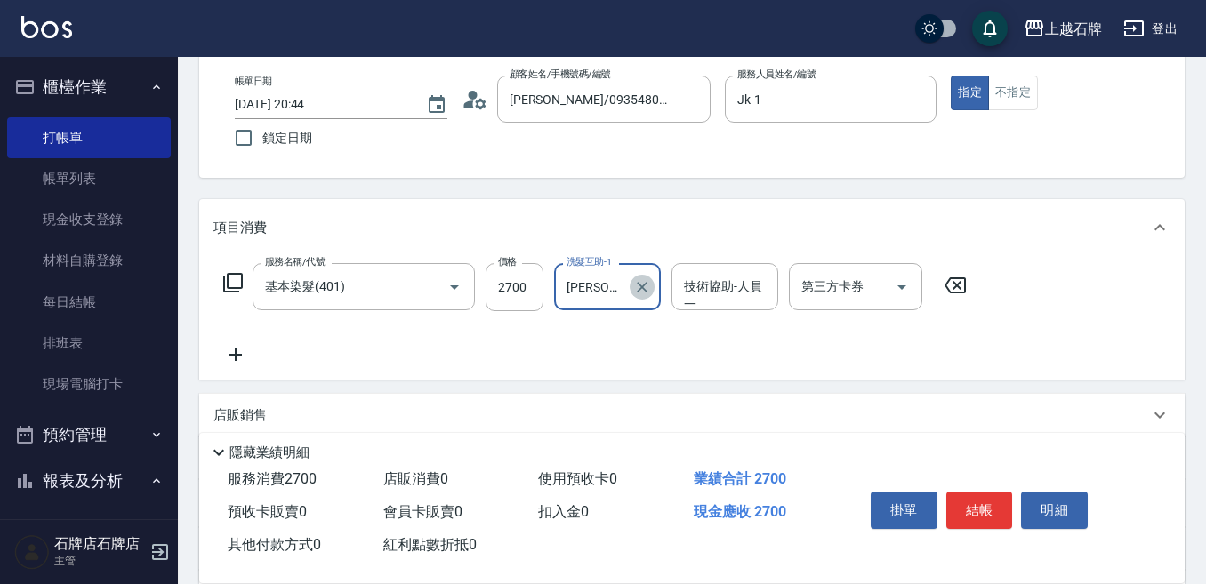
click at [638, 283] on icon "Clear" at bounding box center [642, 287] width 11 height 11
click at [733, 191] on div "Key In 打帳單 上一筆訂單:#22 帳單速查 結帳前確認明細 連續打單結帳 掛單 結帳 明細 帳單日期 2025/09/07 20:44 鎖定日期 顧客…" at bounding box center [692, 375] width 1028 height 815
click at [652, 287] on input "洗髮互助-1" at bounding box center [607, 286] width 91 height 31
click at [646, 325] on div "[PERSON_NAME] -20" at bounding box center [607, 331] width 107 height 29
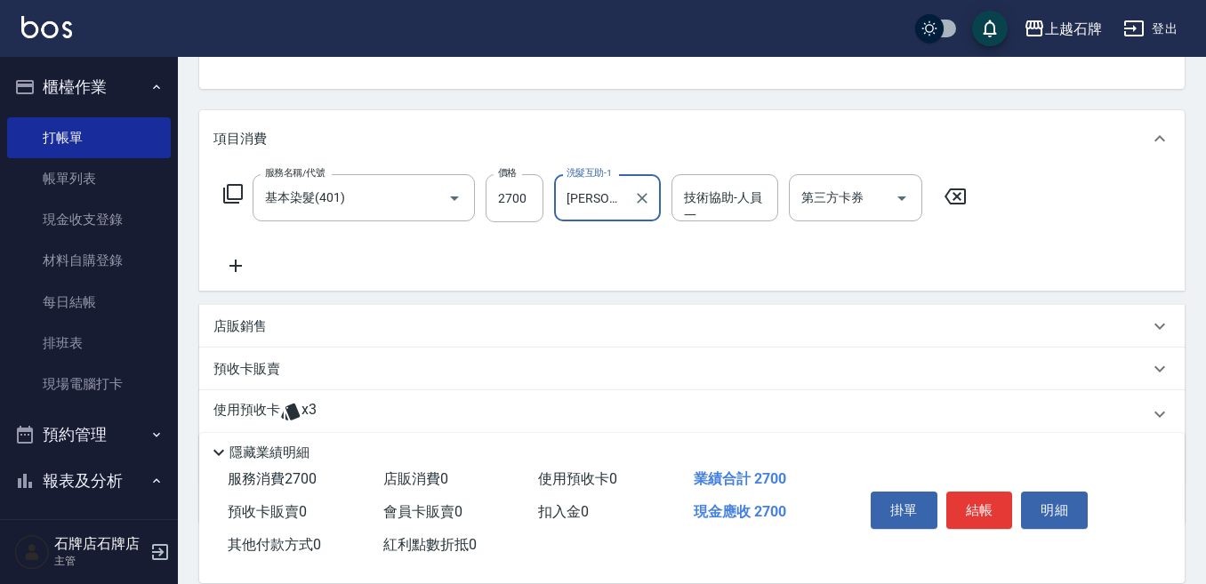
scroll to position [267, 0]
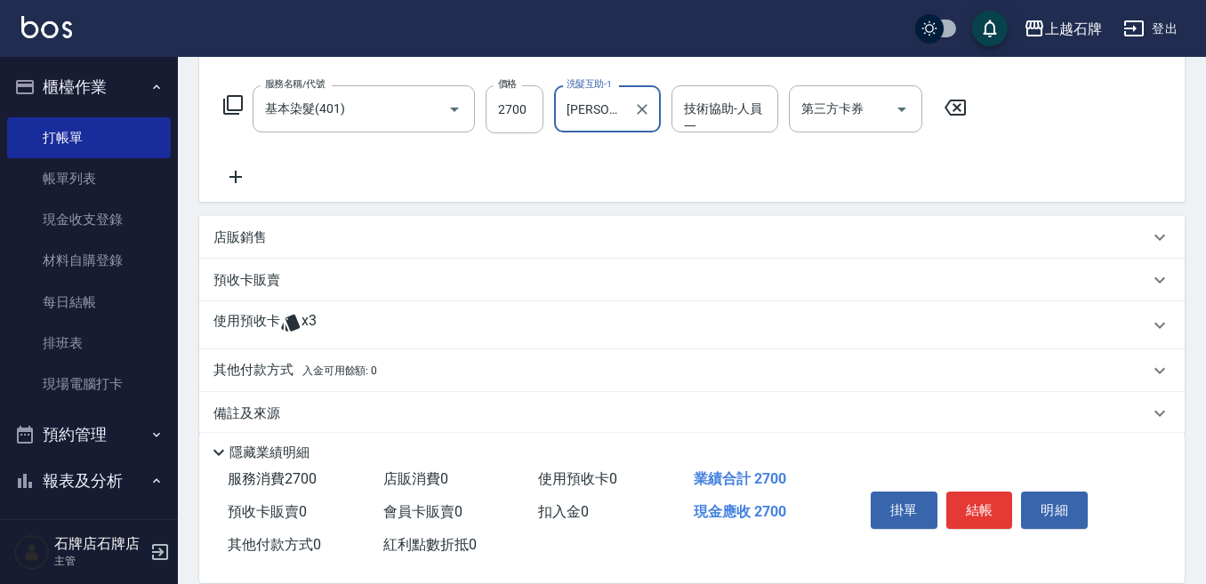
type input "[PERSON_NAME]-20"
click at [365, 320] on div "使用預收卡 x3" at bounding box center [680, 325] width 935 height 27
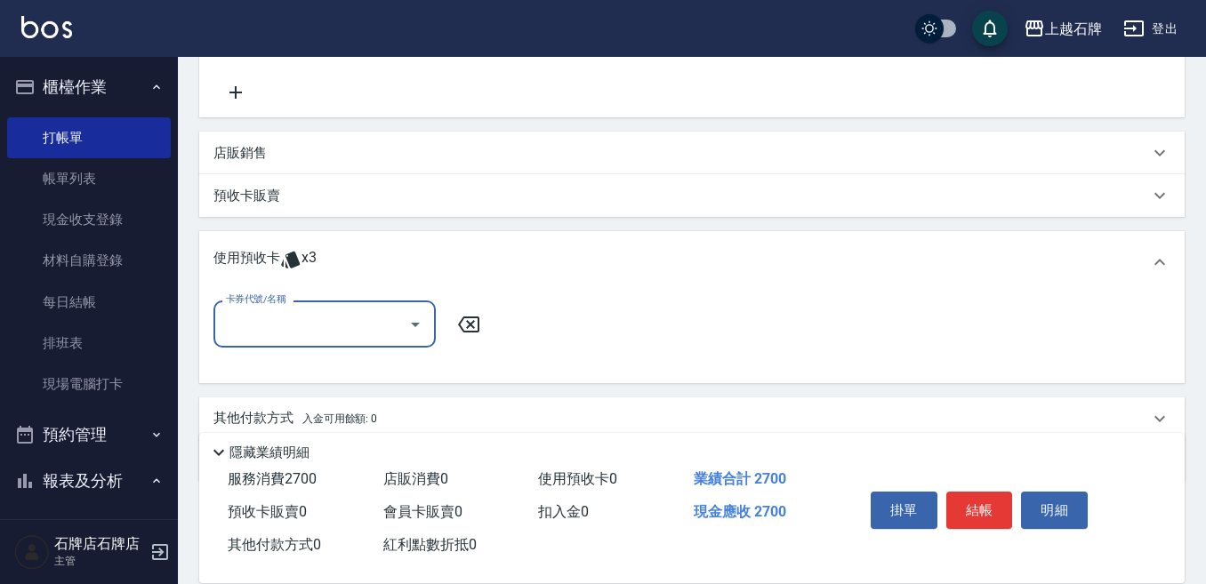
scroll to position [356, 0]
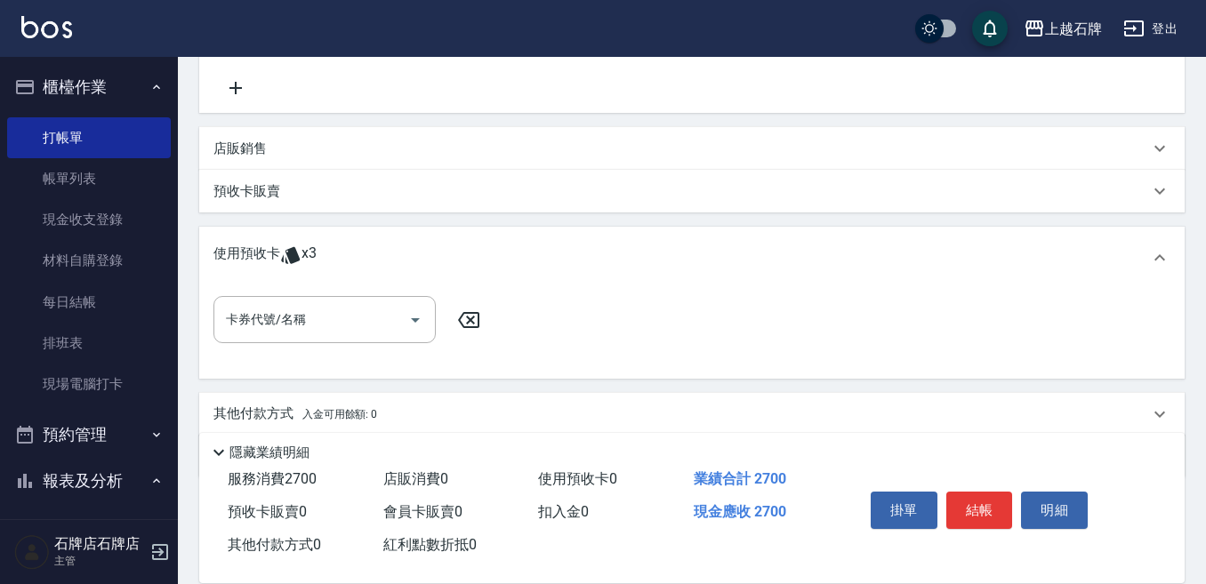
click at [361, 294] on div "卡券代號/名稱 卡券代號/名稱" at bounding box center [691, 334] width 985 height 90
click at [360, 335] on input "卡券代號/名稱" at bounding box center [311, 319] width 180 height 31
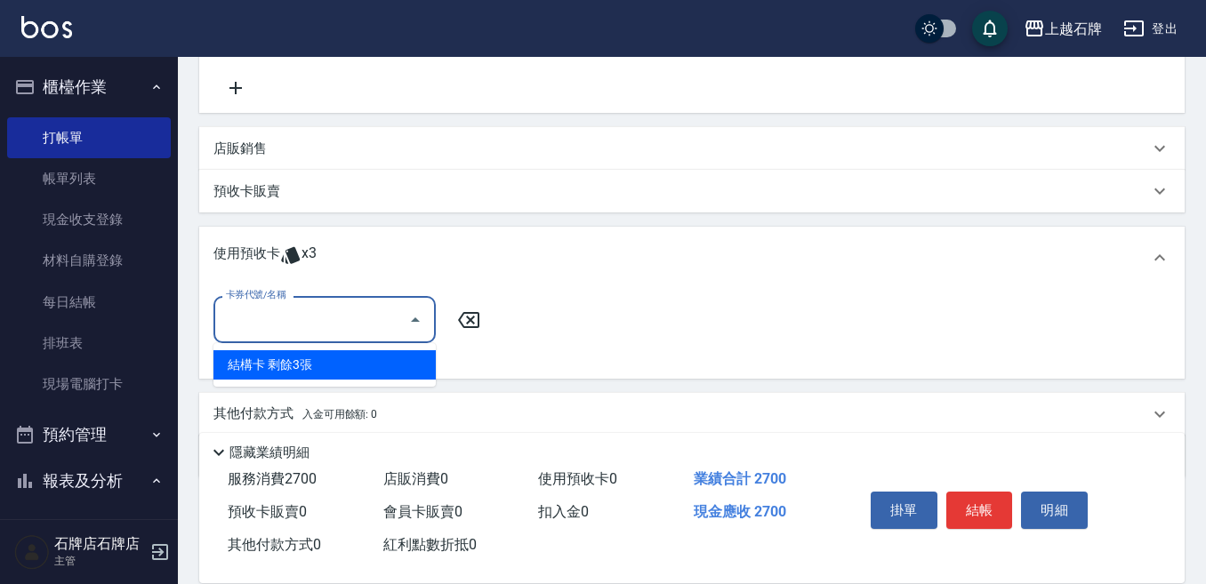
click at [364, 360] on div "結構卡 剩餘3張" at bounding box center [324, 364] width 222 height 29
type input "結構卡"
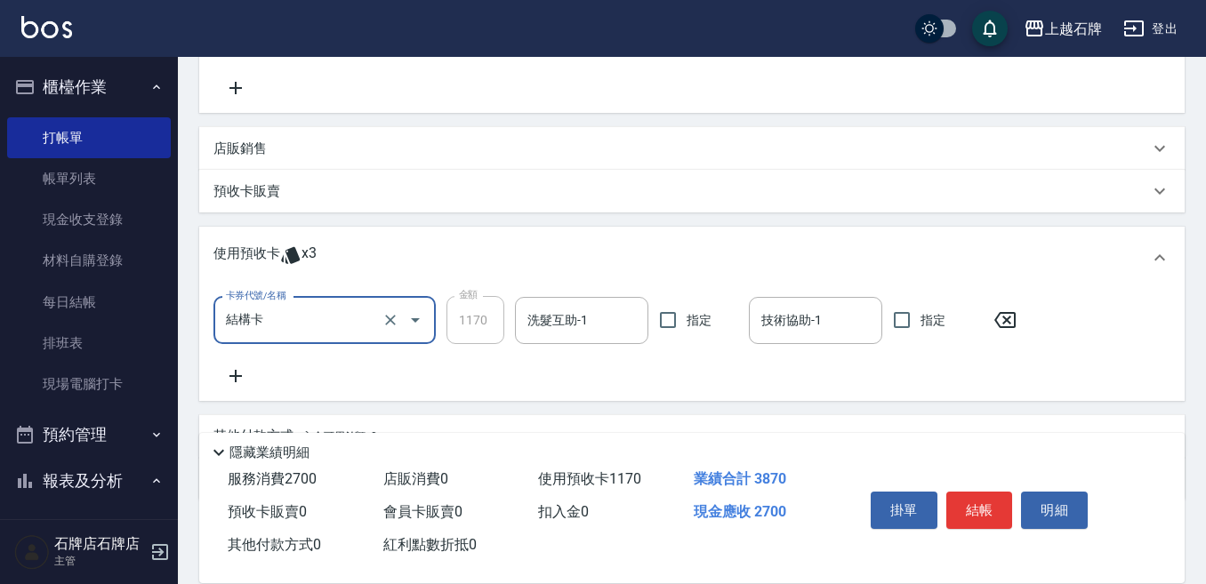
click at [1015, 325] on icon at bounding box center [1005, 319] width 44 height 21
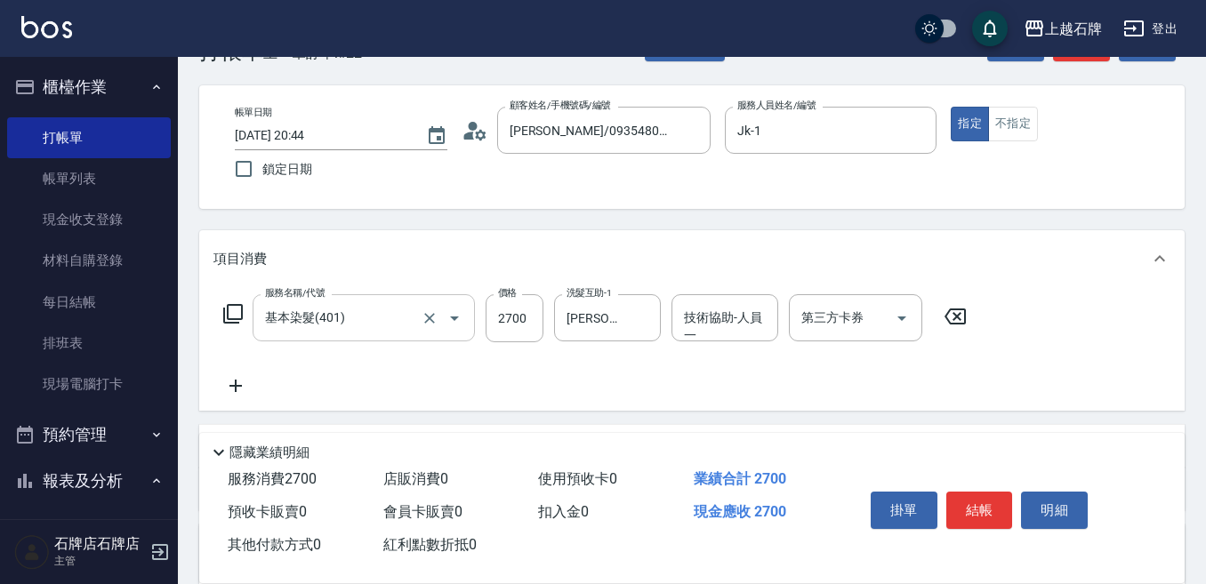
scroll to position [89, 0]
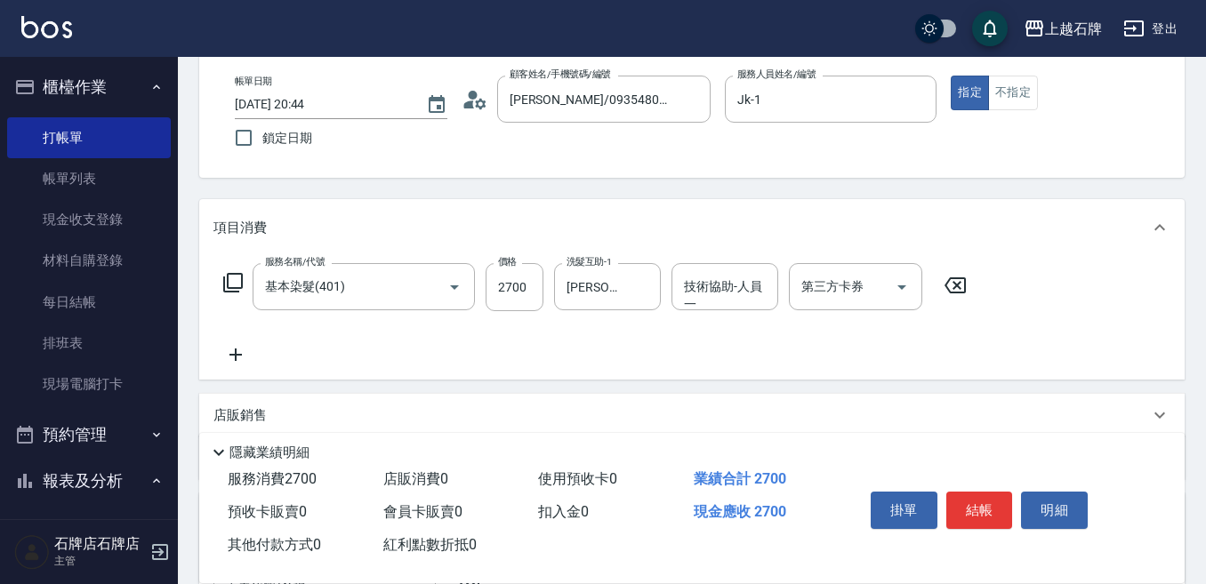
click at [260, 353] on div "服務名稱/代號 基本染髮(401) 服務名稱/代號 價格 2700 價格 洗髮互助-1 彥伶-20 洗髮互助-1 技術協助-人員一 技術協助-人員一 第三方卡…" at bounding box center [595, 314] width 764 height 102
click at [242, 349] on icon at bounding box center [235, 354] width 44 height 21
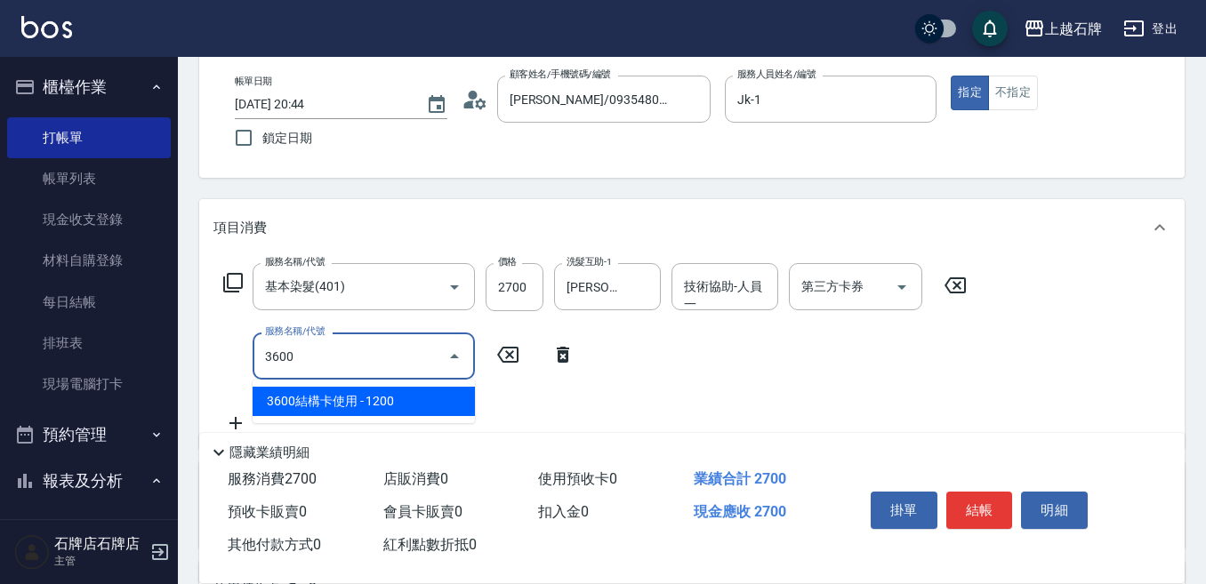
click at [397, 400] on span "3600結構卡使用 - 1200" at bounding box center [364, 401] width 222 height 29
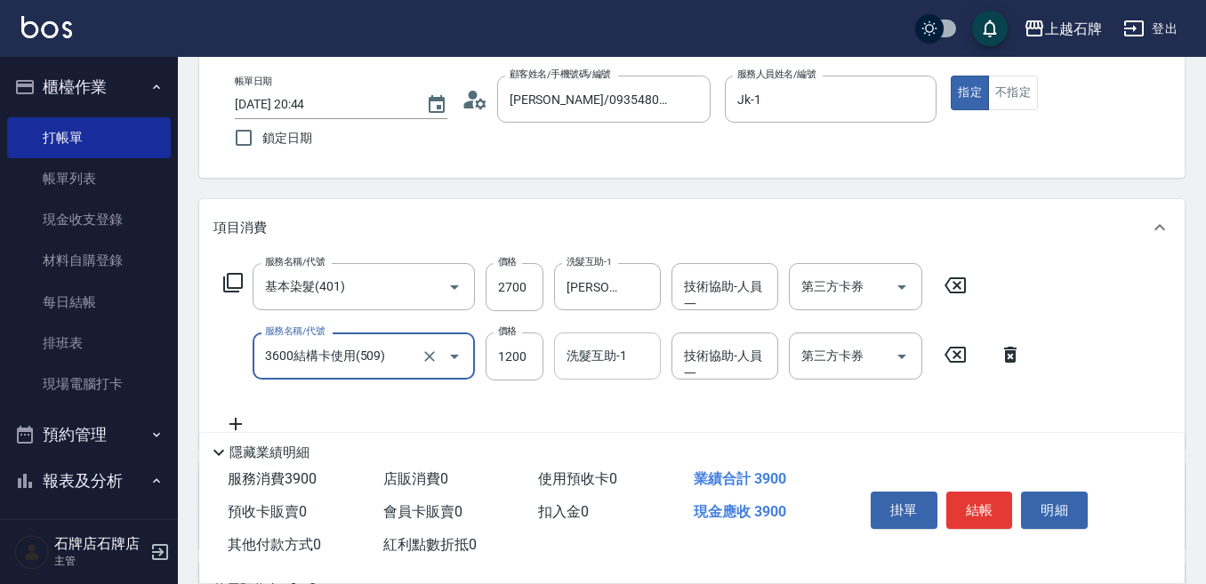
type input "3600結構卡使用(509)"
click at [550, 338] on div "服務名稱/代號 3600結構卡使用(509) 服務名稱/代號 價格 1200 價格 洗髮互助-1 洗髮互助-1 技術協助-人員一 技術協助-人員一 第三方卡券…" at bounding box center [622, 357] width 819 height 48
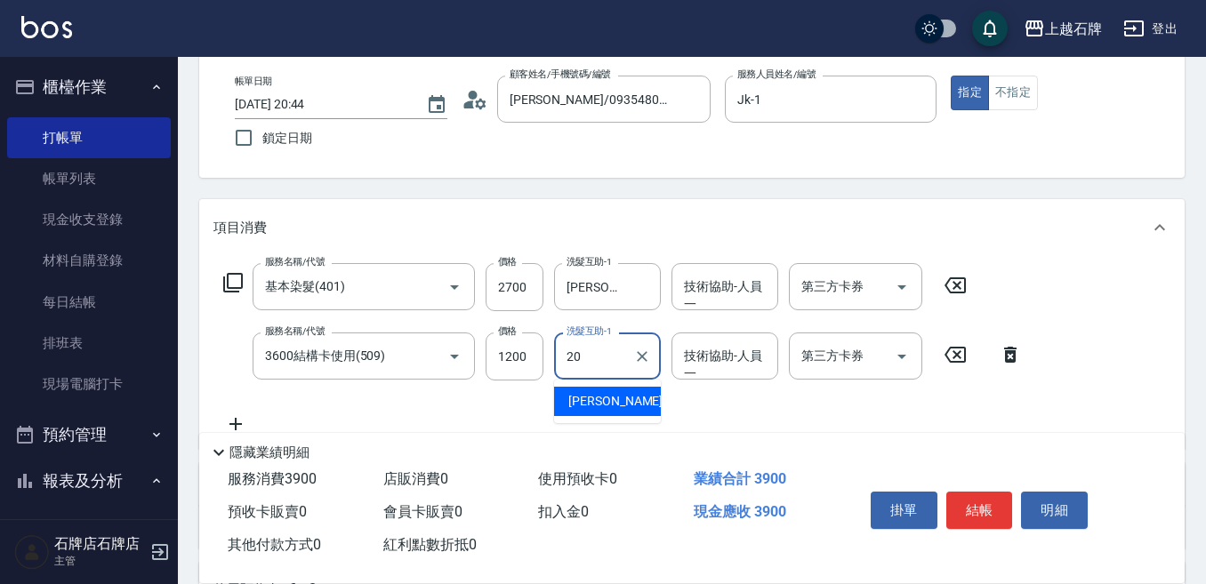
click at [649, 403] on div "[PERSON_NAME] -20" at bounding box center [607, 401] width 107 height 29
type input "[PERSON_NAME]-20"
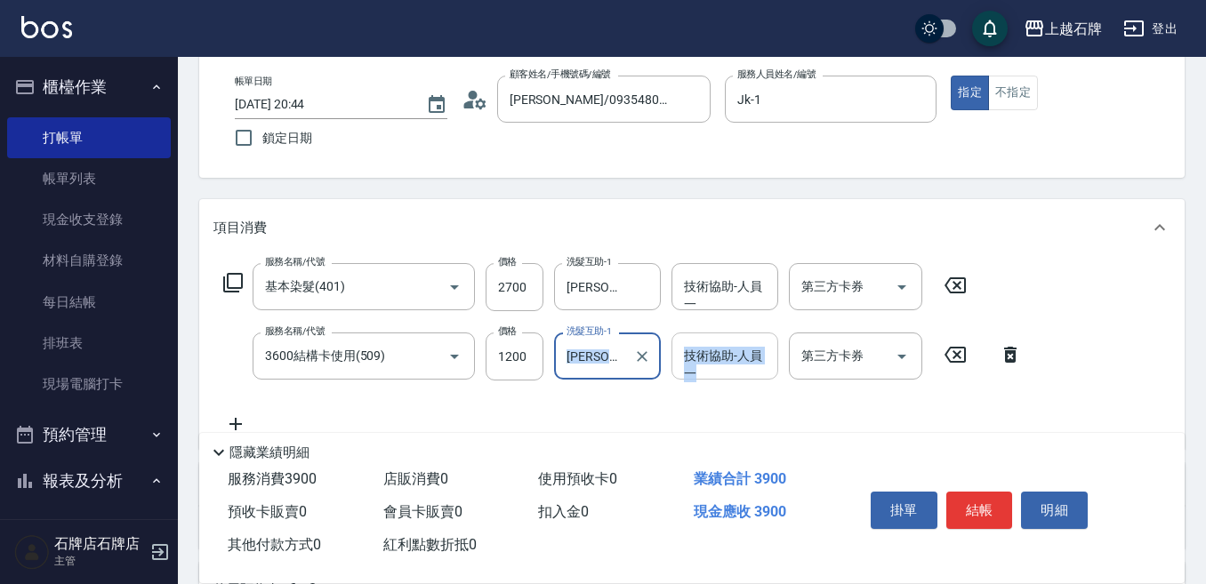
click at [676, 369] on div "服務名稱/代號 3600結構卡使用(509) 服務名稱/代號 價格 1200 價格 洗髮互助-1 彥伶-20 洗髮互助-1 技術協助-人員一 技術協助-人員一…" at bounding box center [622, 357] width 819 height 48
click at [745, 382] on div "服務名稱/代號 基本染髮(401) 服務名稱/代號 價格 2700 價格 洗髮互助-1 彥伶-20 洗髮互助-1 技術協助-人員一 技術協助-人員一 第三方卡…" at bounding box center [622, 349] width 819 height 172
click at [764, 332] on div "服務名稱/代號 基本染髮(401) 服務名稱/代號 價格 2700 價格 洗髮互助-1 彥伶-20 洗髮互助-1 技術協助-人員一 技術協助-人員一 第三方卡…" at bounding box center [622, 349] width 819 height 172
click at [734, 349] on div "技術協助-人員一 技術協助-人員[PERSON_NAME]" at bounding box center [724, 356] width 107 height 47
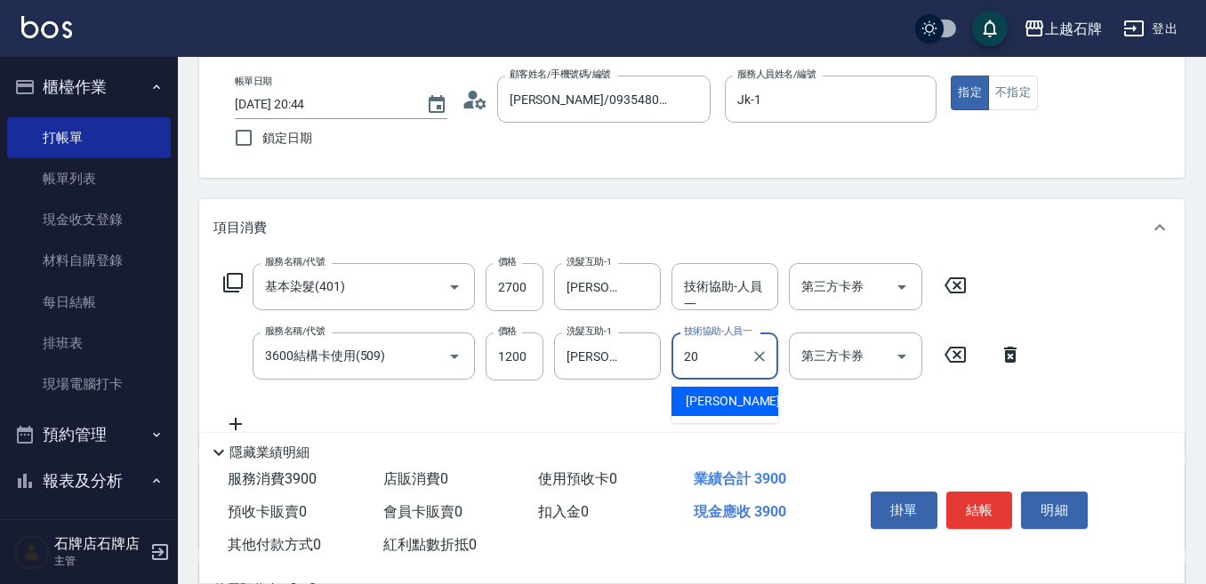
click at [734, 383] on ul "[PERSON_NAME] -20" at bounding box center [724, 402] width 107 height 44
click at [745, 387] on div "[PERSON_NAME] -20" at bounding box center [724, 401] width 107 height 29
click at [814, 376] on div "第三方卡券" at bounding box center [855, 356] width 133 height 47
type input "[PERSON_NAME]-20"
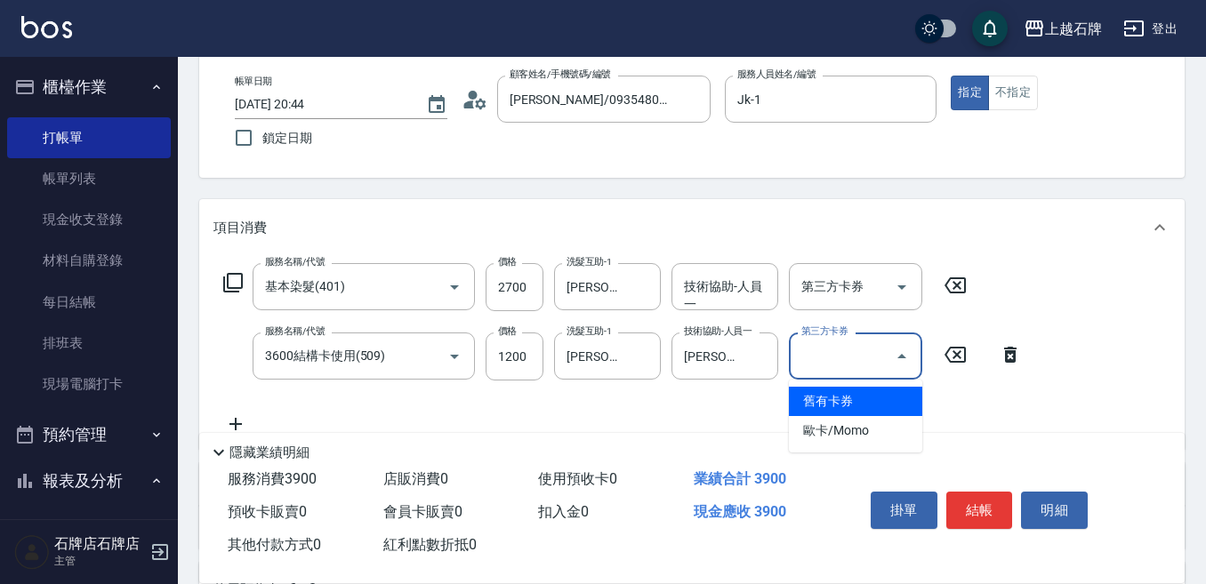
click at [826, 398] on span "舊有卡券" at bounding box center [855, 401] width 133 height 29
type input "舊有卡券"
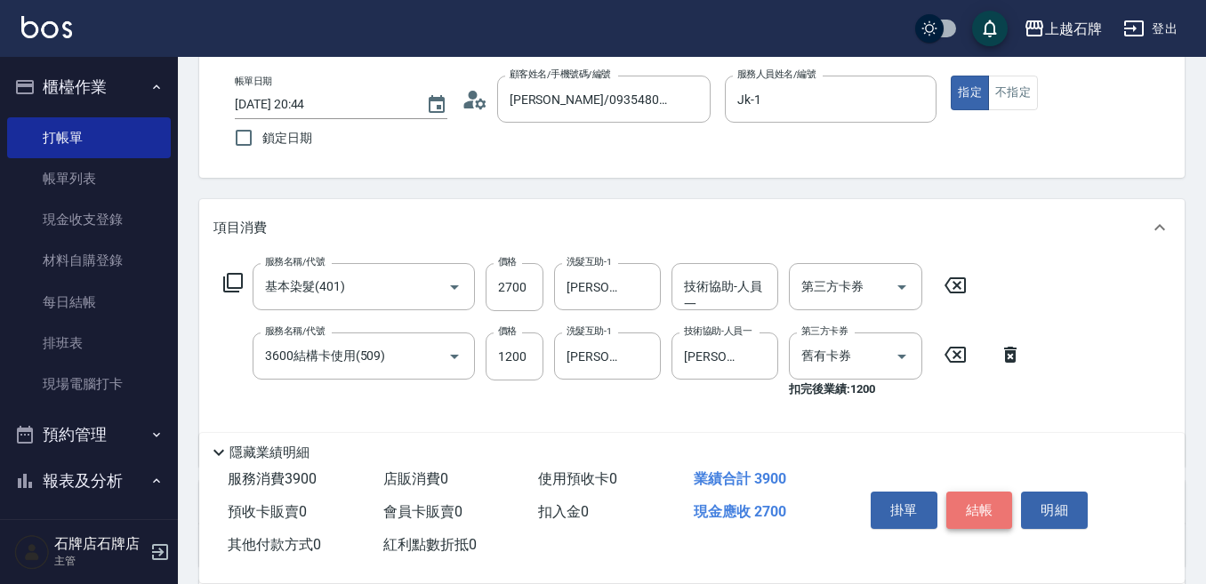
click at [990, 495] on button "結帳" at bounding box center [979, 510] width 67 height 37
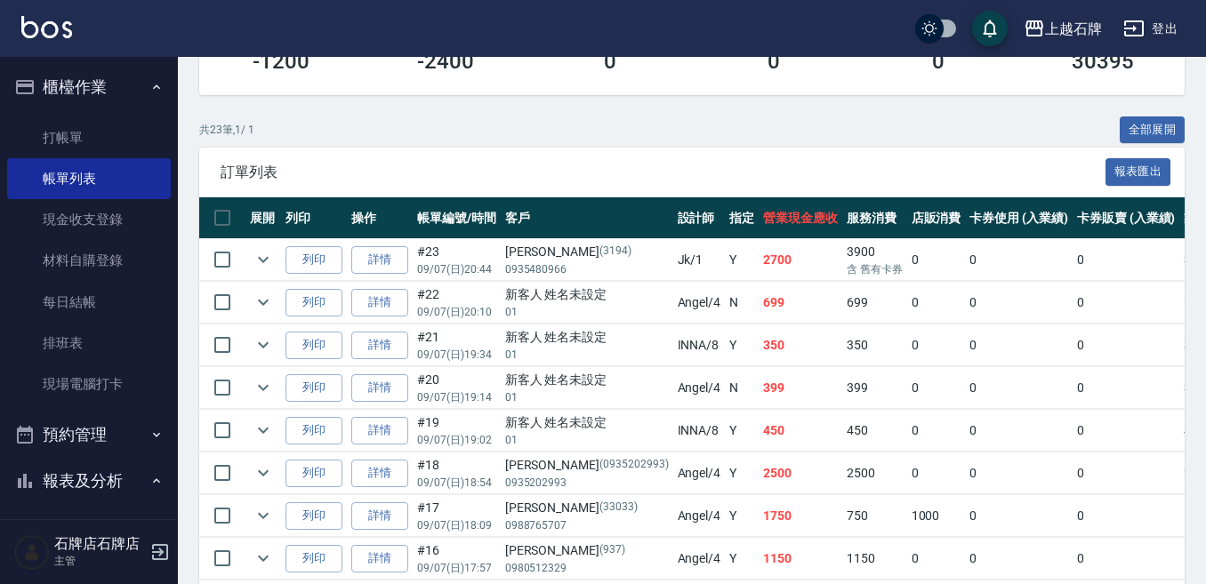
scroll to position [356, 0]
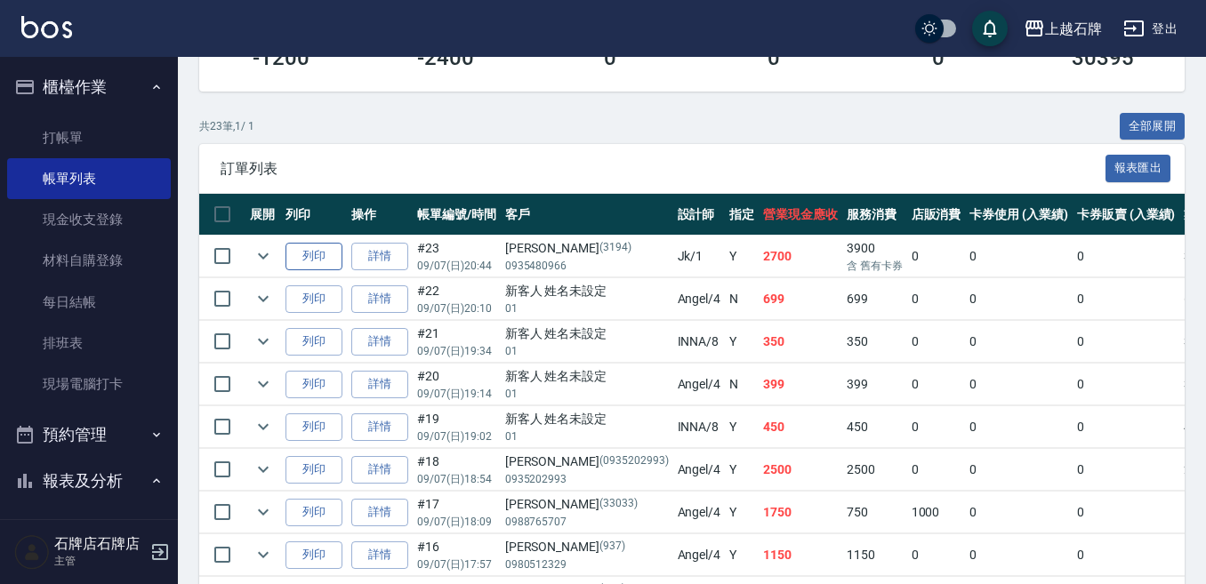
click at [309, 259] on button "列印" at bounding box center [313, 257] width 57 height 28
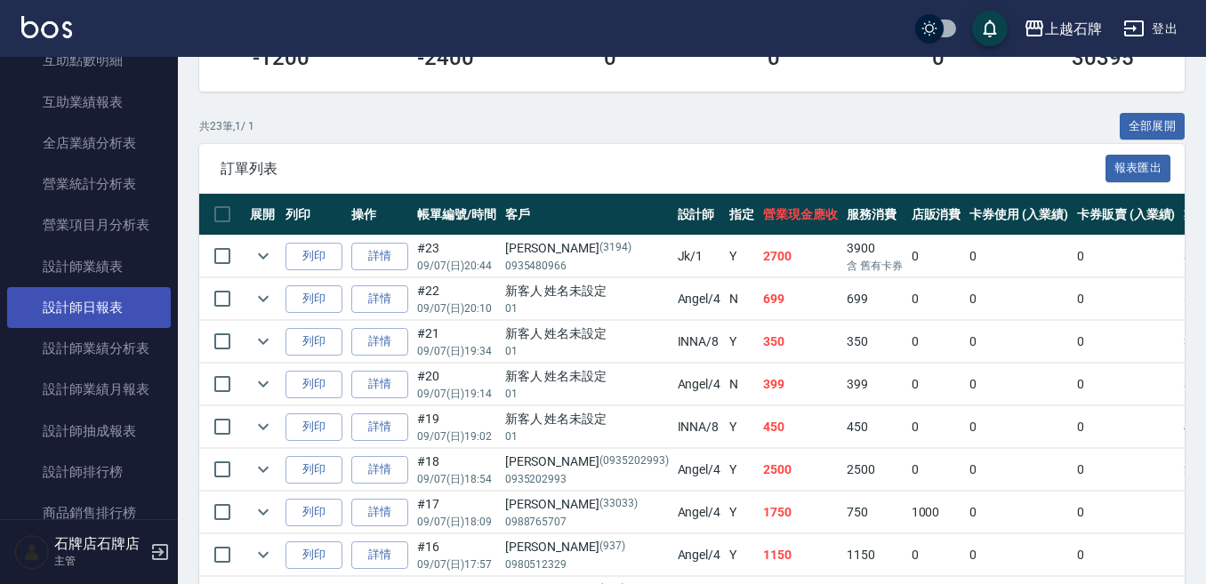
scroll to position [800, 0]
click at [104, 308] on link "設計師日報表" at bounding box center [89, 306] width 164 height 41
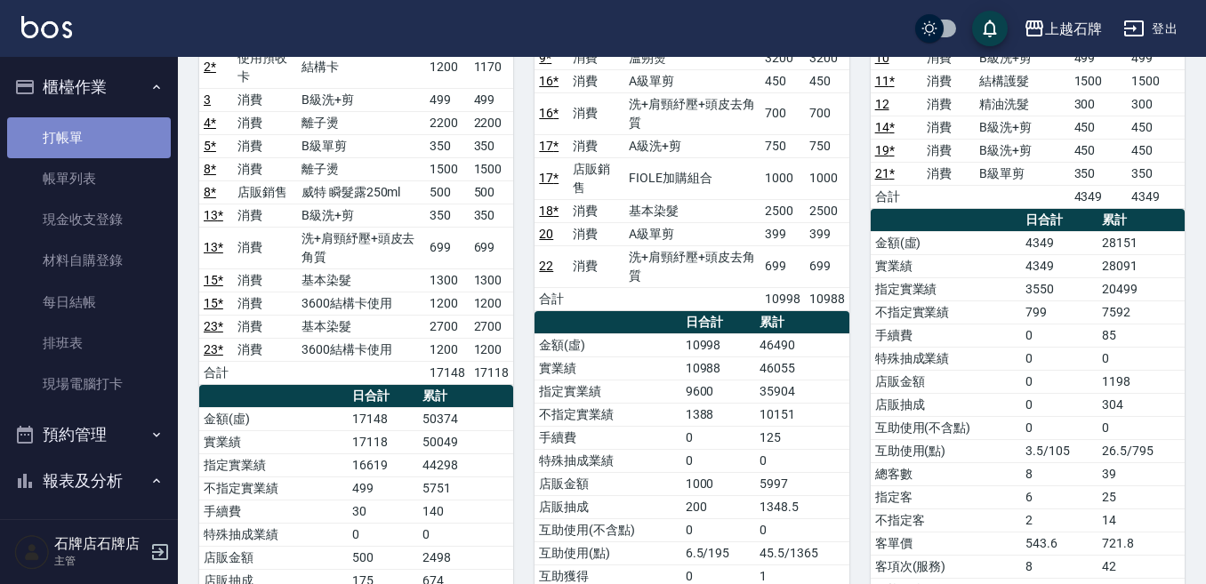
click at [107, 151] on link "打帳單" at bounding box center [89, 137] width 164 height 41
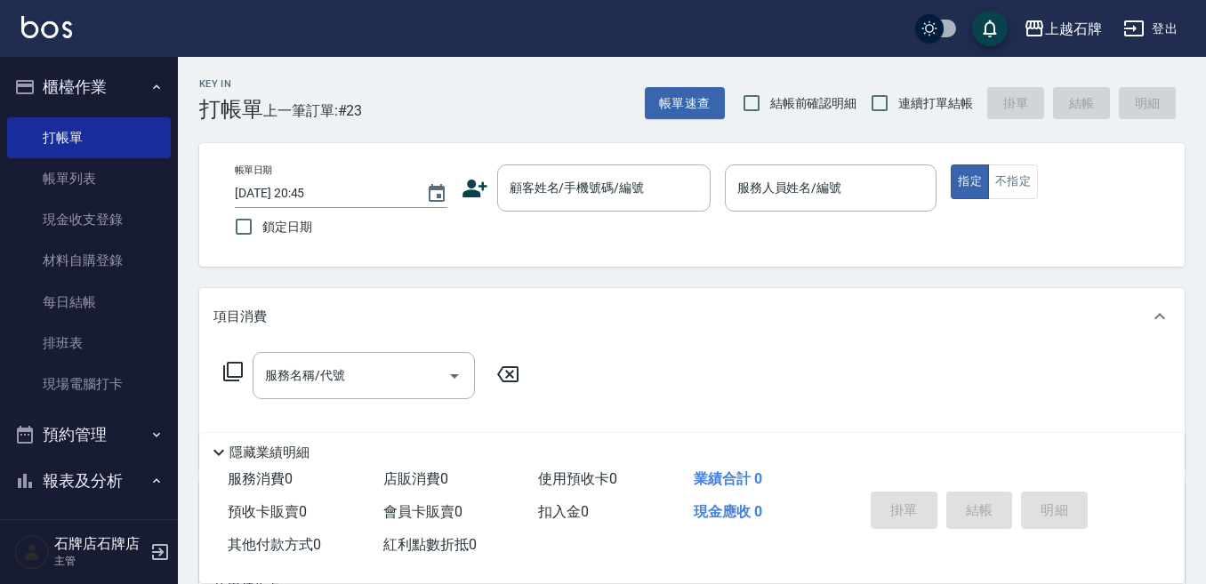
click at [455, 90] on div "Key In 打帳單 上一筆訂單:#23 帳單速查 結帳前確認明細 連續打單結帳 掛單 結帳 明細" at bounding box center [681, 89] width 1007 height 65
